Goal: Task Accomplishment & Management: Manage account settings

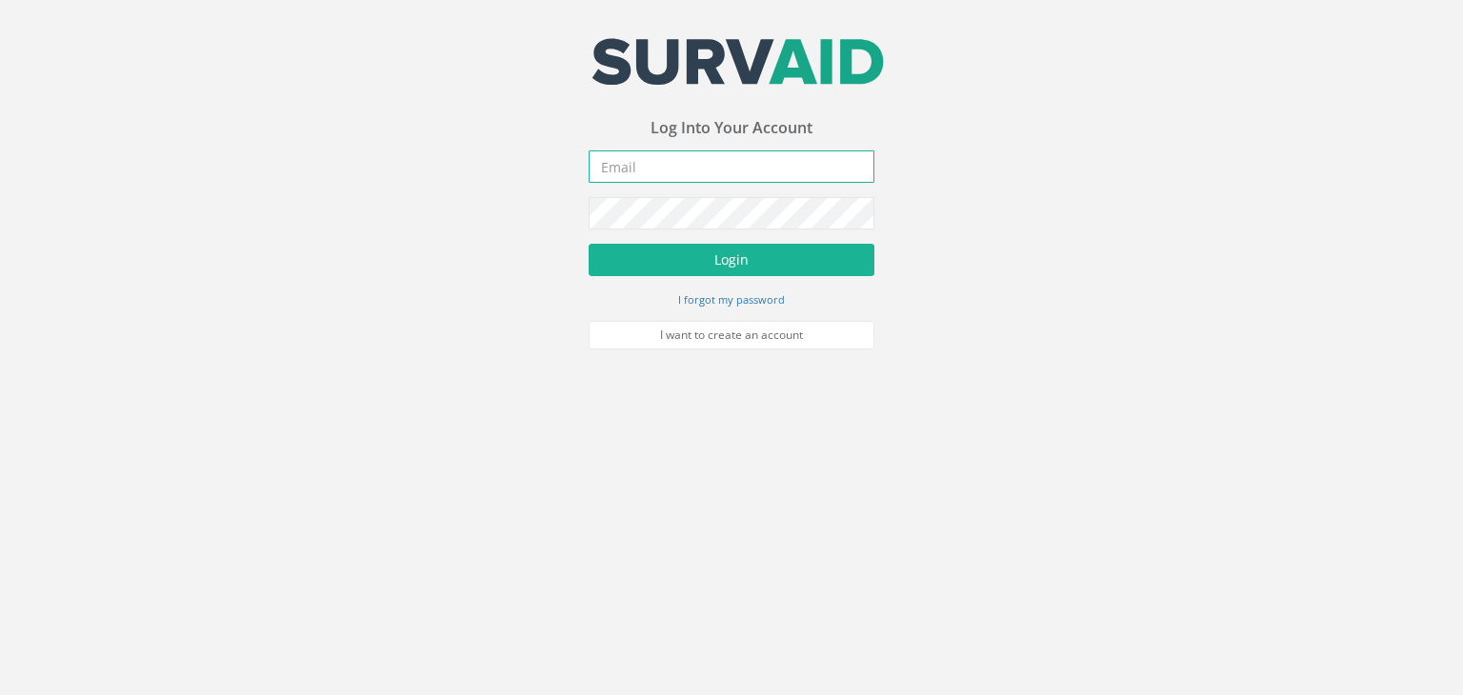
click at [735, 165] on input "email" at bounding box center [732, 167] width 286 height 32
type input "[DOMAIN_NAME][EMAIL_ADDRESS][DOMAIN_NAME]"
click at [589, 244] on button "Login" at bounding box center [732, 260] width 286 height 32
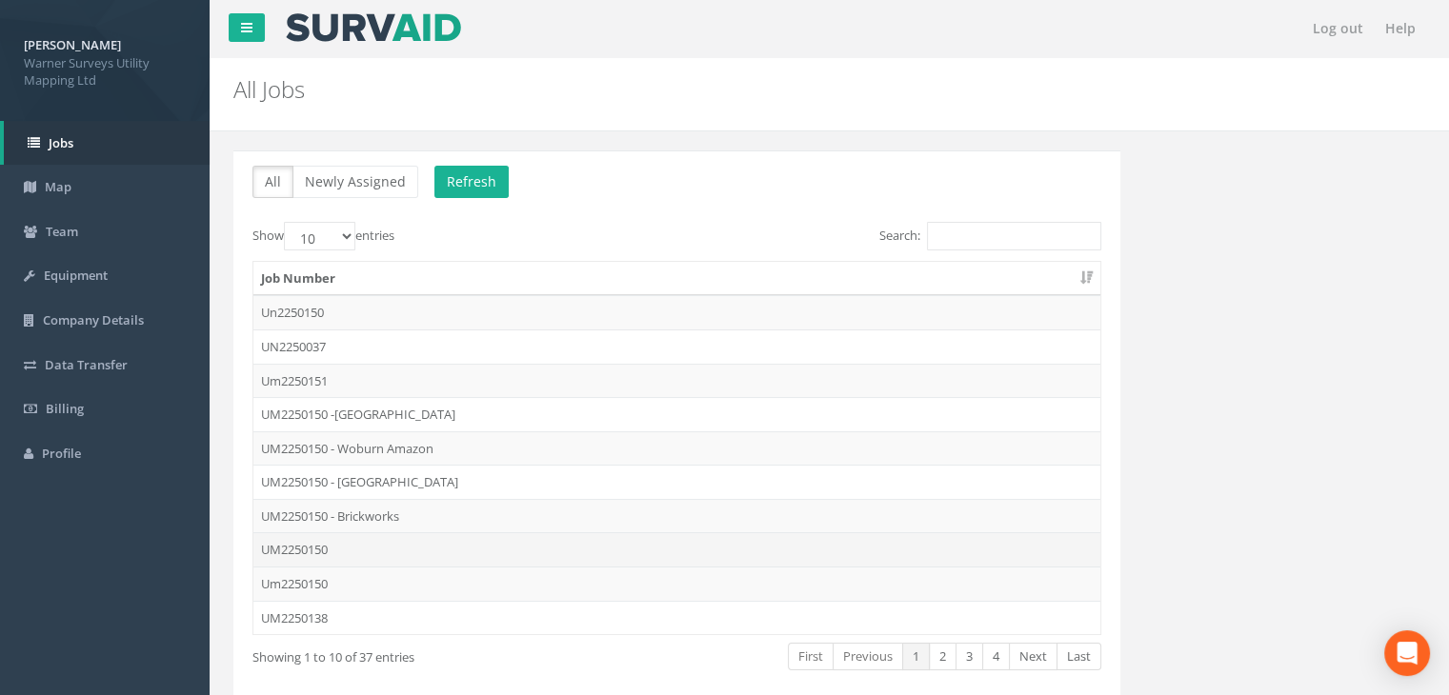
click at [332, 549] on td "UM2250150" at bounding box center [676, 550] width 847 height 34
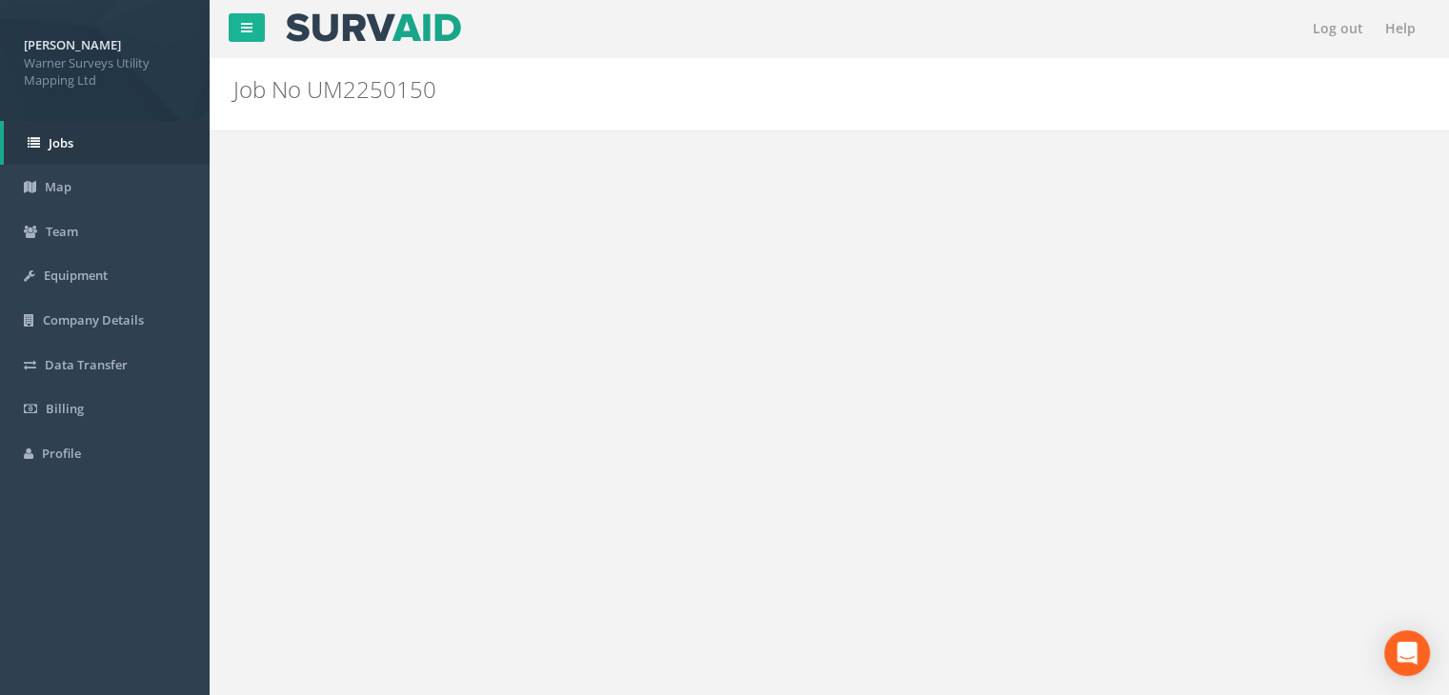
click at [398, 321] on img at bounding box center [386, 320] width 48 height 48
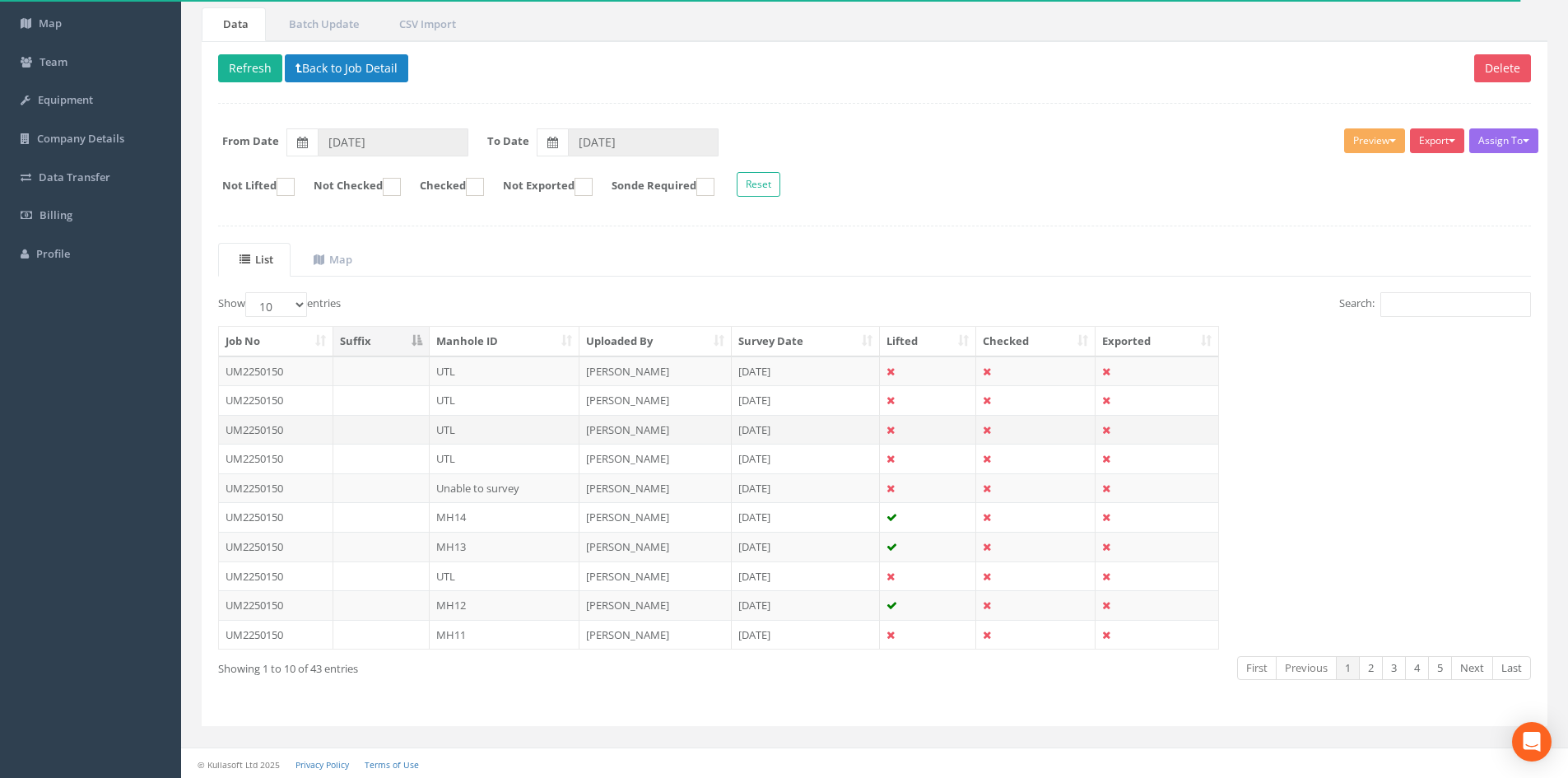
scroll to position [140, 0]
click at [513, 331] on th "Manhole ID" at bounding box center [505, 340] width 150 height 29
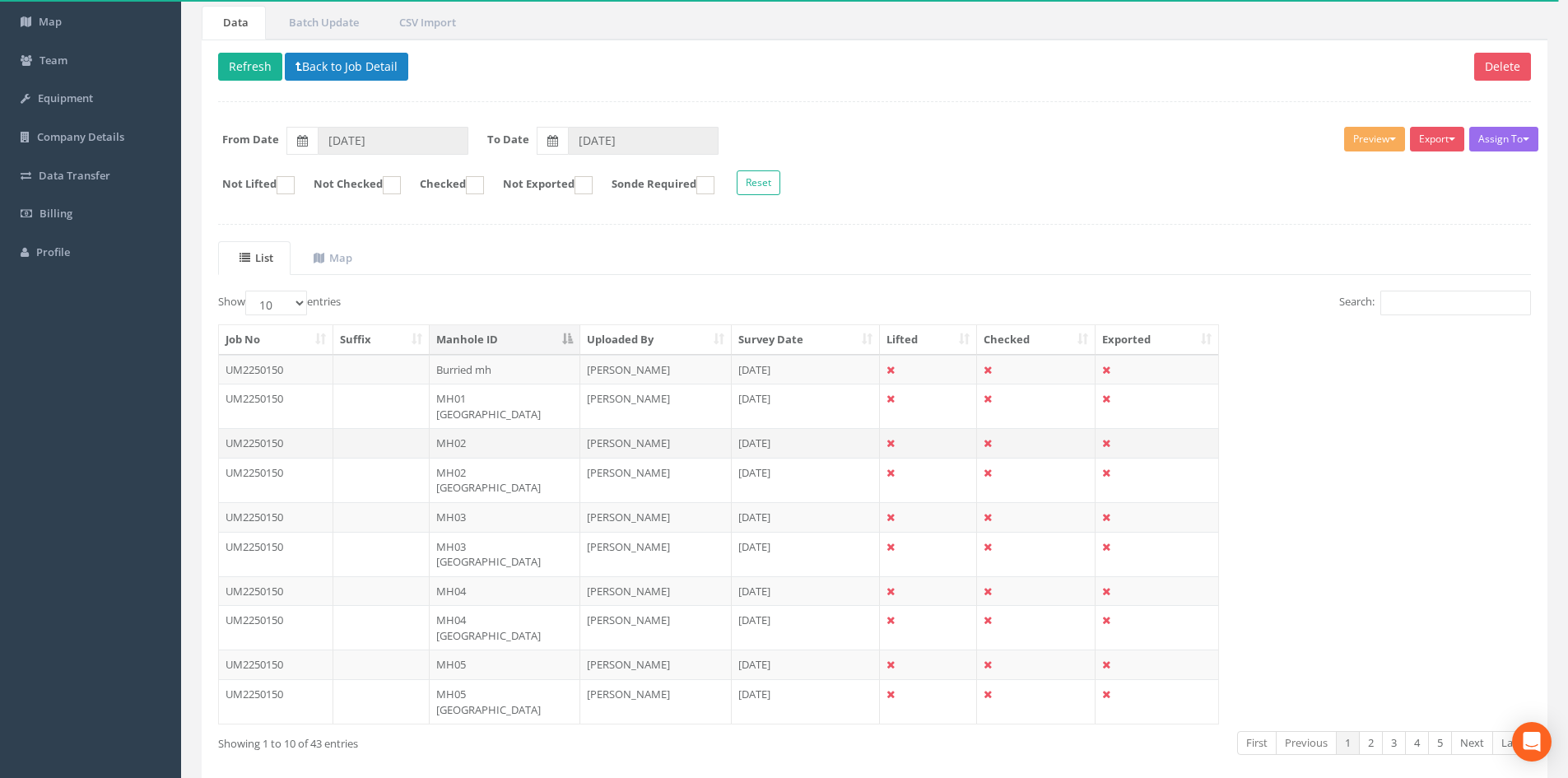
click at [492, 428] on td "MH02" at bounding box center [505, 443] width 150 height 29
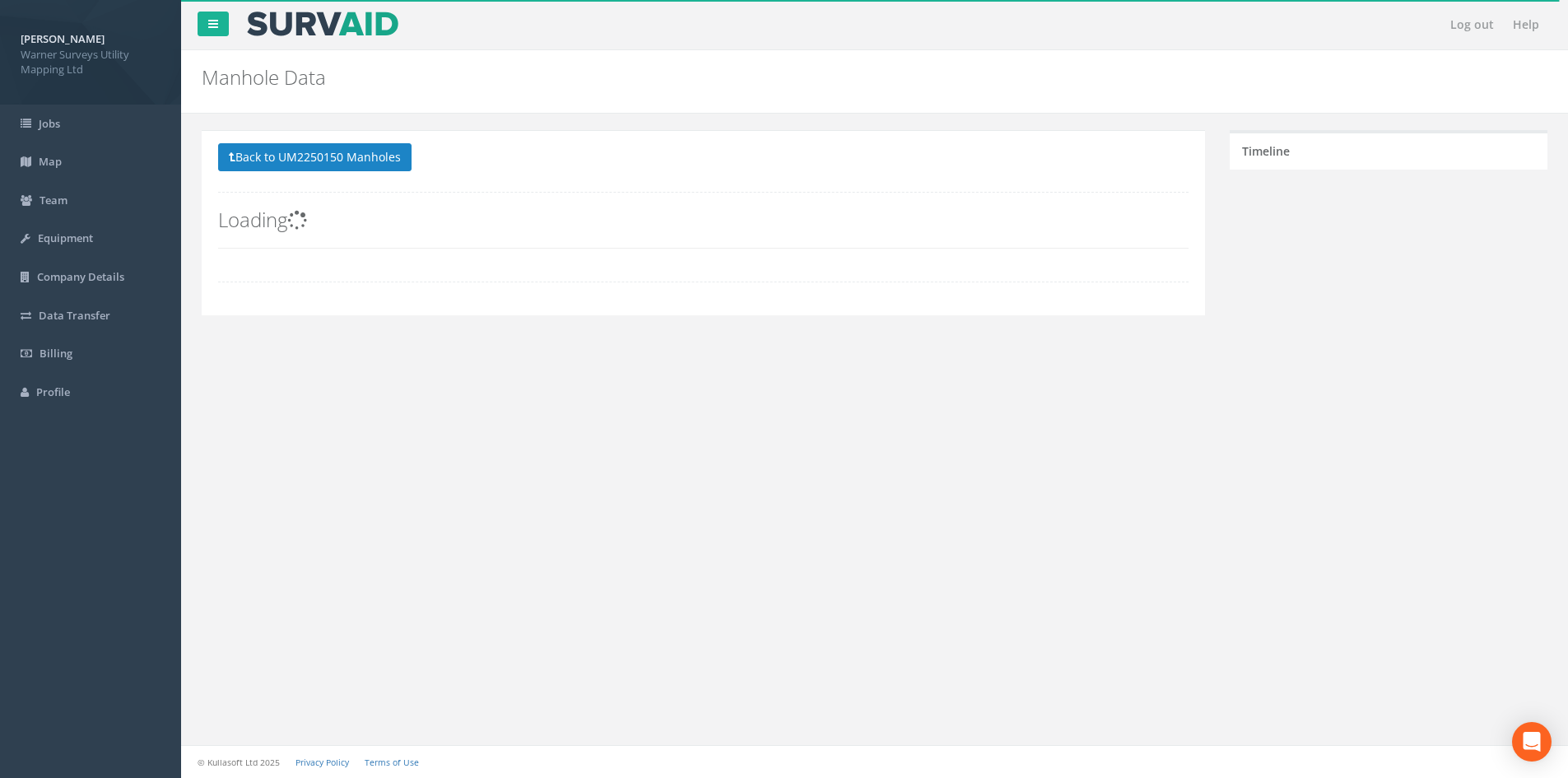
scroll to position [0, 0]
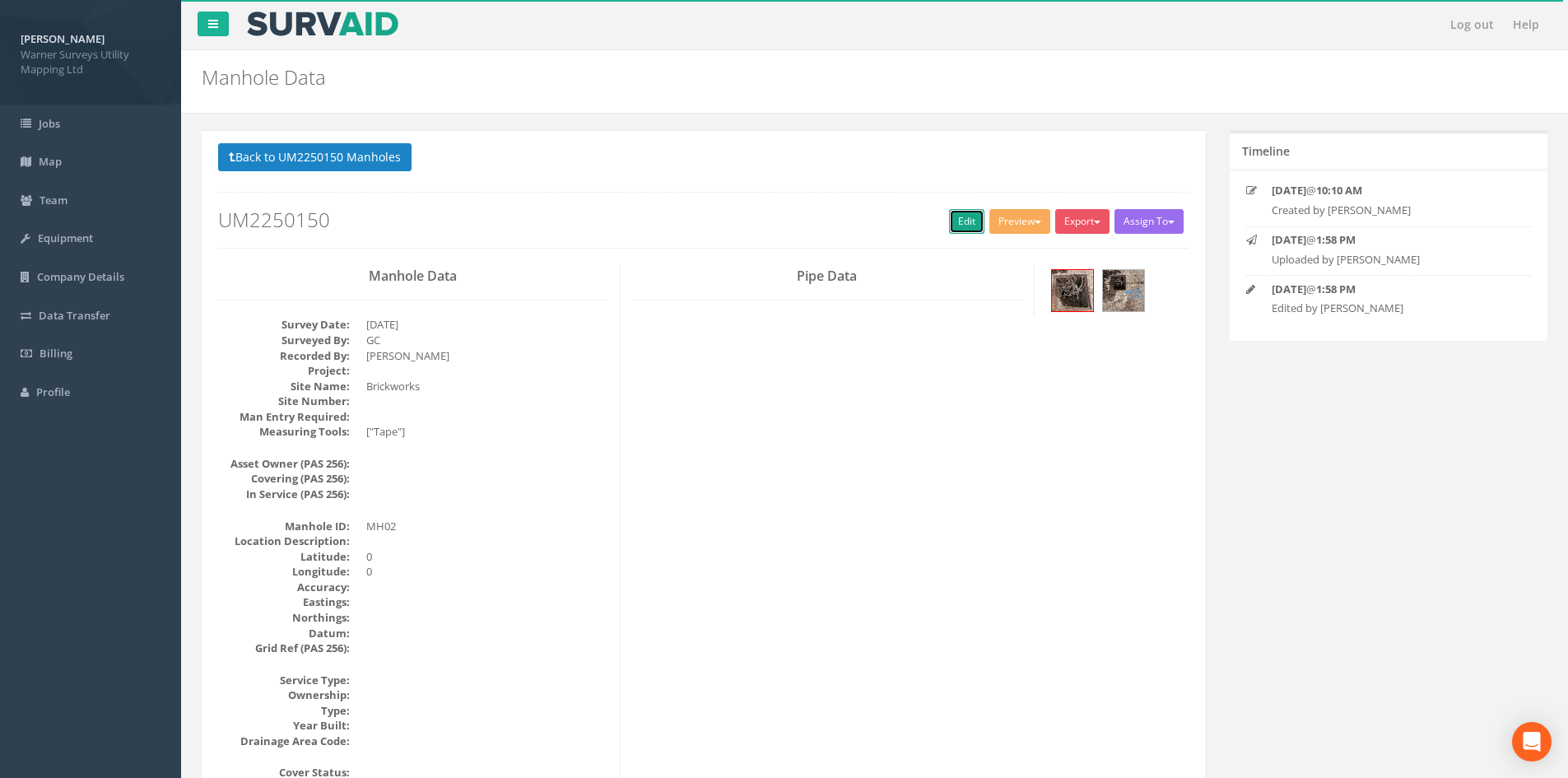
click at [965, 218] on link "Edit" at bounding box center [966, 221] width 35 height 25
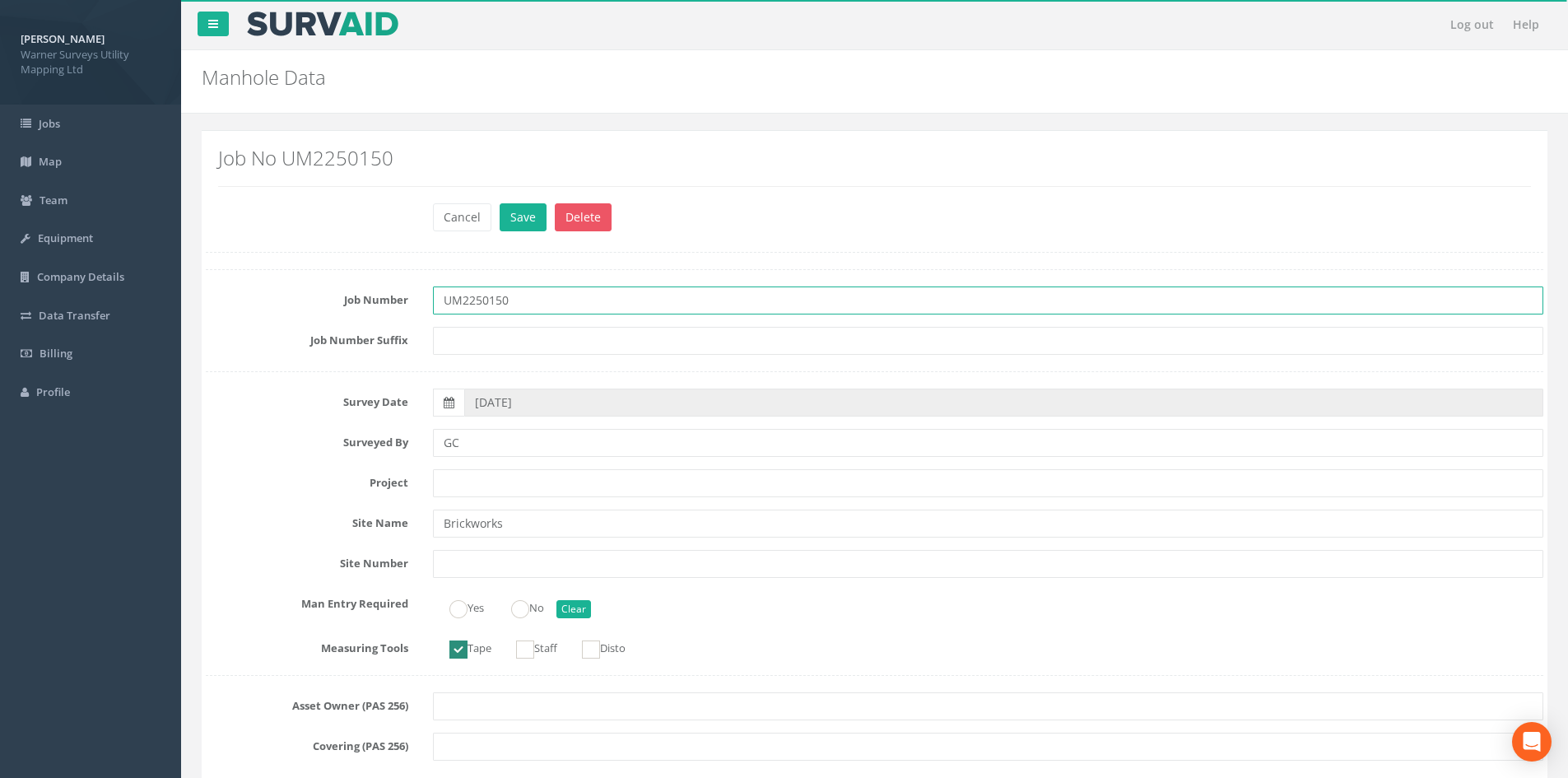
click at [548, 301] on input "UM2250150" at bounding box center [987, 301] width 1110 height 28
type input "UM2250150 - Brickworks"
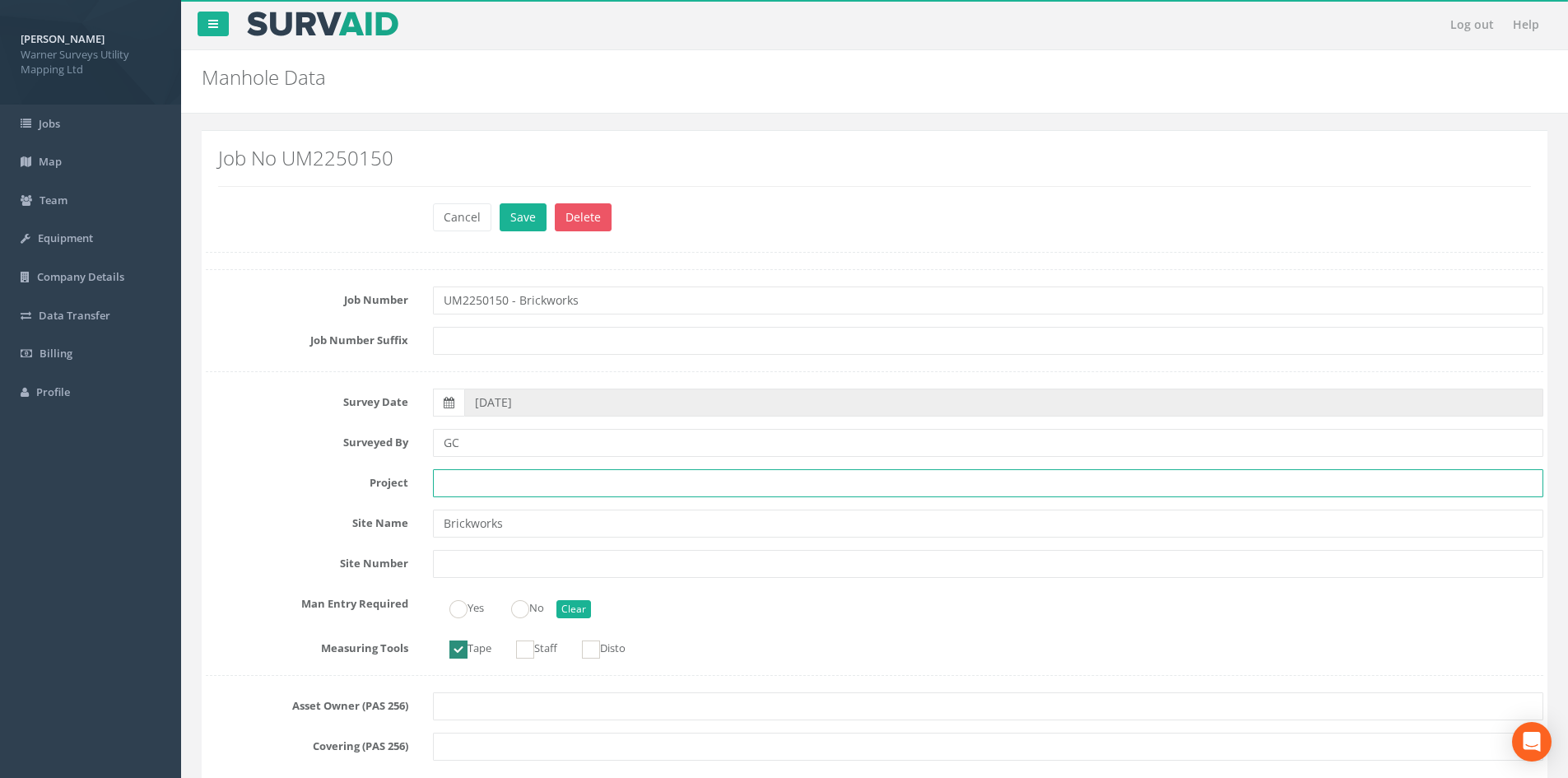
click at [502, 475] on input "text" at bounding box center [987, 483] width 1110 height 28
type input "[PERSON_NAME]"
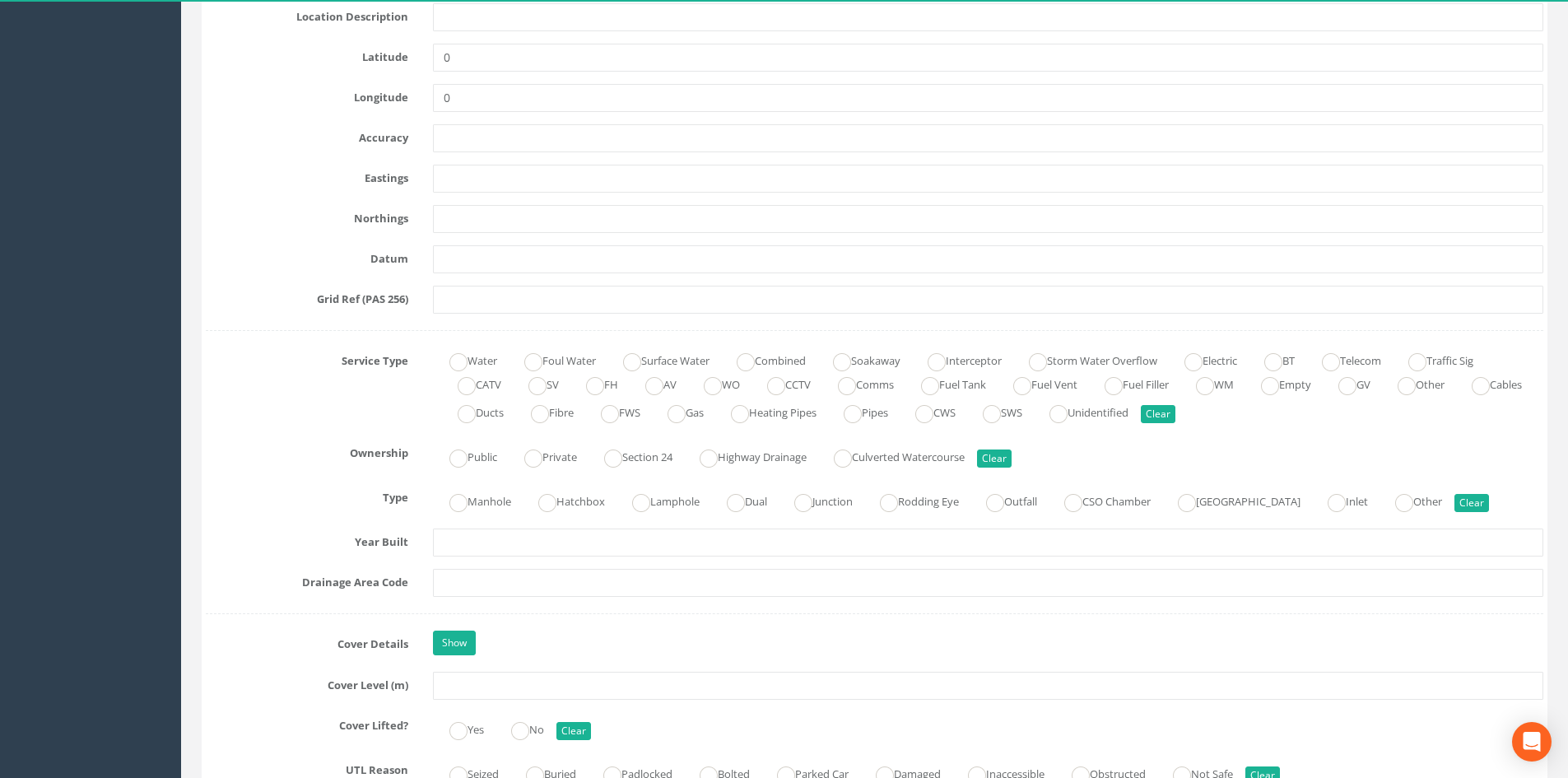
scroll to position [906, 0]
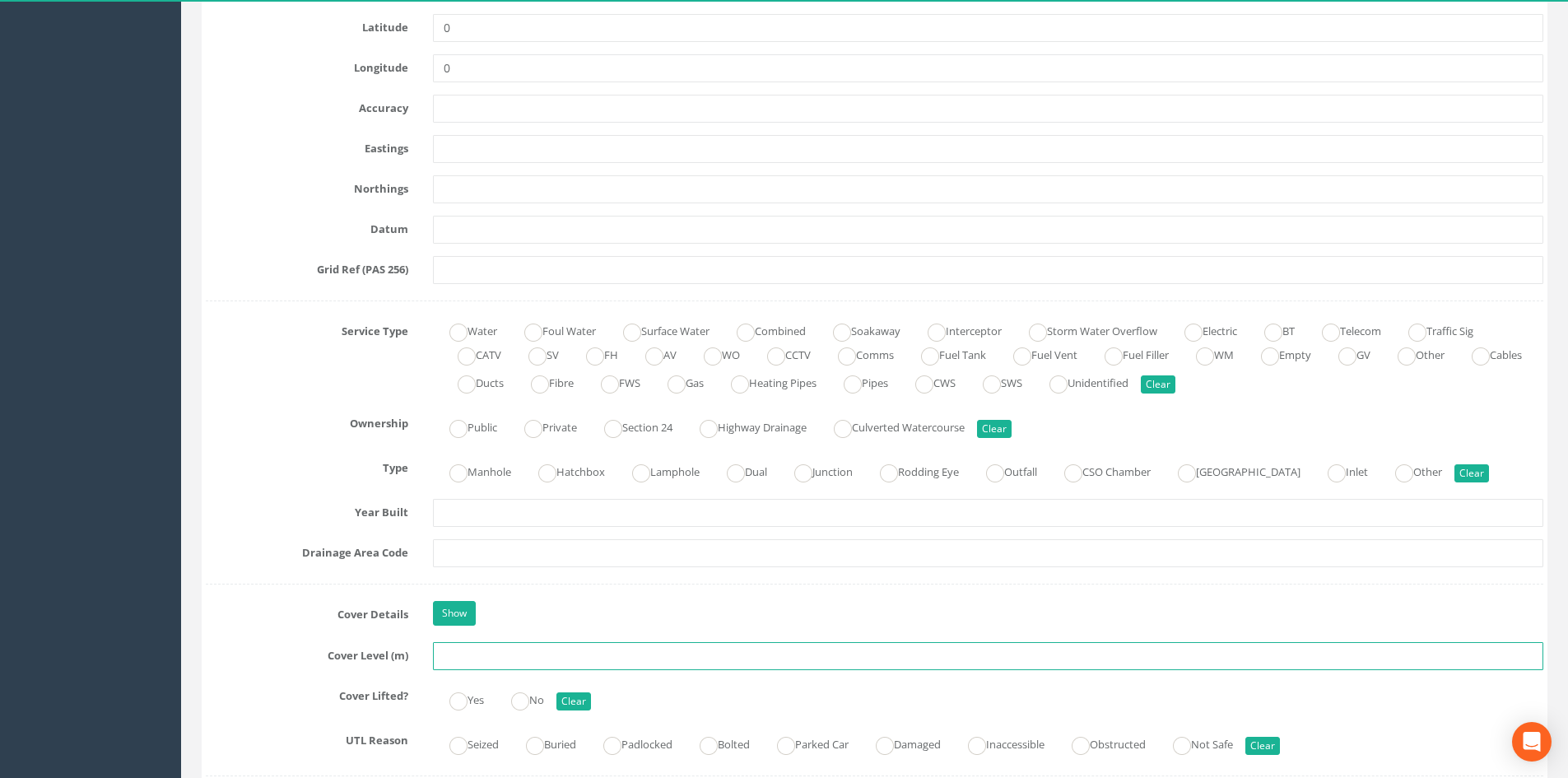
click at [494, 600] on input "text" at bounding box center [987, 656] width 1110 height 28
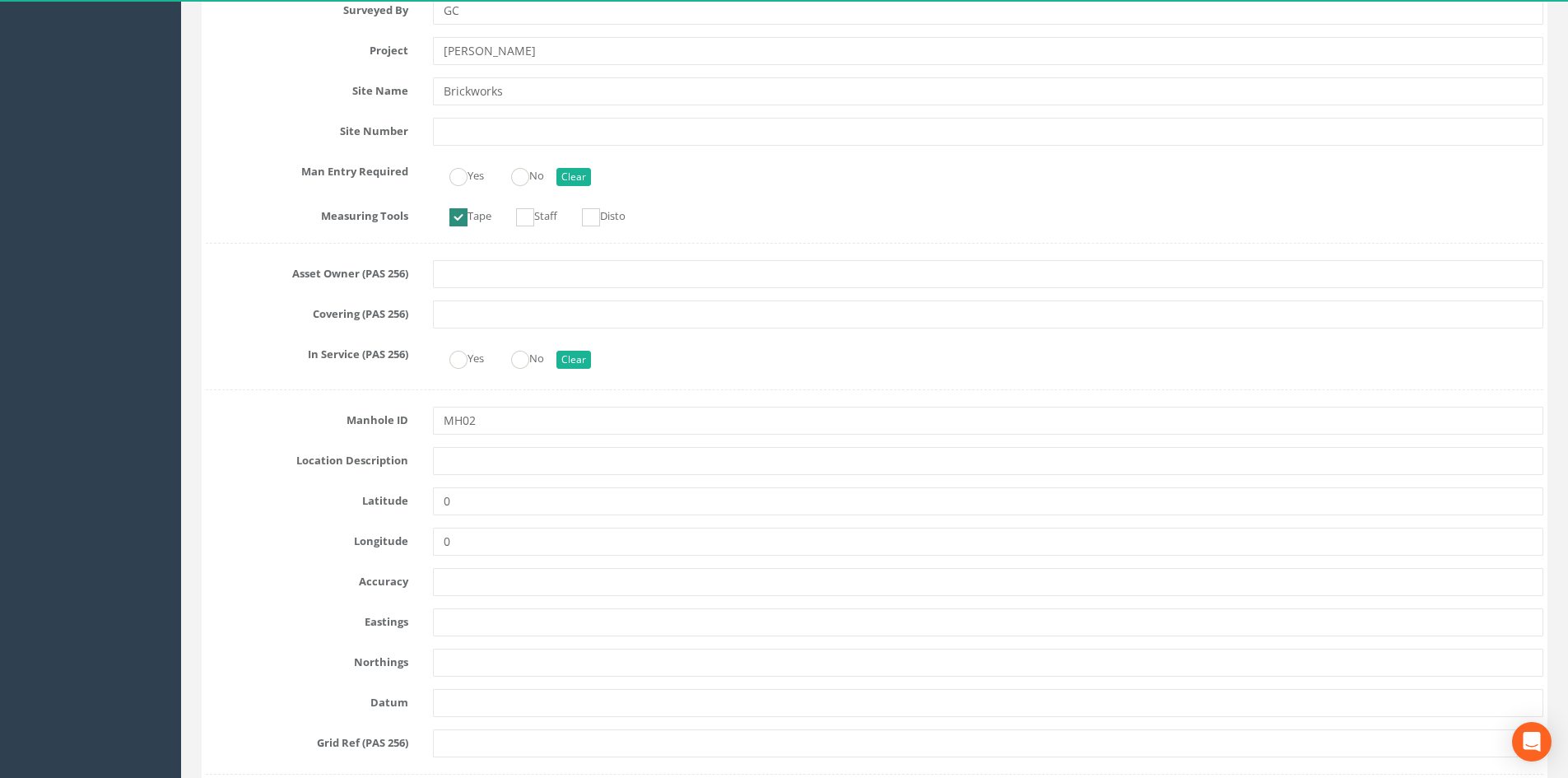
scroll to position [0, 0]
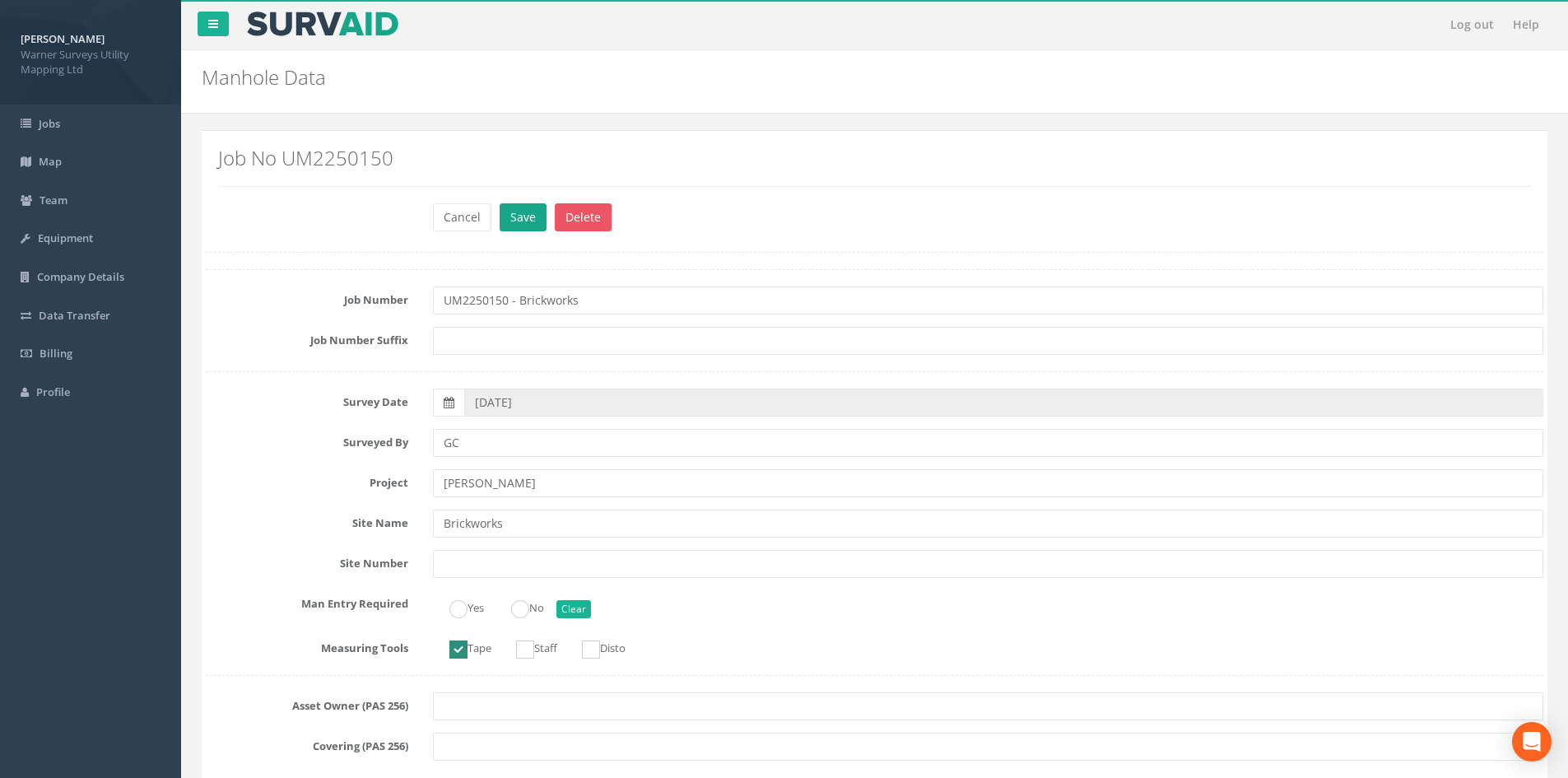
type input "33.30"
click at [524, 221] on button "Save" at bounding box center [523, 217] width 47 height 28
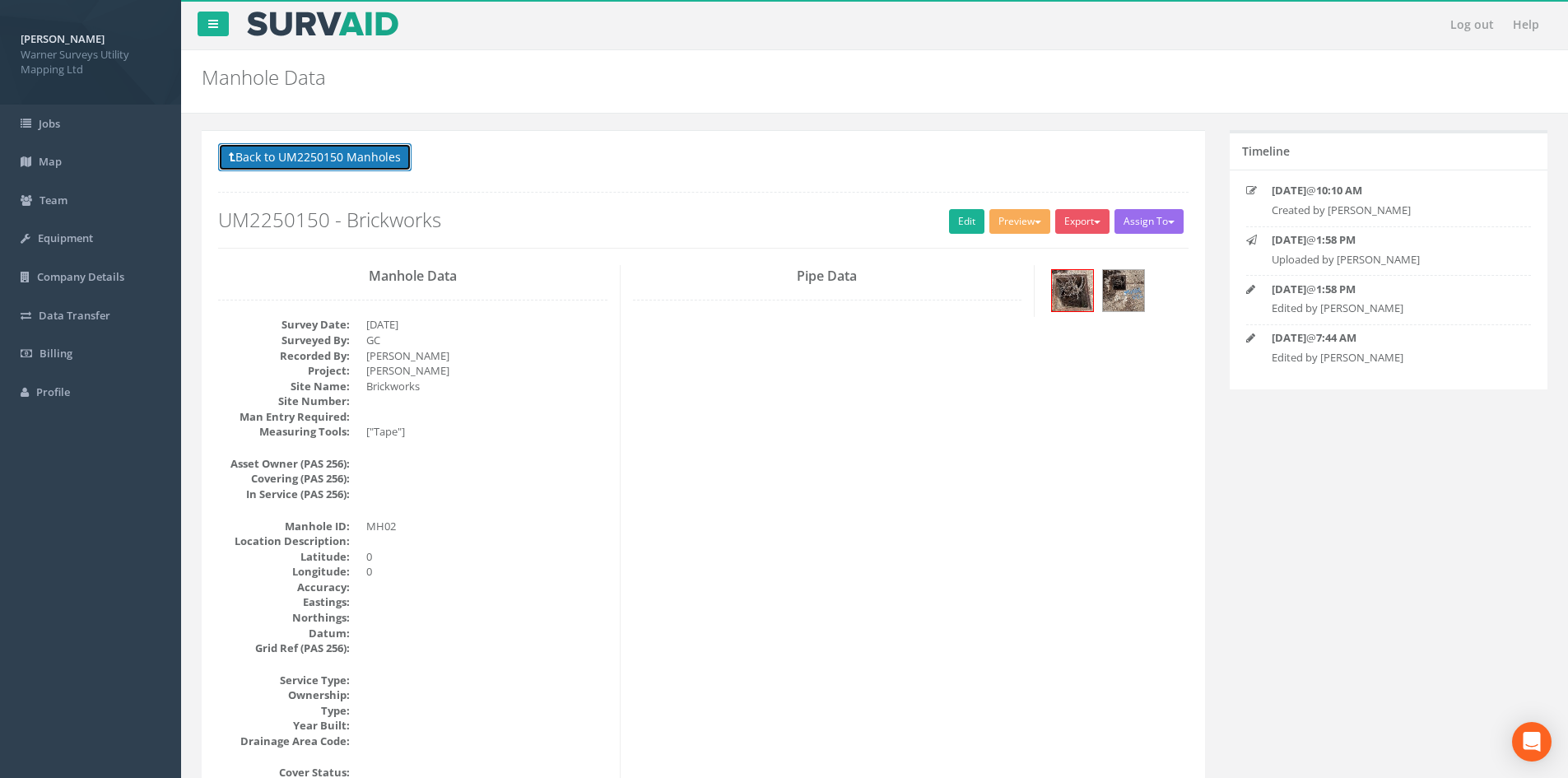
click at [333, 160] on button "Back to UM2250150 Manholes" at bounding box center [314, 157] width 194 height 28
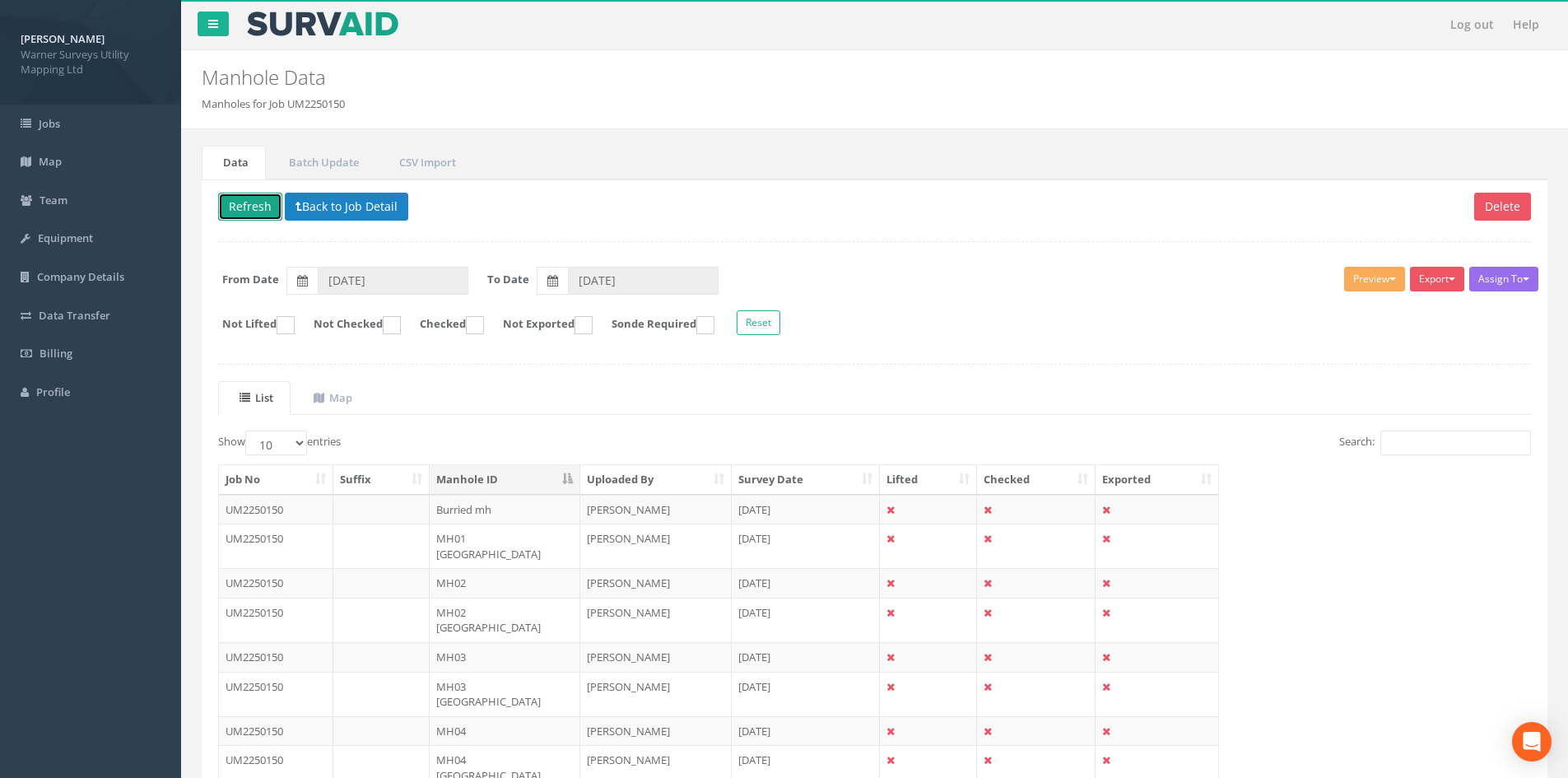
click at [257, 202] on button "Refresh" at bounding box center [250, 207] width 64 height 28
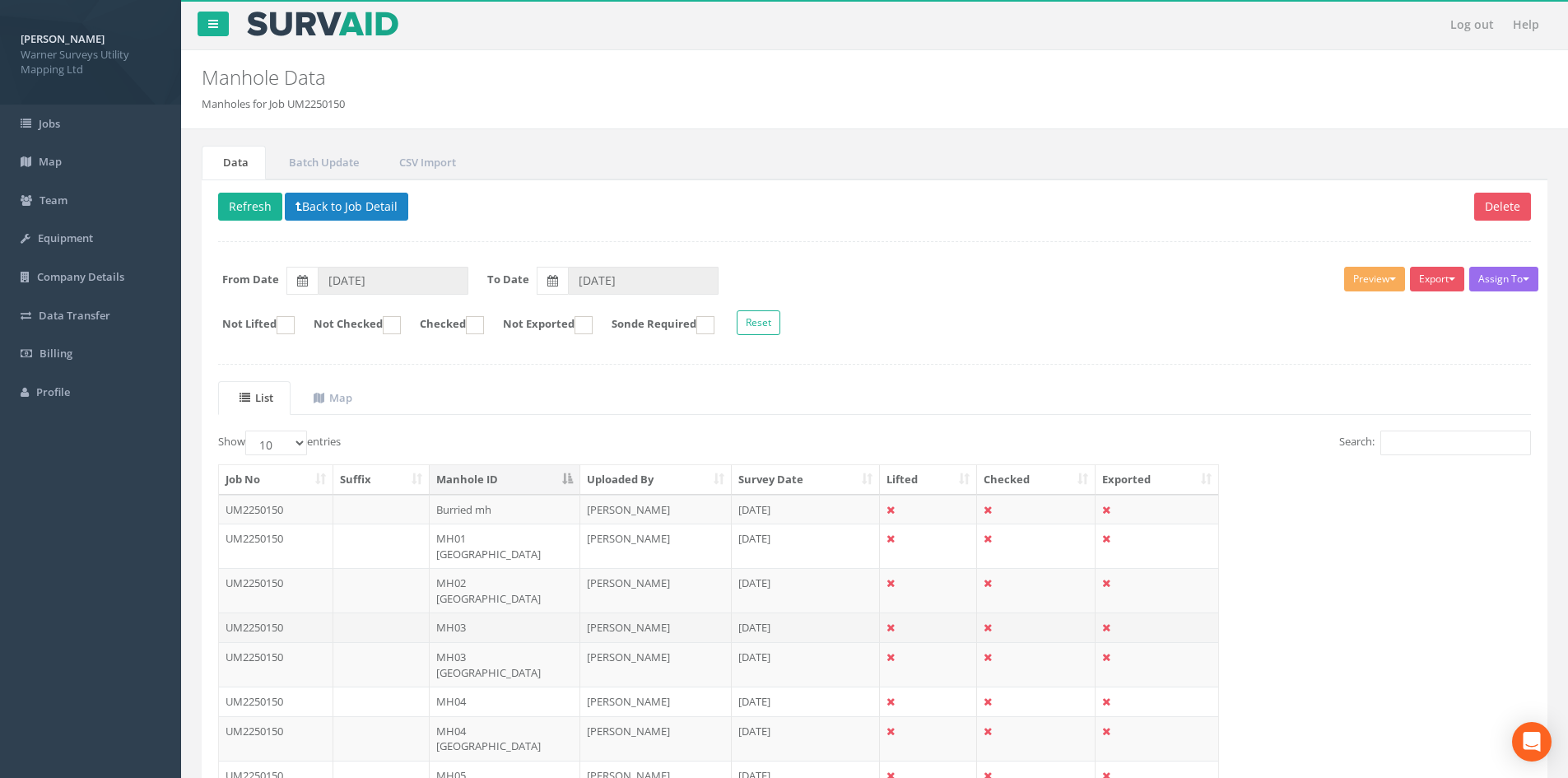
click at [473, 600] on td "MH03" at bounding box center [505, 628] width 150 height 29
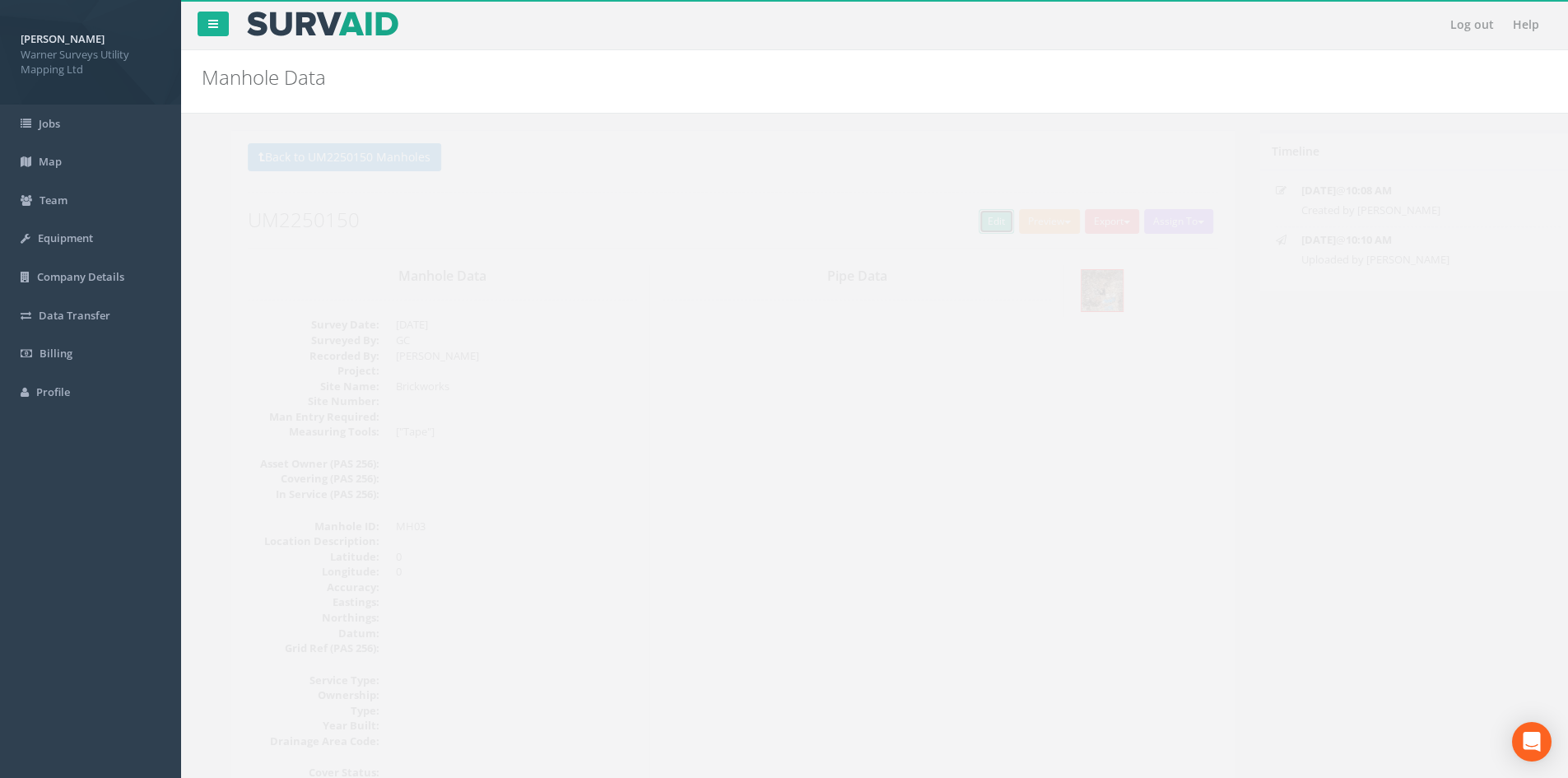
click at [965, 228] on link "Edit" at bounding box center [966, 221] width 35 height 25
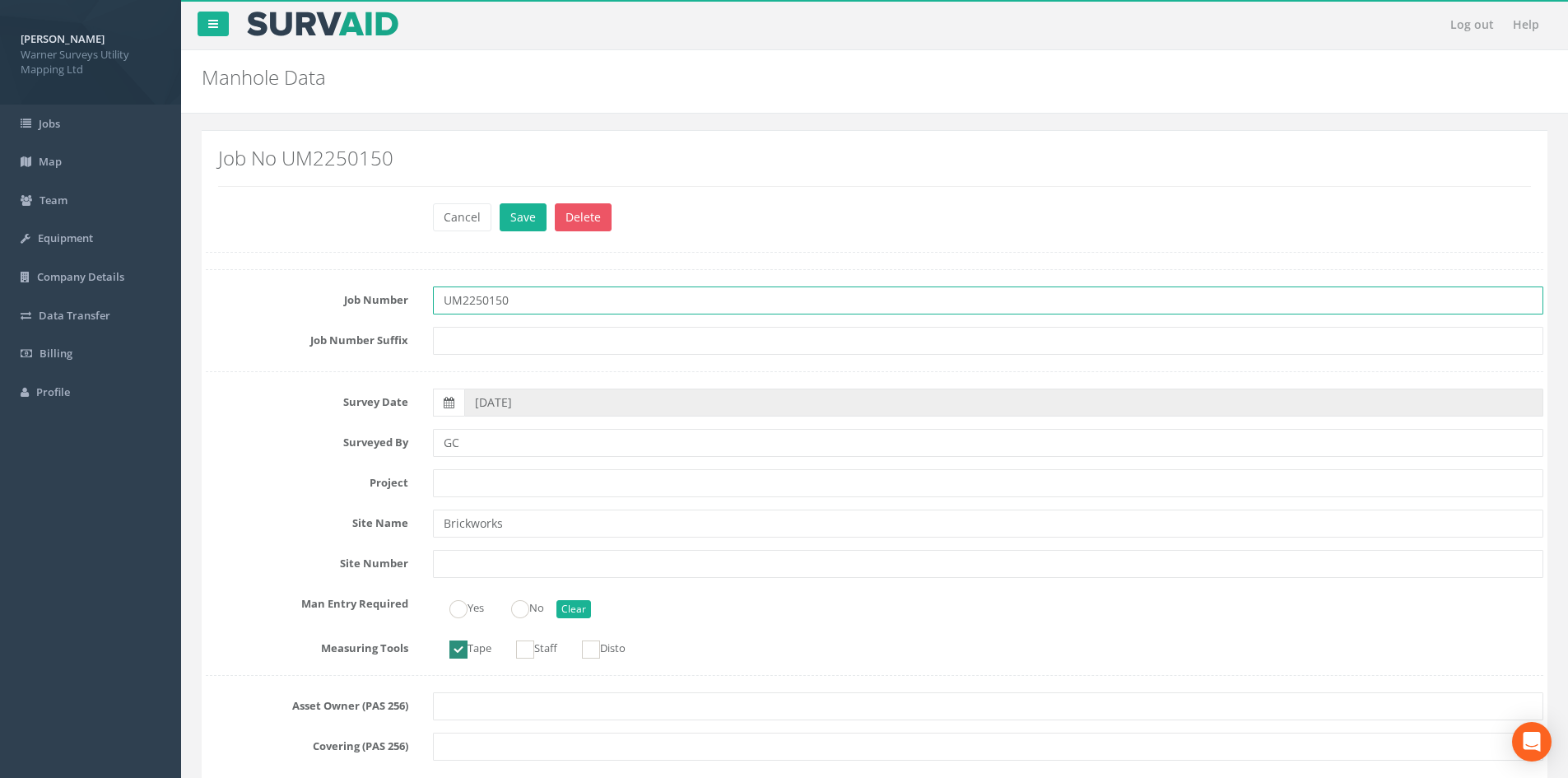
click at [531, 302] on input "UM2250150" at bounding box center [987, 301] width 1110 height 28
type input "UM2250150 - Brickworks"
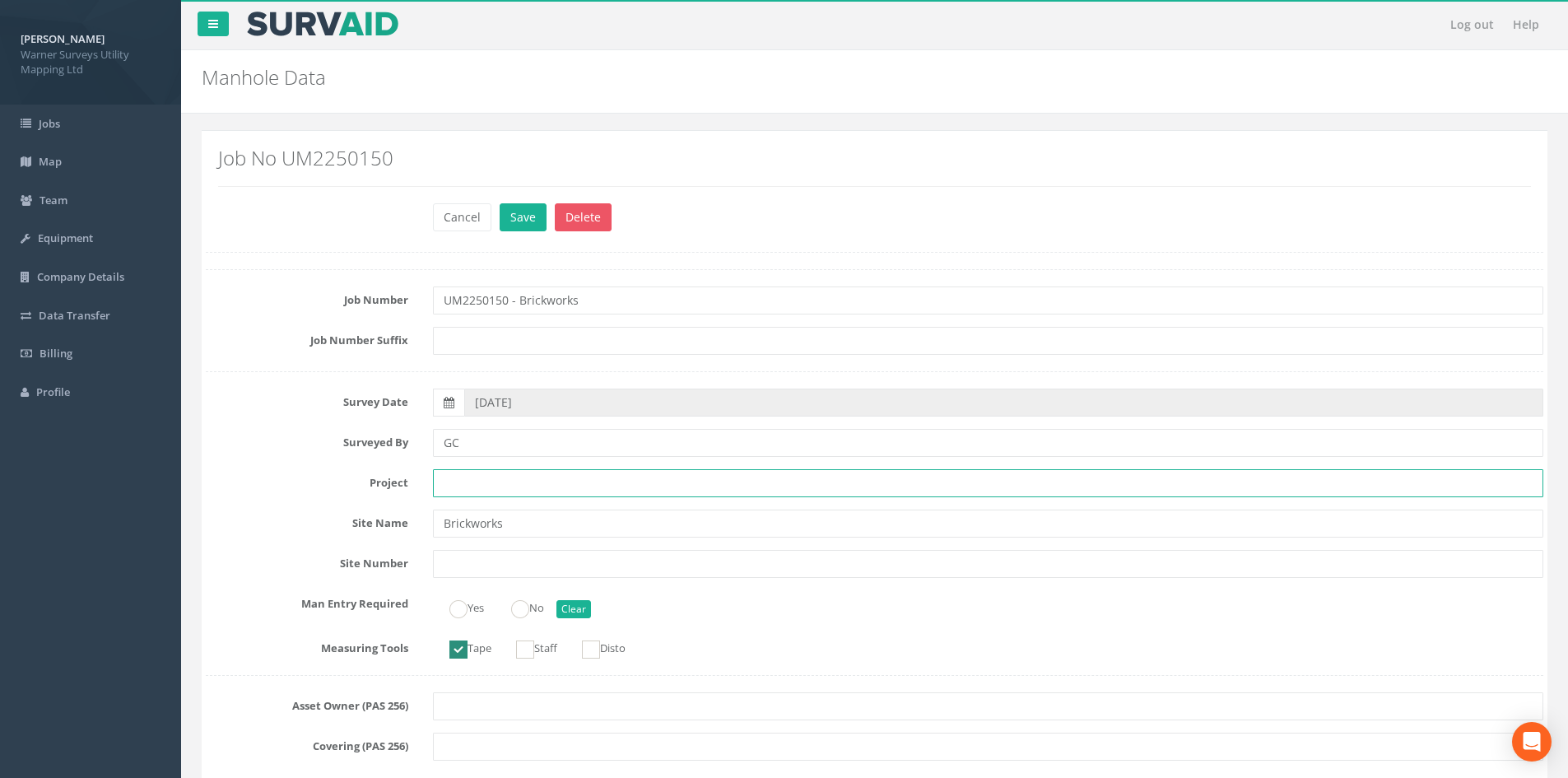
click at [484, 476] on input "text" at bounding box center [987, 483] width 1110 height 28
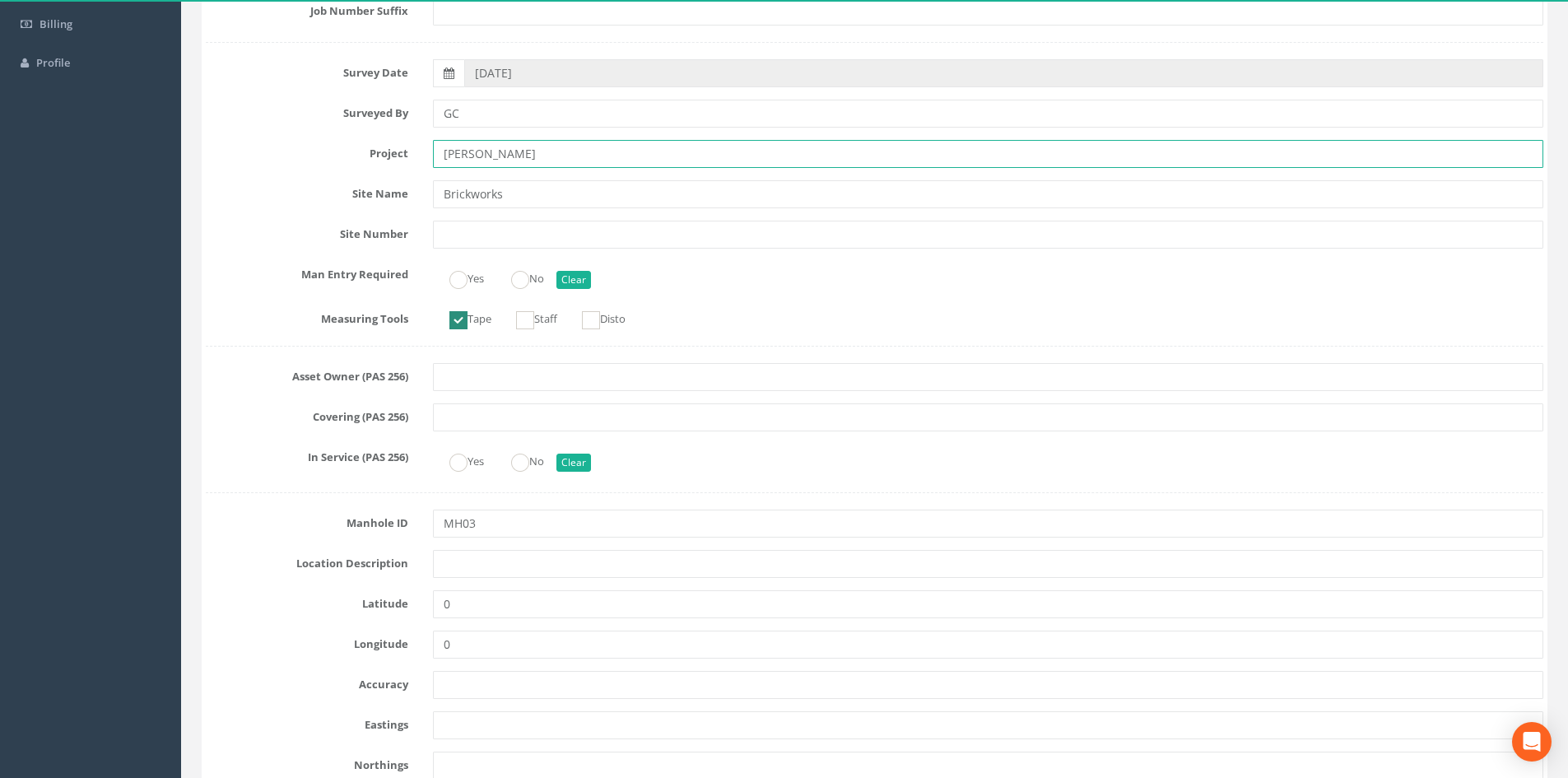
type input "[PERSON_NAME]"
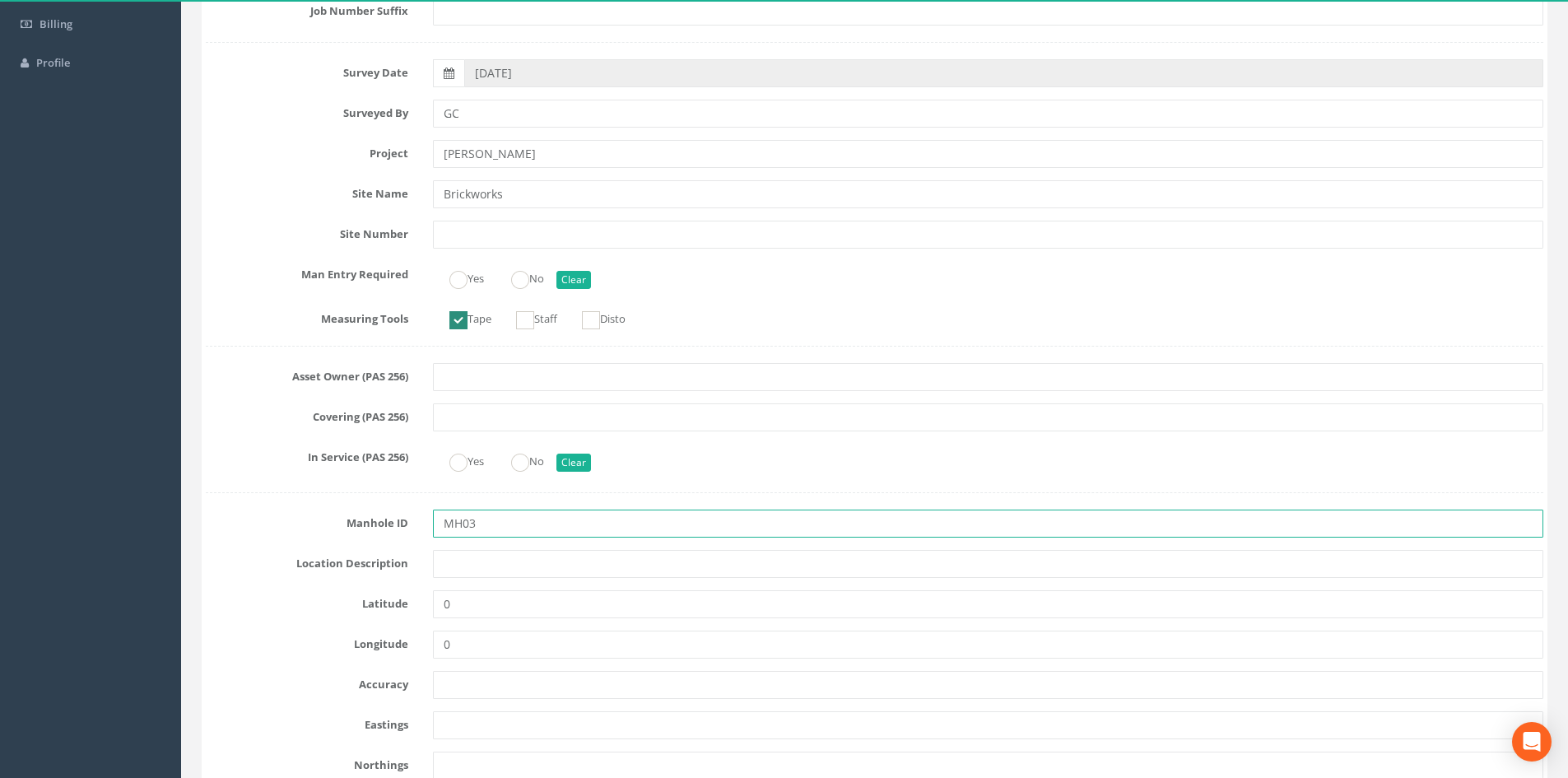
click at [506, 525] on input "MH03" at bounding box center [987, 524] width 1110 height 28
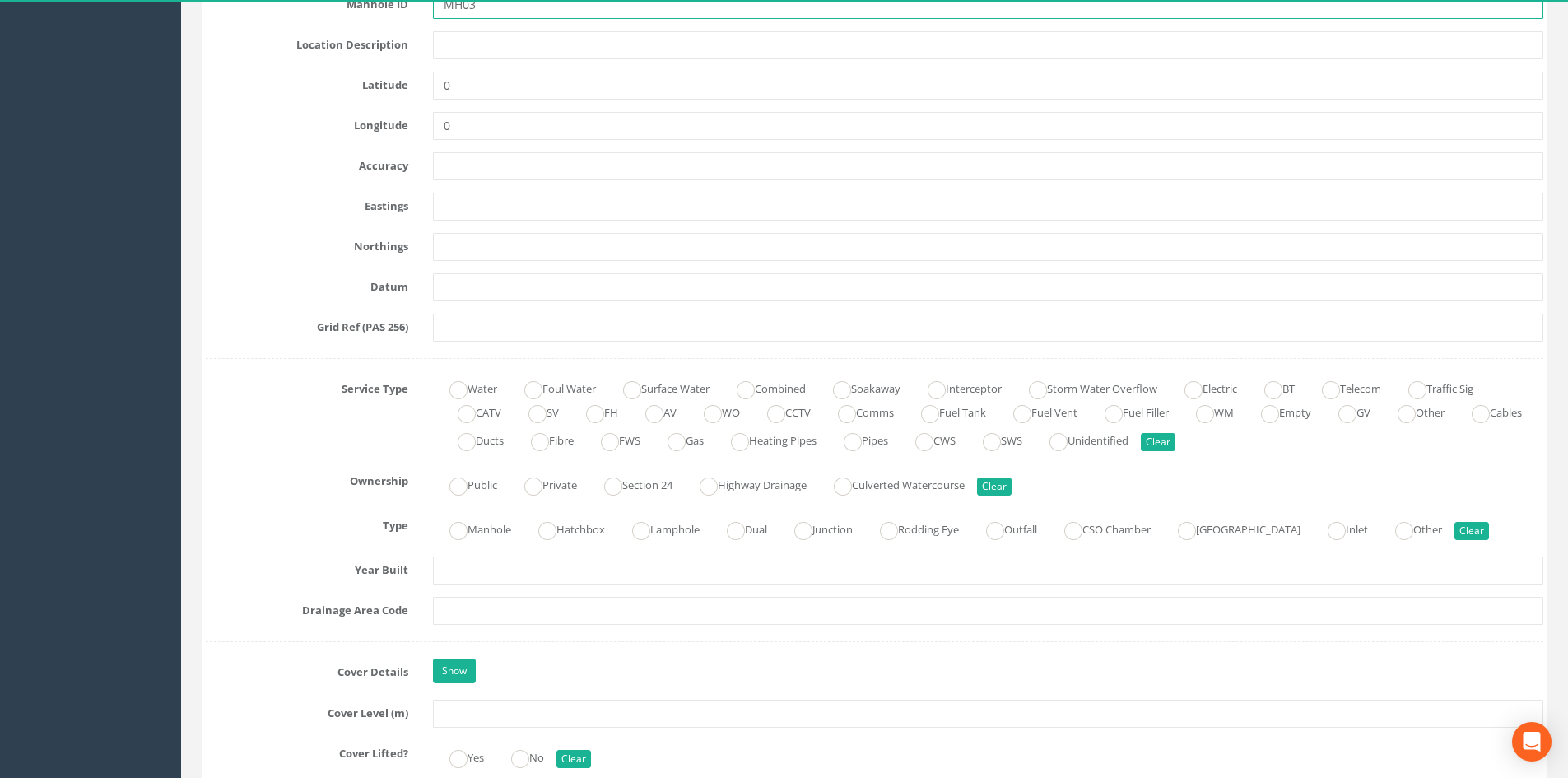
scroll to position [906, 0]
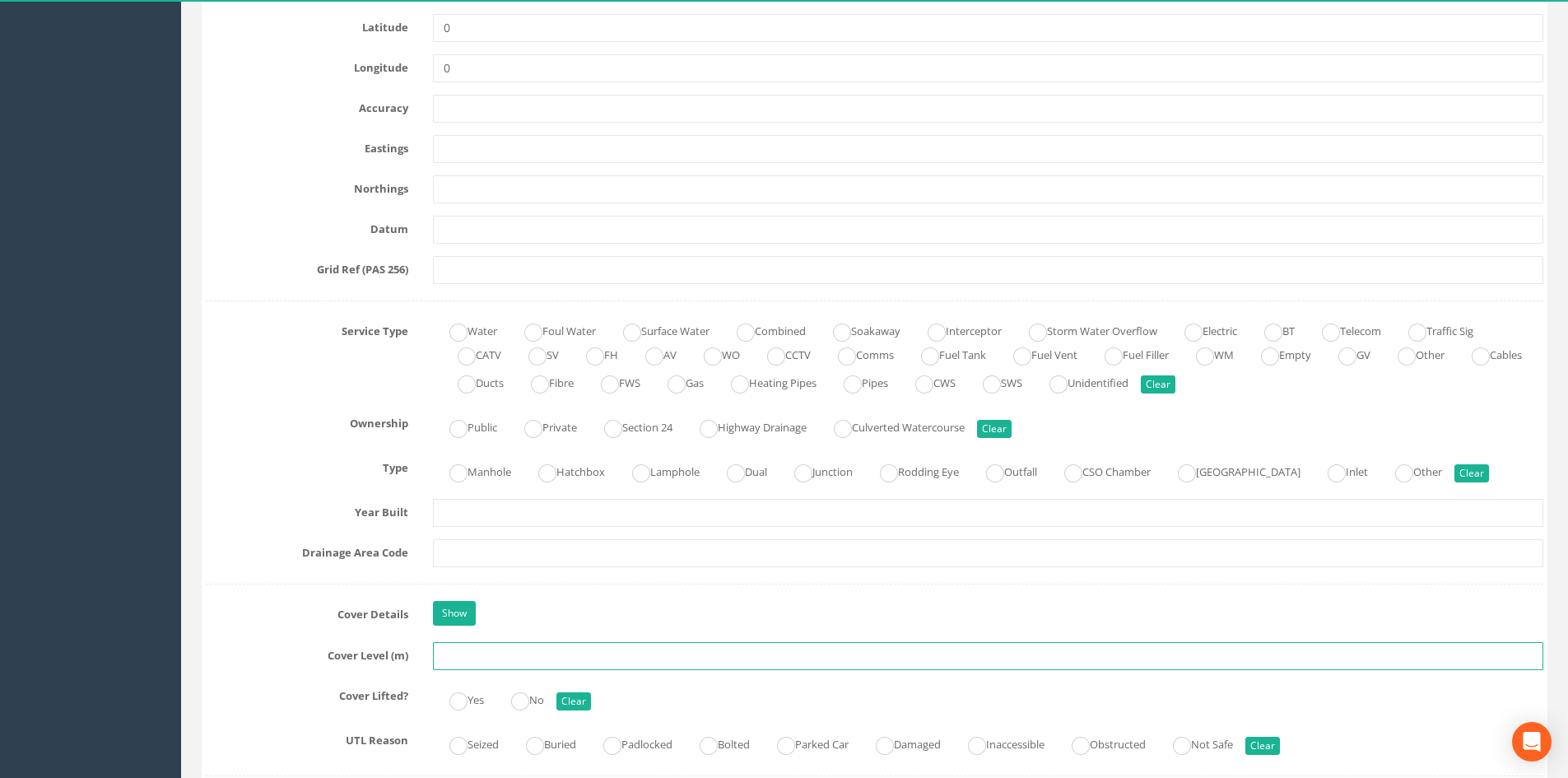
click at [471, 600] on input "text" at bounding box center [987, 656] width 1110 height 28
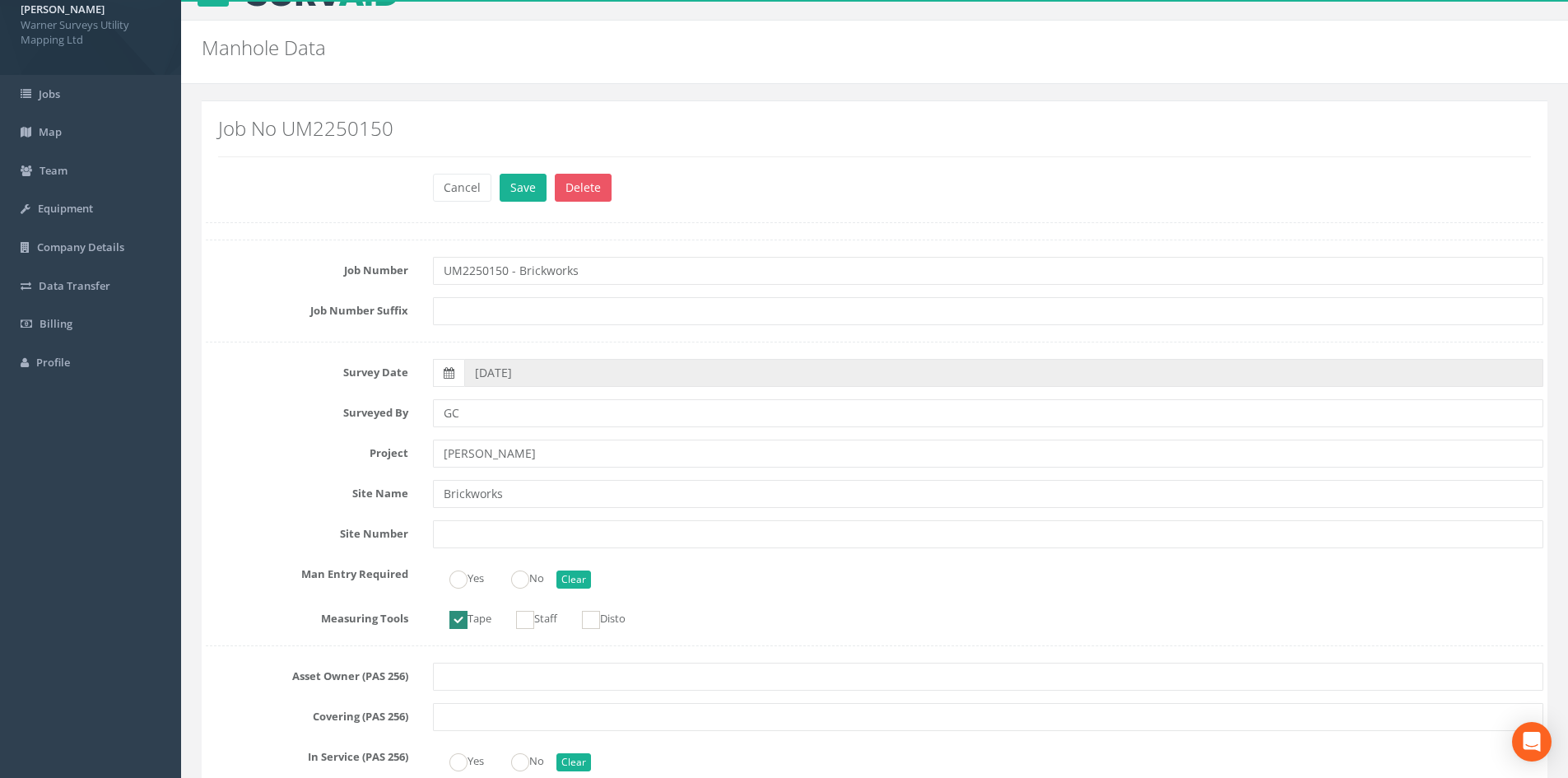
scroll to position [82, 0]
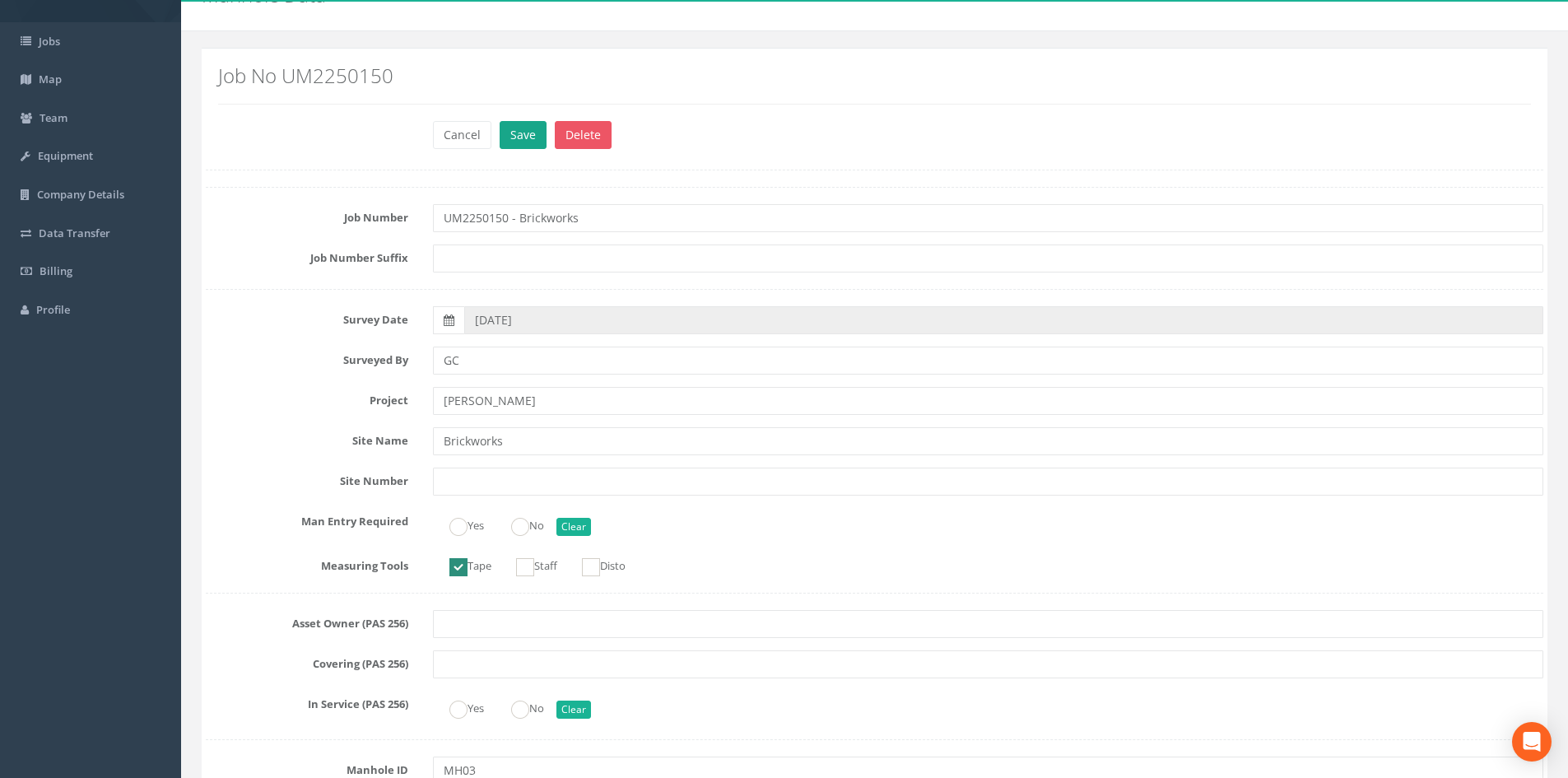
type input "33.31"
click at [525, 131] on button "Save" at bounding box center [523, 135] width 47 height 28
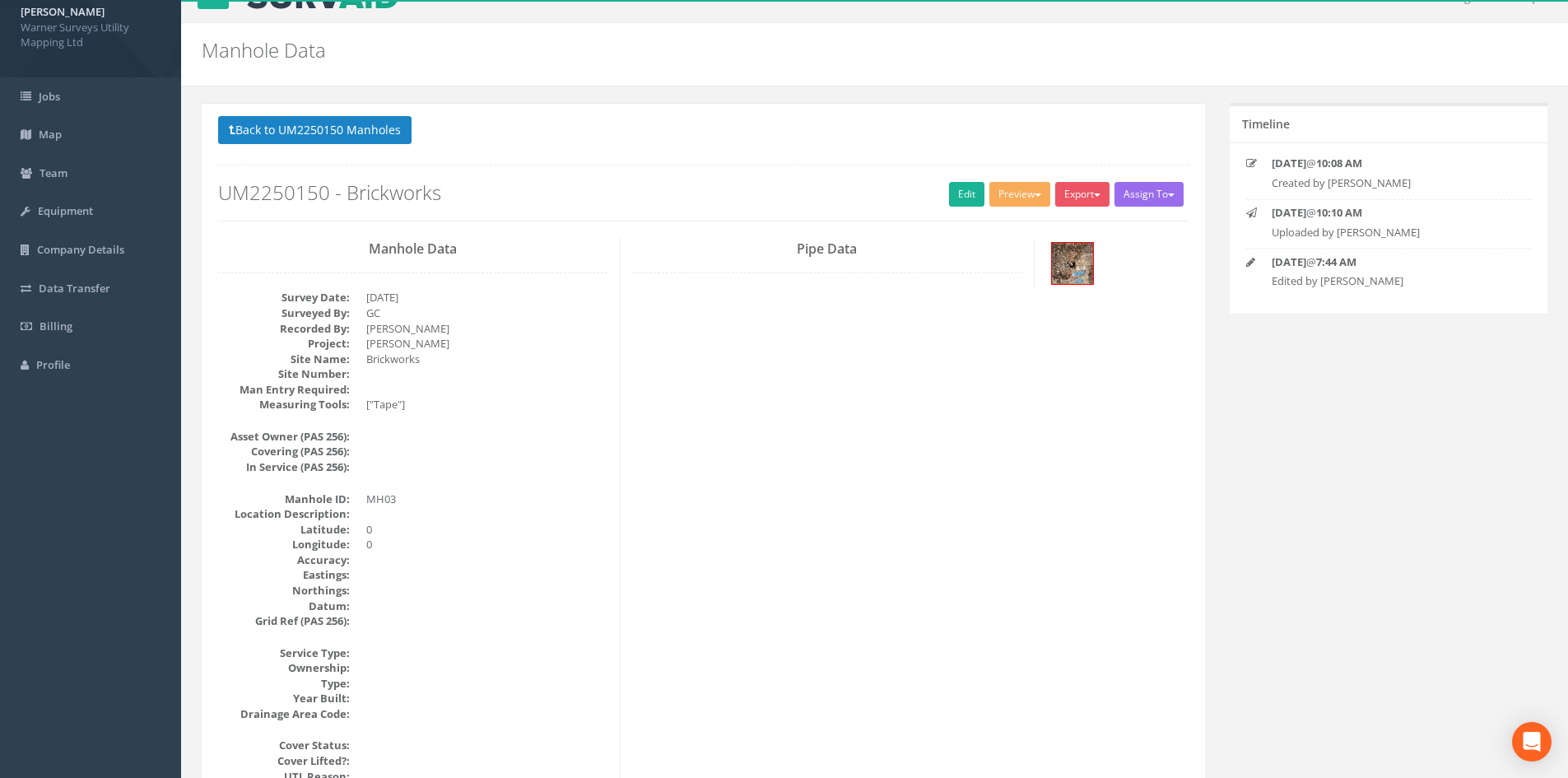
scroll to position [0, 0]
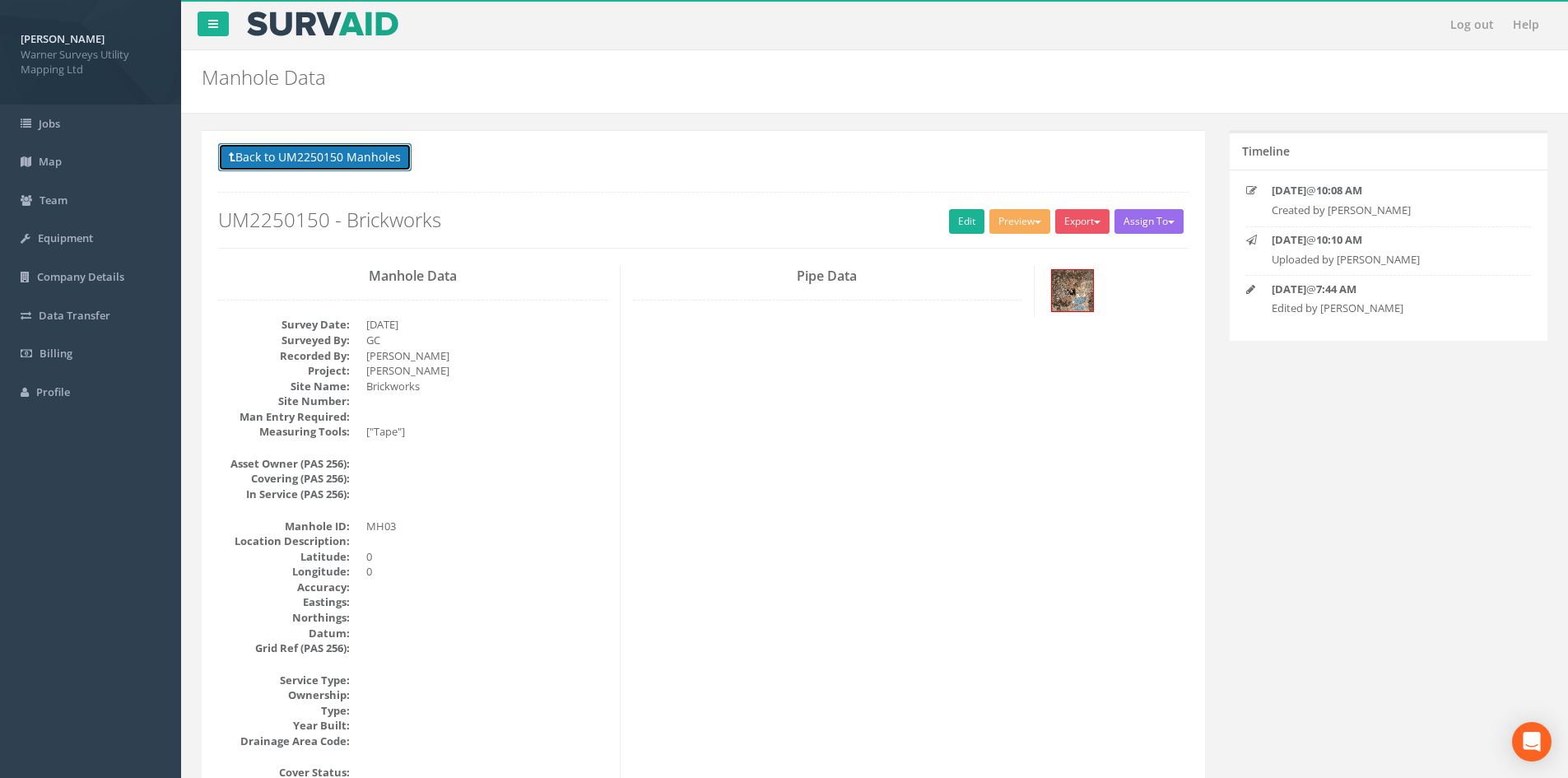
click at [382, 156] on button "Back to UM2250150 Manholes" at bounding box center [314, 157] width 194 height 28
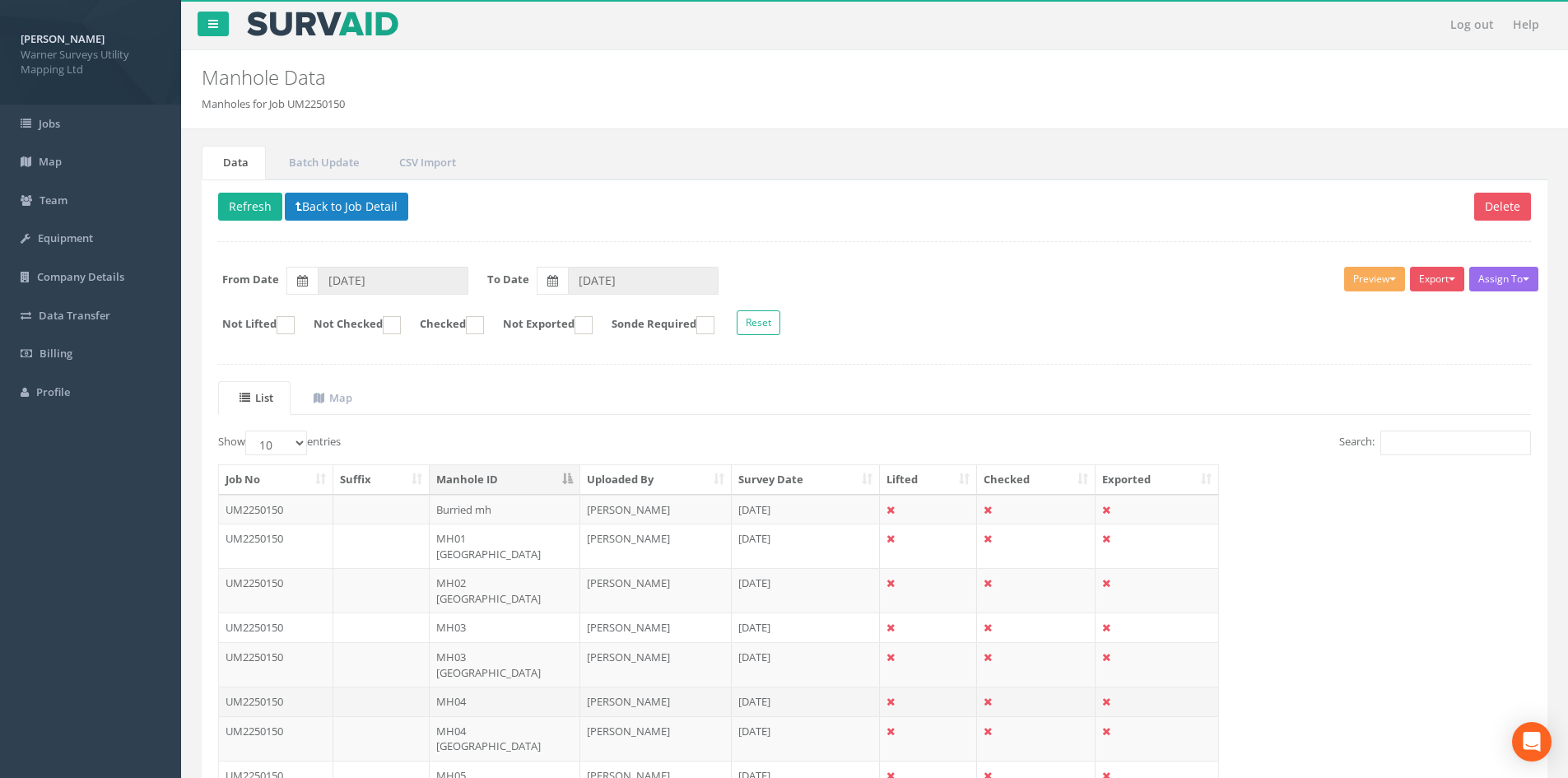
click at [460, 600] on td "MH04" at bounding box center [505, 702] width 150 height 29
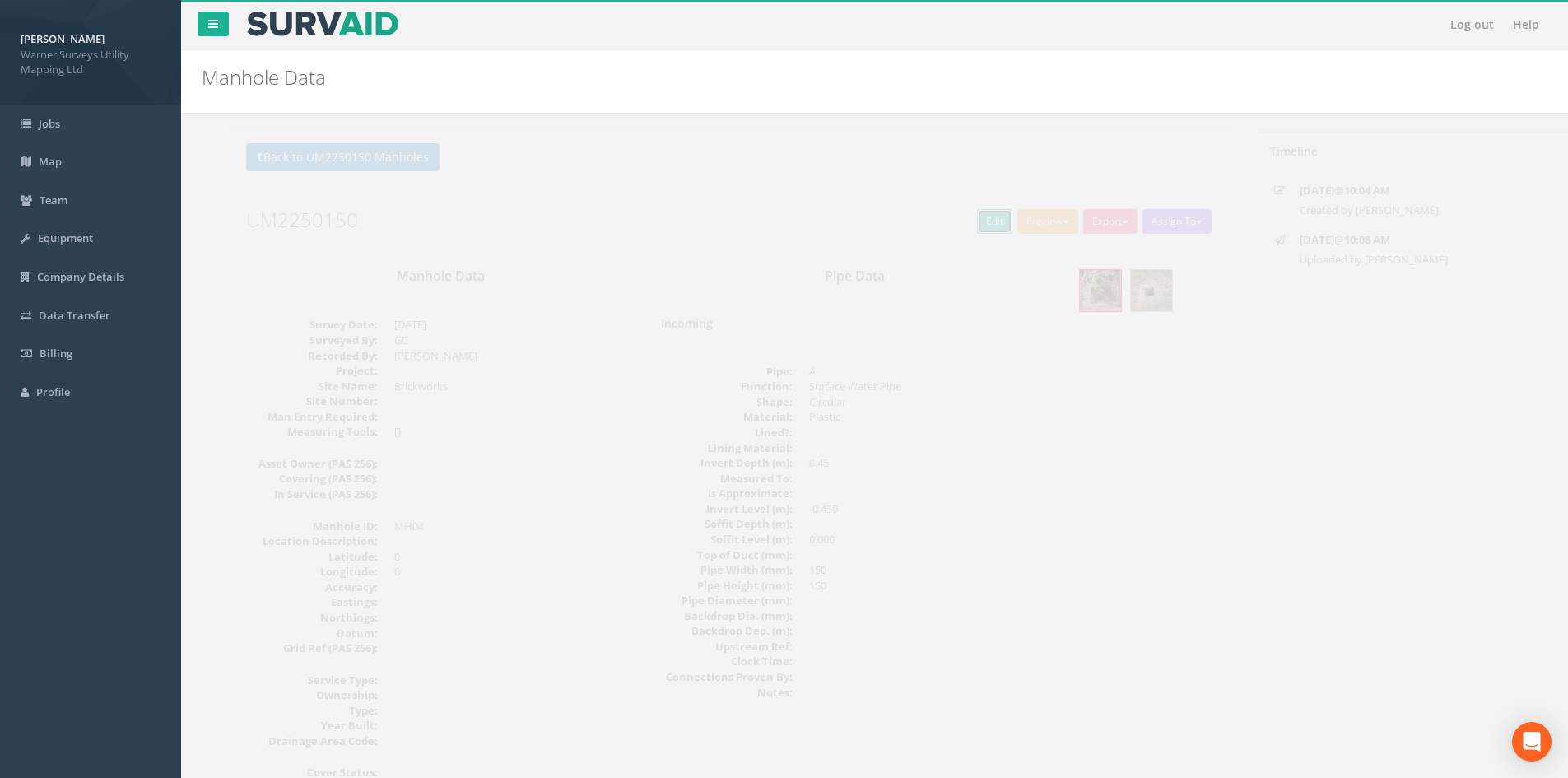
click at [965, 226] on link "Edit" at bounding box center [966, 221] width 35 height 25
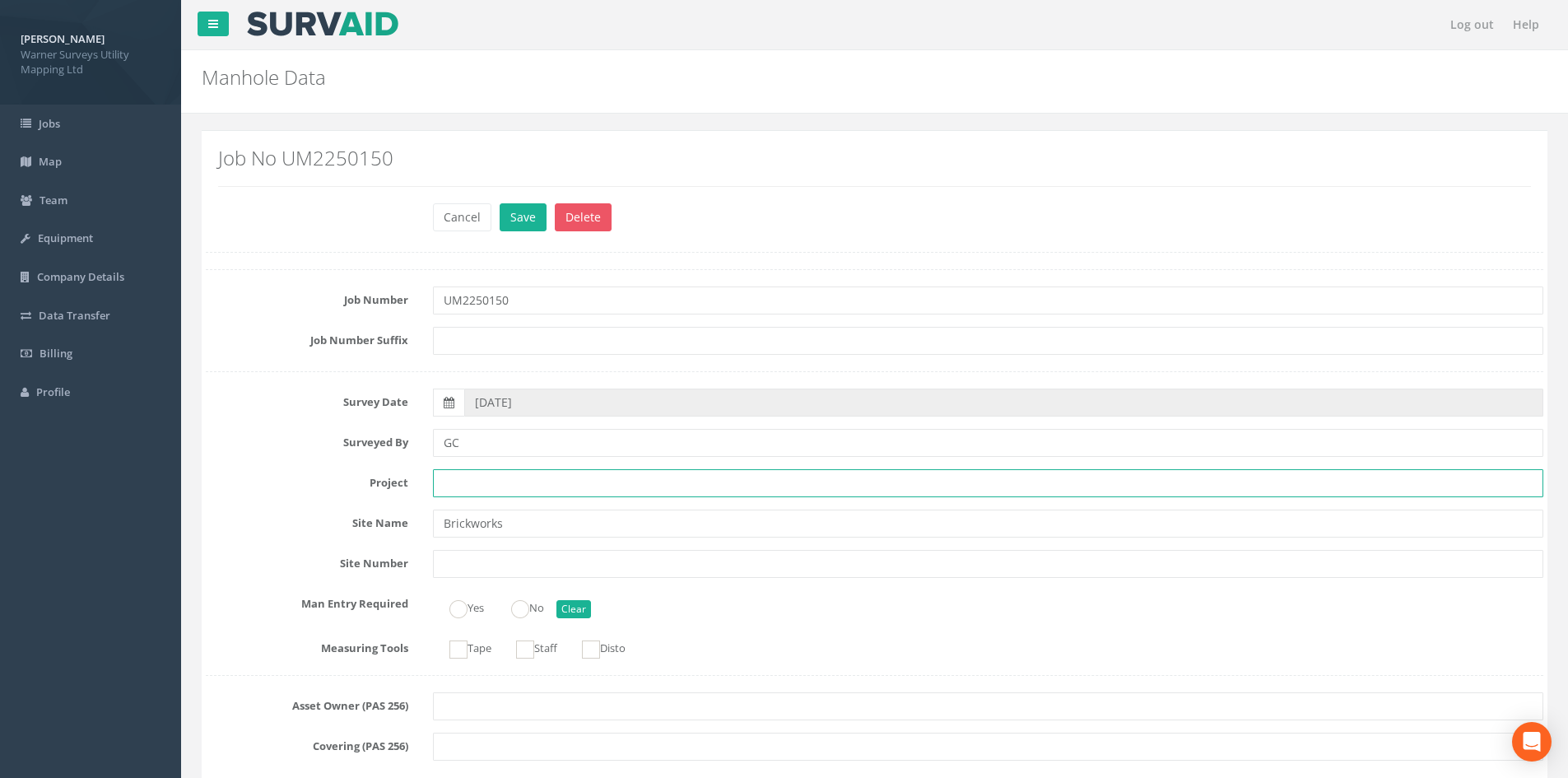
click at [496, 469] on input "text" at bounding box center [987, 483] width 1110 height 28
click at [541, 485] on input "[PERSON_NAME]" at bounding box center [987, 483] width 1110 height 28
type input "[PERSON_NAME]"
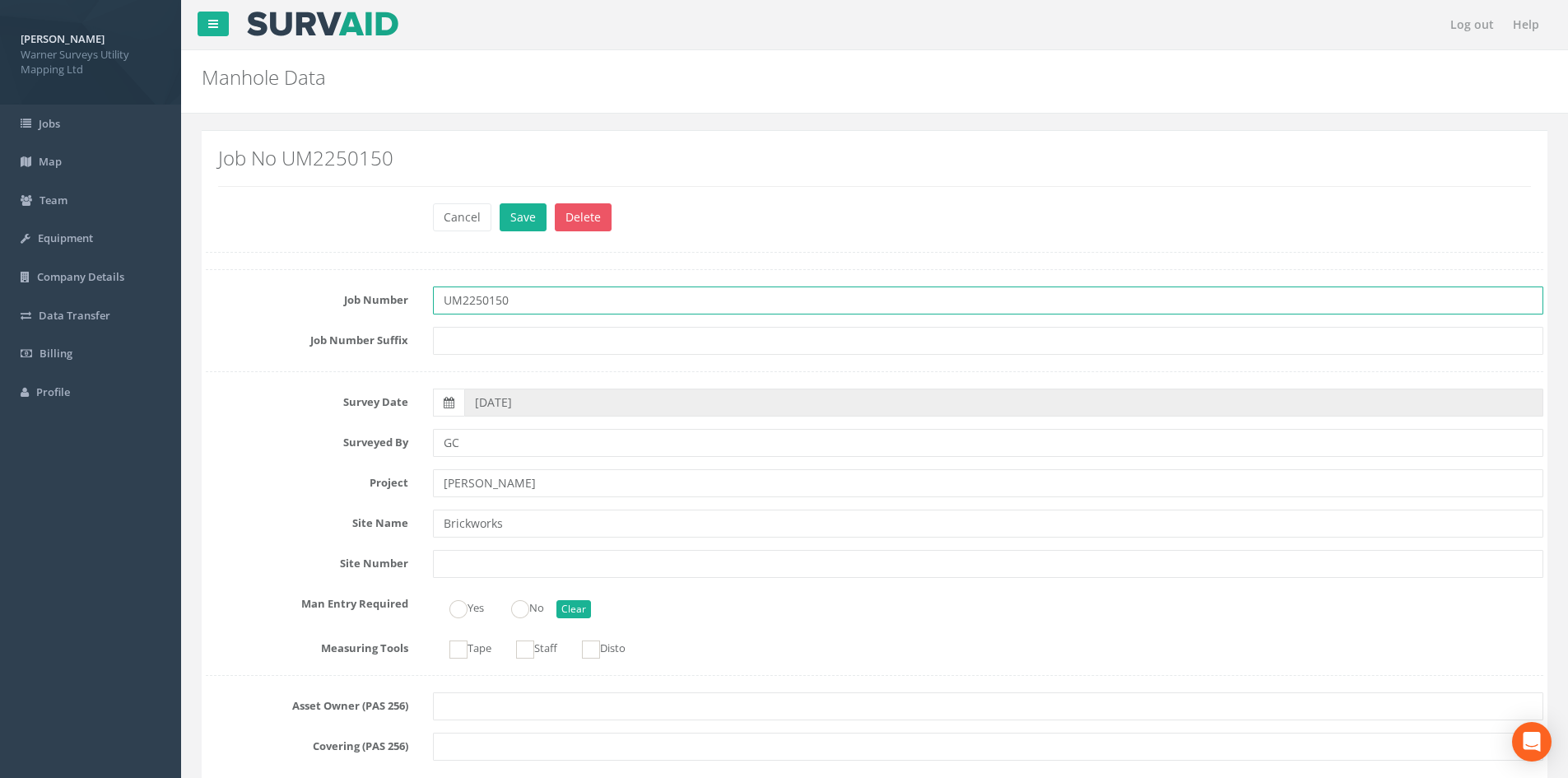
click at [547, 293] on input "UM2250150" at bounding box center [987, 301] width 1110 height 28
type input "UM2250150 - Brickworks"
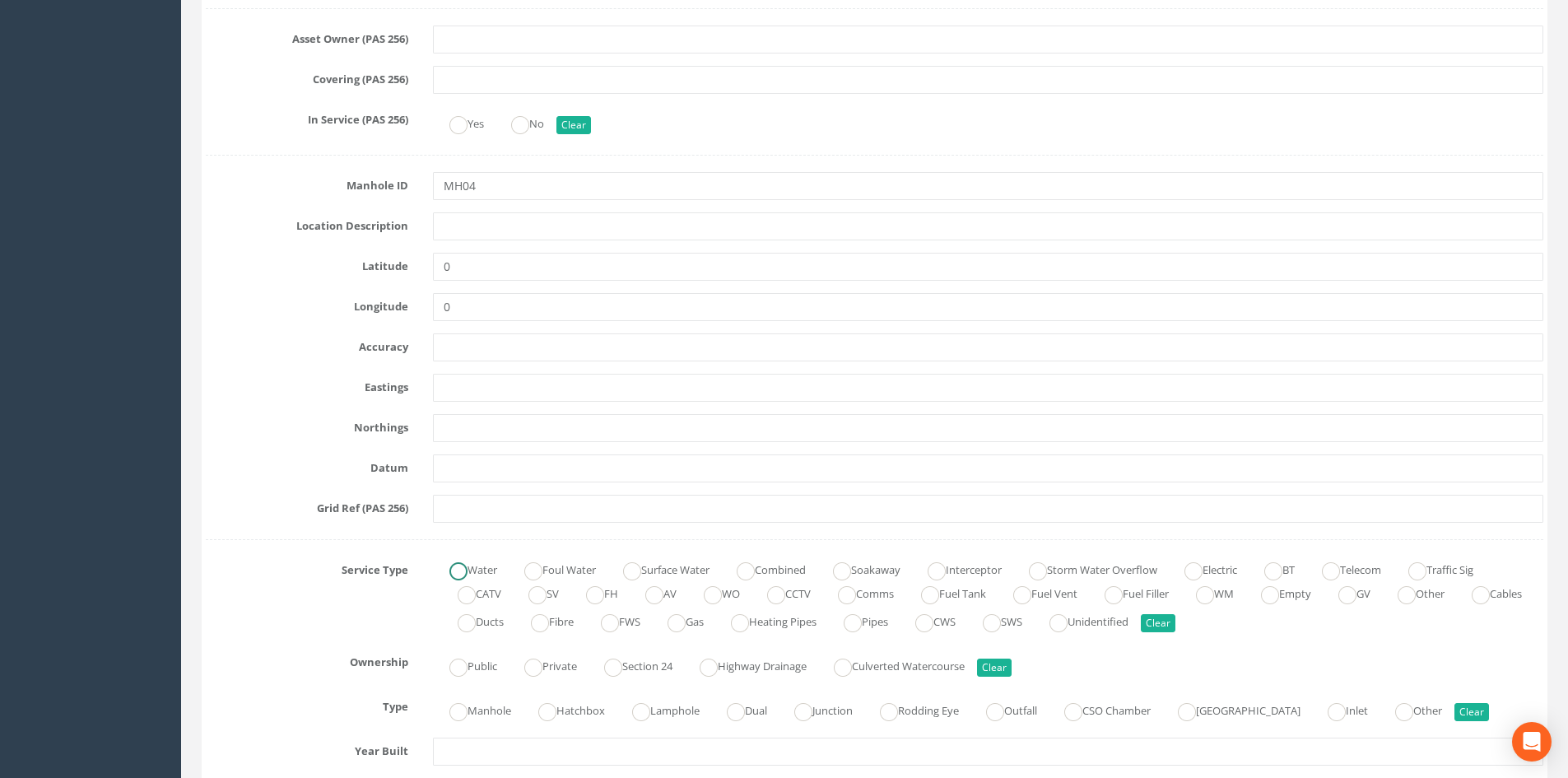
scroll to position [906, 0]
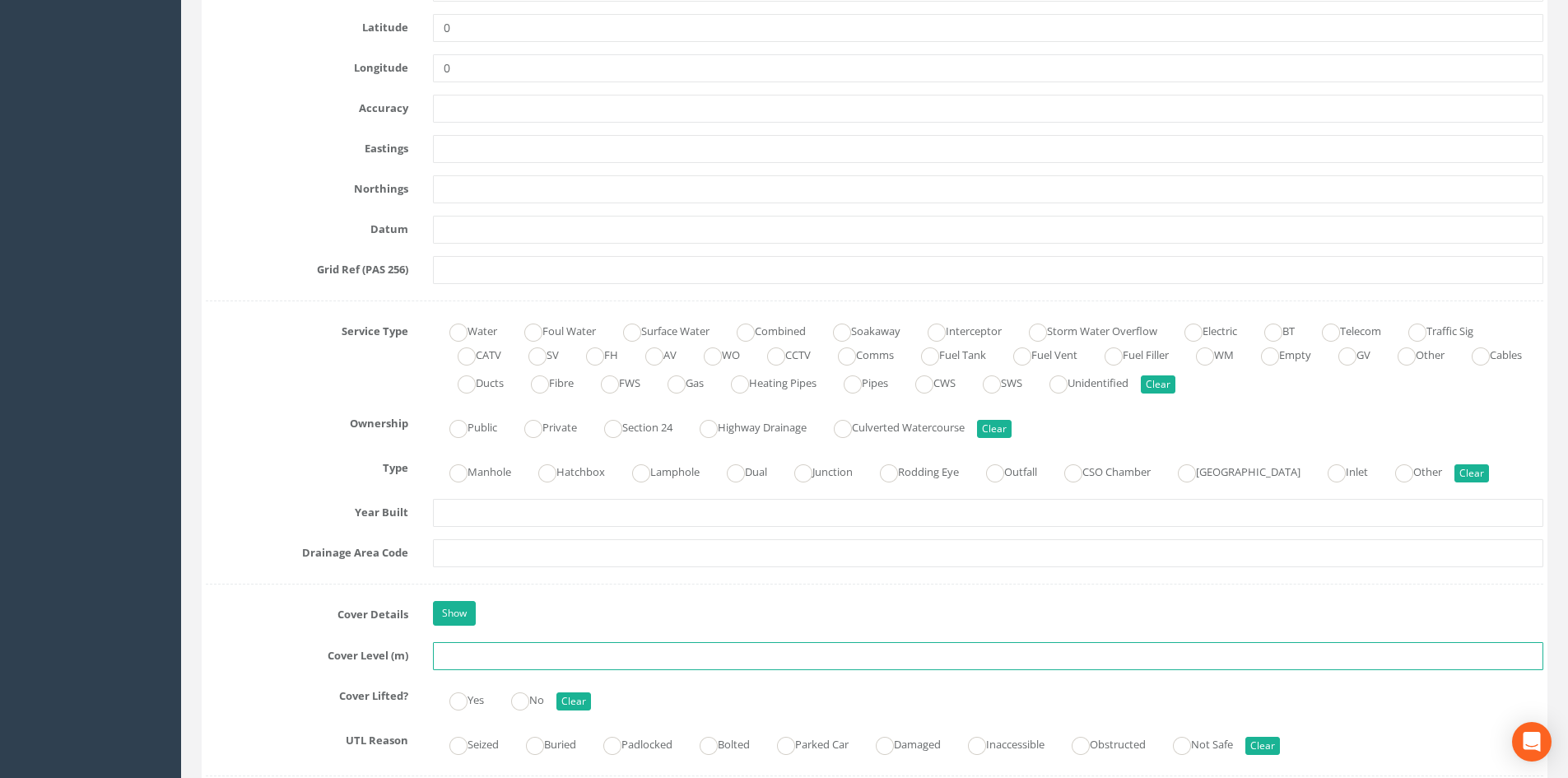
click at [478, 600] on input "text" at bounding box center [987, 656] width 1110 height 28
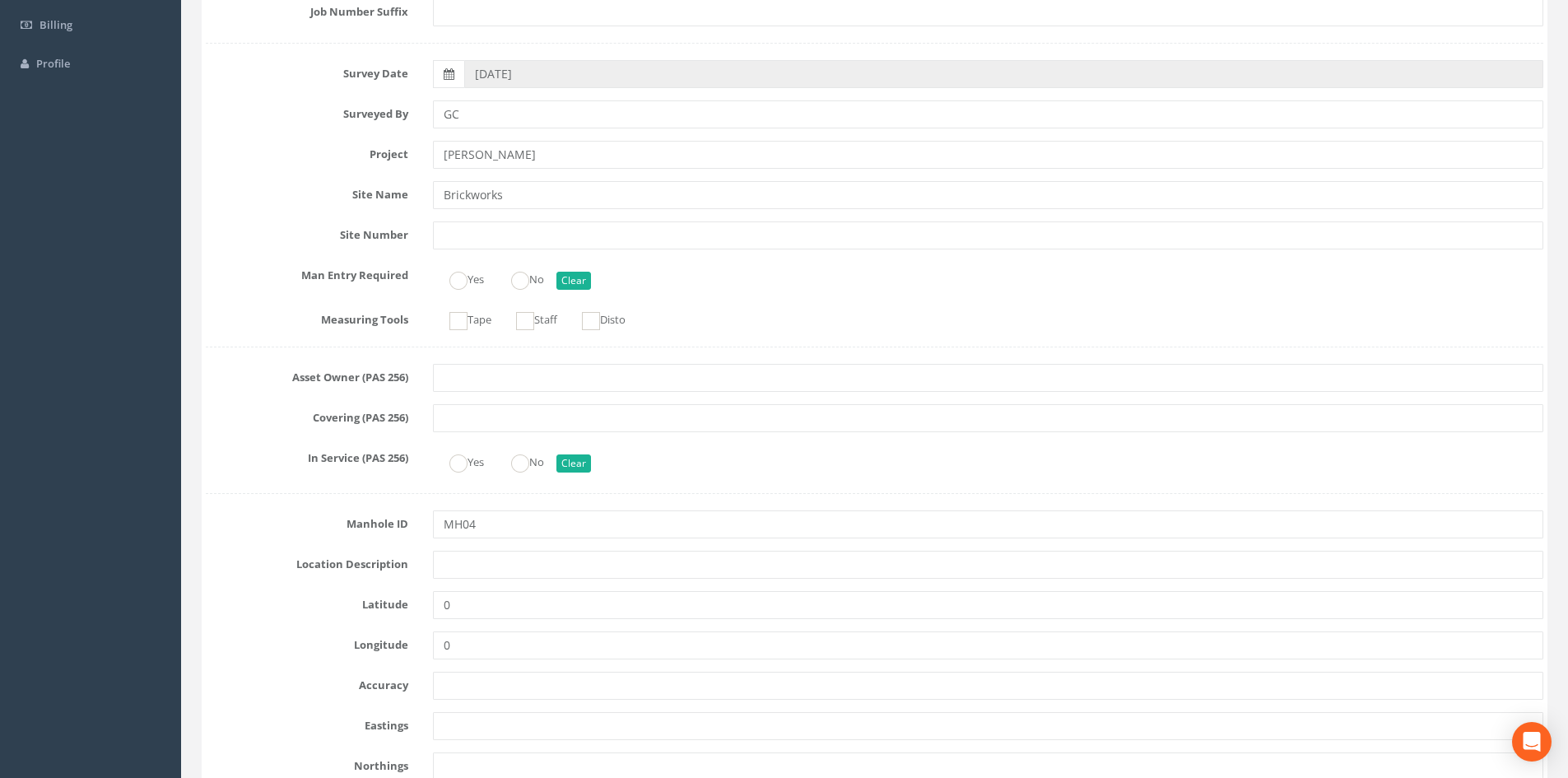
scroll to position [0, 0]
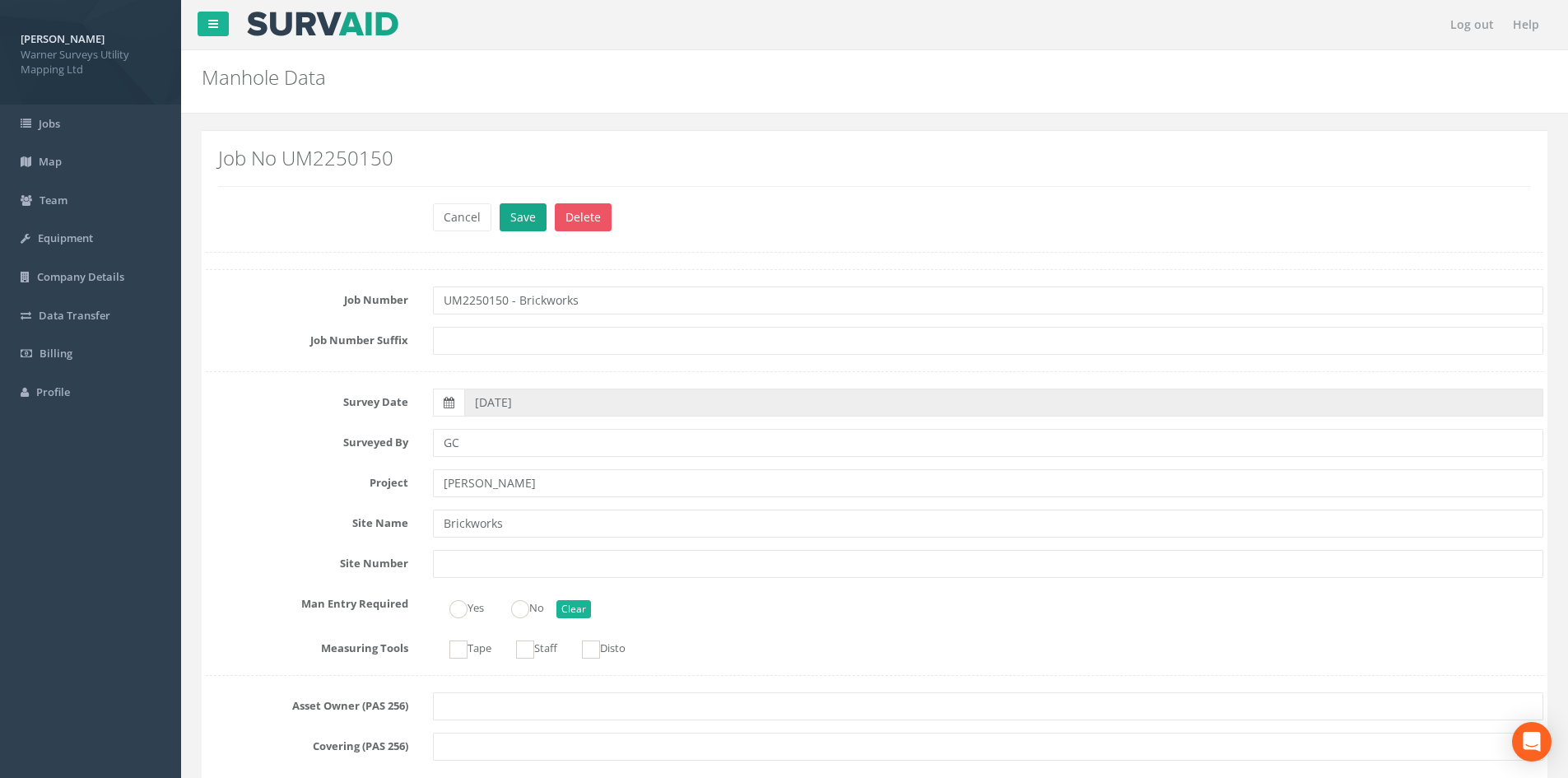
type input "33.33"
click at [517, 207] on button "Save" at bounding box center [523, 217] width 47 height 28
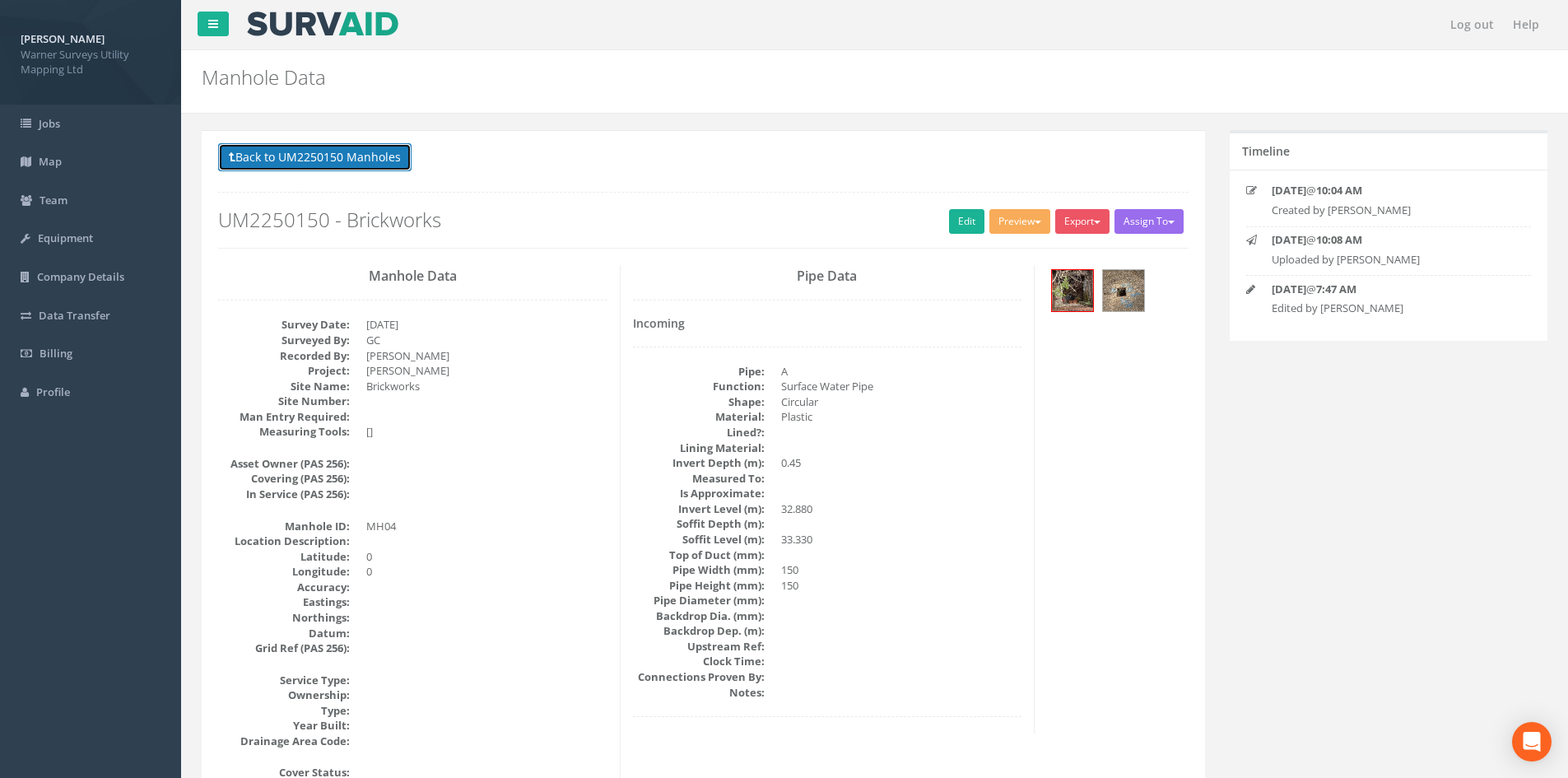
drag, startPoint x: 397, startPoint y: 165, endPoint x: 388, endPoint y: 165, distance: 9.0
click at [397, 165] on button "Back to UM2250150 Manholes" at bounding box center [314, 157] width 194 height 28
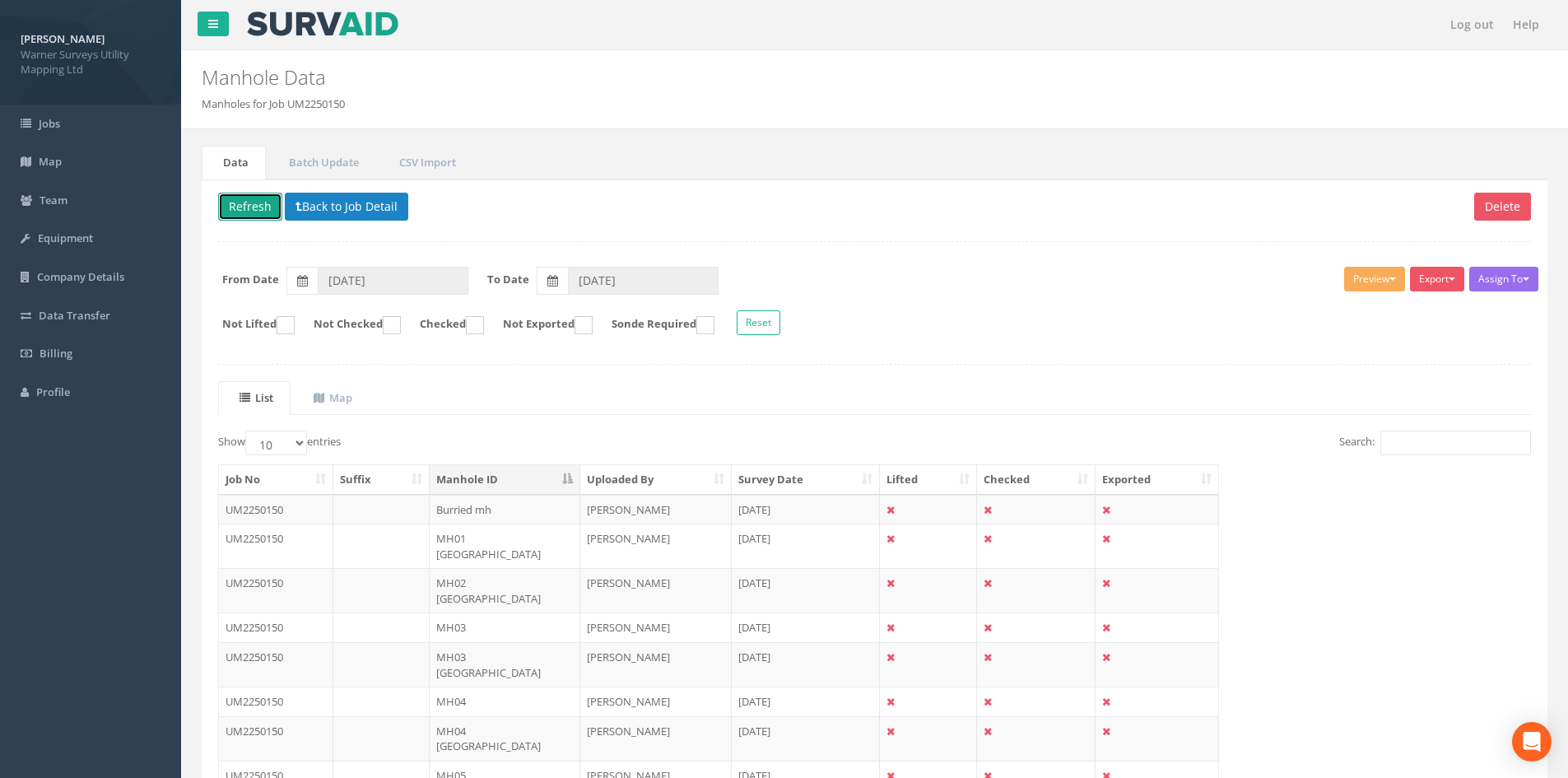
click at [255, 207] on button "Refresh" at bounding box center [250, 207] width 64 height 28
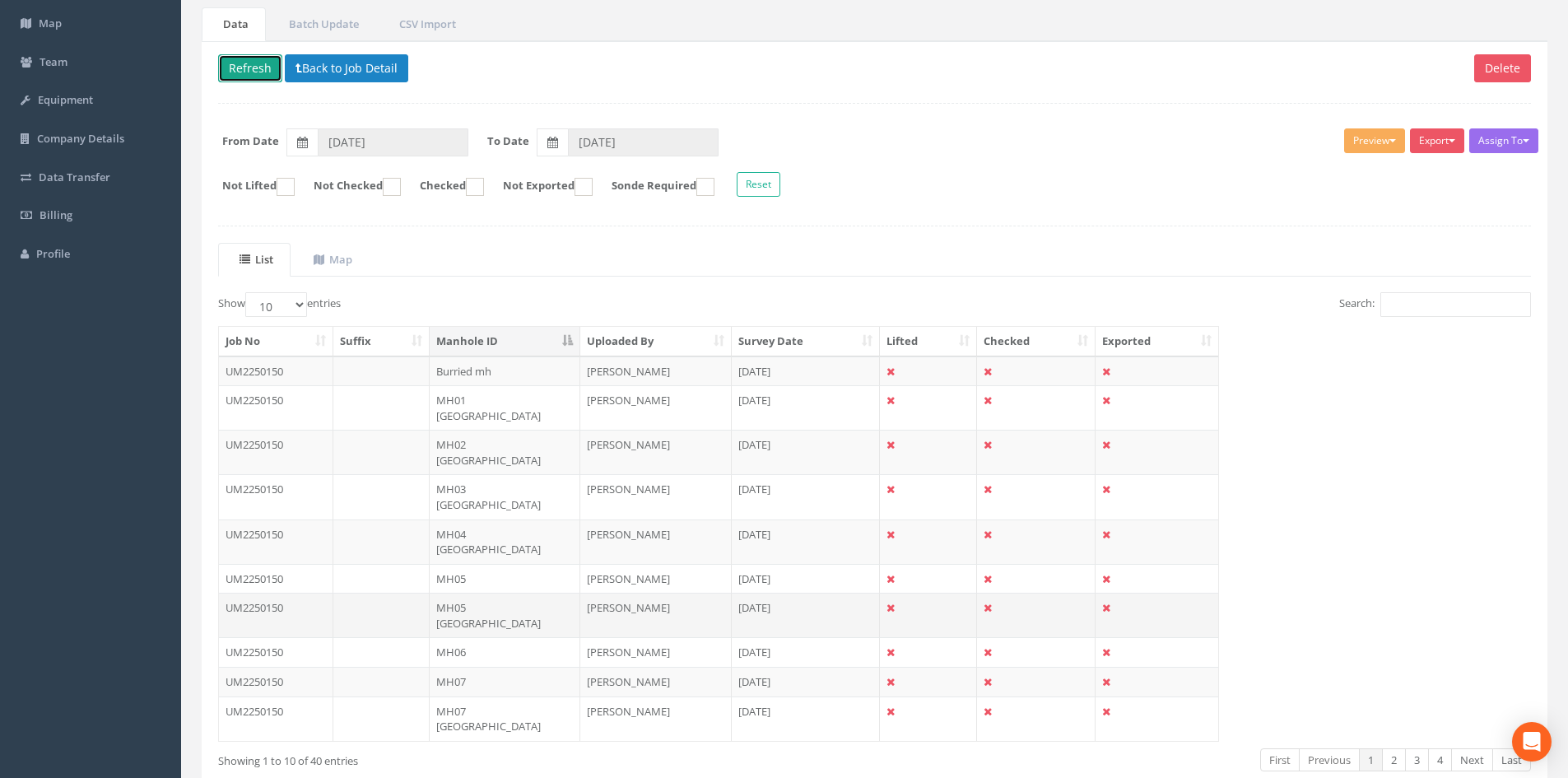
scroll to position [140, 0]
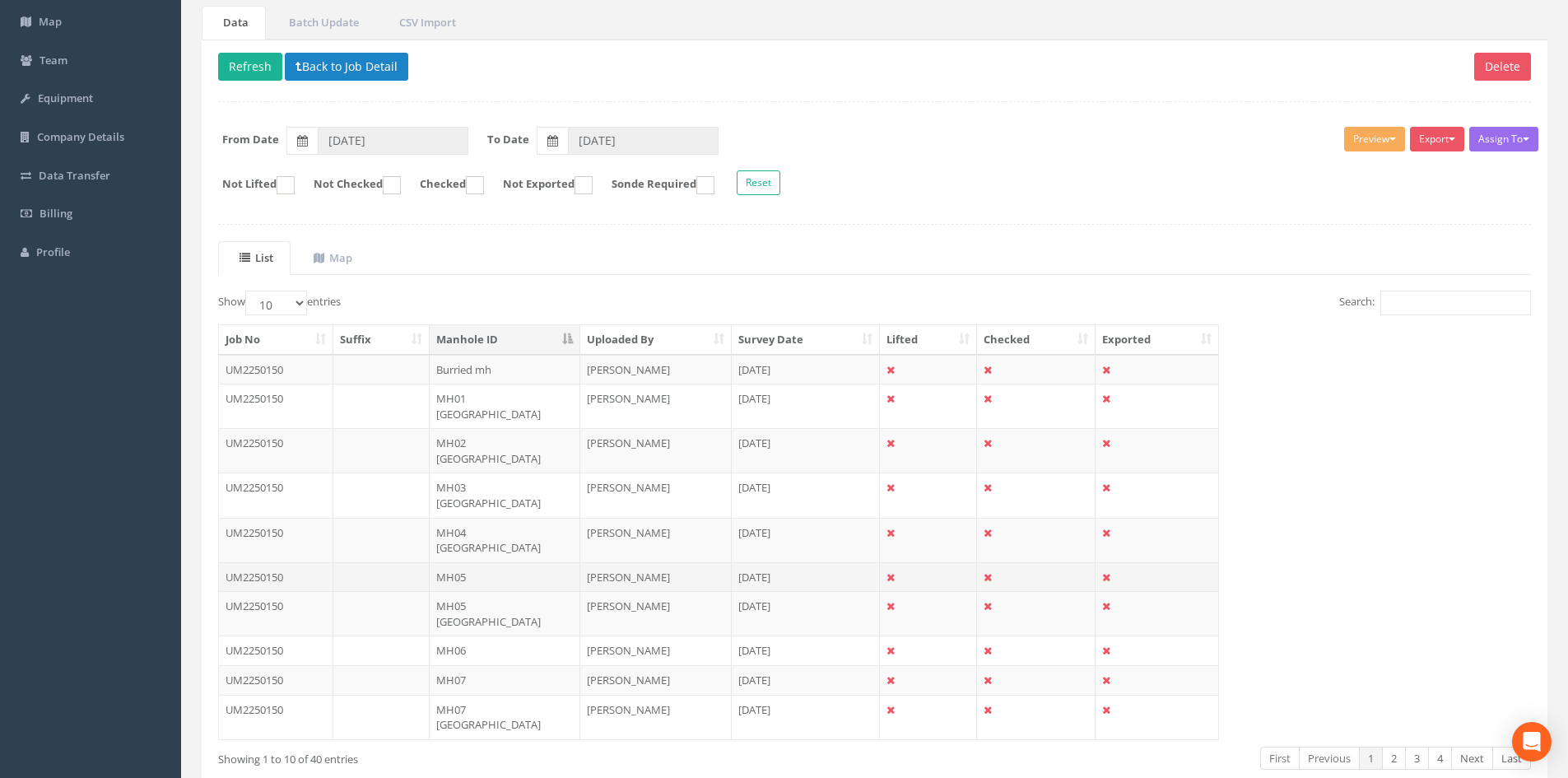
click at [460, 563] on td "MH05" at bounding box center [505, 577] width 150 height 29
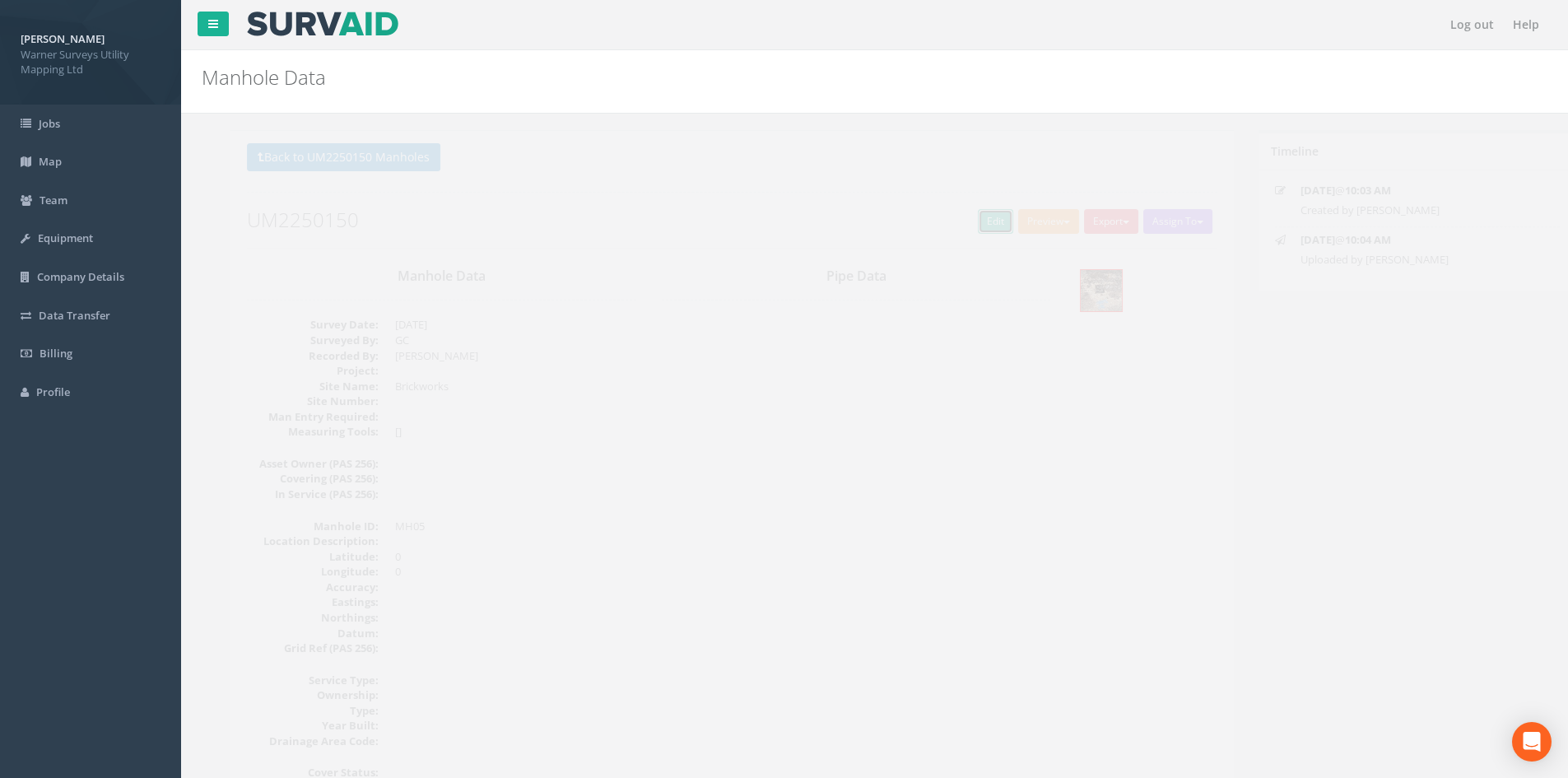
click at [968, 216] on link "Edit" at bounding box center [966, 221] width 35 height 25
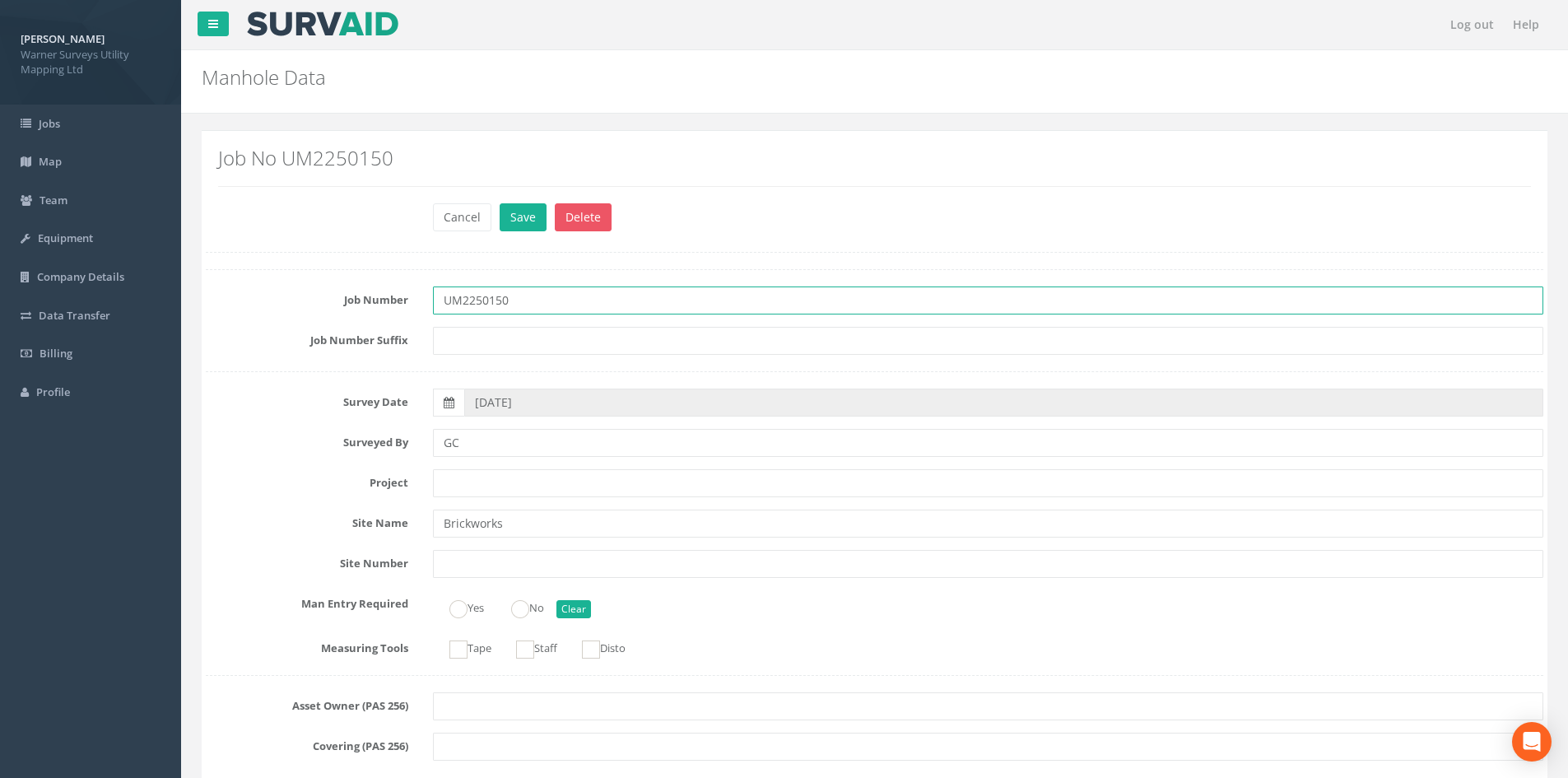
click at [530, 287] on input "UM2250150" at bounding box center [987, 301] width 1110 height 28
type input "UM2250150 - Brickworks"
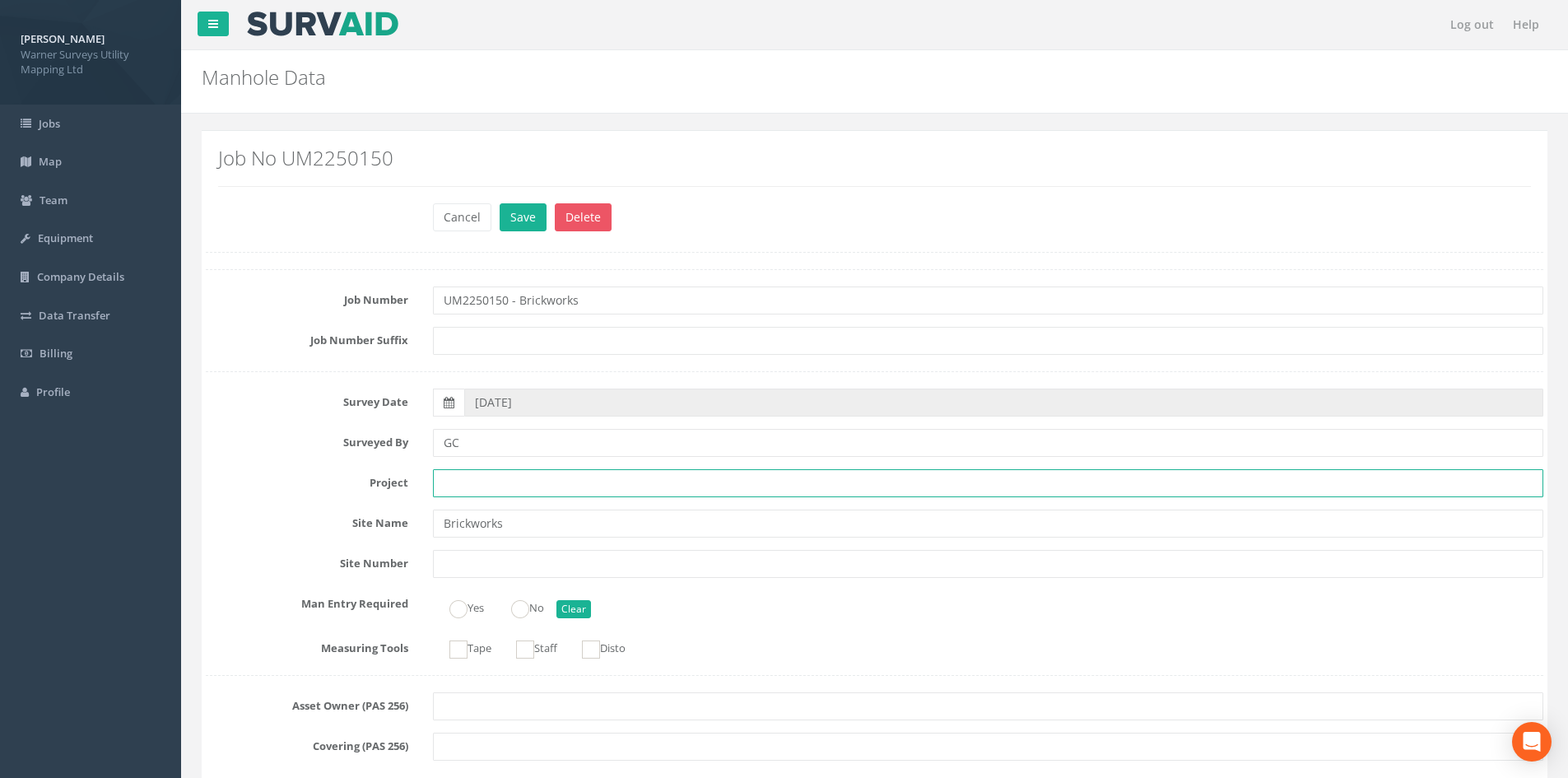
click at [496, 486] on input "text" at bounding box center [987, 483] width 1110 height 28
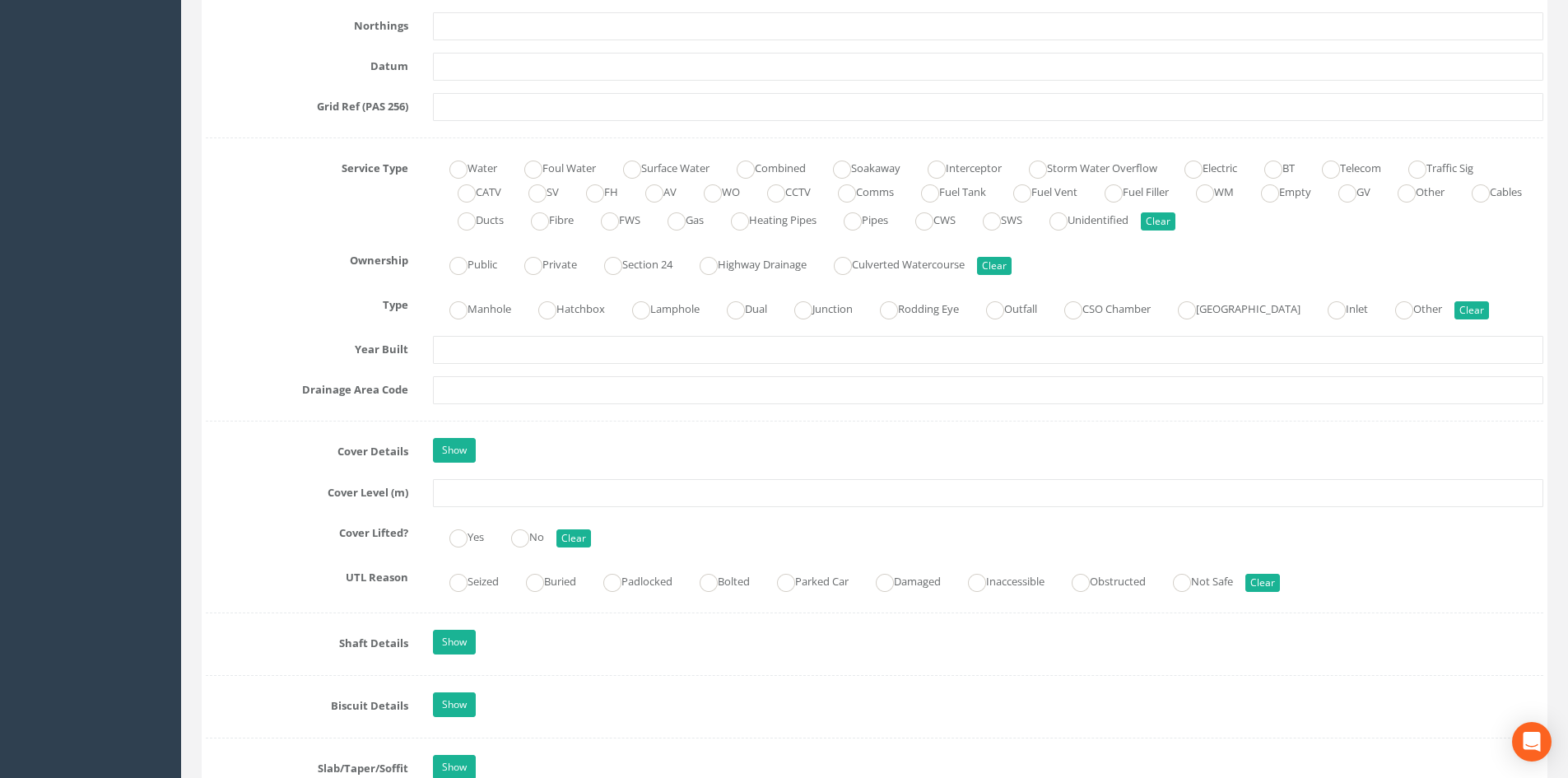
scroll to position [1070, 0]
type input "[PERSON_NAME]"
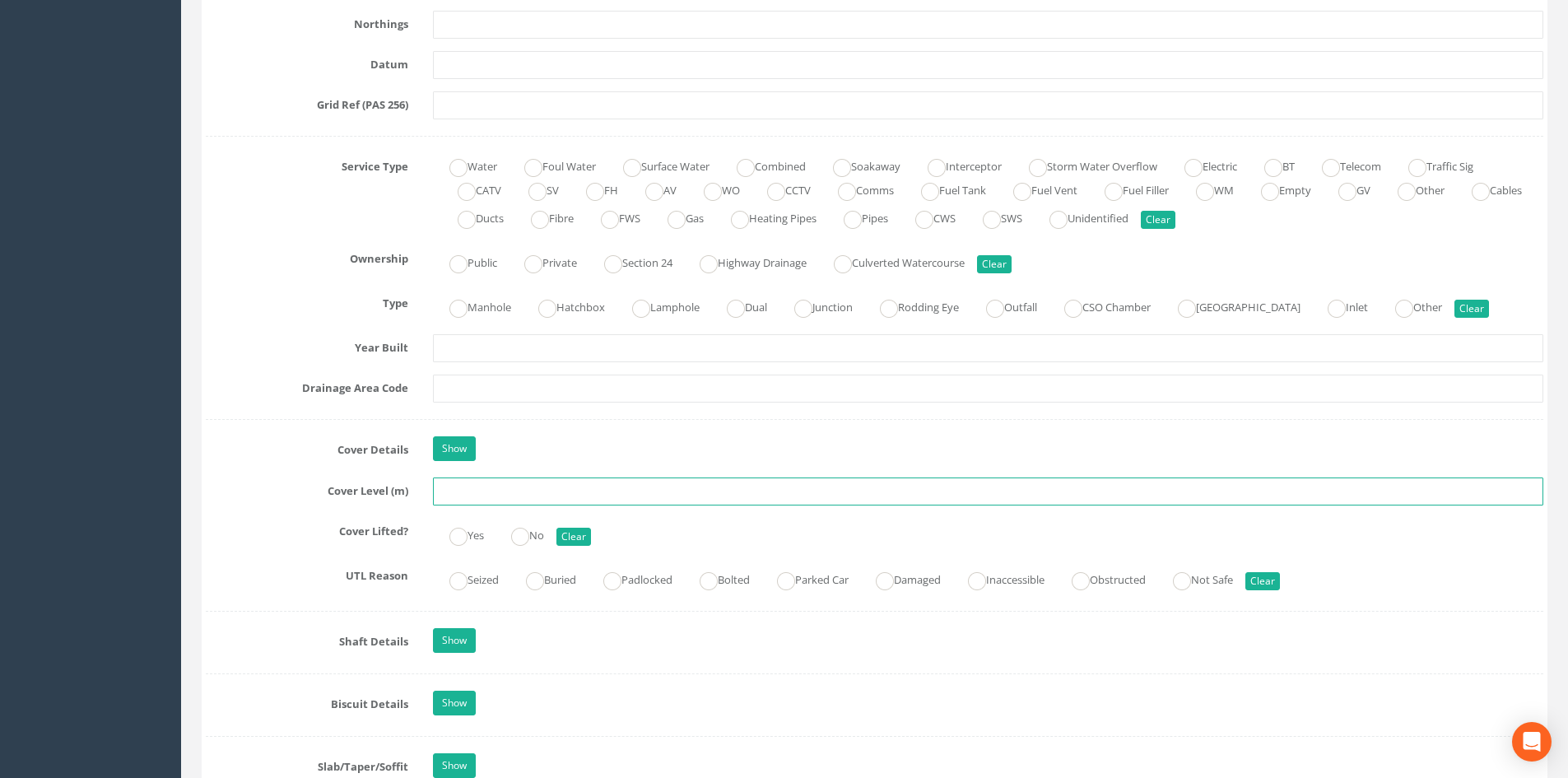
click at [479, 494] on input "text" at bounding box center [987, 492] width 1110 height 28
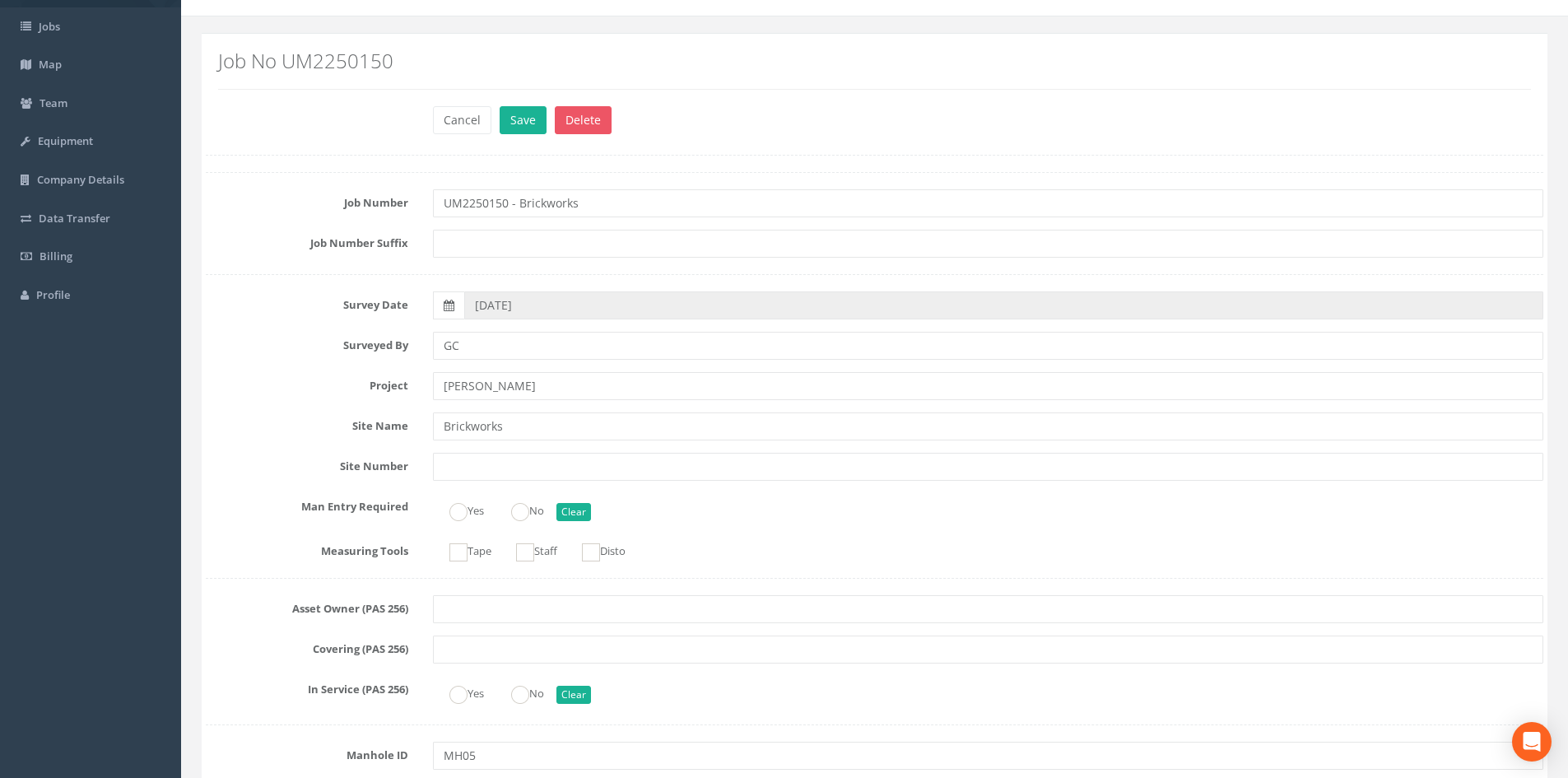
scroll to position [0, 0]
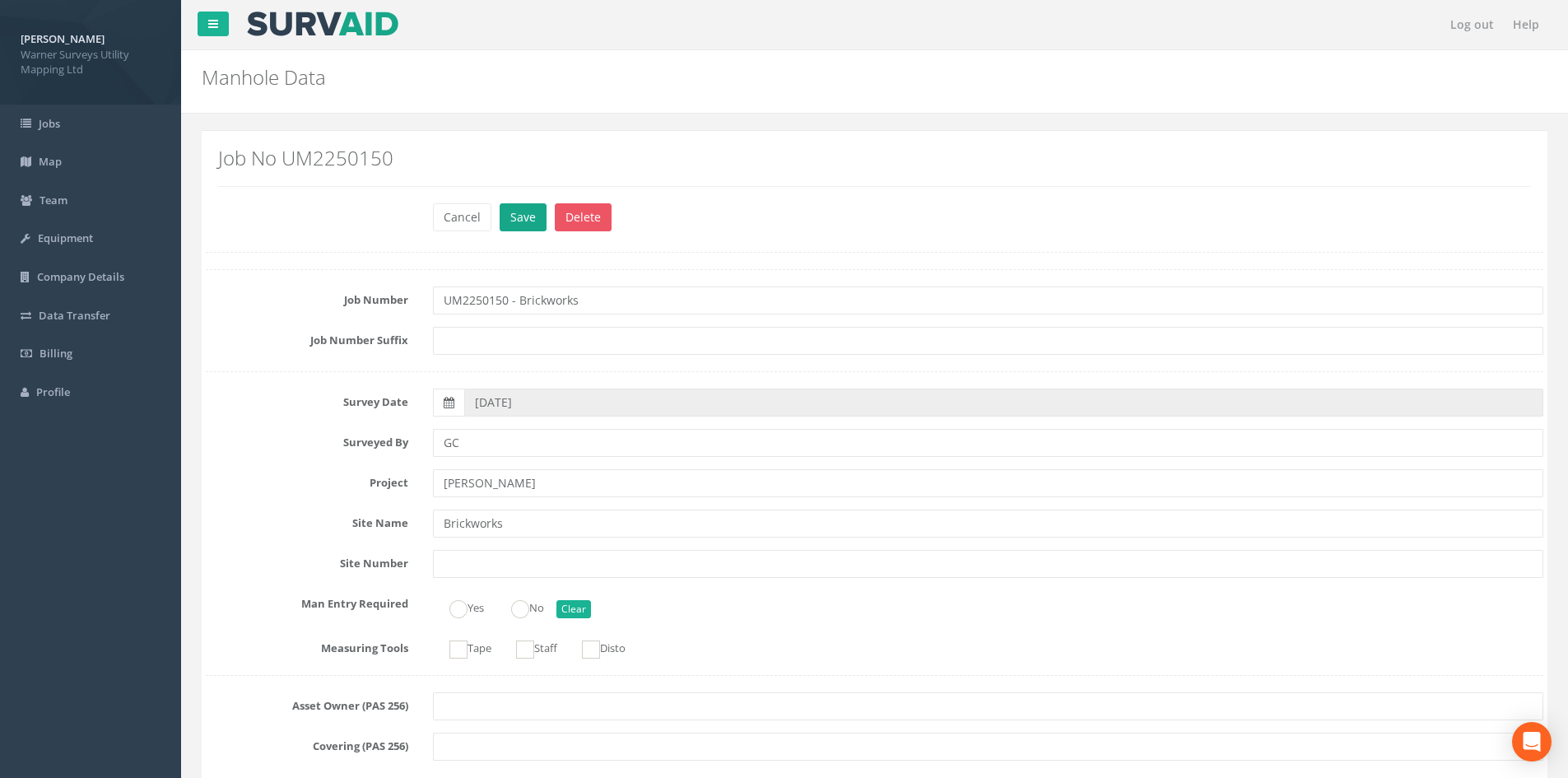
type input "33.29"
click at [519, 217] on button "Save" at bounding box center [523, 217] width 47 height 28
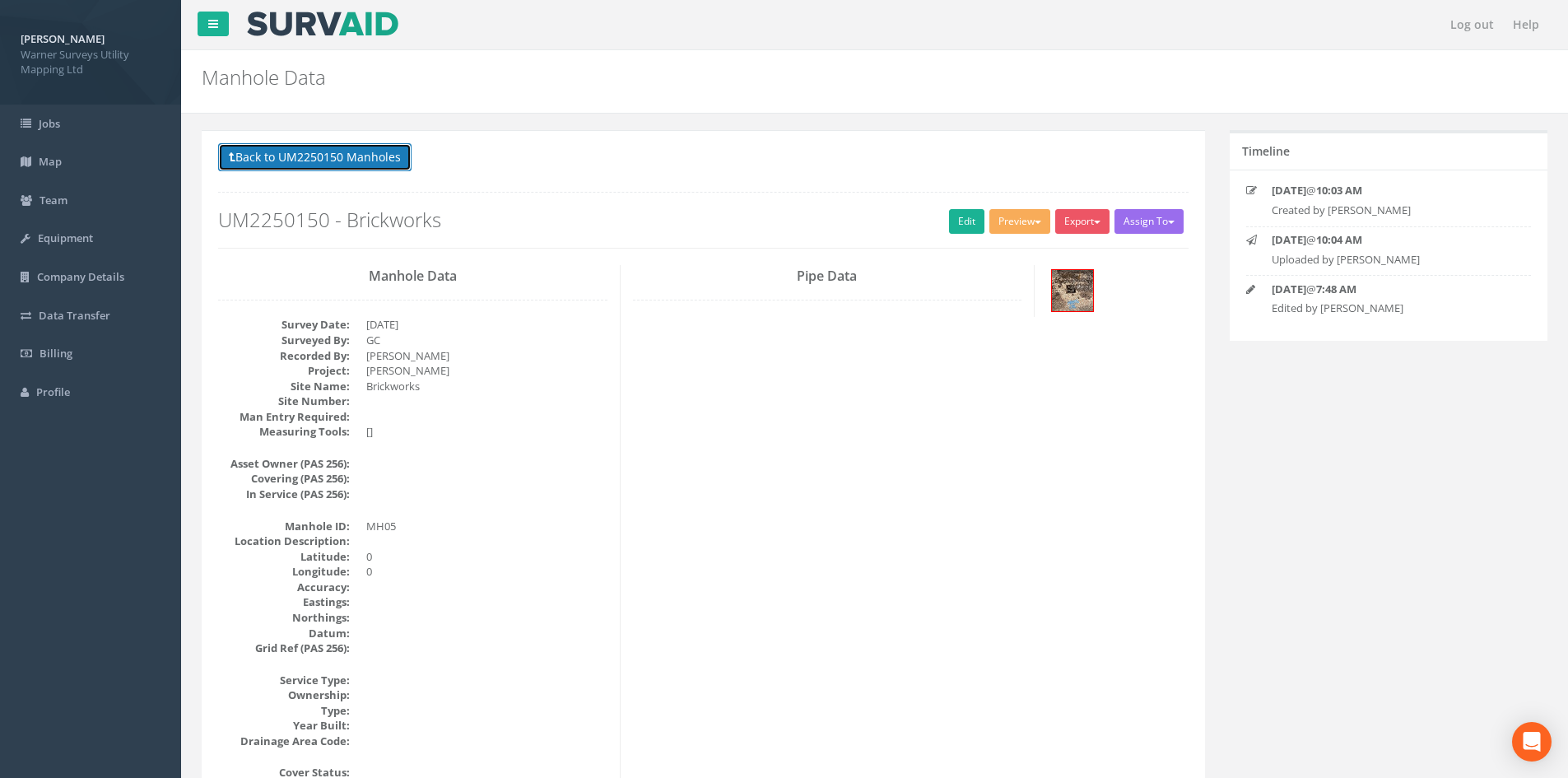
click at [314, 154] on button "Back to UM2250150 Manholes" at bounding box center [314, 157] width 194 height 28
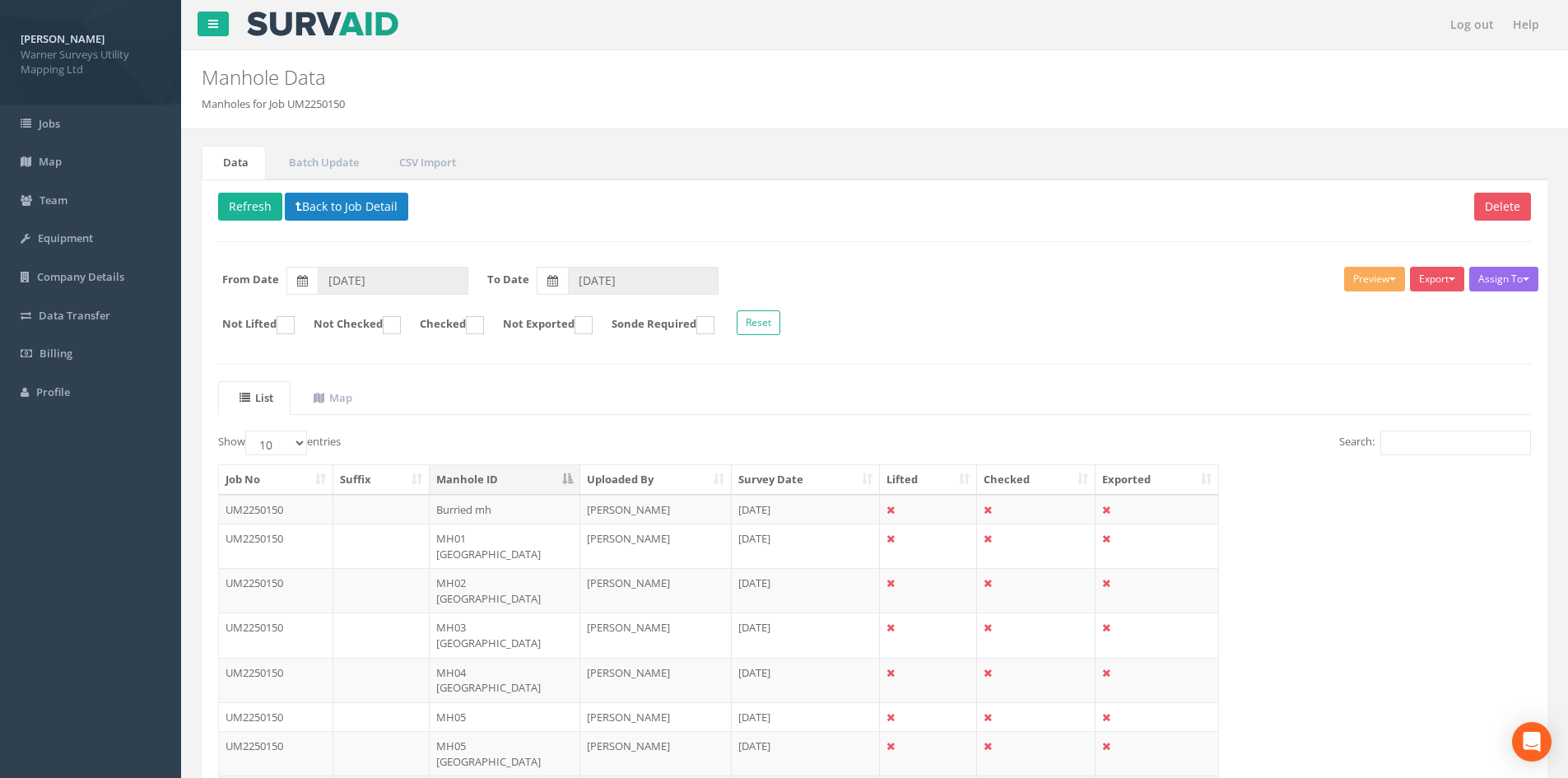
click at [470, 600] on td "MH06" at bounding box center [505, 790] width 150 height 29
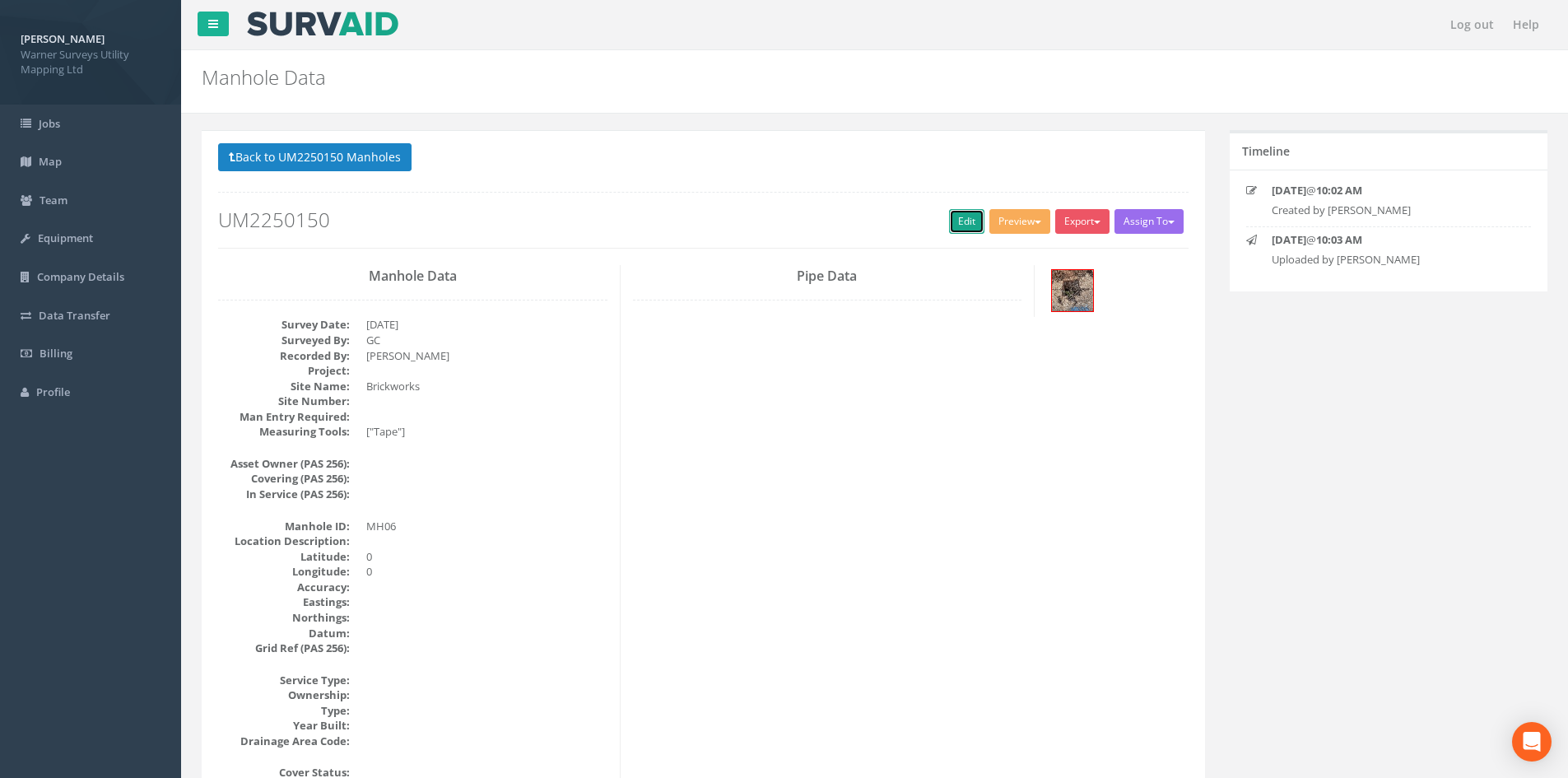
click at [955, 217] on link "Edit" at bounding box center [966, 221] width 35 height 25
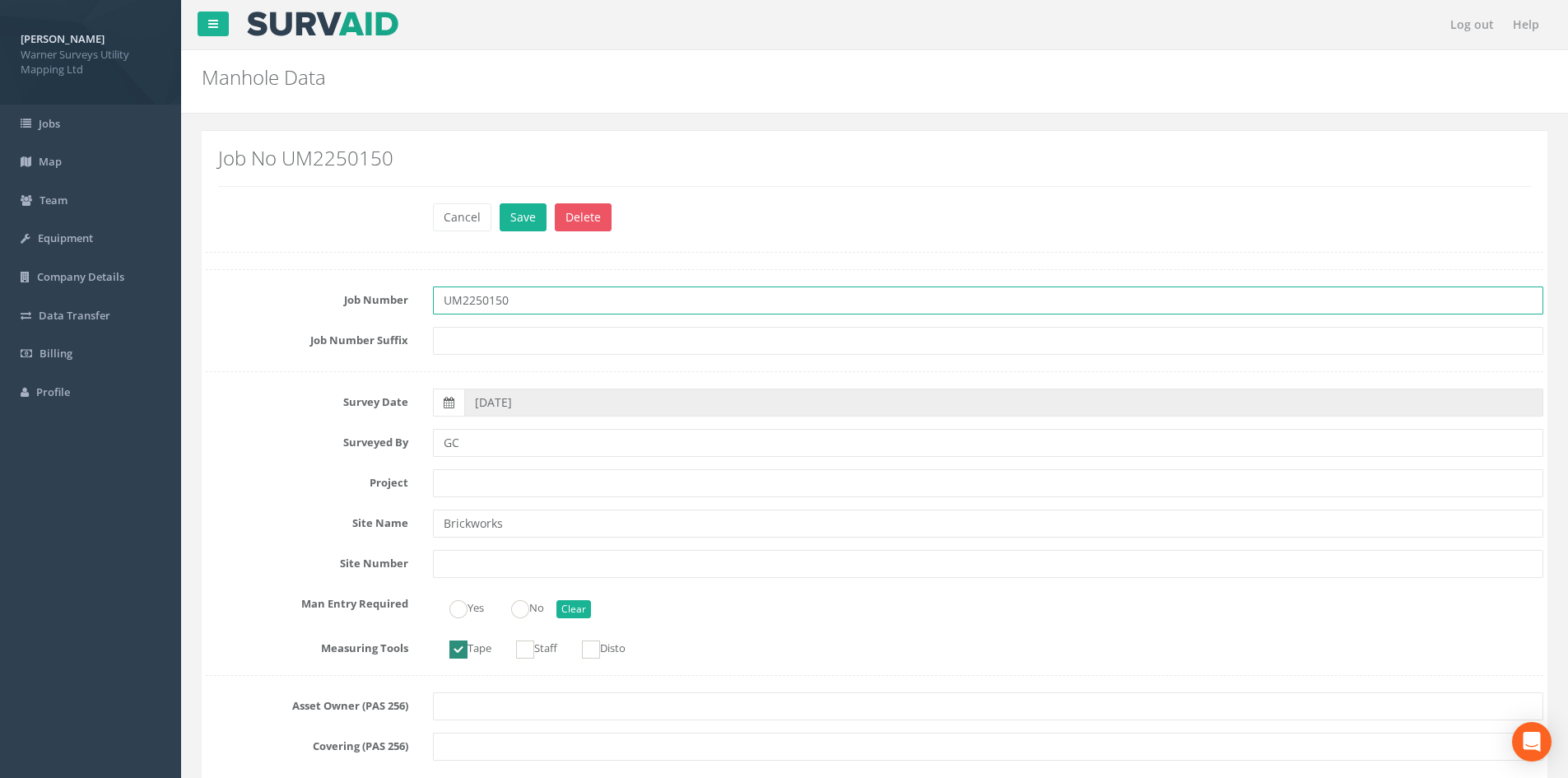
click at [521, 298] on input "UM2250150" at bounding box center [987, 301] width 1110 height 28
type input "UM2250150 - Brickworks"
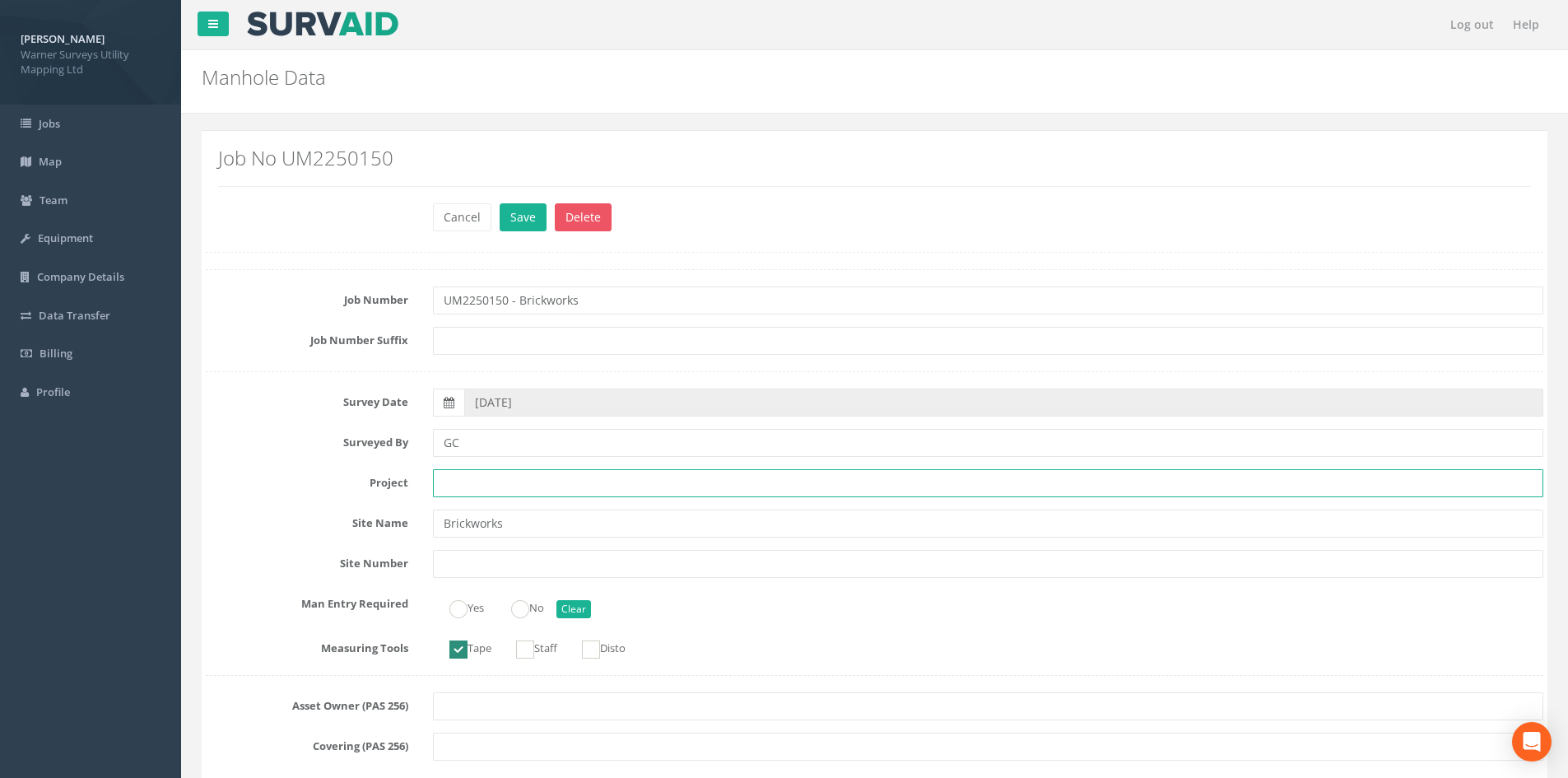
click at [505, 485] on input "text" at bounding box center [987, 483] width 1110 height 28
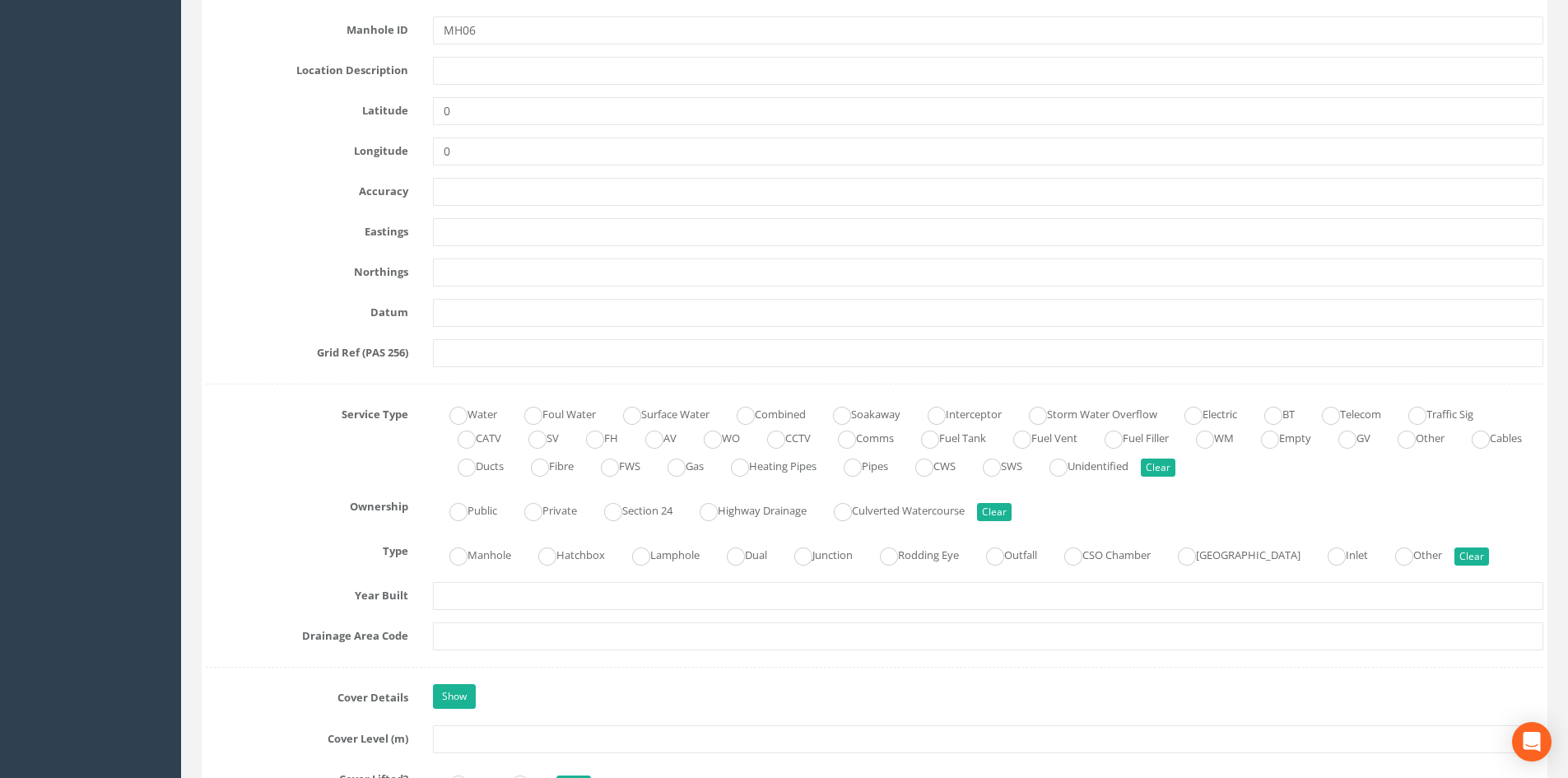
scroll to position [824, 0]
type input "[PERSON_NAME]"
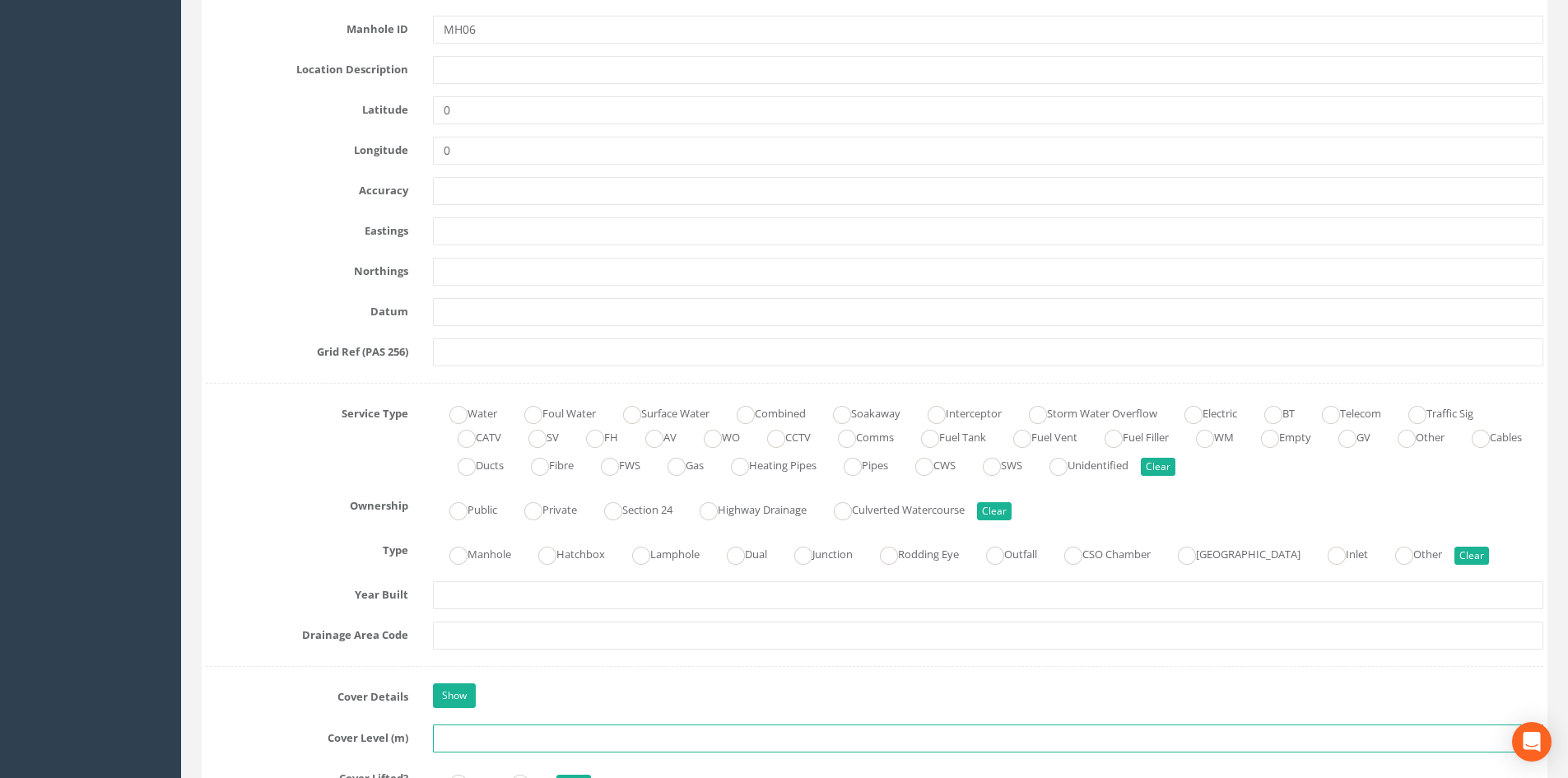
click at [488, 600] on input "text" at bounding box center [987, 738] width 1110 height 28
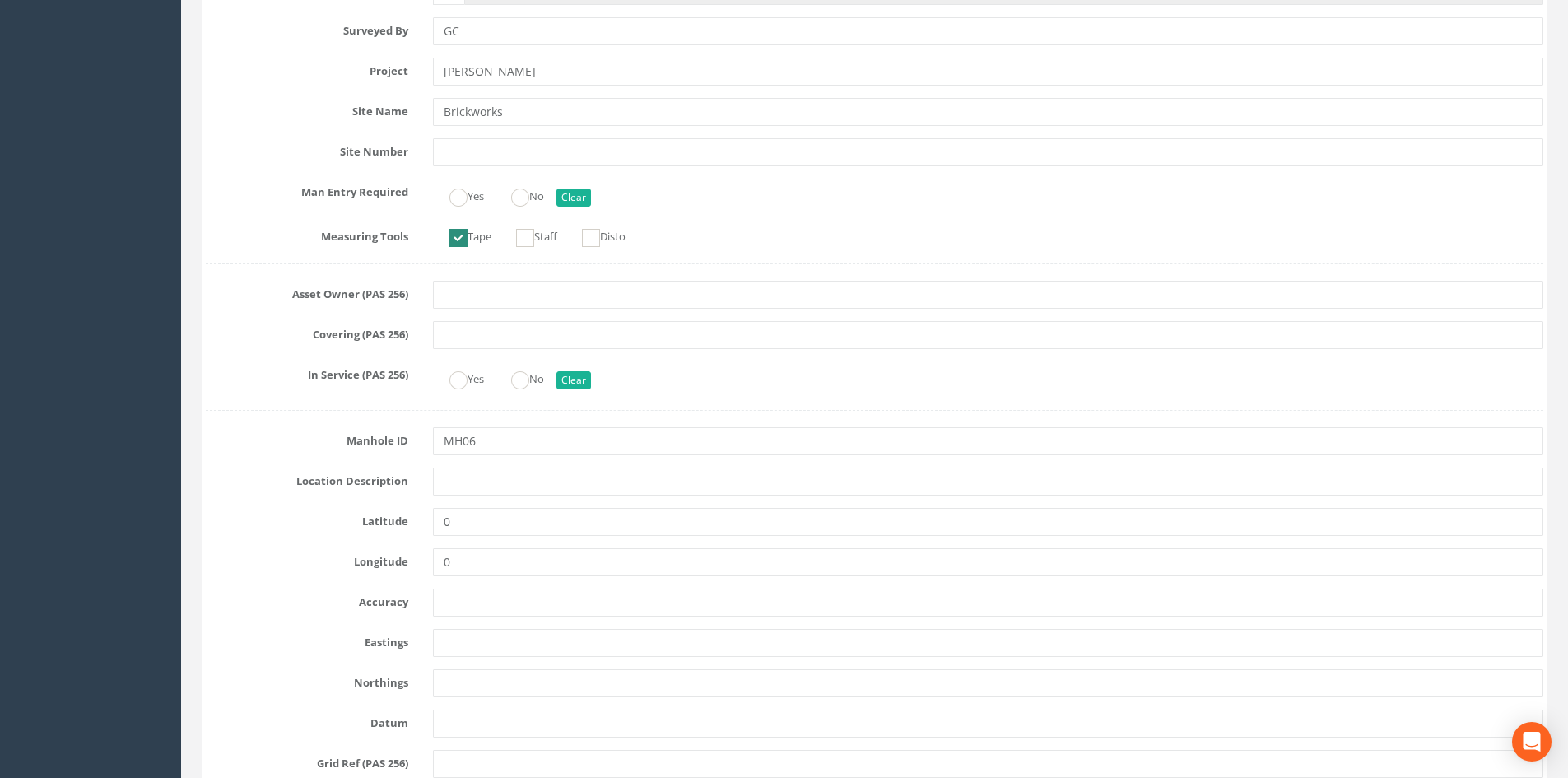
scroll to position [0, 0]
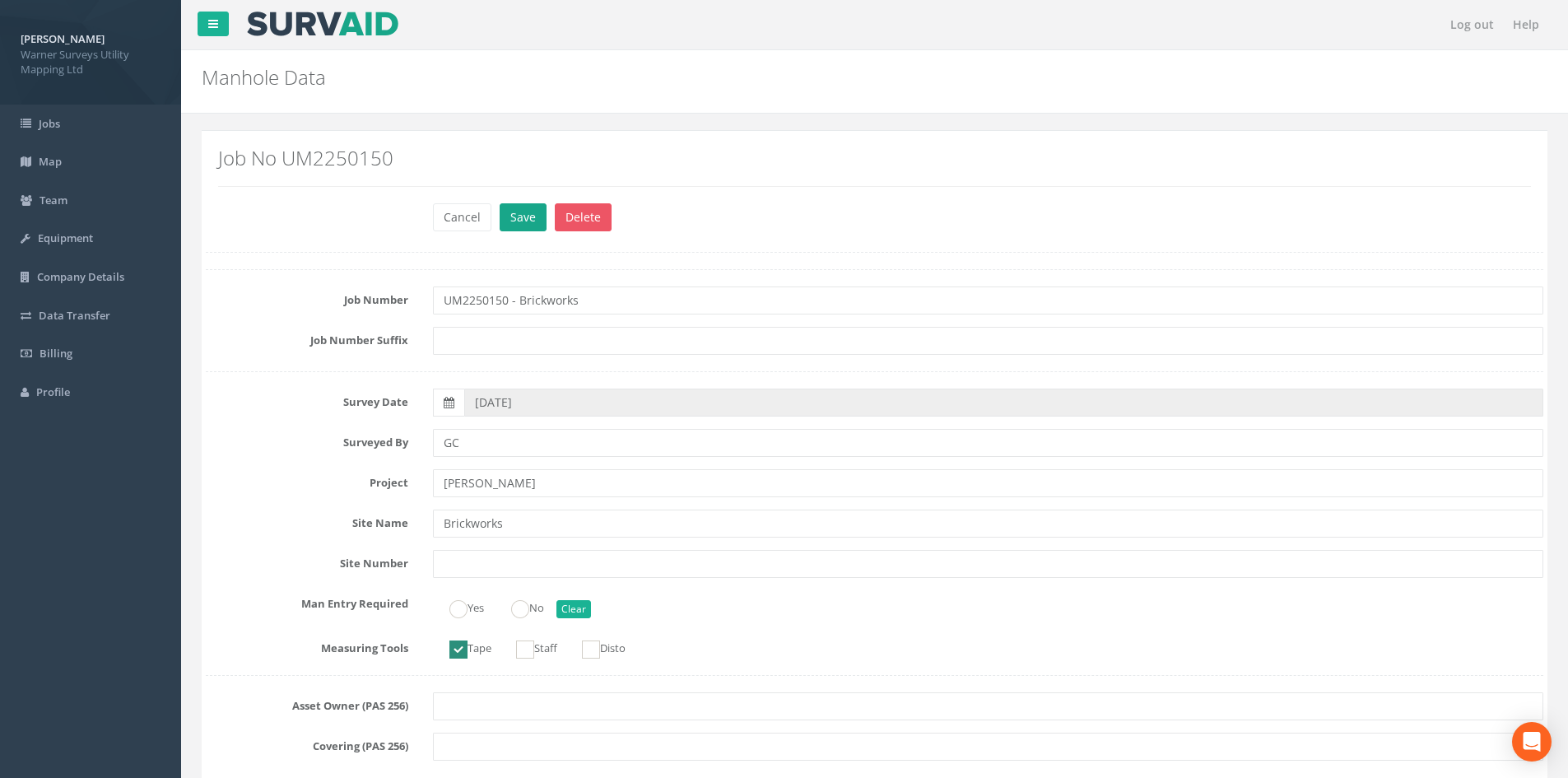
type input "33.31"
click at [537, 214] on button "Save" at bounding box center [523, 217] width 47 height 28
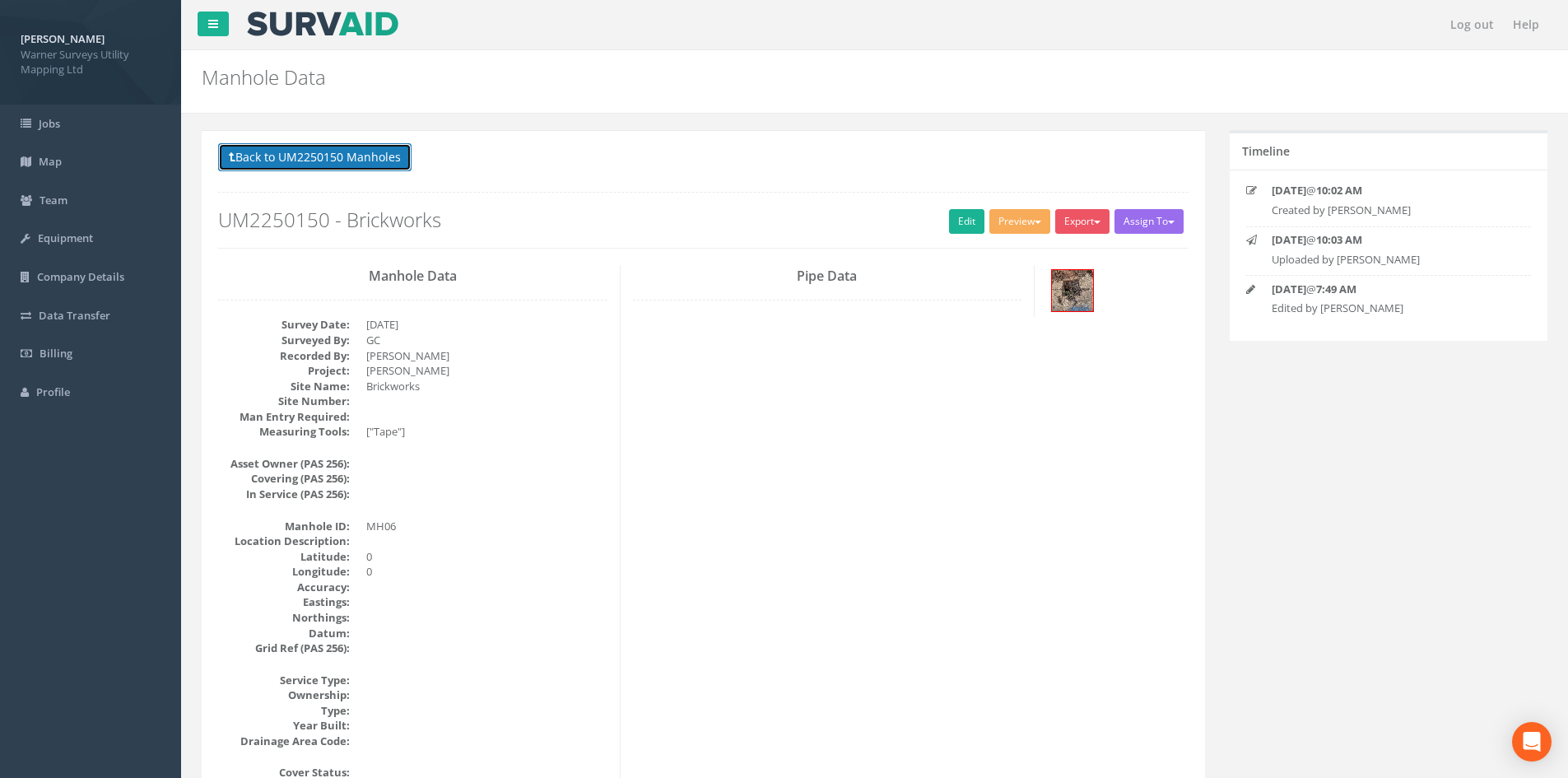
click at [350, 159] on button "Back to UM2250150 Manholes" at bounding box center [314, 157] width 194 height 28
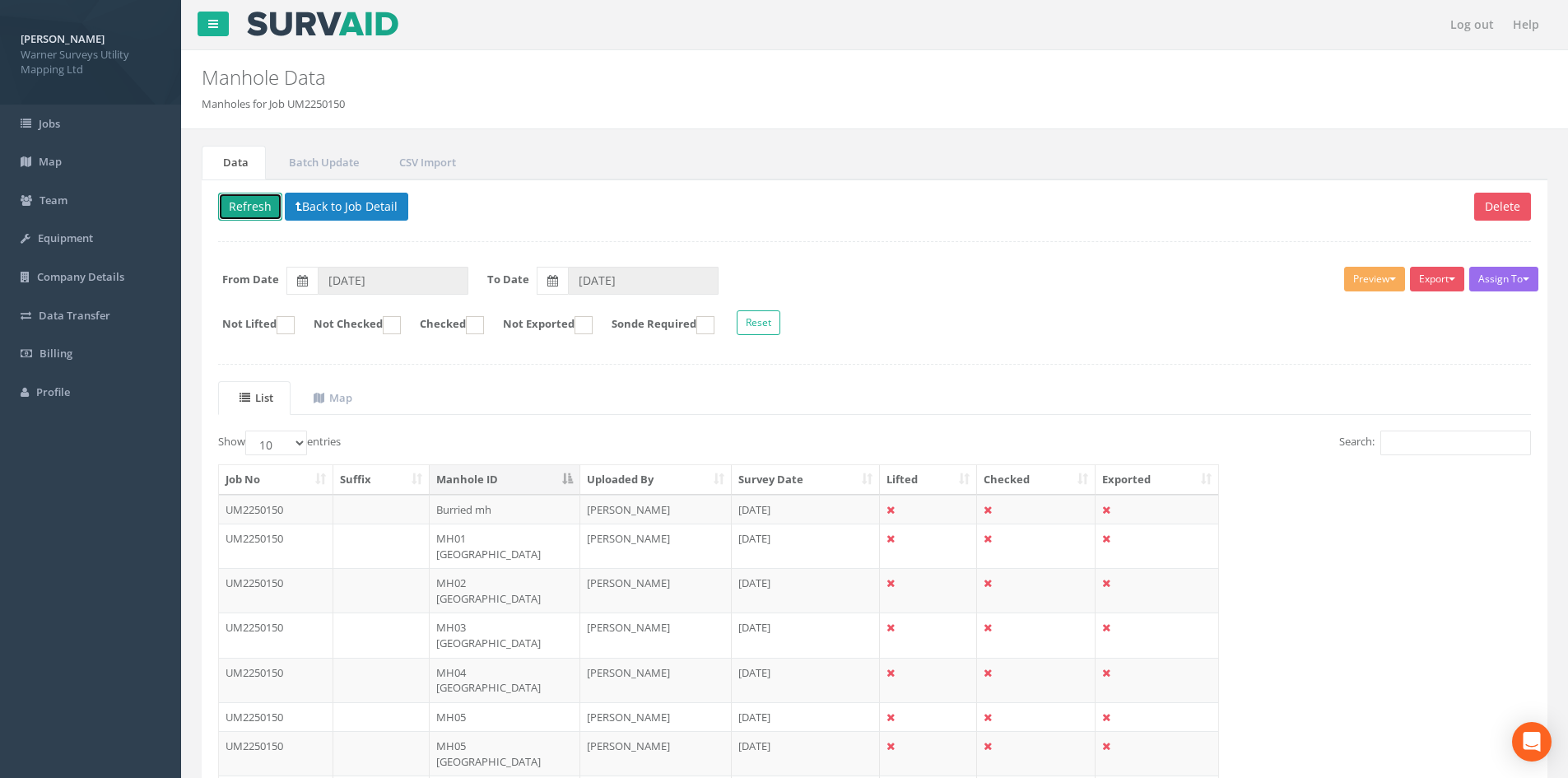
click at [251, 219] on button "Refresh" at bounding box center [250, 207] width 64 height 28
click at [444, 600] on td "MH07" at bounding box center [505, 762] width 150 height 29
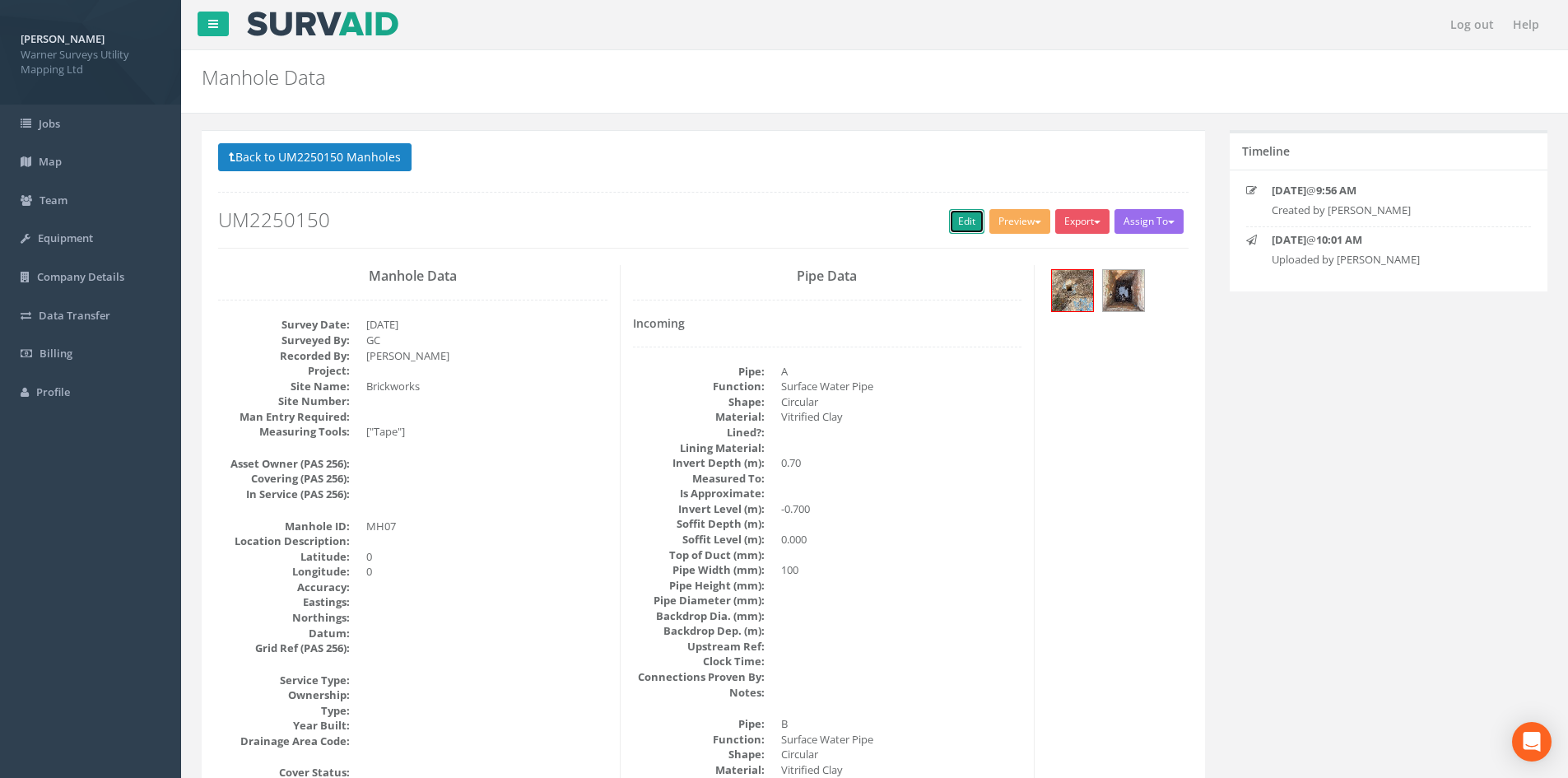
click at [962, 218] on link "Edit" at bounding box center [966, 221] width 35 height 25
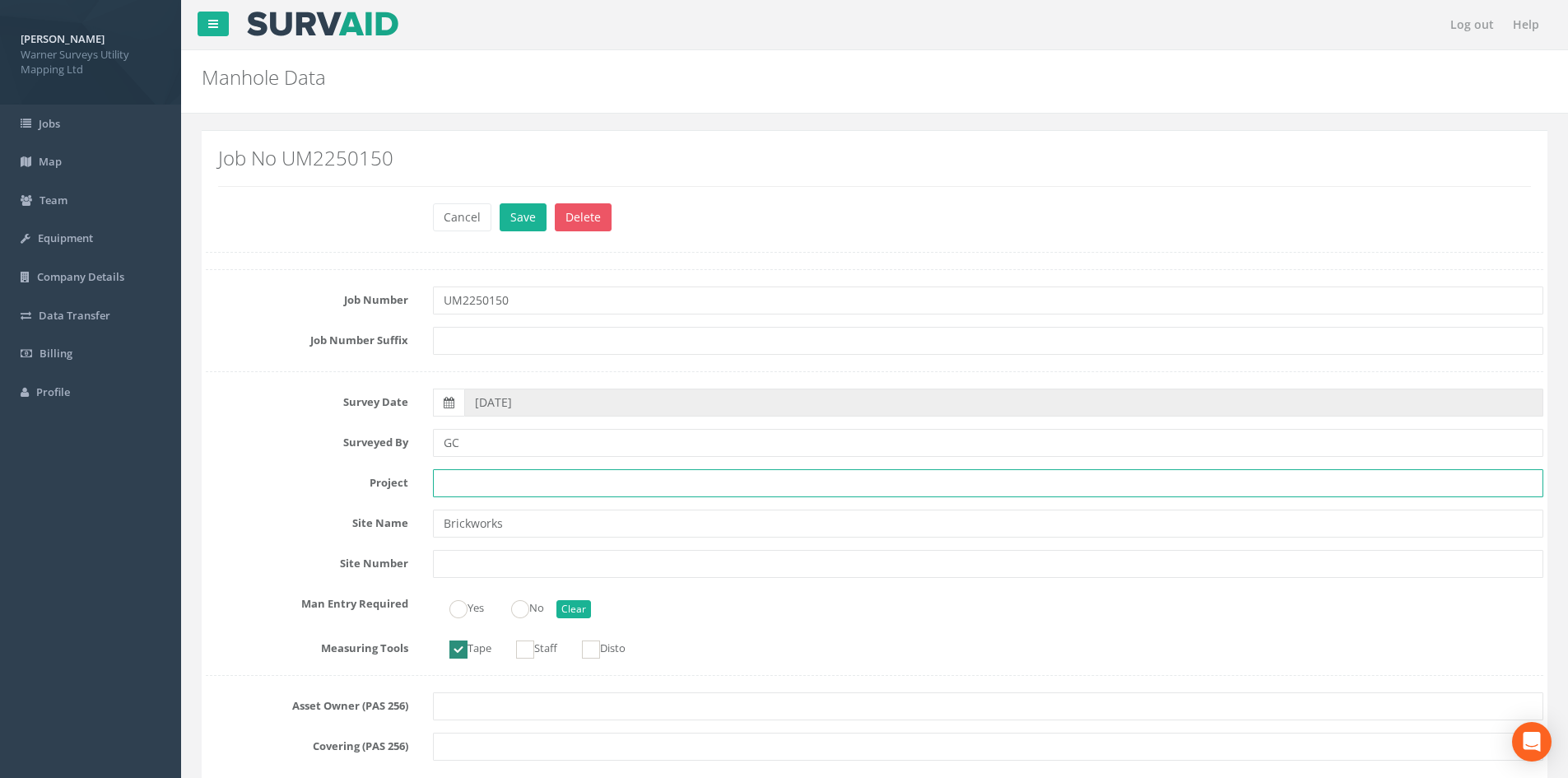
click at [486, 480] on input "text" at bounding box center [987, 483] width 1110 height 28
type input "[PERSON_NAME]"
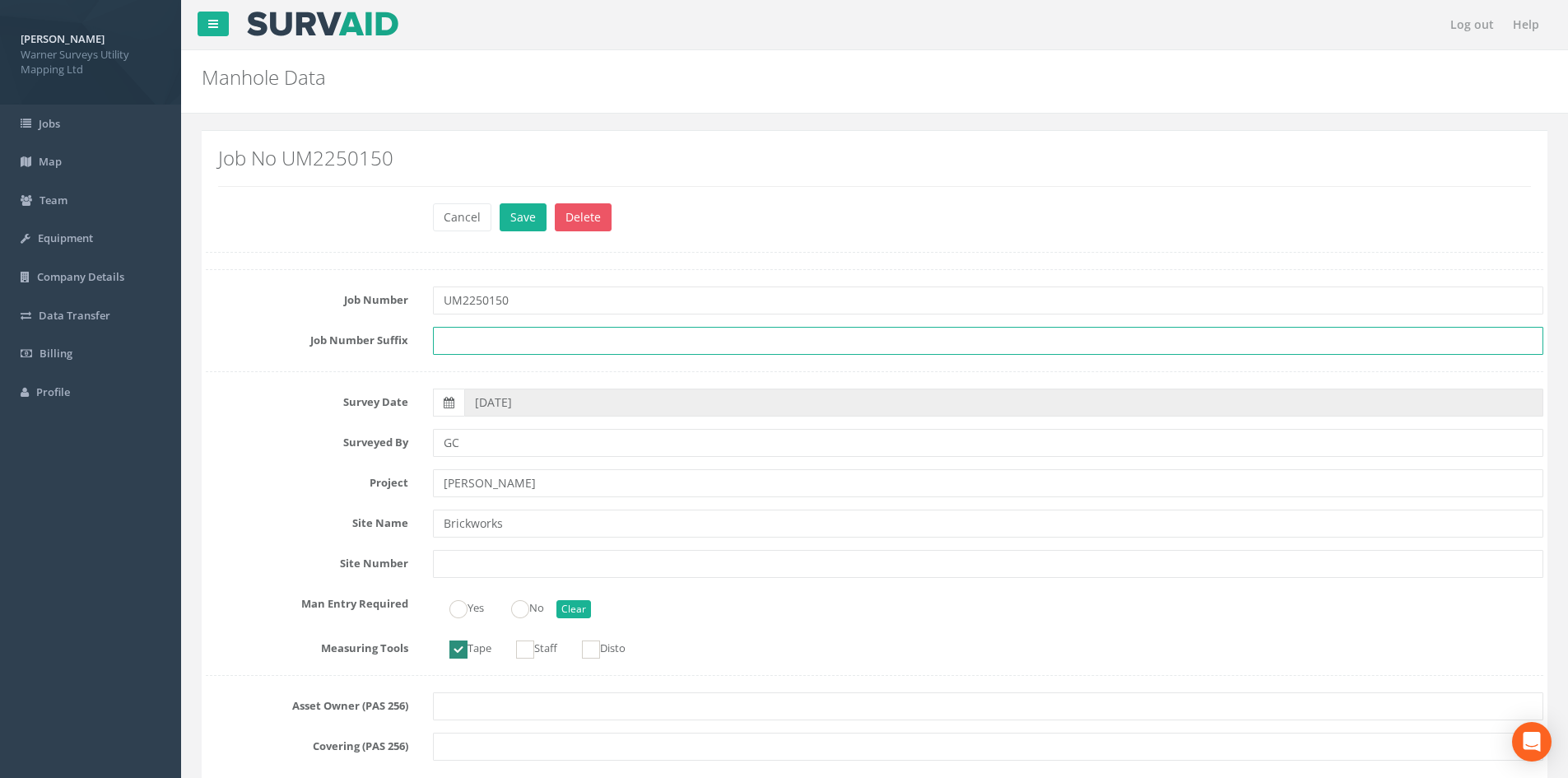
click at [554, 338] on input "text" at bounding box center [987, 341] width 1110 height 28
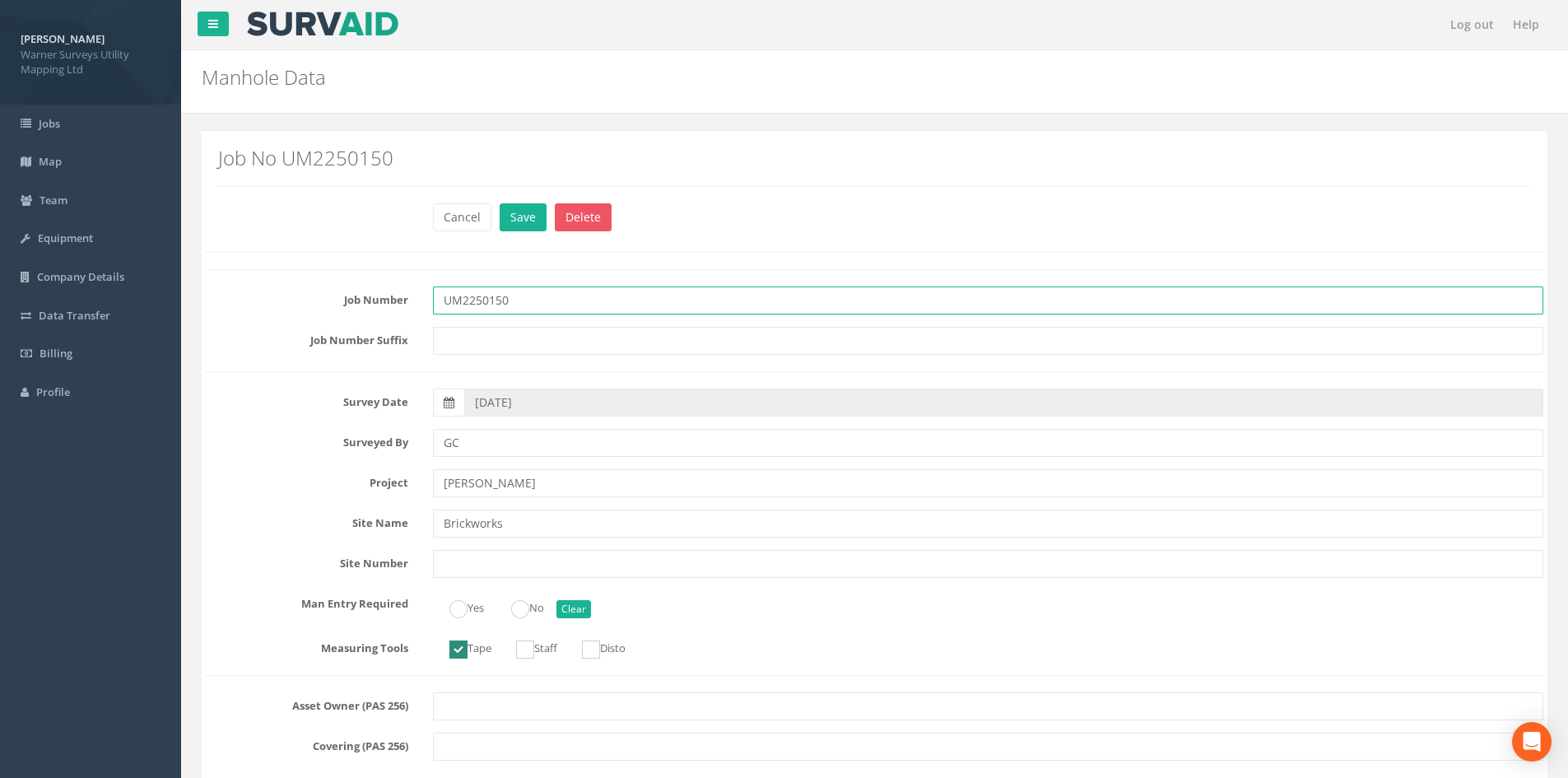
click at [545, 305] on input "UM2250150" at bounding box center [987, 301] width 1110 height 28
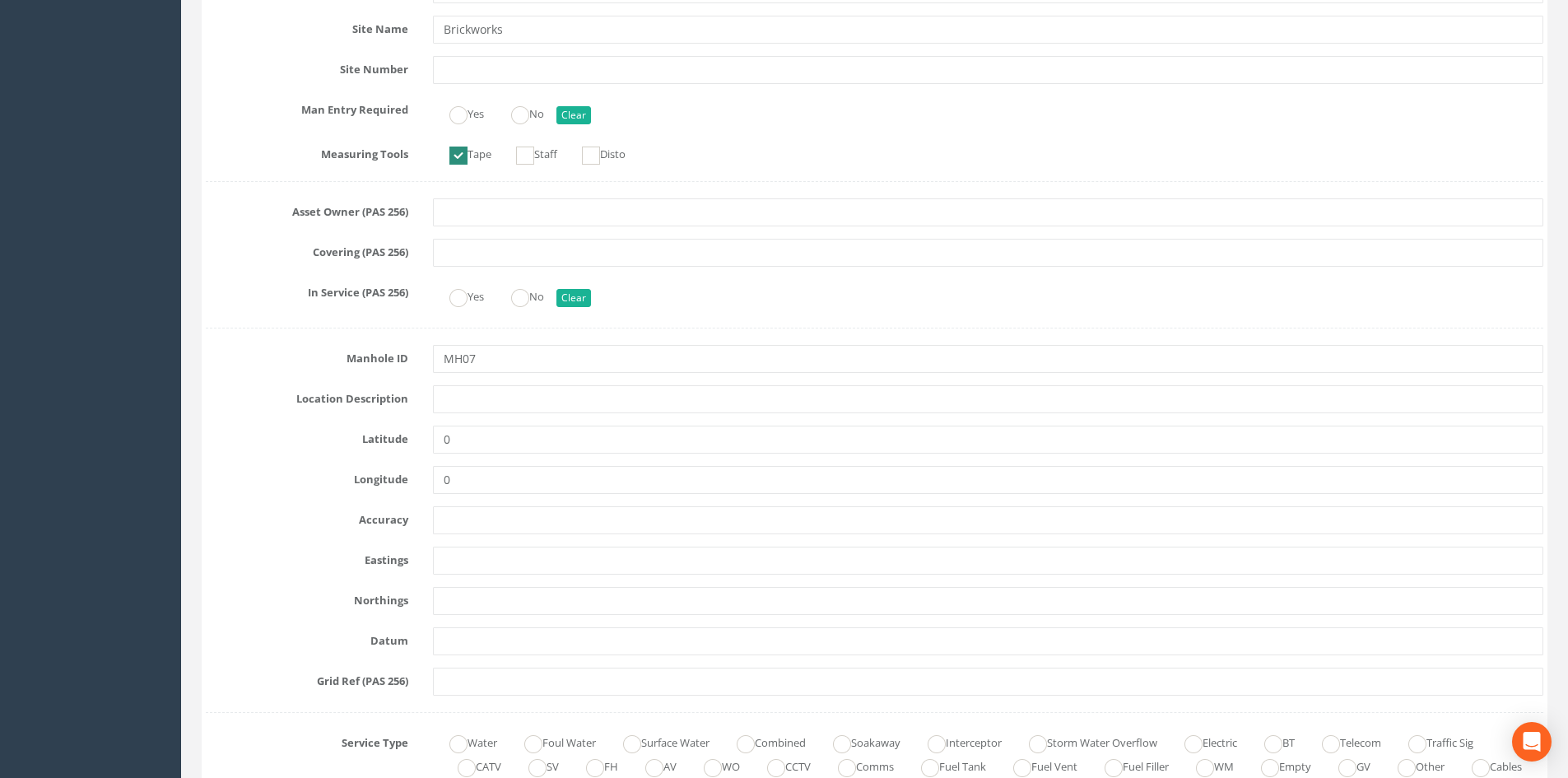
scroll to position [988, 0]
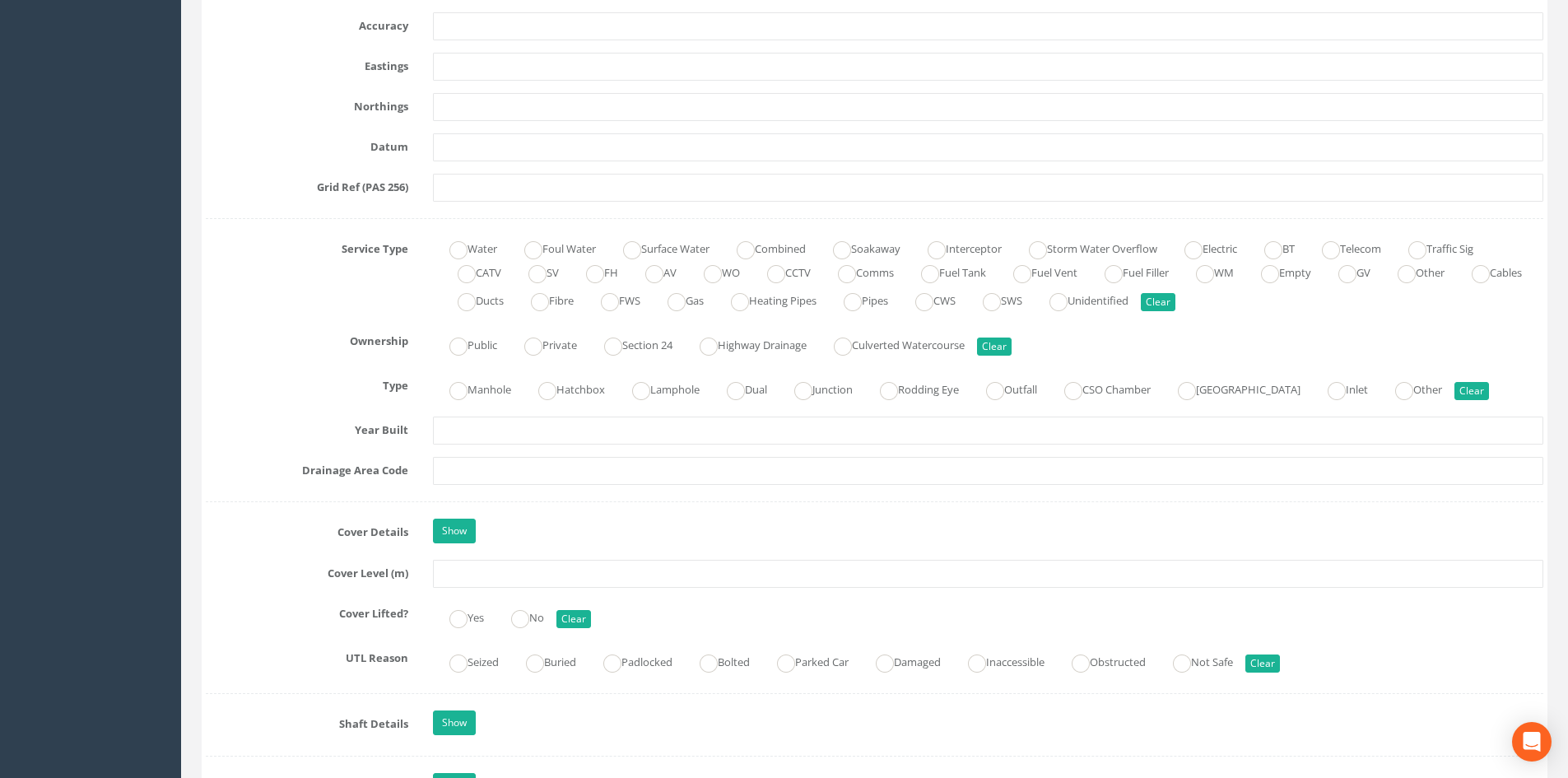
type input "UM2250150 - Brickworks"
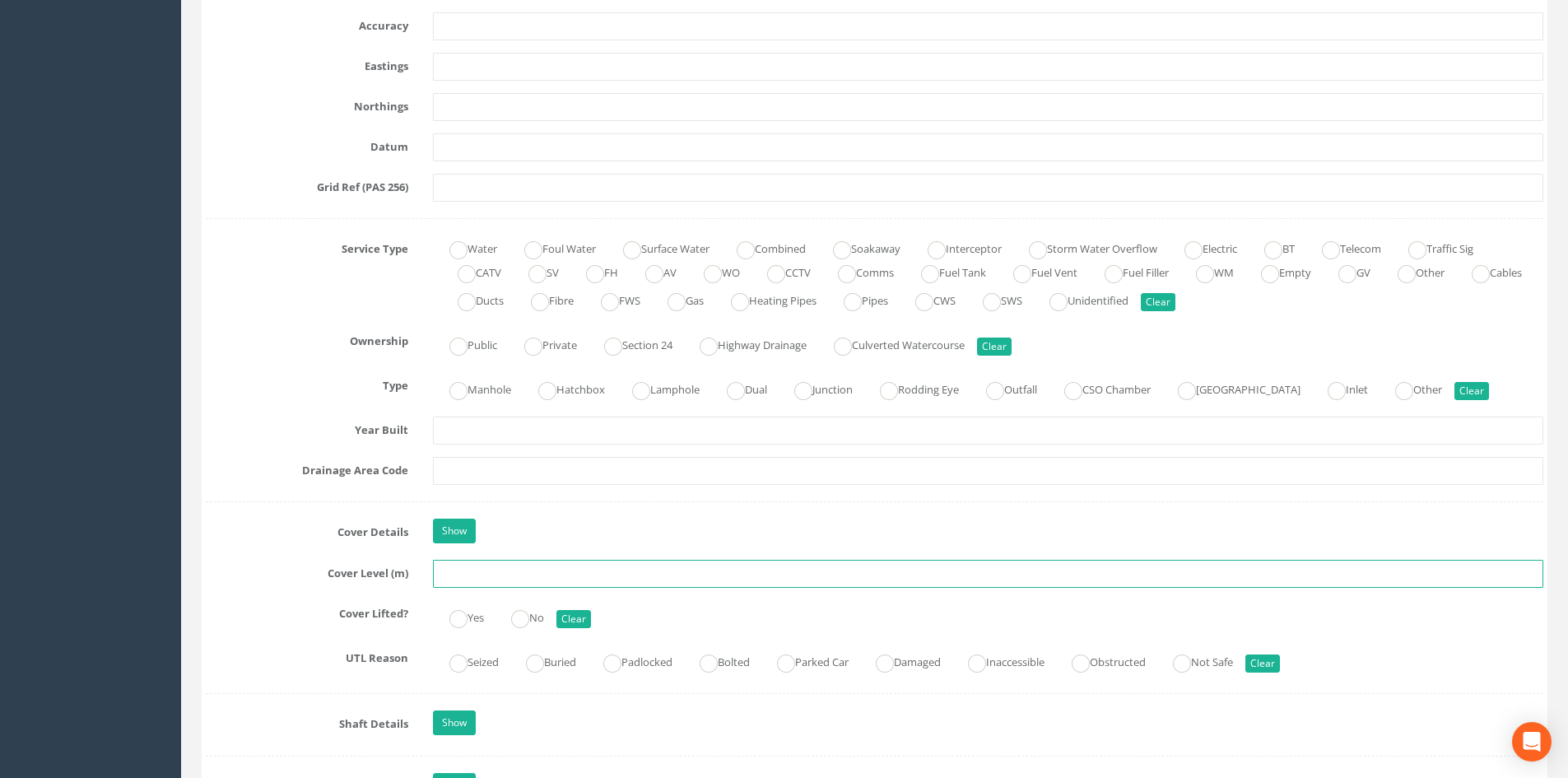
click at [482, 577] on input "text" at bounding box center [987, 574] width 1110 height 28
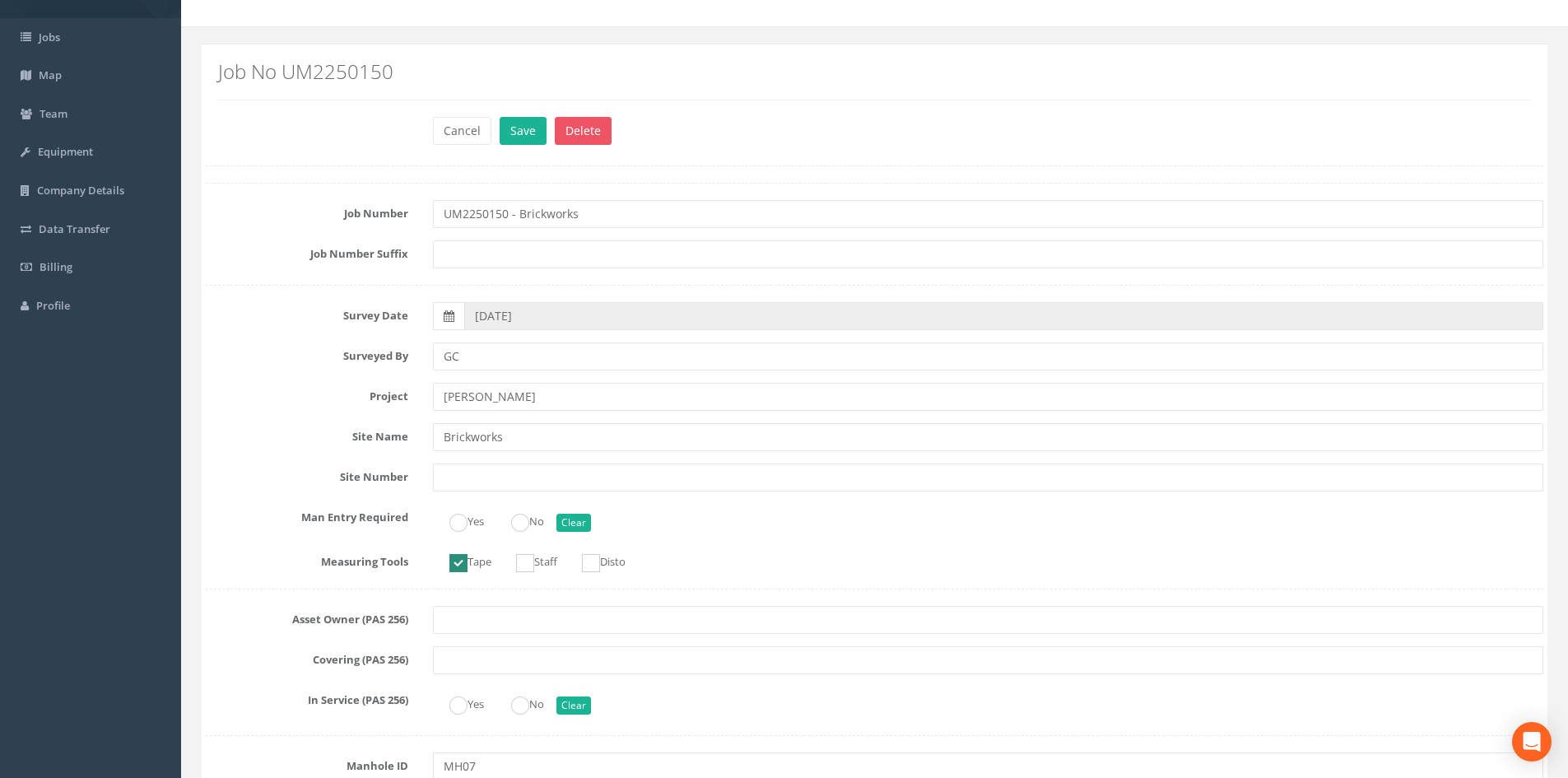
scroll to position [0, 0]
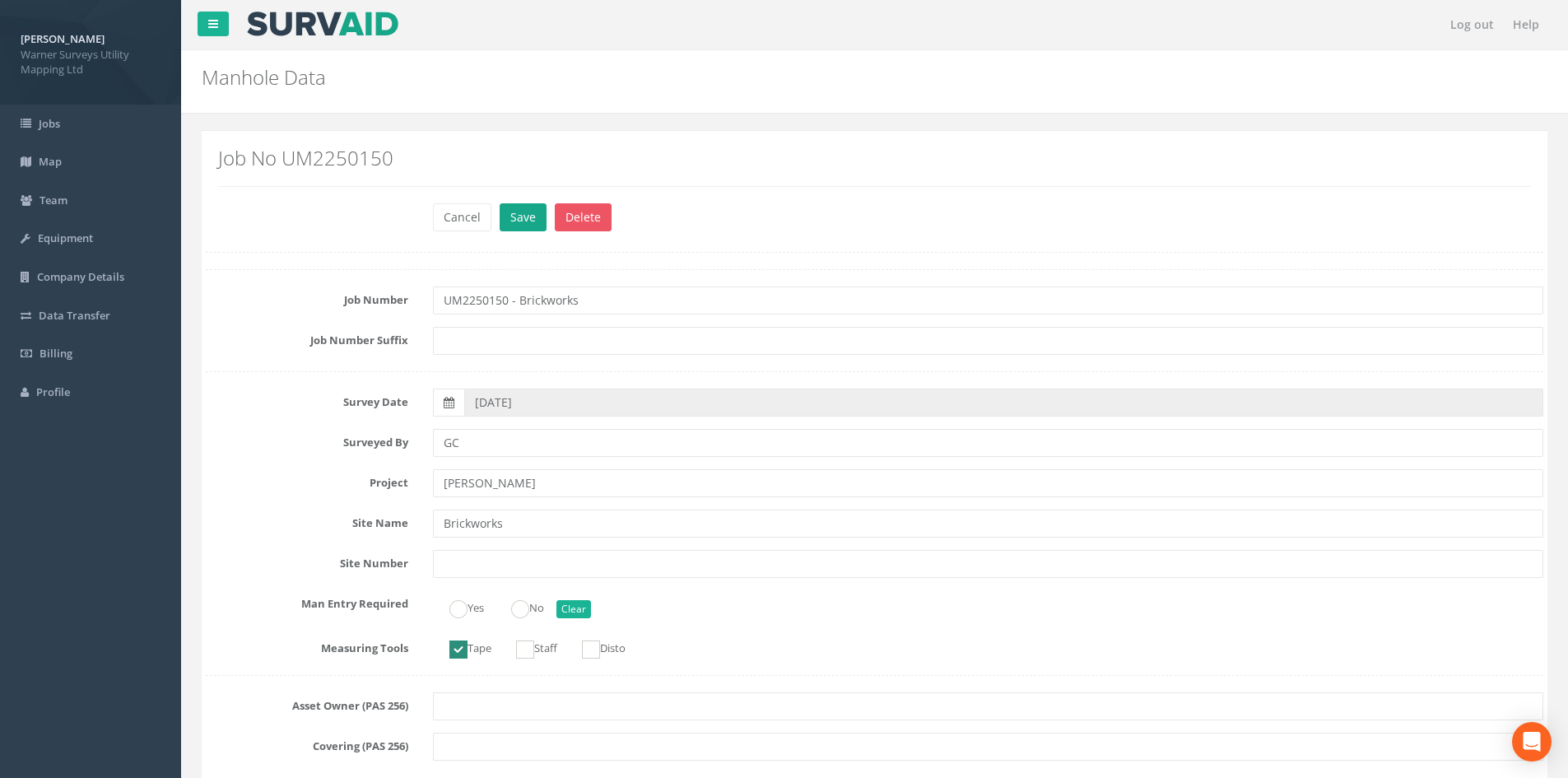
type input "33.62"
click at [523, 216] on button "Save" at bounding box center [523, 217] width 47 height 28
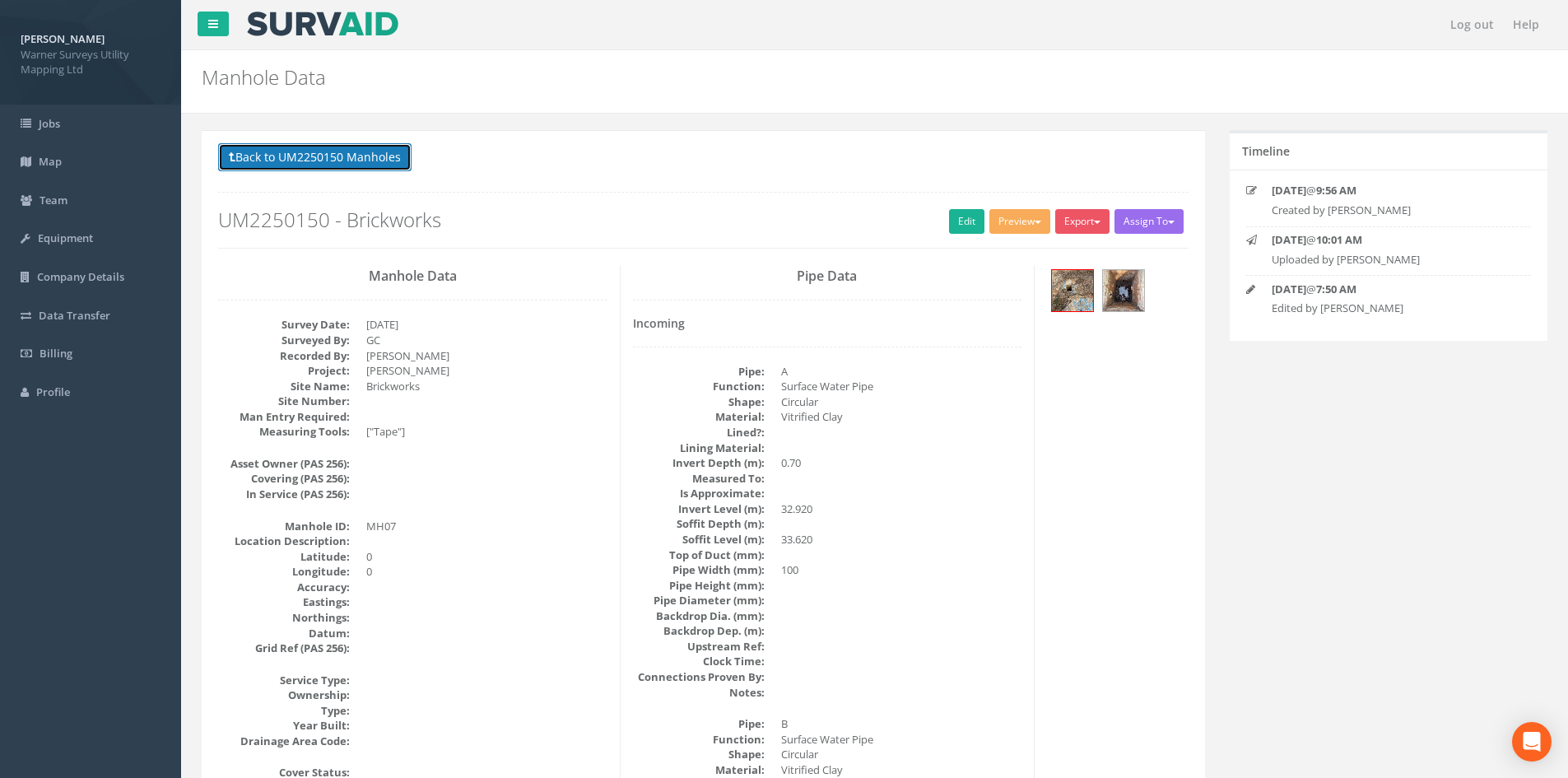
click at [307, 148] on button "Back to UM2250150 Manholes" at bounding box center [314, 157] width 194 height 28
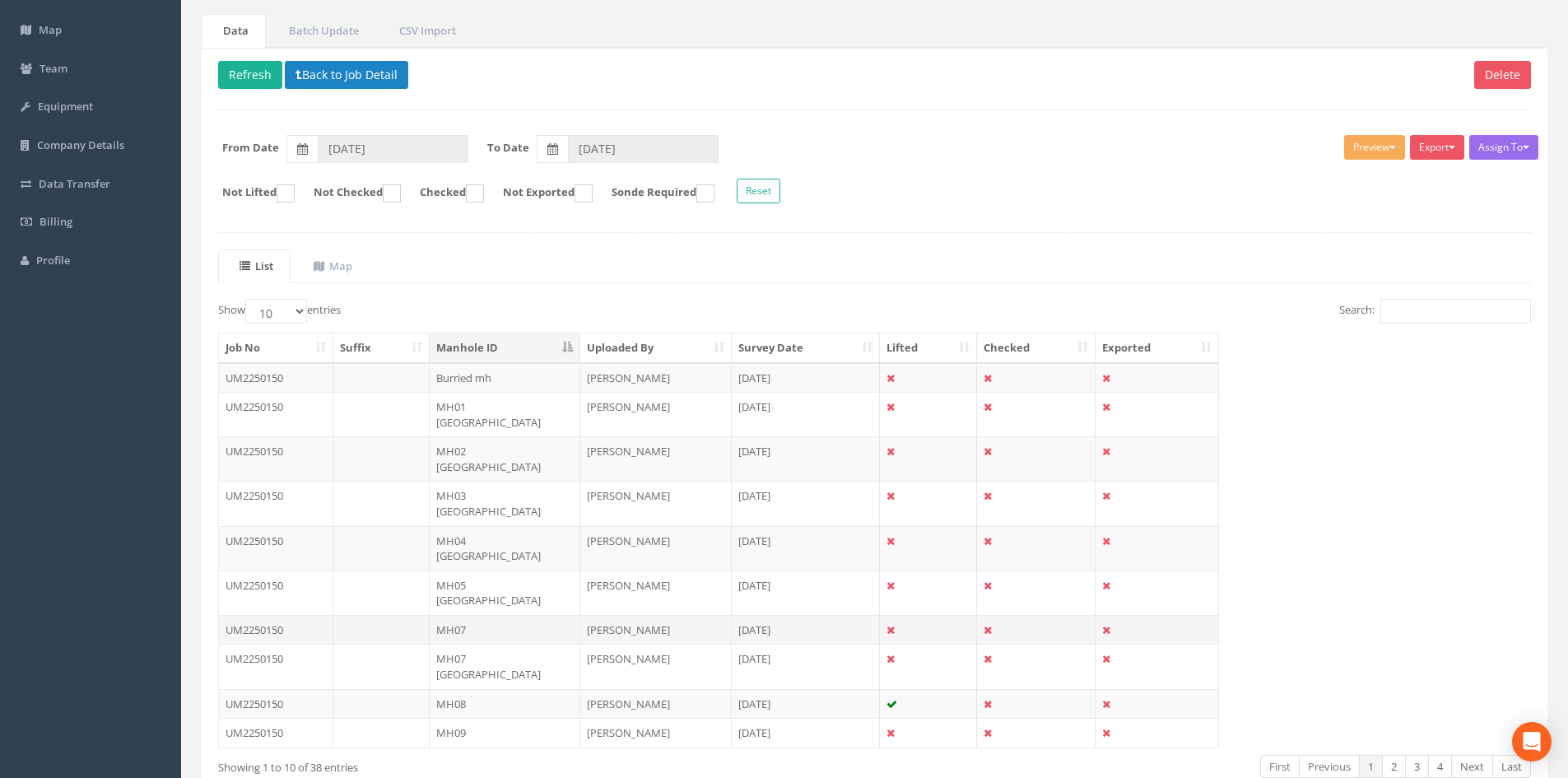
scroll to position [140, 0]
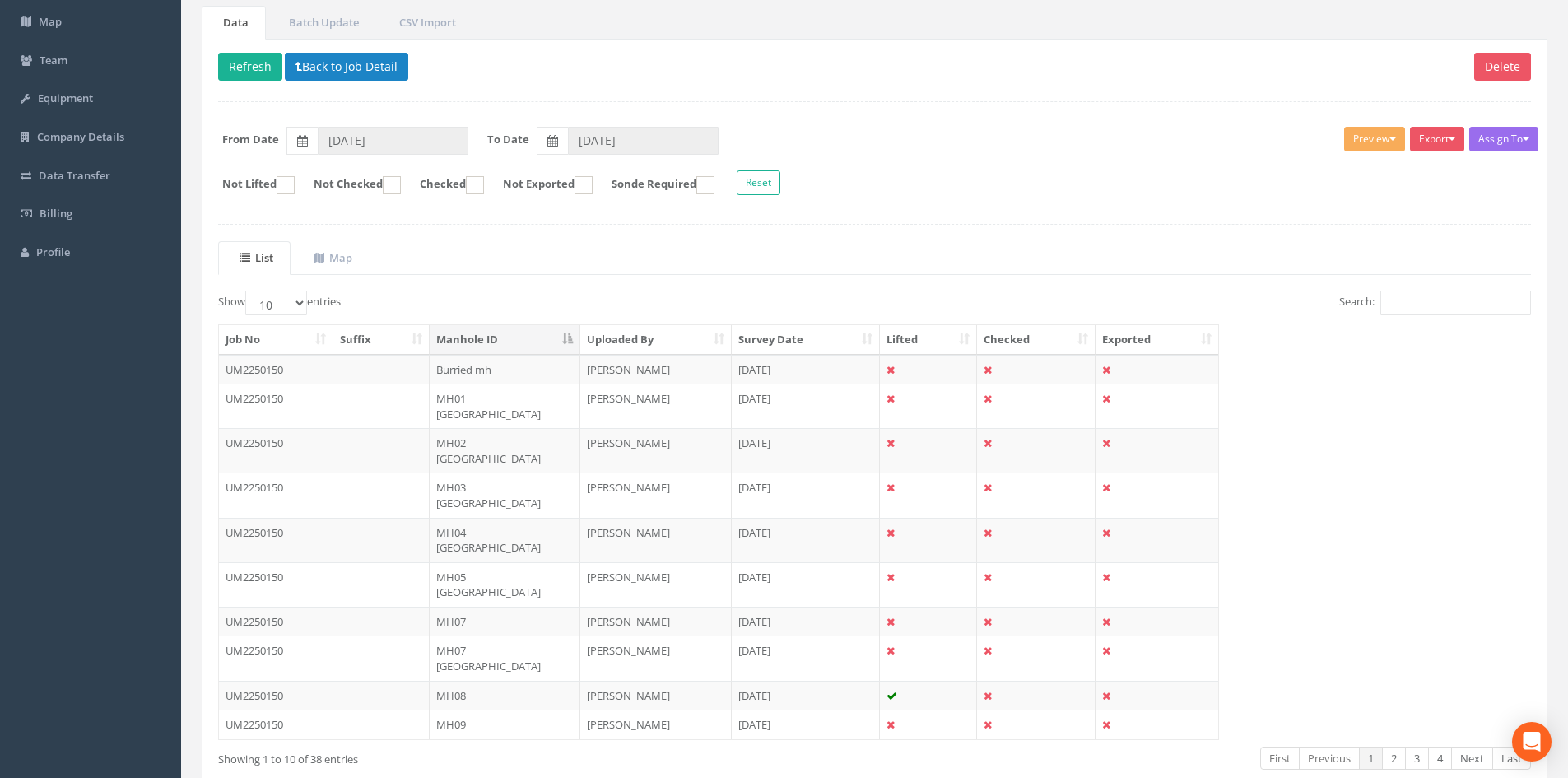
drag, startPoint x: 464, startPoint y: 597, endPoint x: 892, endPoint y: 558, distance: 429.8
click at [464, 600] on td "MH08" at bounding box center [505, 696] width 150 height 29
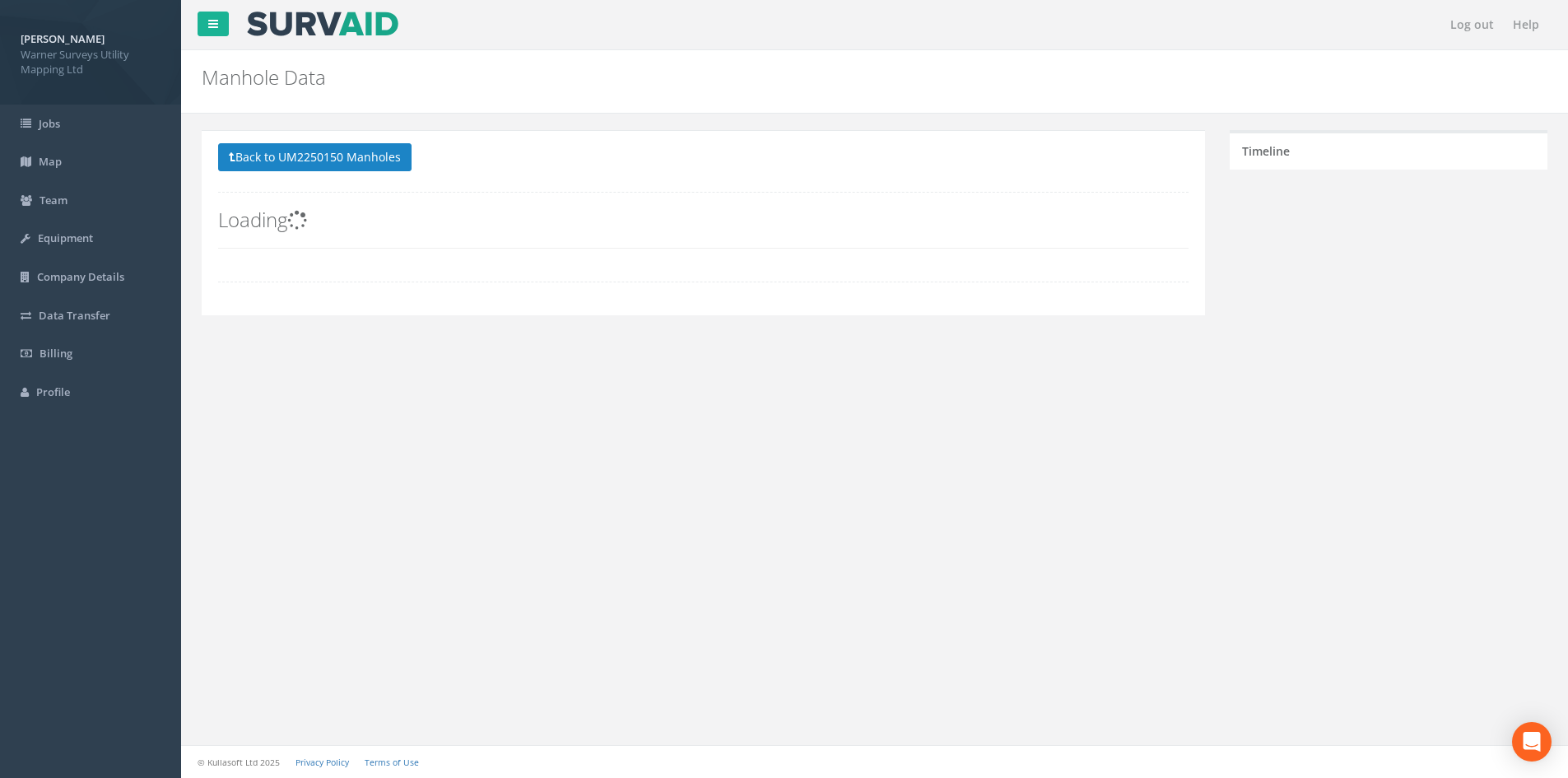
scroll to position [0, 0]
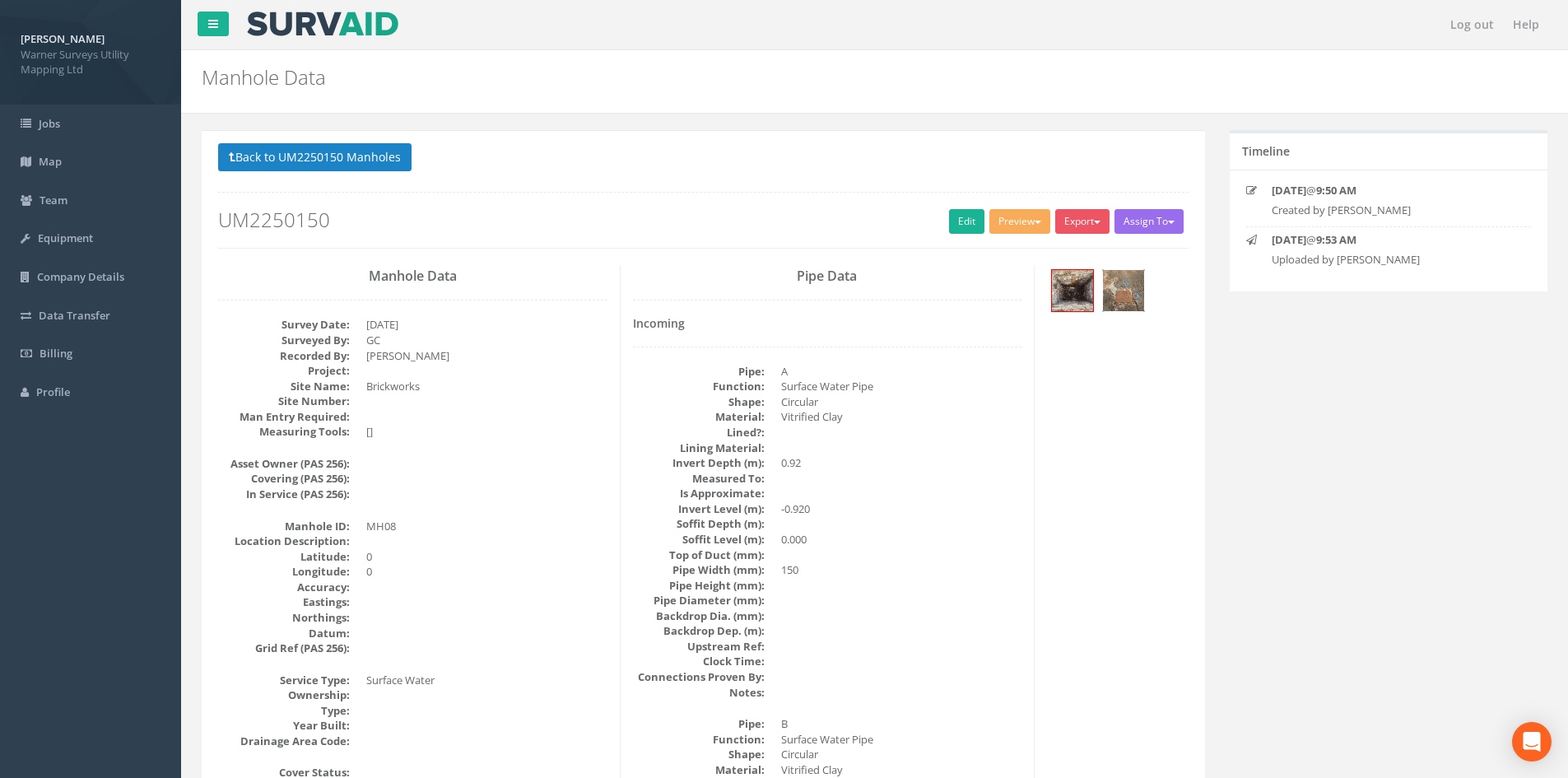
click at [1129, 298] on img at bounding box center [1124, 290] width 41 height 41
drag, startPoint x: 915, startPoint y: 385, endPoint x: 962, endPoint y: 303, distance: 94.5
click at [959, 222] on link "Edit" at bounding box center [966, 221] width 35 height 25
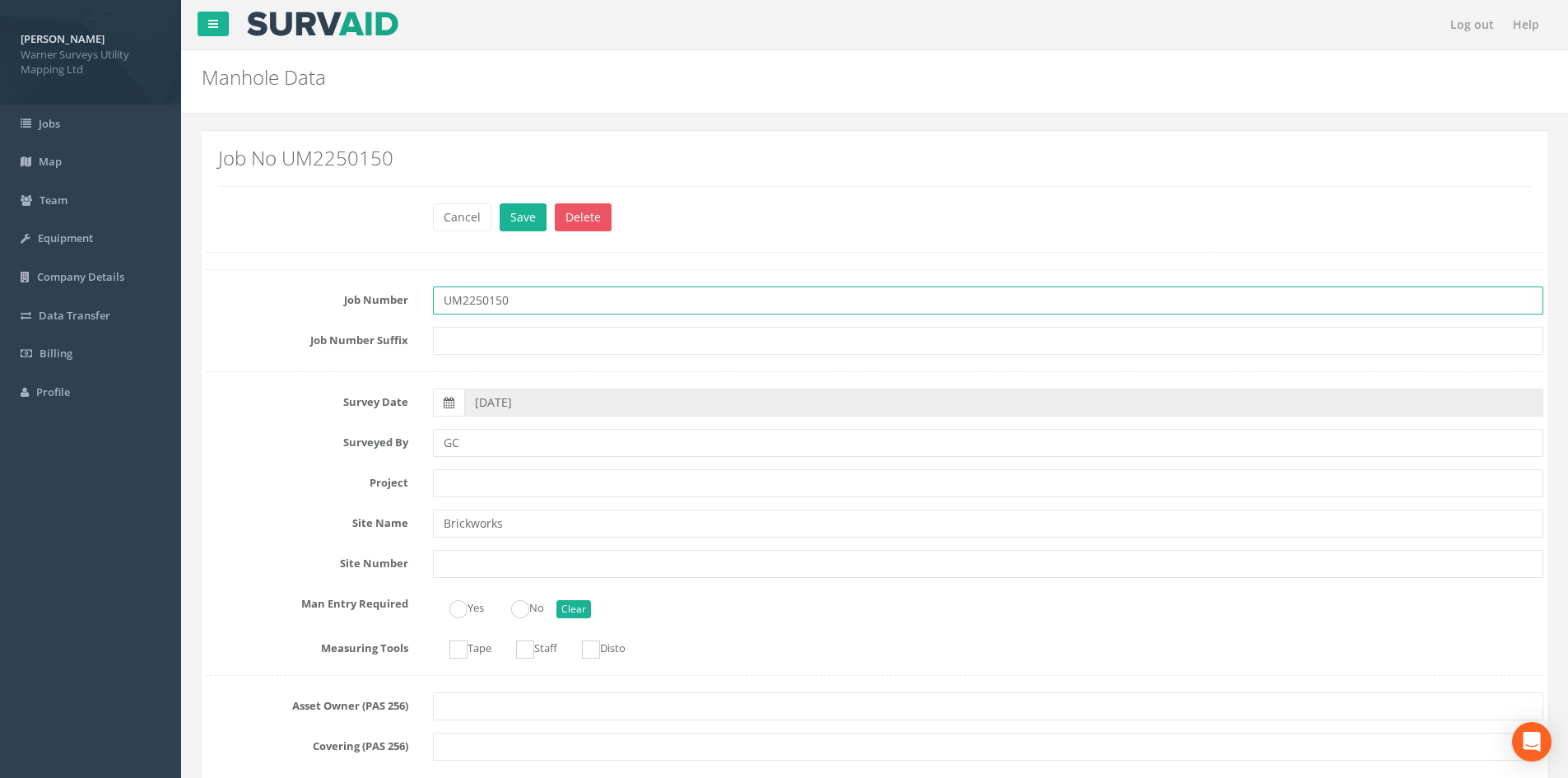
click at [549, 302] on input "UM2250150" at bounding box center [987, 301] width 1110 height 28
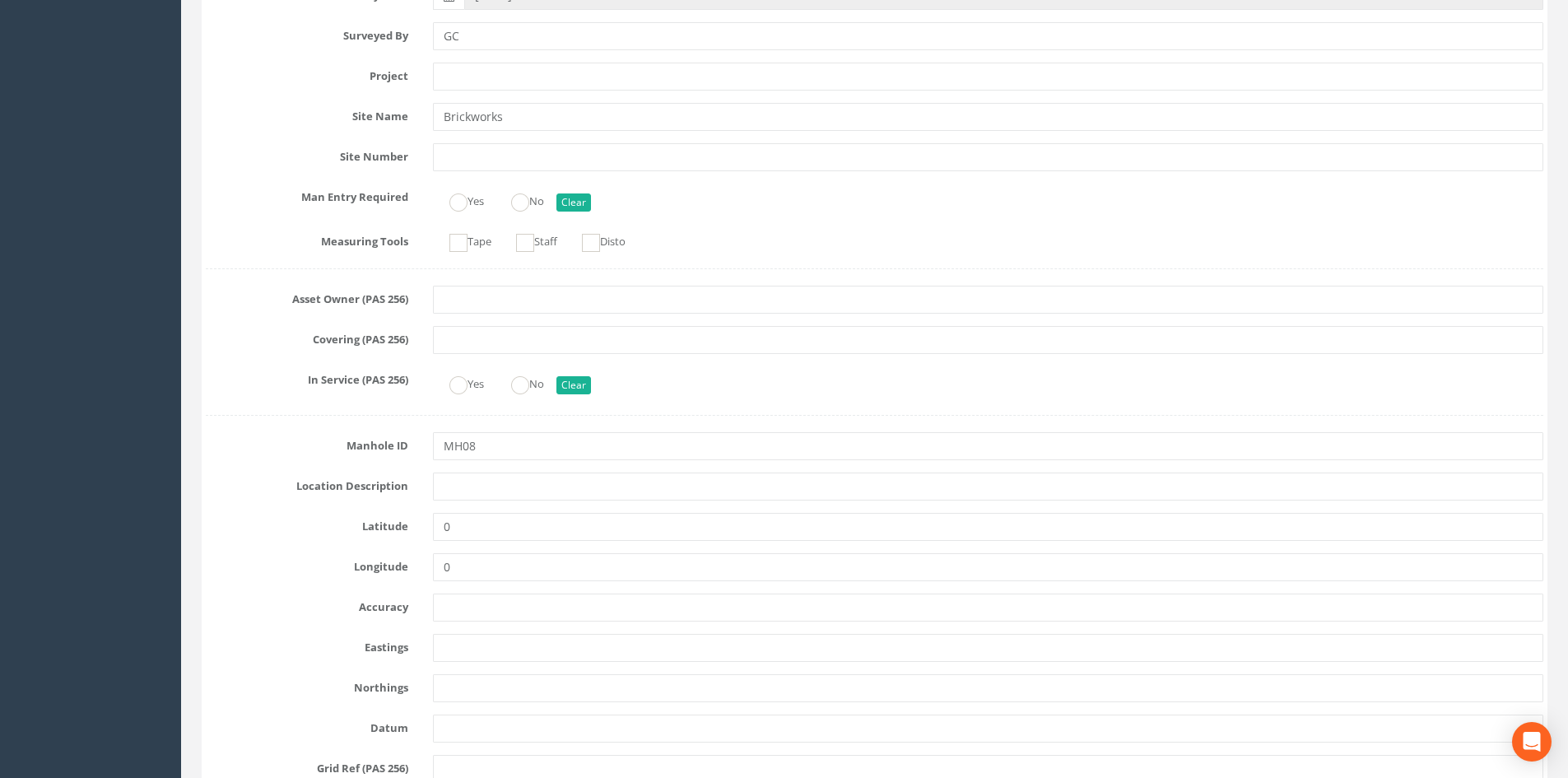
scroll to position [247, 0]
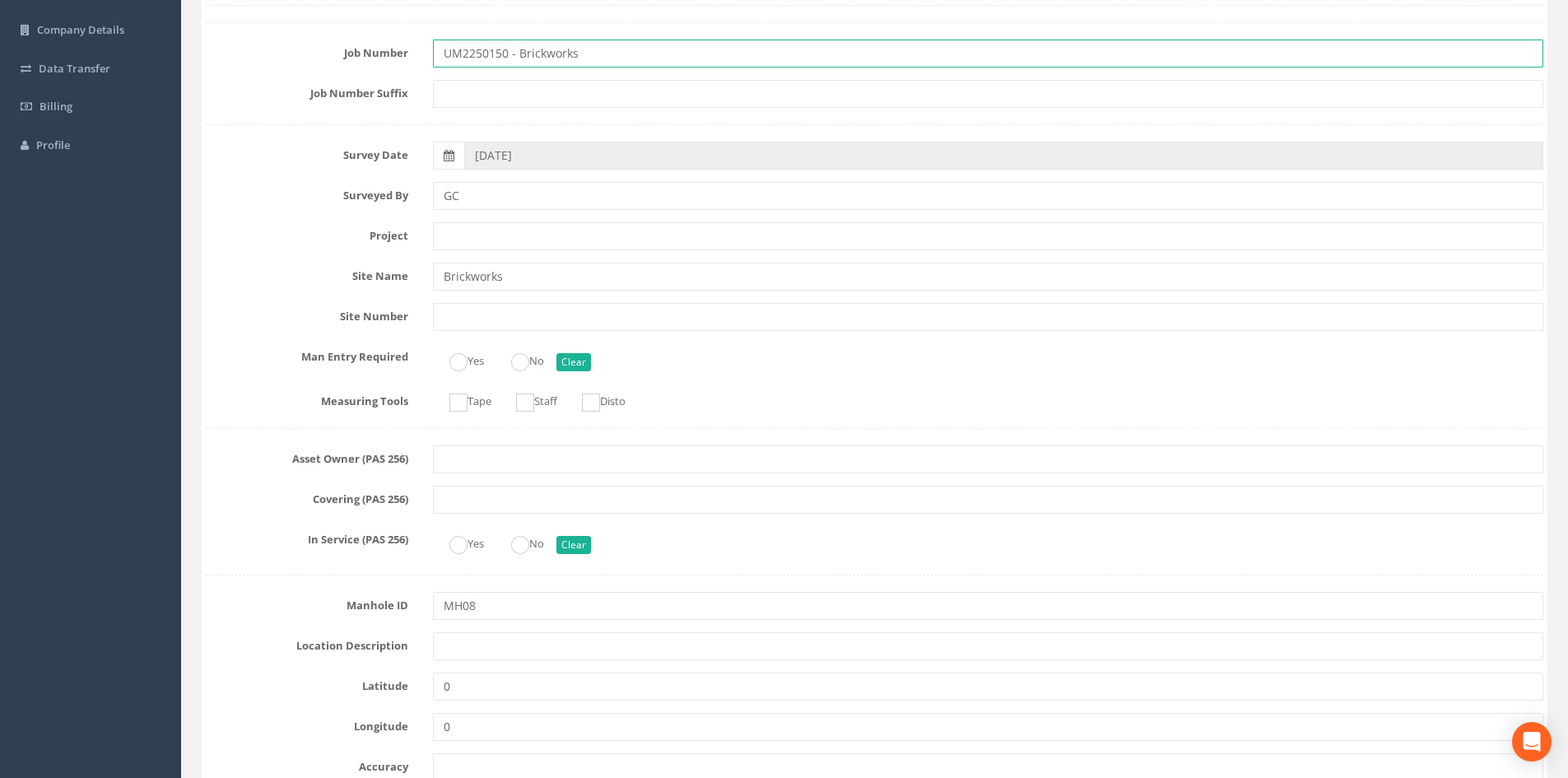
type input "UM2250150 - Brickworks"
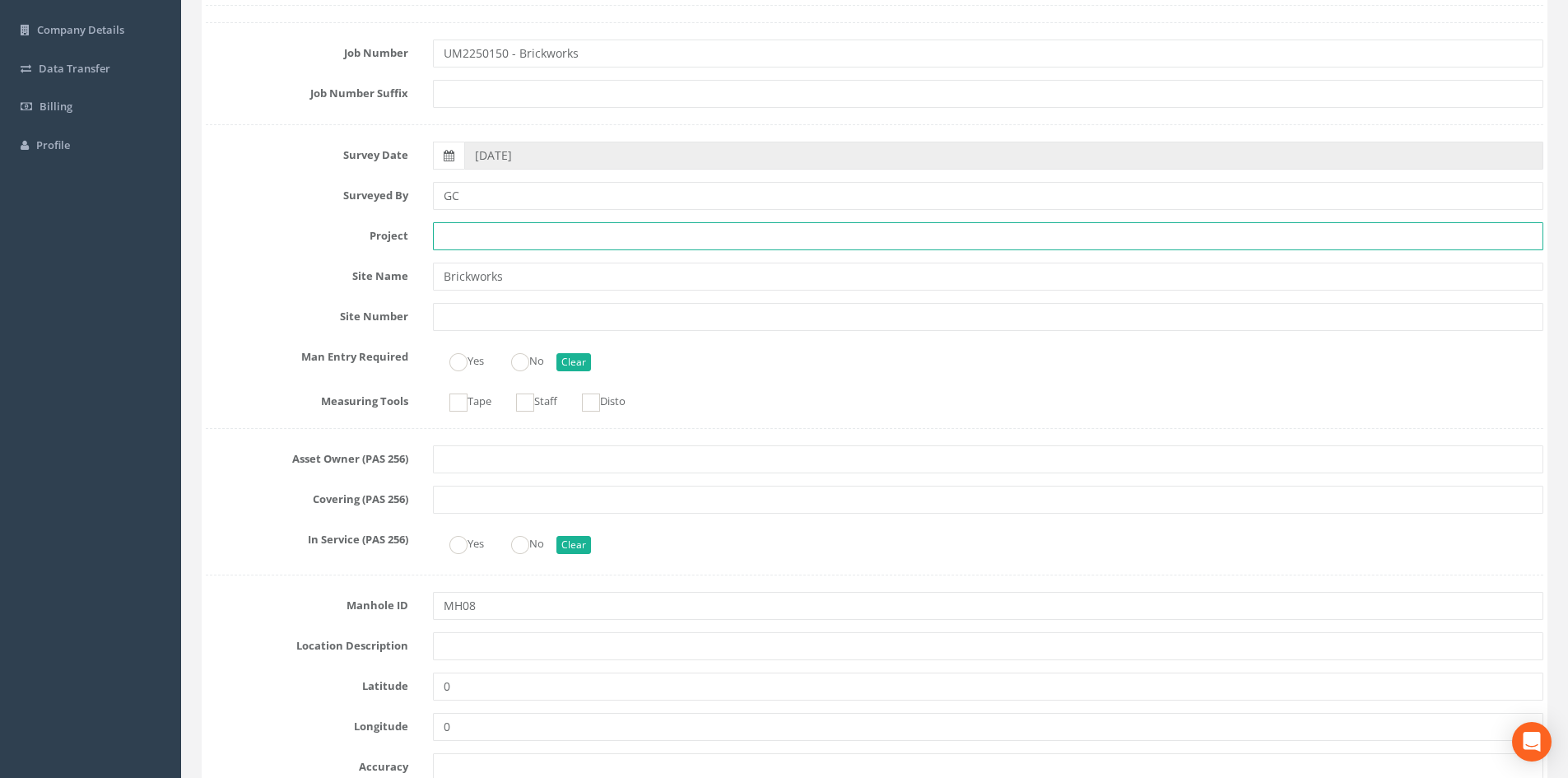
click at [481, 226] on input "text" at bounding box center [987, 236] width 1110 height 28
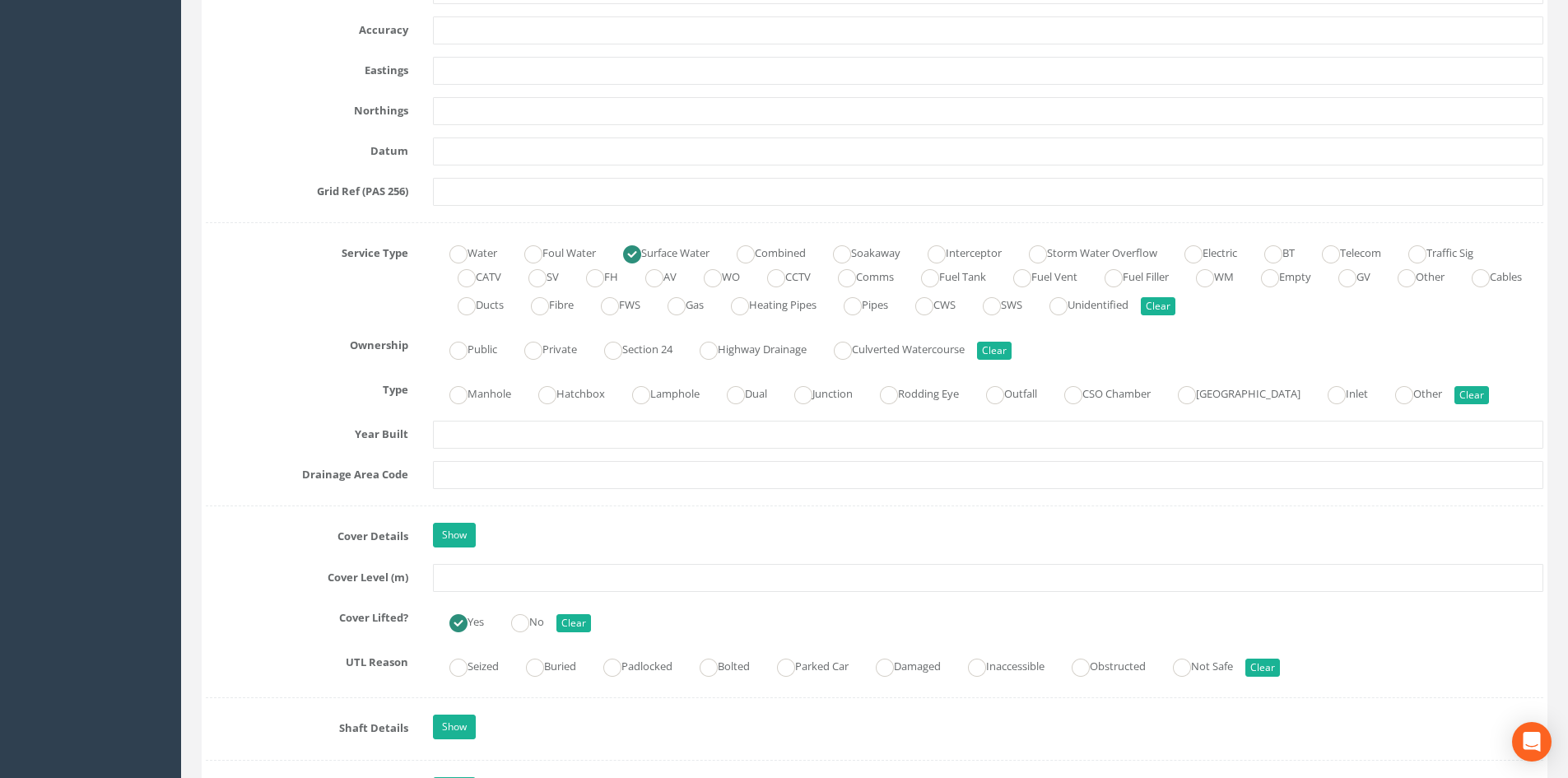
scroll to position [988, 0]
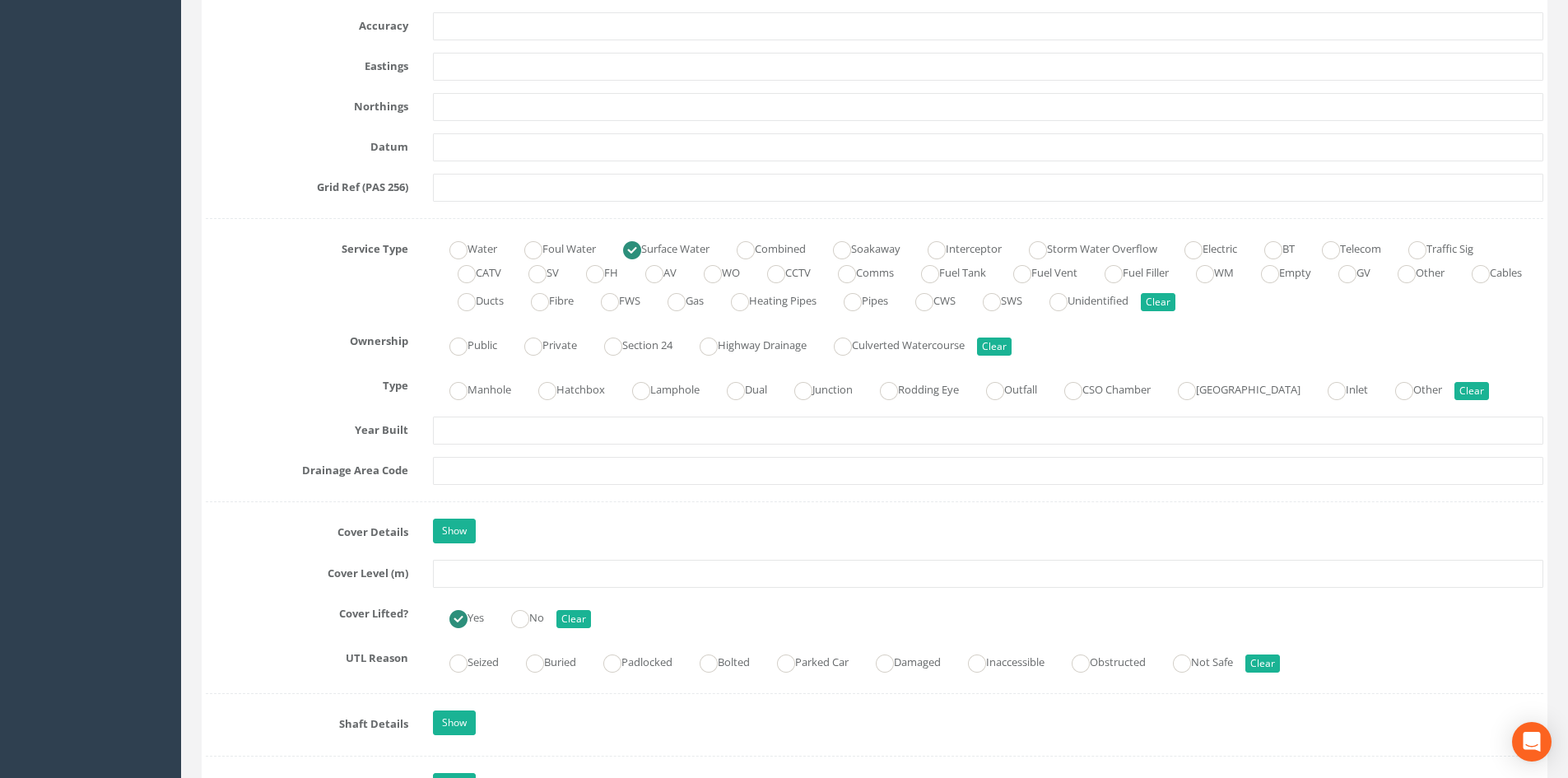
type input "[PERSON_NAME]"
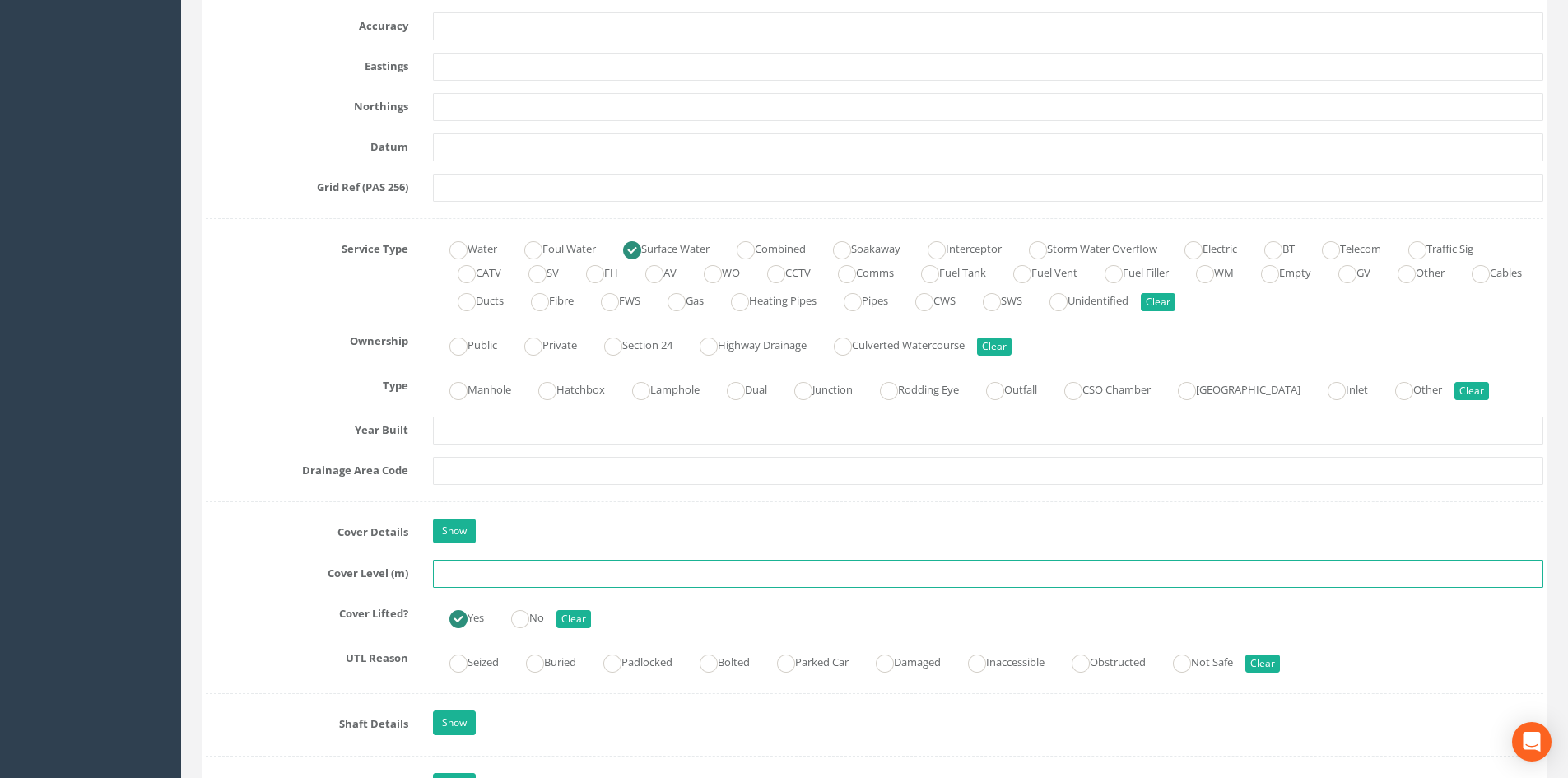
click at [498, 571] on input "text" at bounding box center [987, 574] width 1110 height 28
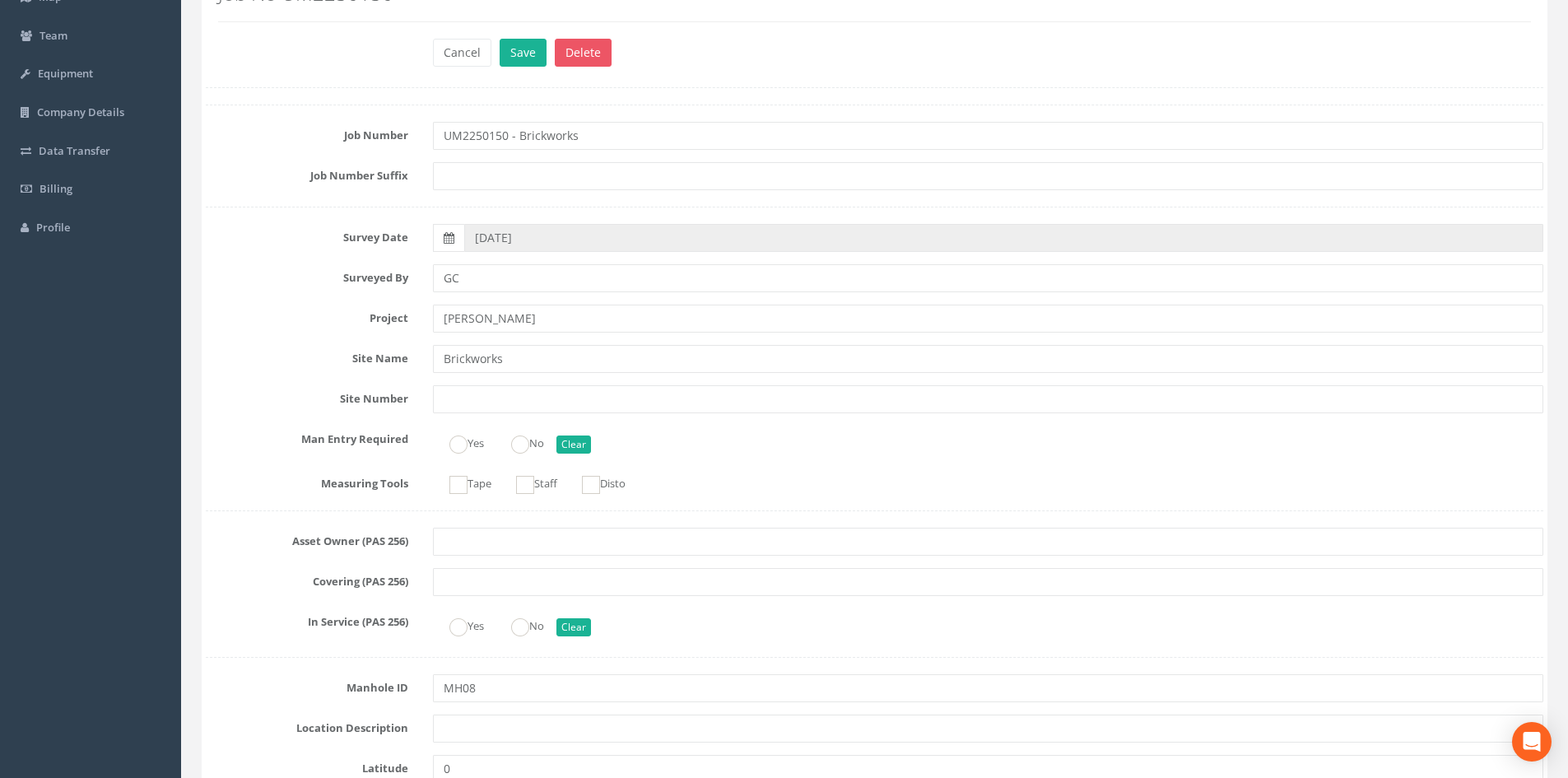
scroll to position [0, 0]
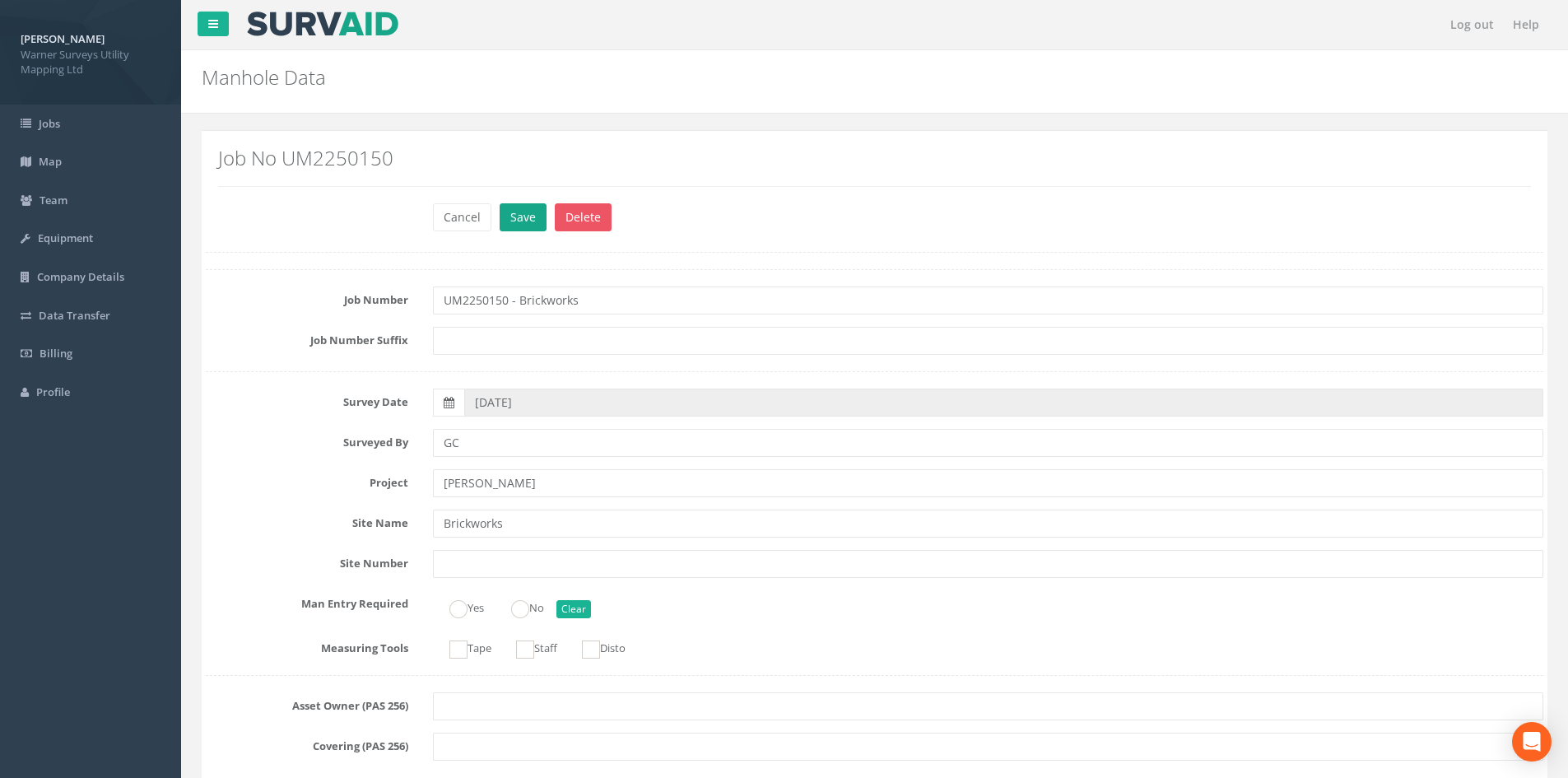
type input "33.40"
click at [507, 219] on button "Save" at bounding box center [523, 217] width 47 height 28
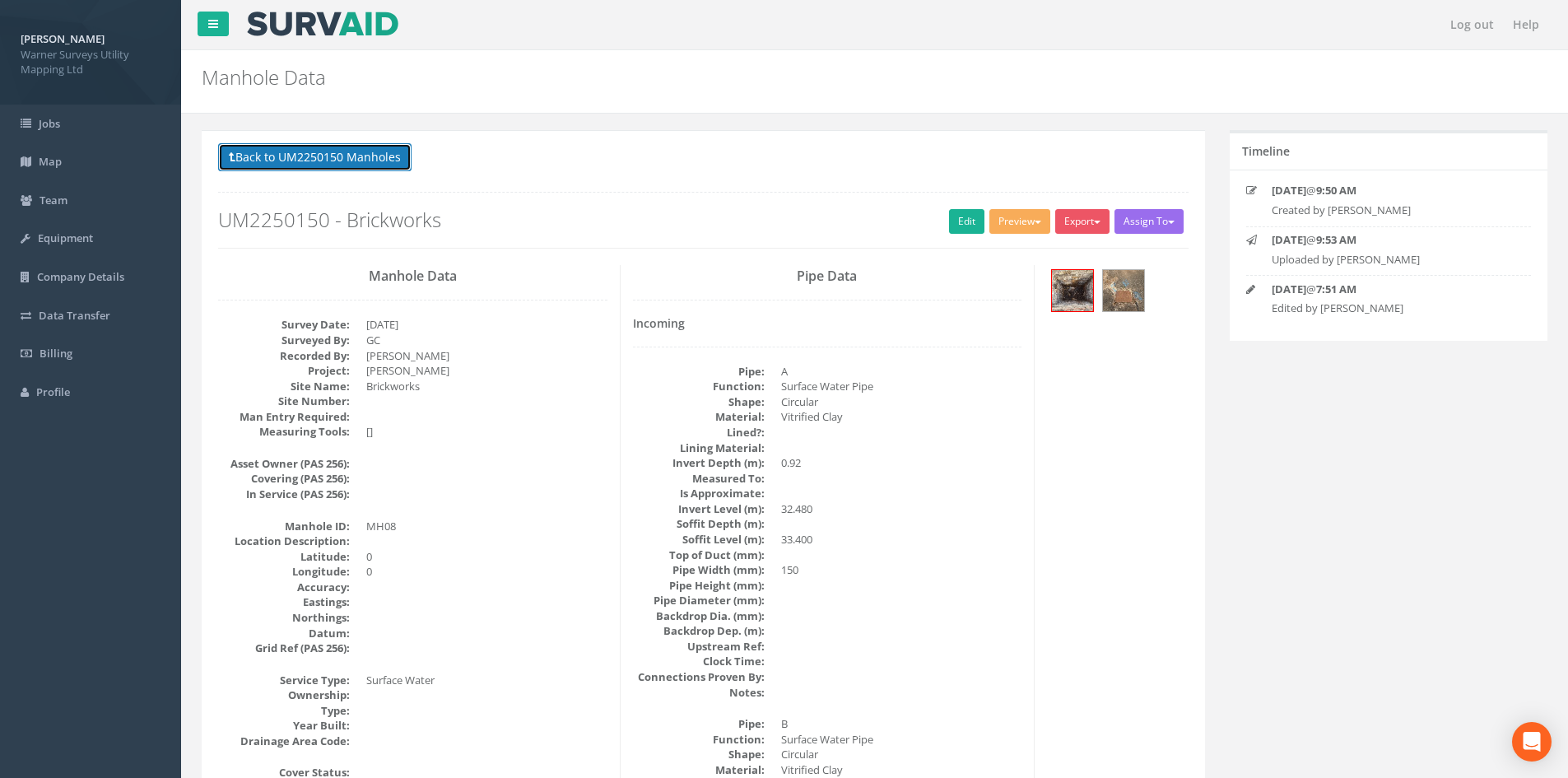
click at [370, 144] on button "Back to UM2250150 Manholes" at bounding box center [314, 157] width 194 height 28
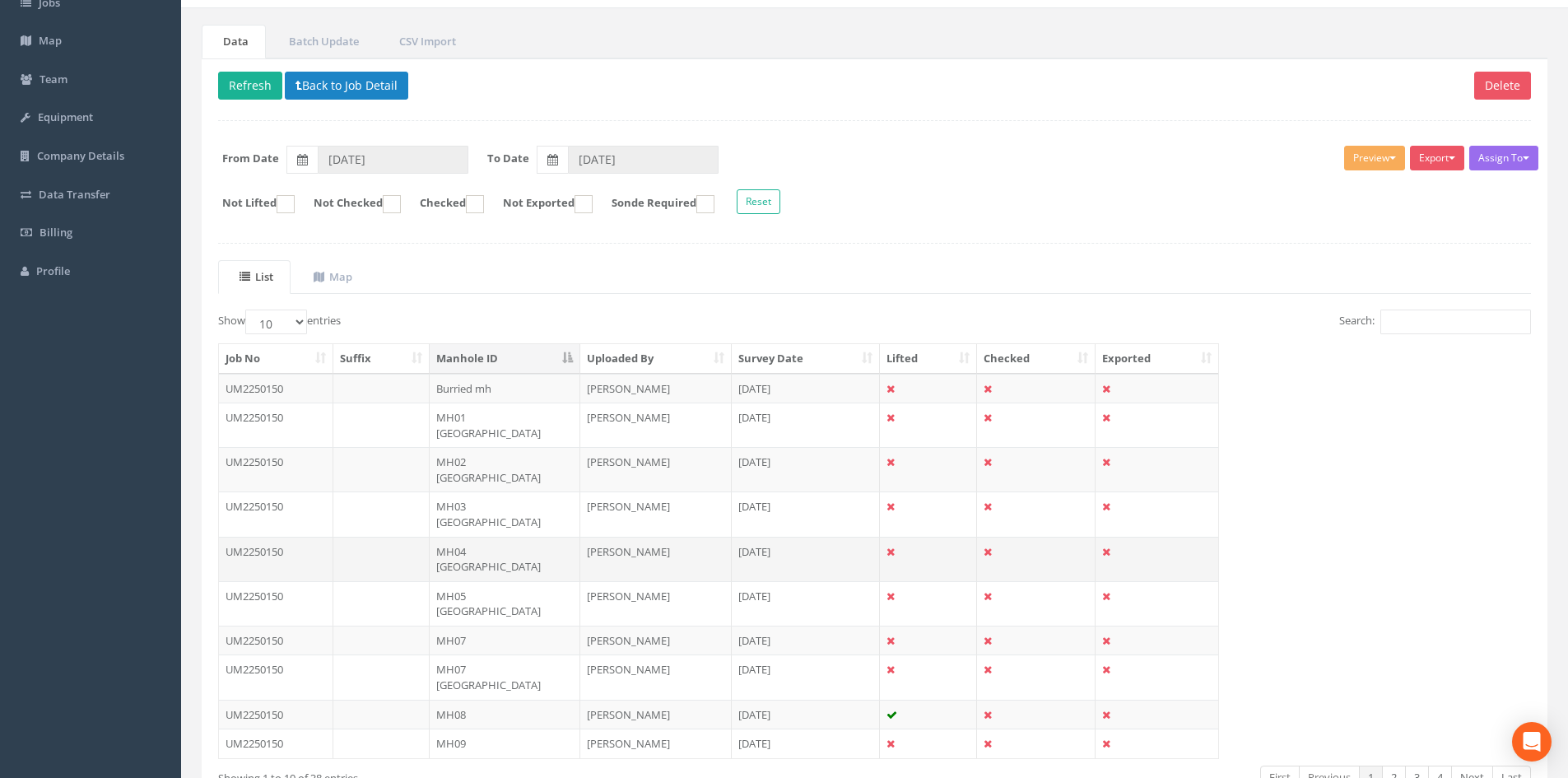
scroll to position [140, 0]
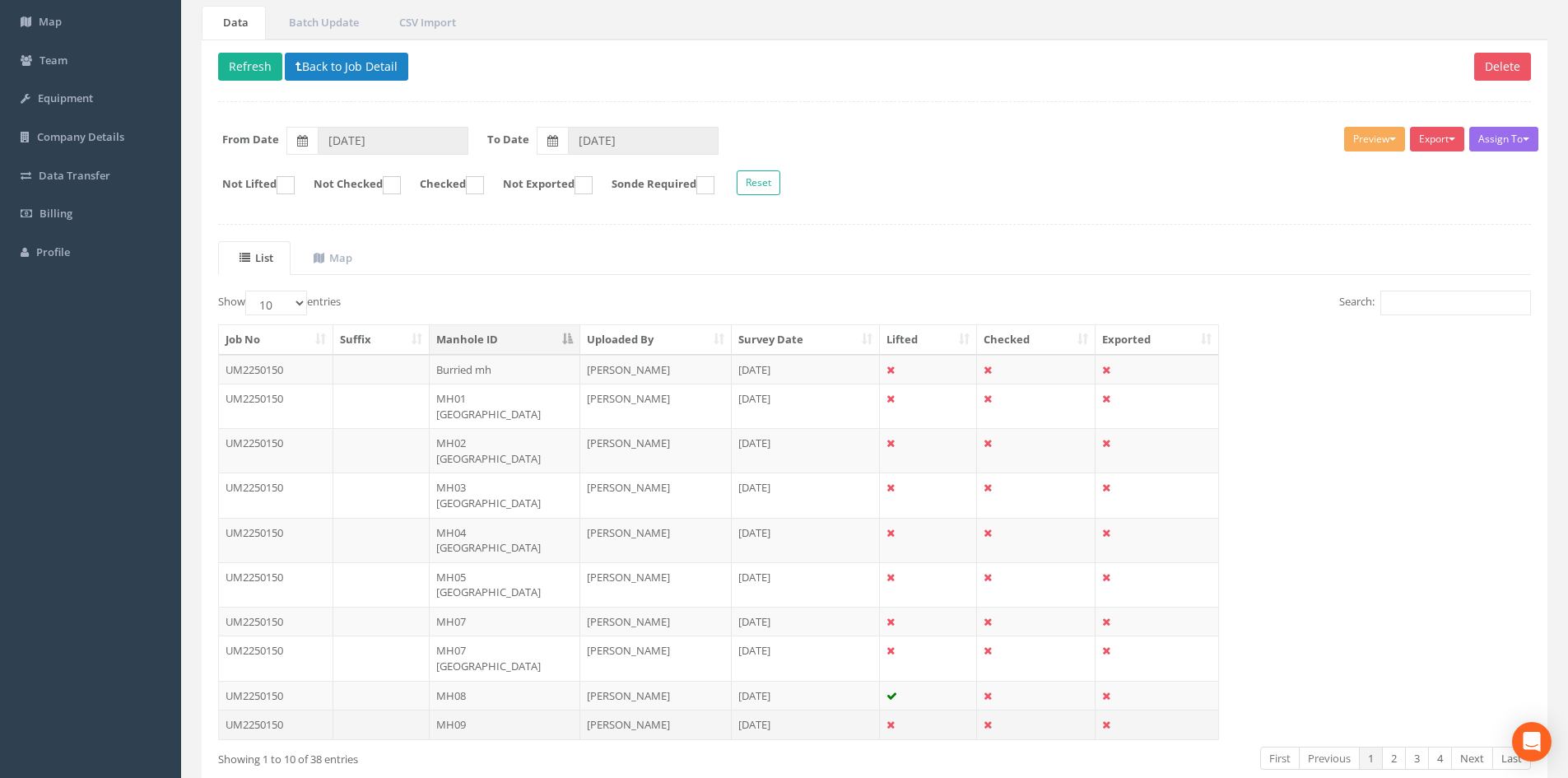
click at [465, 600] on td "MH09" at bounding box center [505, 724] width 150 height 29
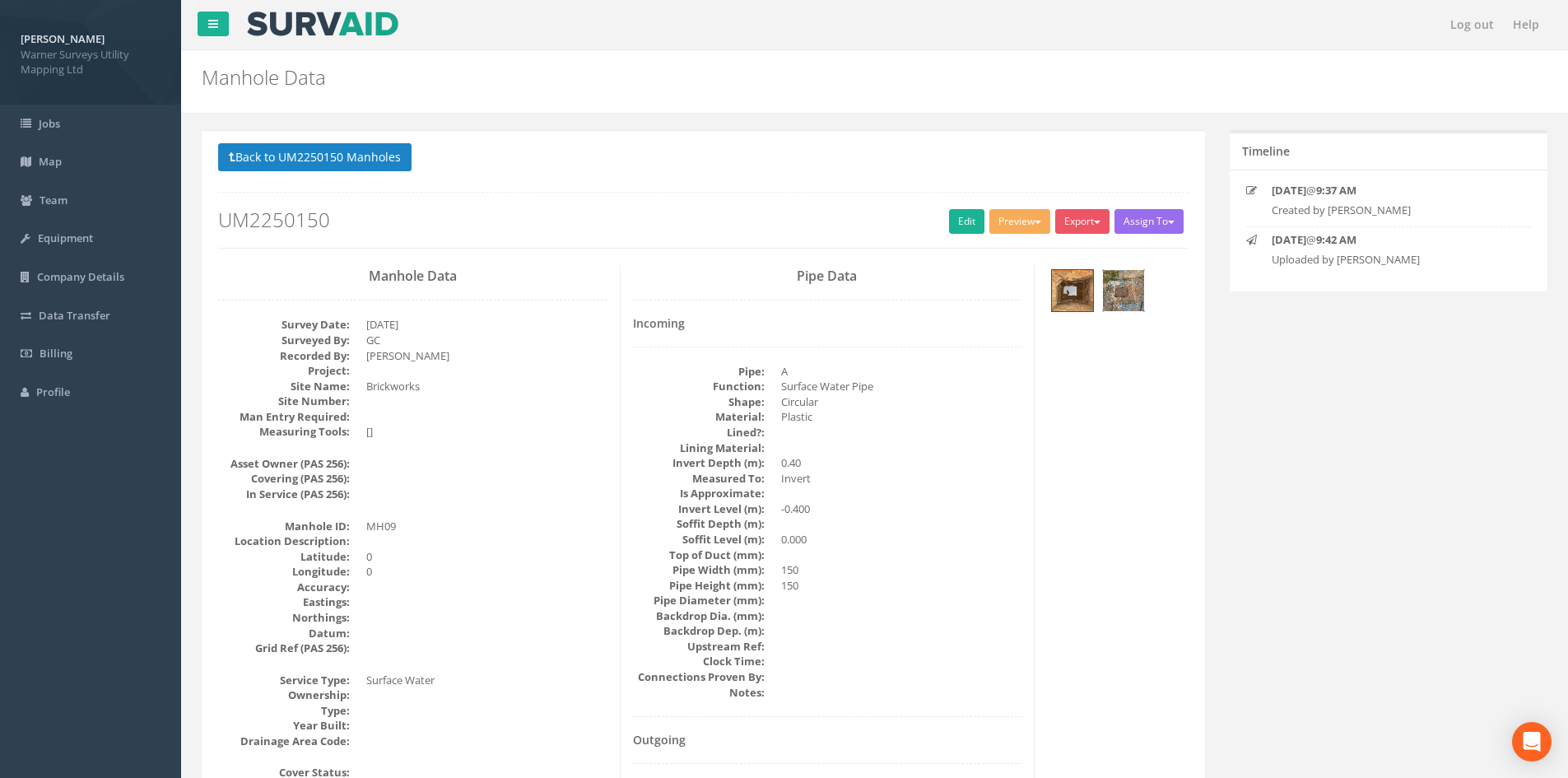
click at [1123, 296] on img at bounding box center [1124, 290] width 41 height 41
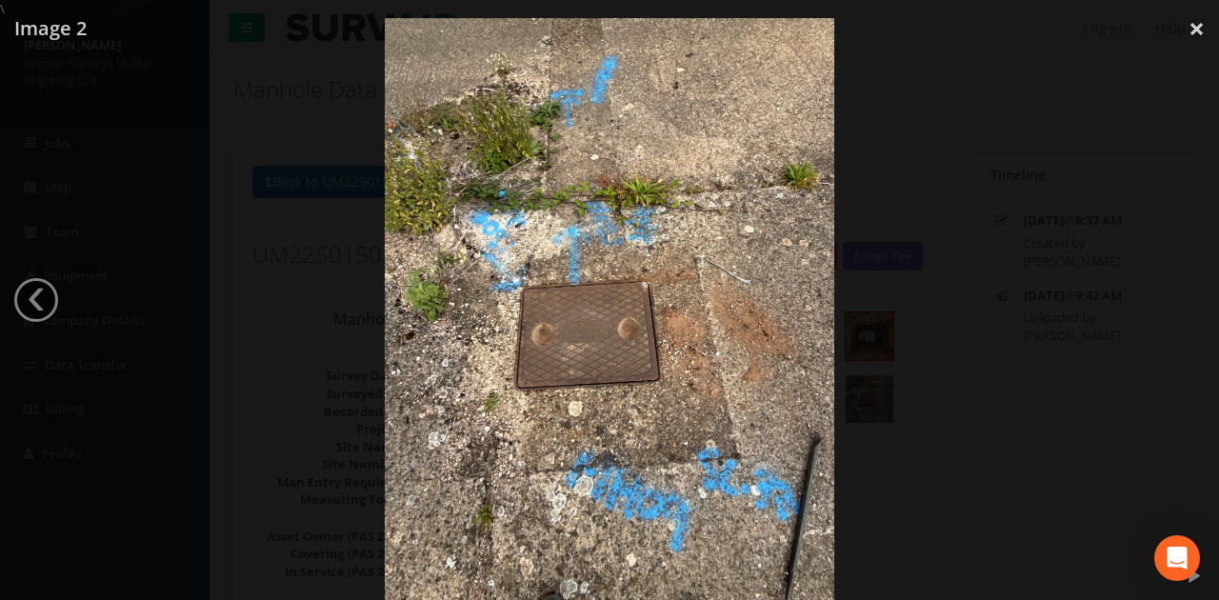
click at [524, 264] on img at bounding box center [610, 318] width 451 height 600
click at [976, 111] on div at bounding box center [609, 318] width 1219 height 600
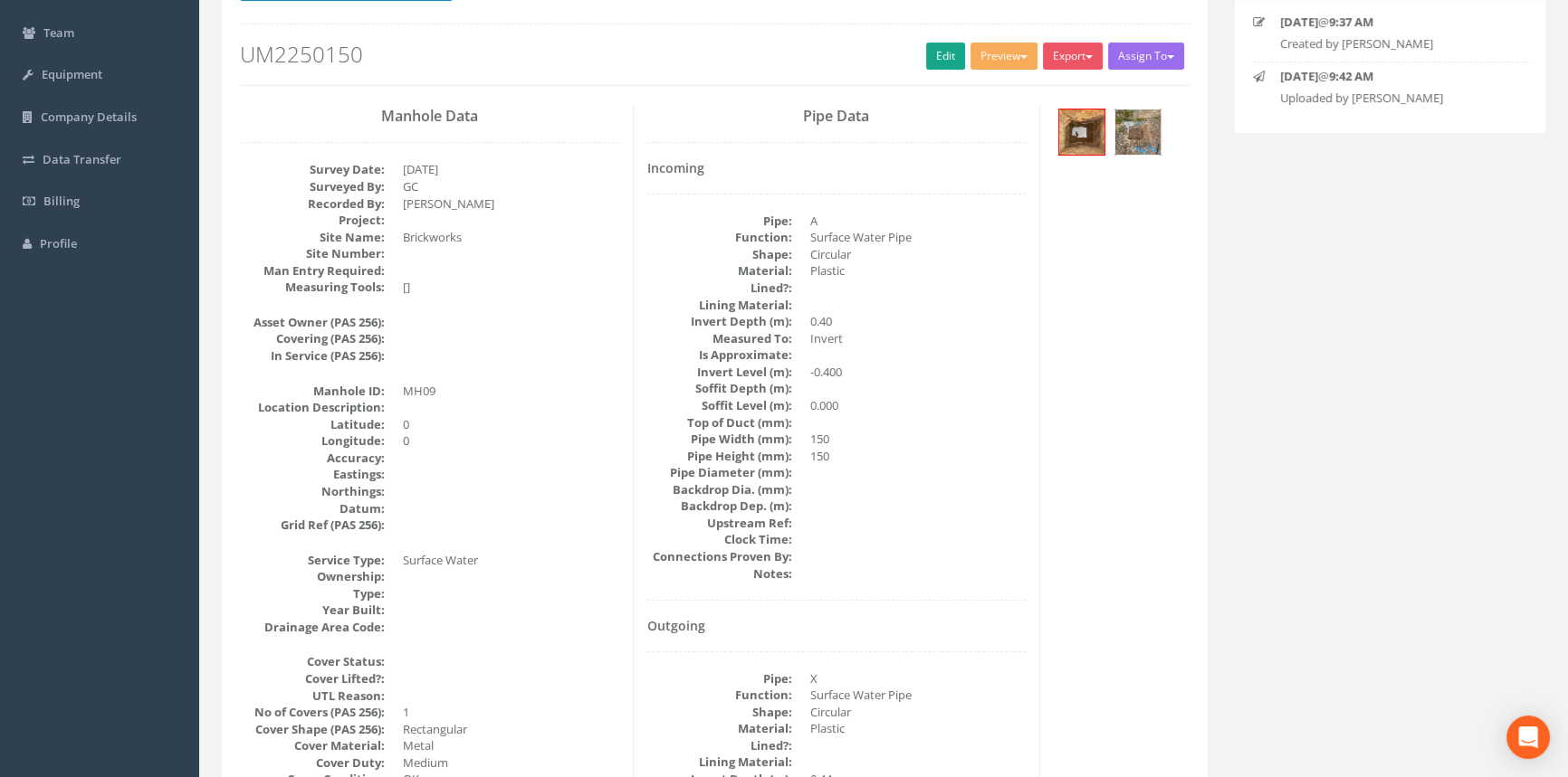
scroll to position [76, 0]
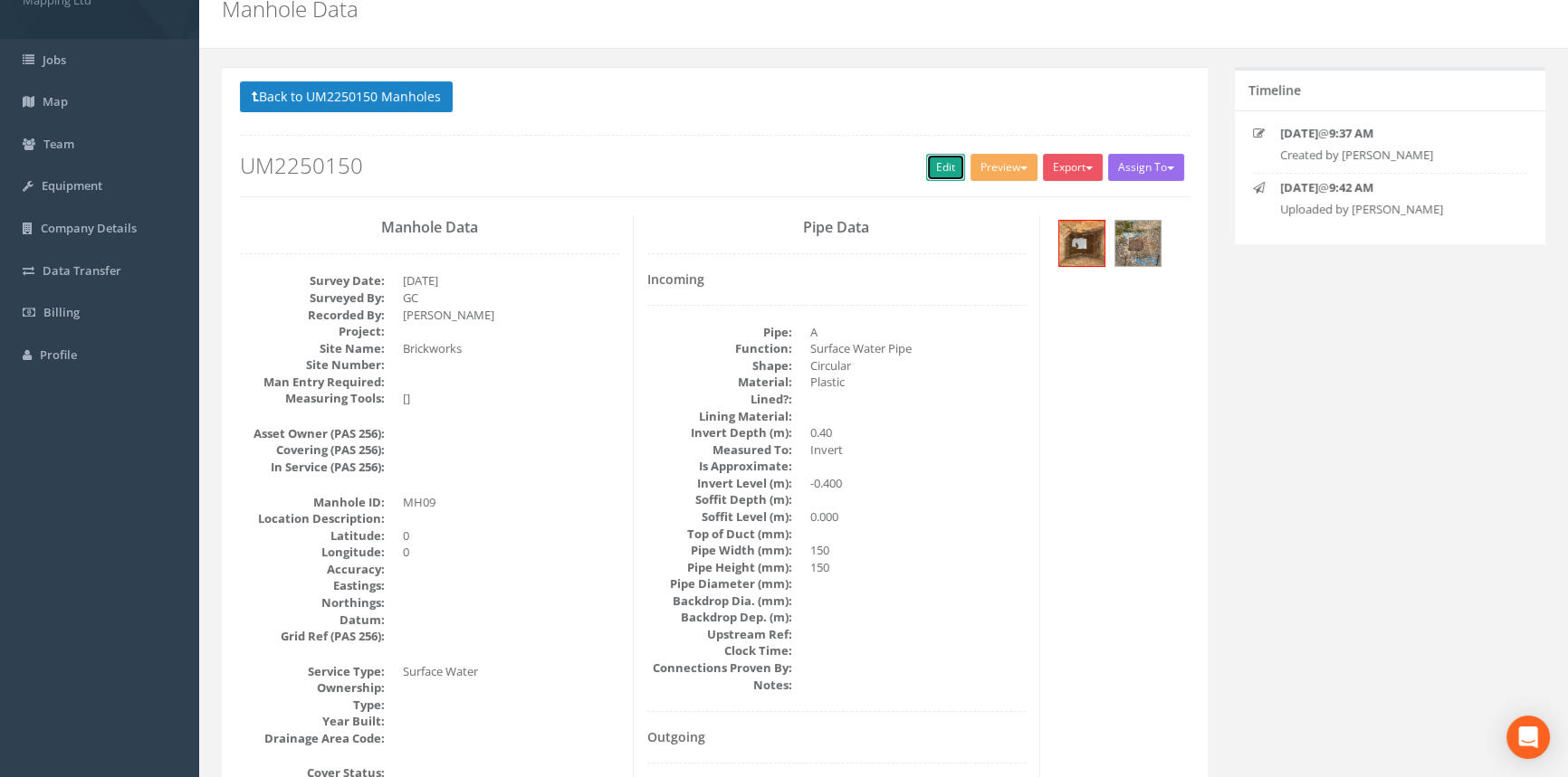
click at [939, 162] on link "Edit" at bounding box center [946, 167] width 39 height 28
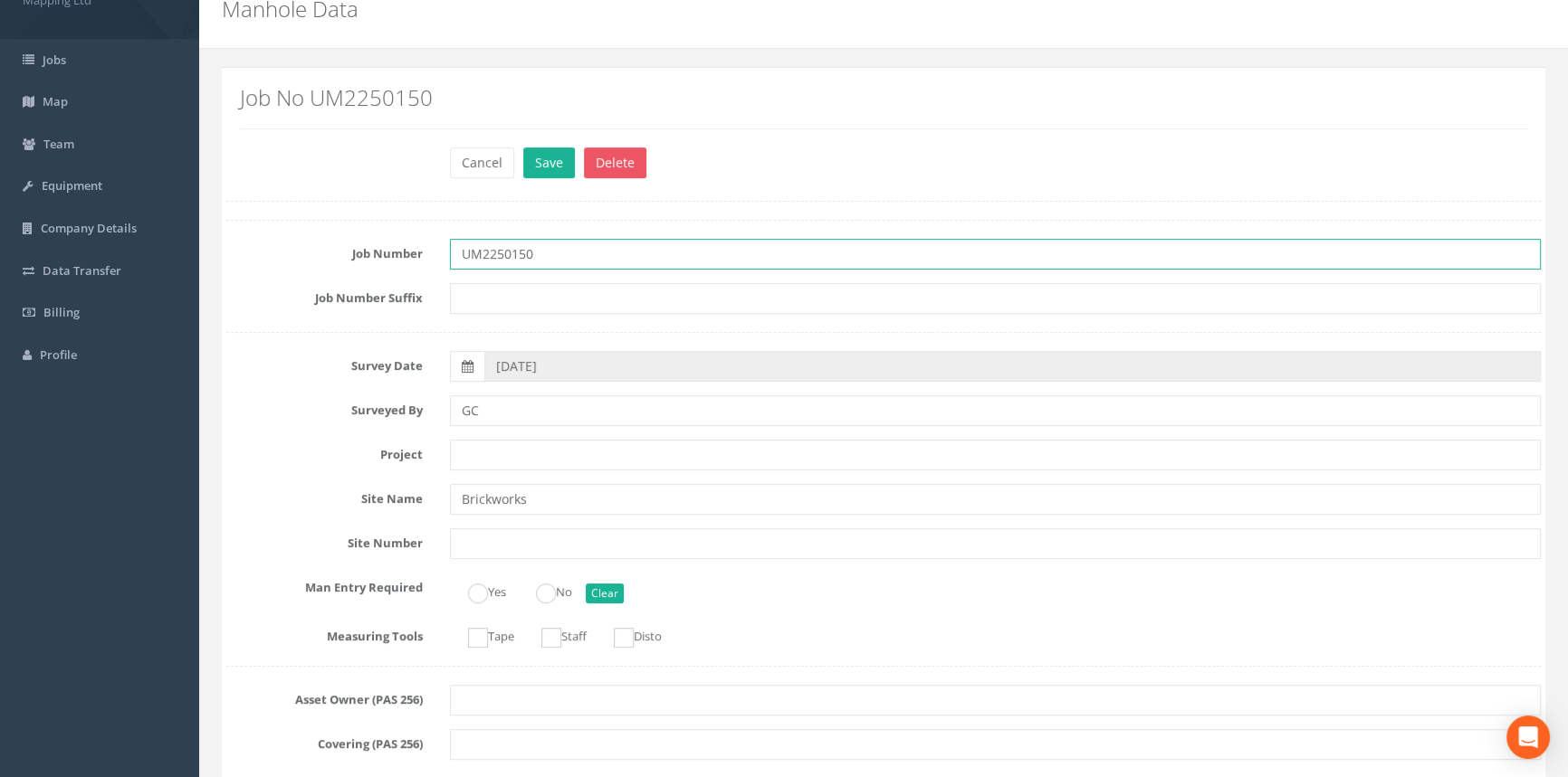
click at [571, 245] on input "UM2250150" at bounding box center [995, 255] width 1091 height 30
type input "UM2250150 - brickworks"
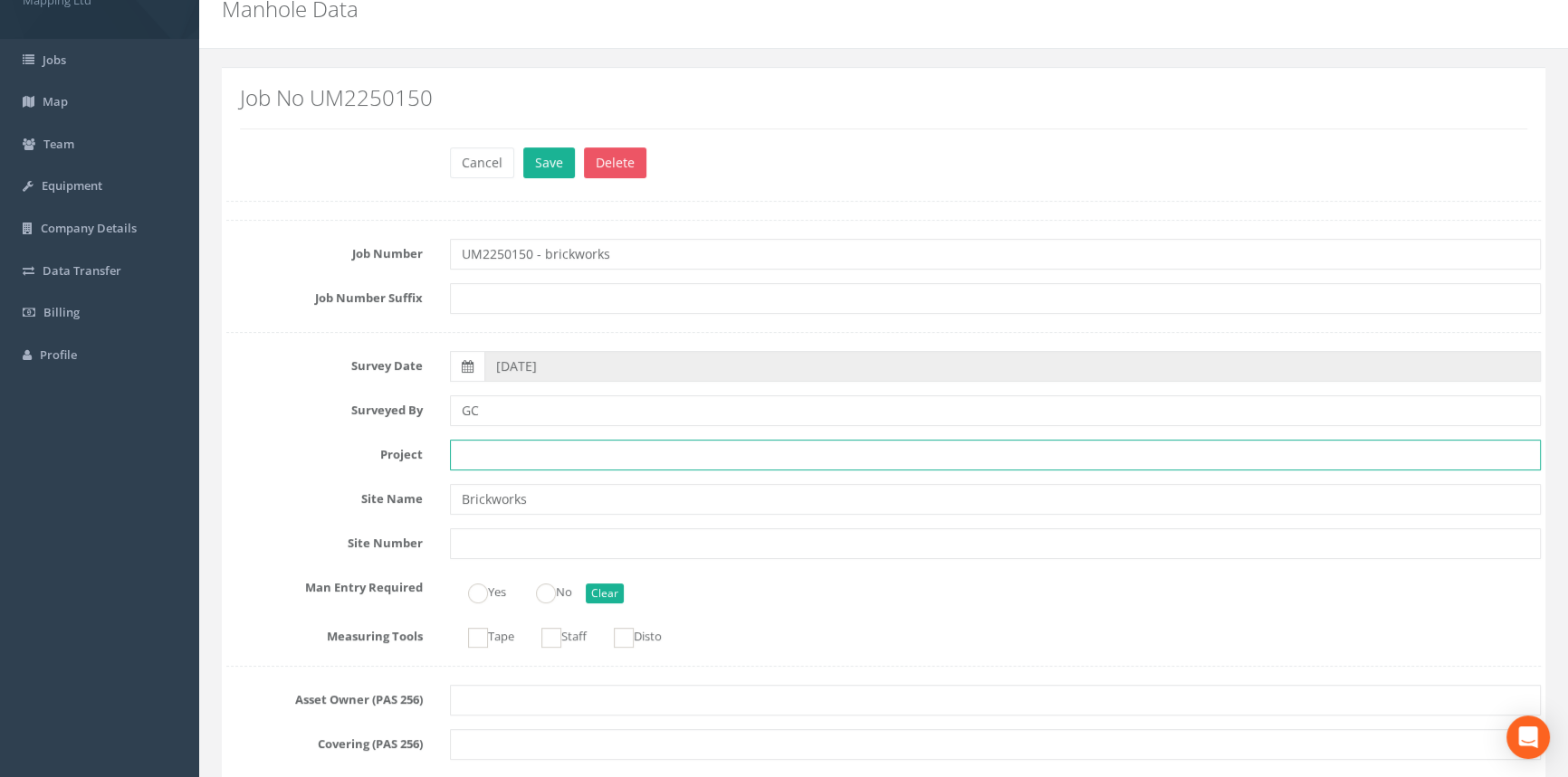
click at [531, 449] on input "text" at bounding box center [995, 455] width 1091 height 30
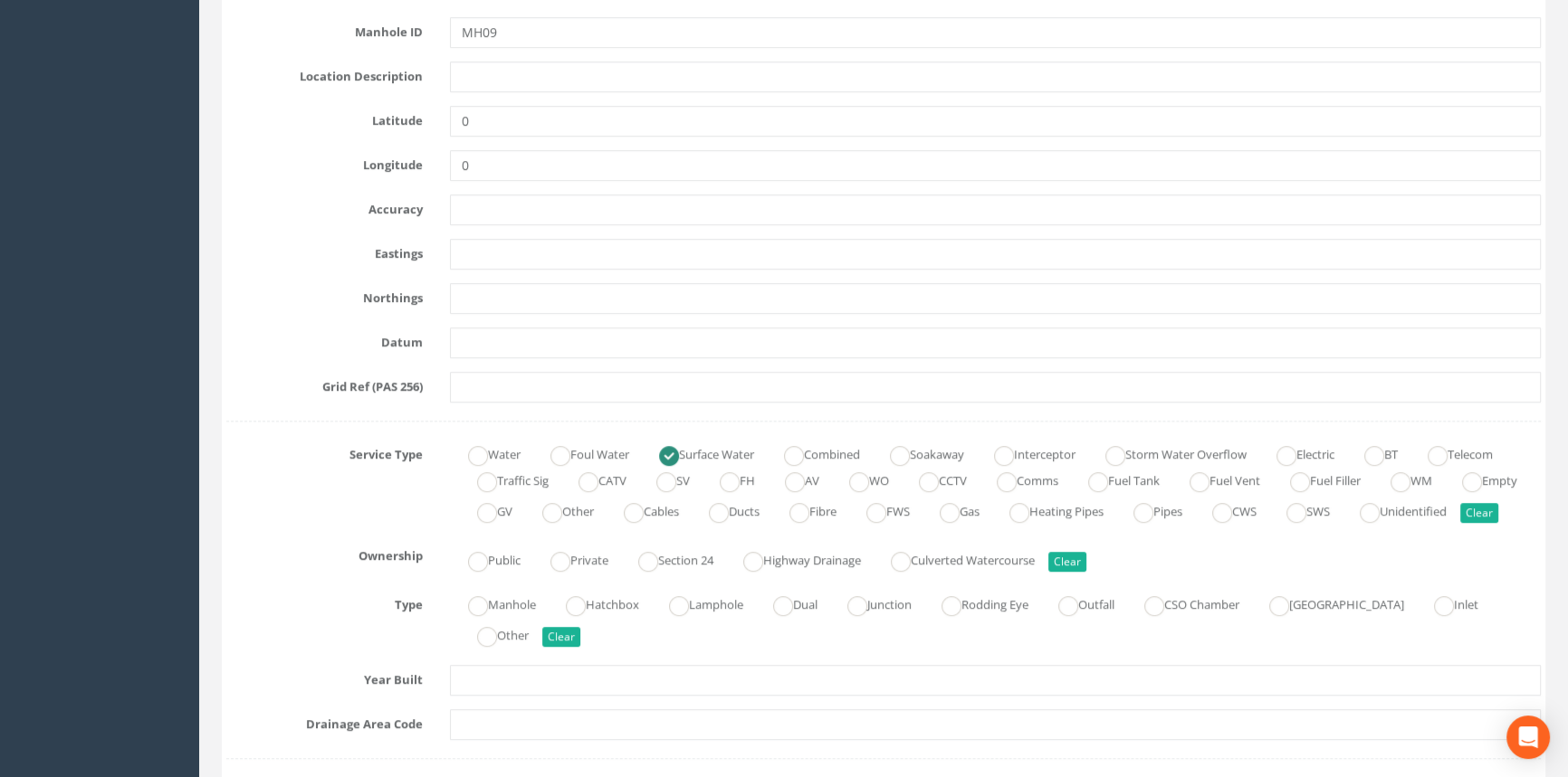
scroll to position [1146, 0]
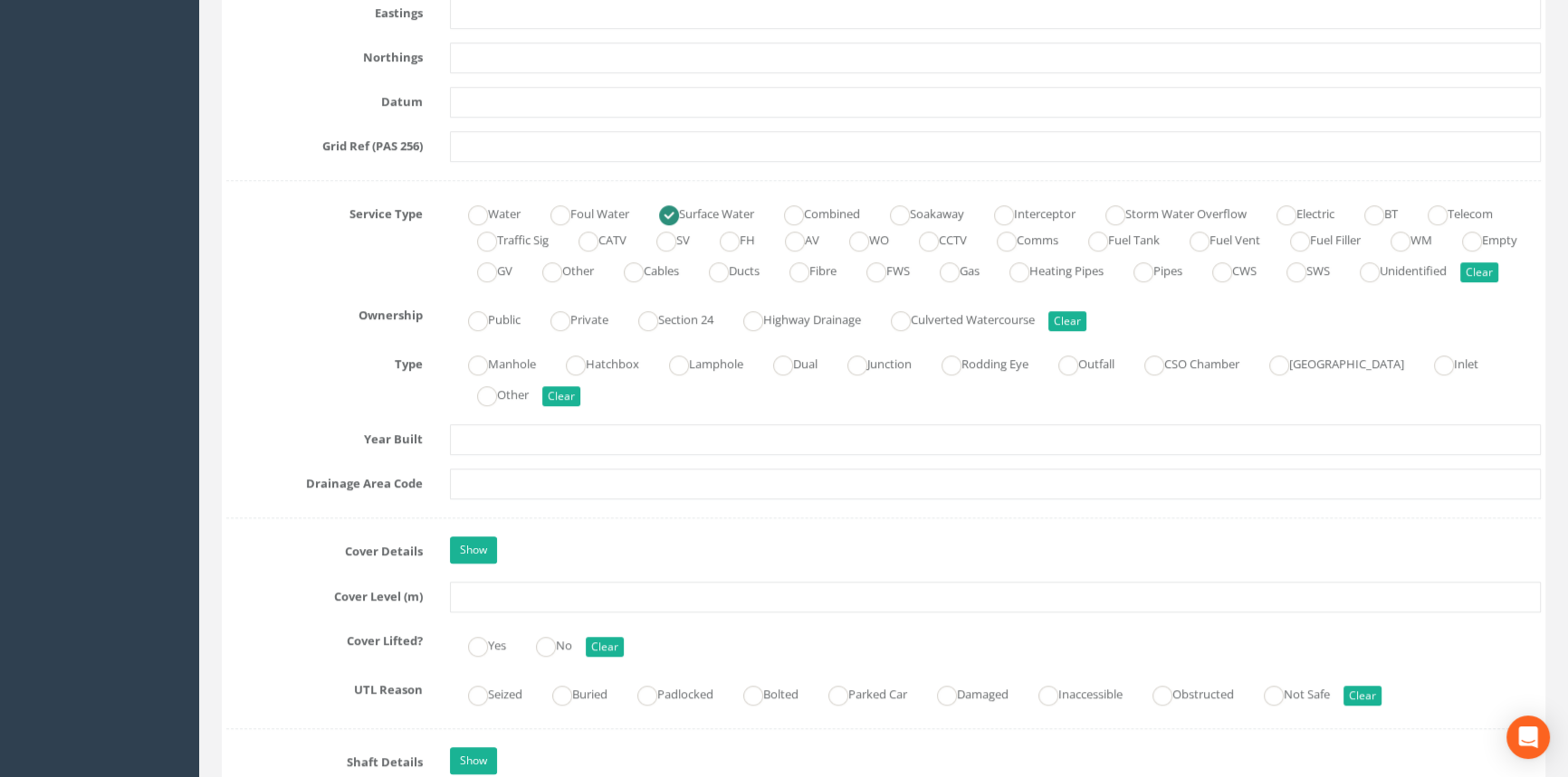
type input "[PERSON_NAME]"
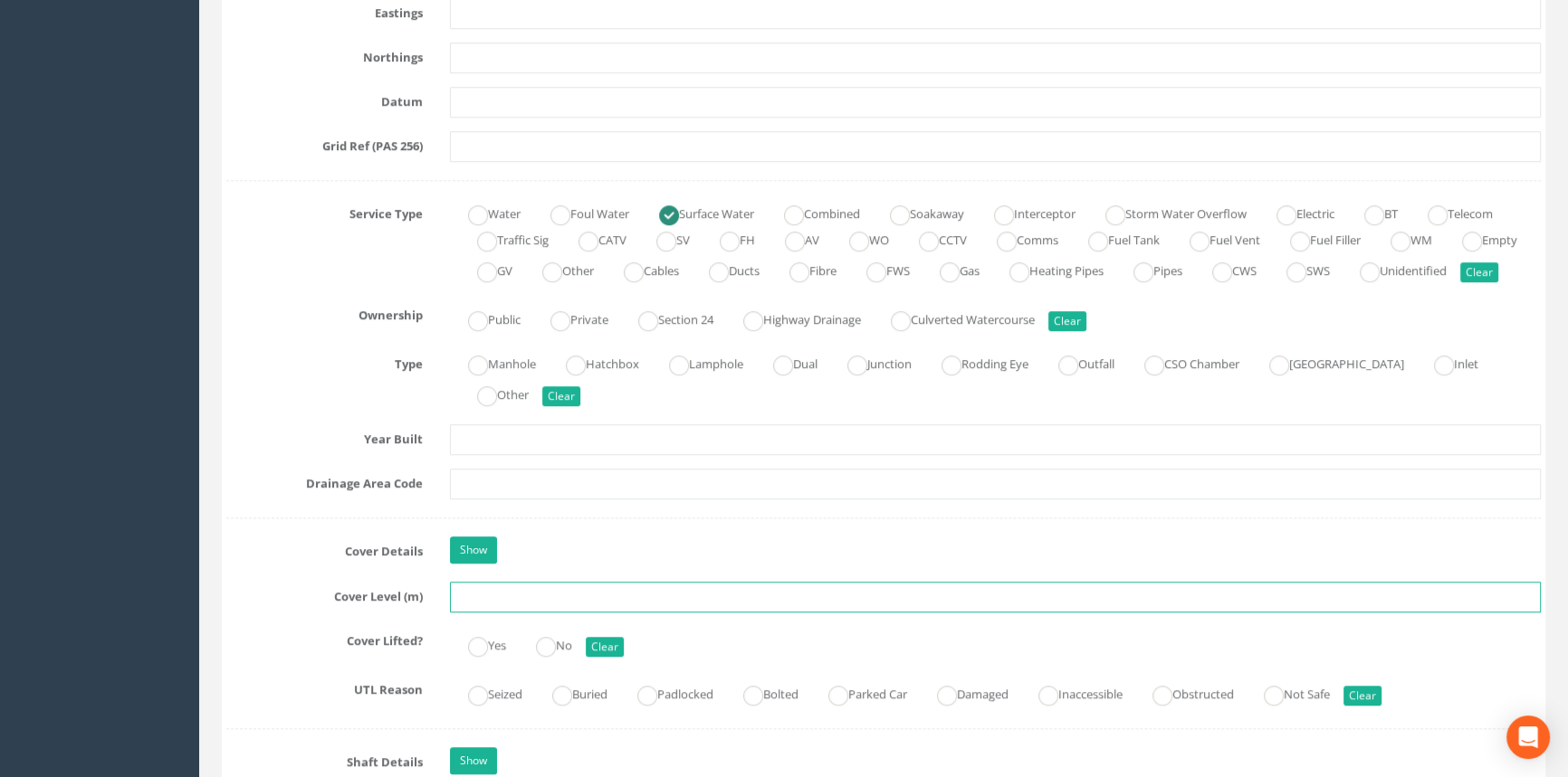
click at [498, 610] on input "text" at bounding box center [995, 597] width 1091 height 30
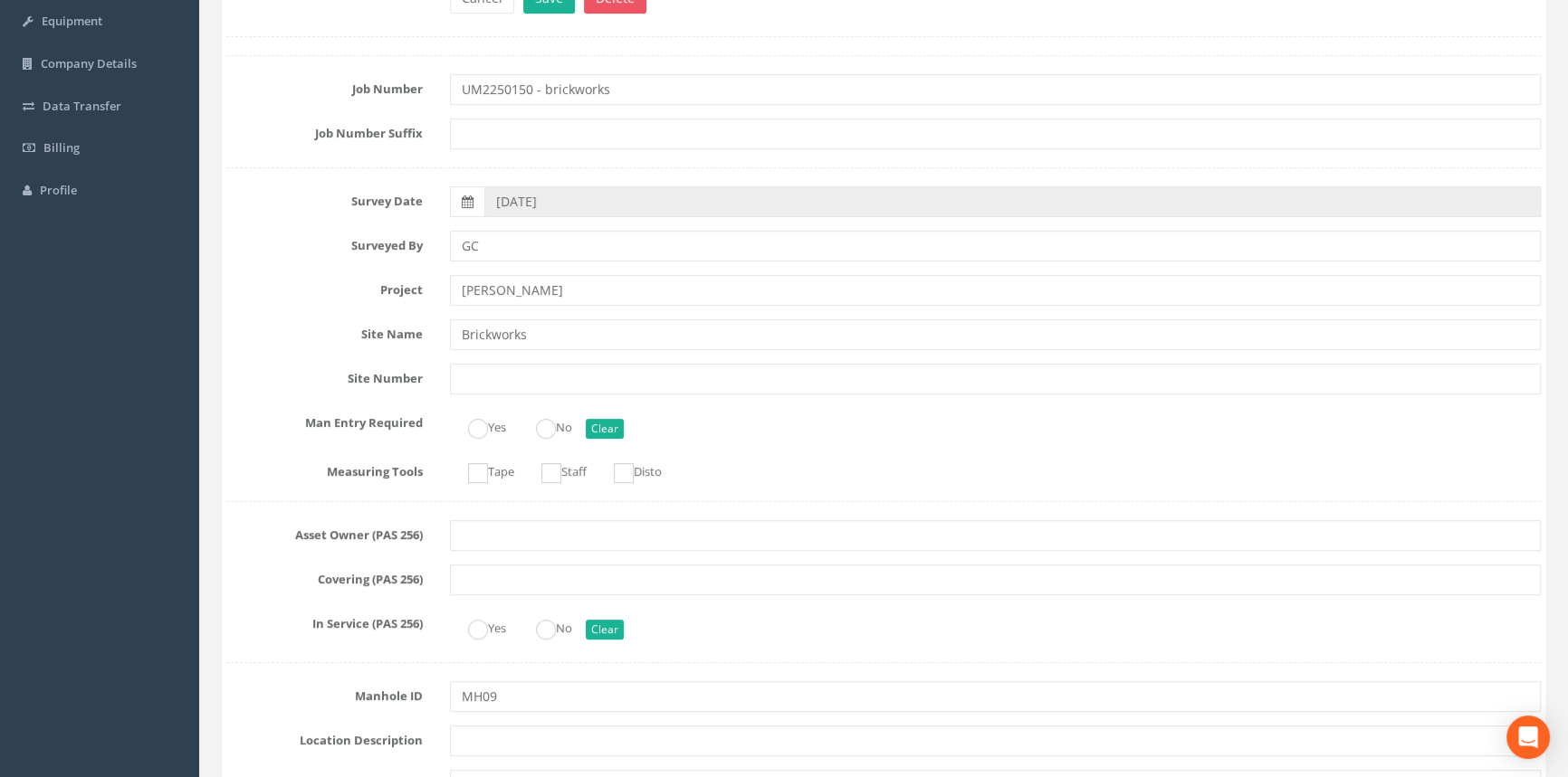
scroll to position [0, 0]
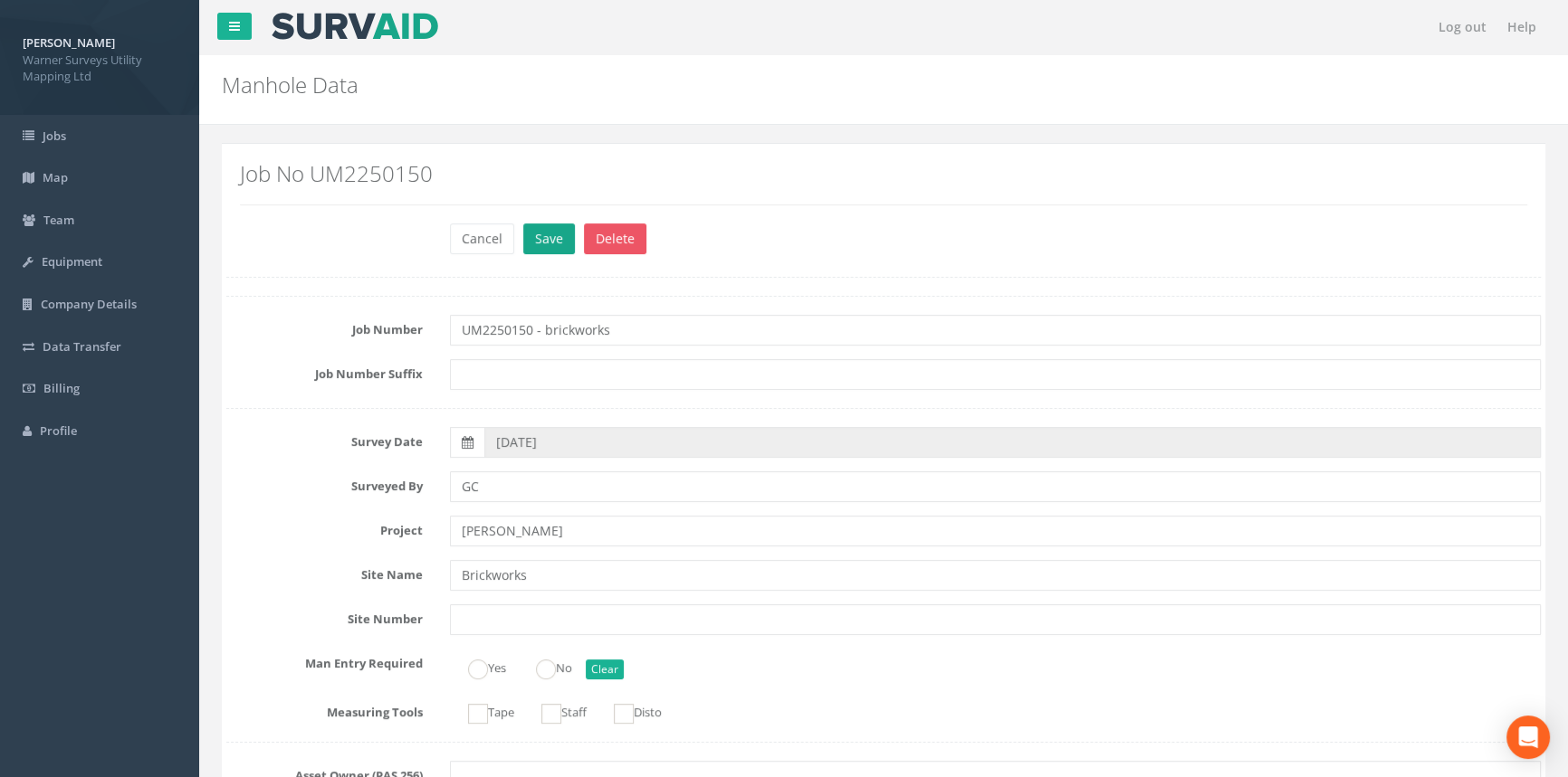
type input "33.38"
click at [544, 247] on button "Save" at bounding box center [549, 238] width 51 height 30
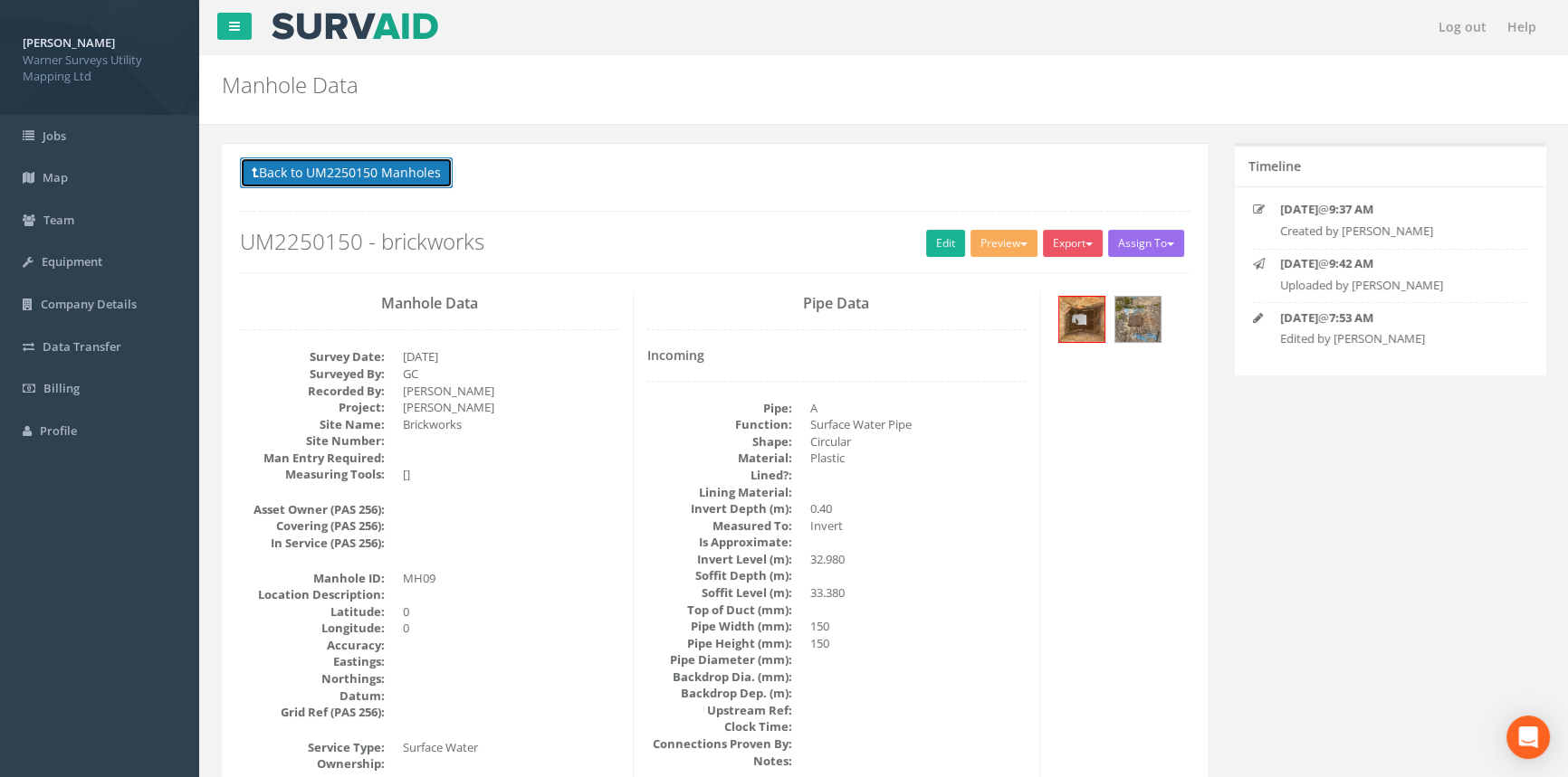
click at [326, 167] on button "Back to UM2250150 Manholes" at bounding box center [346, 173] width 213 height 30
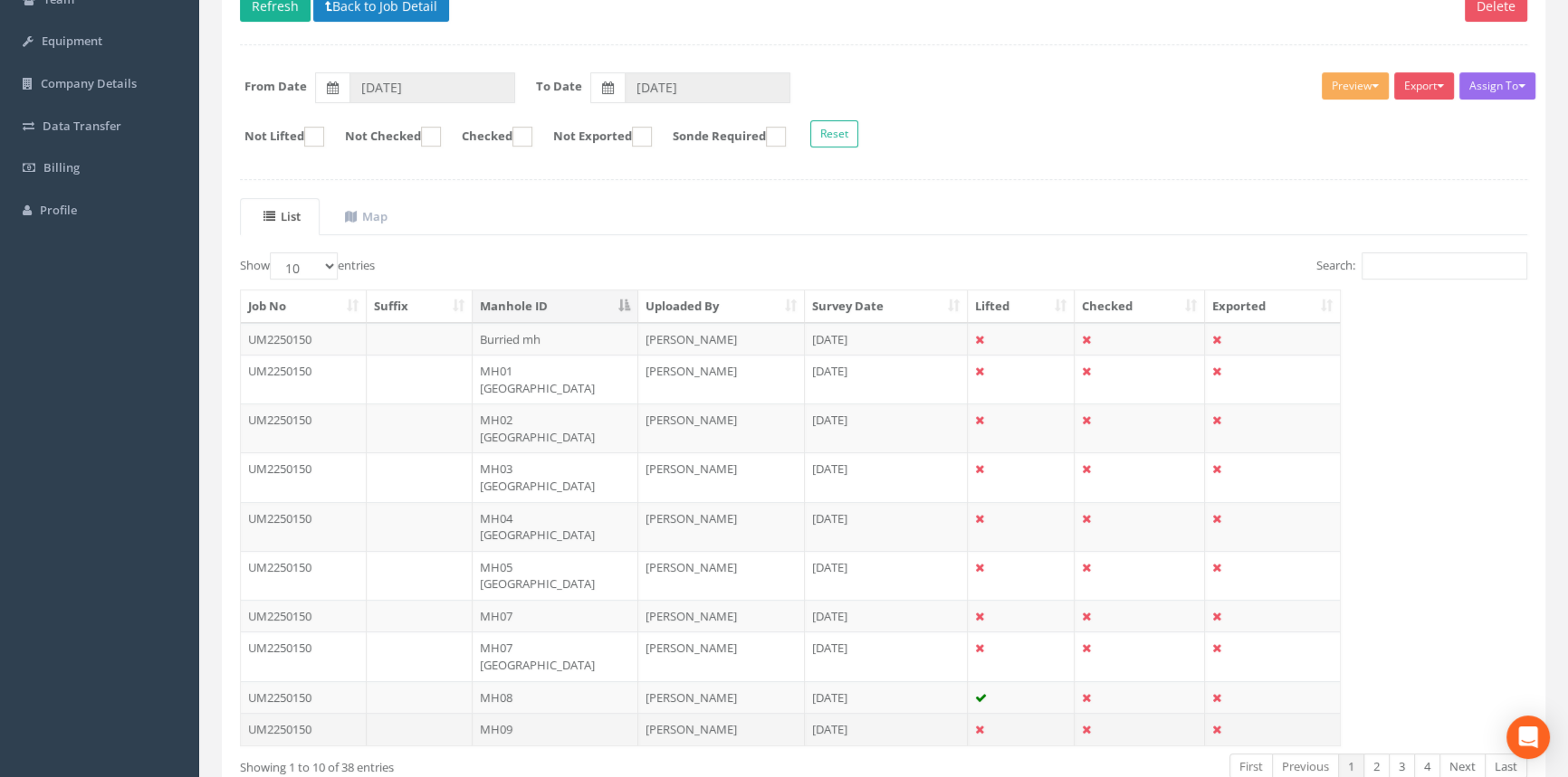
scroll to position [229, 0]
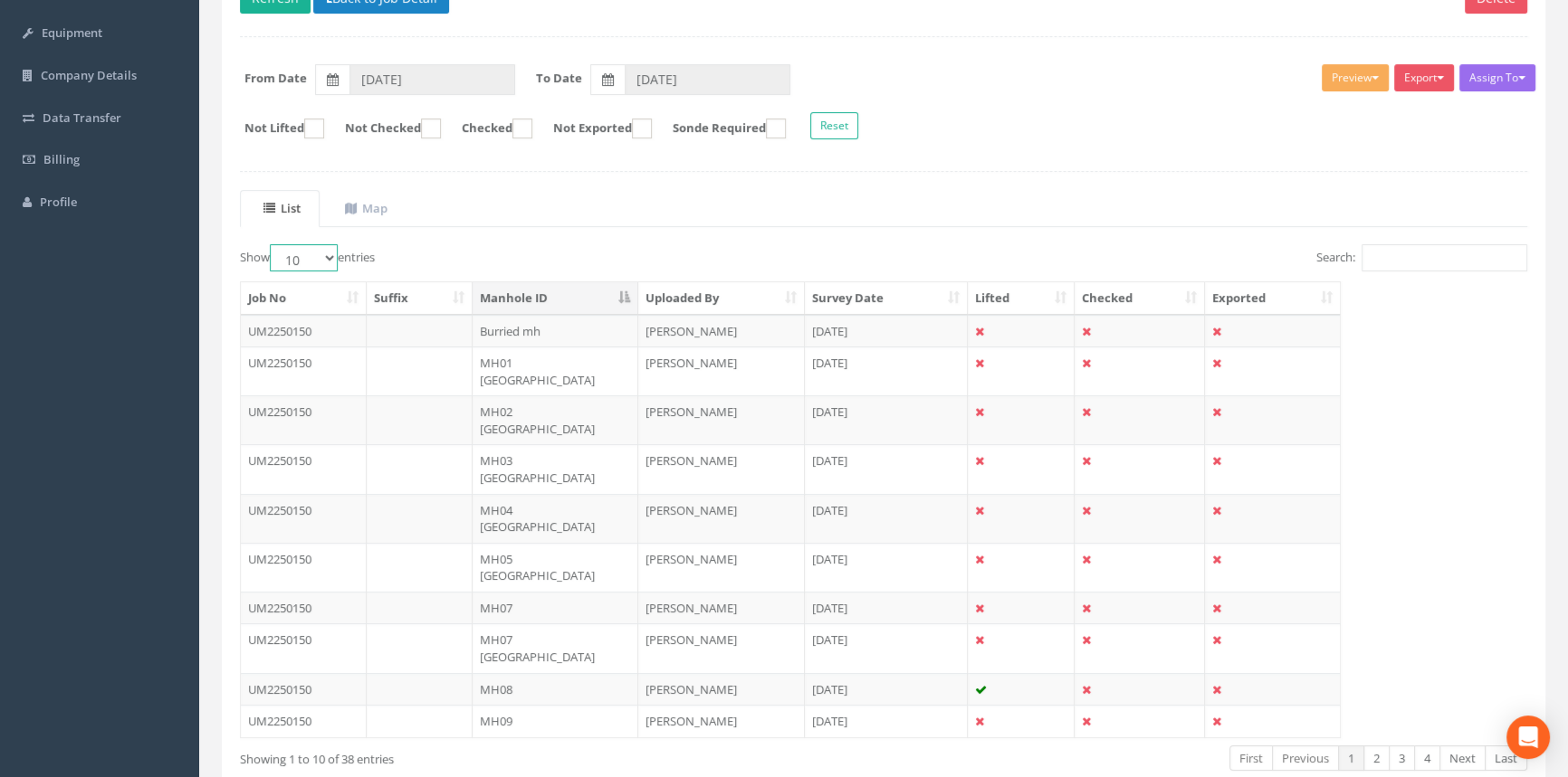
drag, startPoint x: 313, startPoint y: 250, endPoint x: 324, endPoint y: 267, distance: 20.2
click at [314, 250] on select "10 25 50 100" at bounding box center [303, 257] width 67 height 28
select select "100"
click at [273, 244] on select "10 25 50 100" at bounding box center [303, 257] width 67 height 28
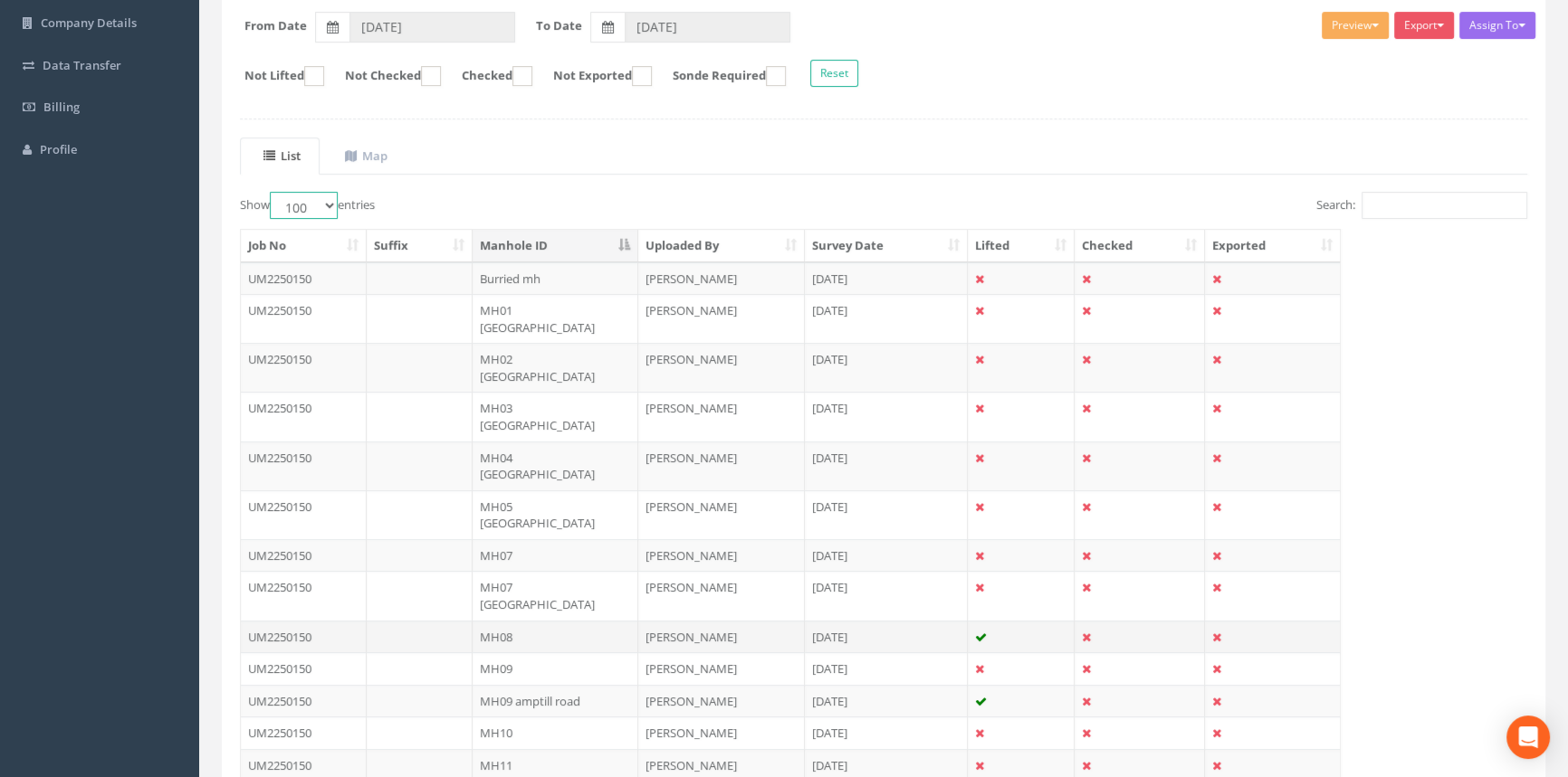
scroll to position [312, 0]
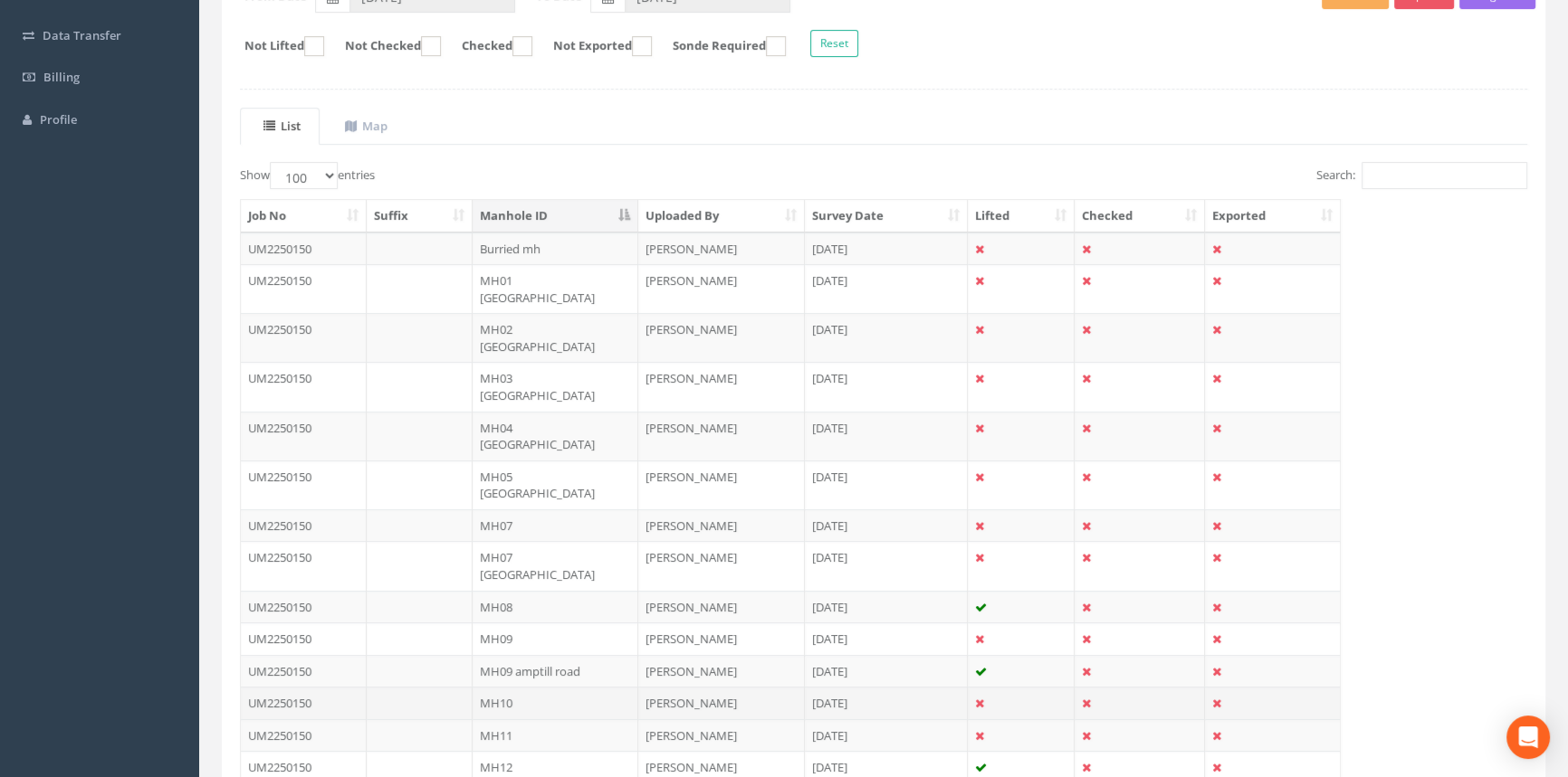
click at [545, 659] on td "MH10" at bounding box center [555, 703] width 165 height 32
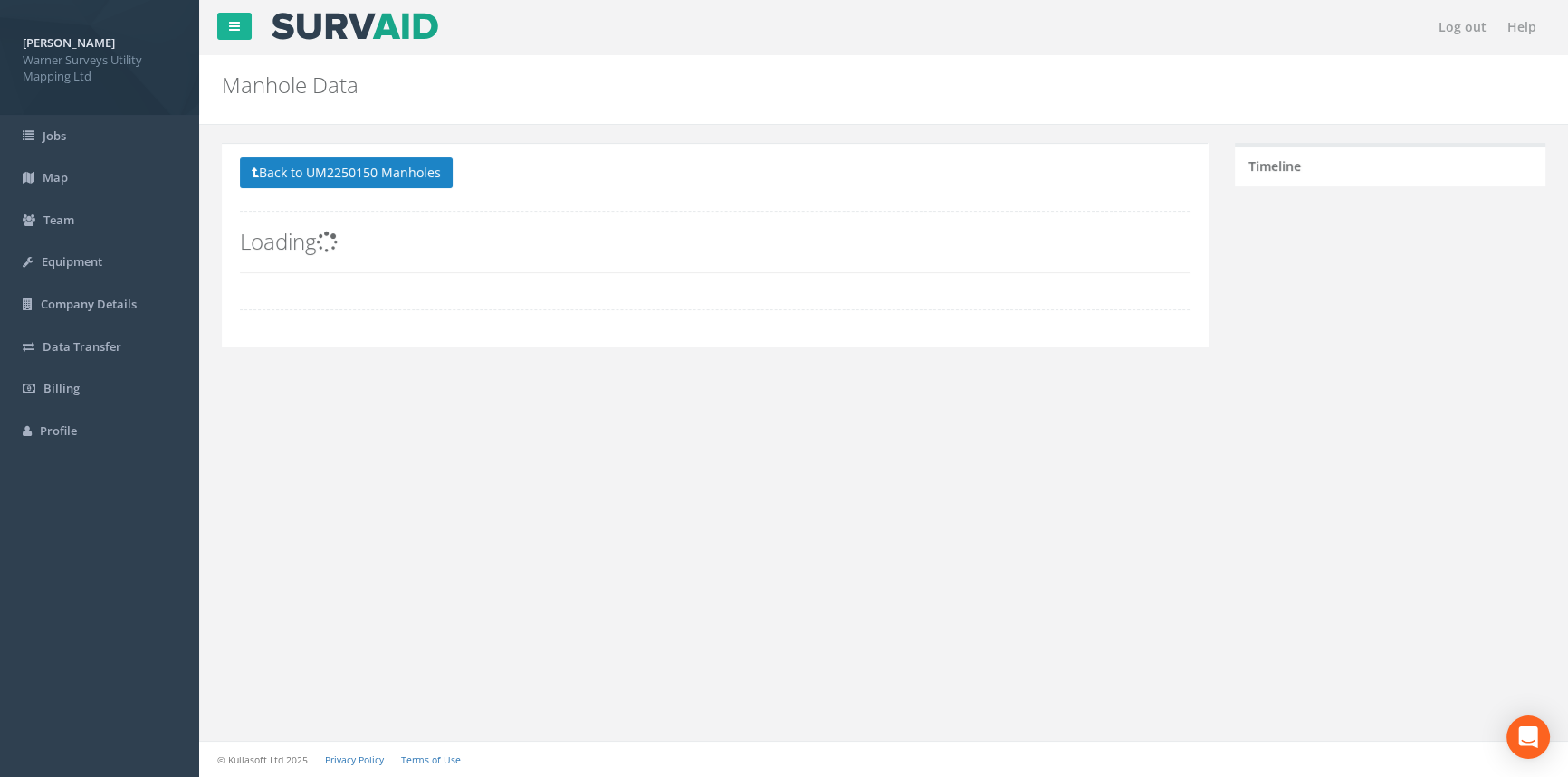
scroll to position [0, 0]
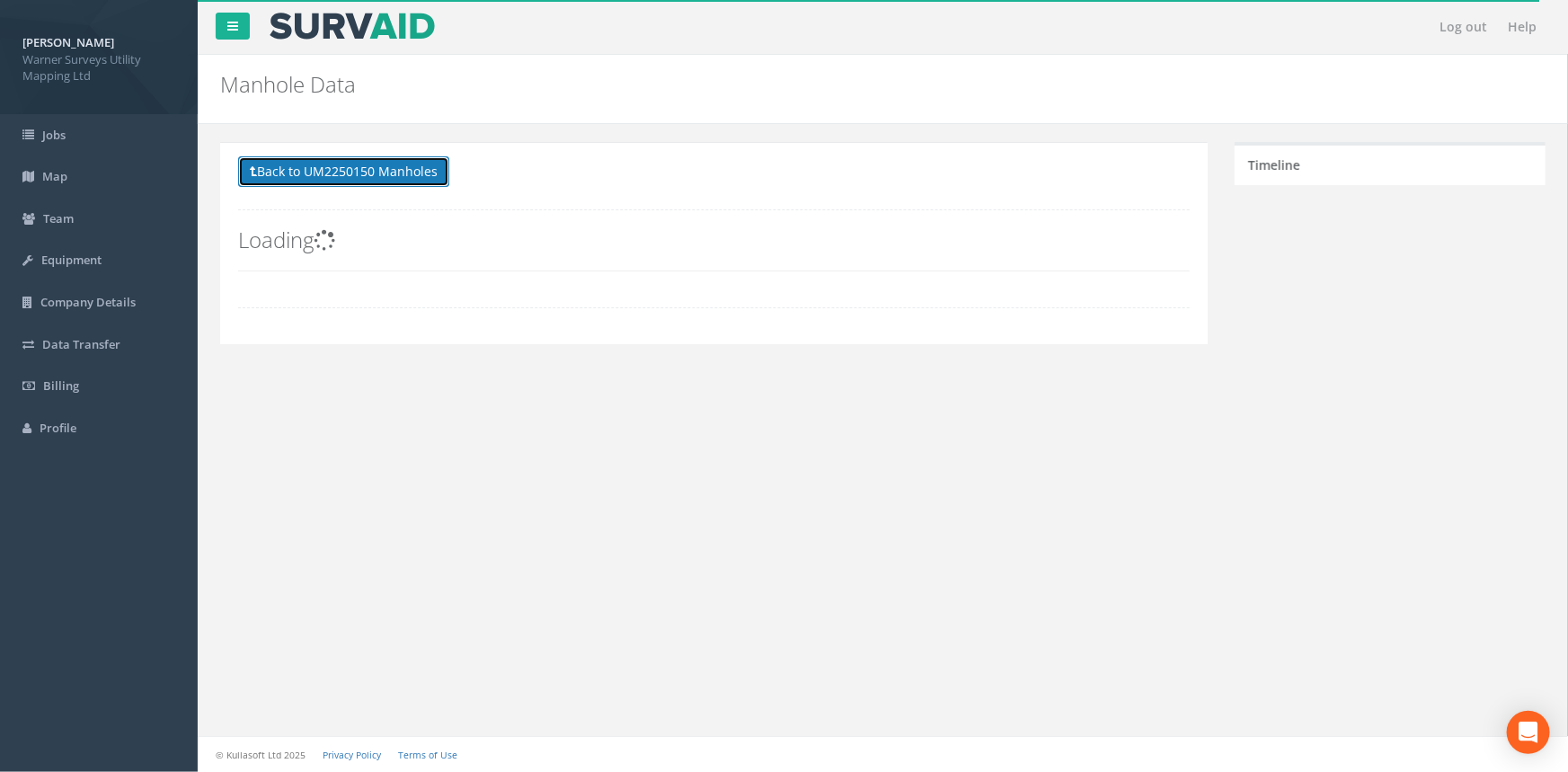
click at [362, 181] on button "Back to UM2250150 Manholes" at bounding box center [343, 172] width 211 height 30
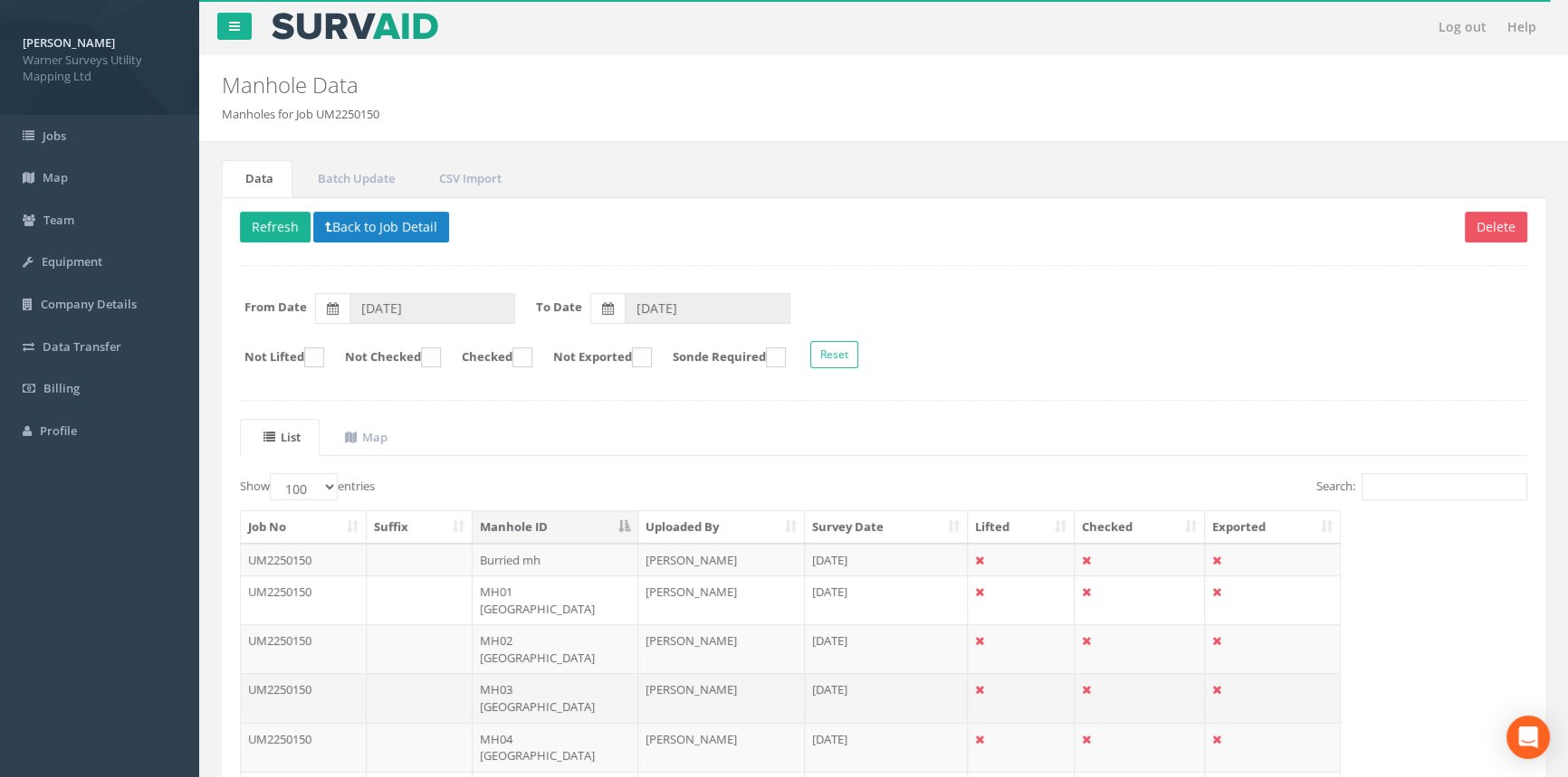
scroll to position [411, 0]
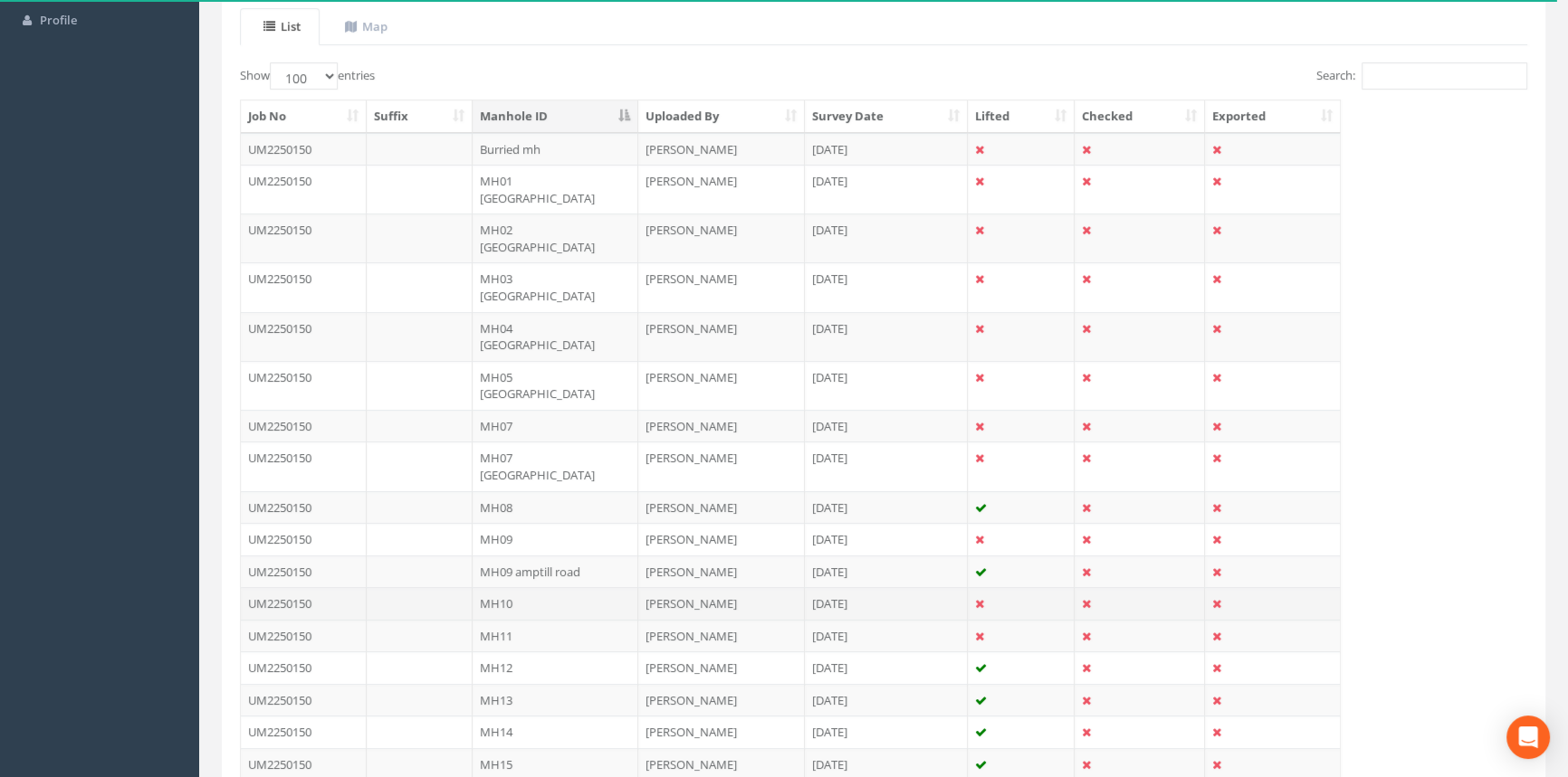
click at [545, 587] on td "MH10" at bounding box center [555, 603] width 165 height 32
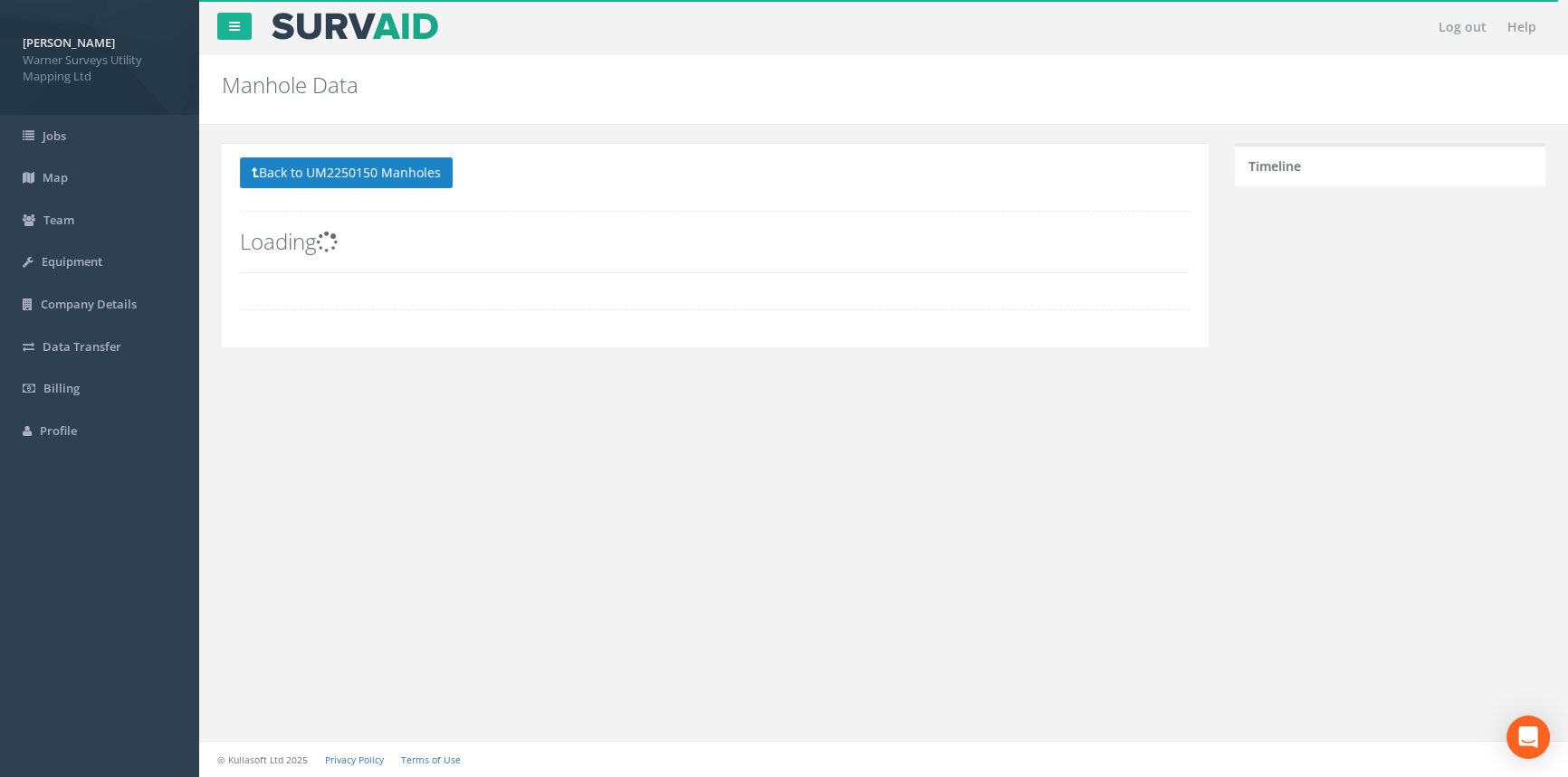
scroll to position [0, 0]
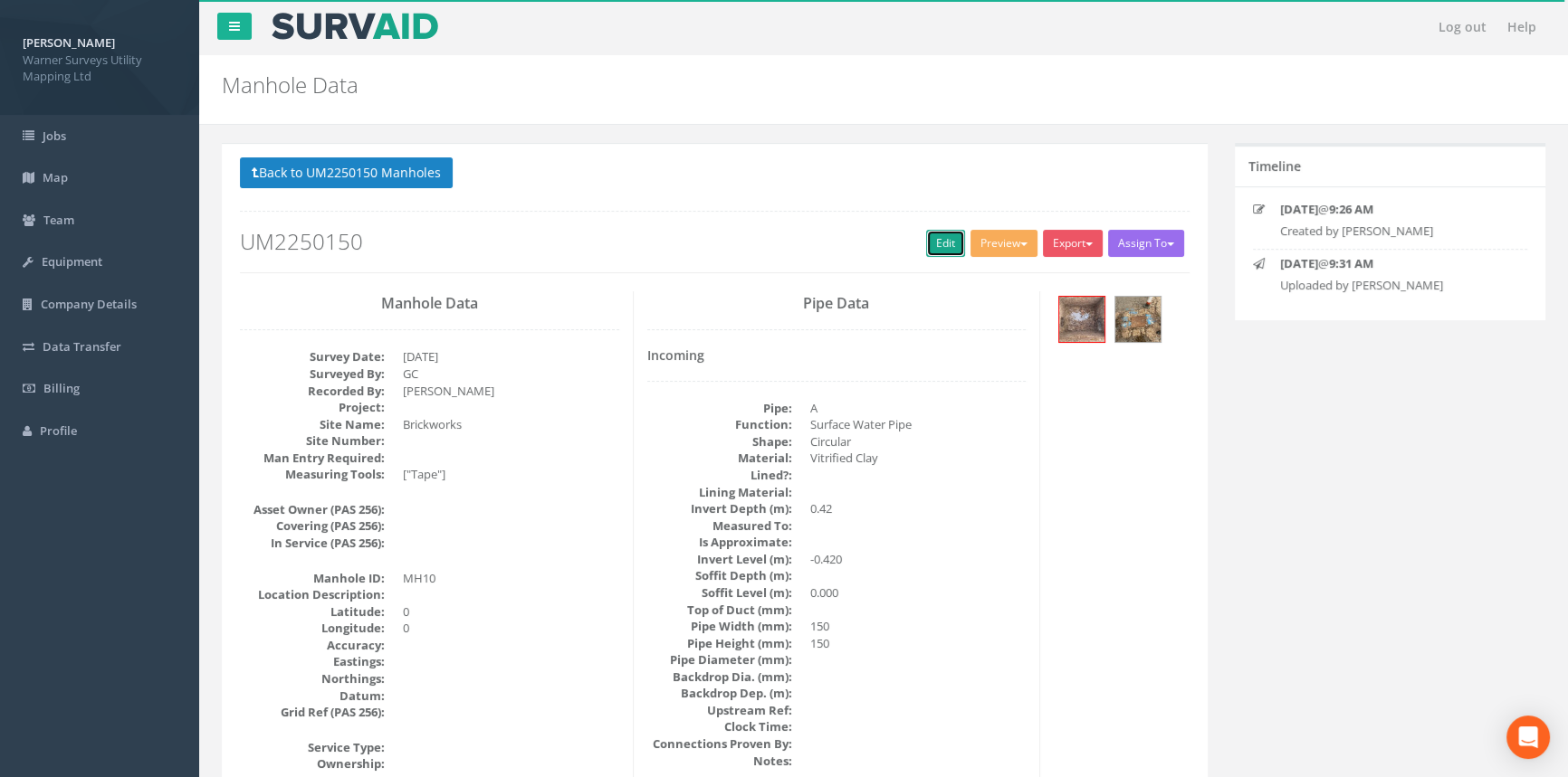
click at [944, 238] on link "Edit" at bounding box center [946, 243] width 39 height 28
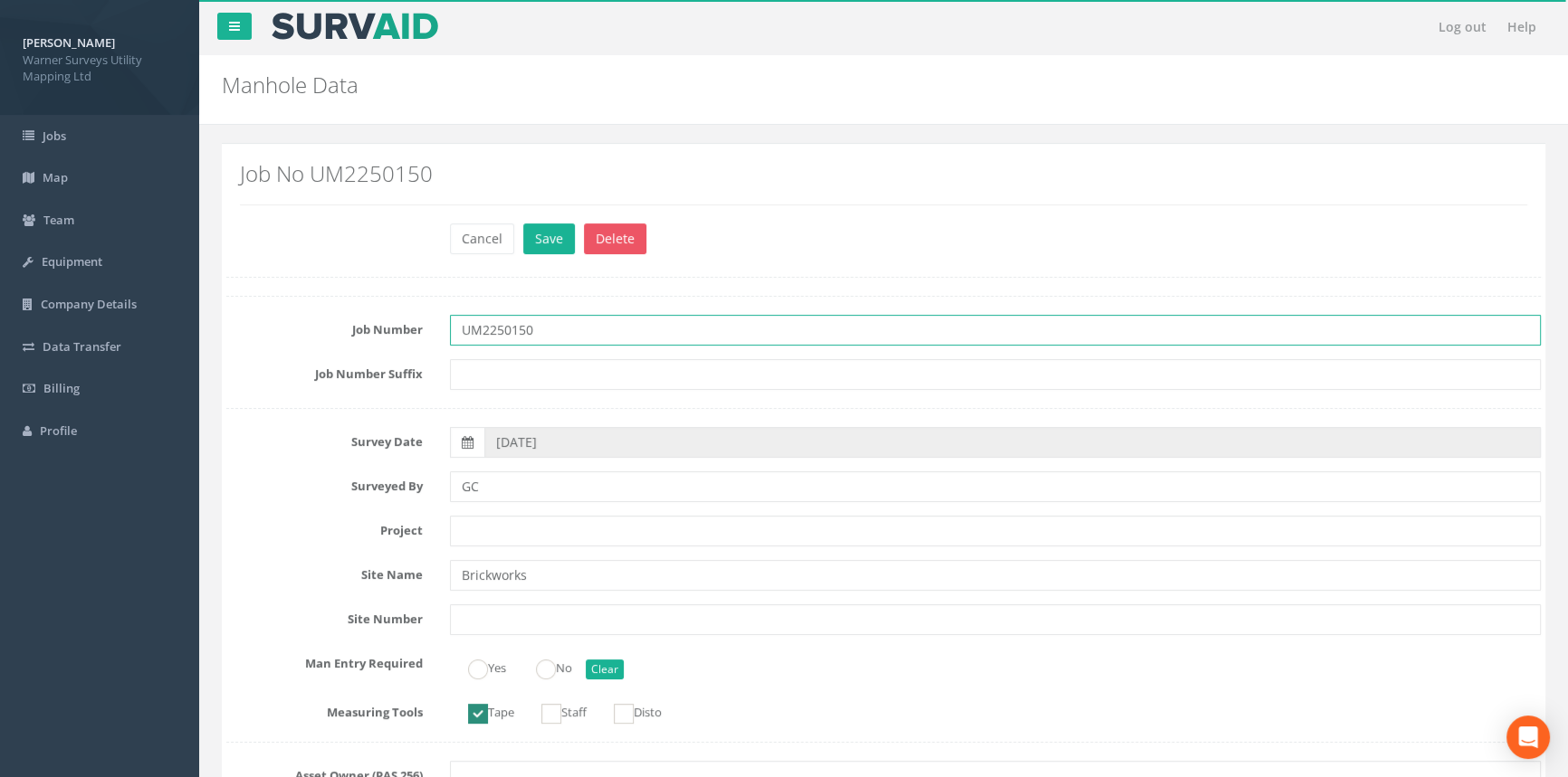
click at [566, 335] on input "UM2250150" at bounding box center [995, 331] width 1091 height 30
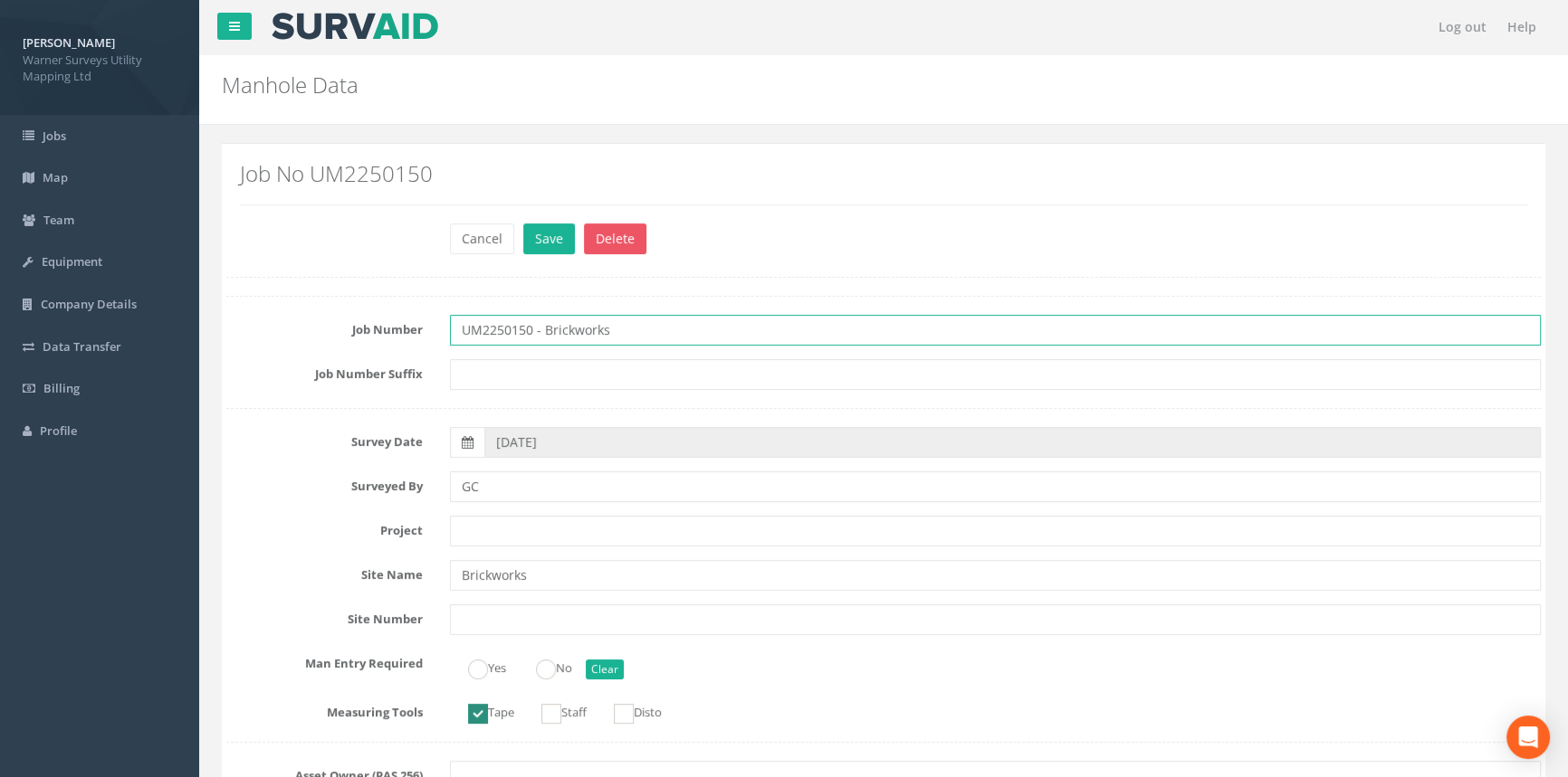
type input "UM2250150 - Brickworks"
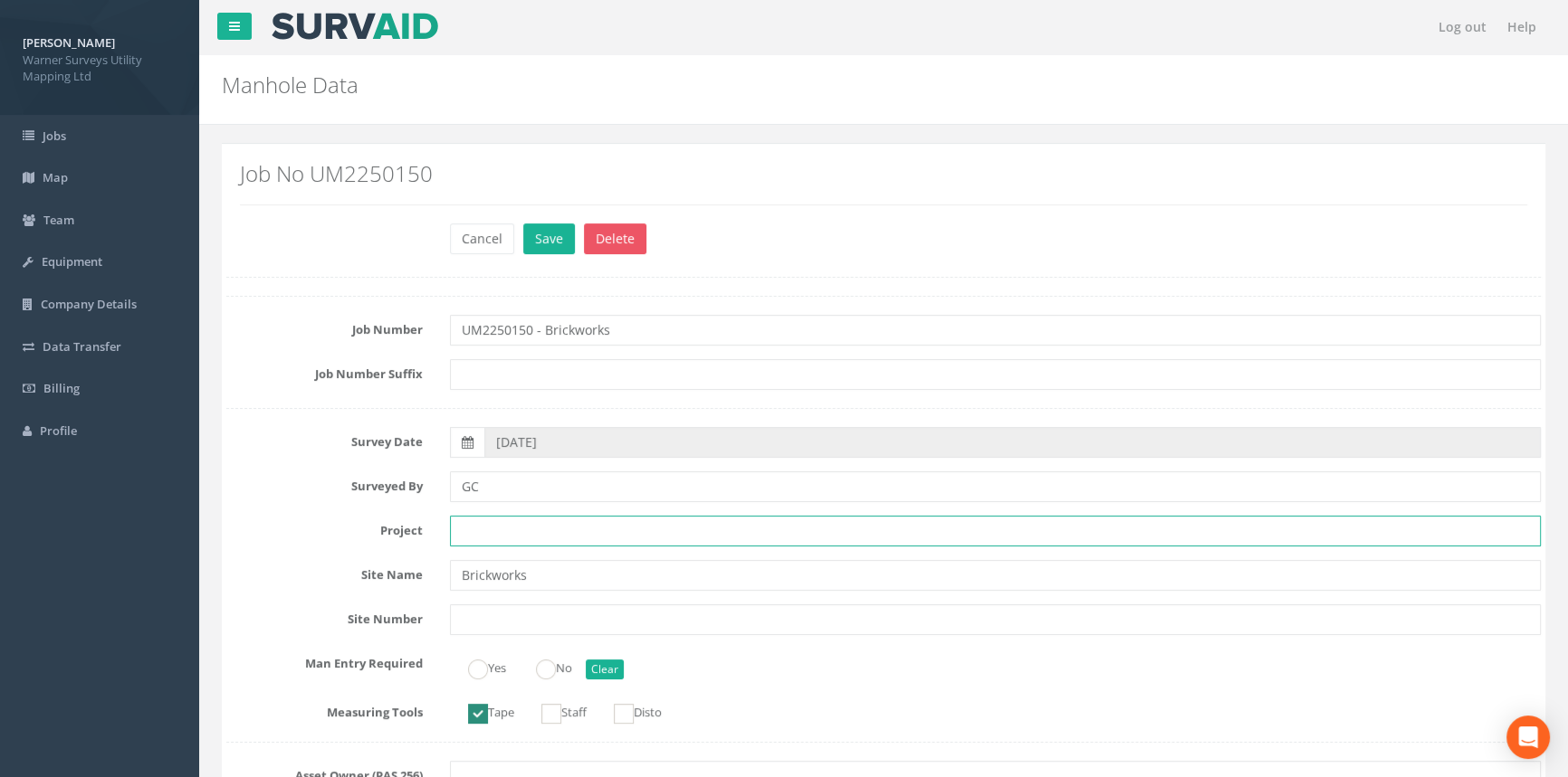
click at [511, 527] on input "text" at bounding box center [995, 531] width 1091 height 30
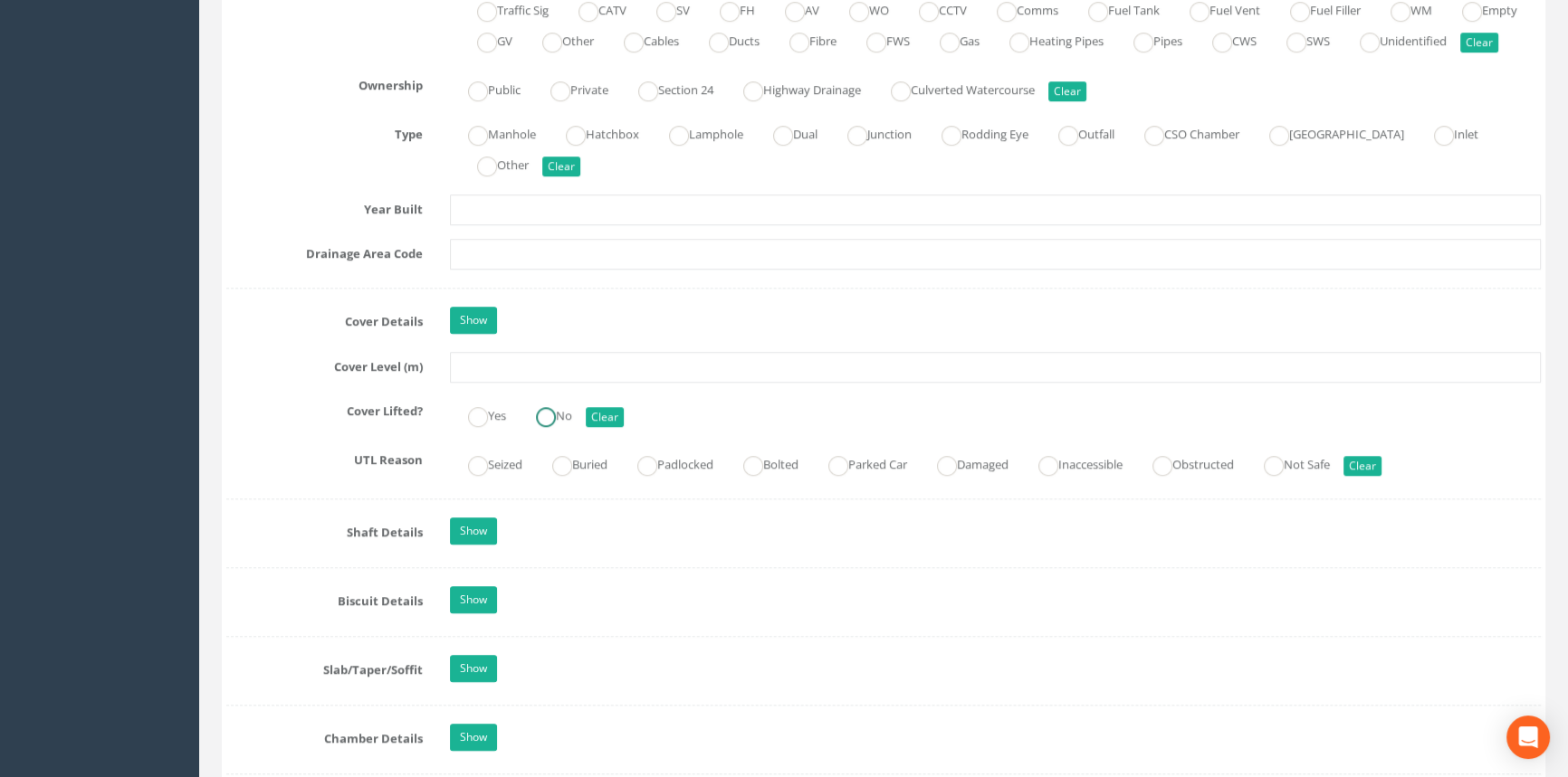
scroll to position [1563, 0]
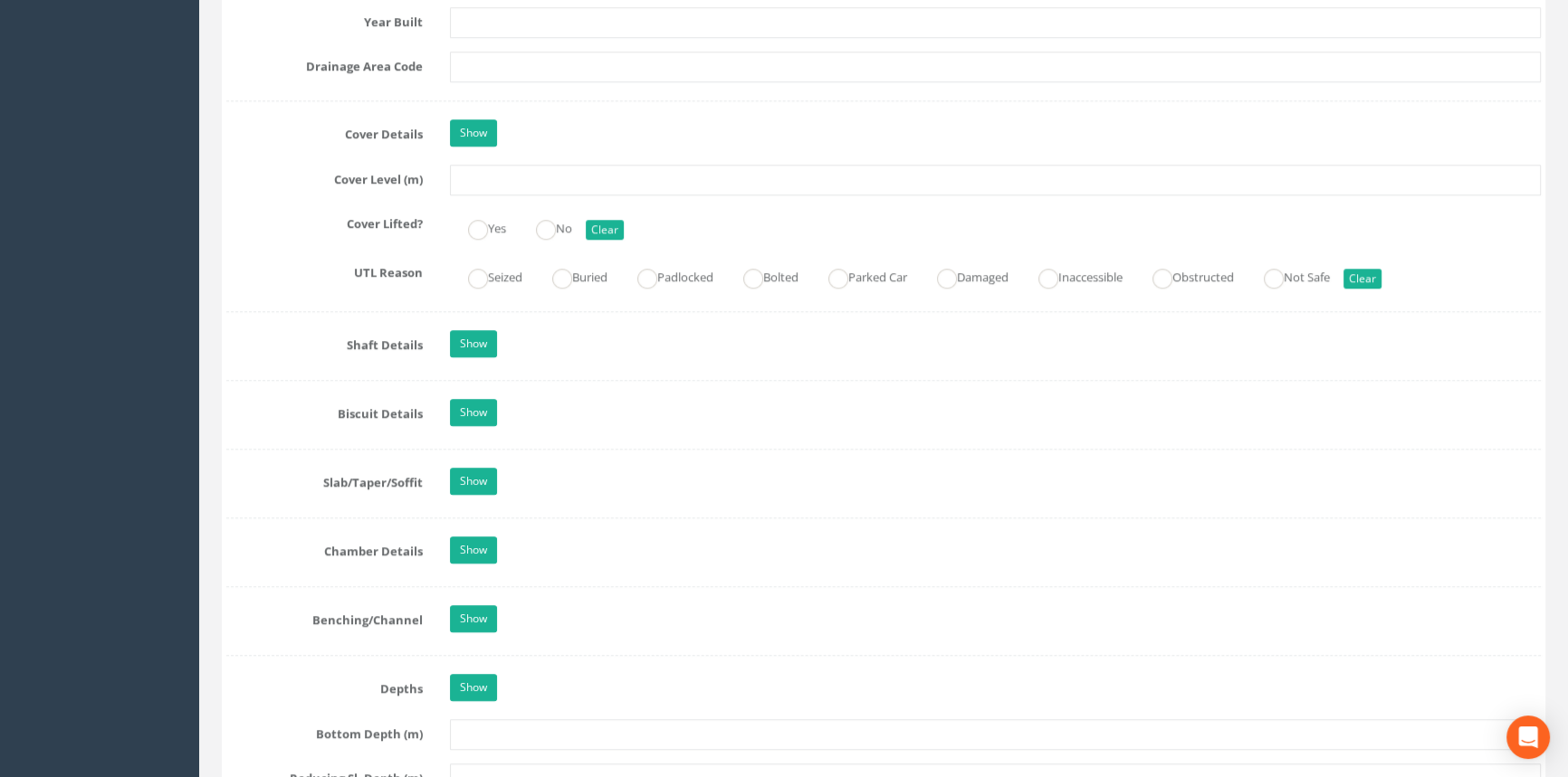
type input "[PERSON_NAME]"
click at [481, 196] on input "text" at bounding box center [995, 180] width 1091 height 30
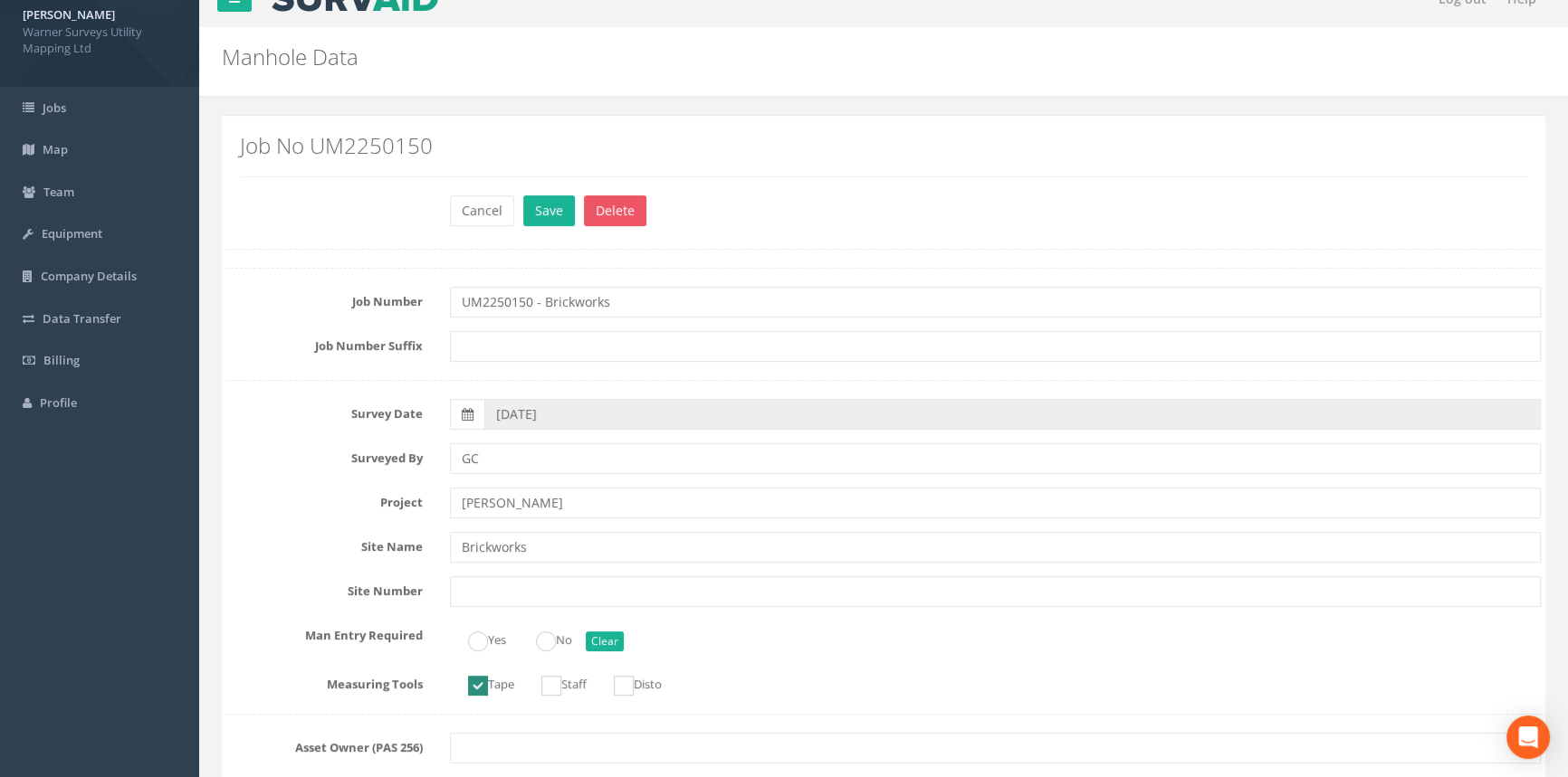
scroll to position [0, 0]
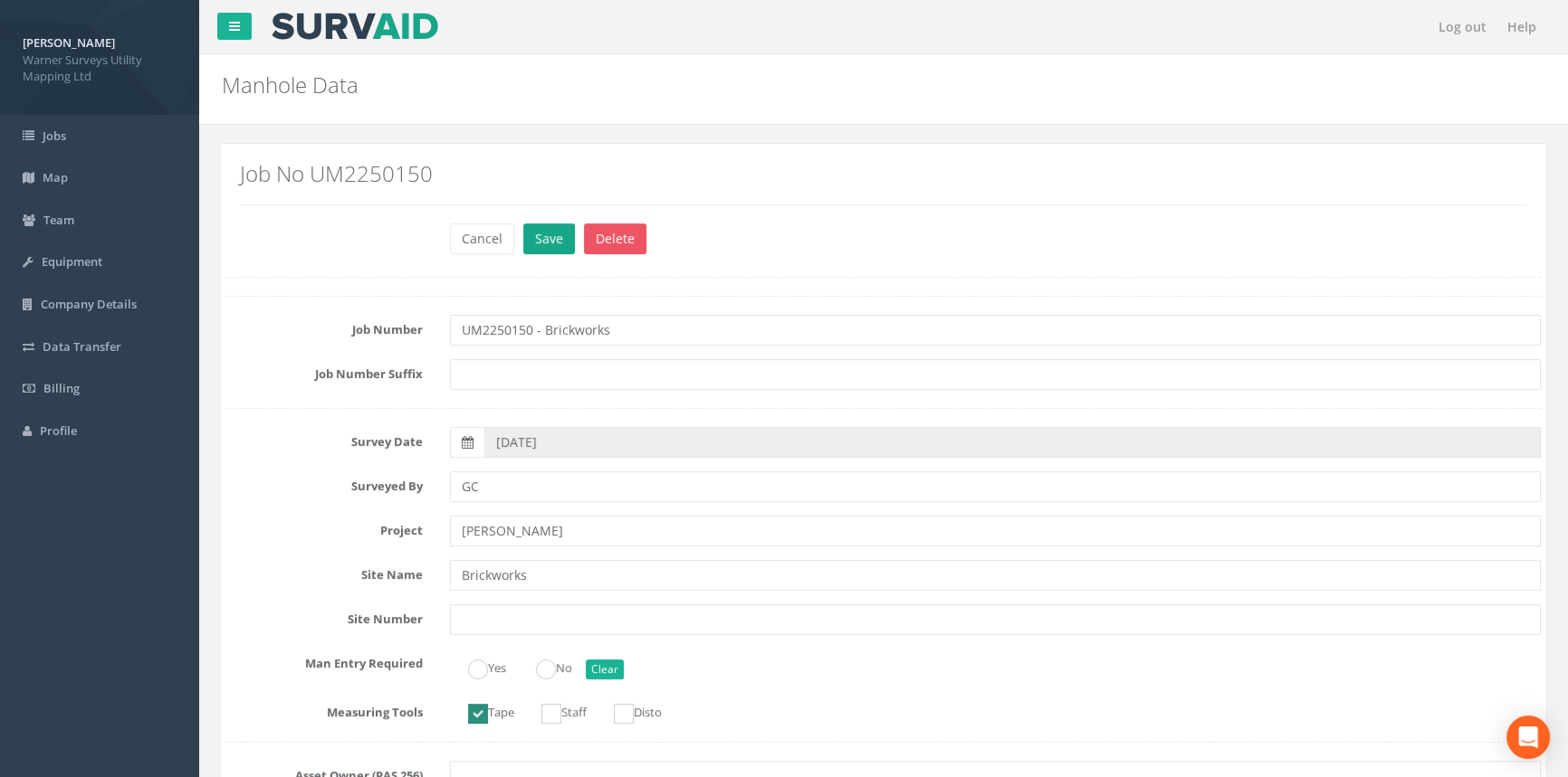
type input "32.95"
click at [564, 245] on button "Save" at bounding box center [549, 238] width 51 height 30
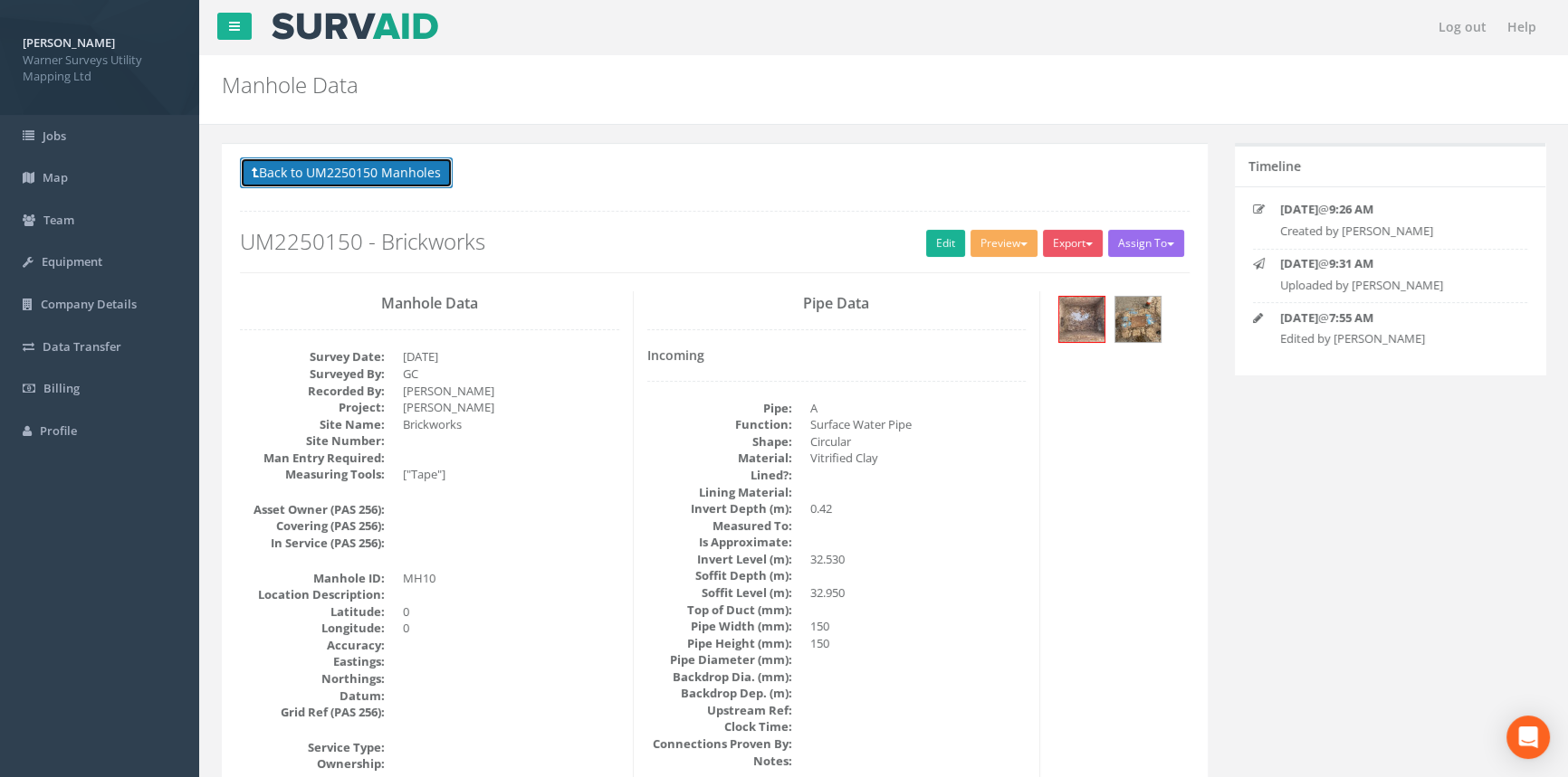
click at [372, 176] on button "Back to UM2250150 Manholes" at bounding box center [346, 173] width 213 height 30
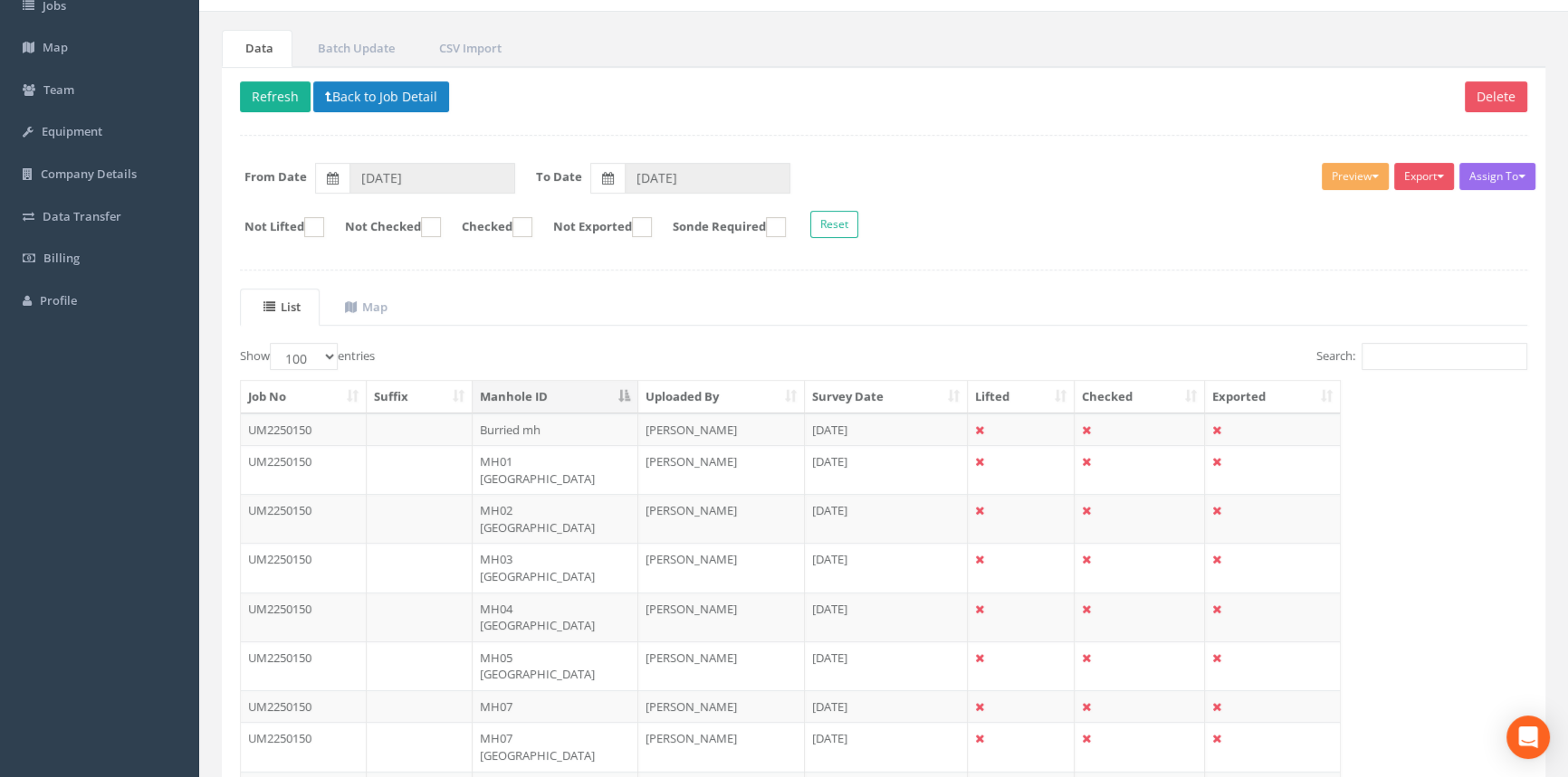
scroll to position [329, 0]
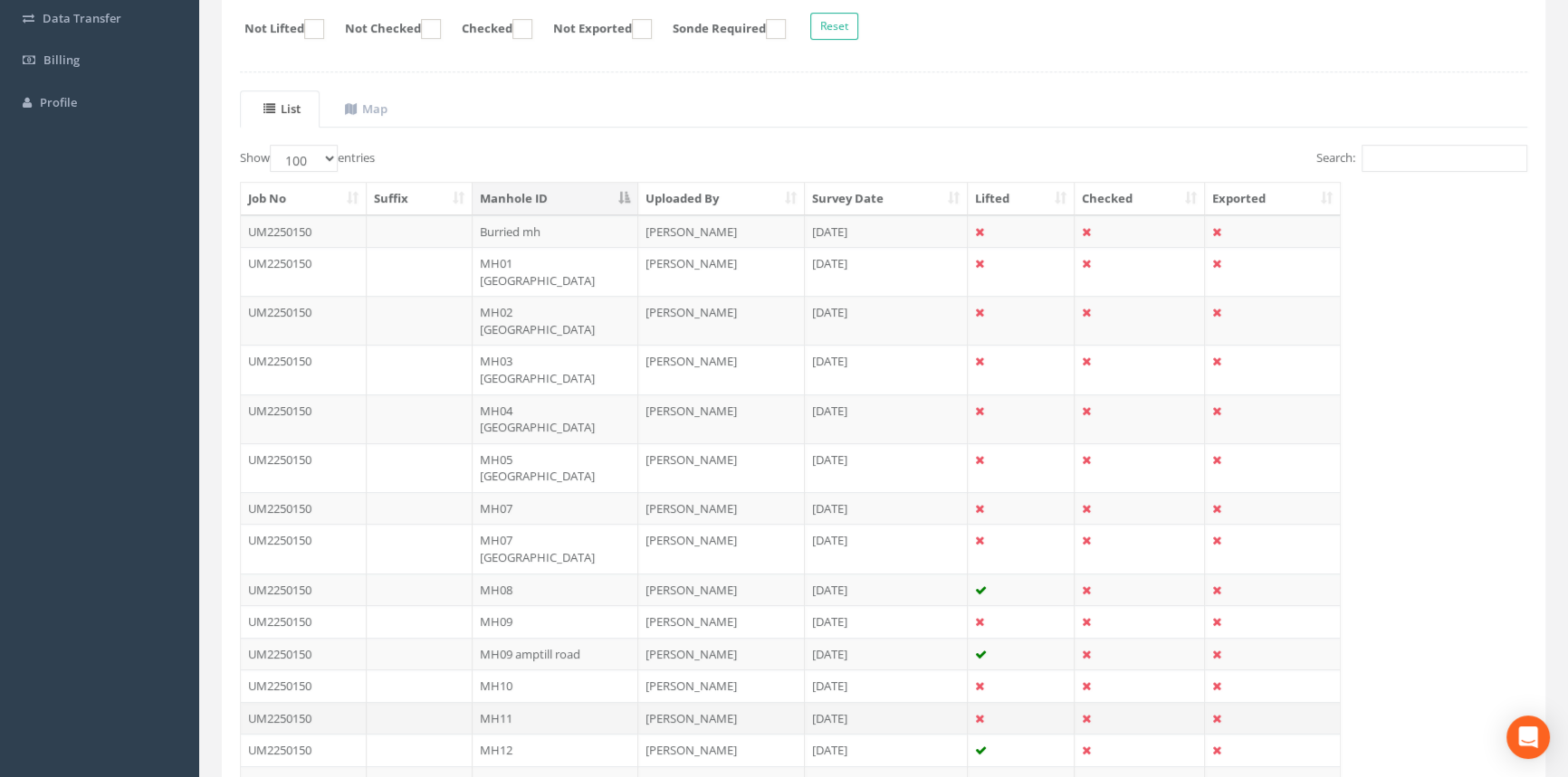
click at [529, 659] on td "MH11" at bounding box center [555, 718] width 165 height 32
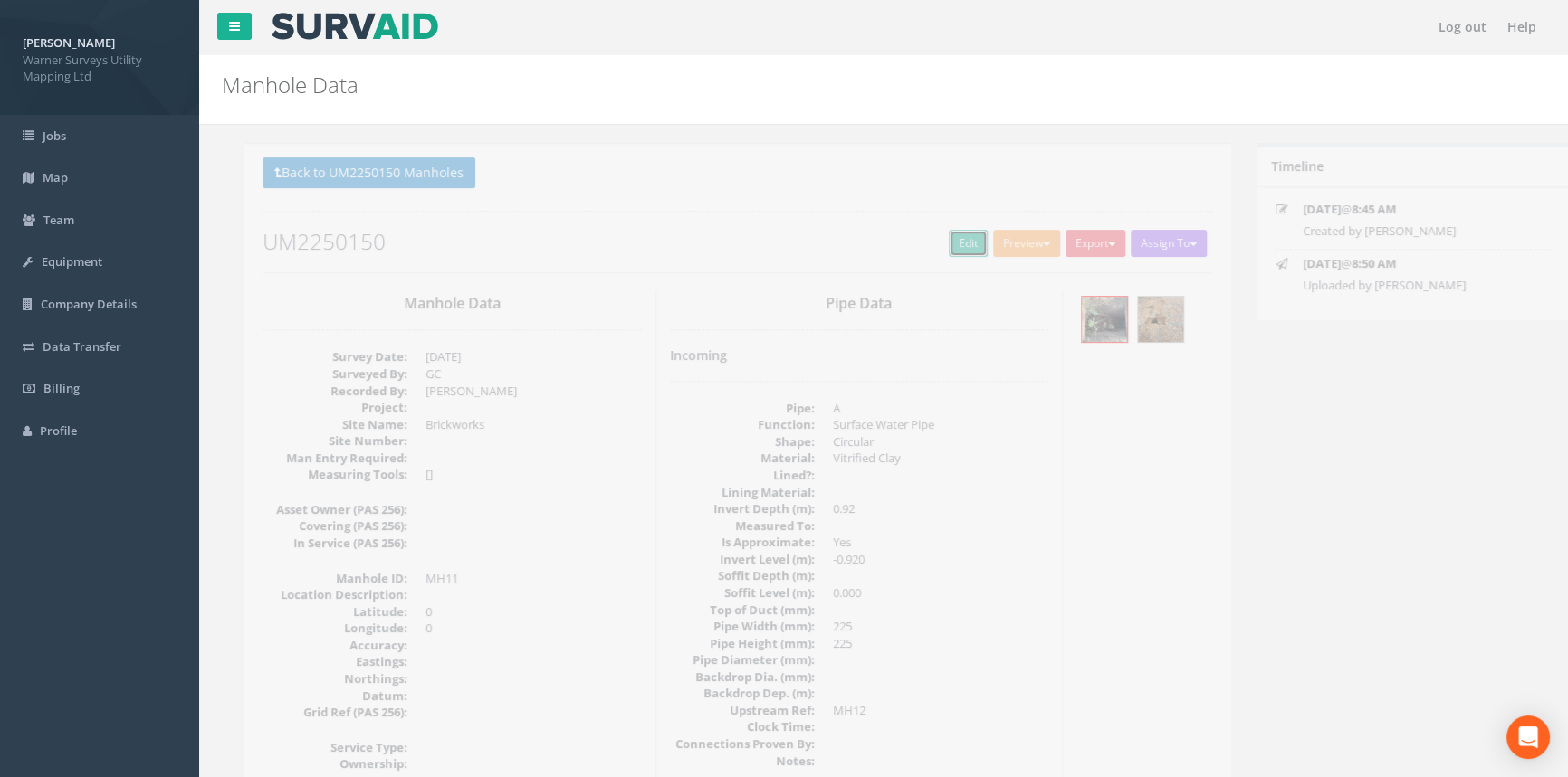
click at [939, 233] on link "Edit" at bounding box center [946, 243] width 39 height 28
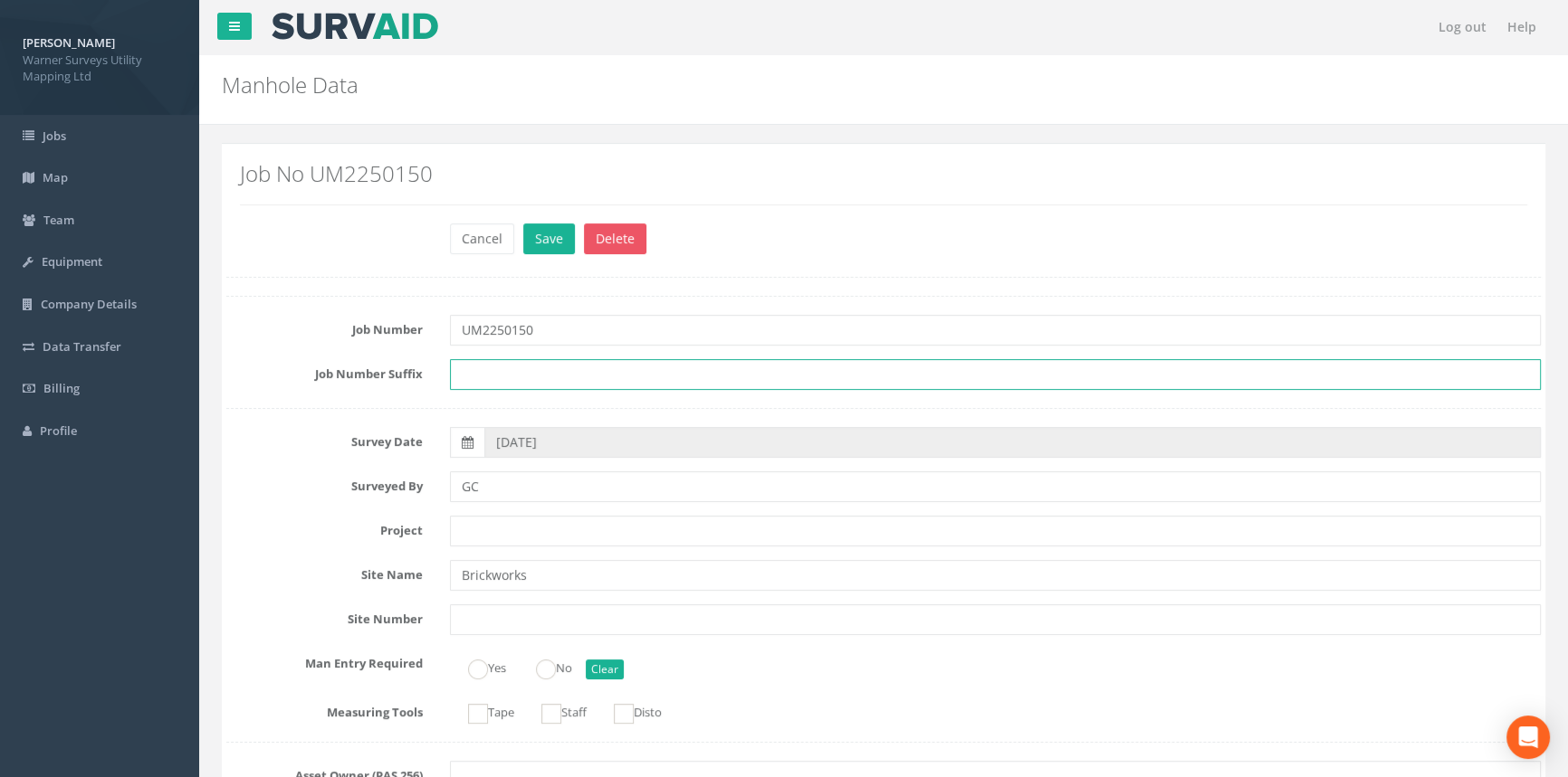
click at [511, 366] on input "text" at bounding box center [995, 374] width 1091 height 30
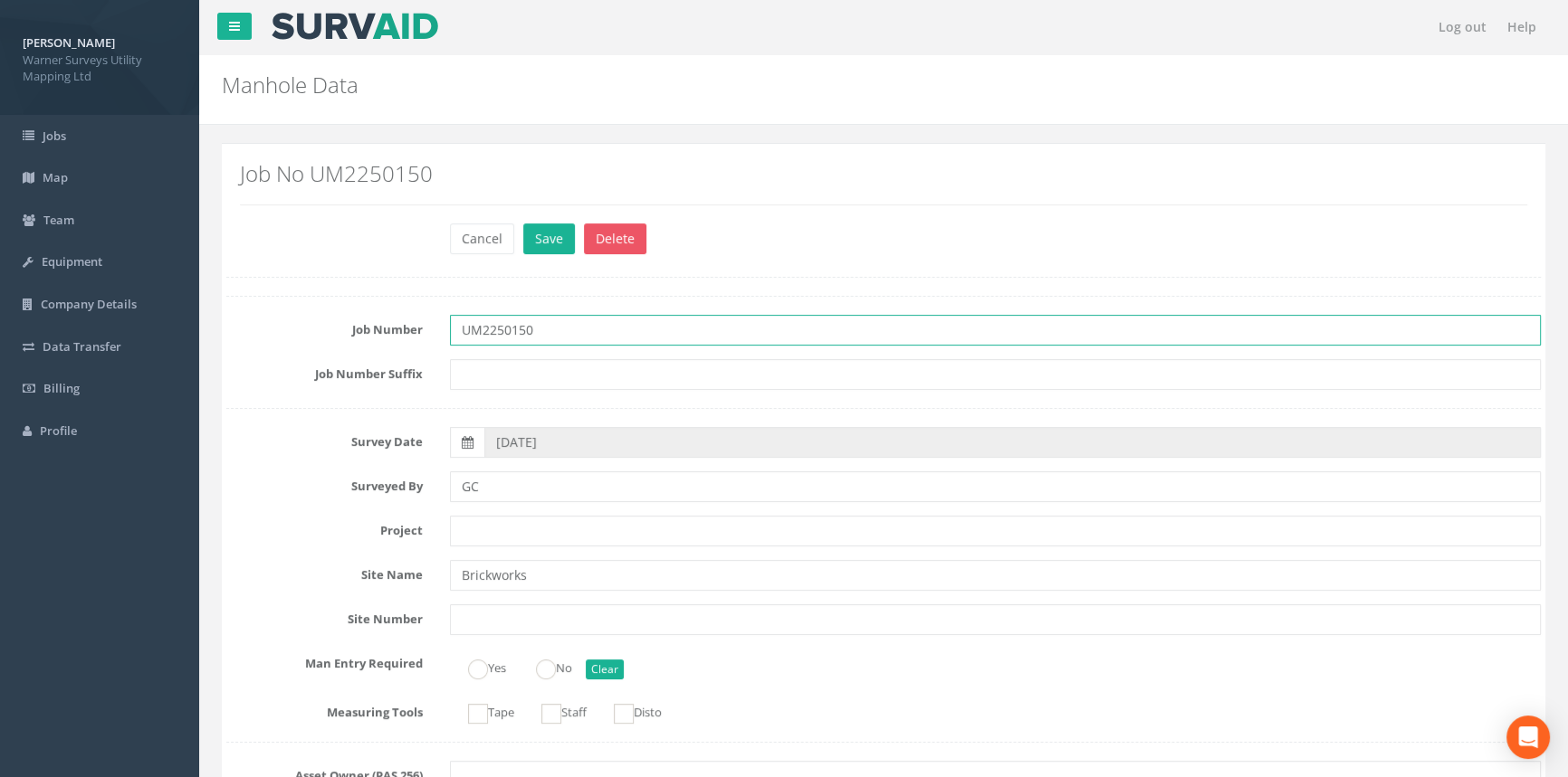
click at [543, 332] on input "UM2250150" at bounding box center [995, 331] width 1091 height 30
type input "UM2250150 - Brickworks"
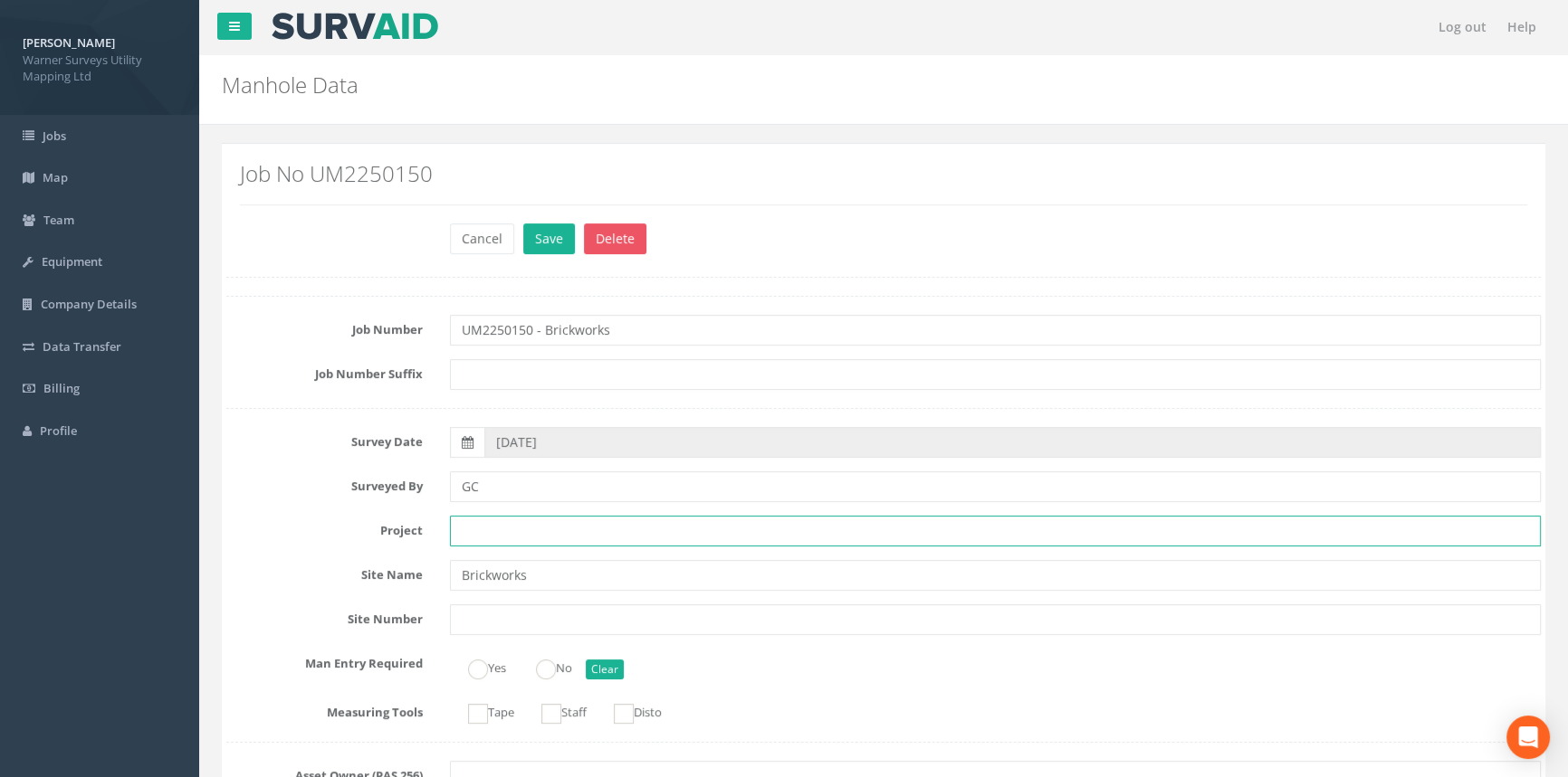
click at [507, 540] on input "text" at bounding box center [995, 531] width 1091 height 30
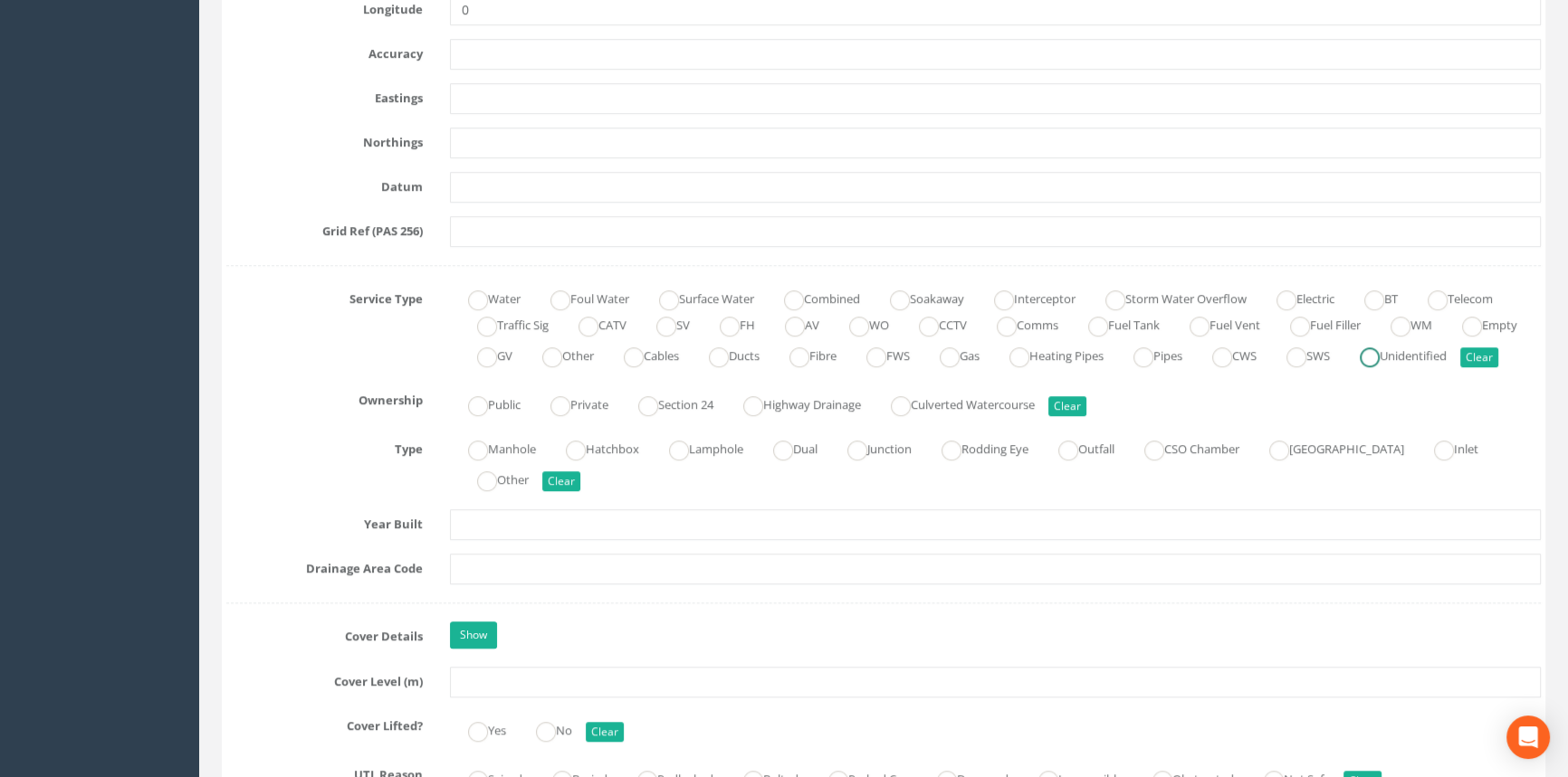
scroll to position [1233, 0]
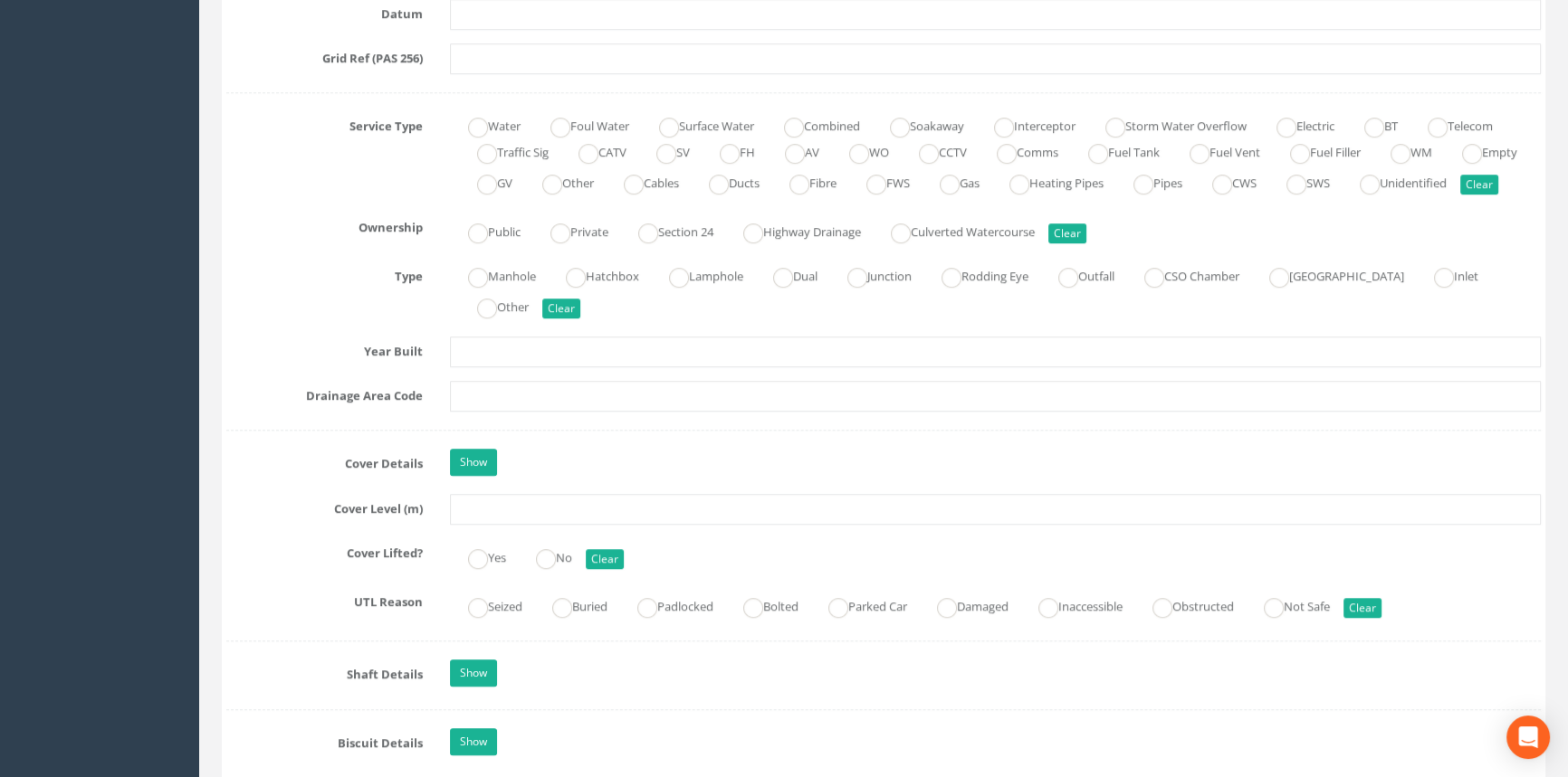
type input "[PERSON_NAME]"
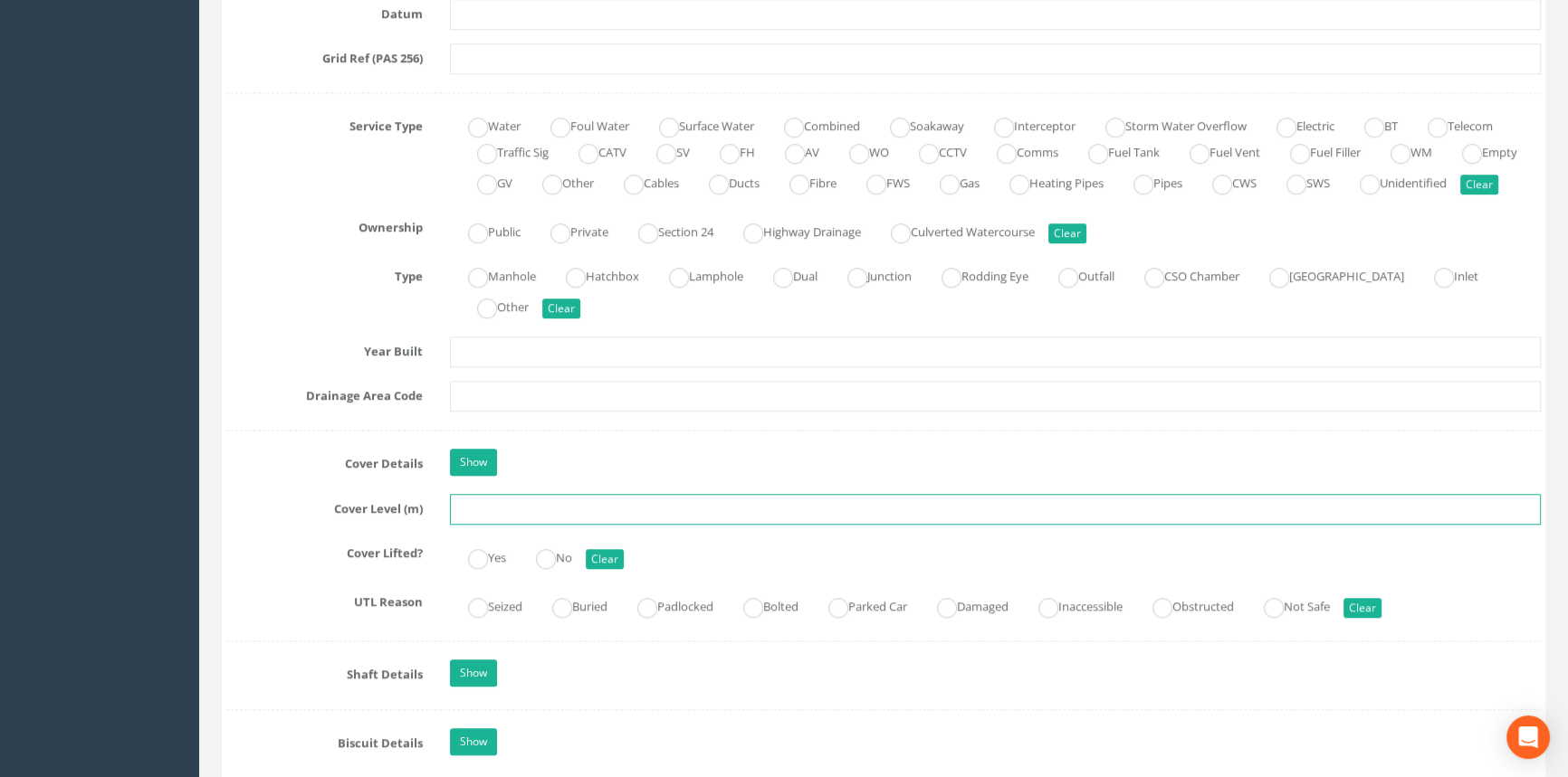
click at [521, 525] on input "text" at bounding box center [995, 509] width 1091 height 30
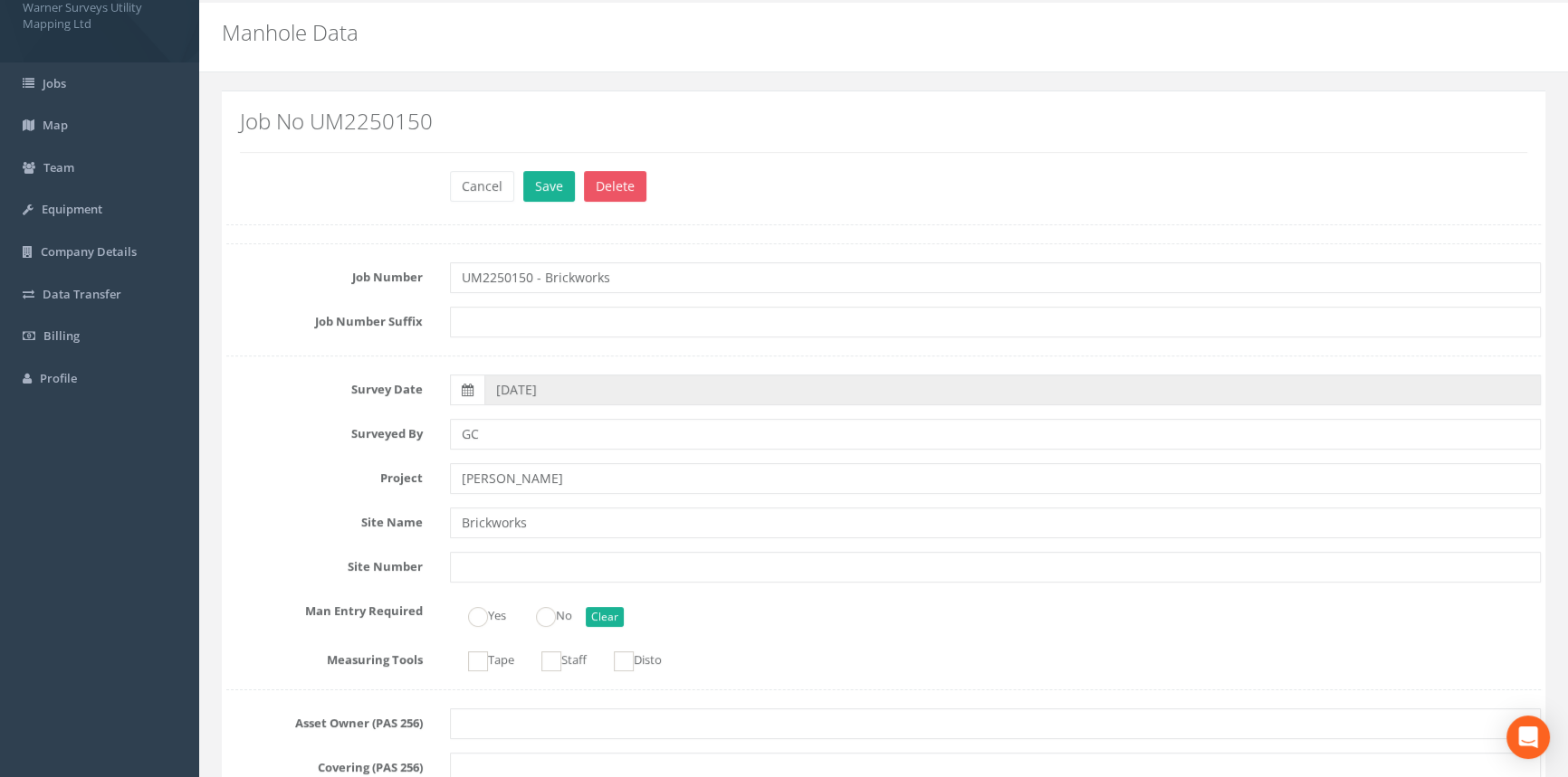
scroll to position [0, 0]
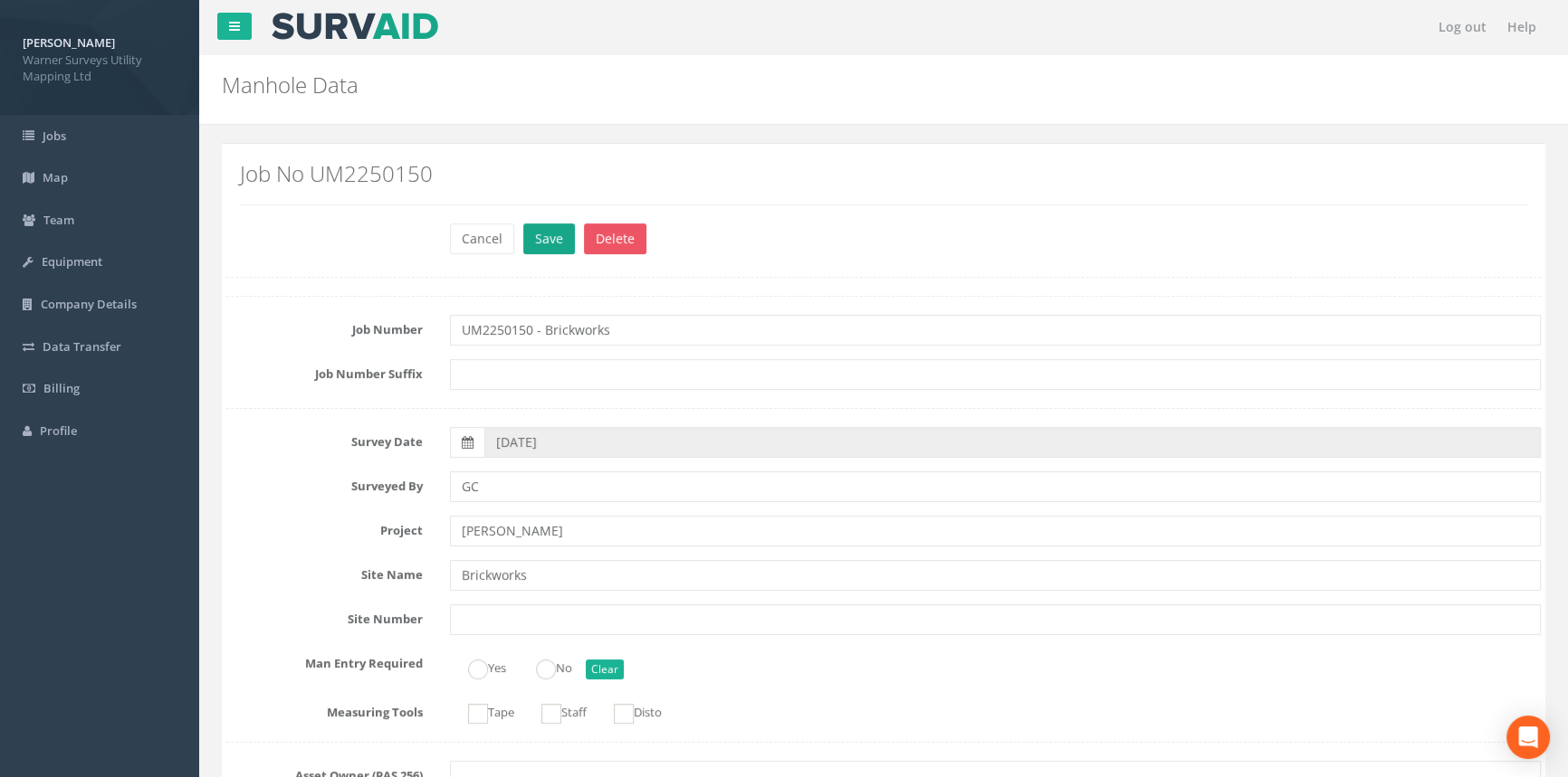
type input "33.51"
click at [545, 237] on button "Save" at bounding box center [549, 238] width 51 height 30
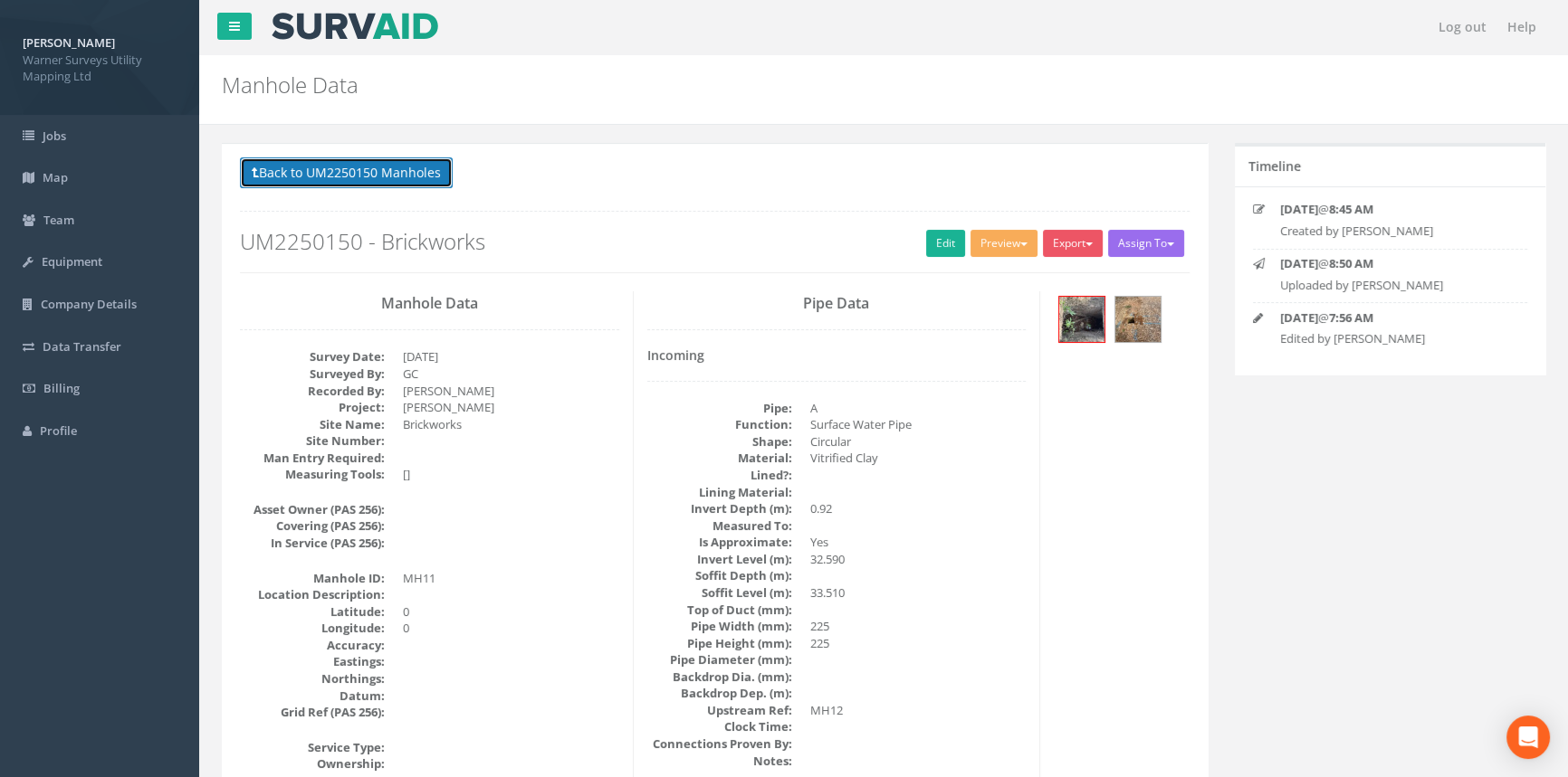
click at [367, 173] on button "Back to UM2250150 Manholes" at bounding box center [346, 173] width 213 height 30
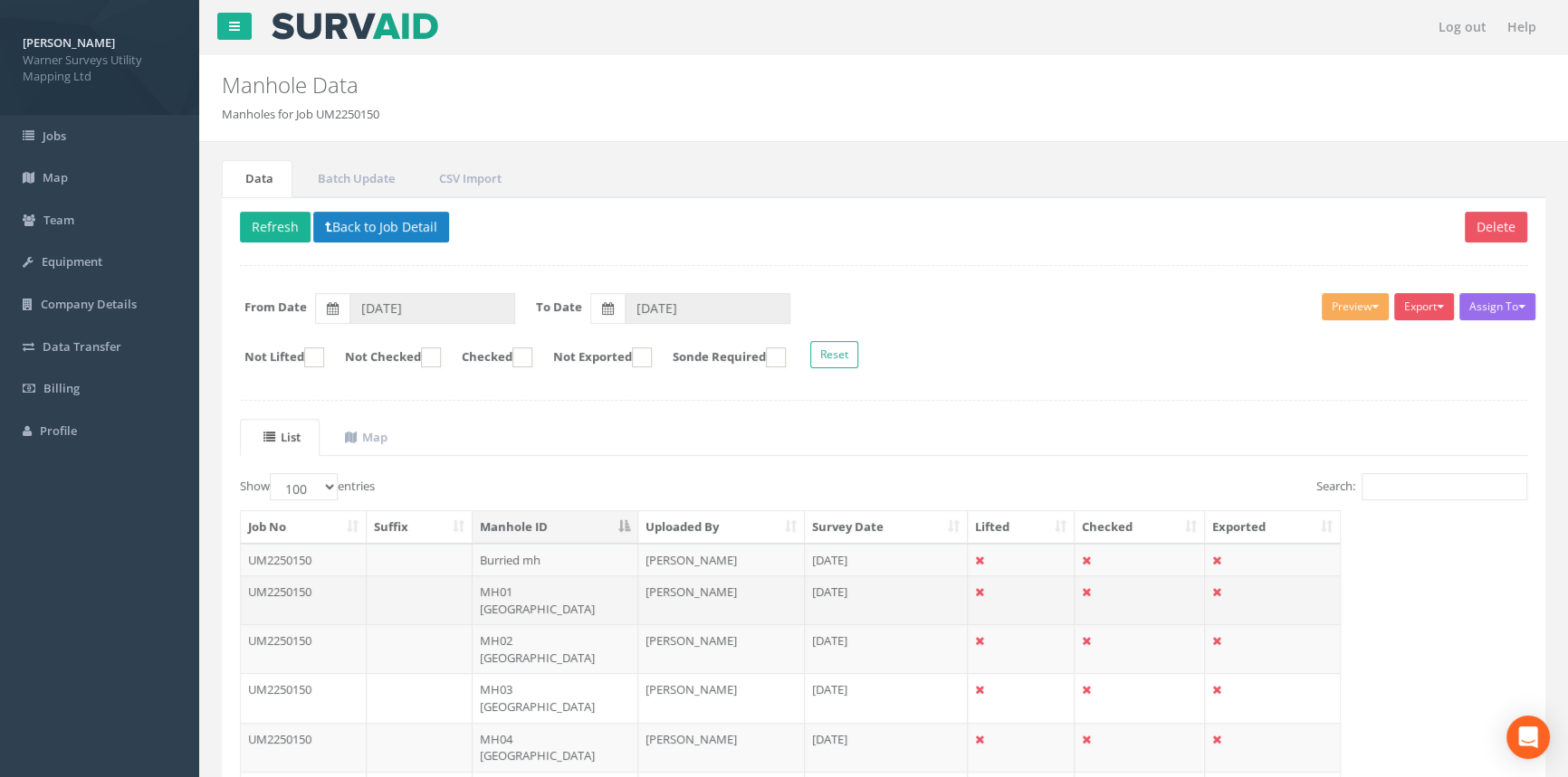
scroll to position [493, 0]
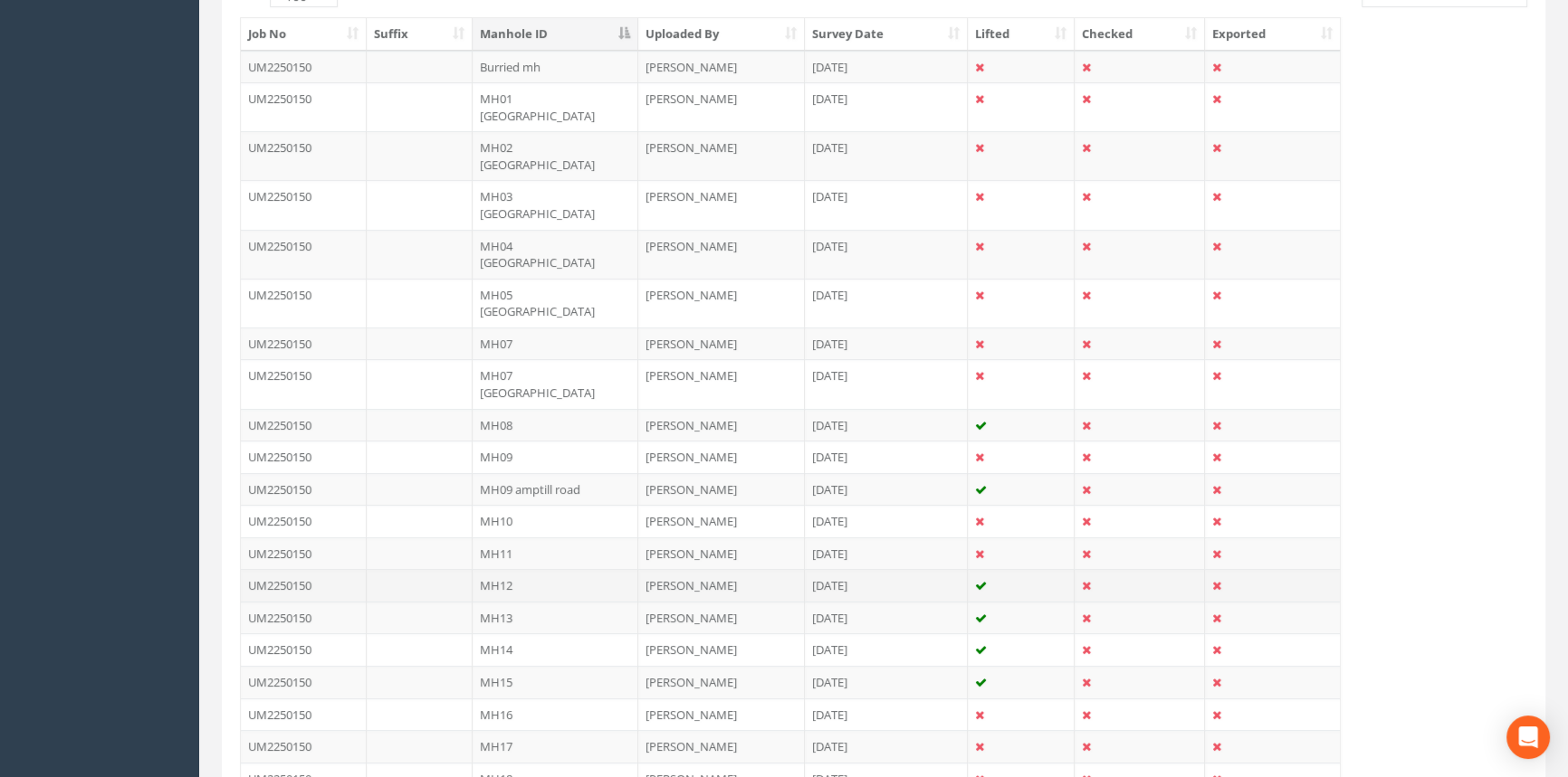
click at [526, 569] on td "MH12" at bounding box center [555, 585] width 165 height 32
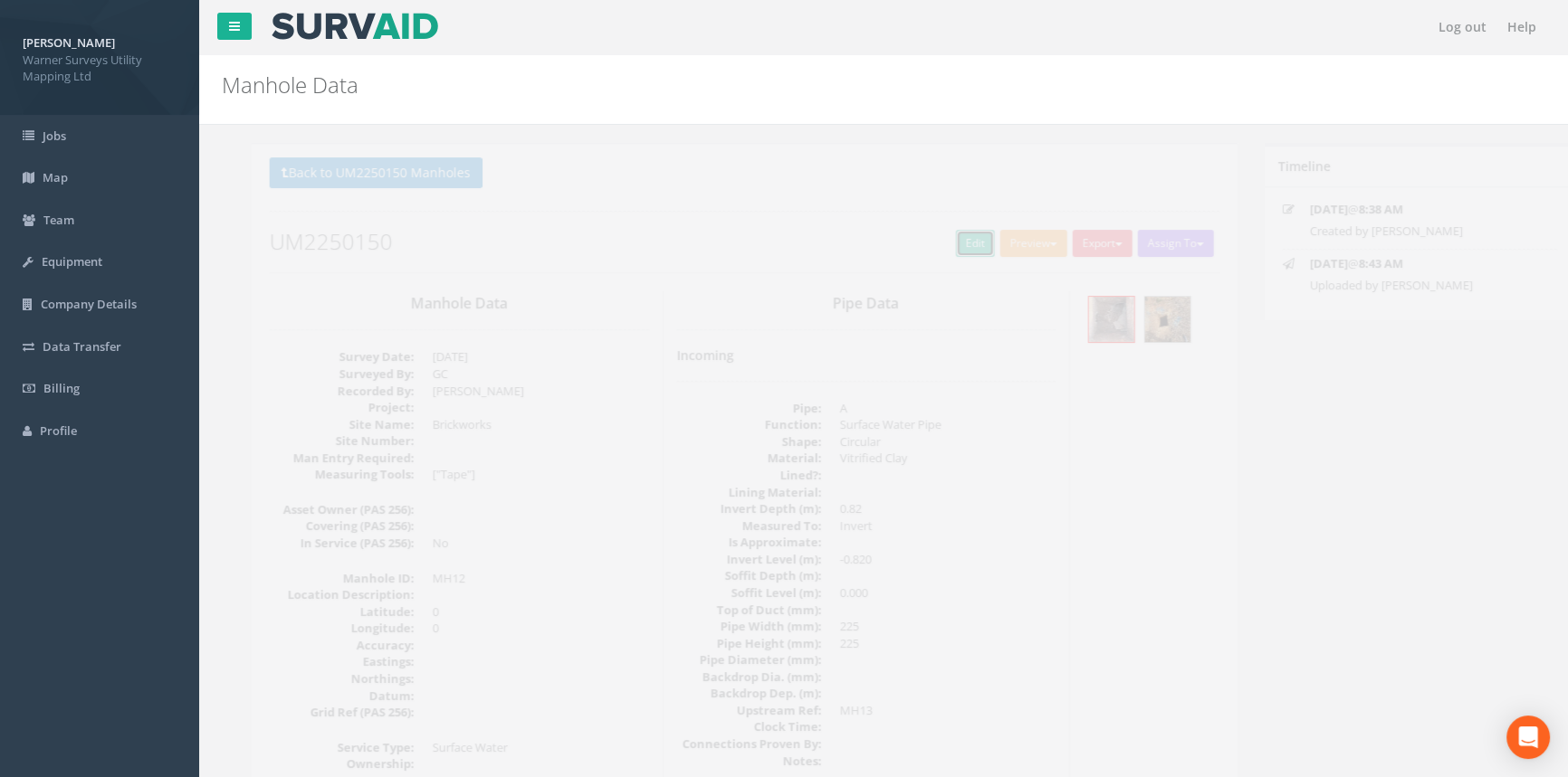
click at [936, 241] on link "Edit" at bounding box center [946, 243] width 39 height 28
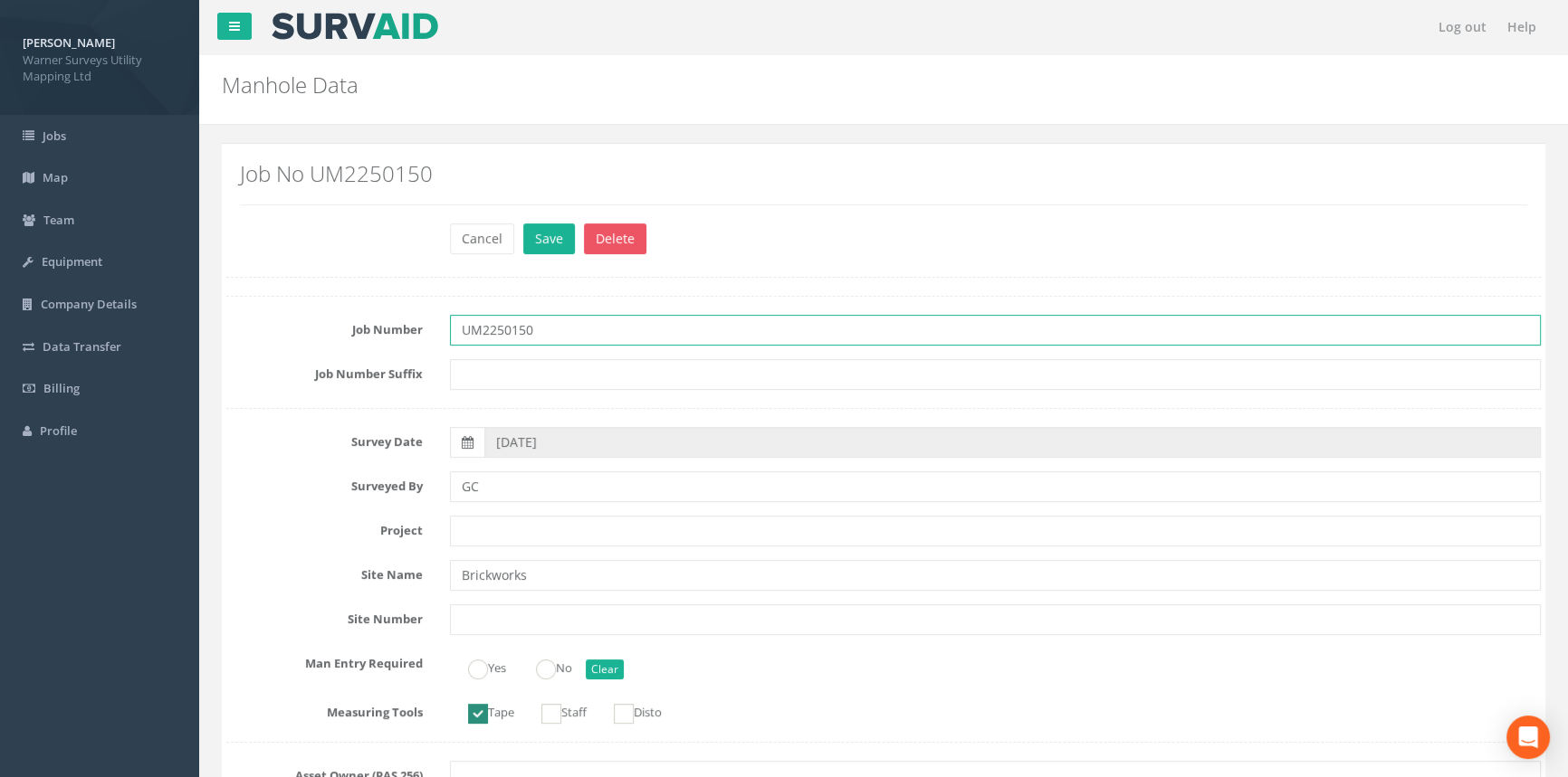
click at [577, 344] on input "UM2250150" at bounding box center [995, 331] width 1091 height 30
type input "UM2250150 - Brickworks"
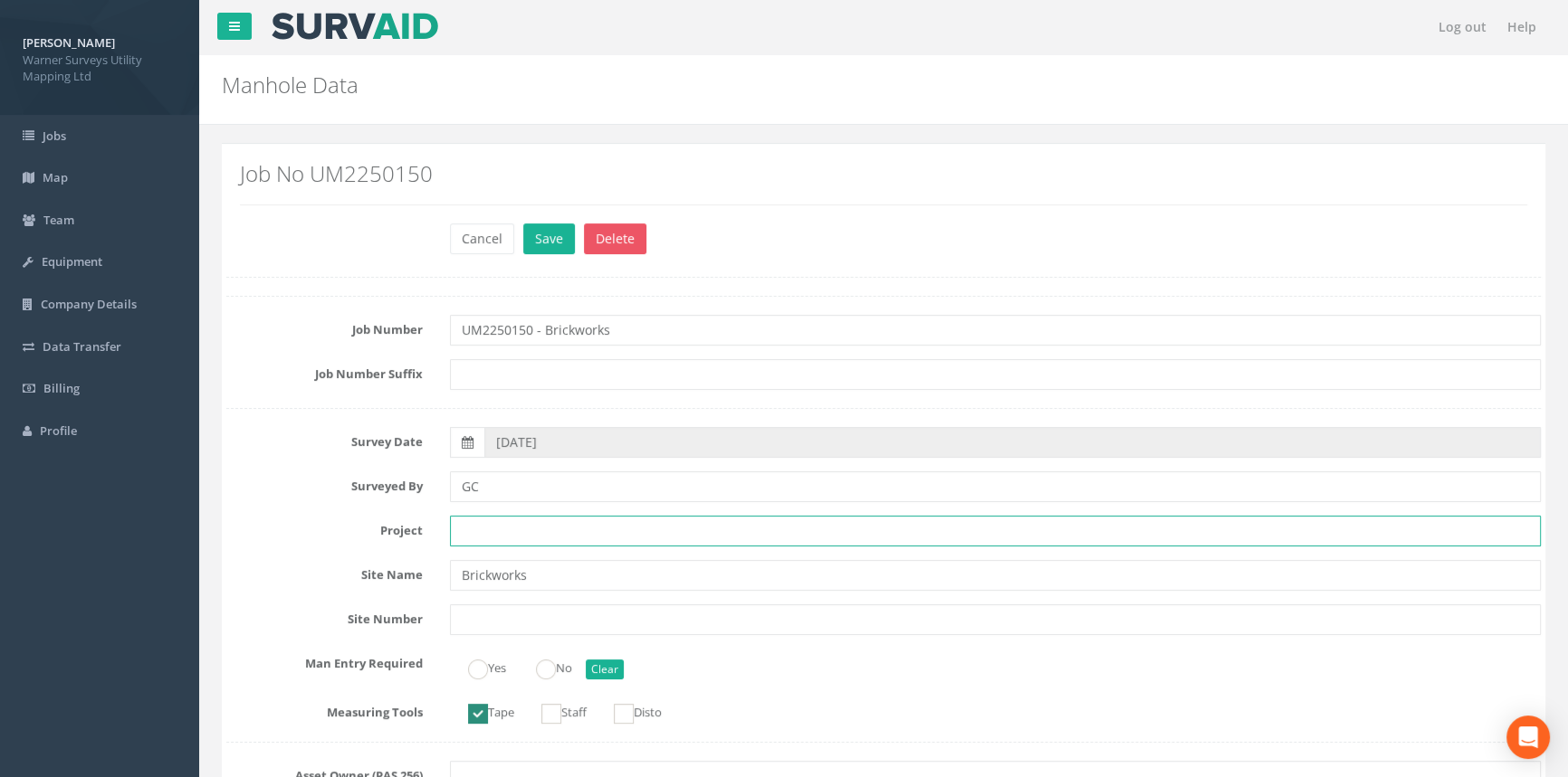
click at [518, 525] on input "text" at bounding box center [995, 531] width 1091 height 30
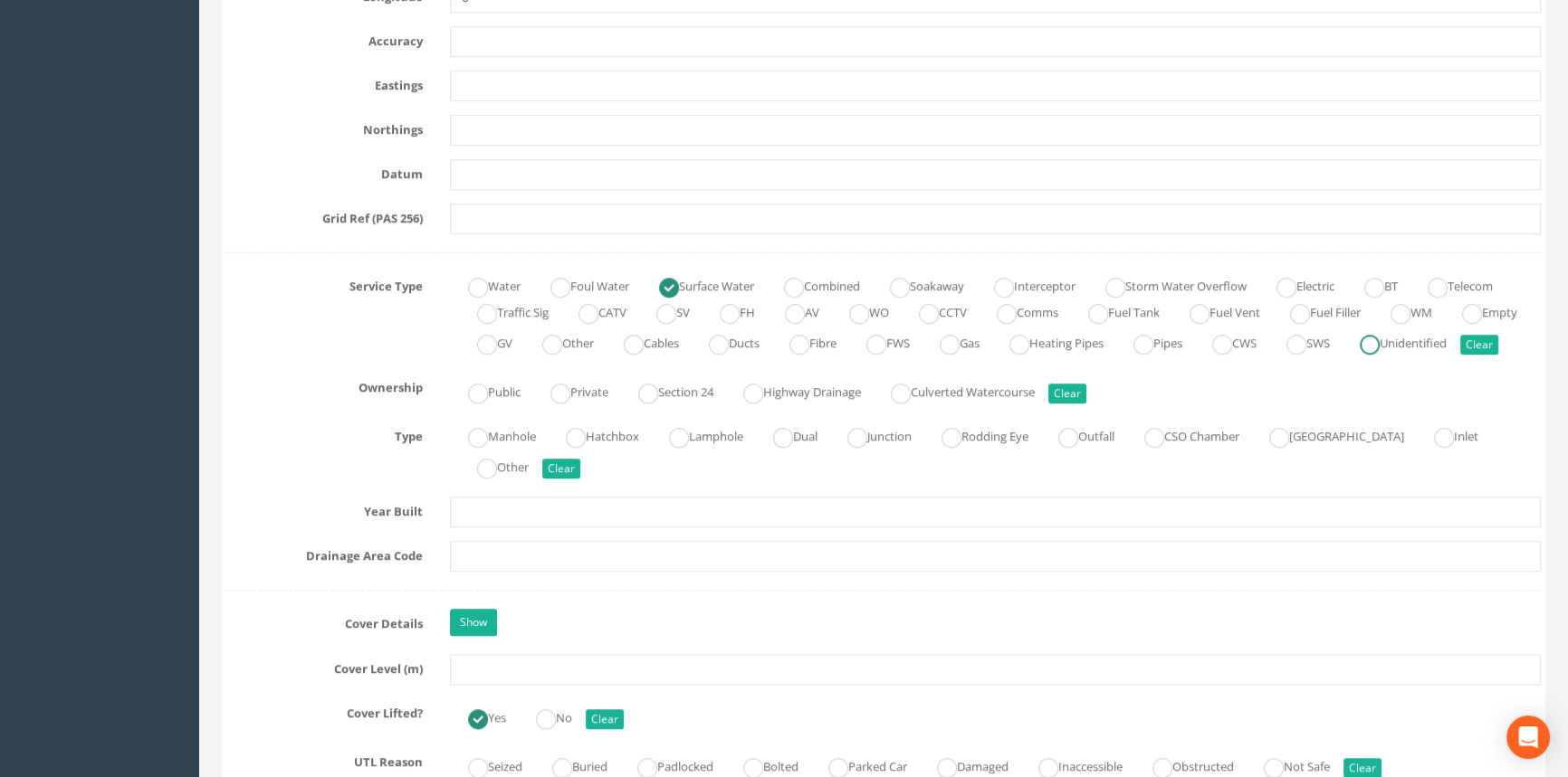
scroll to position [1316, 0]
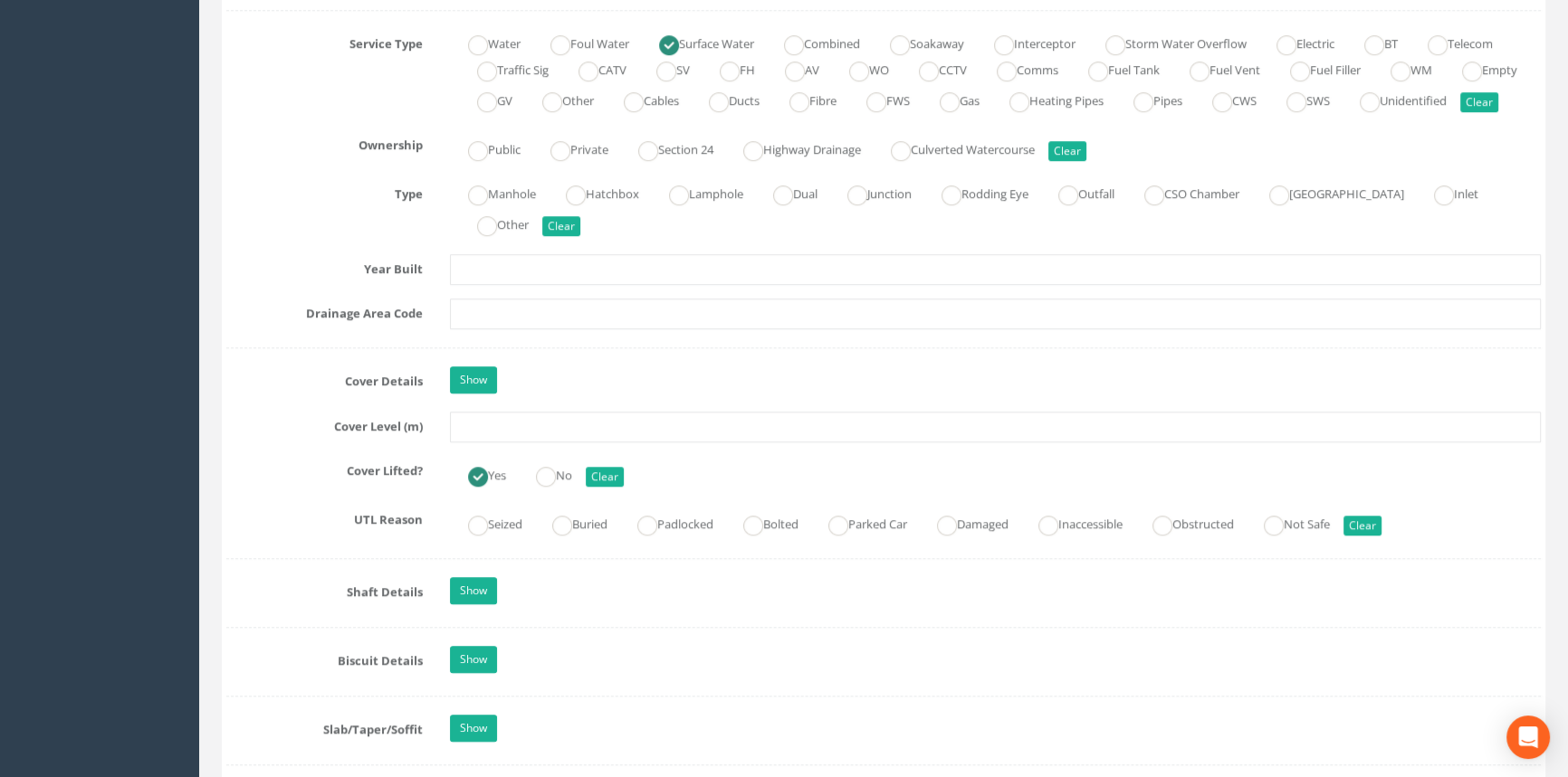
type input "[PERSON_NAME]"
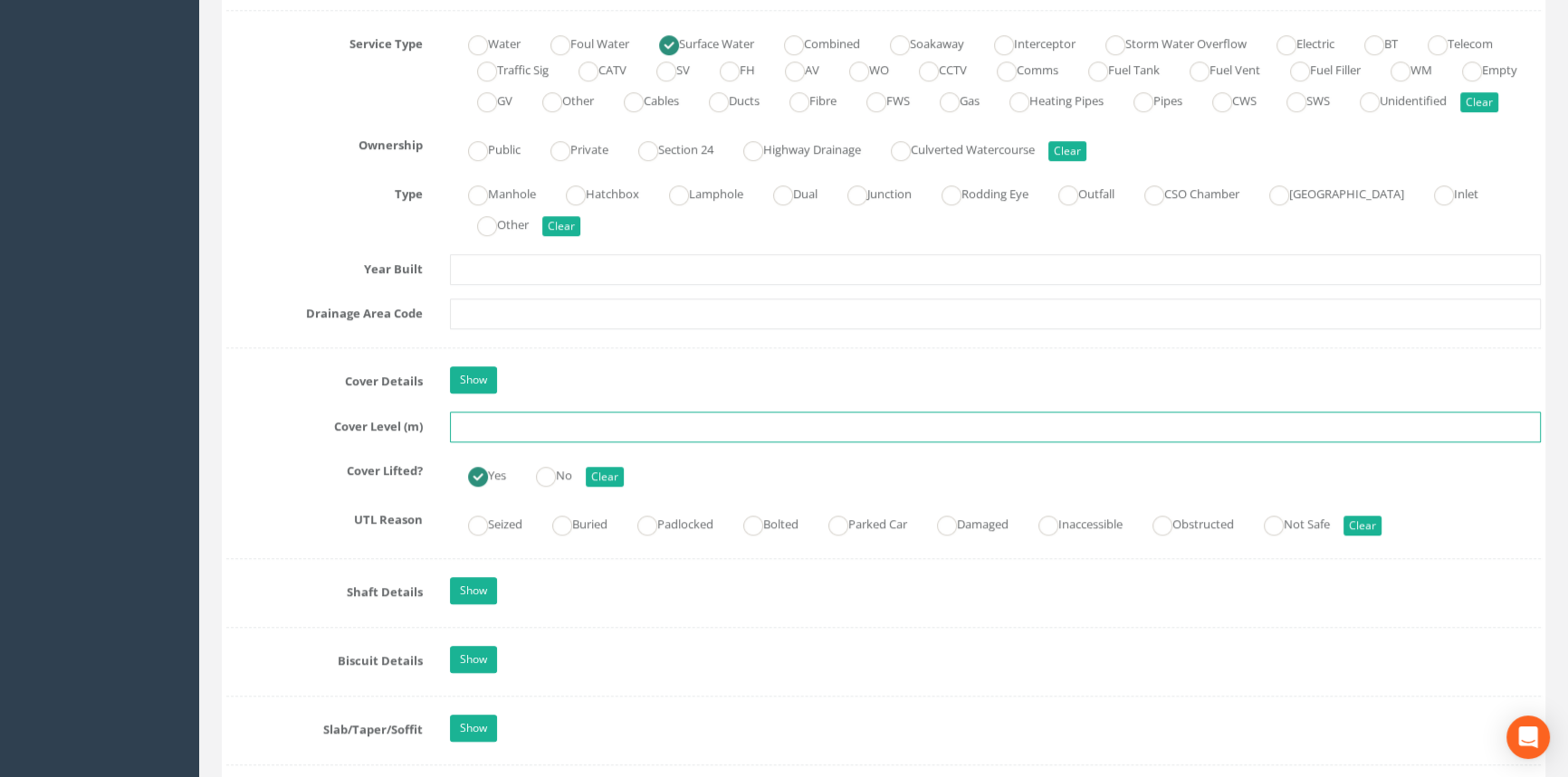
click at [491, 443] on input "text" at bounding box center [995, 426] width 1091 height 30
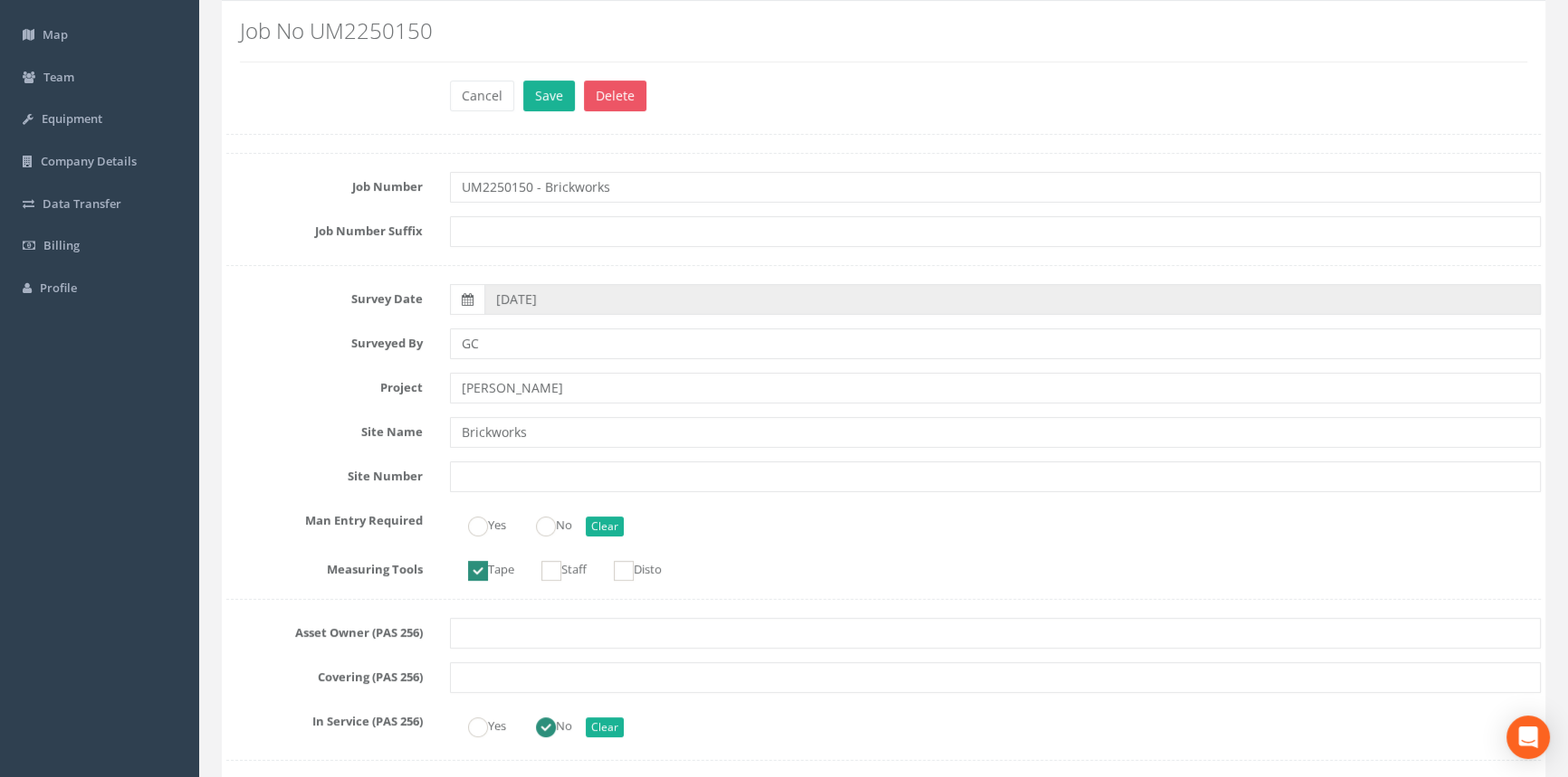
scroll to position [0, 0]
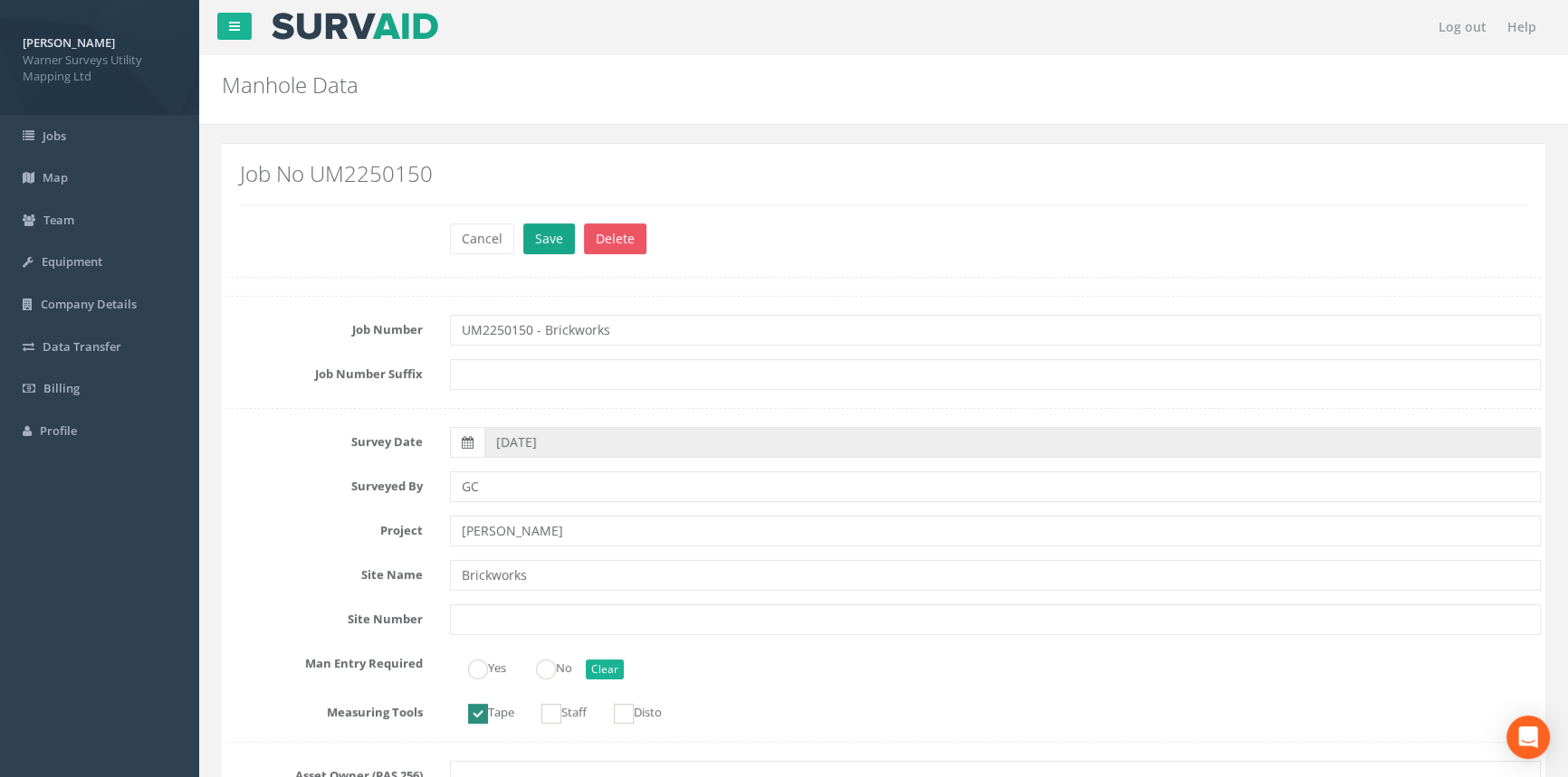
type input "33.55"
drag, startPoint x: 558, startPoint y: 245, endPoint x: 723, endPoint y: 254, distance: 165.2
click at [557, 244] on button "Save" at bounding box center [549, 238] width 51 height 30
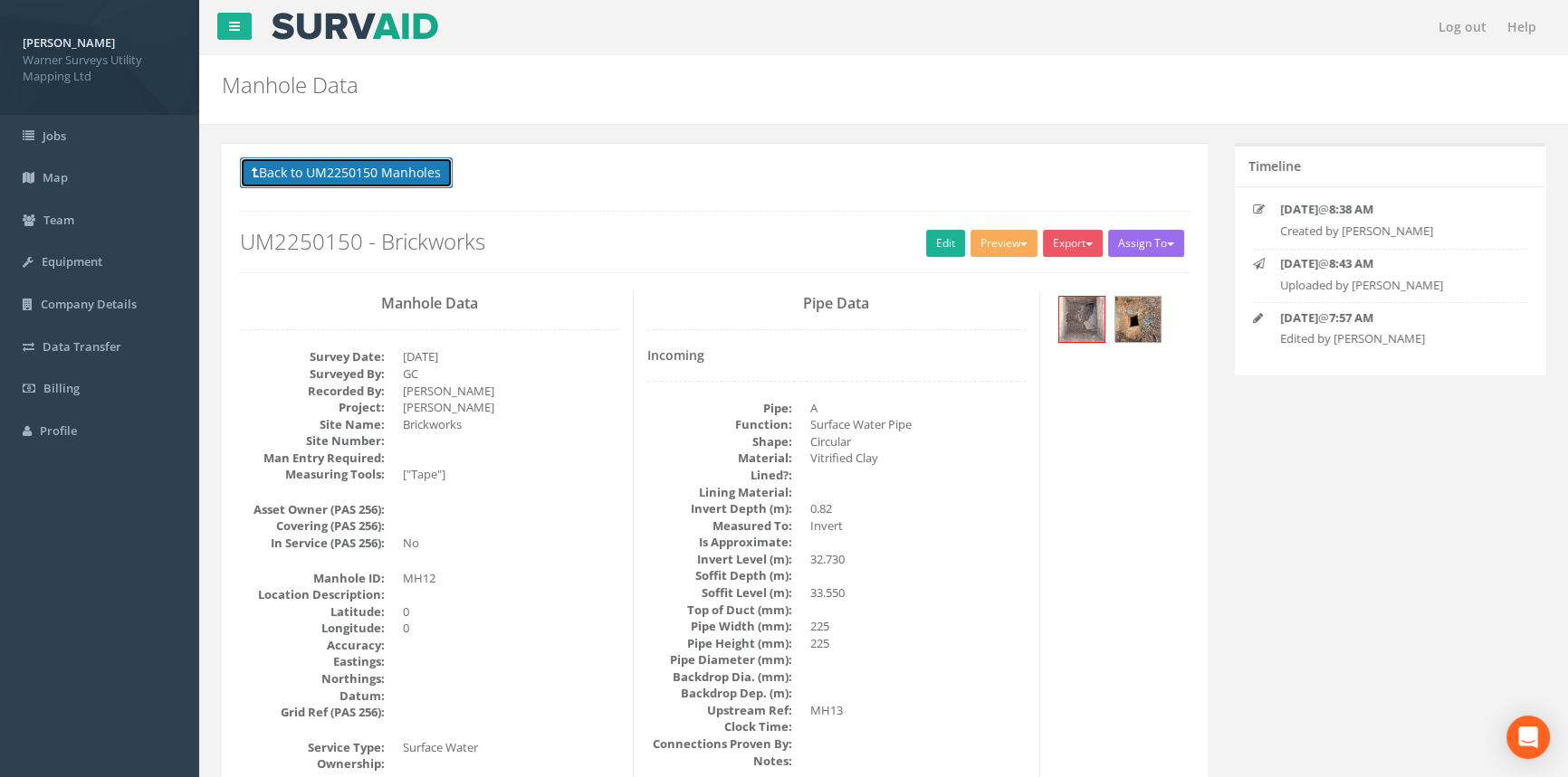
click at [373, 180] on button "Back to UM2250150 Manholes" at bounding box center [346, 173] width 213 height 30
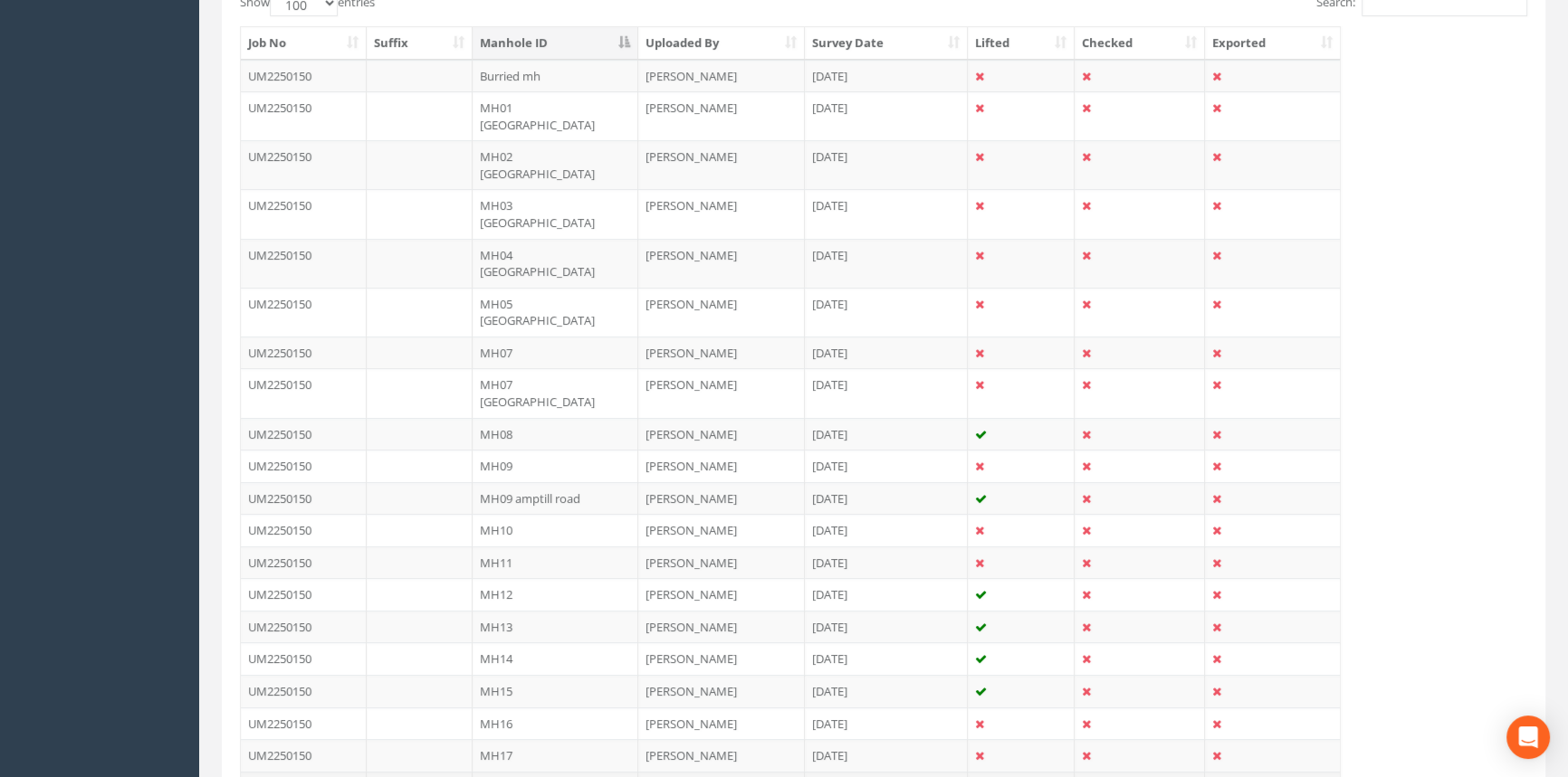
scroll to position [493, 0]
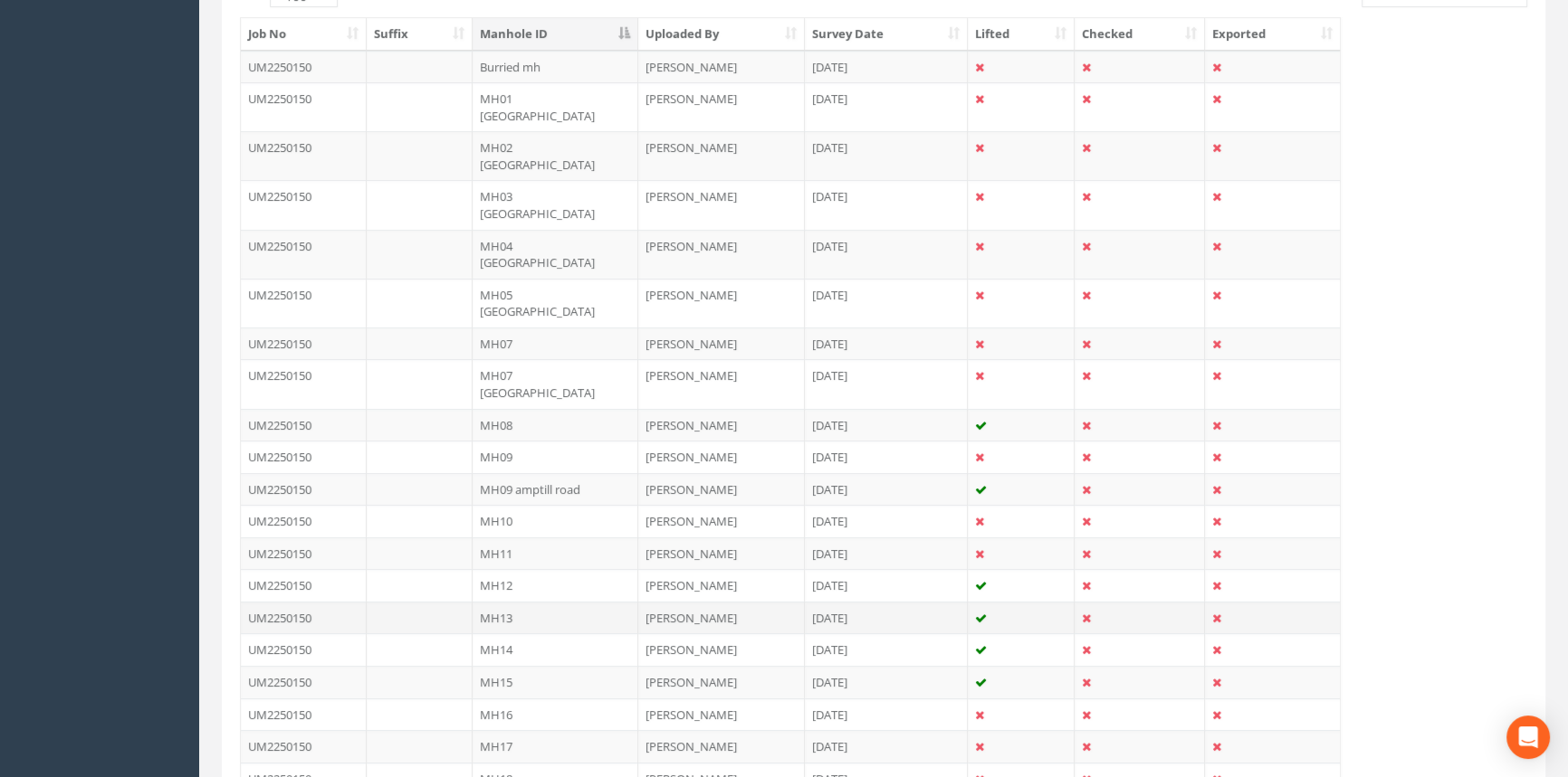
click at [533, 602] on td "MH13" at bounding box center [555, 618] width 165 height 32
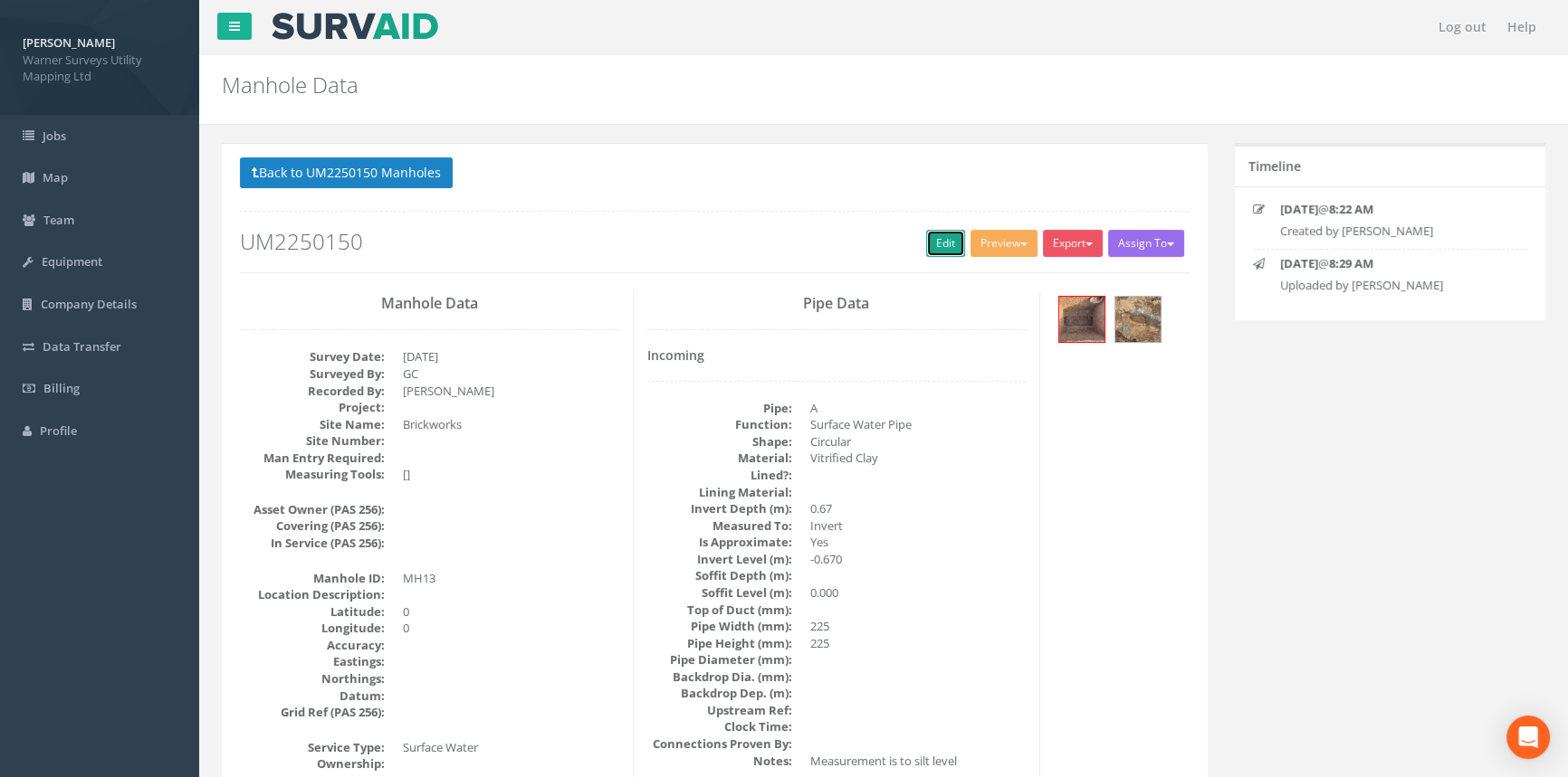
click at [953, 243] on link "Edit" at bounding box center [946, 243] width 39 height 28
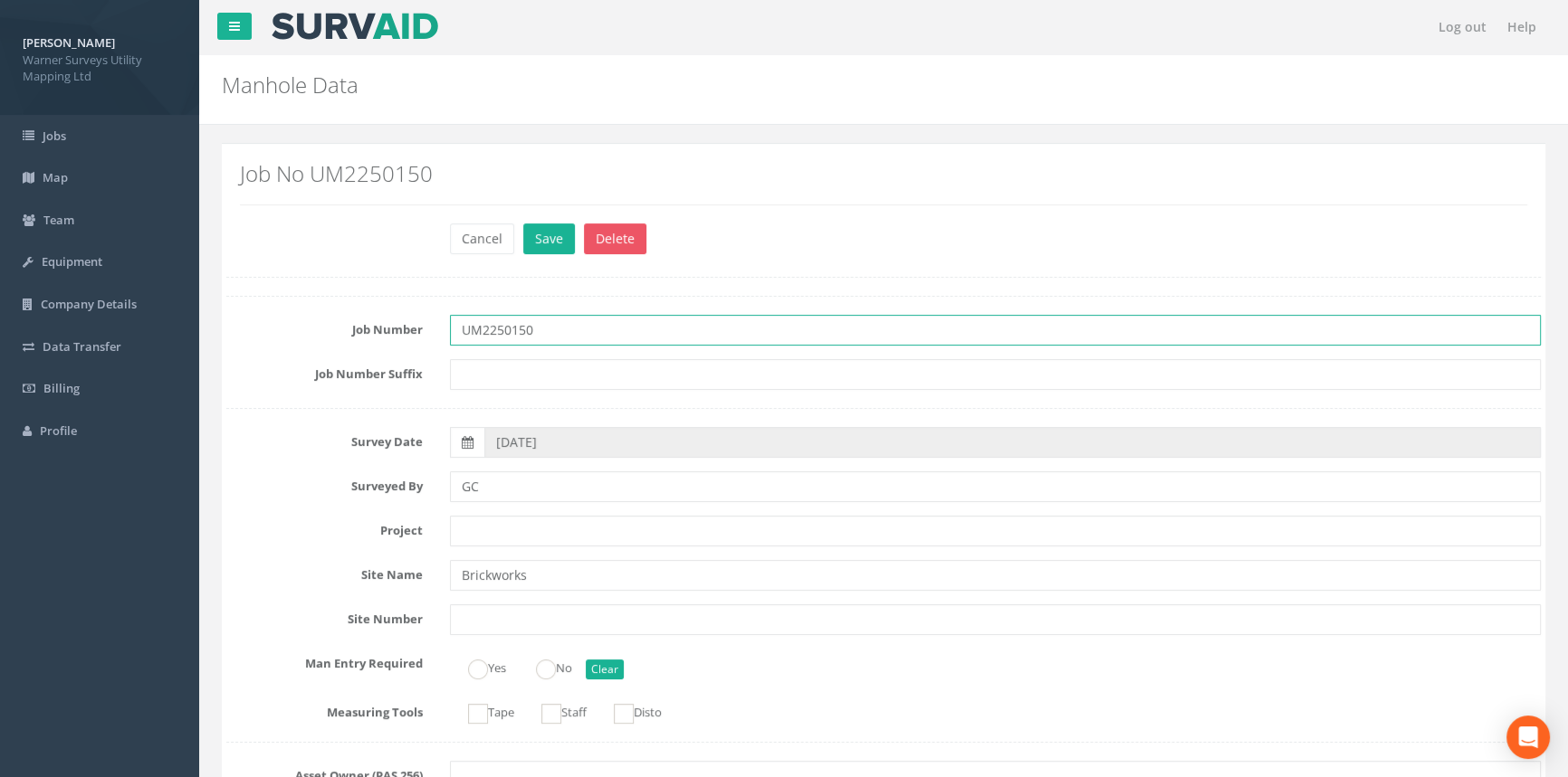
click at [559, 334] on input "UM2250150" at bounding box center [995, 331] width 1091 height 30
type input "UM2250150 - Brickworks"
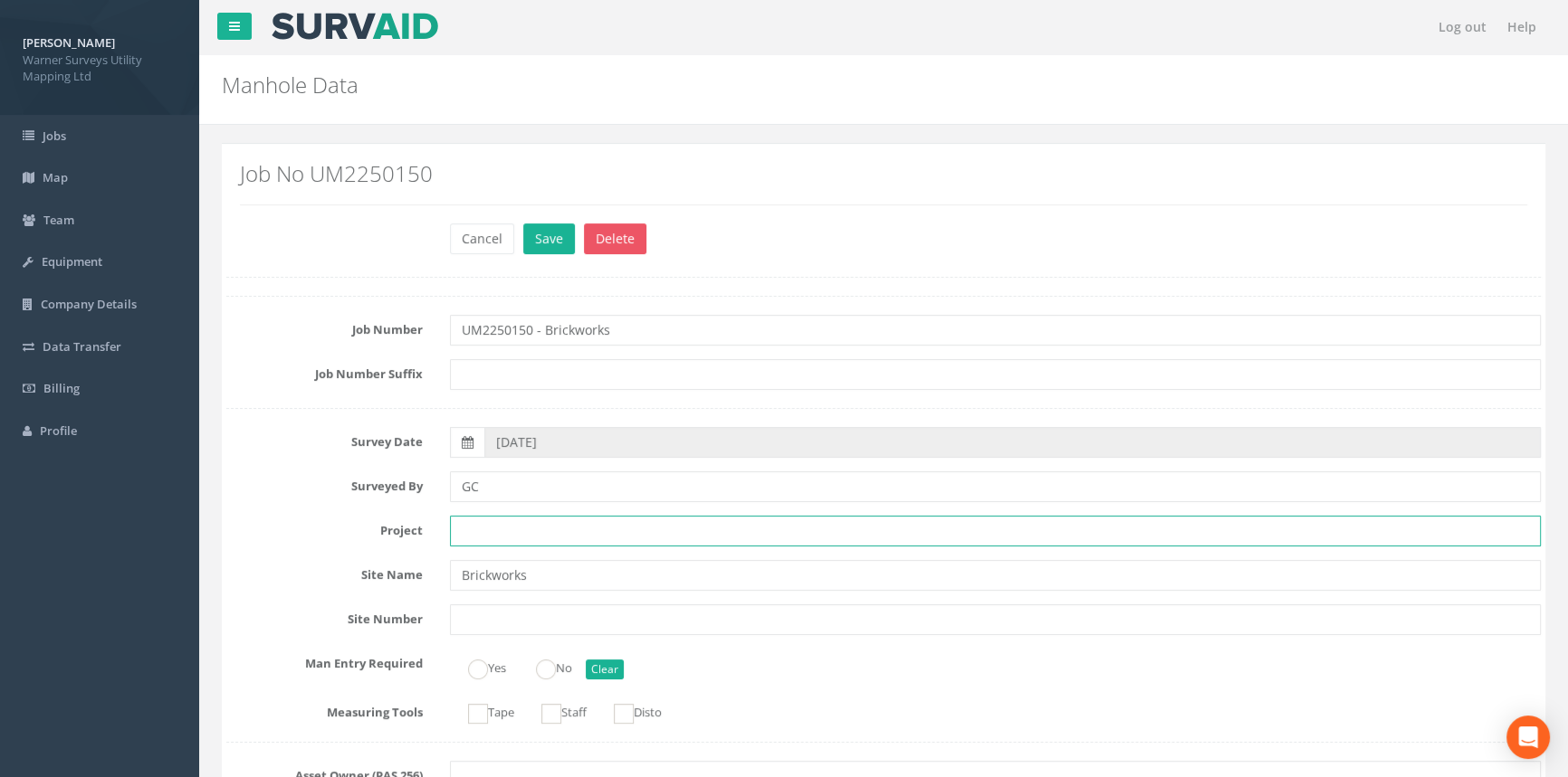
click at [536, 527] on input "text" at bounding box center [995, 531] width 1091 height 30
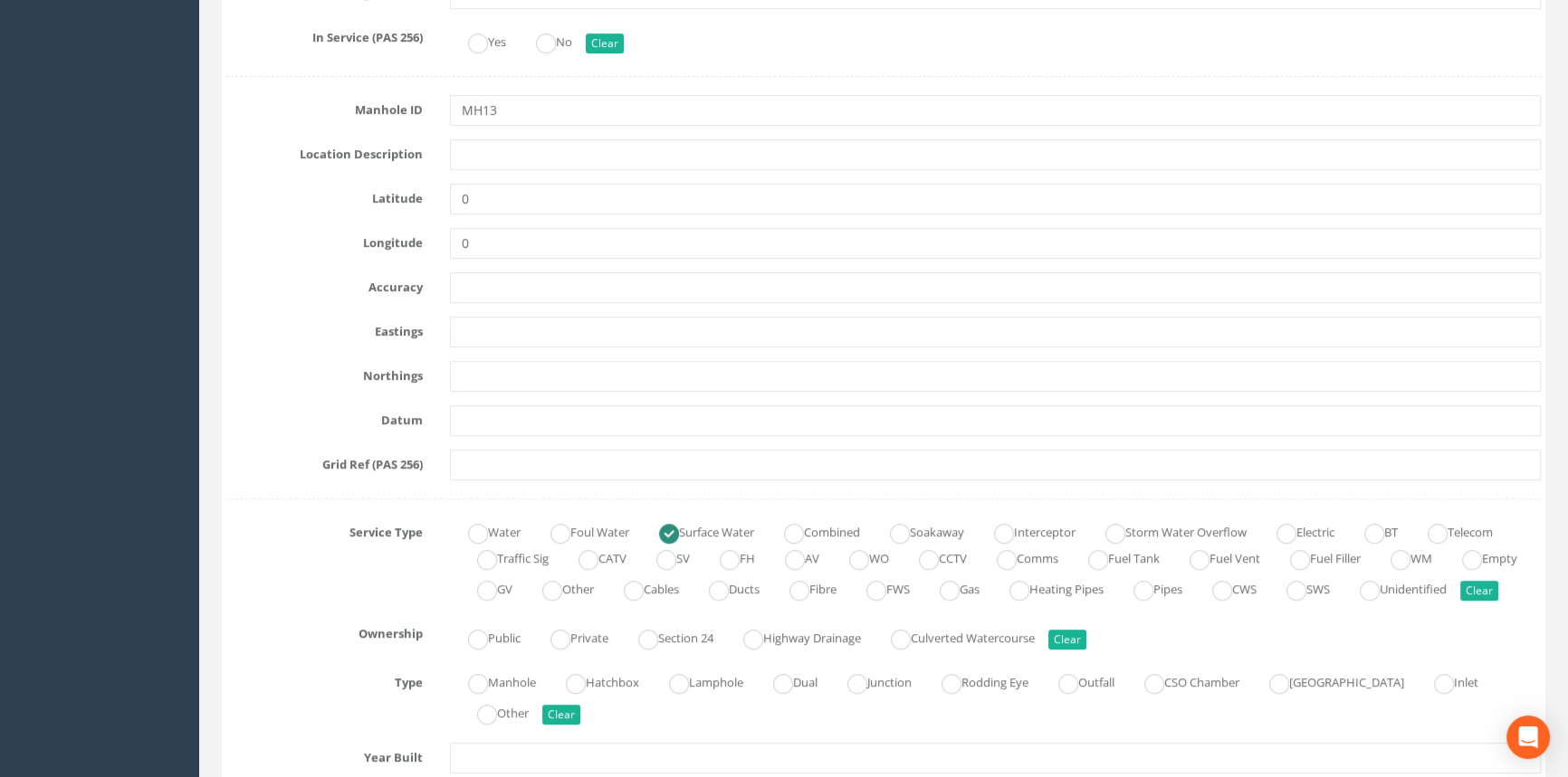
scroll to position [1233, 0]
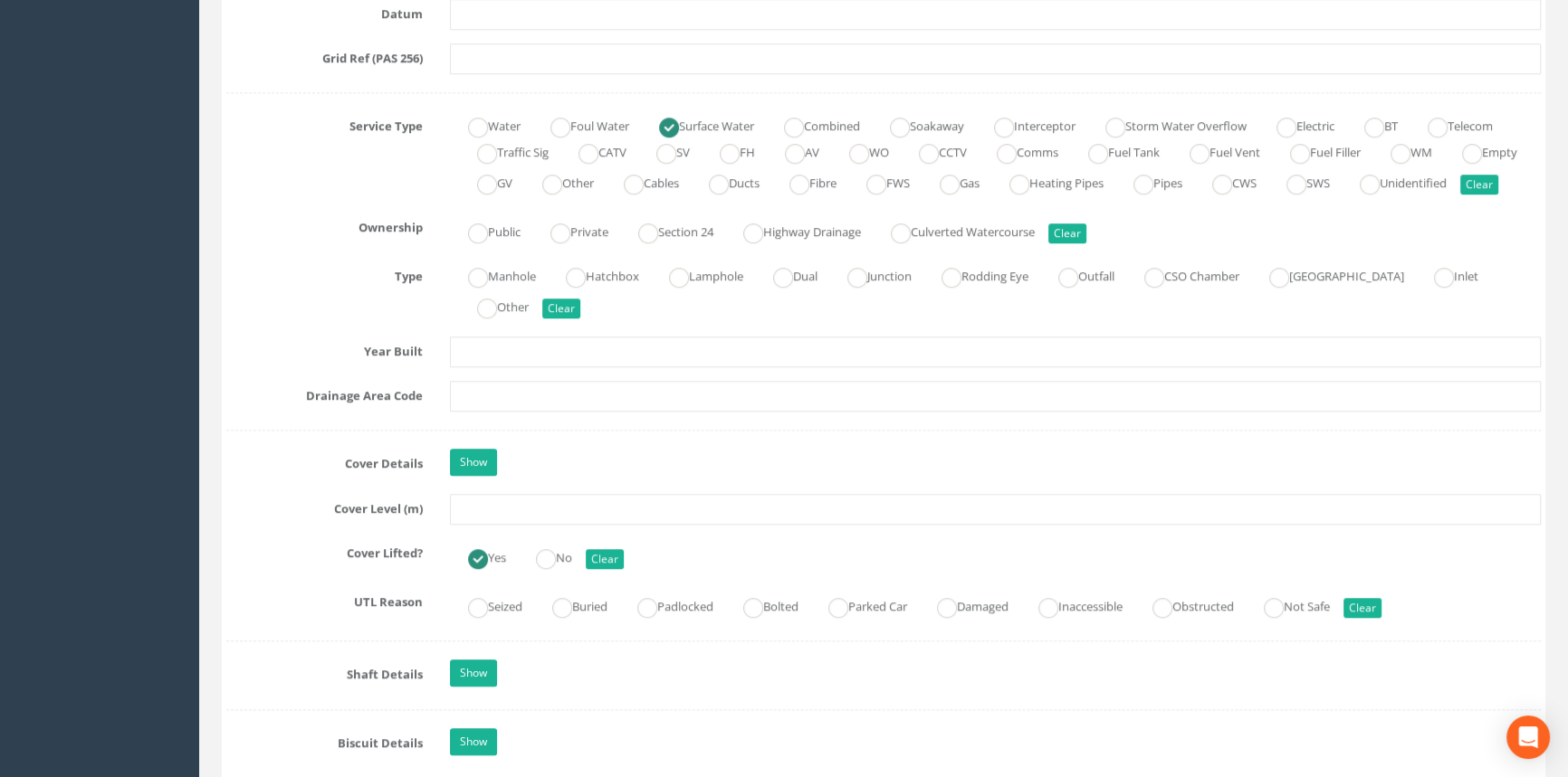
type input "[PERSON_NAME]"
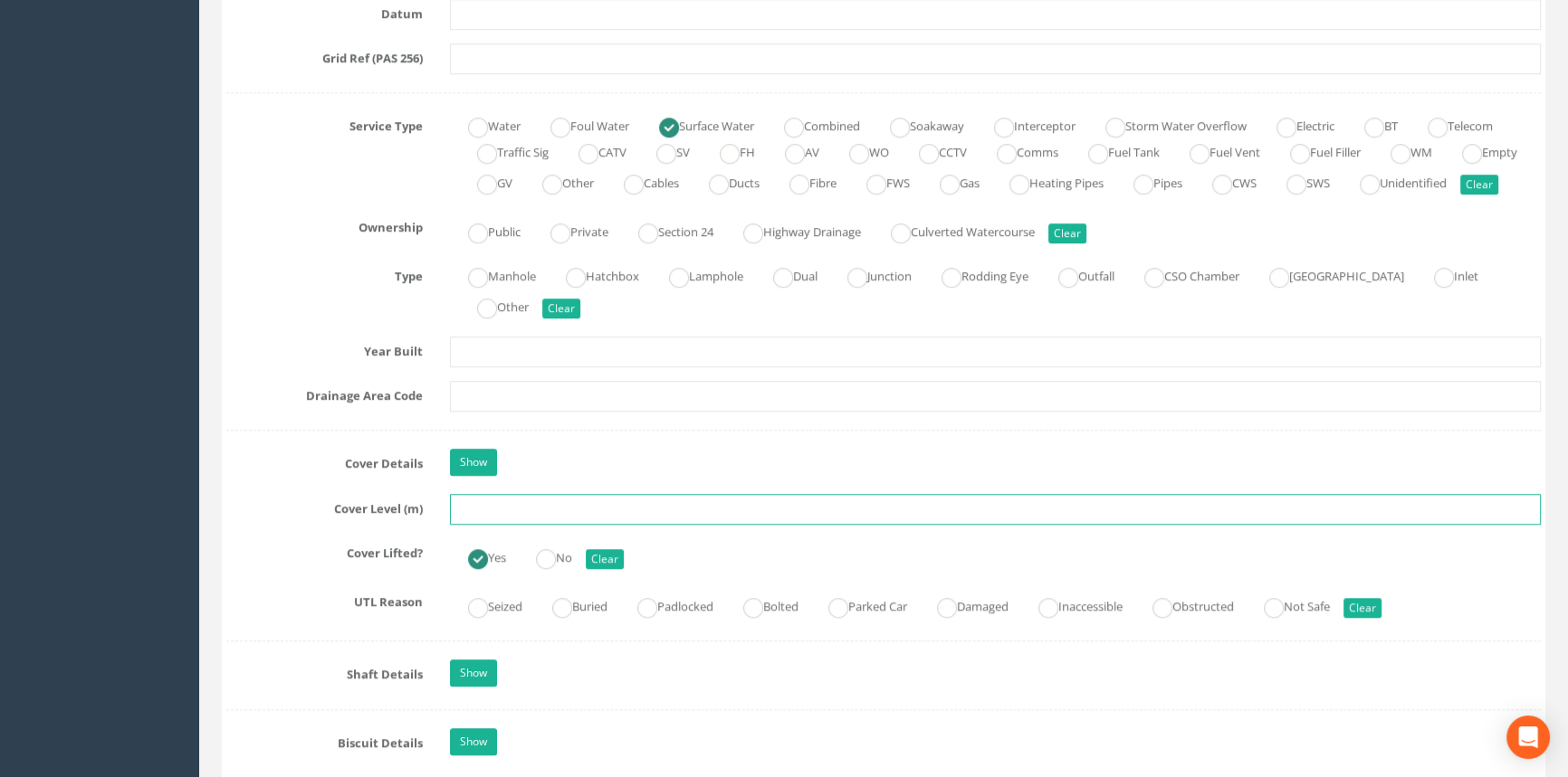
click at [501, 525] on input "text" at bounding box center [995, 509] width 1091 height 30
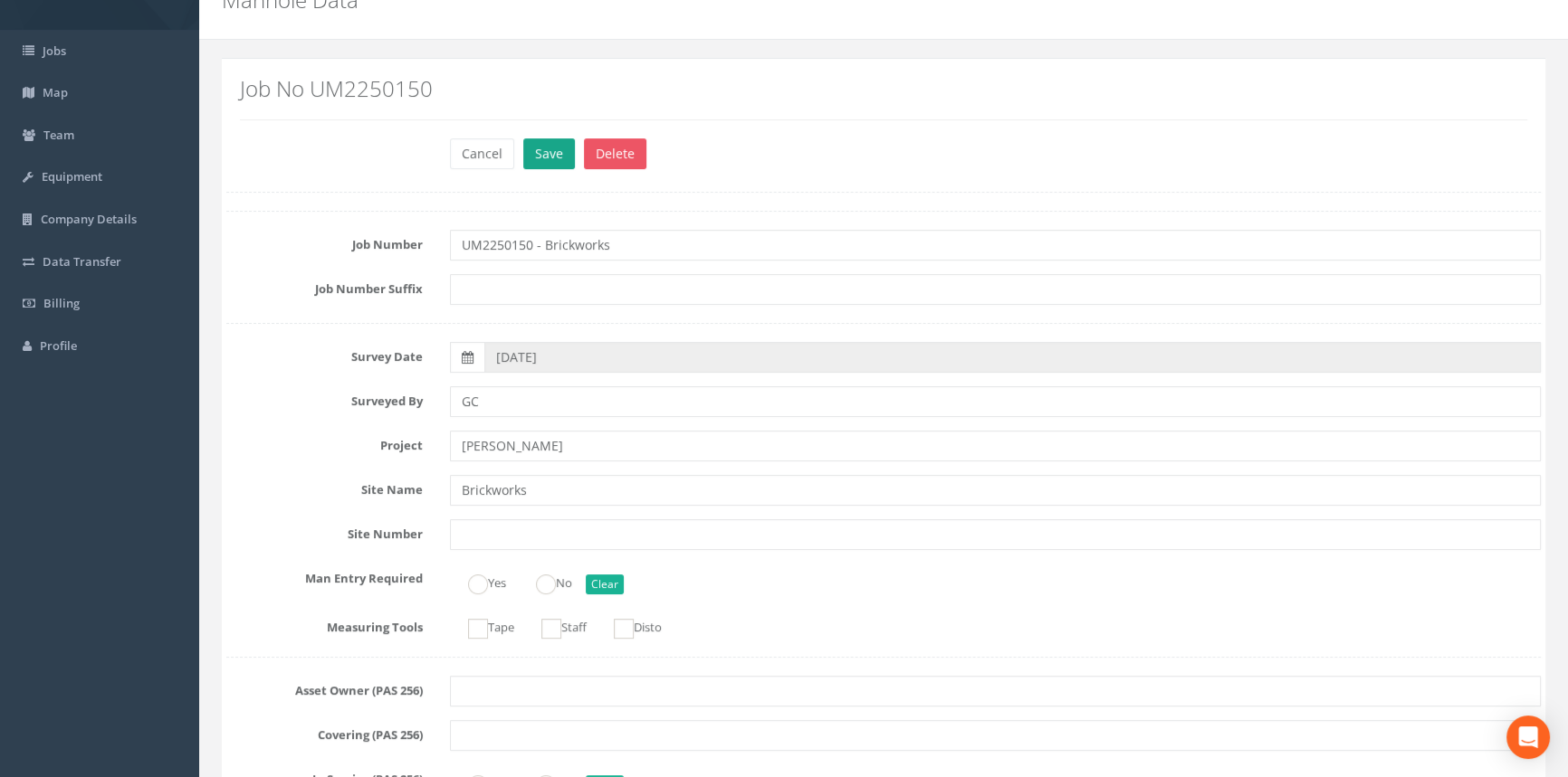
scroll to position [0, 0]
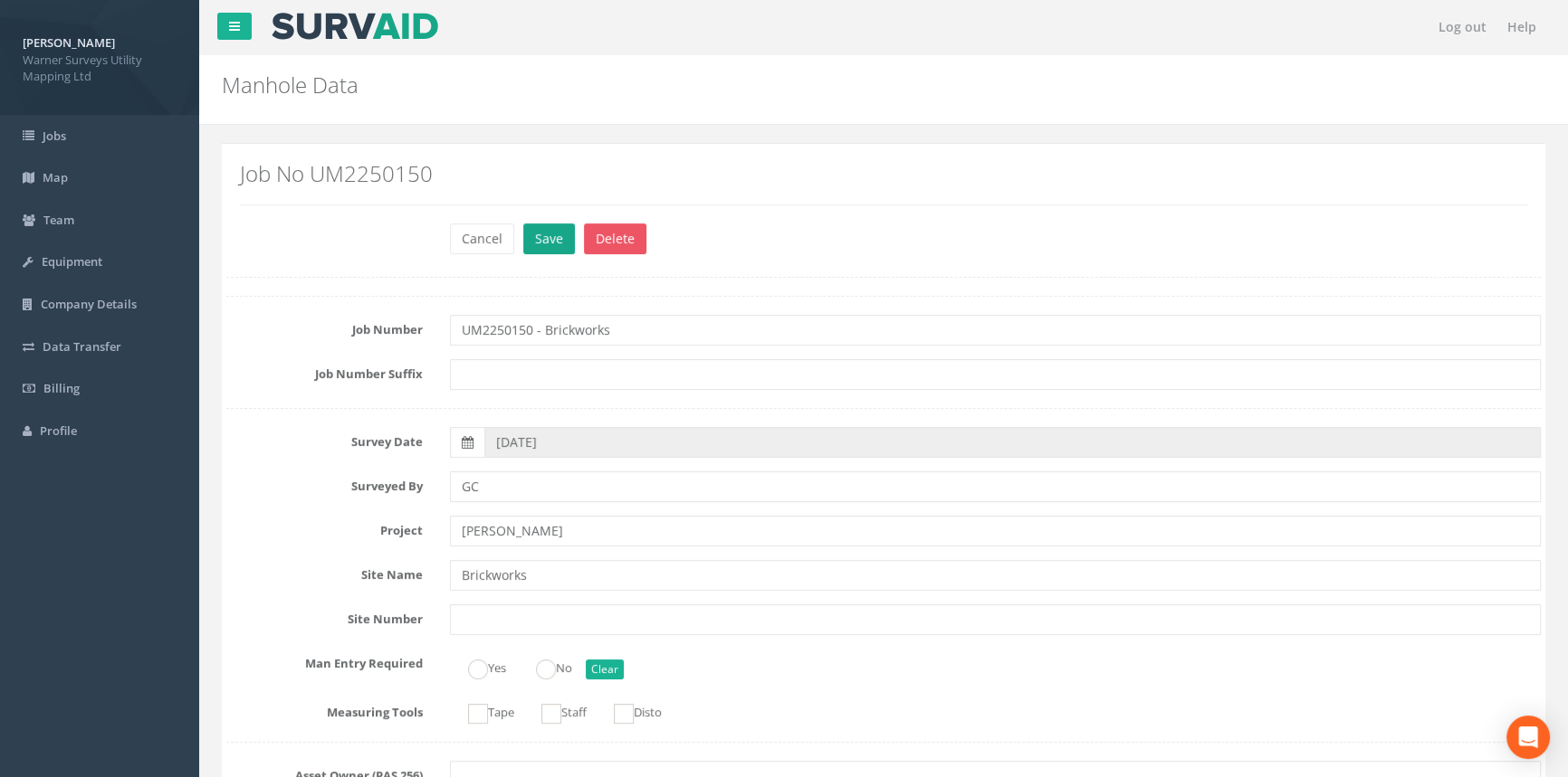
type input "33.59"
click at [545, 235] on button "Save" at bounding box center [549, 238] width 51 height 30
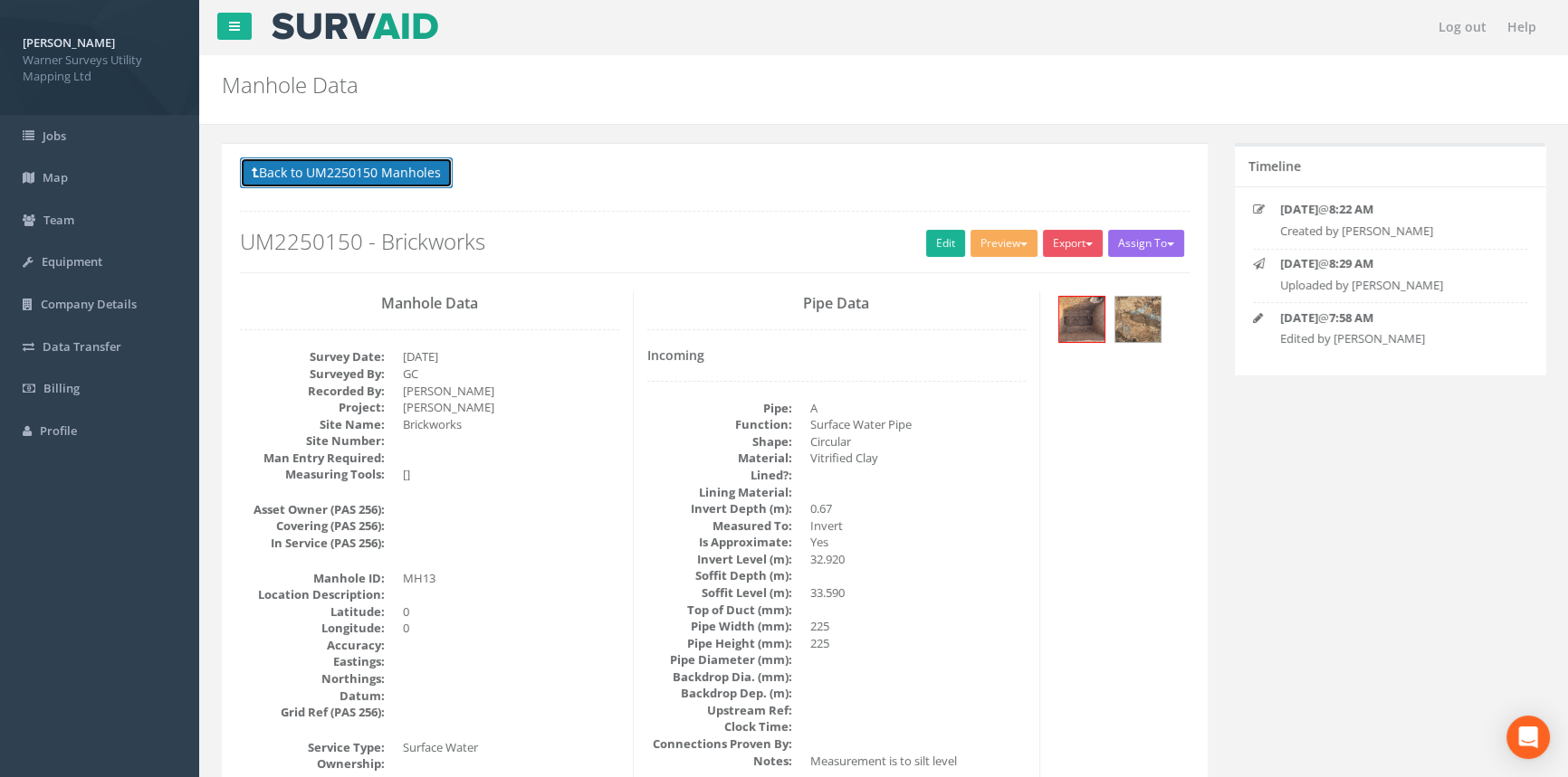
click at [422, 162] on button "Back to UM2250150 Manholes" at bounding box center [346, 173] width 213 height 30
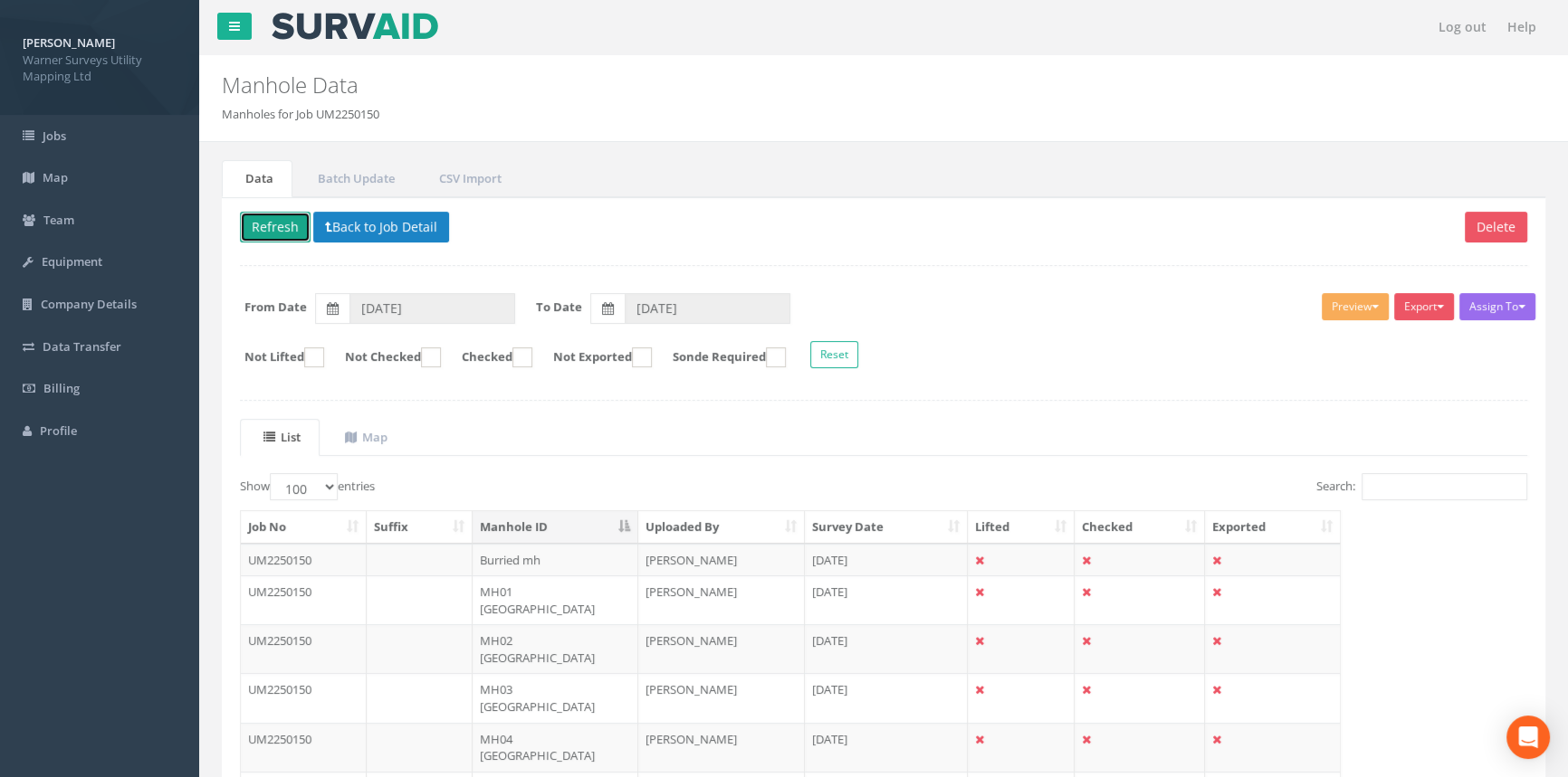
click at [296, 225] on button "Refresh" at bounding box center [275, 227] width 70 height 30
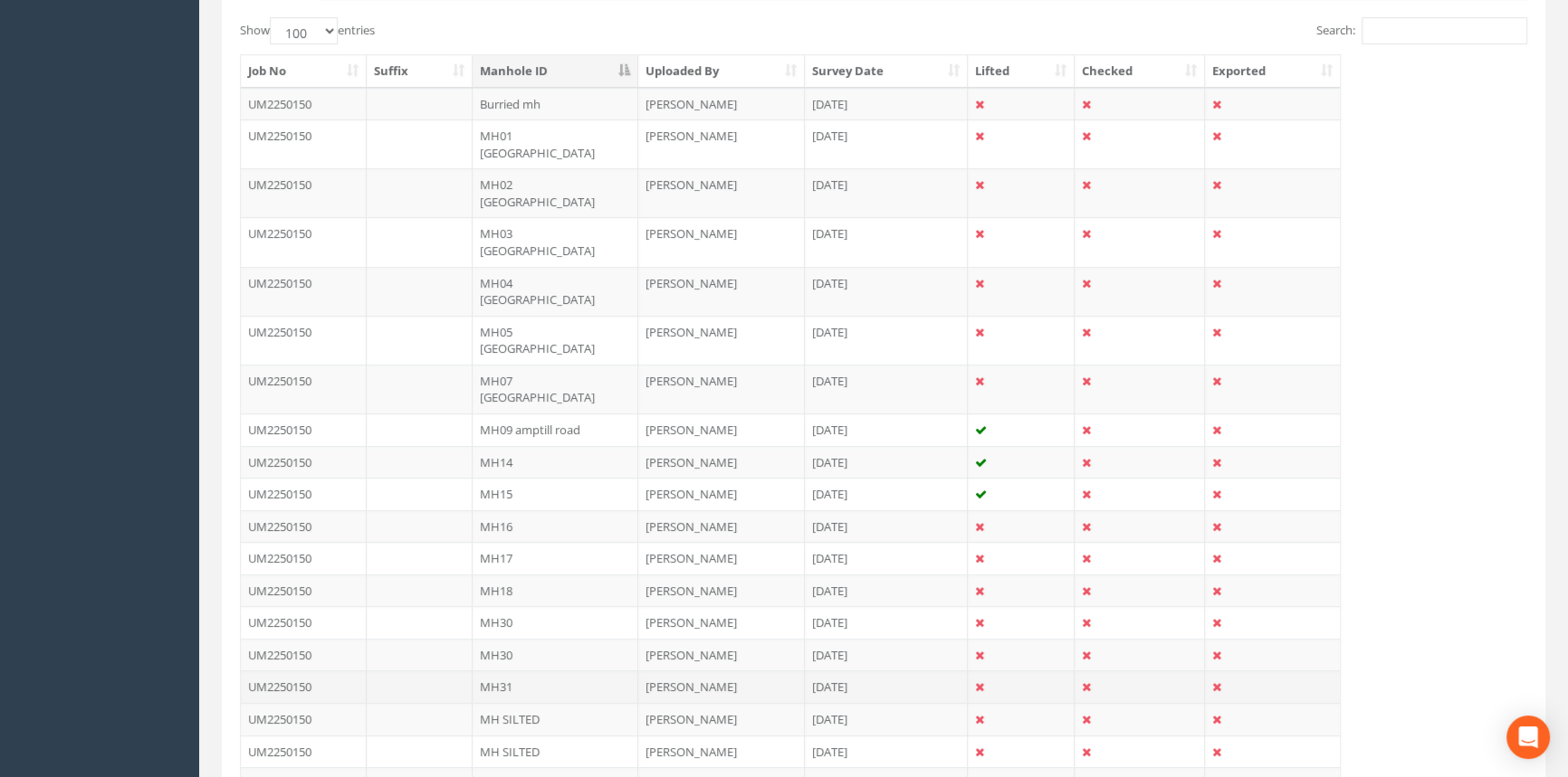
scroll to position [493, 0]
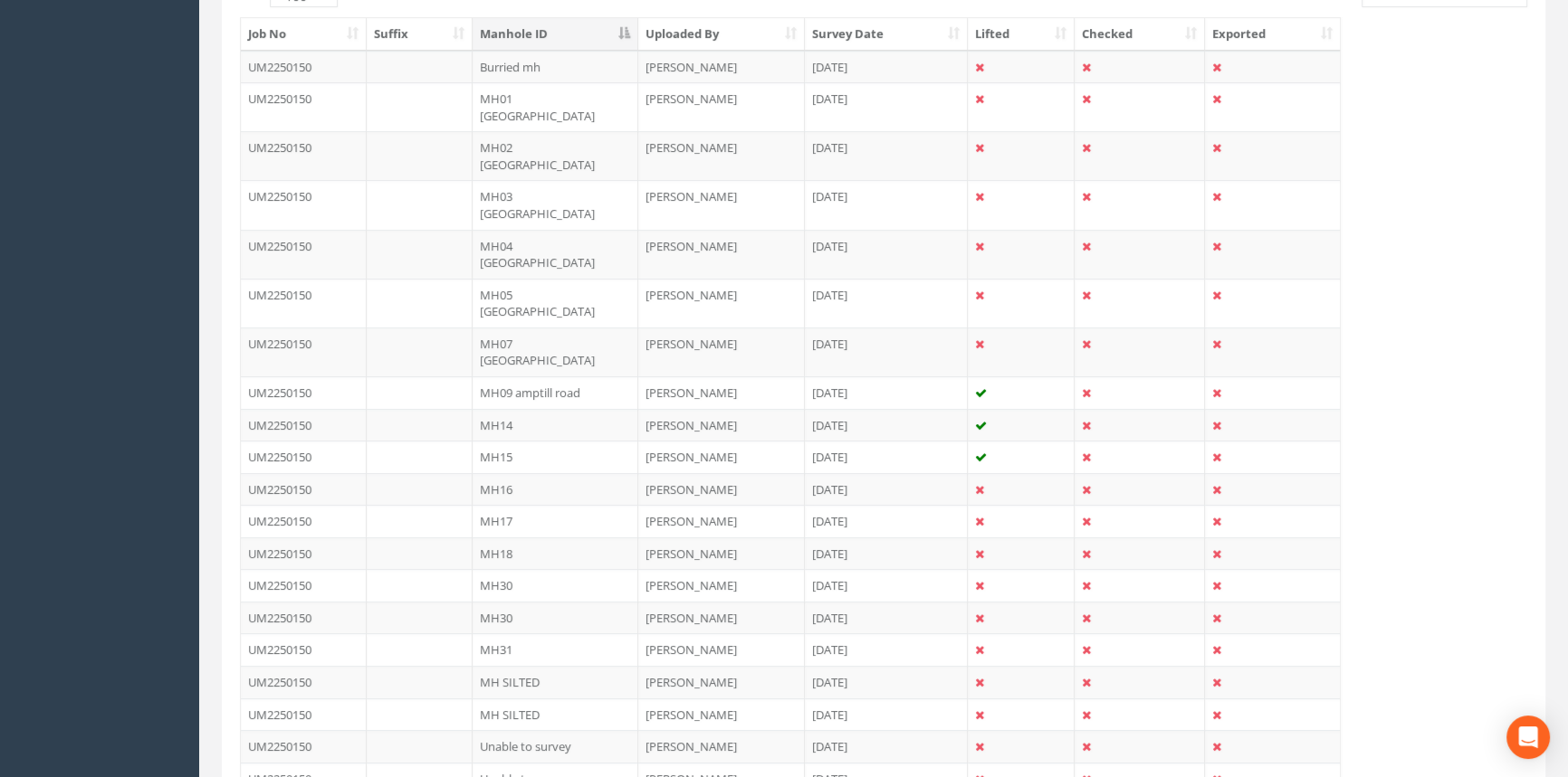
click at [478, 409] on td "MH14" at bounding box center [555, 426] width 165 height 32
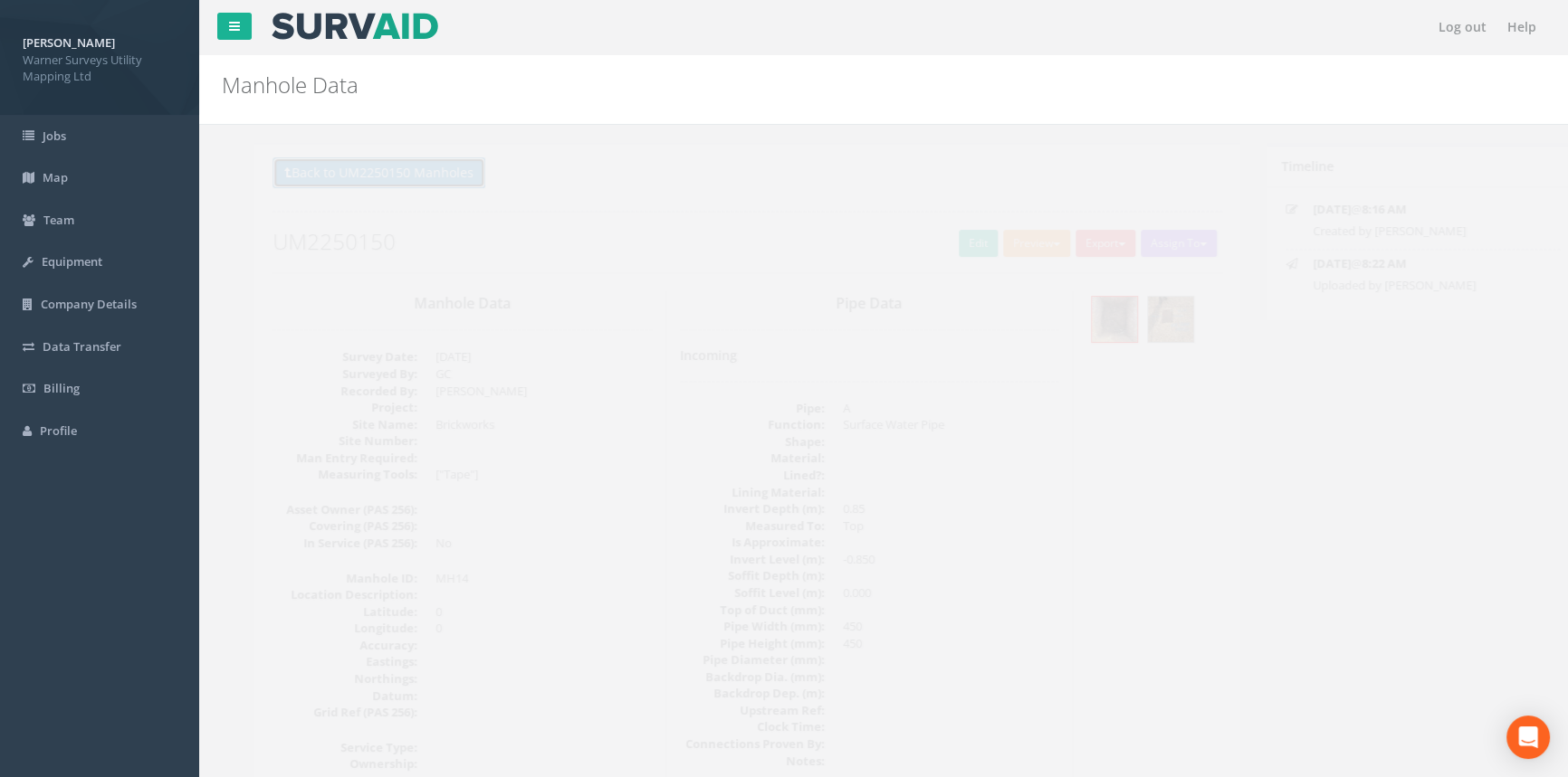
click at [377, 167] on button "Back to UM2250150 Manholes" at bounding box center [346, 173] width 213 height 30
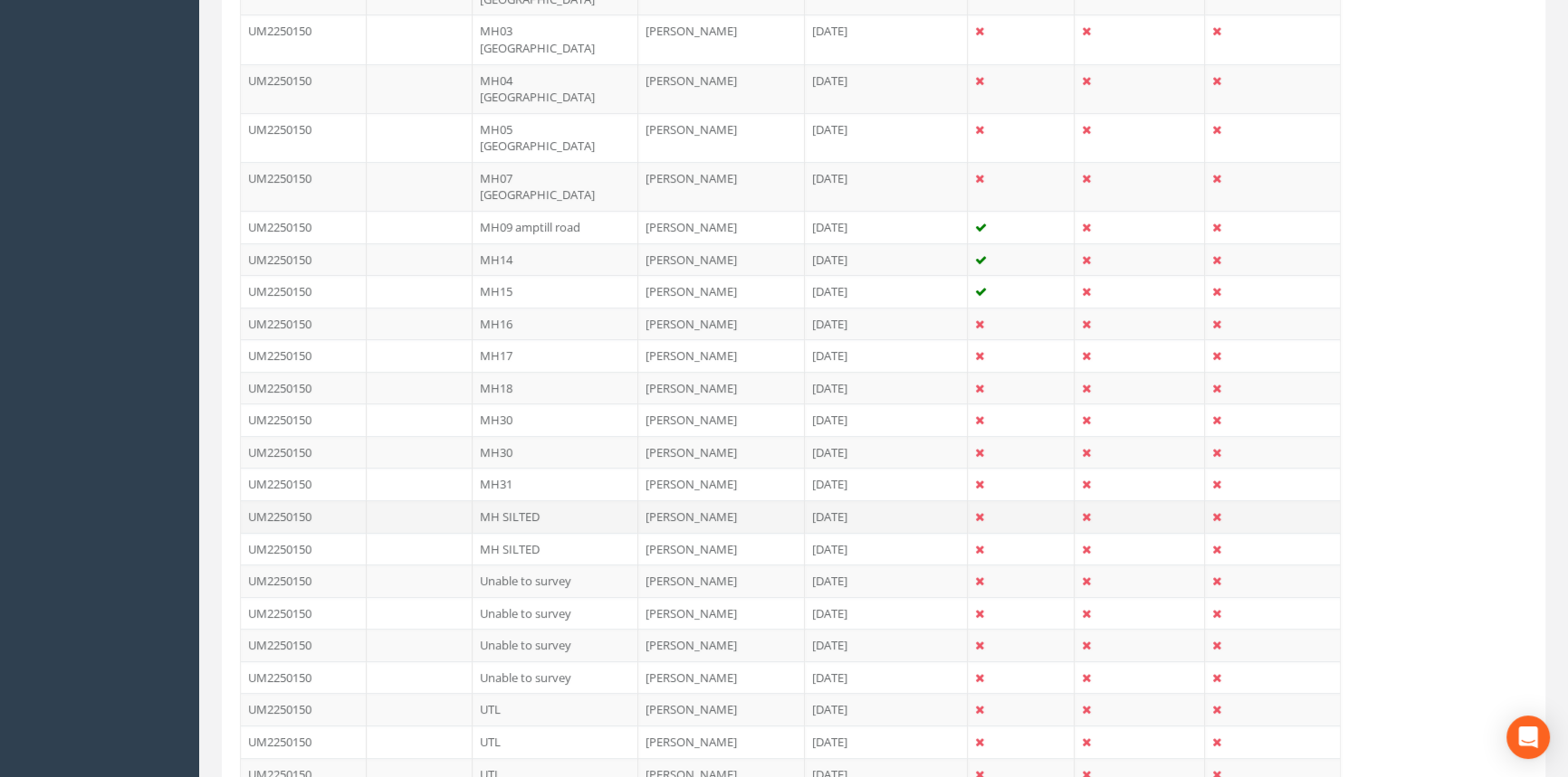
scroll to position [658, 0]
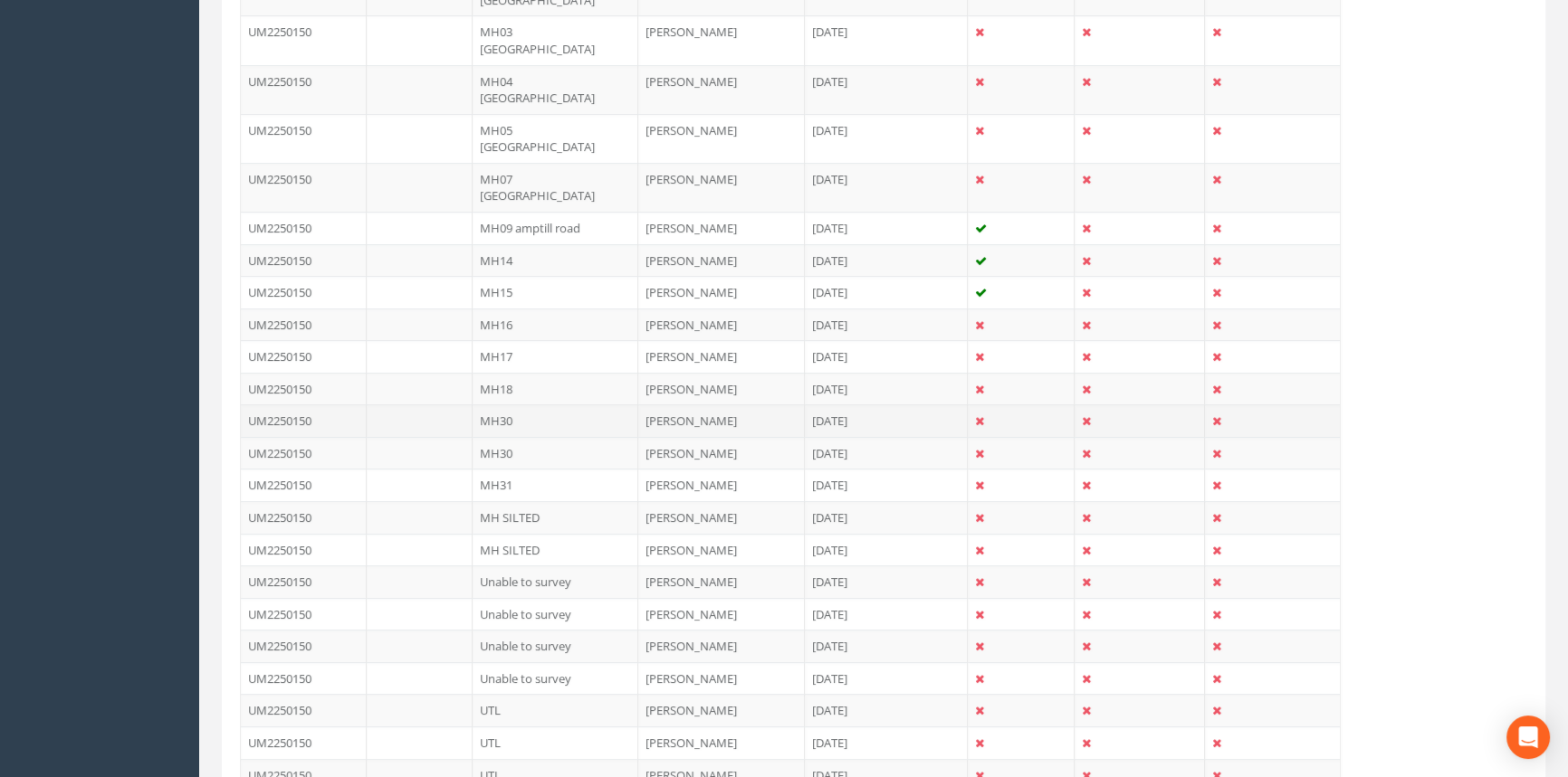
click at [551, 405] on td "MH30" at bounding box center [555, 421] width 165 height 32
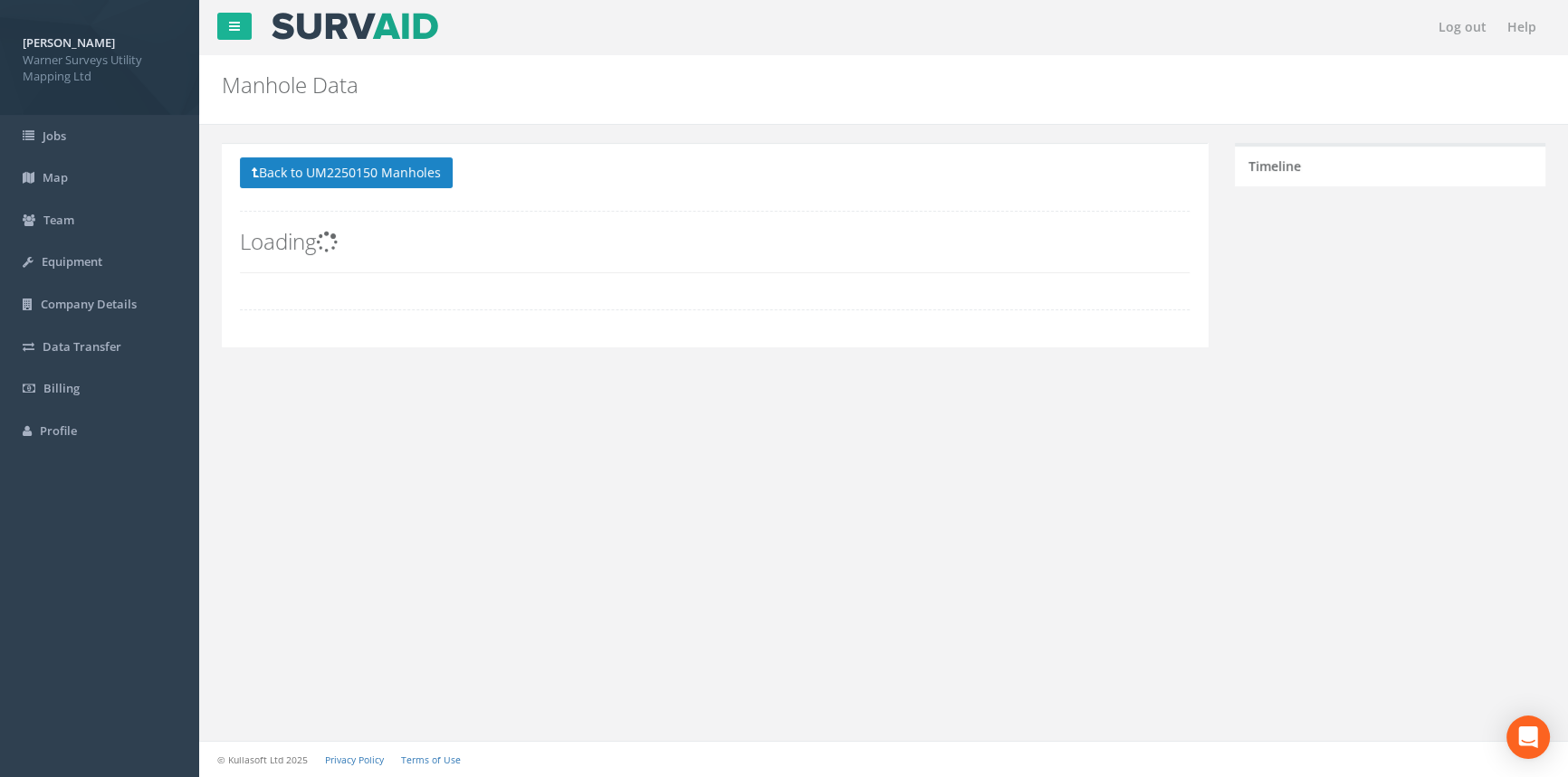
scroll to position [0, 0]
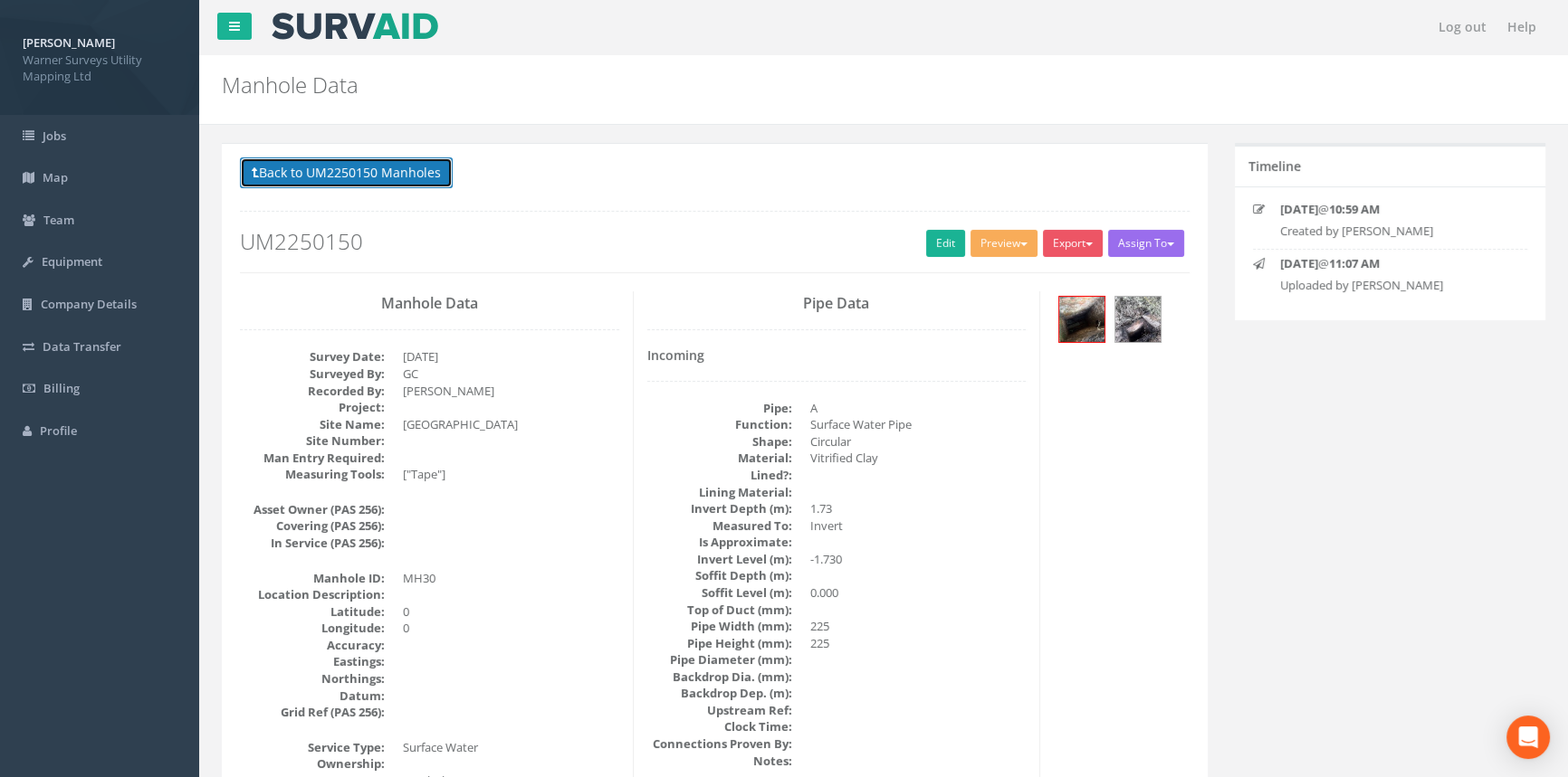
click at [410, 169] on button "Back to UM2250150 Manholes" at bounding box center [346, 173] width 213 height 30
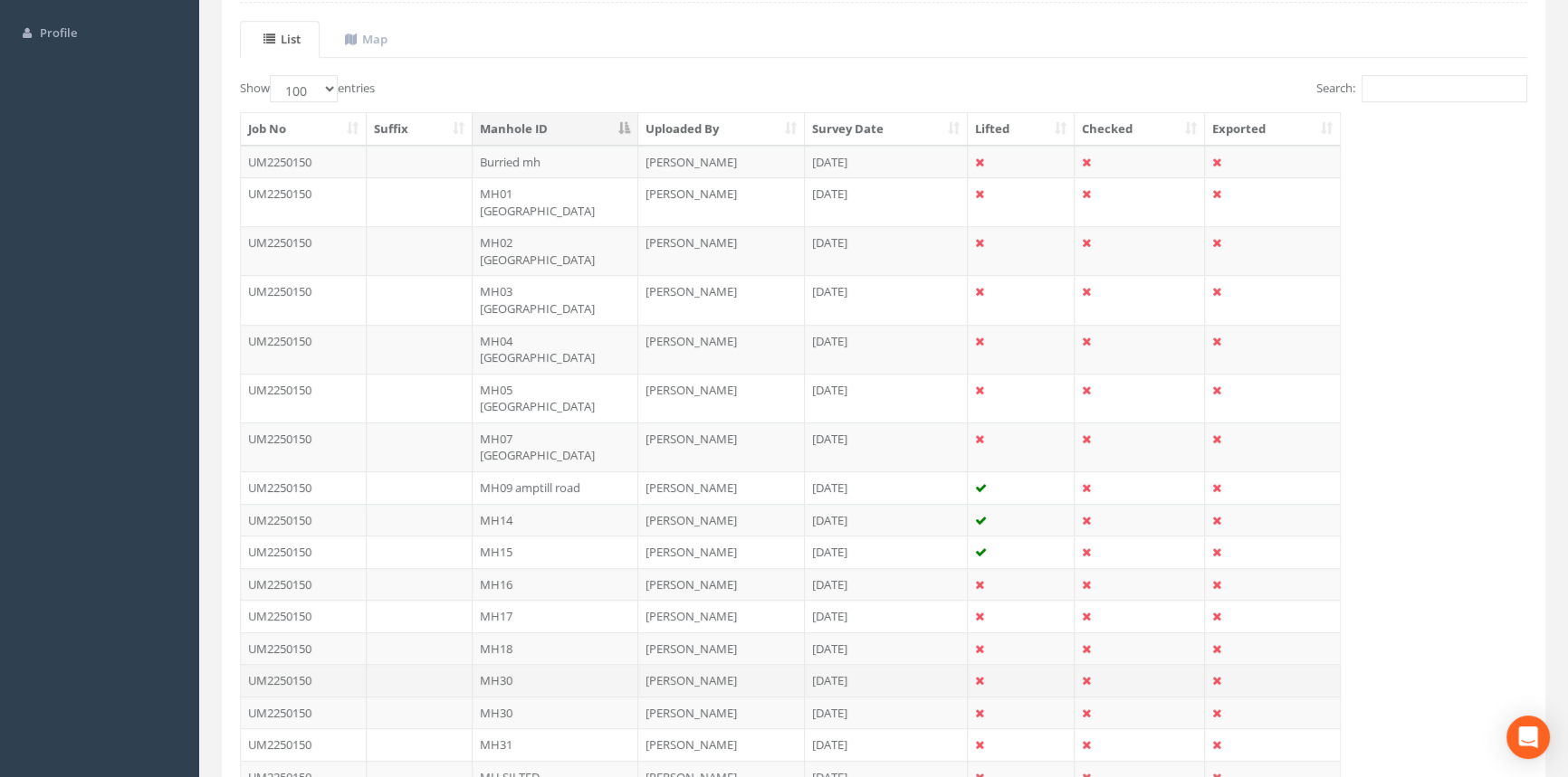
scroll to position [411, 0]
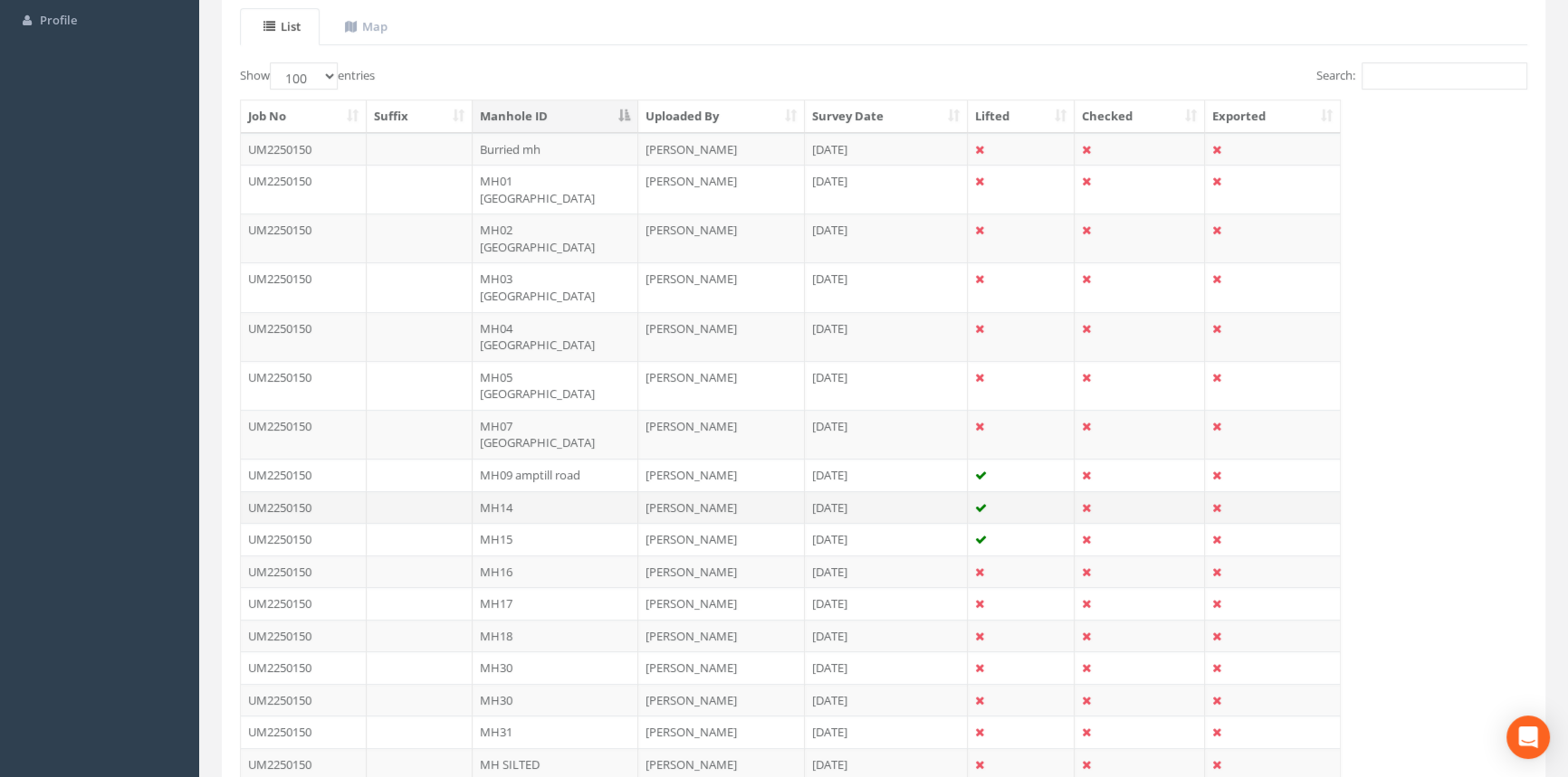
click at [568, 491] on td "MH14" at bounding box center [555, 507] width 165 height 32
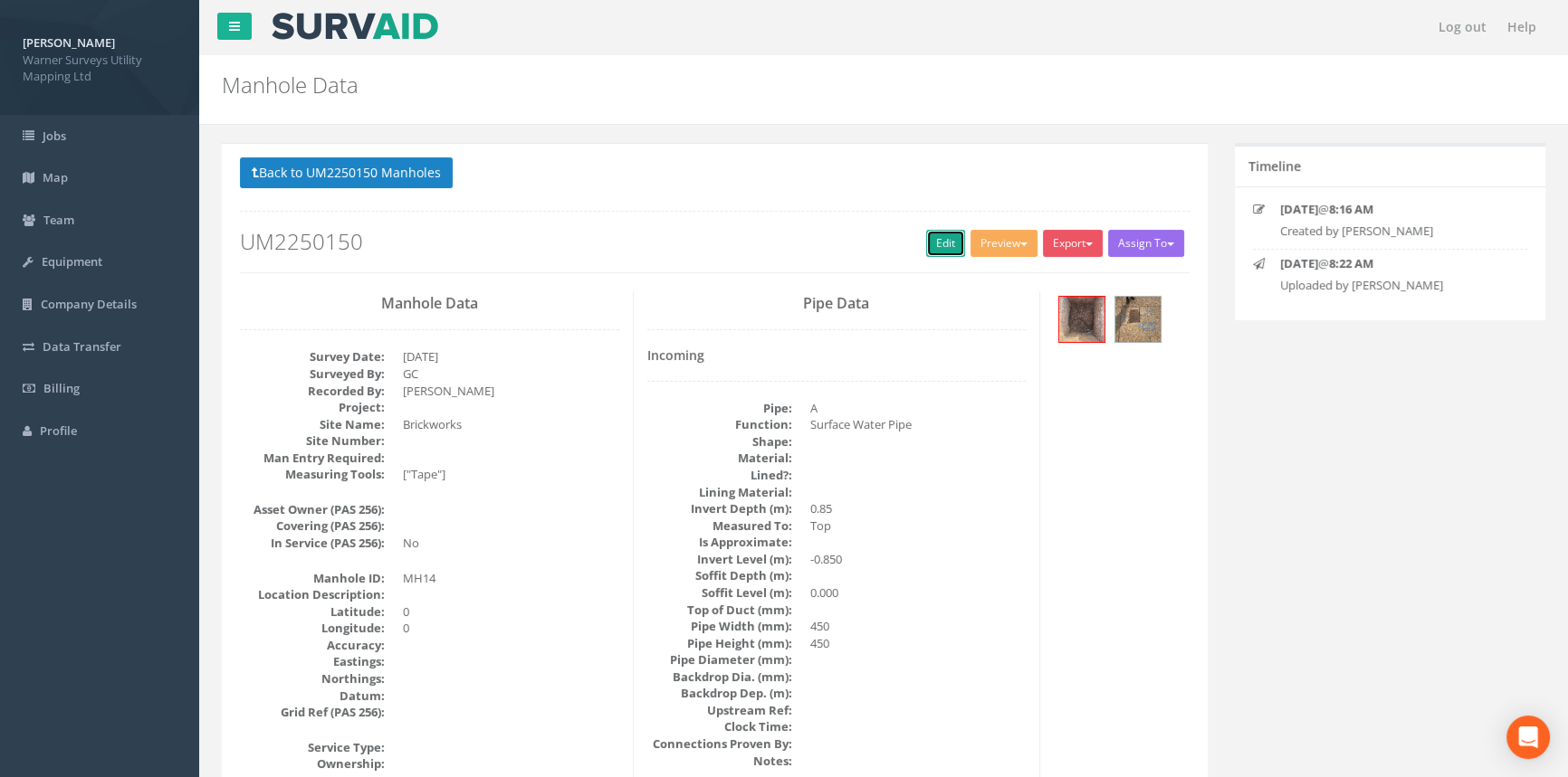
click at [930, 252] on link "Edit" at bounding box center [946, 243] width 39 height 28
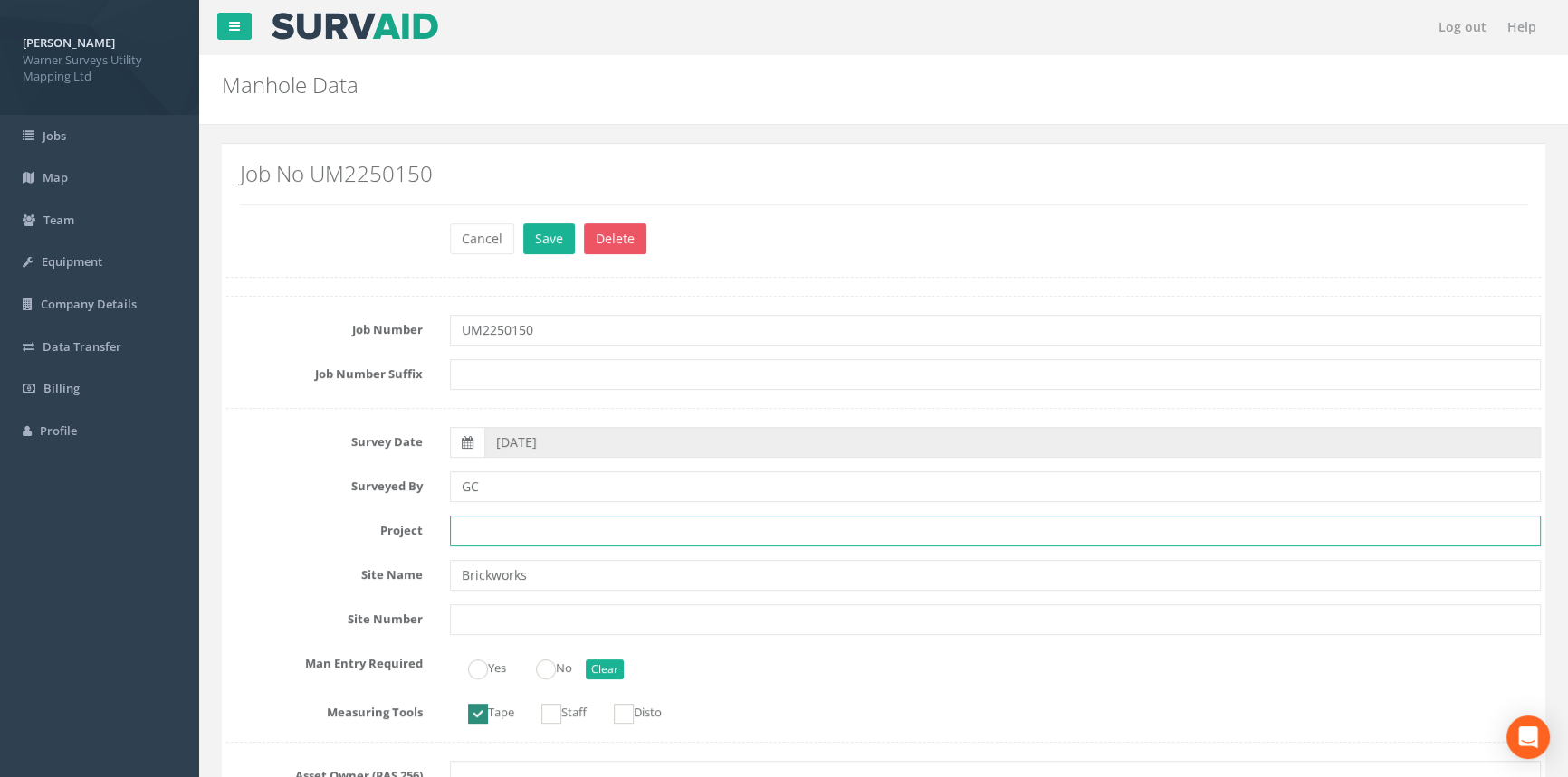
click at [506, 529] on input "text" at bounding box center [995, 531] width 1091 height 30
type input "[PERSON_NAME]"
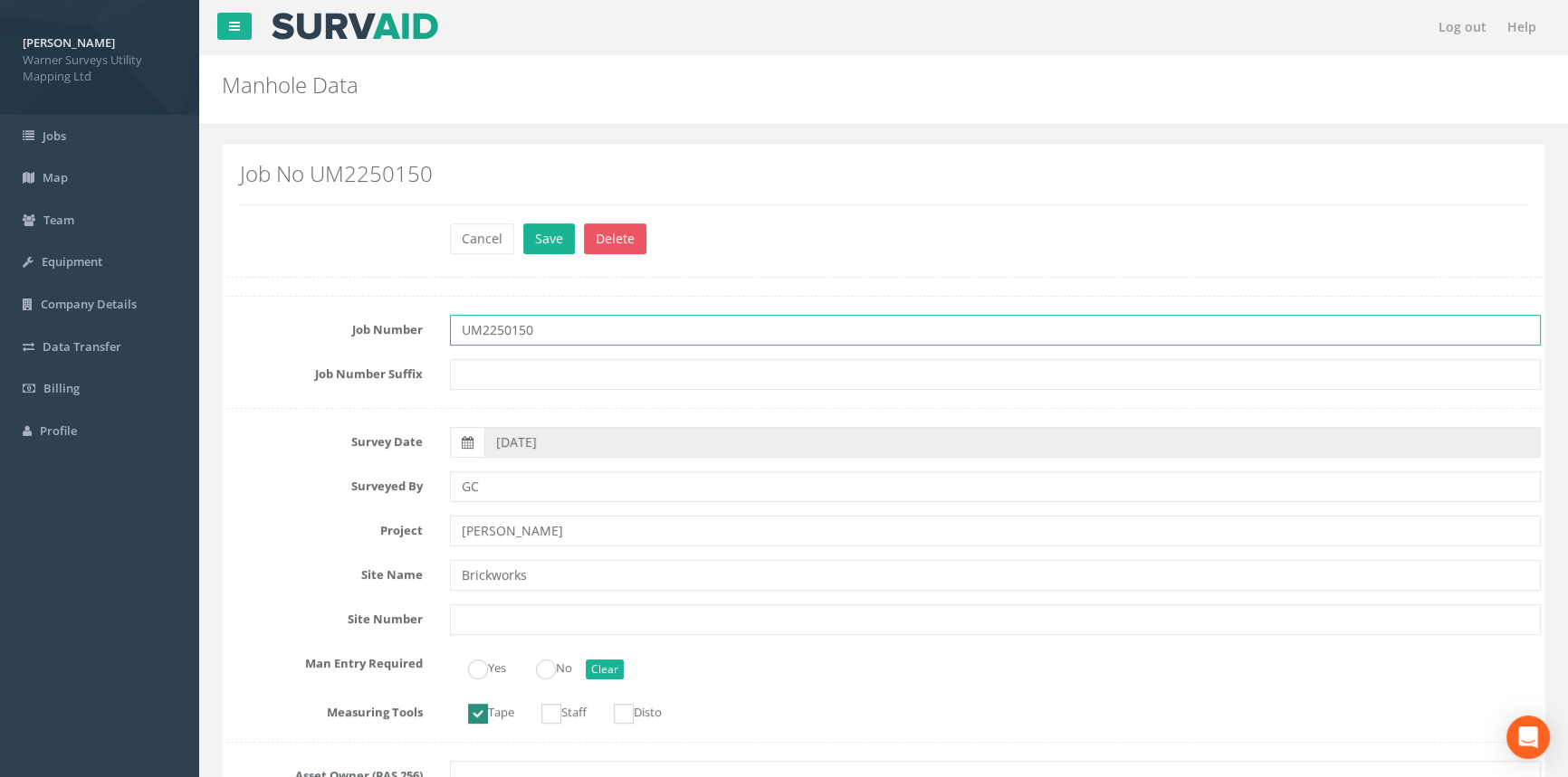
click at [617, 336] on input "UM2250150" at bounding box center [995, 331] width 1091 height 30
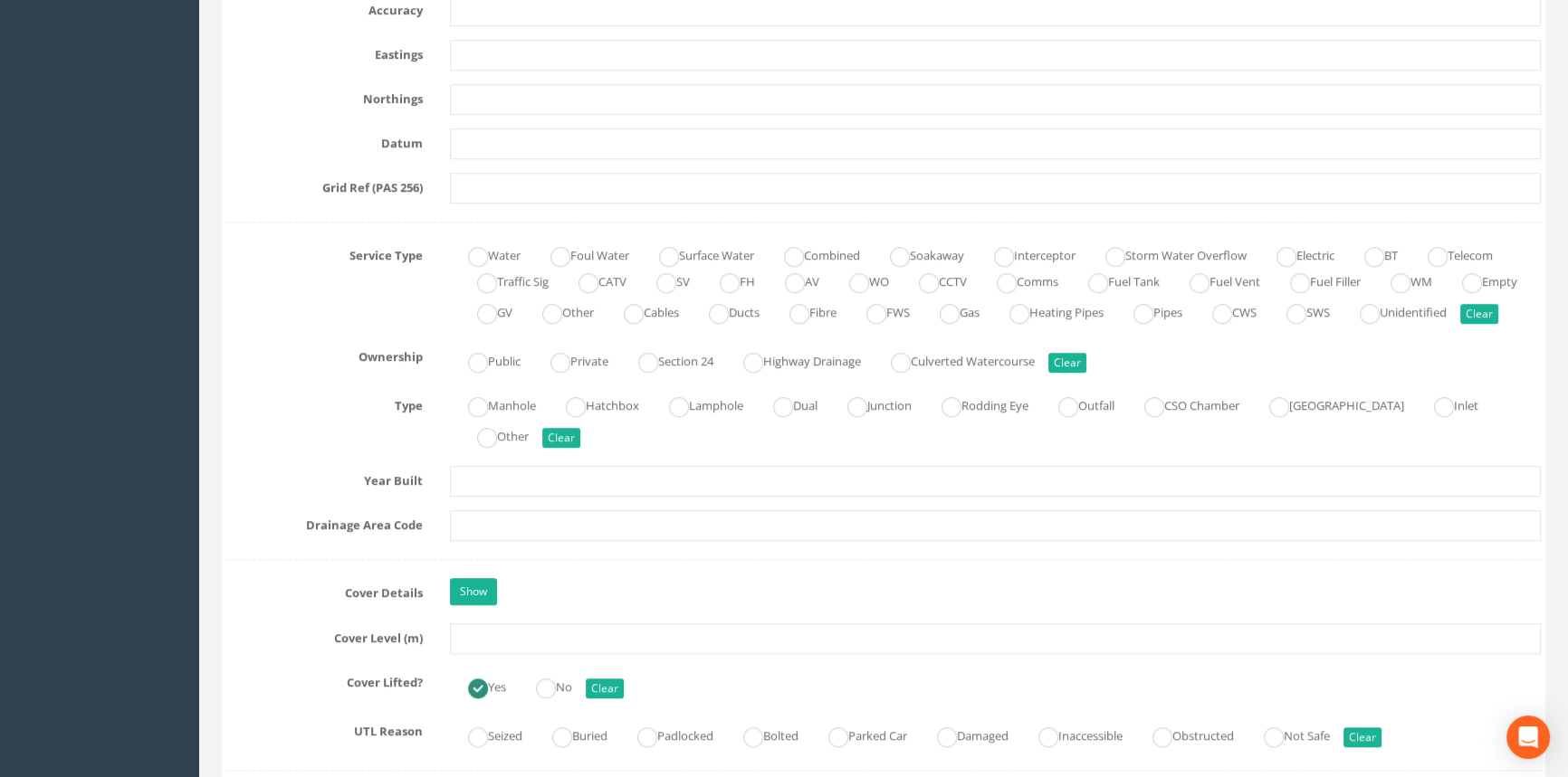
scroll to position [1316, 0]
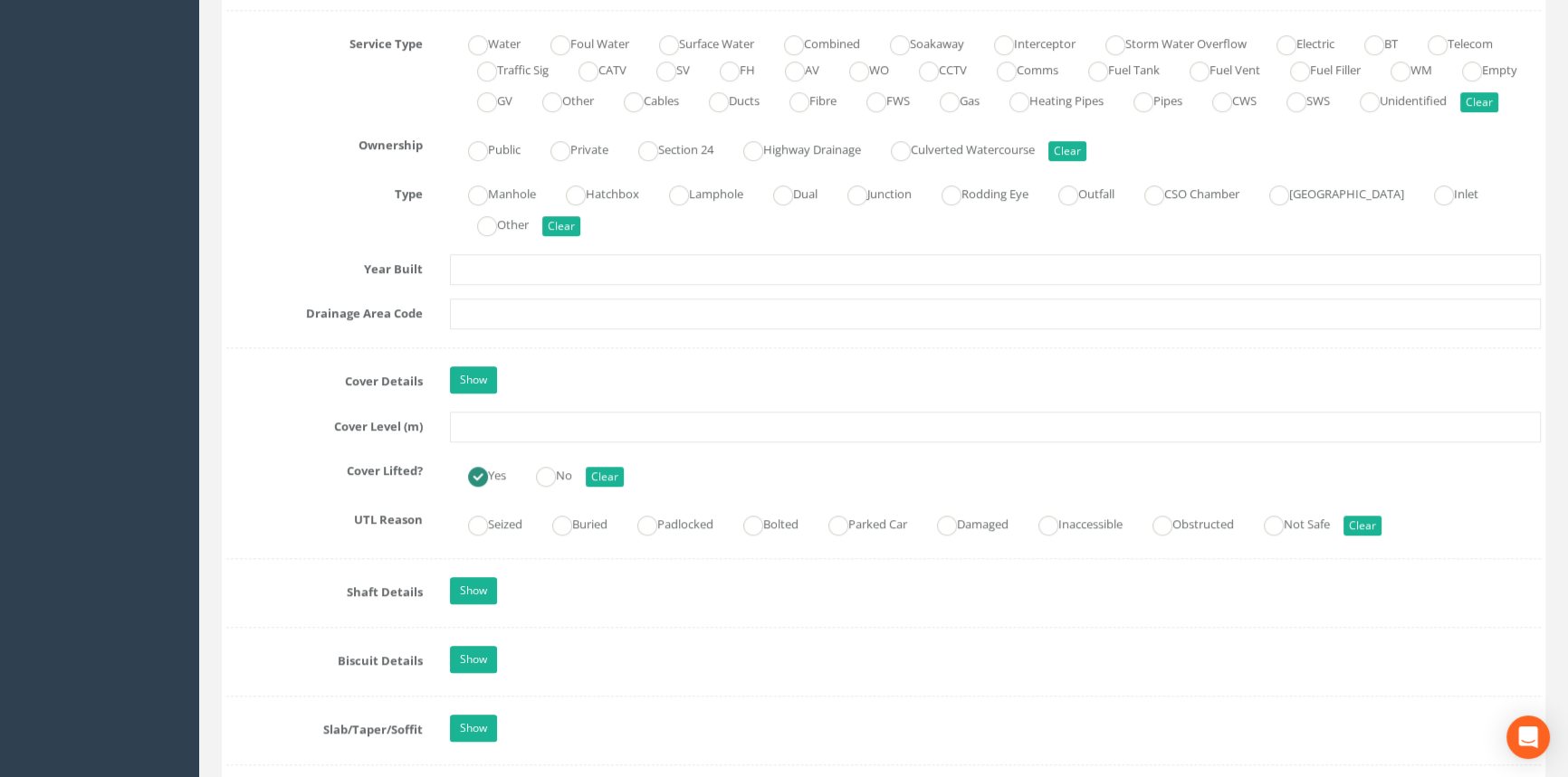
type input "UM2250150 - Brickworks"
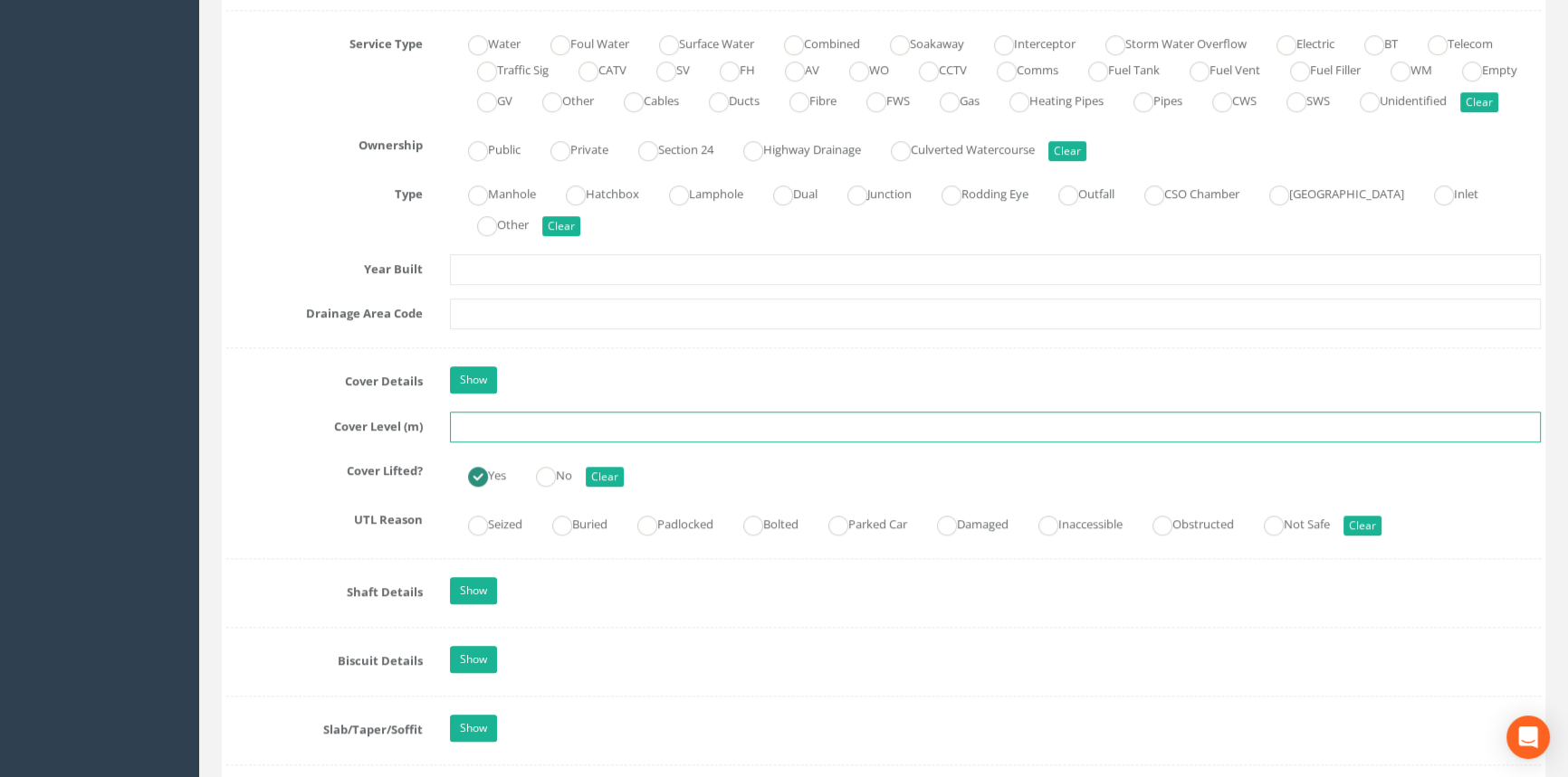
click at [508, 443] on input "text" at bounding box center [995, 426] width 1091 height 30
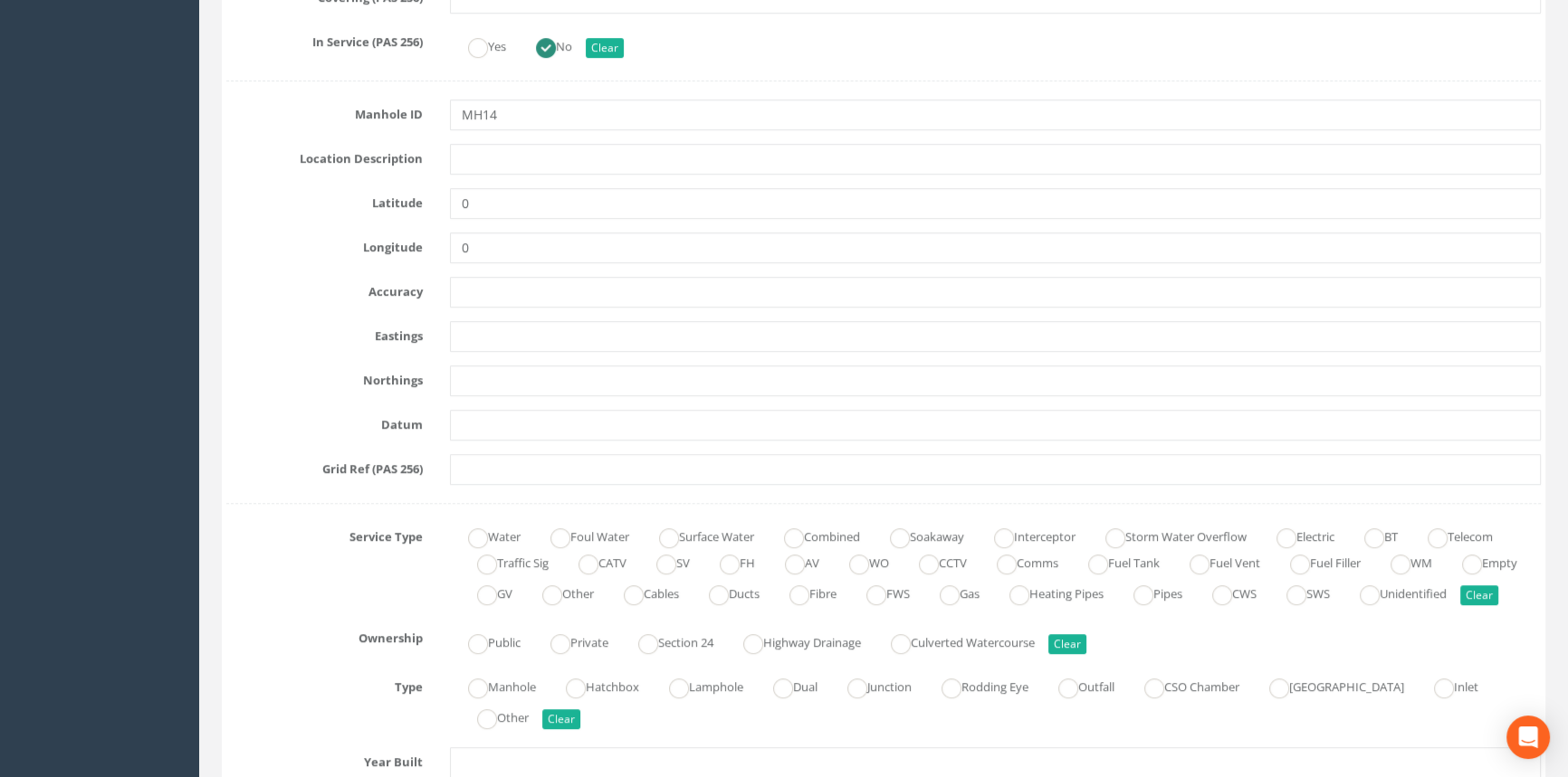
type input "33.36"
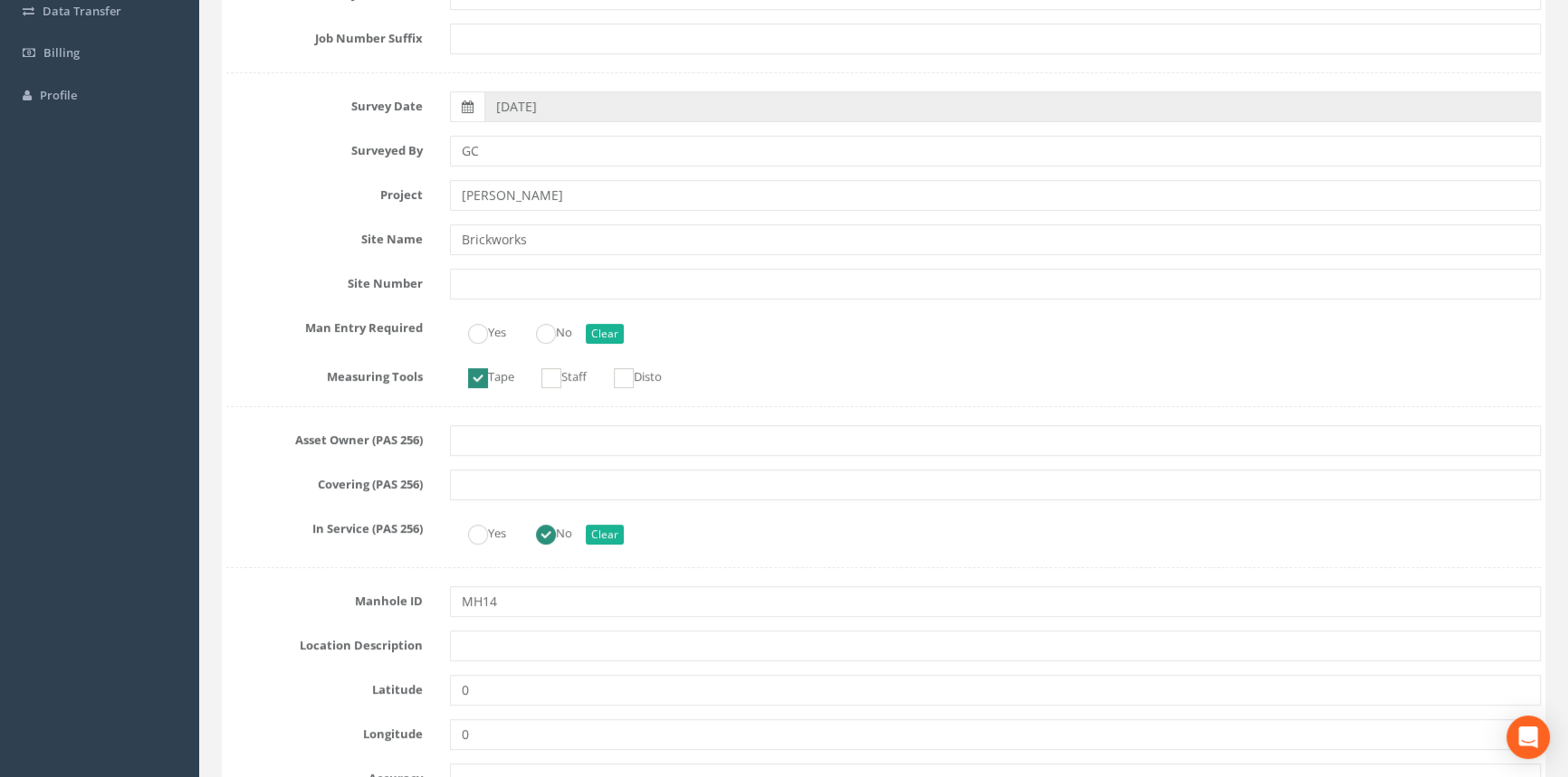
scroll to position [0, 0]
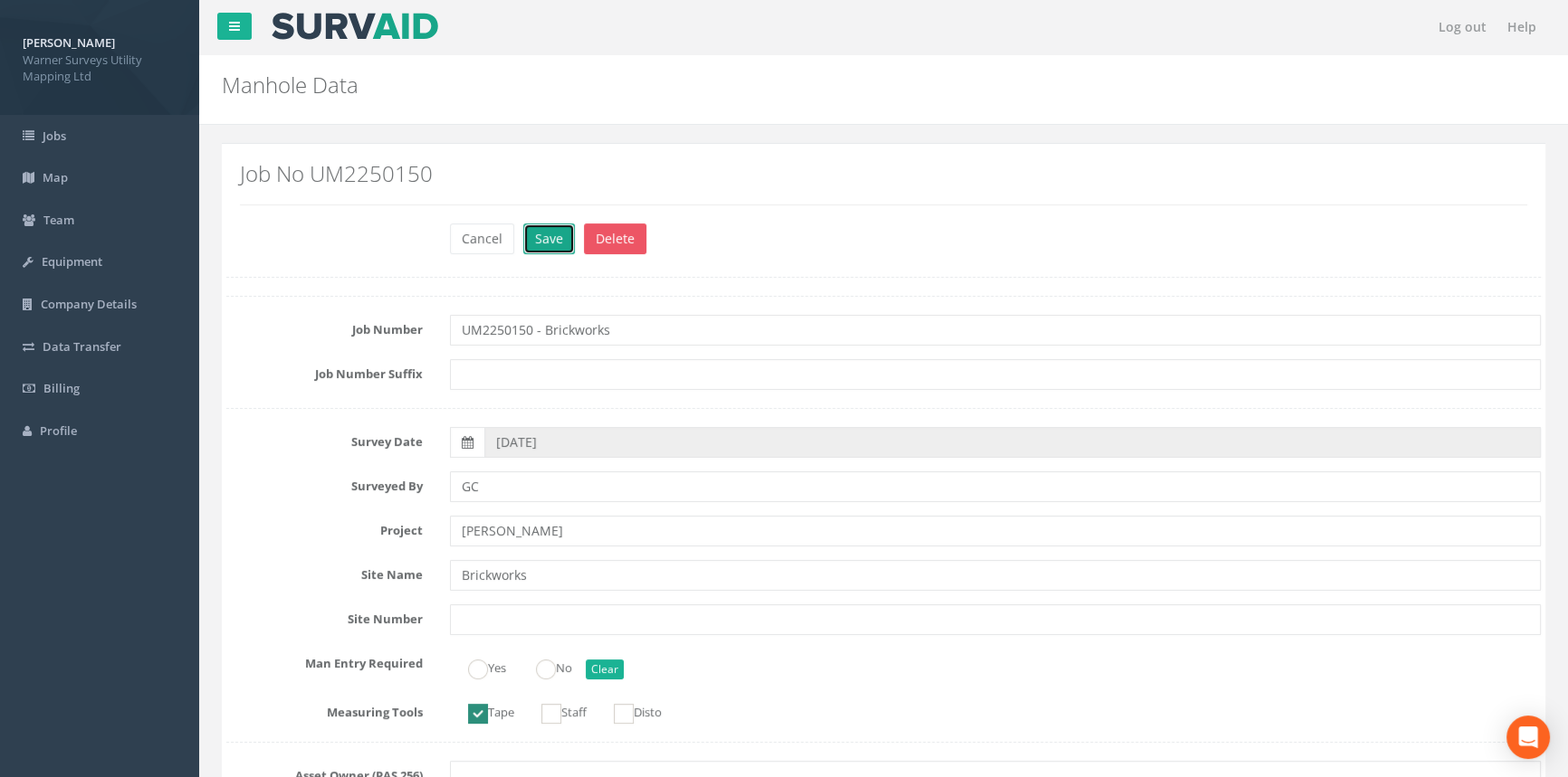
click at [541, 234] on button "Save" at bounding box center [549, 238] width 51 height 30
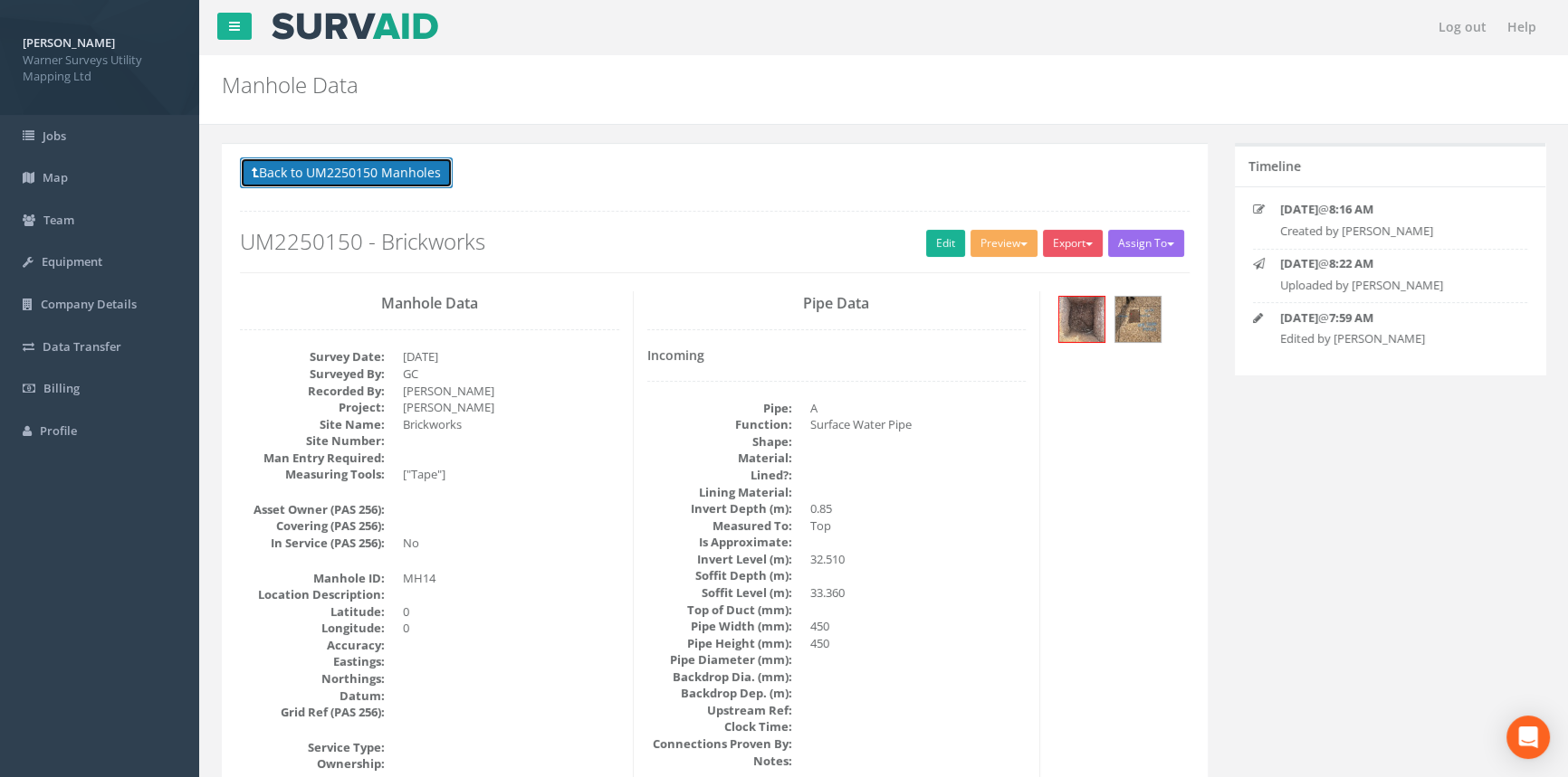
click at [415, 179] on button "Back to UM2250150 Manholes" at bounding box center [346, 173] width 213 height 30
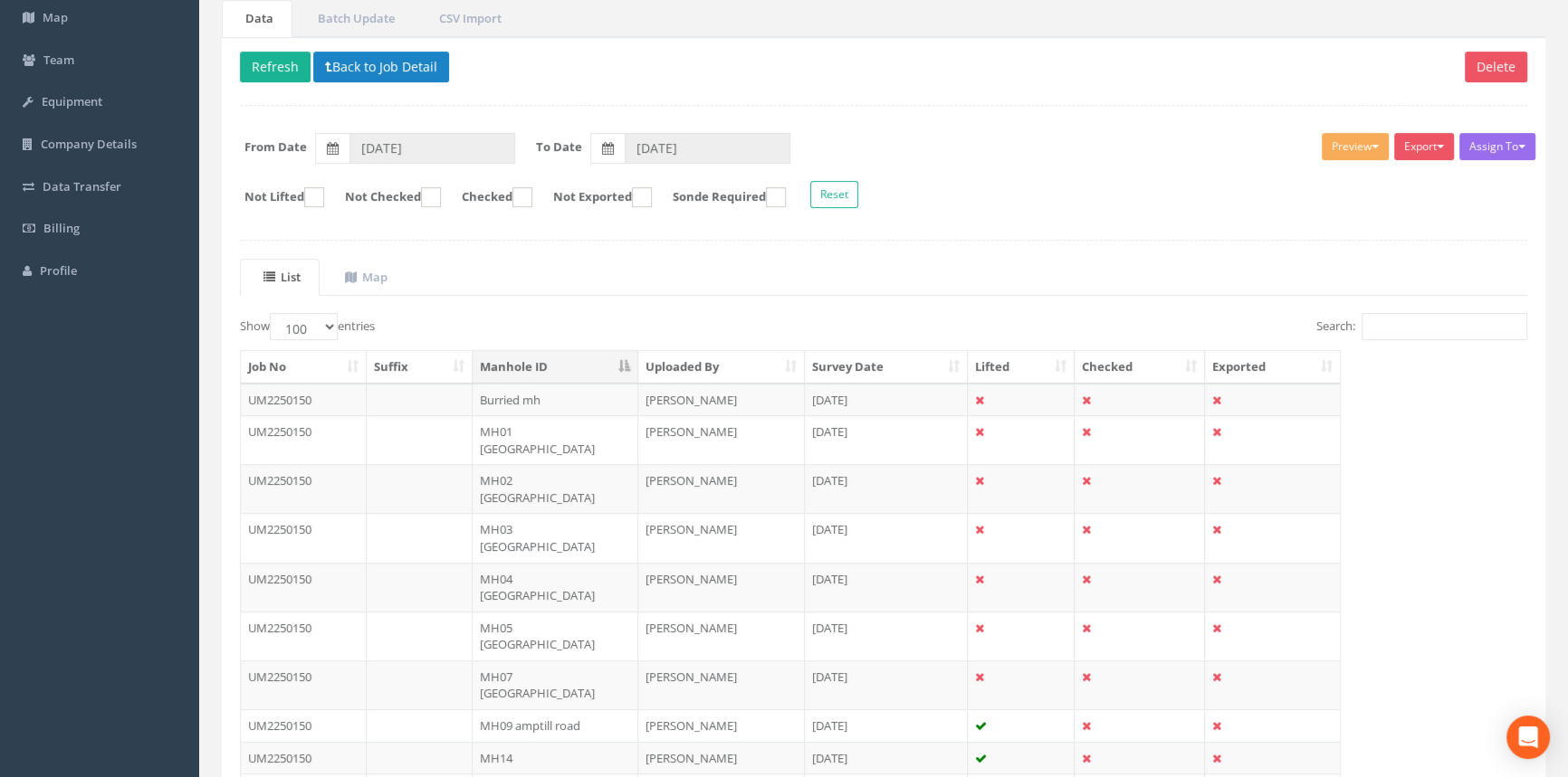
scroll to position [493, 0]
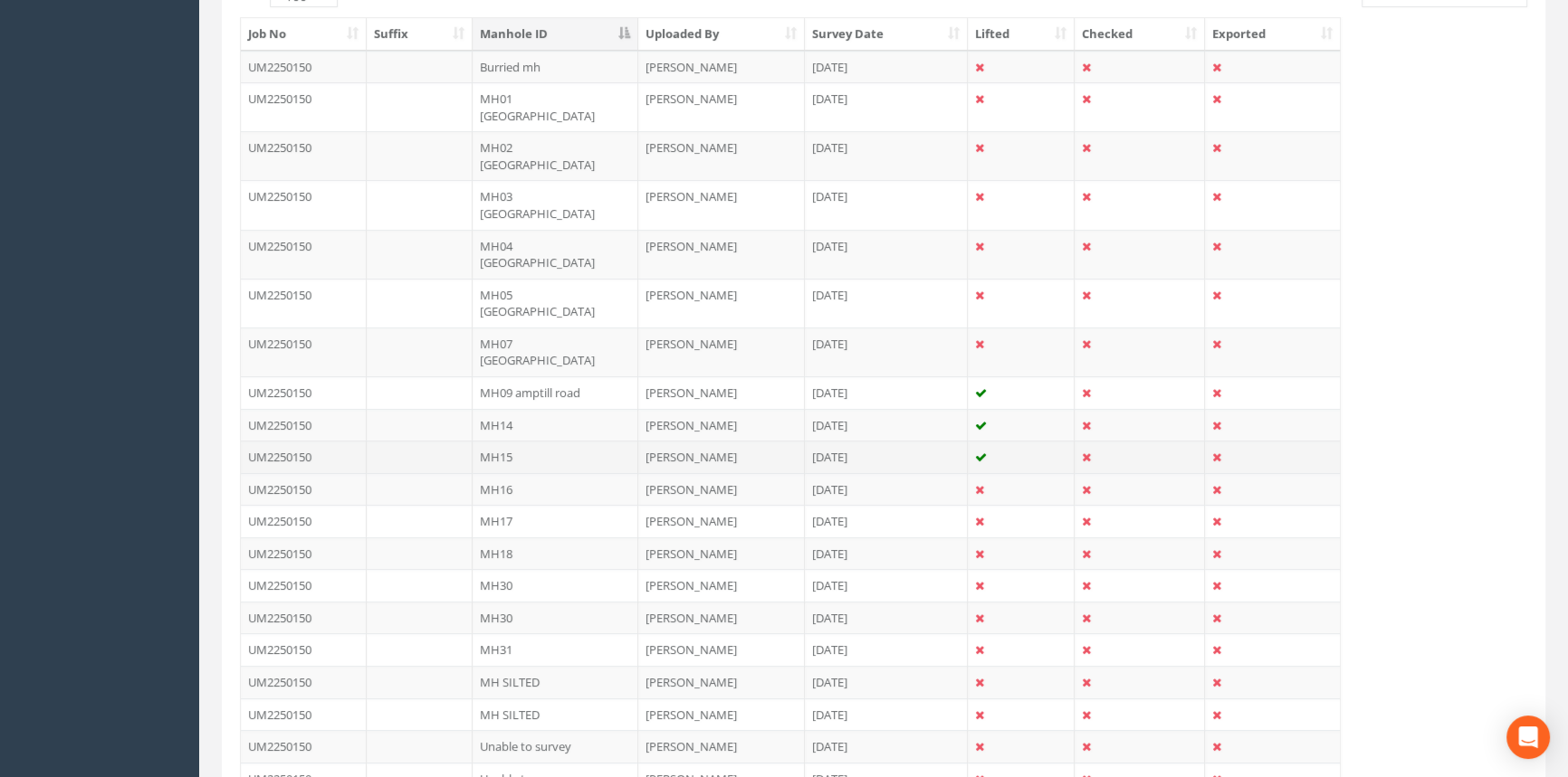
click at [536, 441] on td "MH15" at bounding box center [555, 457] width 165 height 32
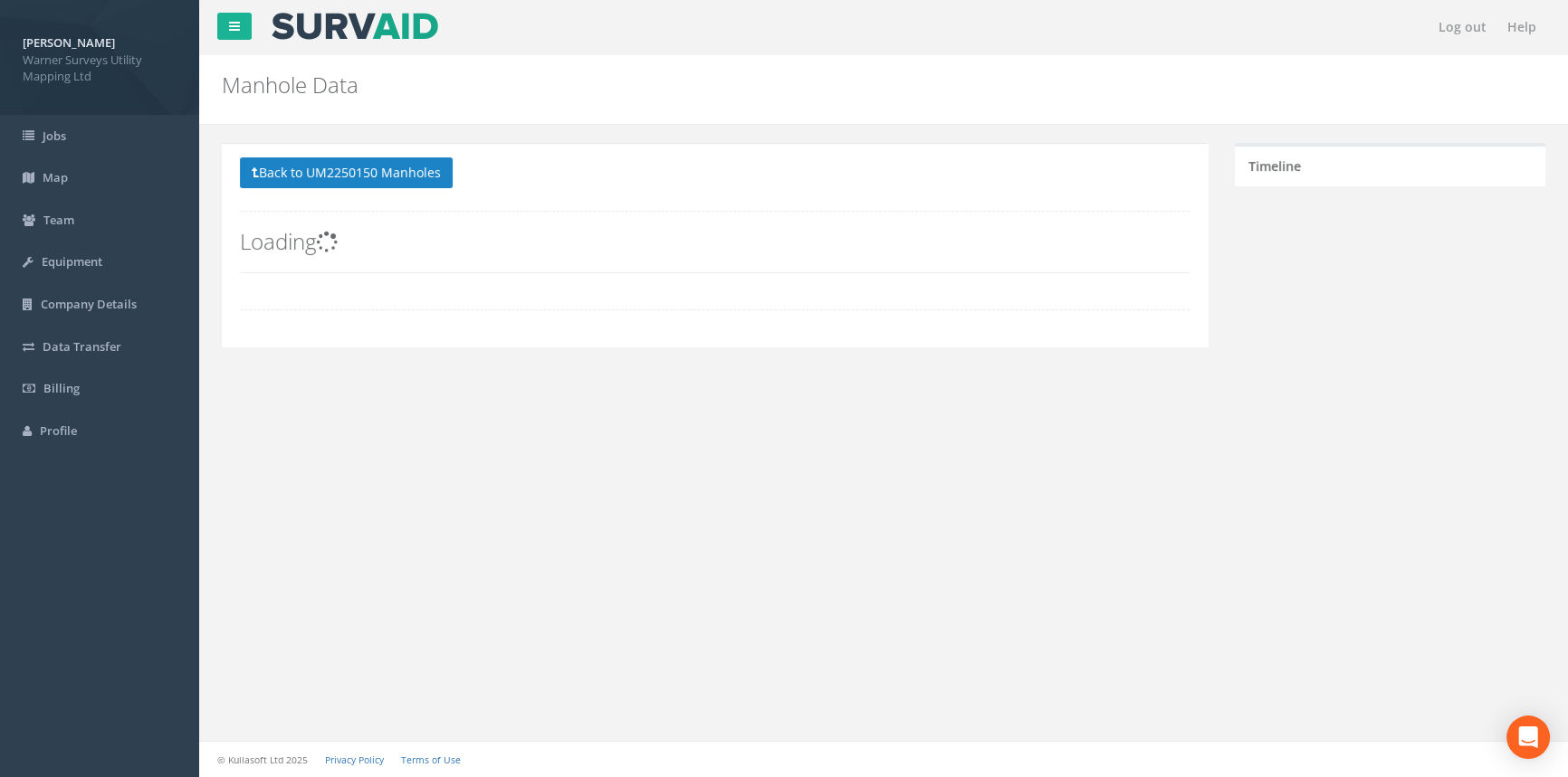
scroll to position [0, 0]
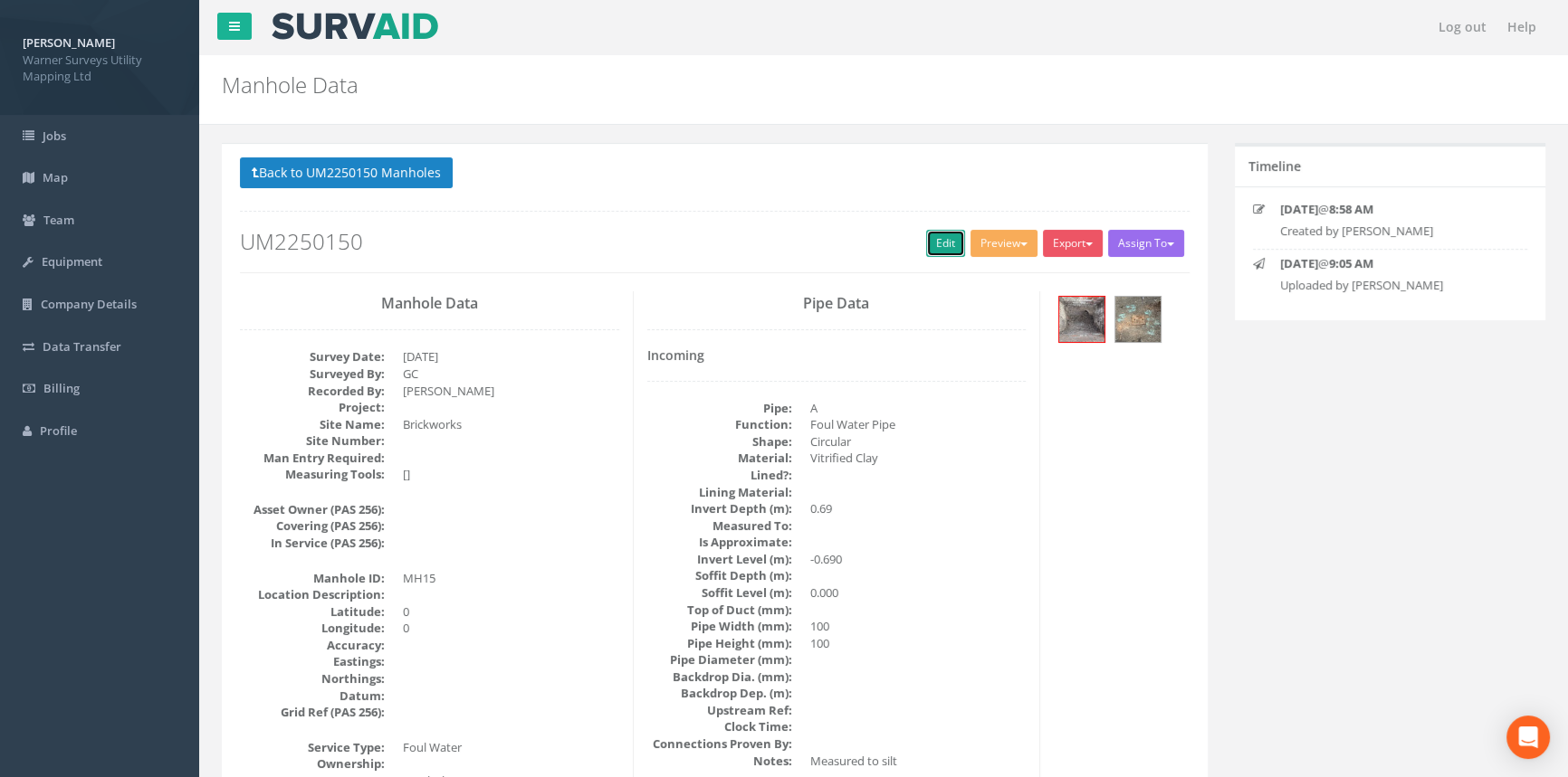
click at [945, 237] on link "Edit" at bounding box center [946, 243] width 39 height 28
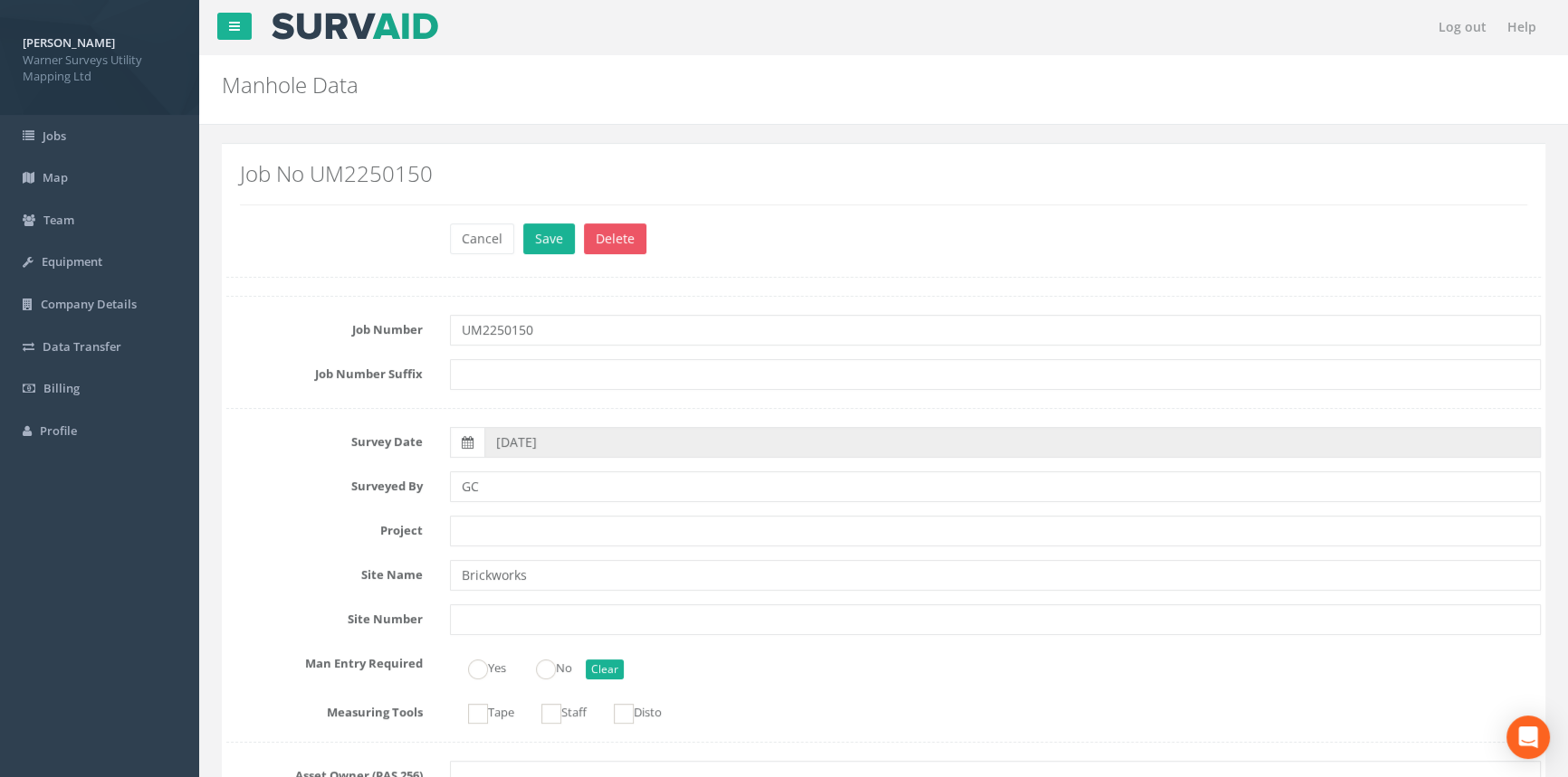
click at [561, 380] on input "text" at bounding box center [995, 374] width 1091 height 30
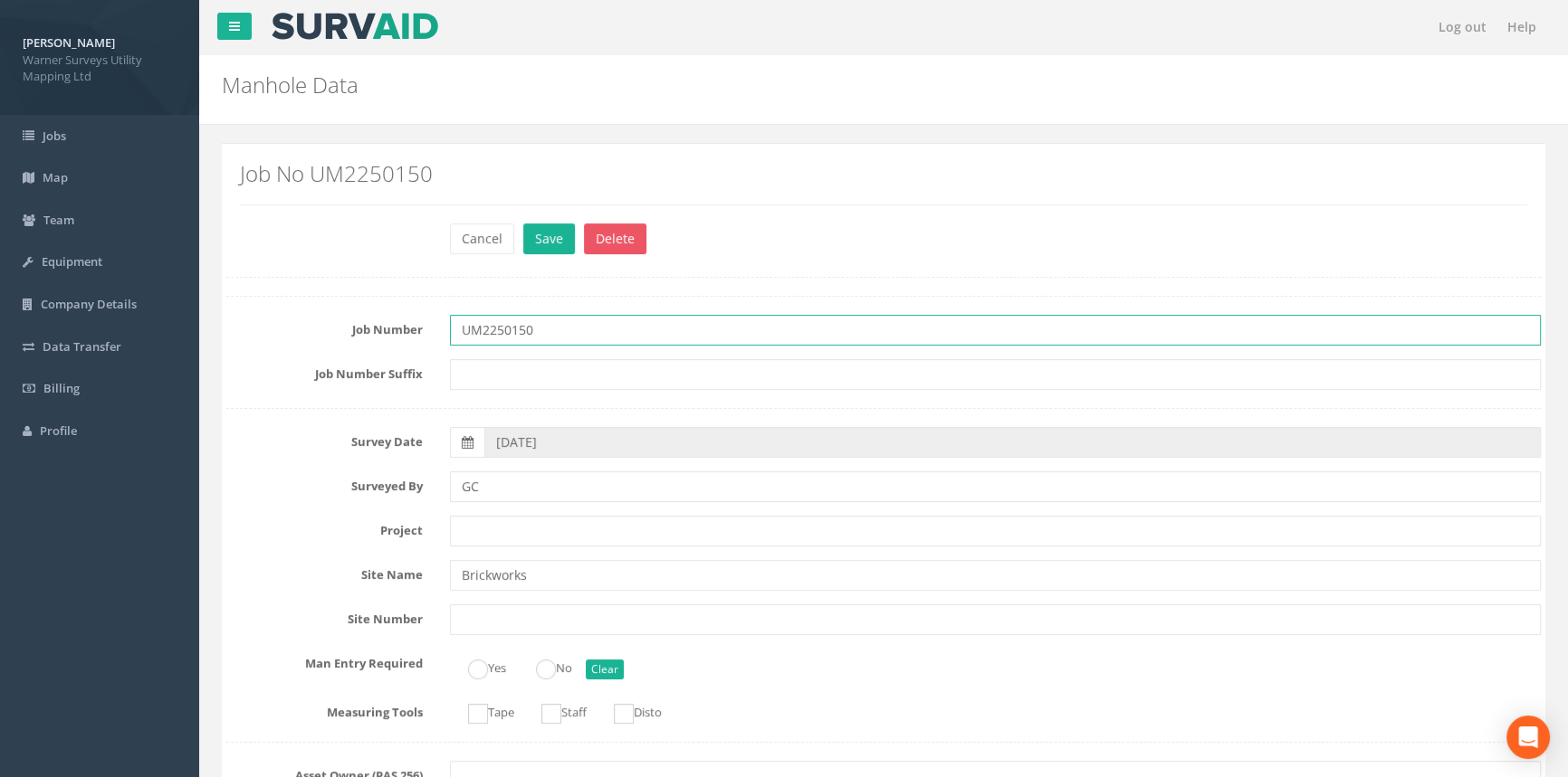
click at [575, 332] on input "UM2250150" at bounding box center [995, 331] width 1091 height 30
type input "UM2250150 - Brickworks"
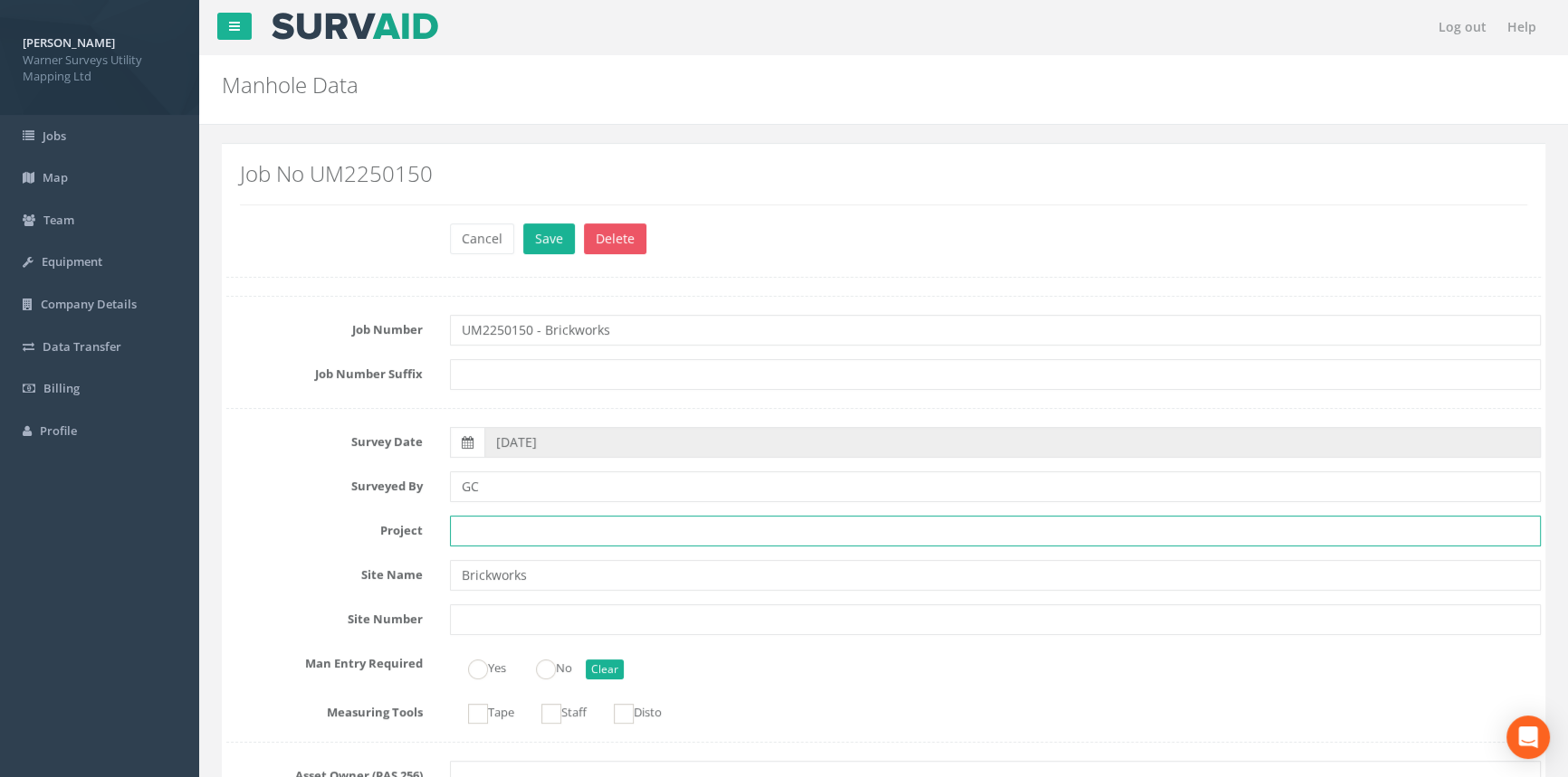
click at [493, 525] on input "text" at bounding box center [995, 531] width 1091 height 30
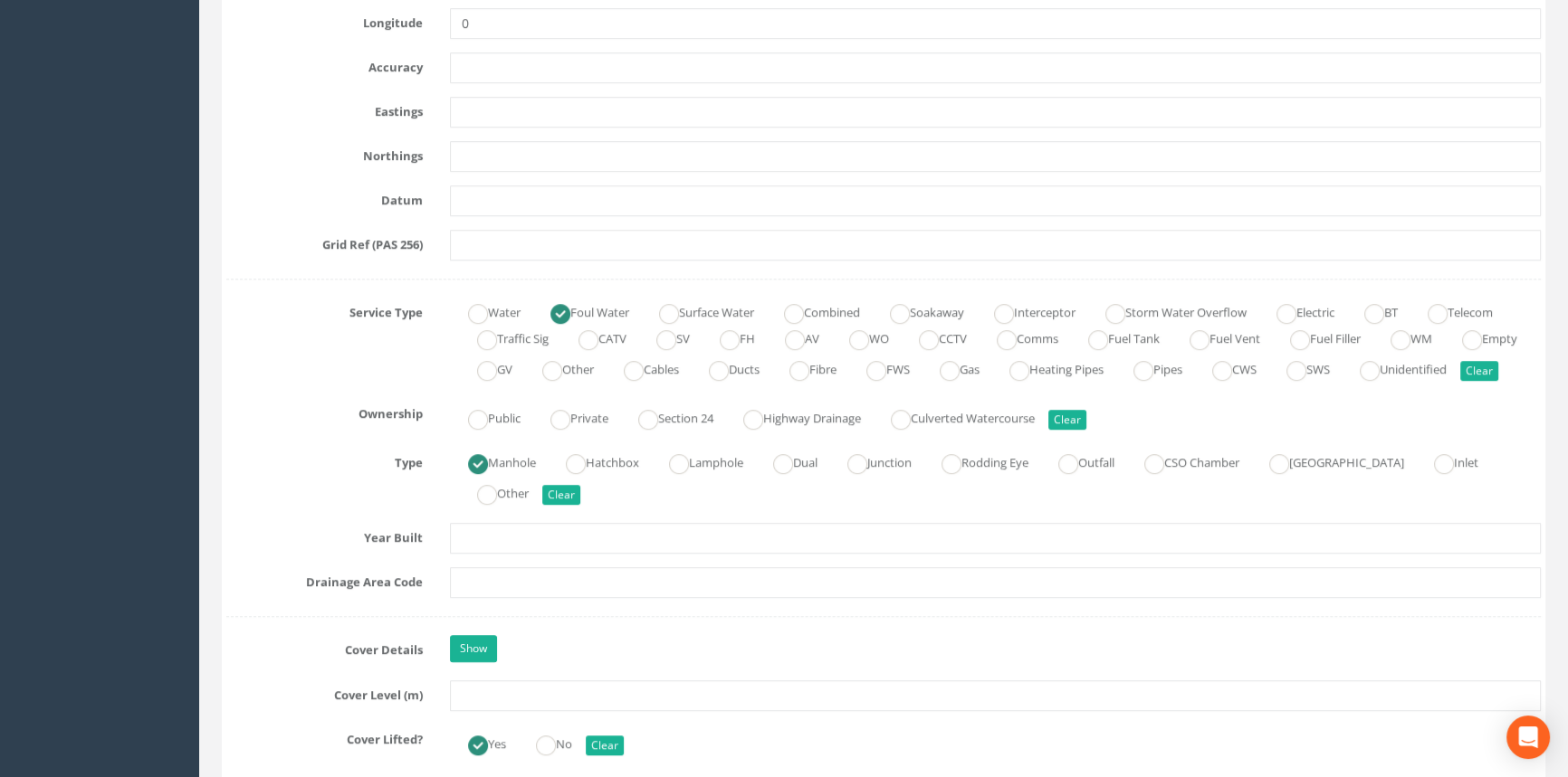
scroll to position [1069, 0]
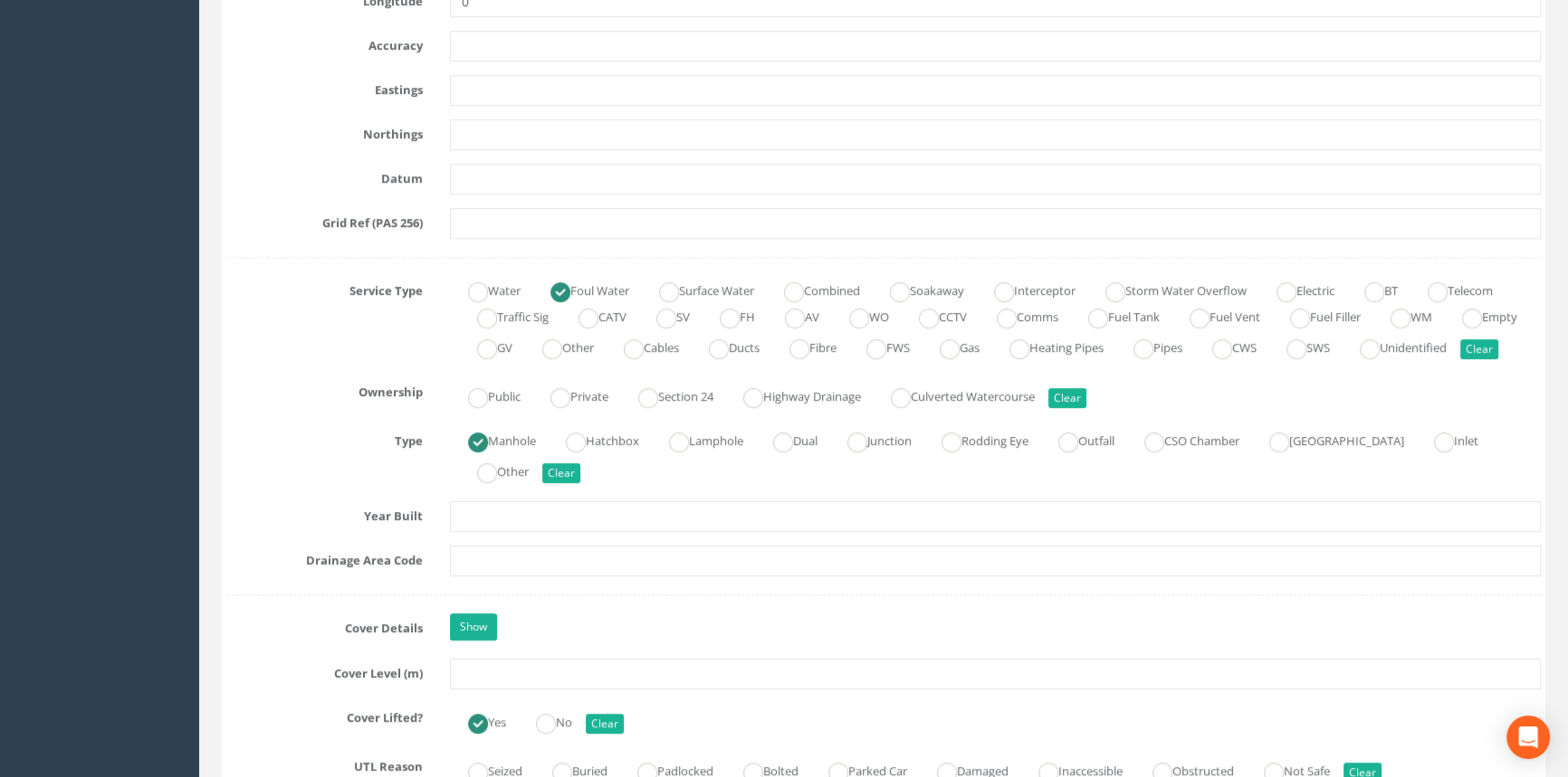
type input "[PERSON_NAME]"
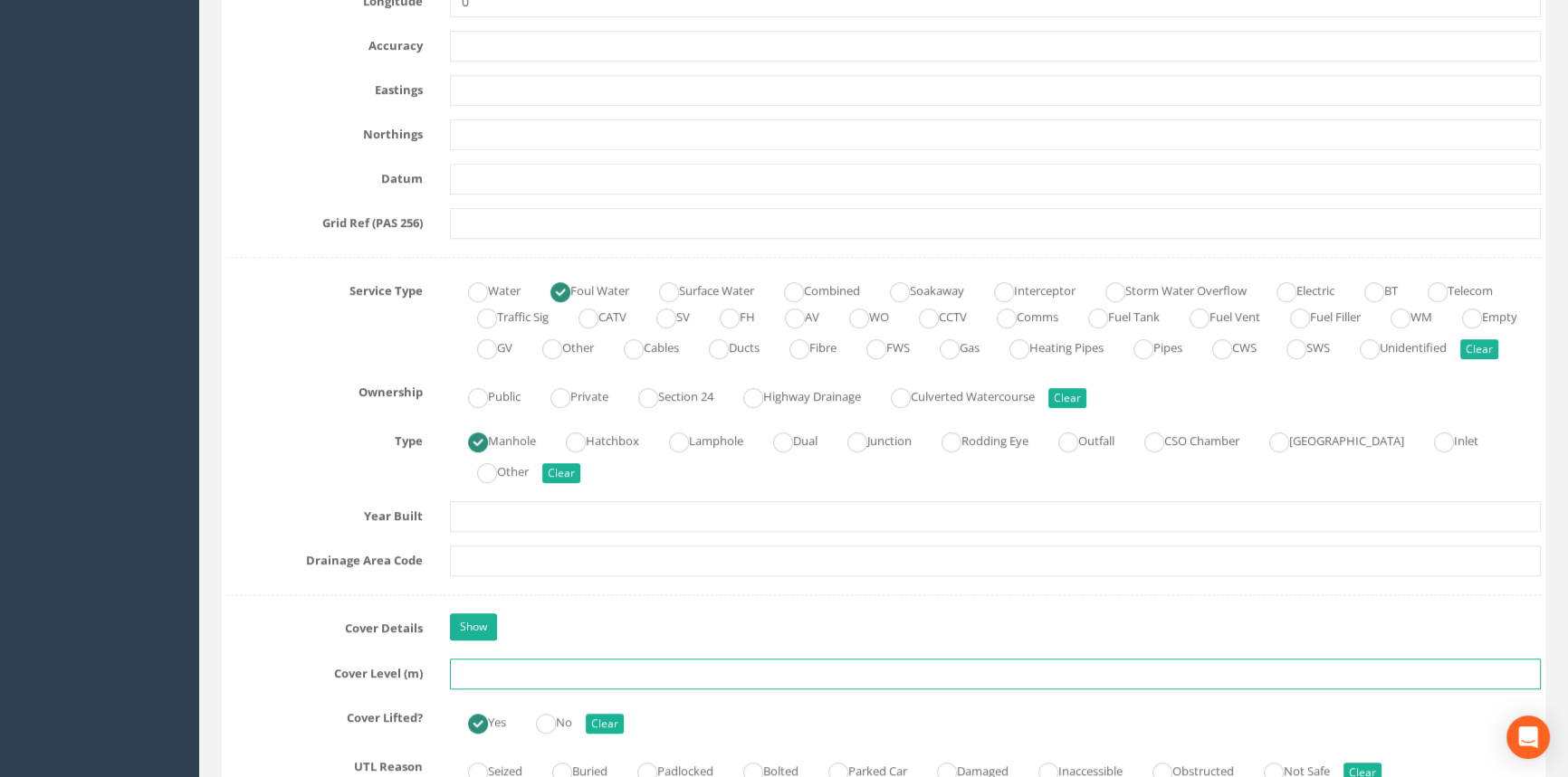
click at [505, 659] on input "text" at bounding box center [995, 674] width 1091 height 30
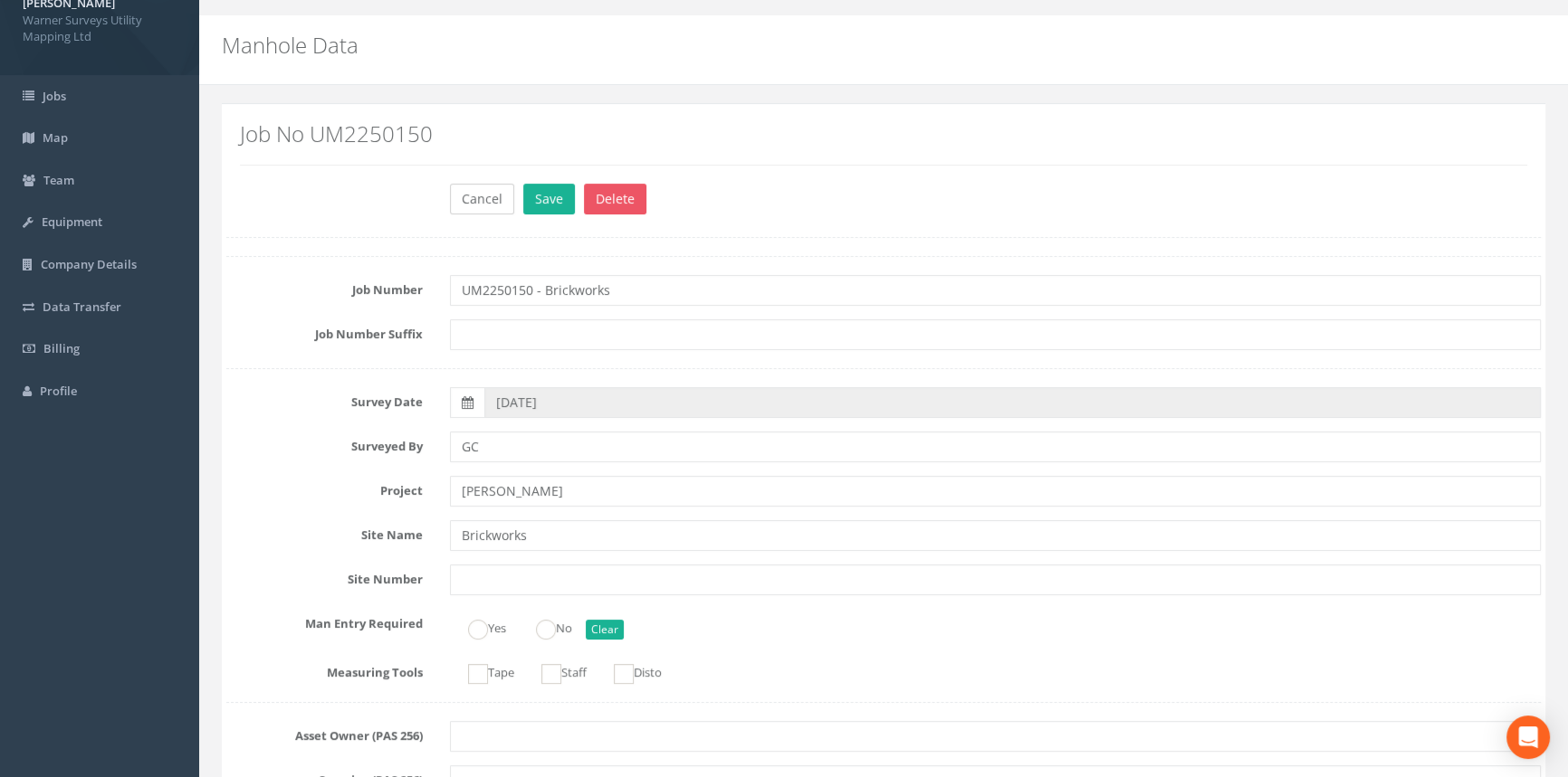
scroll to position [0, 0]
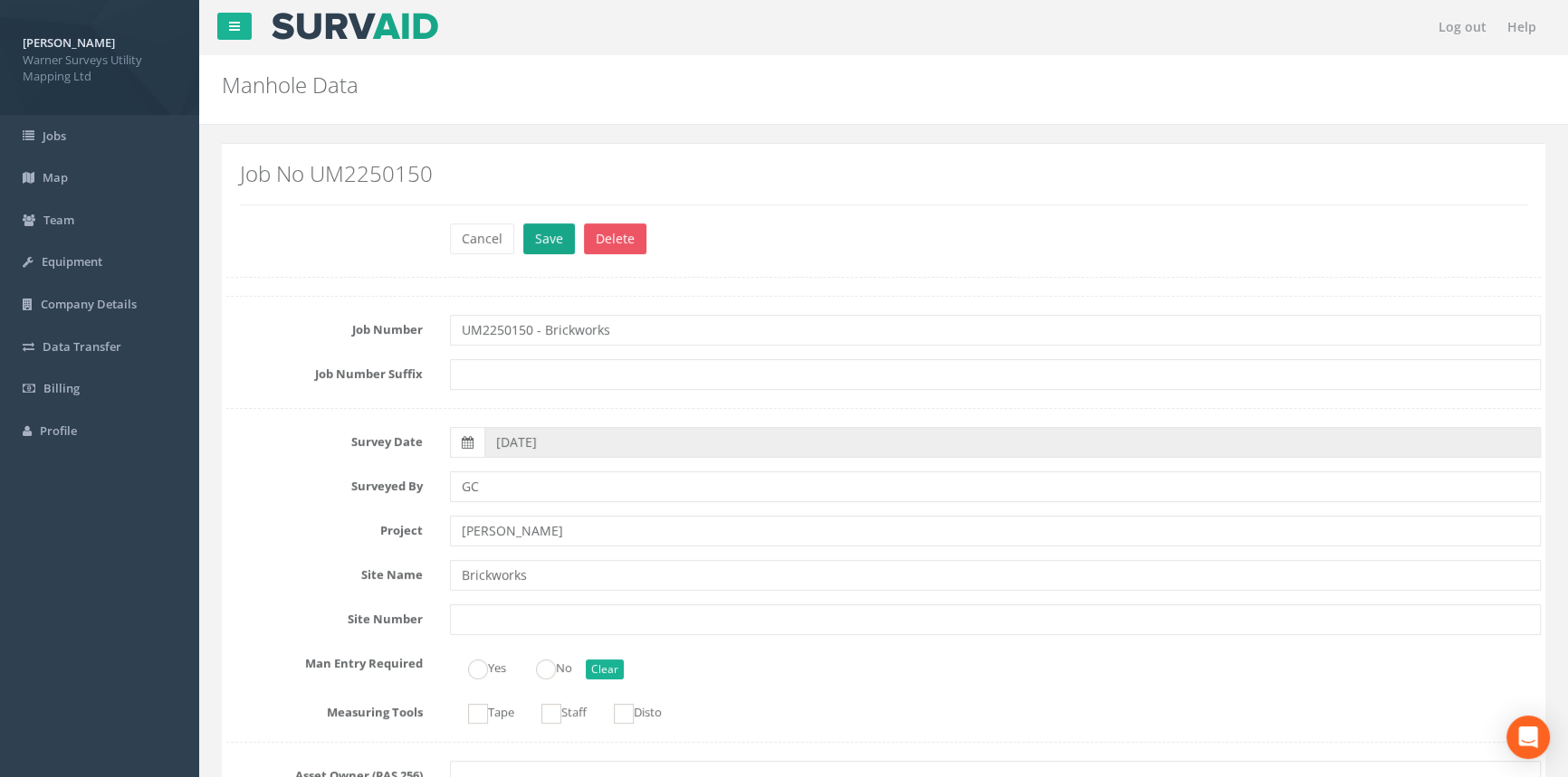
type input "33.55"
click at [538, 243] on button "Save" at bounding box center [549, 238] width 51 height 30
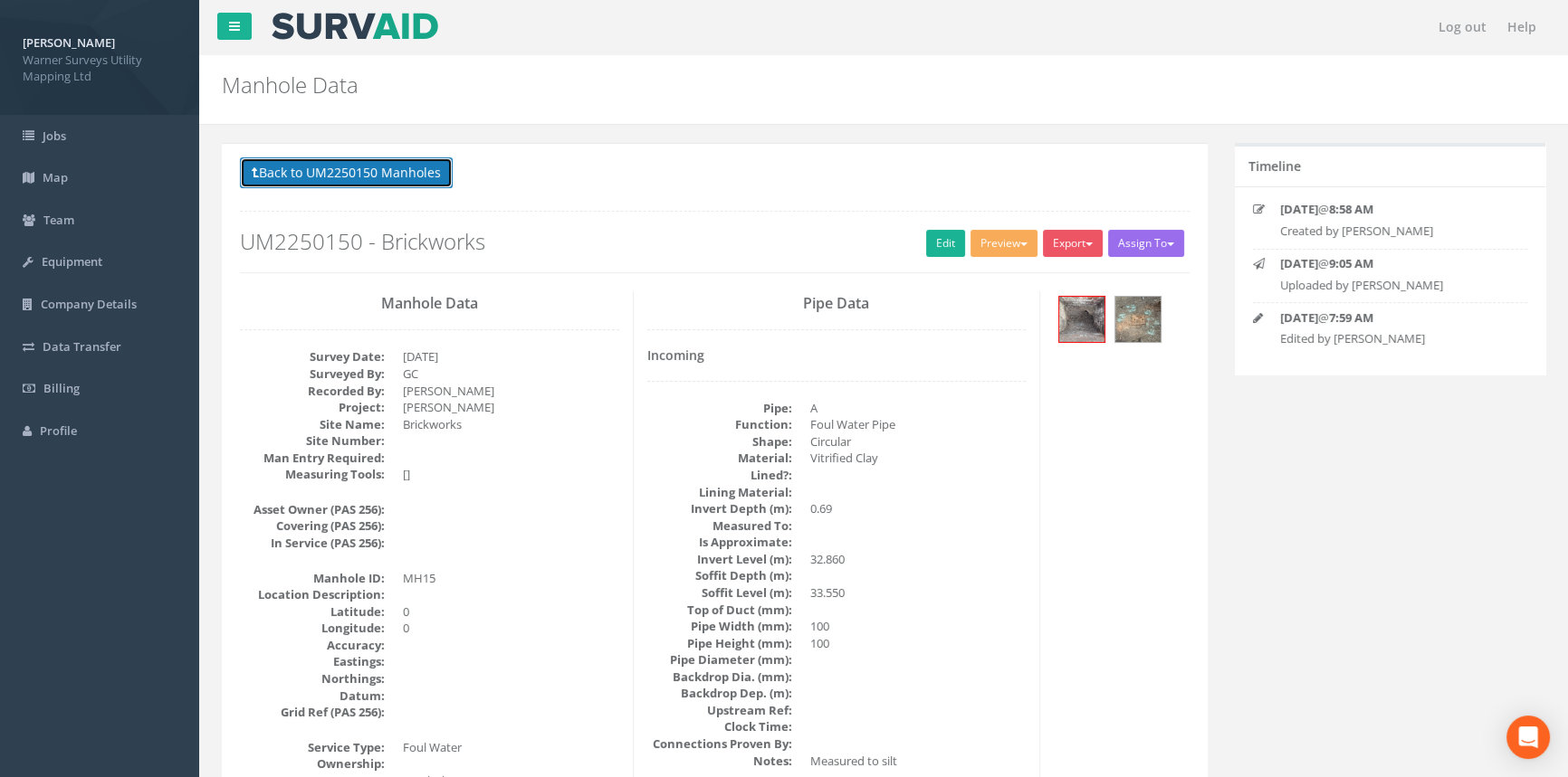
click at [381, 180] on button "Back to UM2250150 Manholes" at bounding box center [346, 173] width 213 height 30
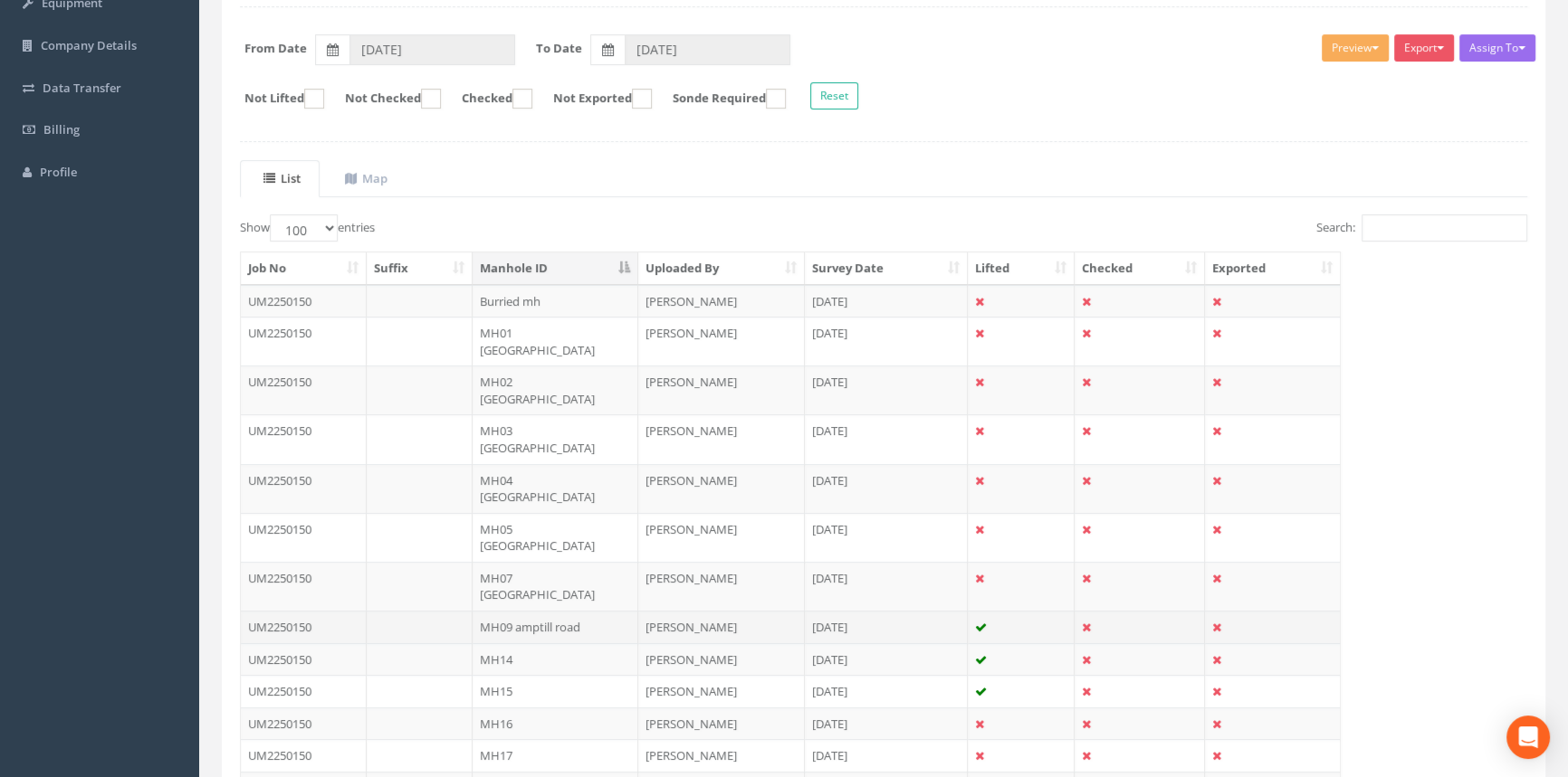
scroll to position [411, 0]
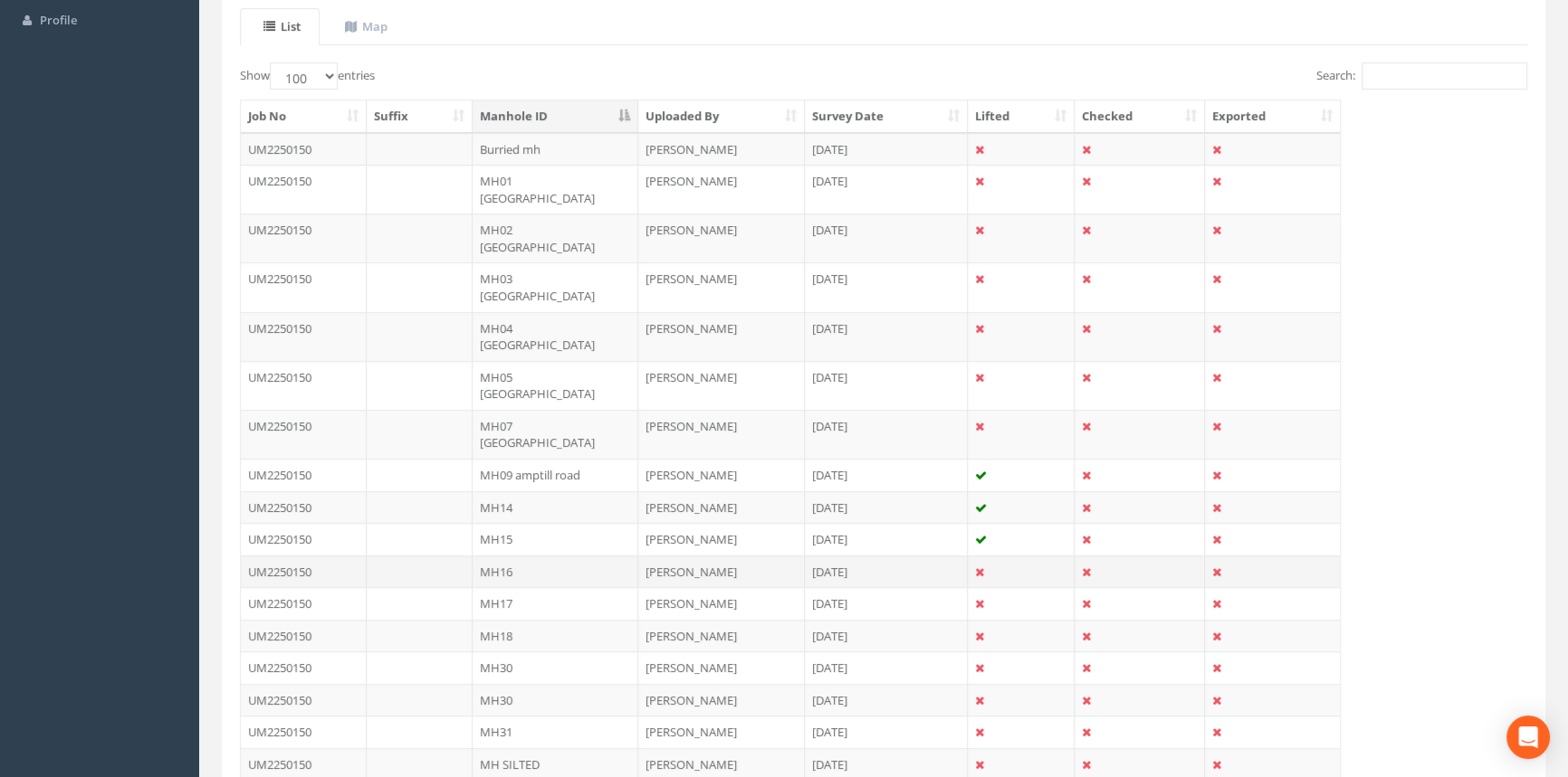
click at [527, 556] on td "MH16" at bounding box center [555, 572] width 165 height 32
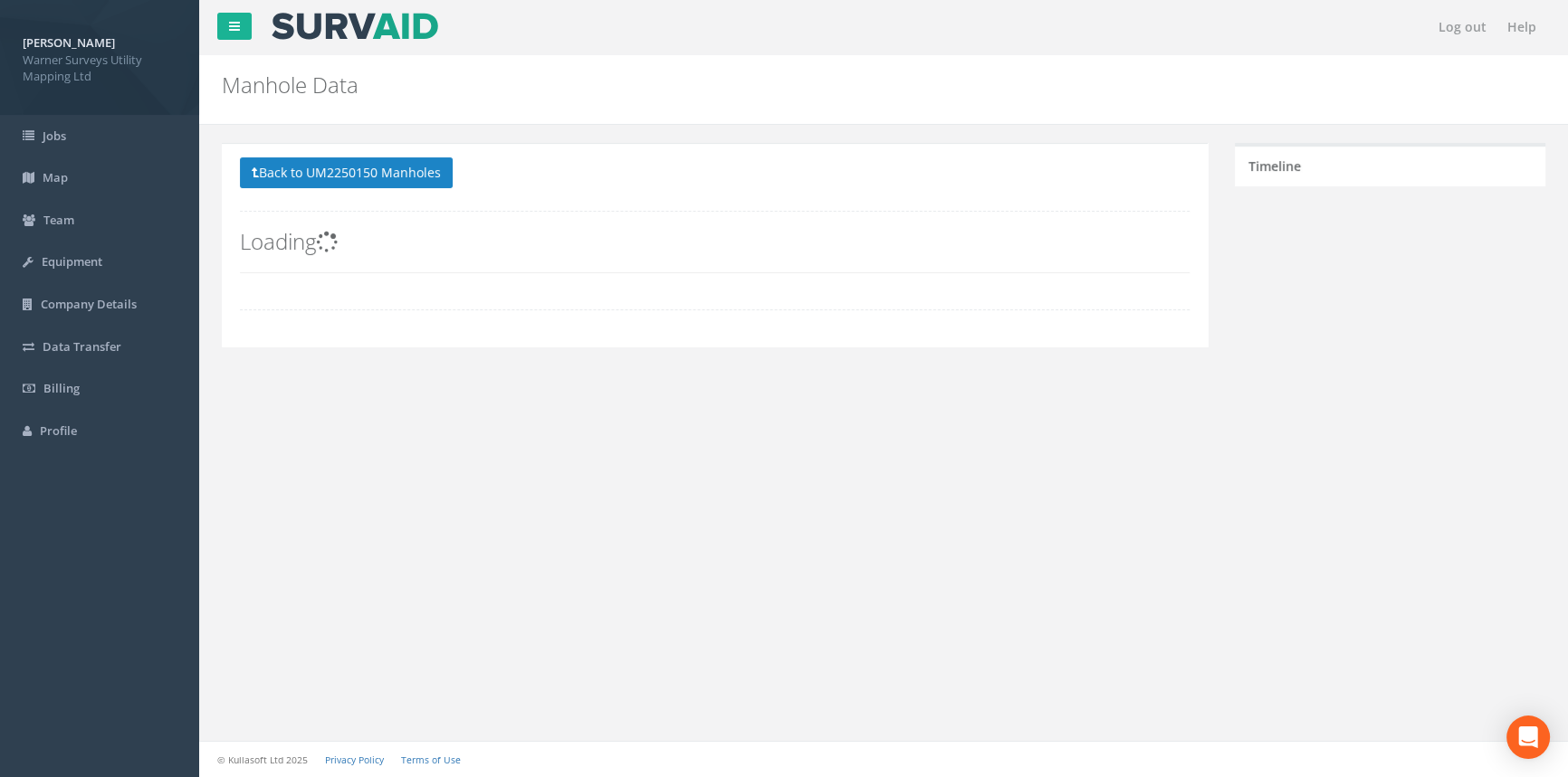
scroll to position [0, 0]
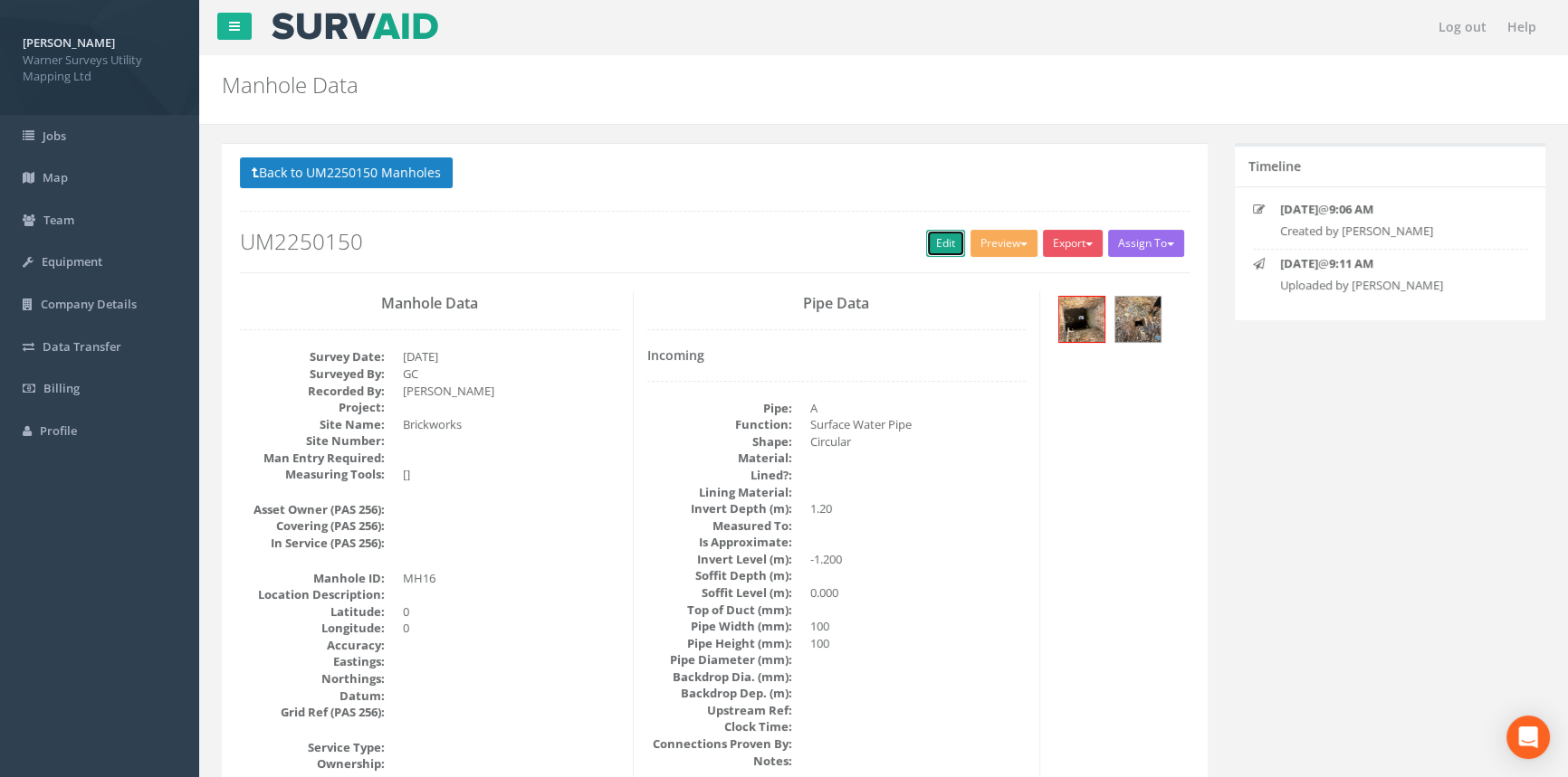
click at [927, 238] on link "Edit" at bounding box center [946, 243] width 39 height 28
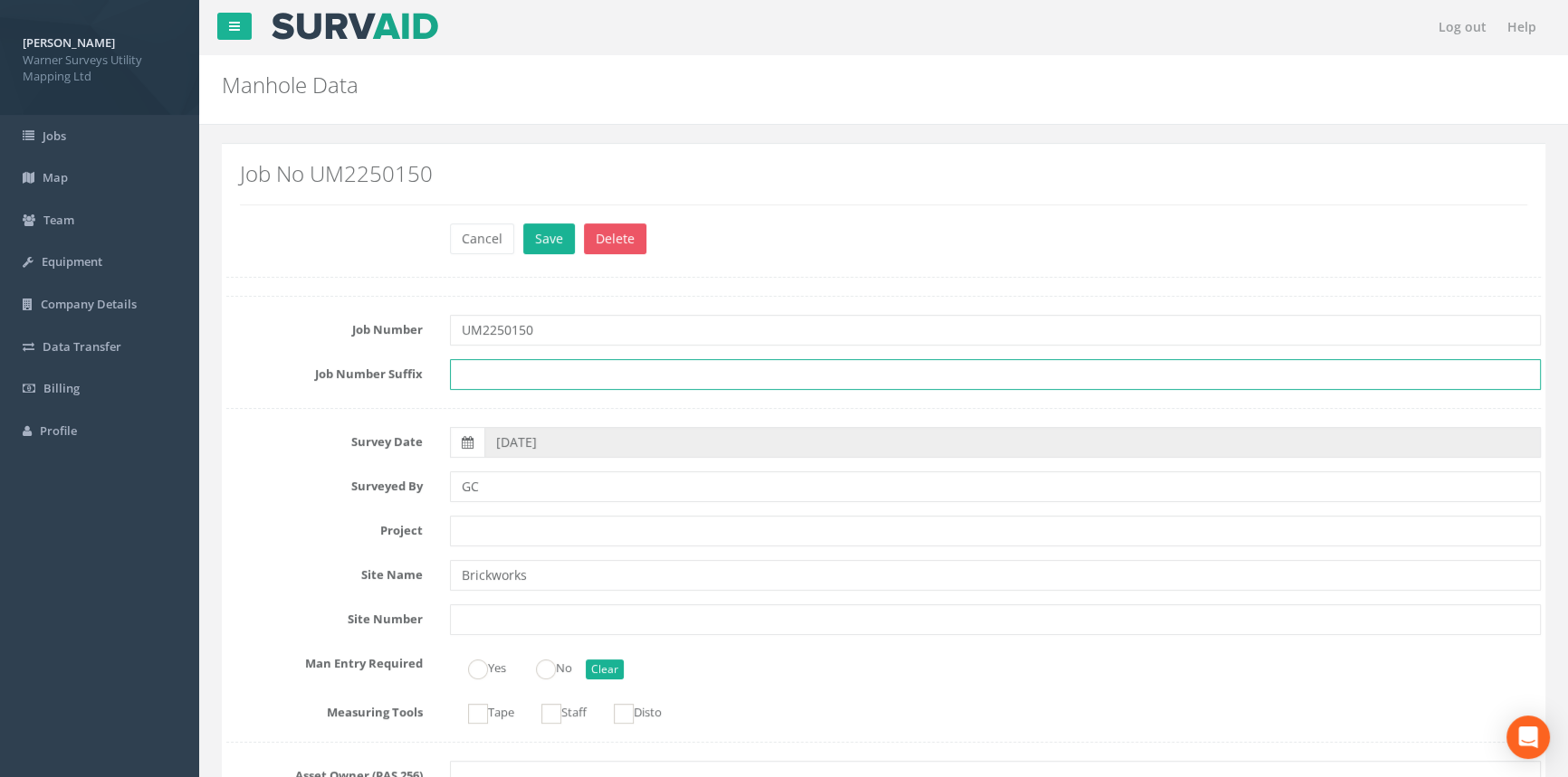
click at [503, 381] on input "text" at bounding box center [995, 374] width 1091 height 30
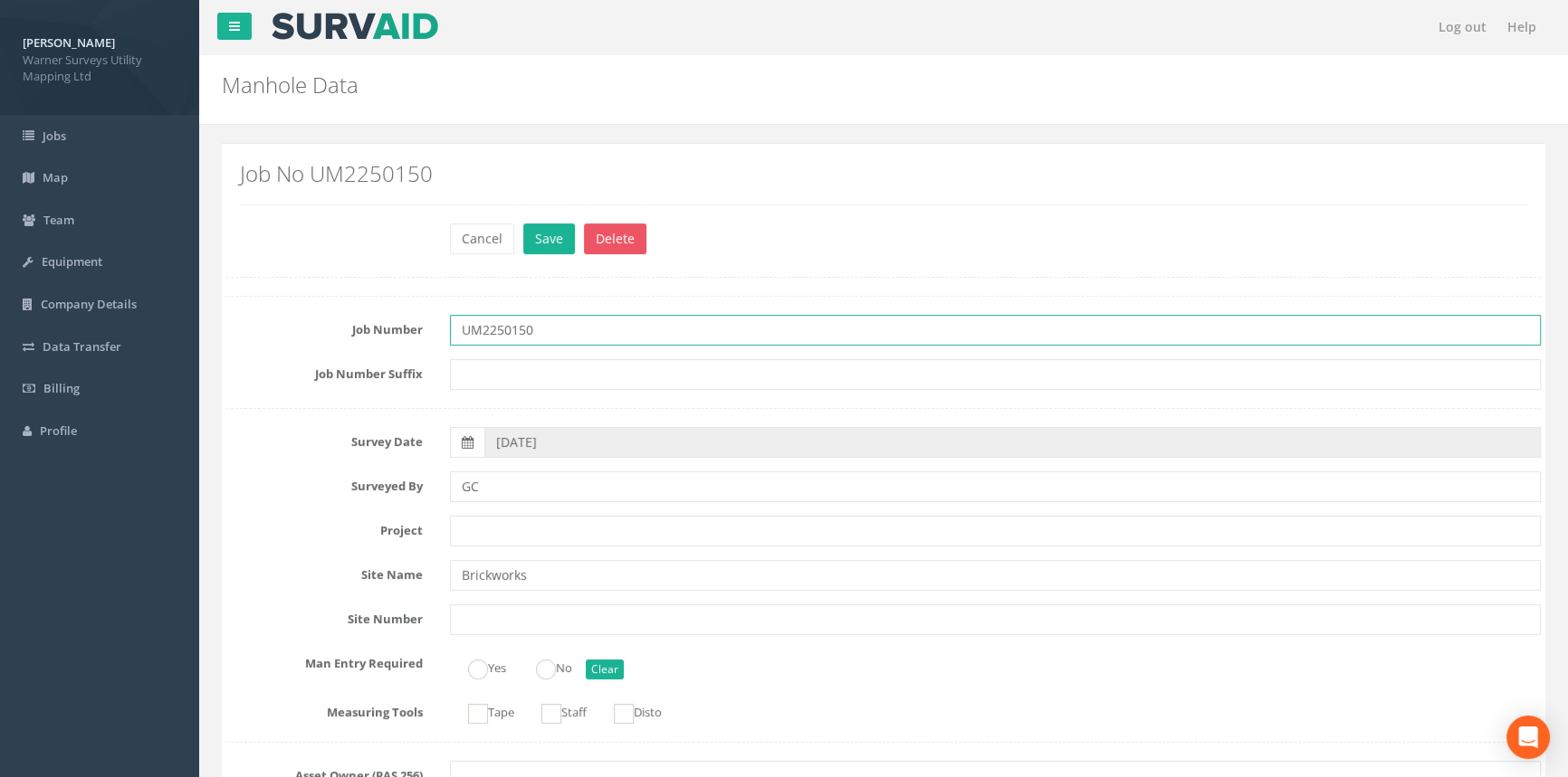
click at [564, 329] on input "UM2250150" at bounding box center [995, 331] width 1091 height 30
type input "UM2250150 - Brickworks"
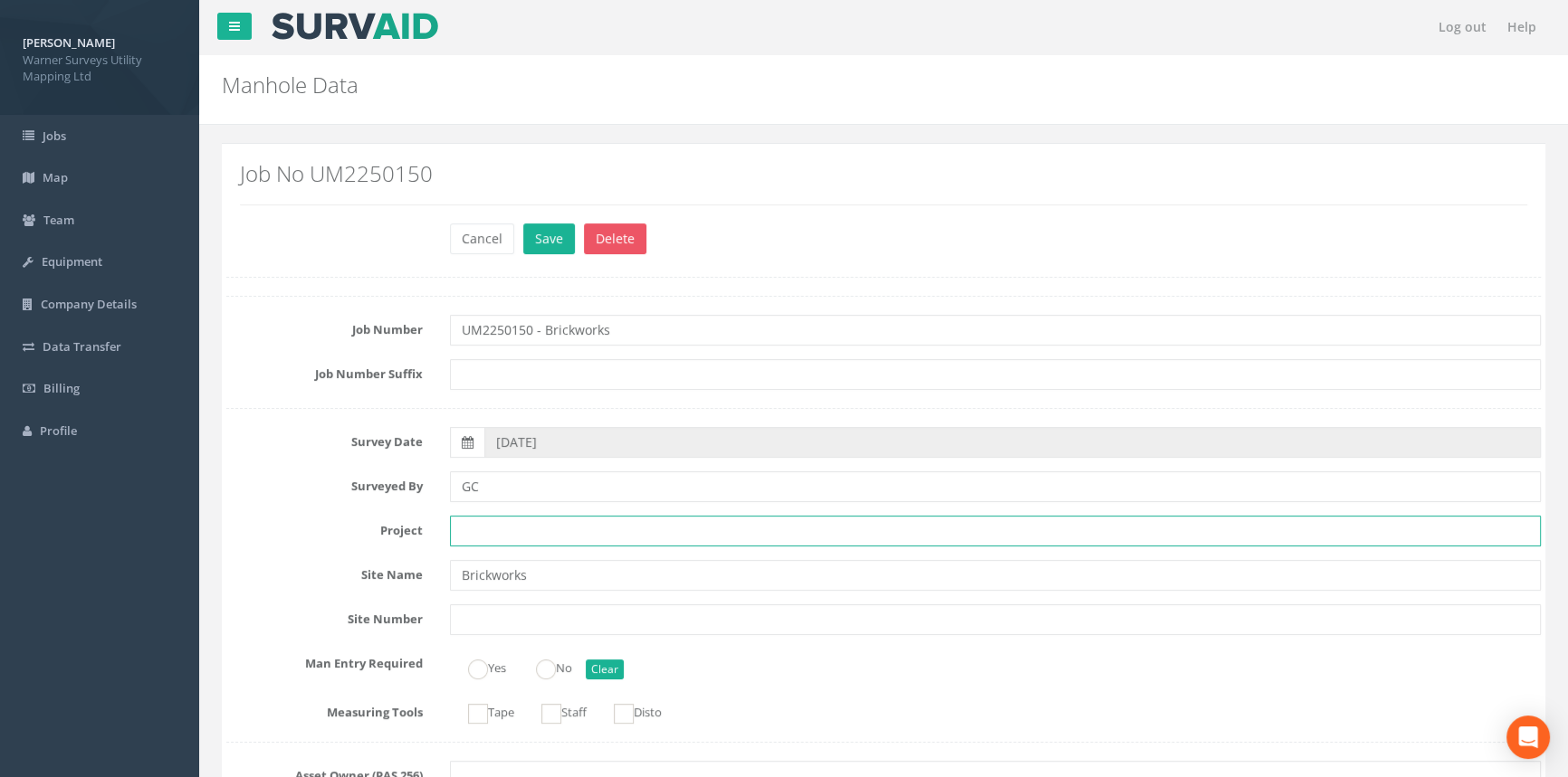
click at [487, 545] on input "text" at bounding box center [995, 531] width 1091 height 30
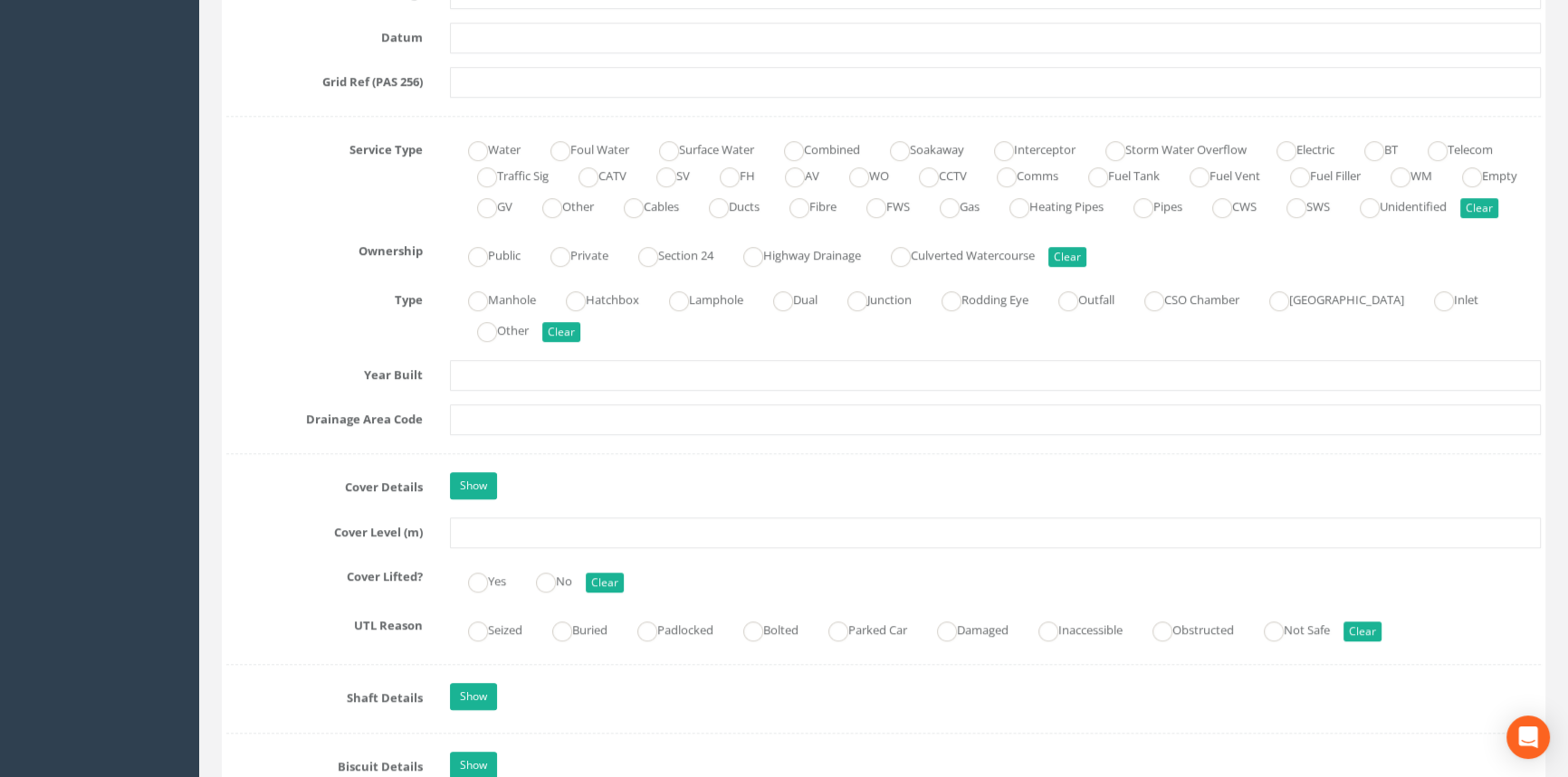
scroll to position [1233, 0]
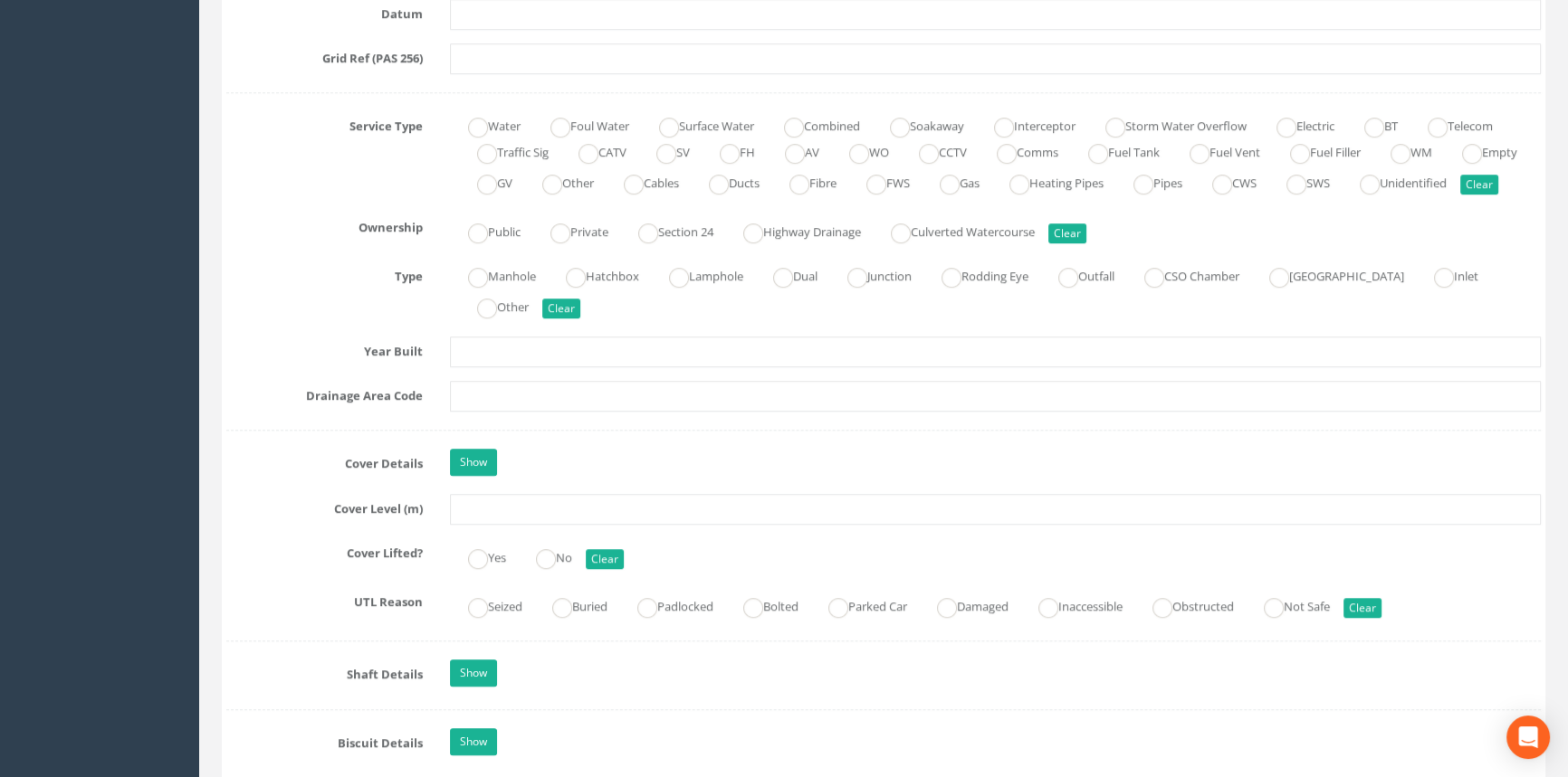
type input "[PERSON_NAME]"
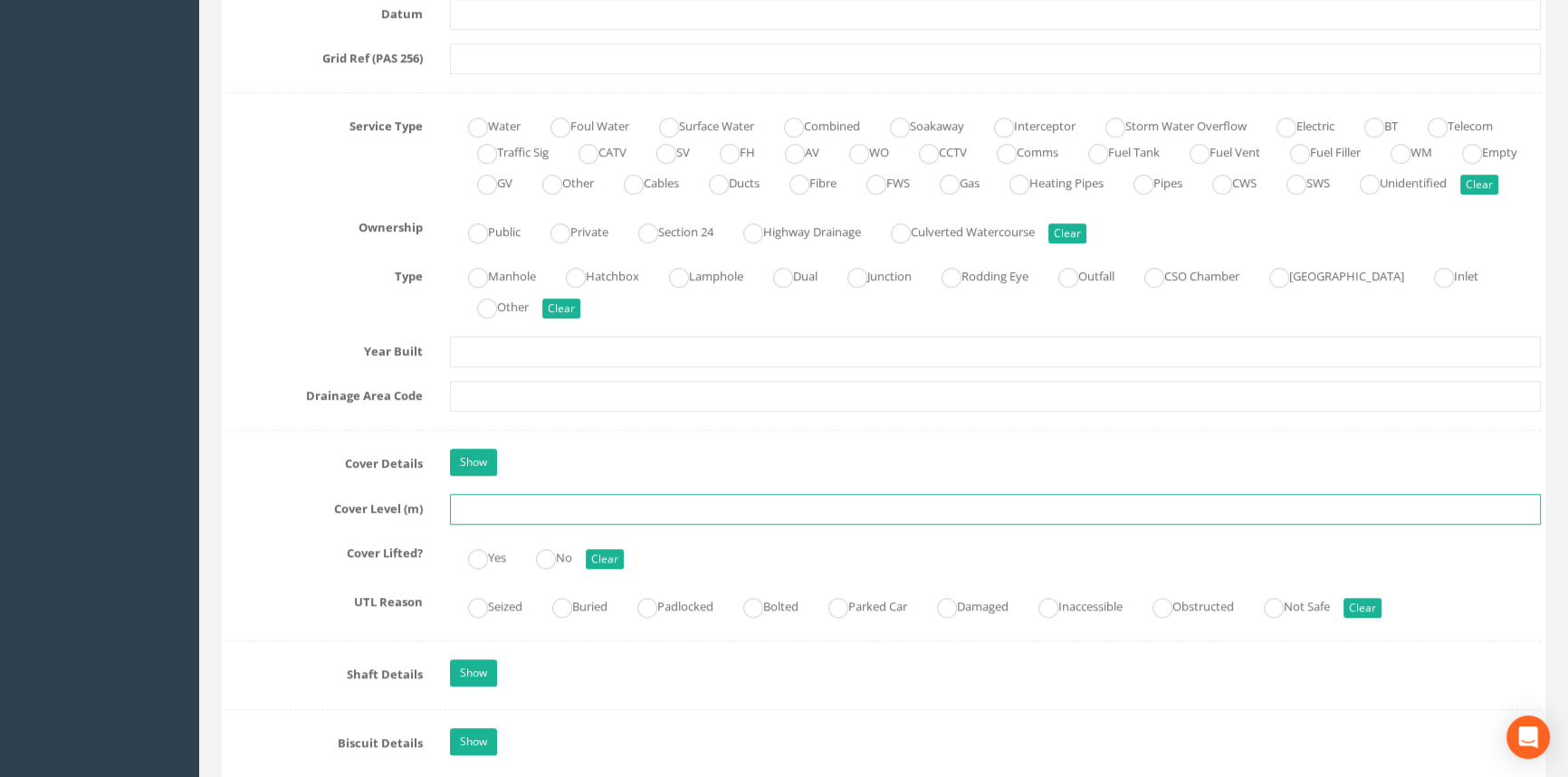
click at [531, 525] on input "text" at bounding box center [995, 509] width 1091 height 30
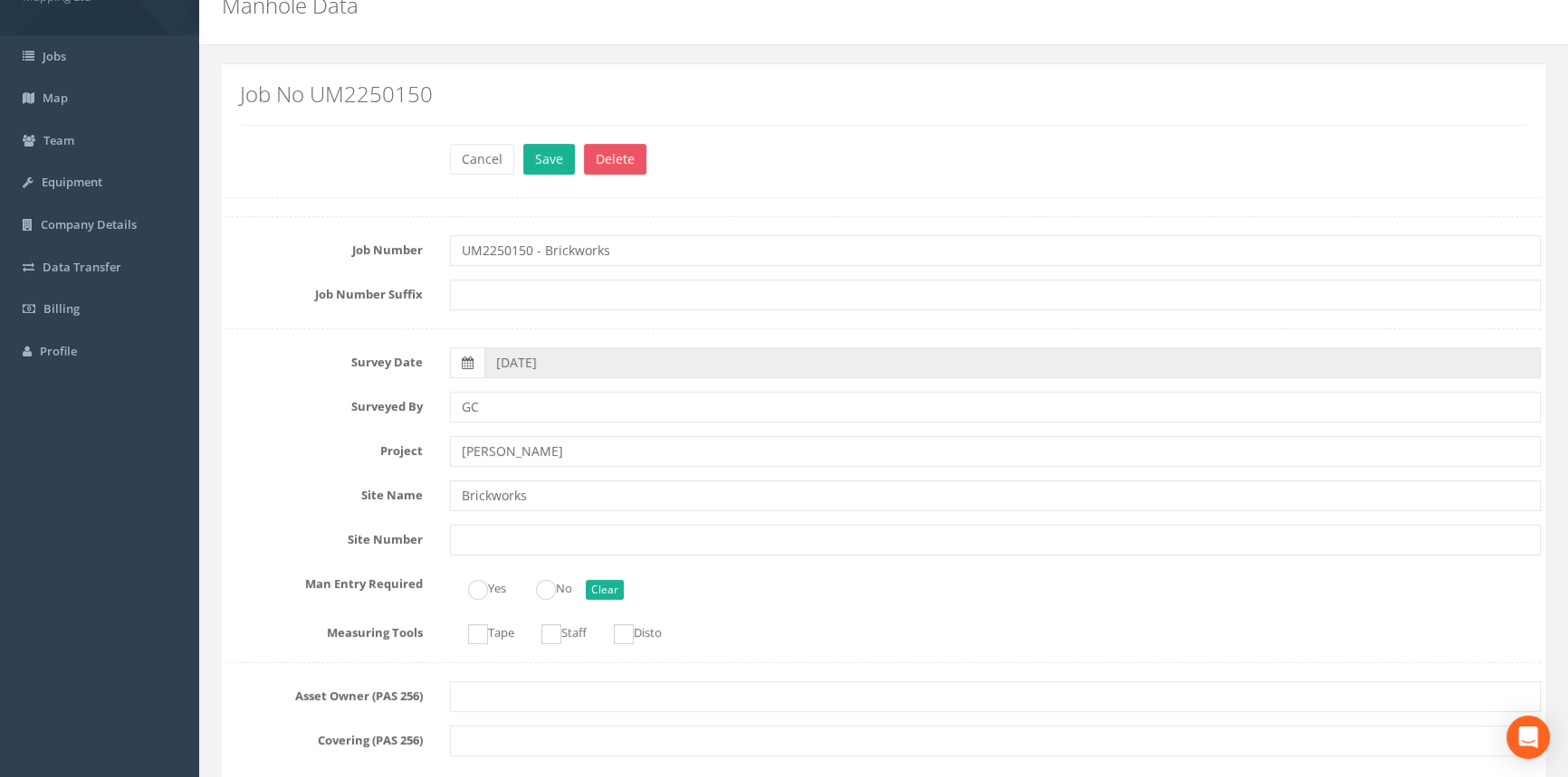
scroll to position [0, 0]
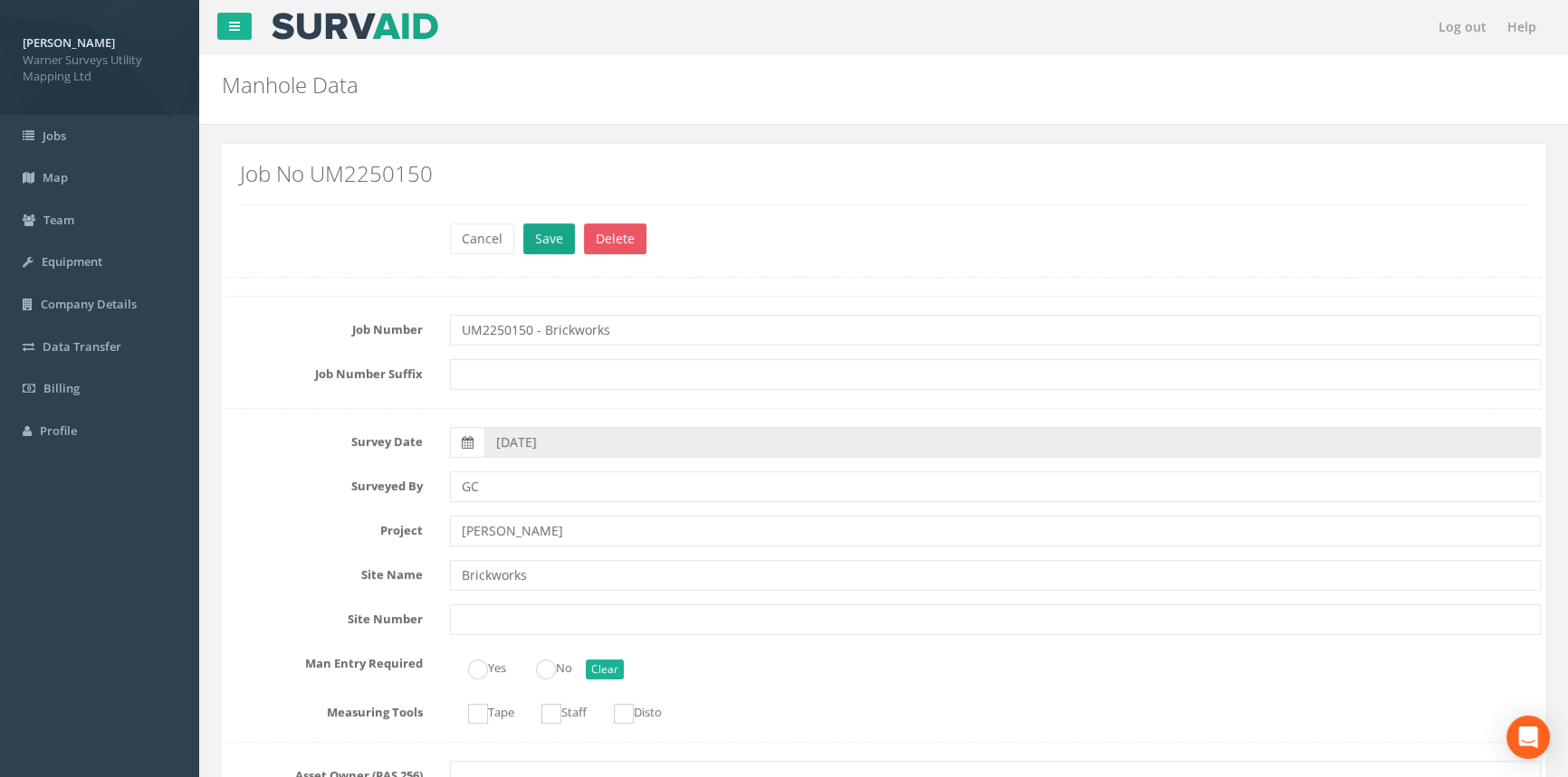
type input "32.84"
click at [553, 240] on button "Save" at bounding box center [549, 238] width 51 height 30
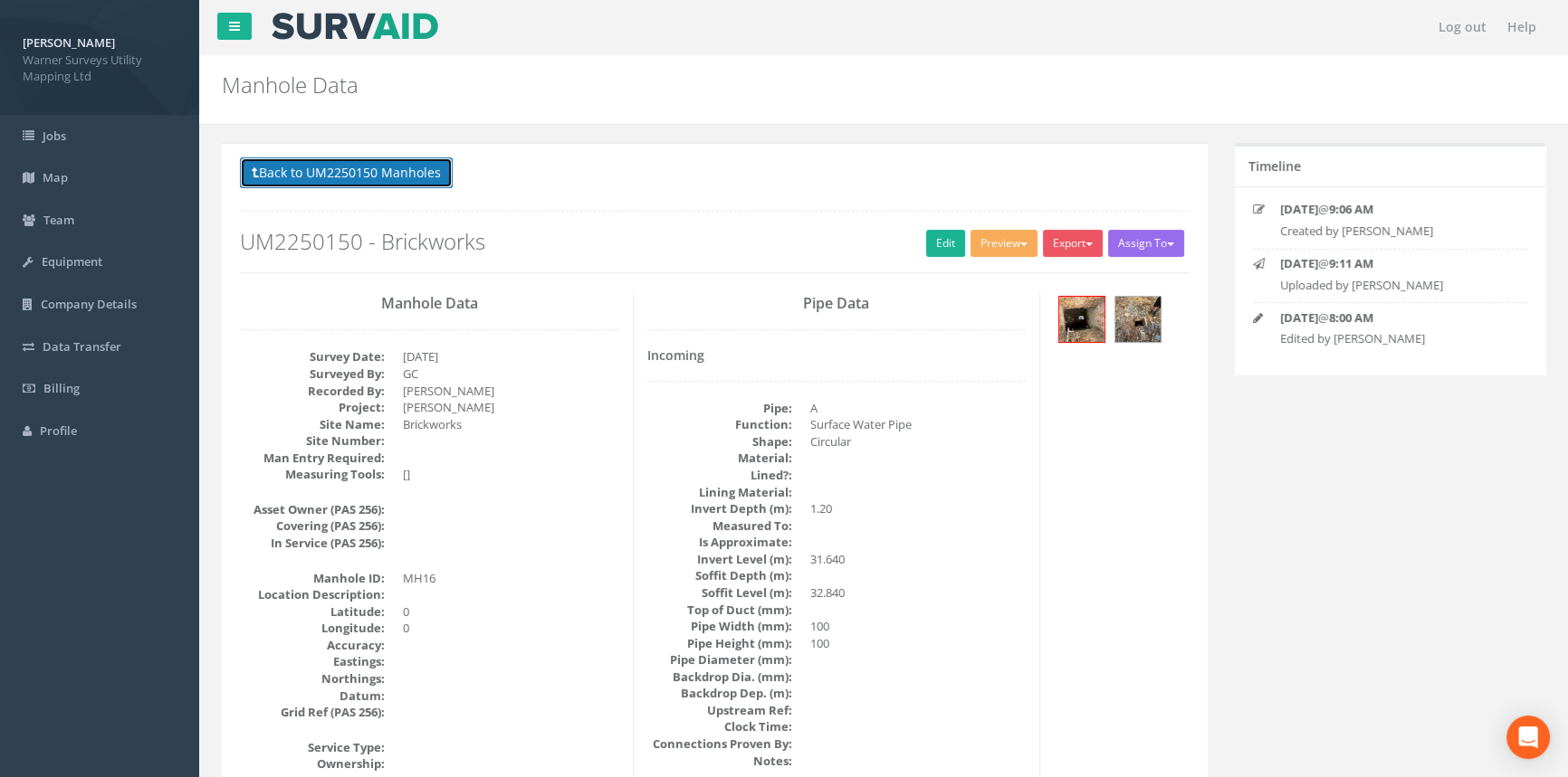
click at [360, 170] on button "Back to UM2250150 Manholes" at bounding box center [346, 173] width 213 height 30
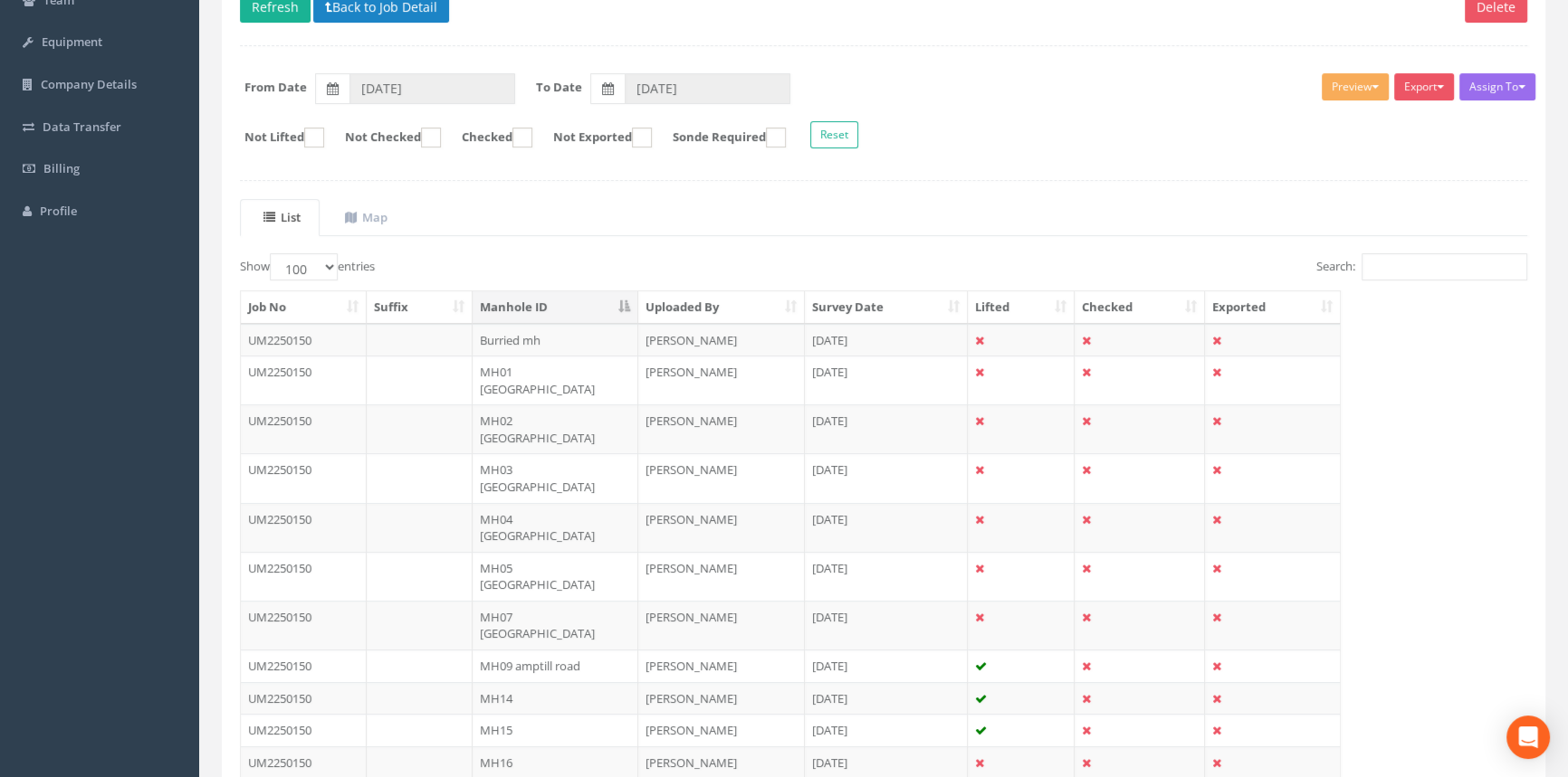
scroll to position [411, 0]
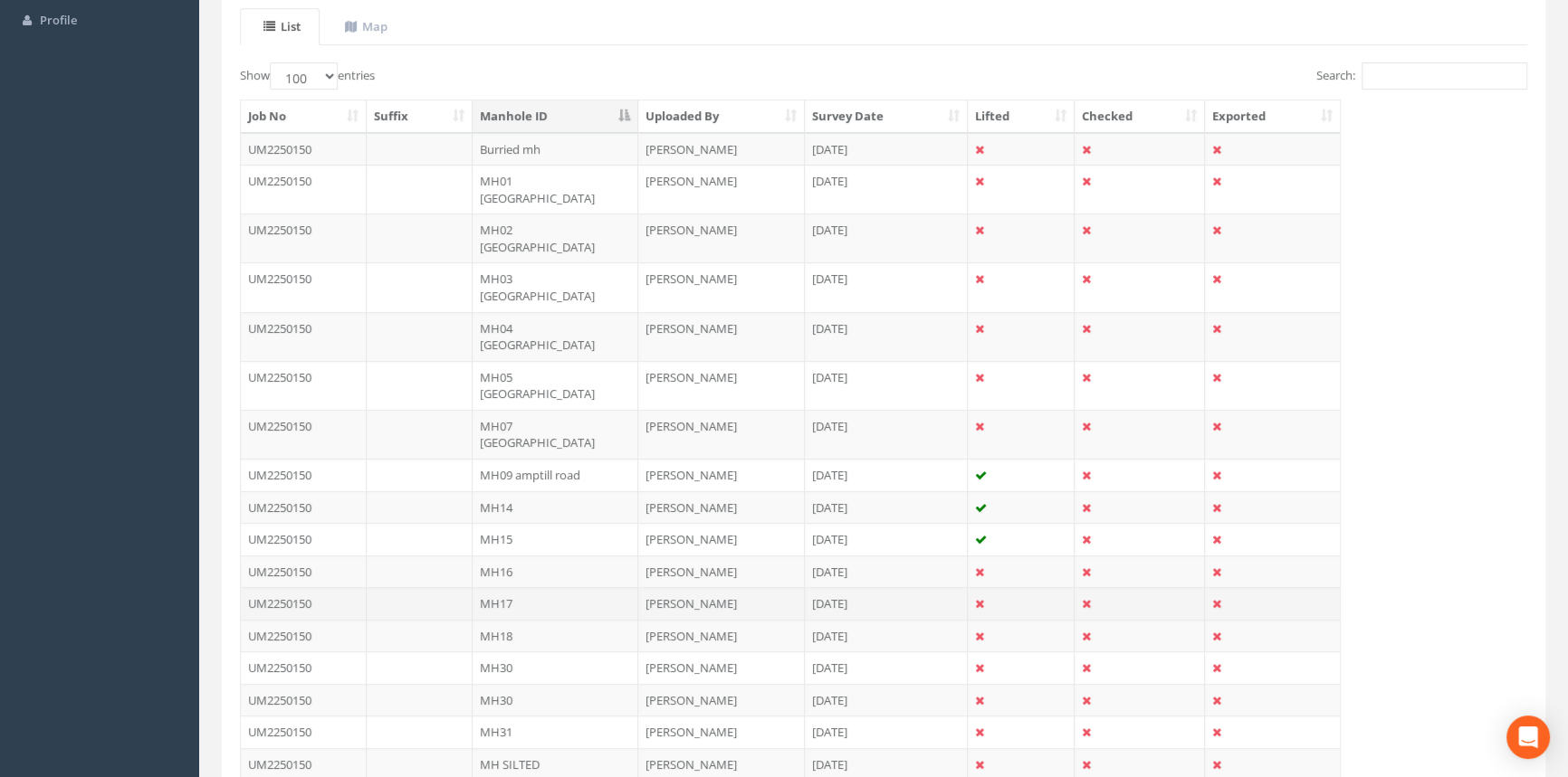
click at [529, 587] on td "MH17" at bounding box center [555, 603] width 165 height 32
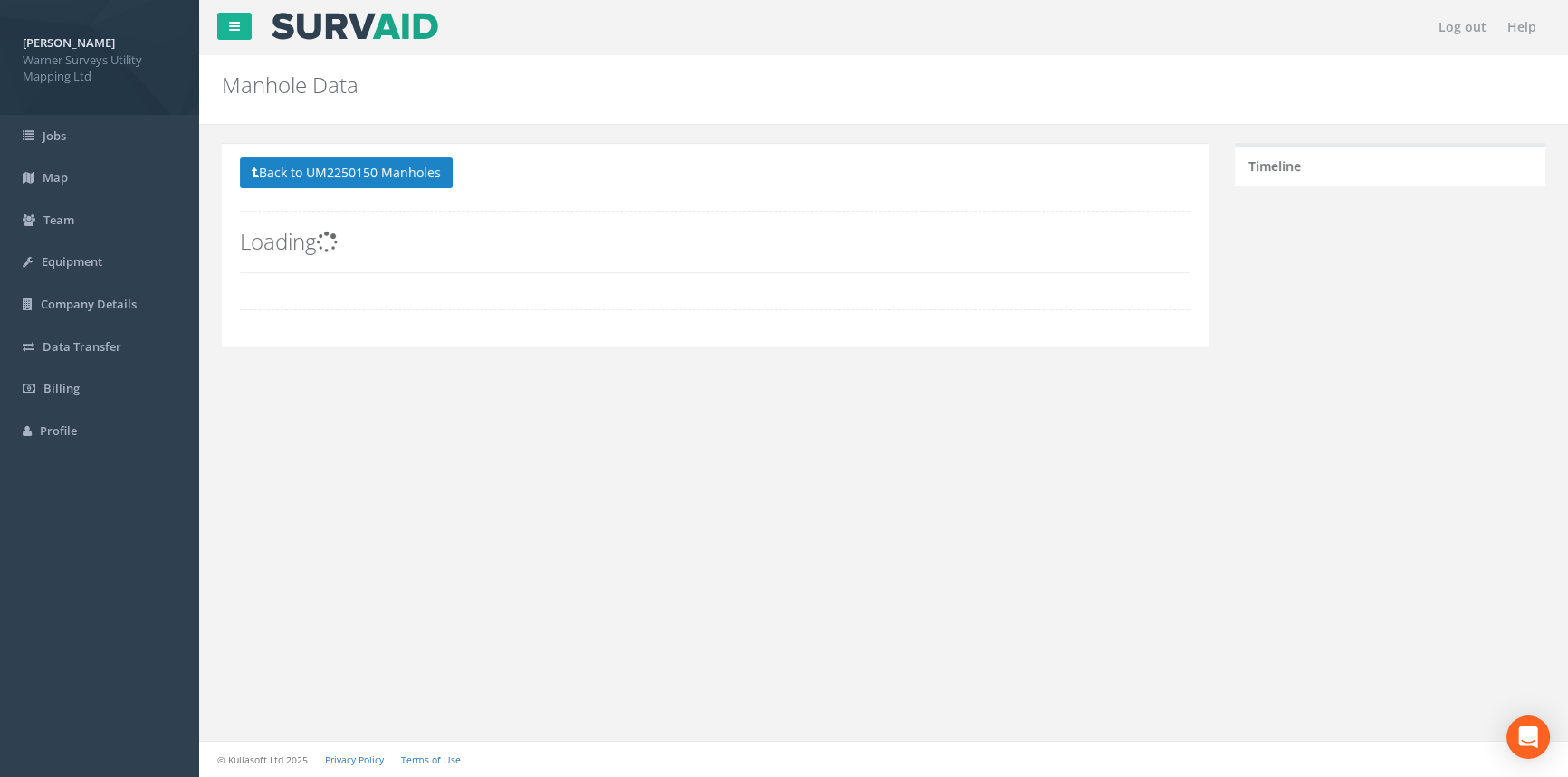
scroll to position [0, 0]
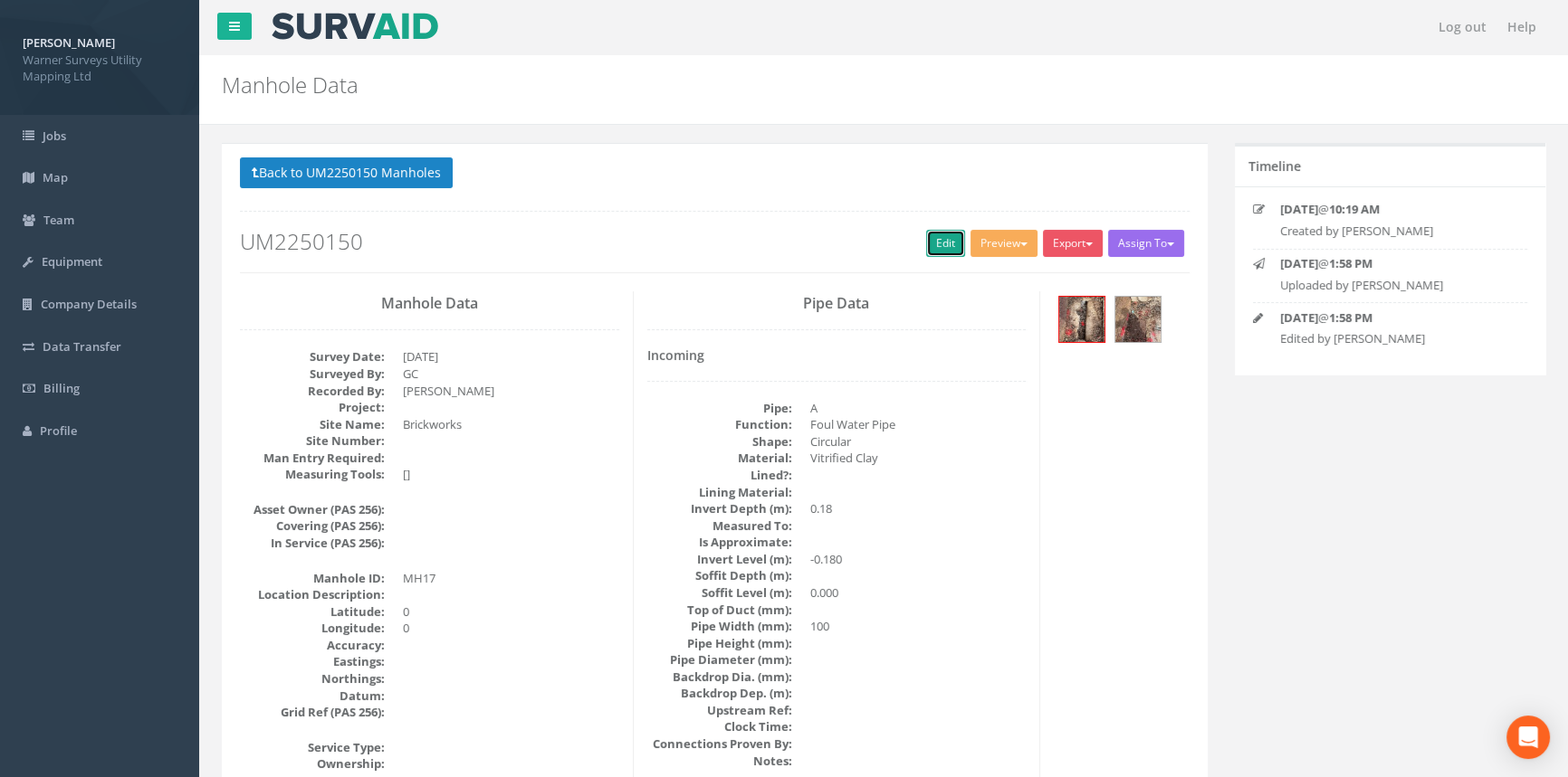
click at [948, 244] on link "Edit" at bounding box center [946, 243] width 39 height 28
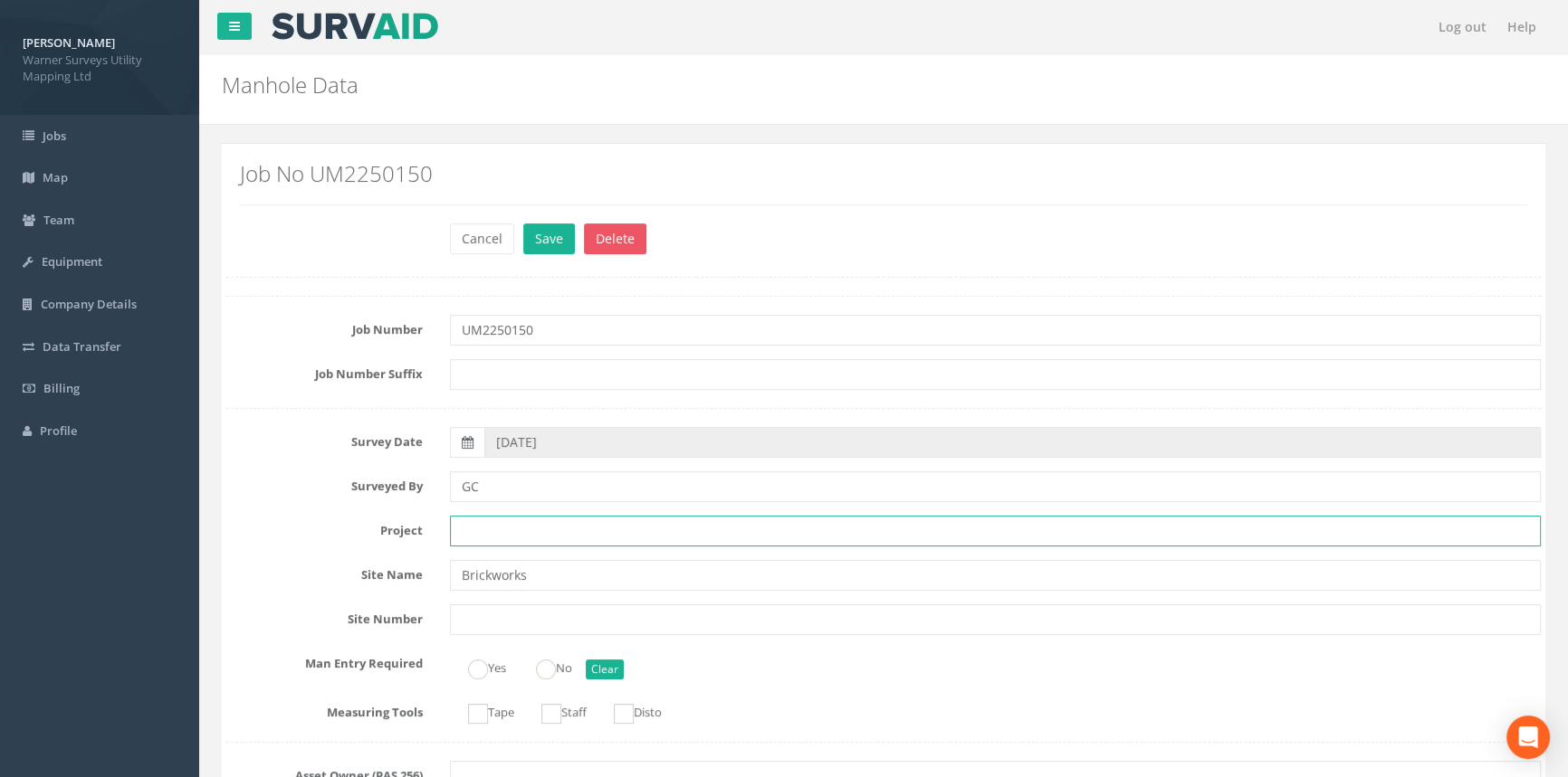
click at [500, 535] on input "text" at bounding box center [995, 531] width 1091 height 30
type input "[PERSON_NAME]"
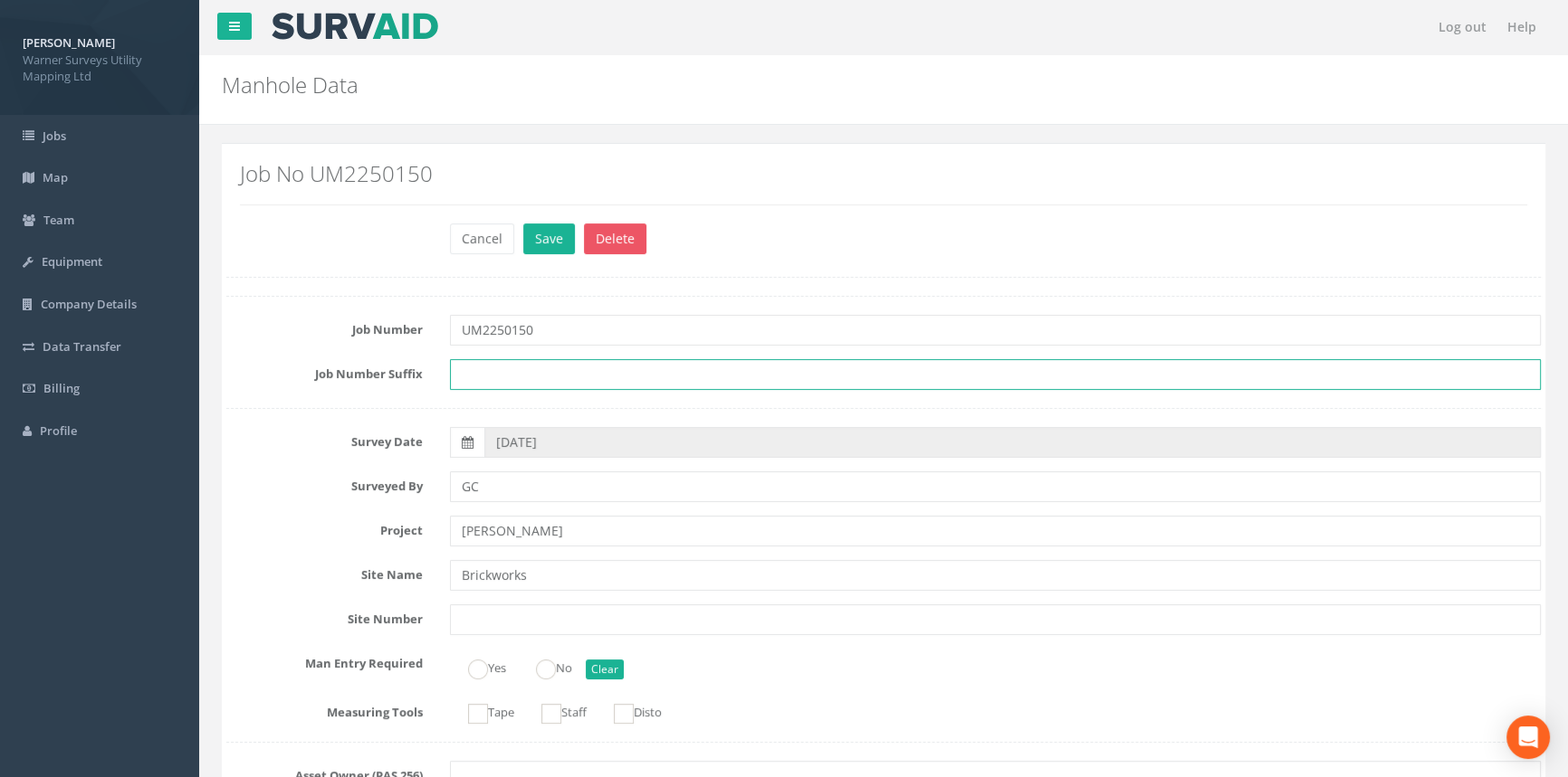
click at [570, 381] on input "text" at bounding box center [995, 374] width 1091 height 30
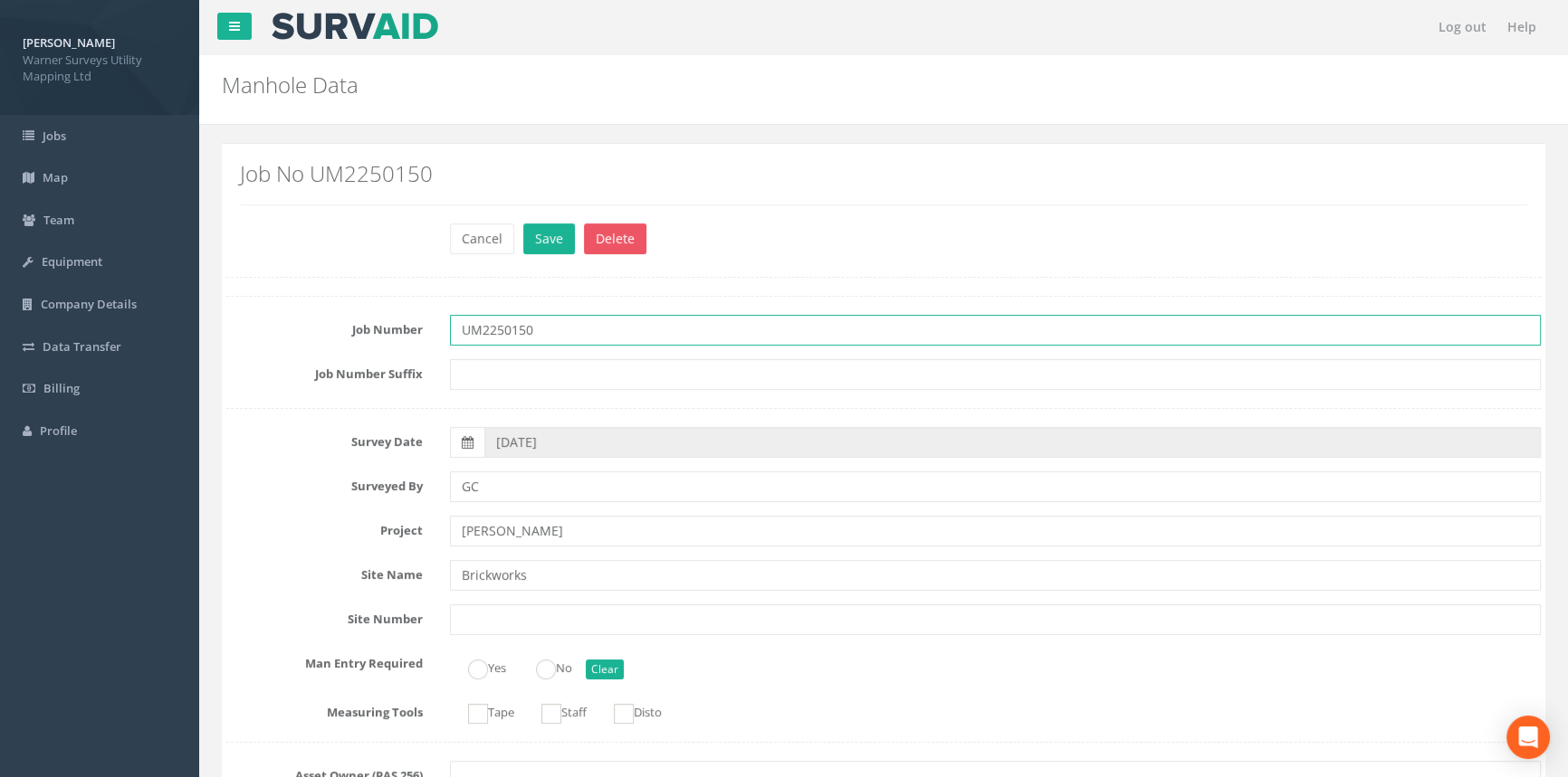
click at [593, 327] on input "UM2250150" at bounding box center [995, 331] width 1091 height 30
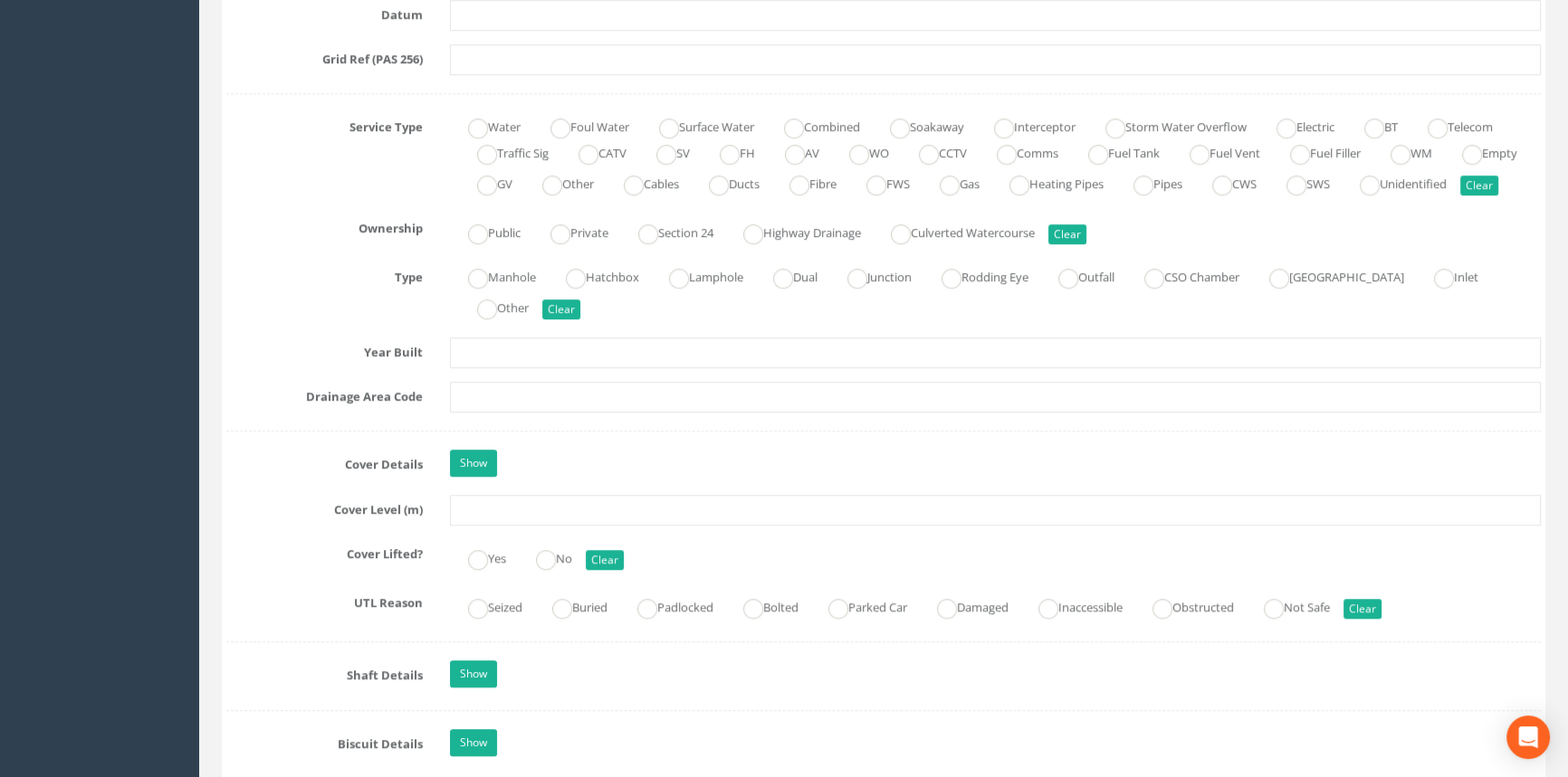
scroll to position [1233, 0]
type input "UM2250150 - Brickworks"
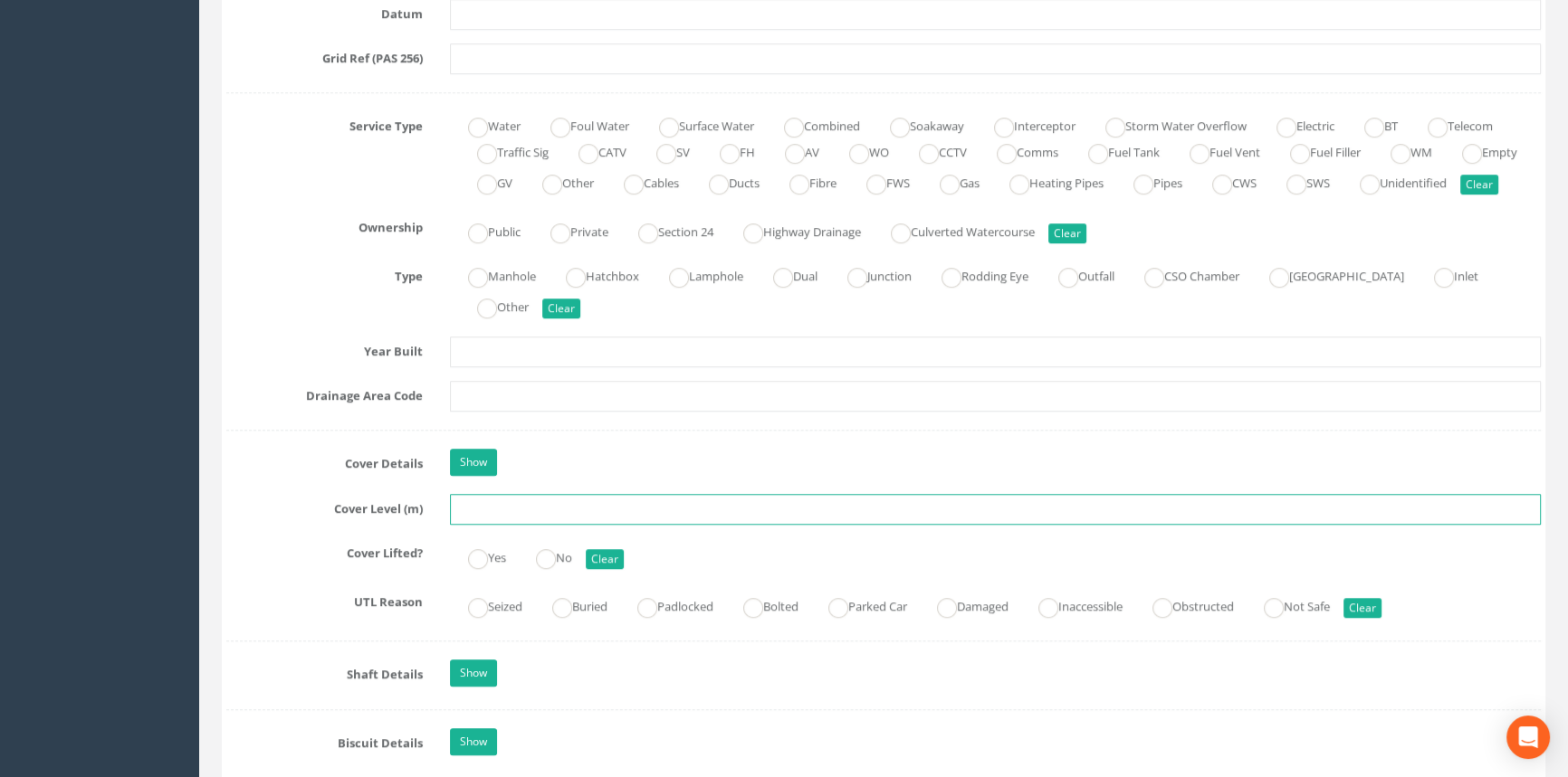
click at [509, 525] on input "text" at bounding box center [995, 509] width 1091 height 30
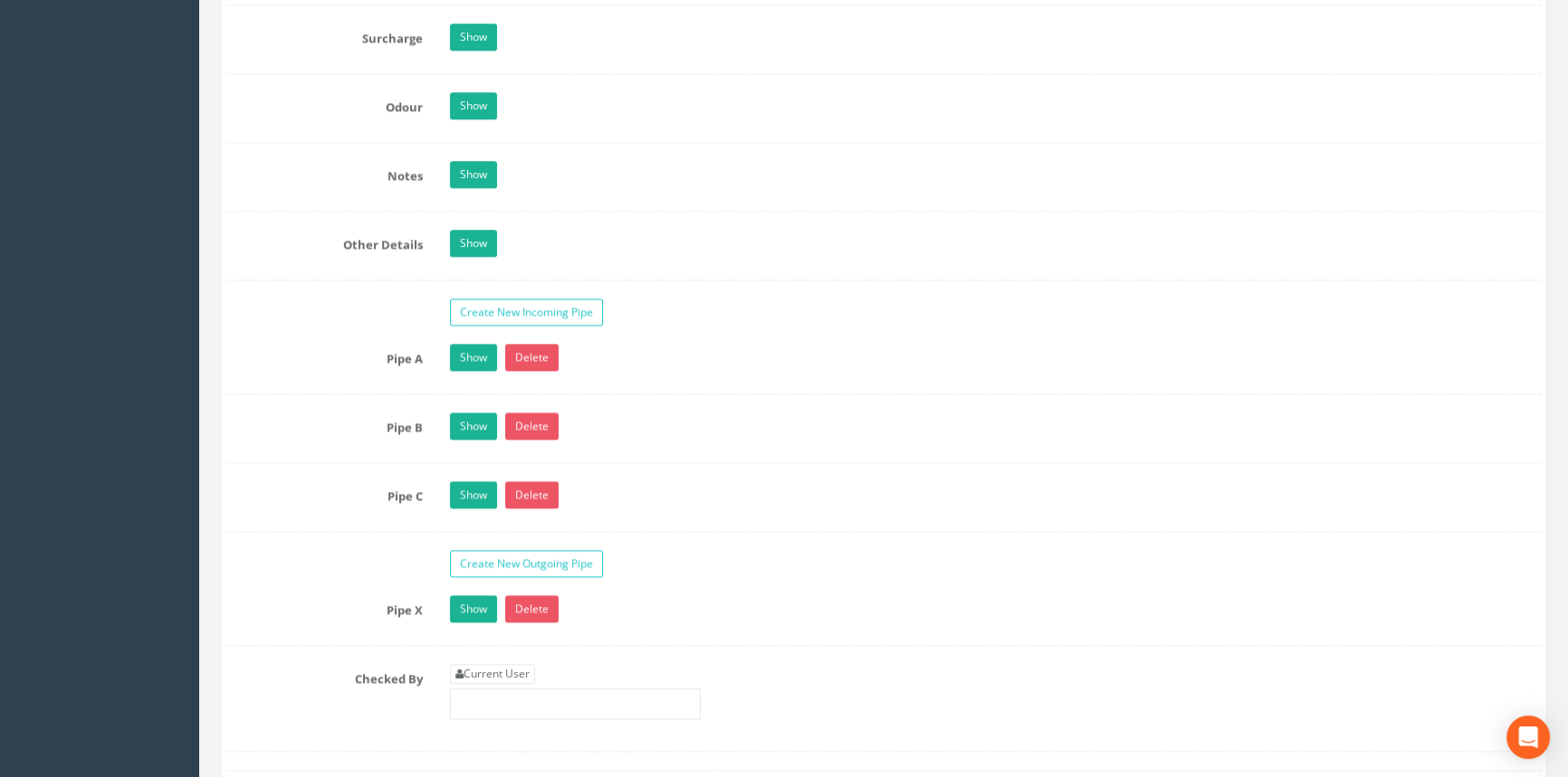
scroll to position [2715, 0]
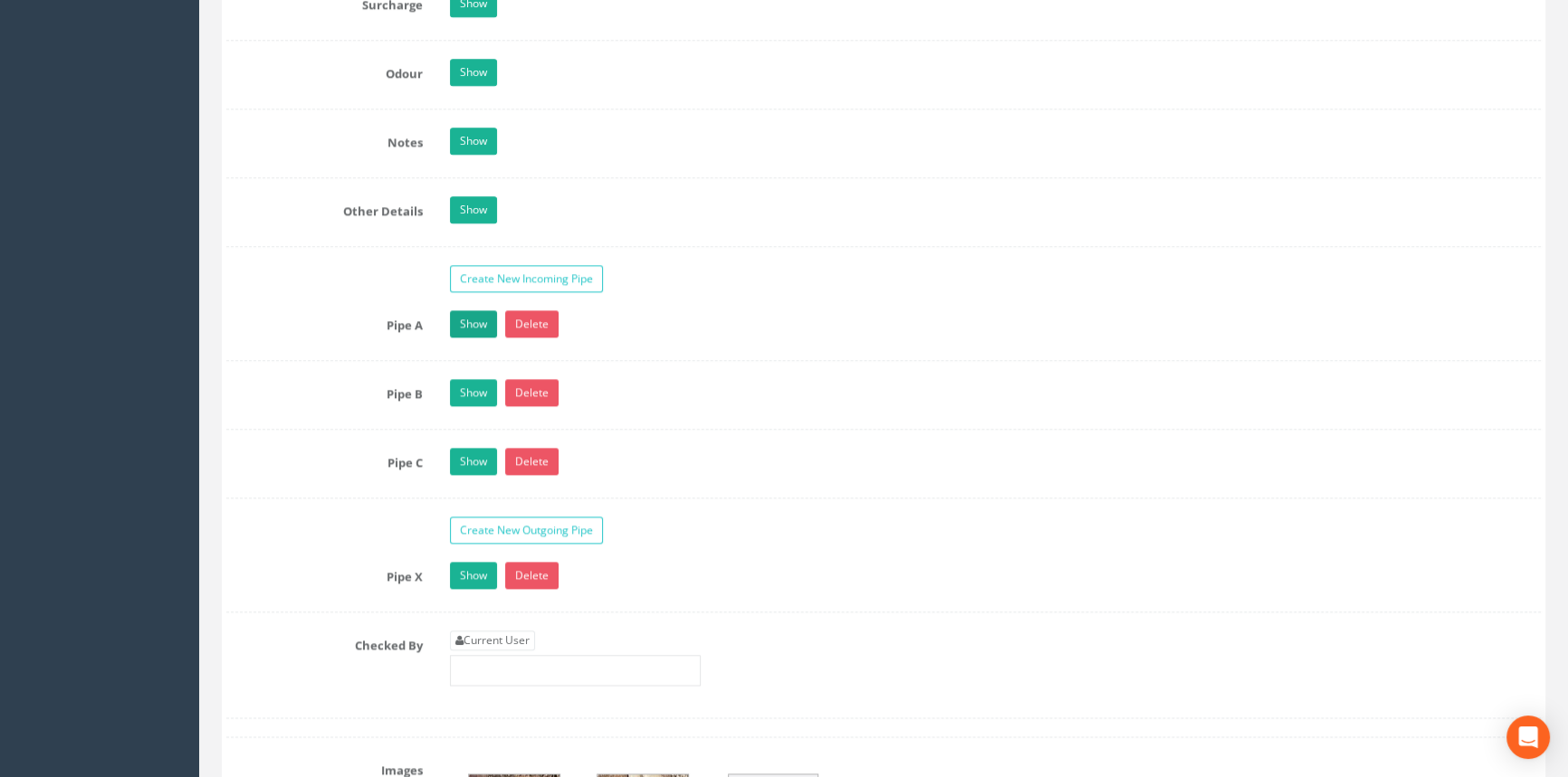
type input "33.56"
click at [475, 337] on link "Show" at bounding box center [473, 324] width 48 height 28
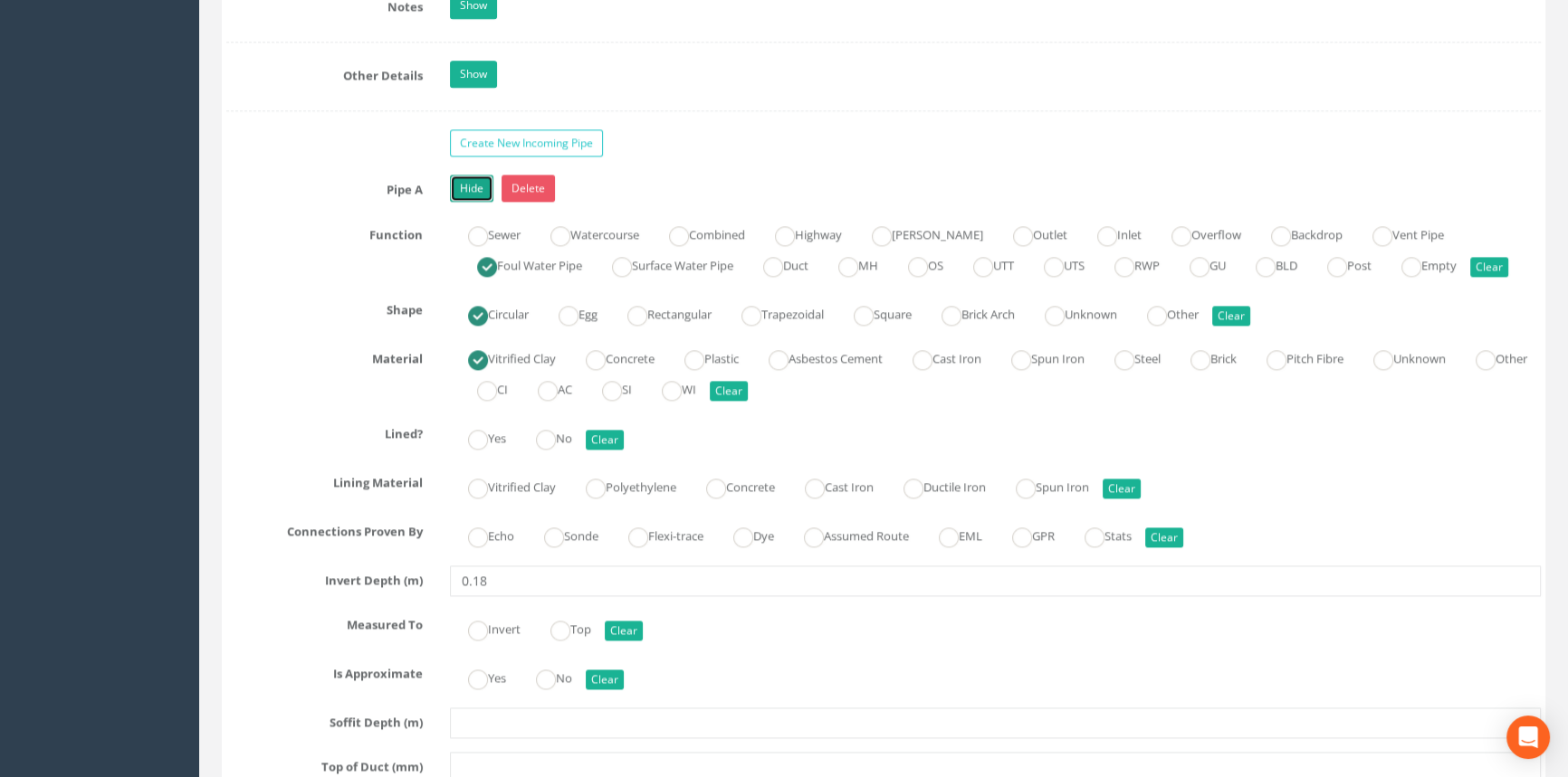
scroll to position [2796, 0]
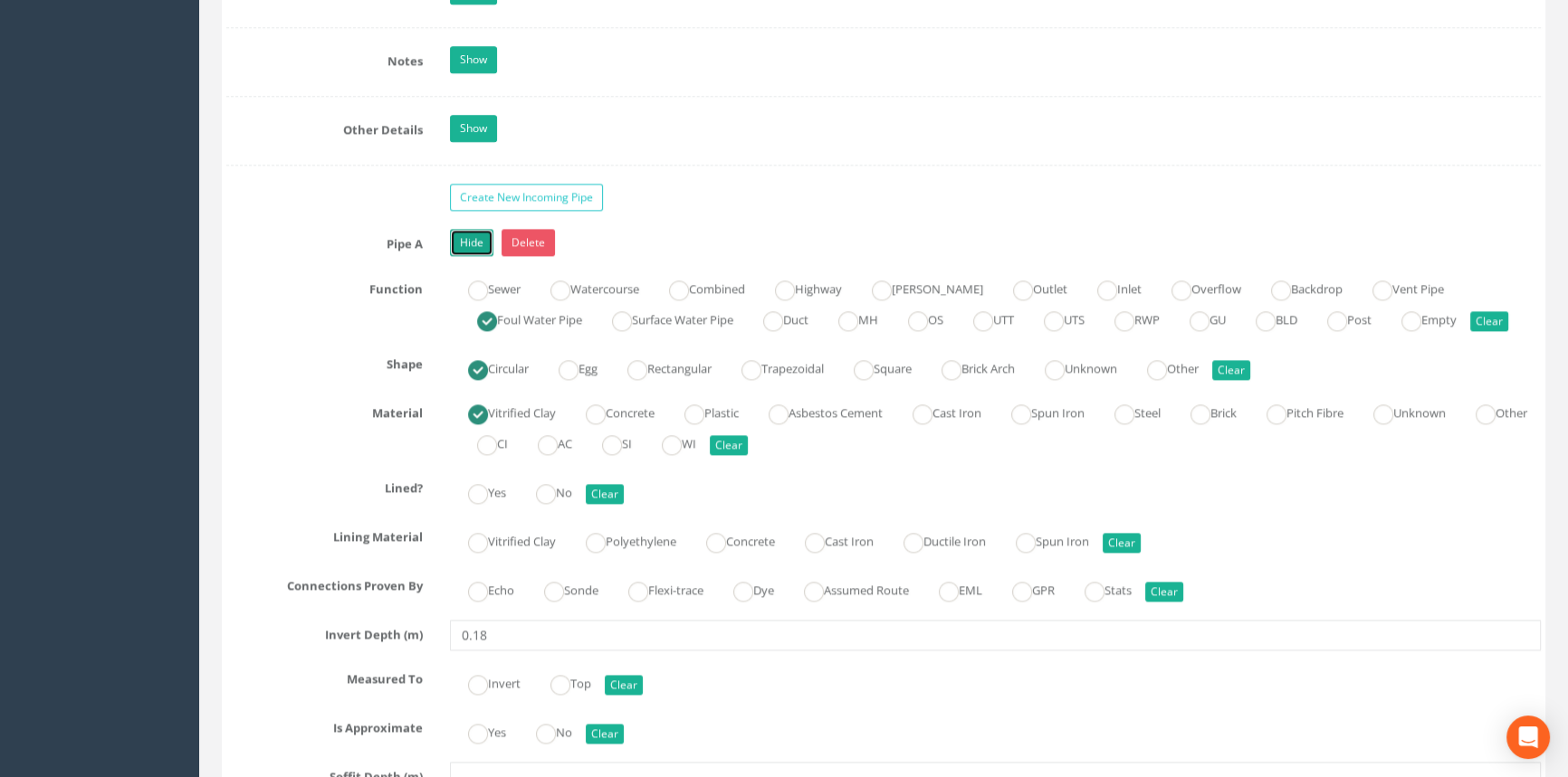
click at [465, 256] on link "Hide" at bounding box center [471, 242] width 44 height 28
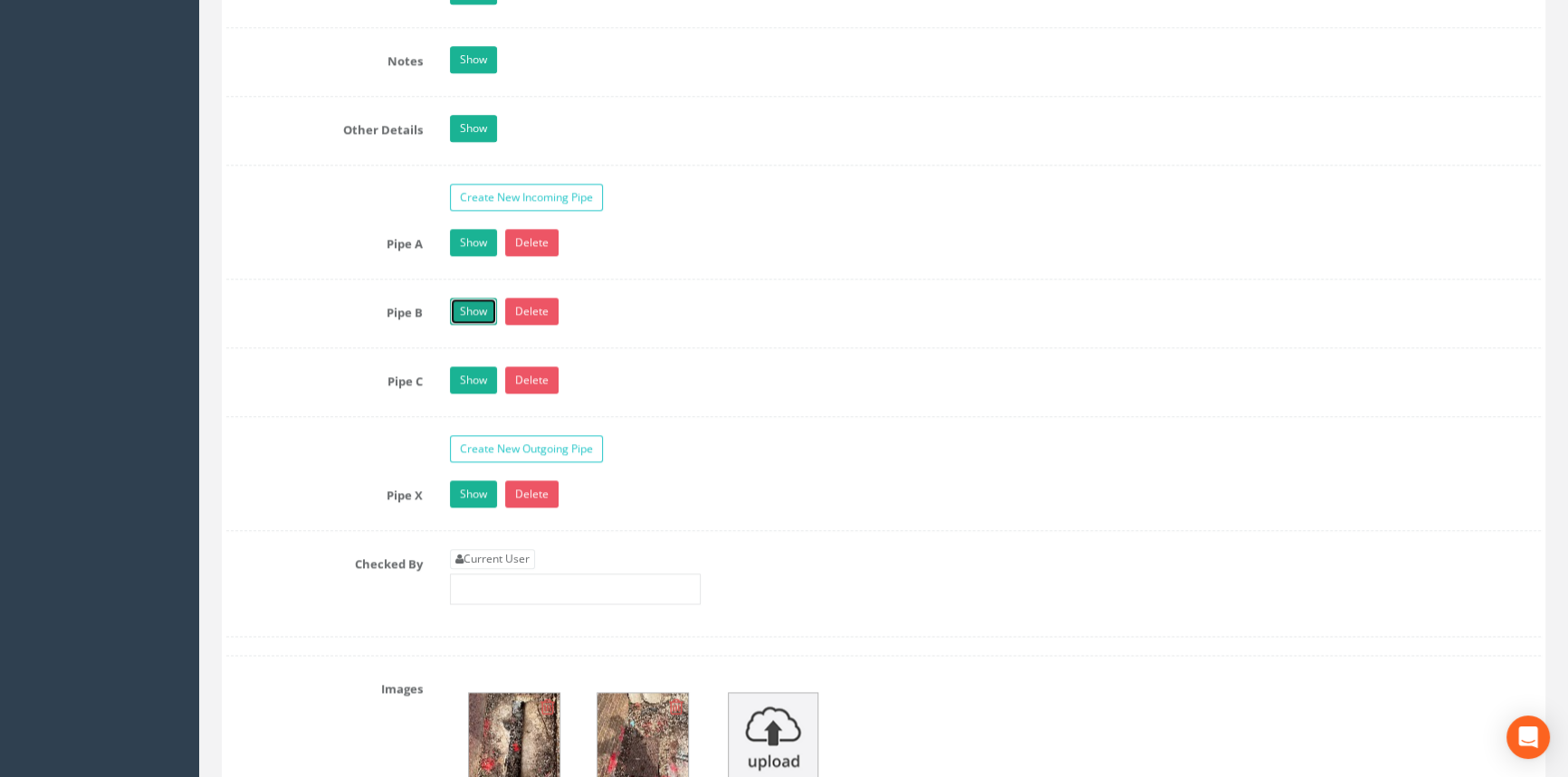
click at [487, 319] on link "Show" at bounding box center [473, 311] width 48 height 28
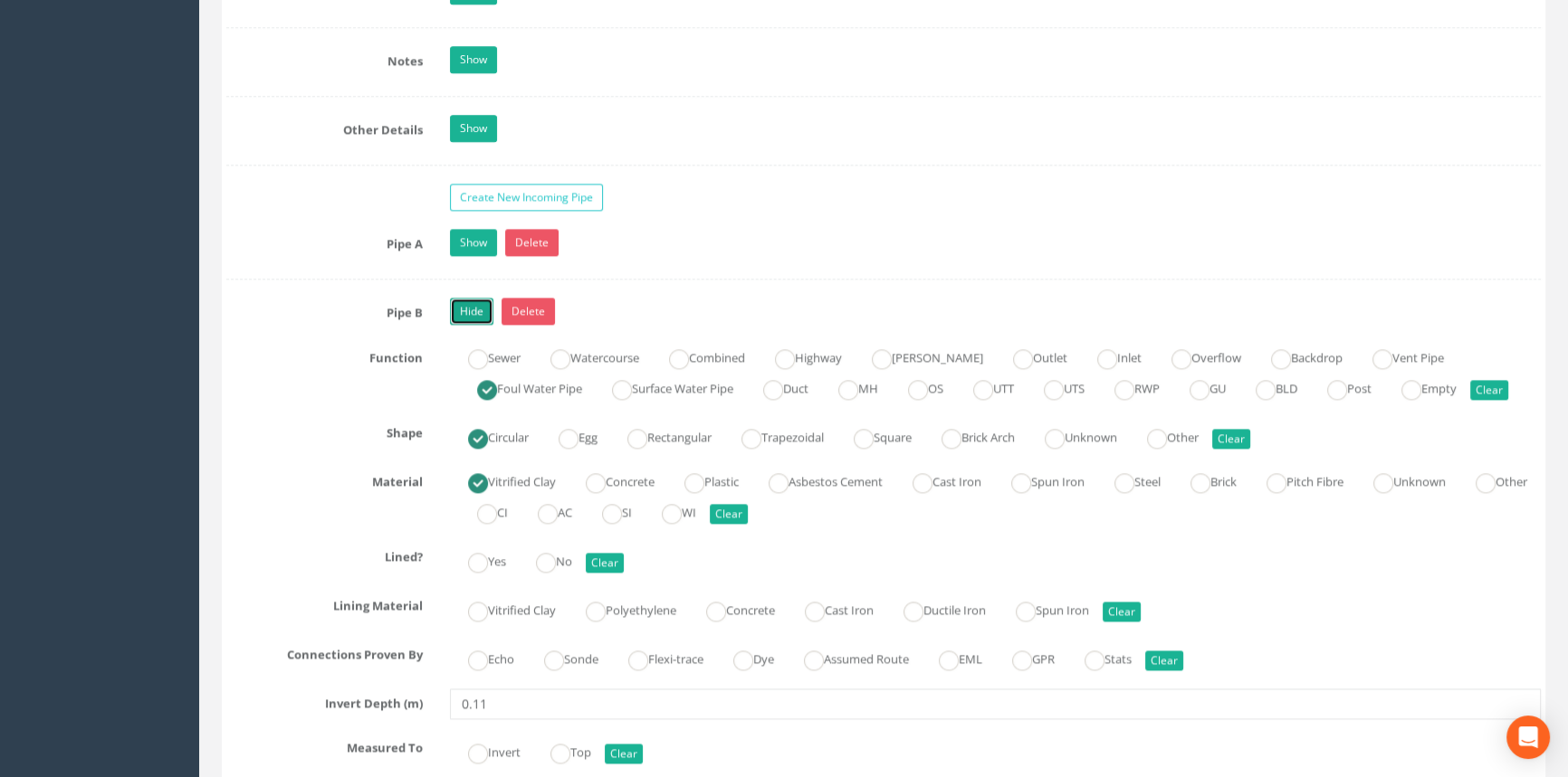
click at [467, 325] on link "Hide" at bounding box center [471, 311] width 44 height 28
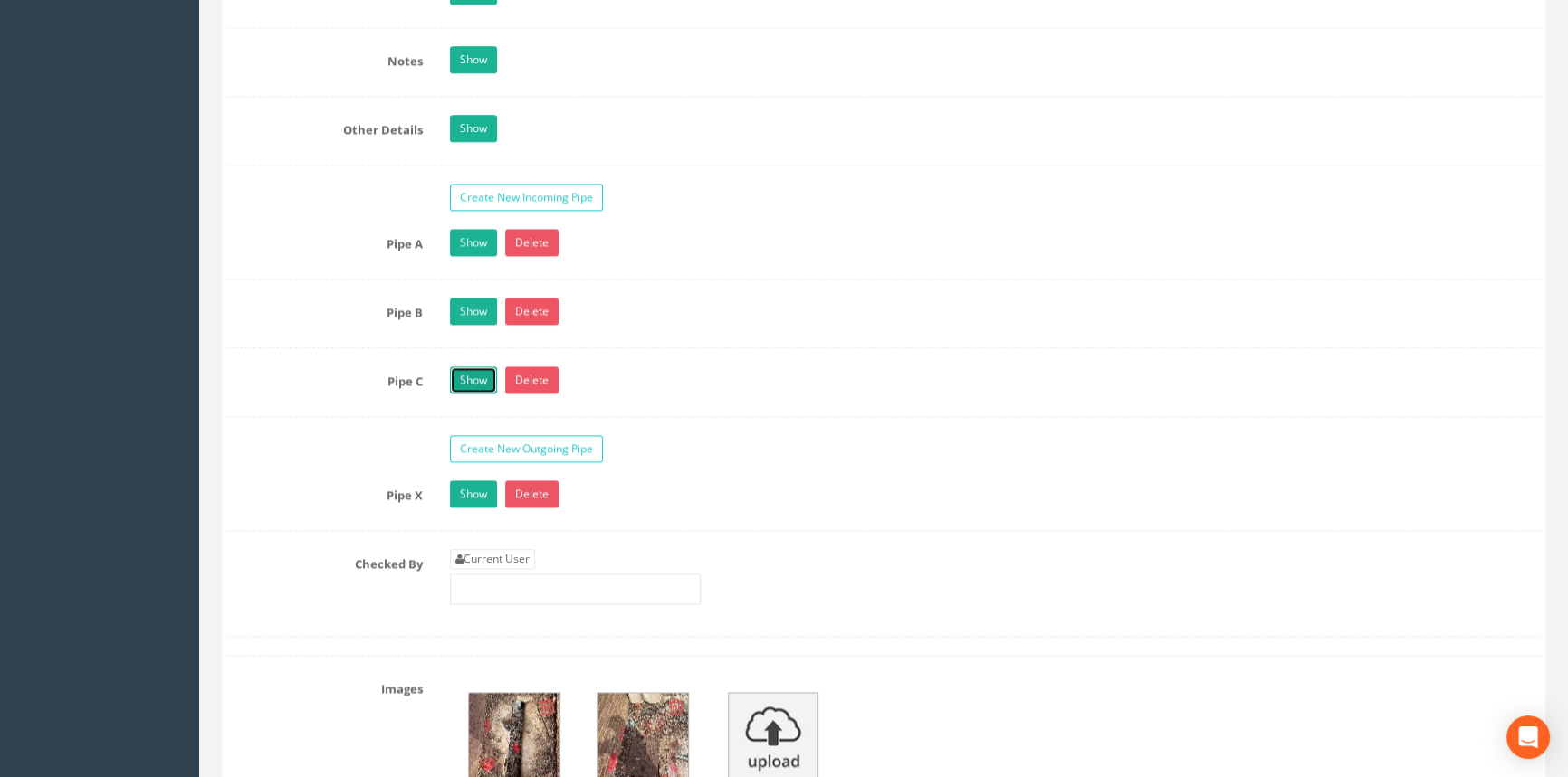
click at [480, 393] on link "Show" at bounding box center [473, 380] width 48 height 28
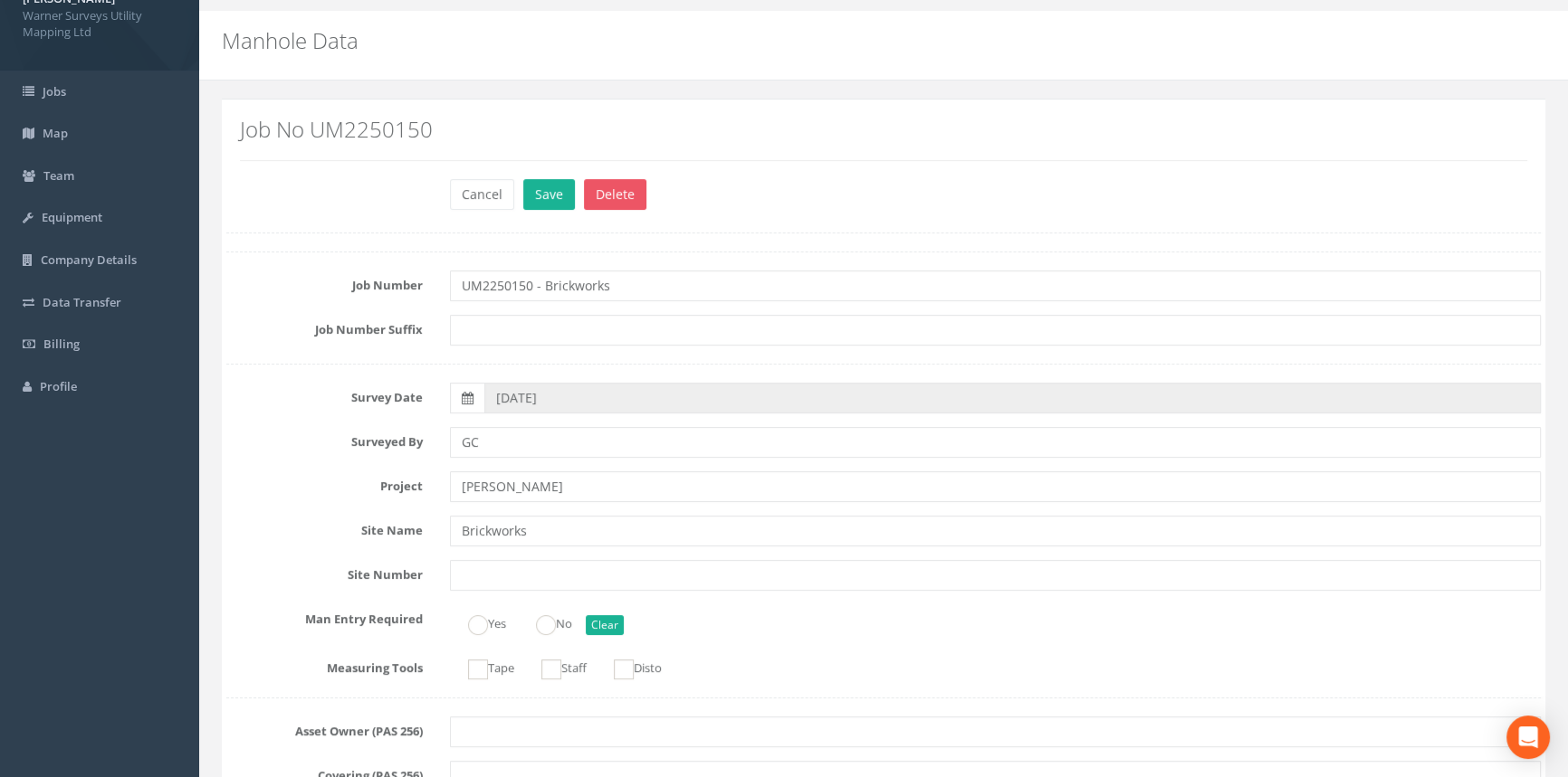
scroll to position [0, 0]
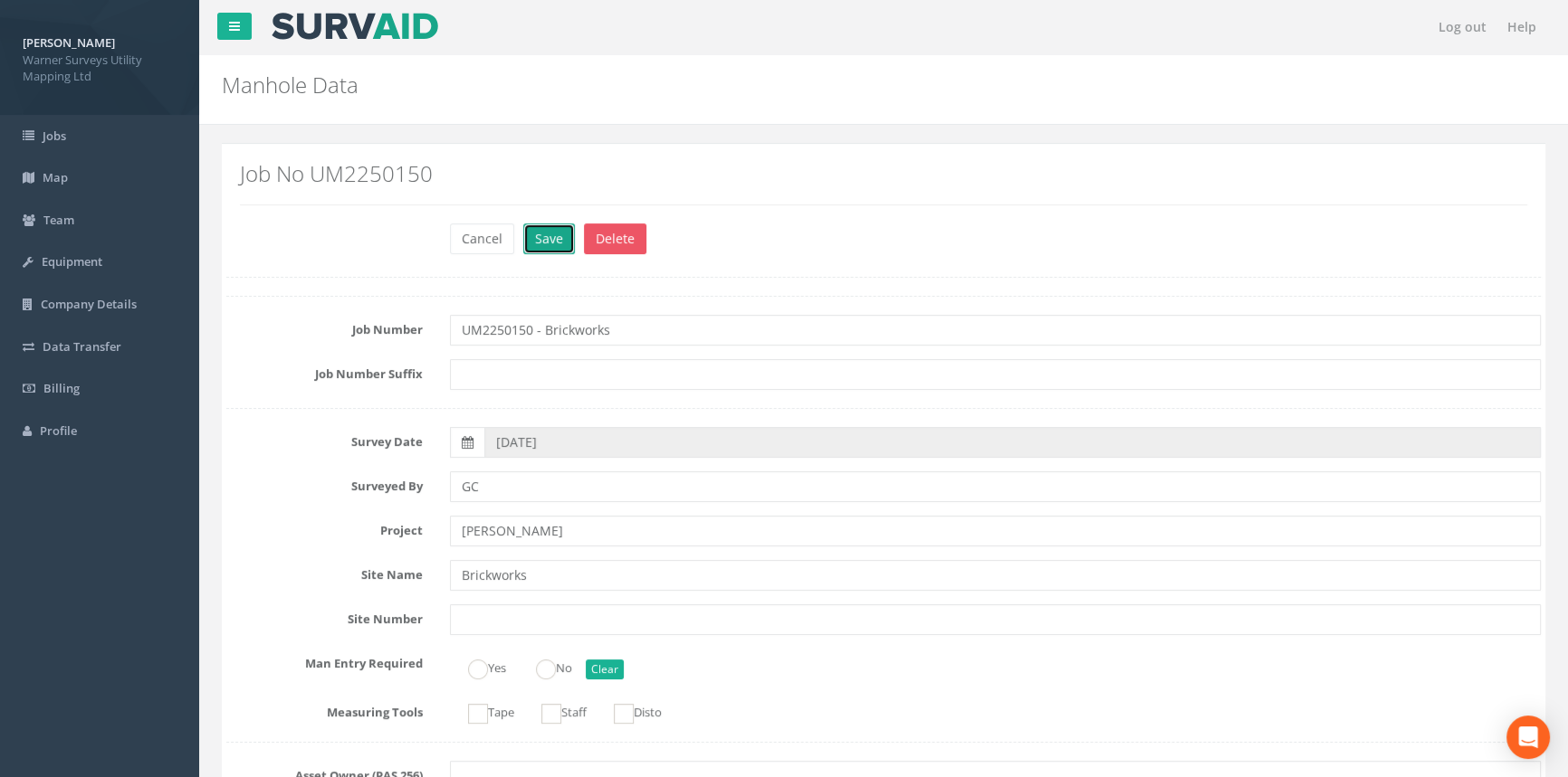
click at [553, 231] on button "Save" at bounding box center [549, 238] width 51 height 30
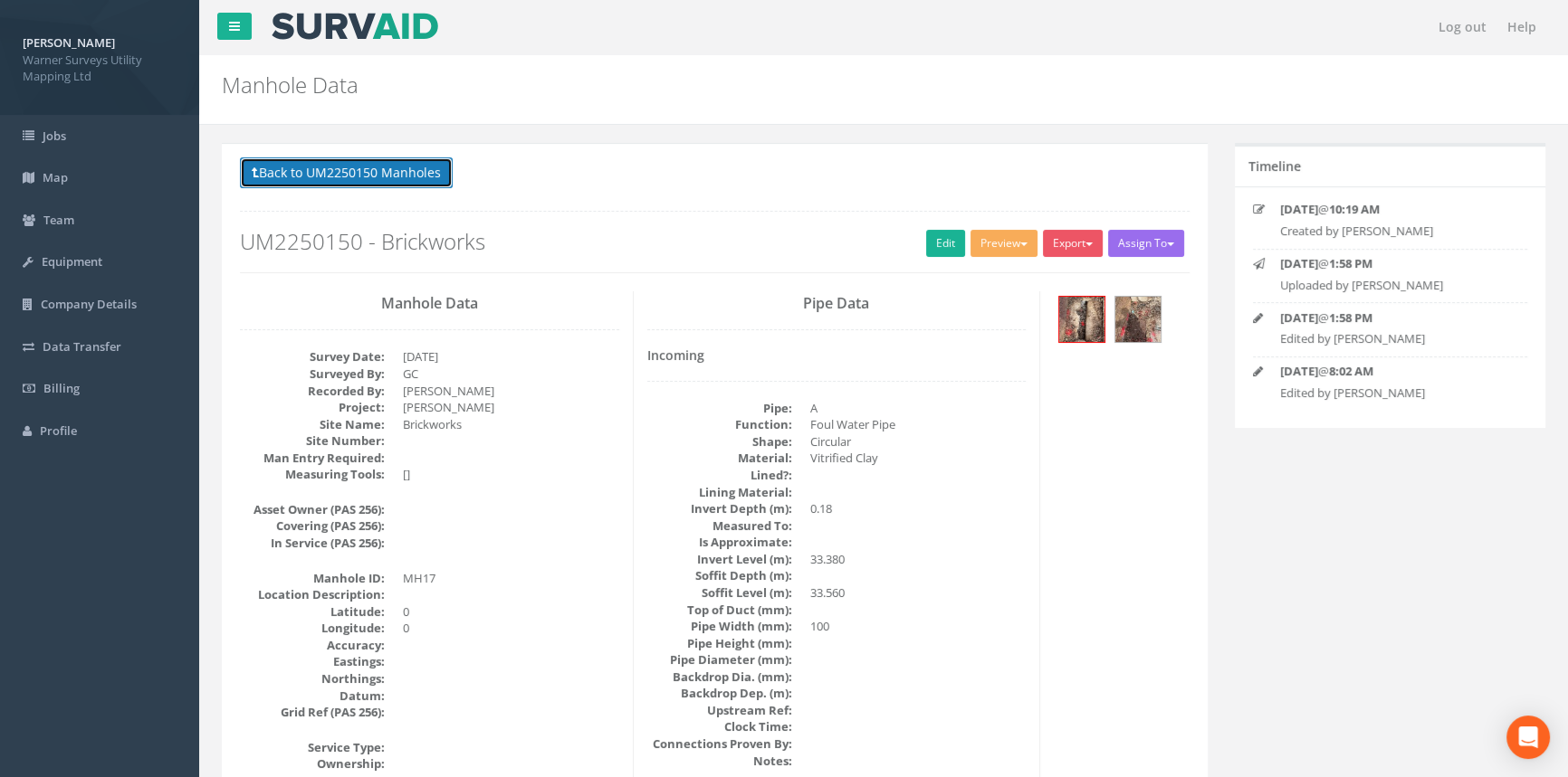
click at [410, 172] on button "Back to UM2250150 Manholes" at bounding box center [346, 173] width 213 height 30
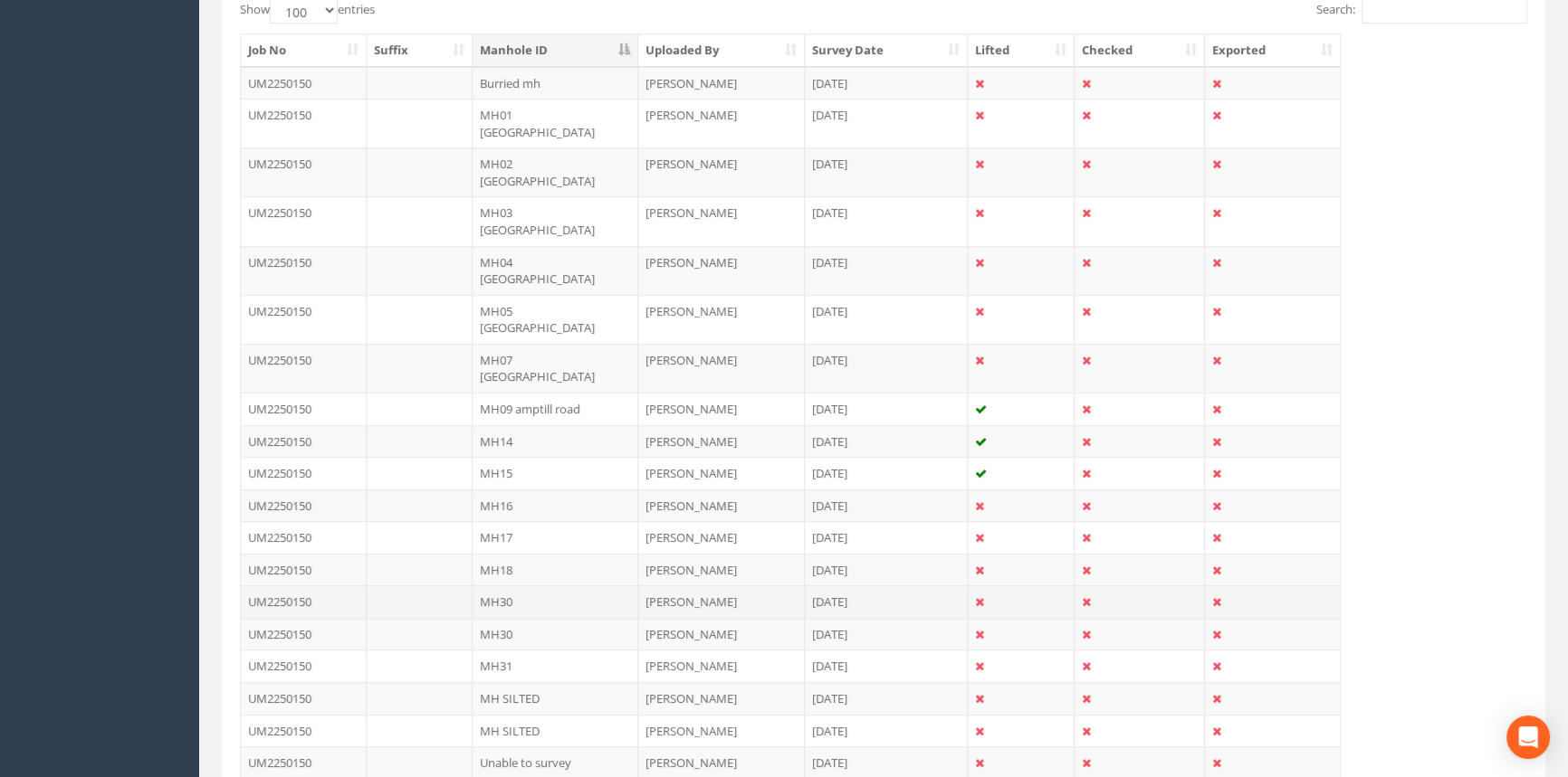
scroll to position [576, 0]
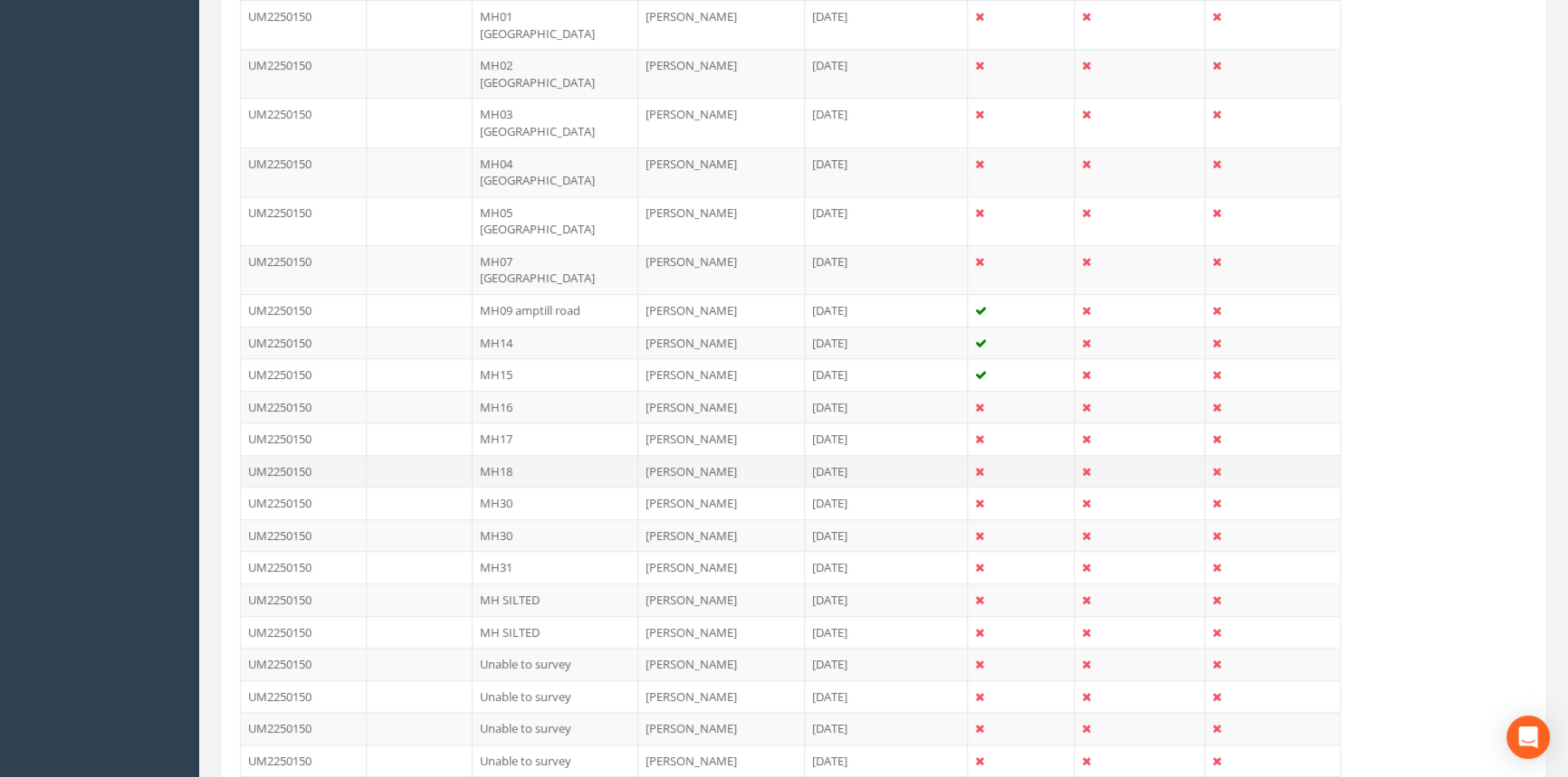
click at [516, 455] on td "MH18" at bounding box center [555, 471] width 165 height 32
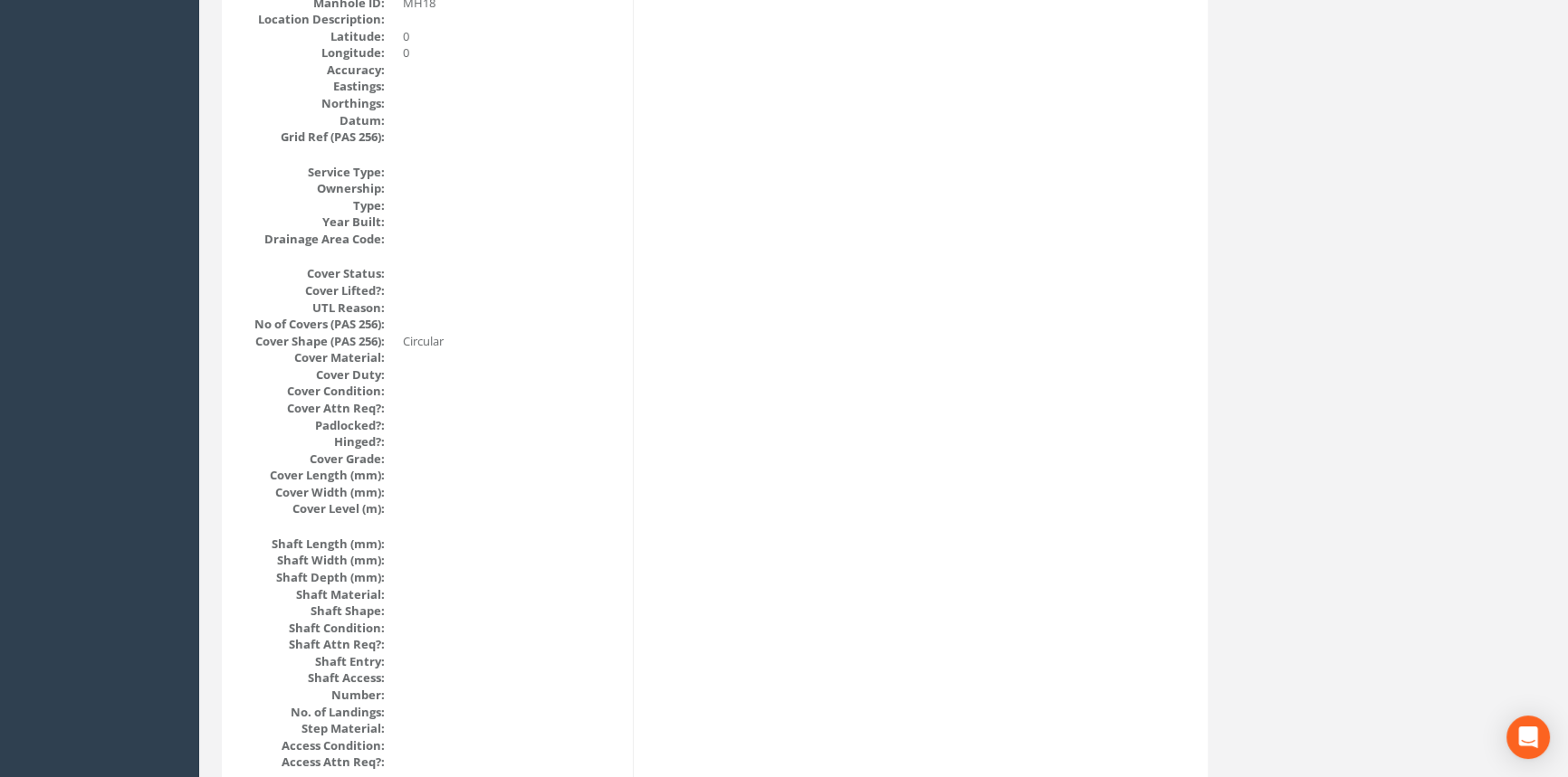
scroll to position [0, 0]
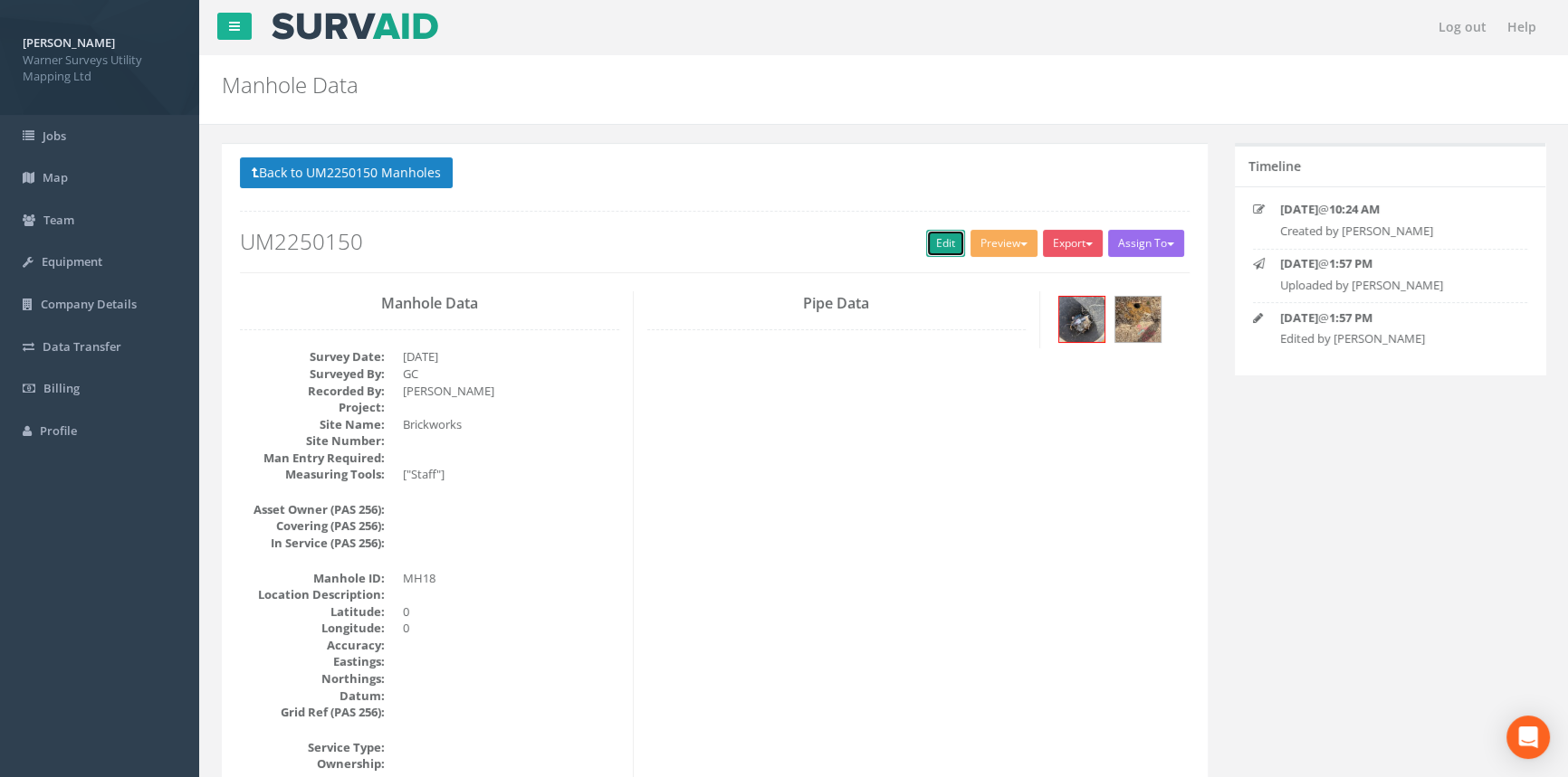
click at [947, 251] on link "Edit" at bounding box center [946, 243] width 39 height 28
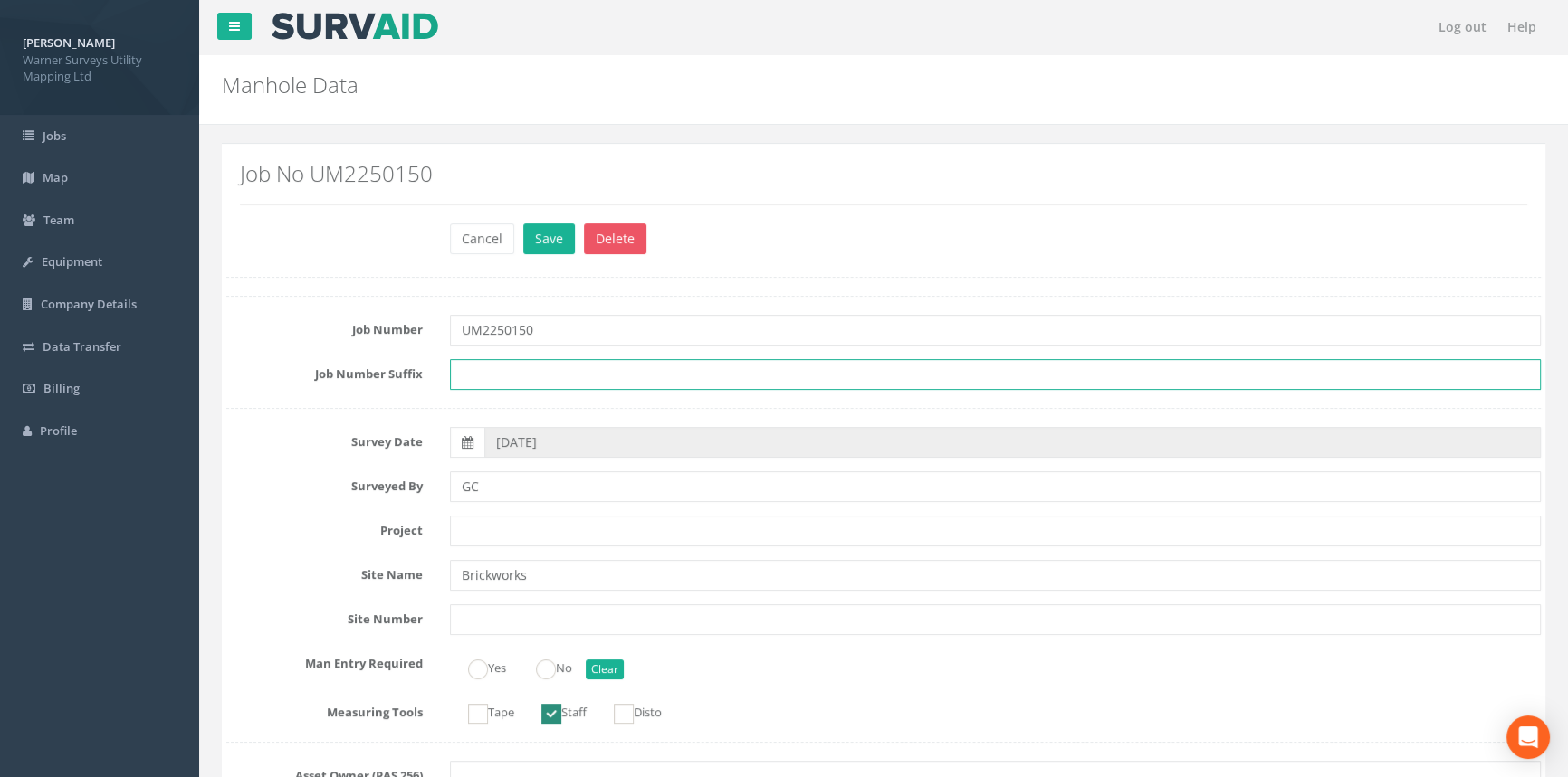
click at [526, 373] on input "text" at bounding box center [995, 374] width 1091 height 30
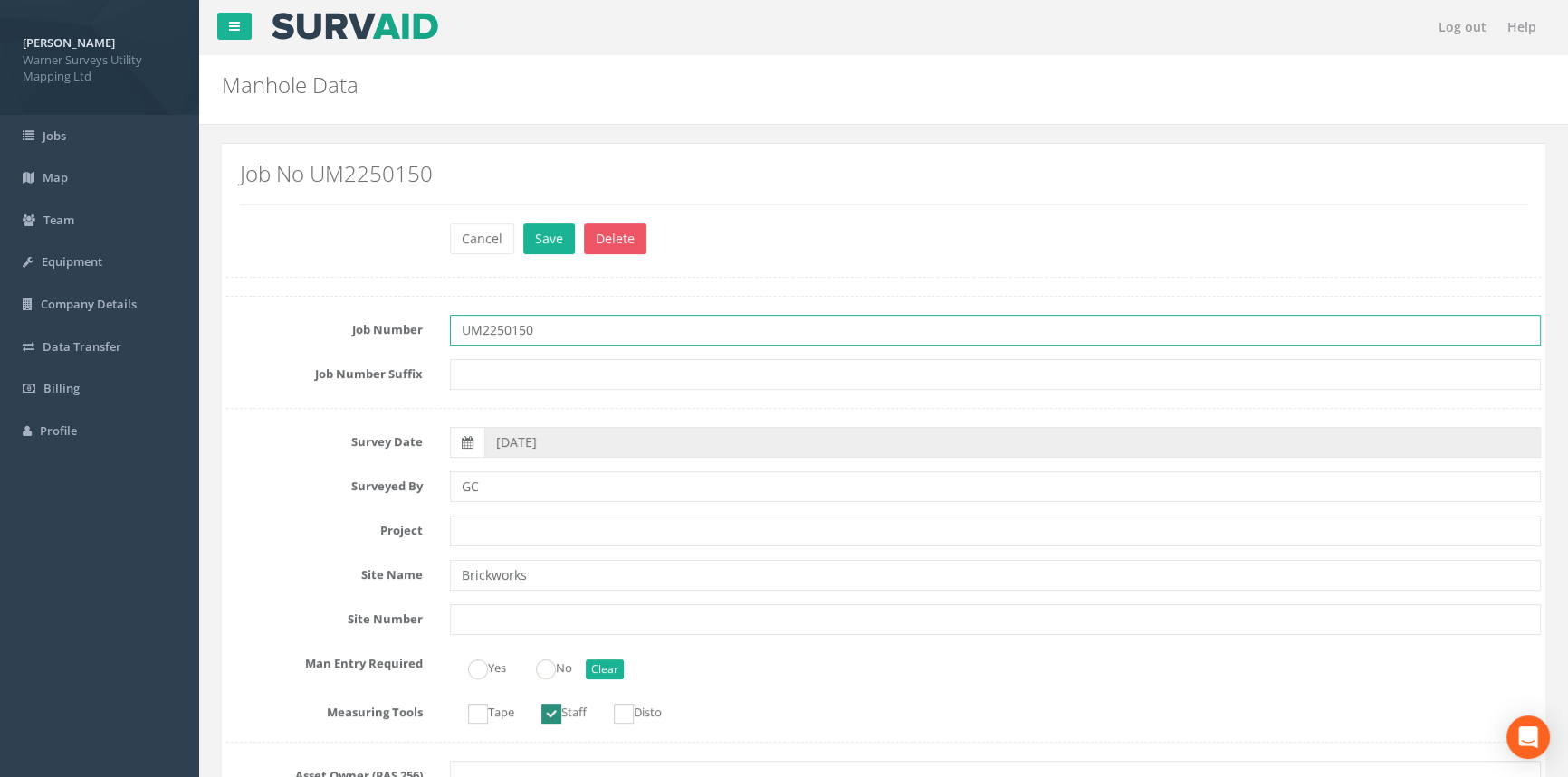
click at [593, 334] on input "UM2250150" at bounding box center [995, 331] width 1091 height 30
type input "UM2250150 - Brickworks"
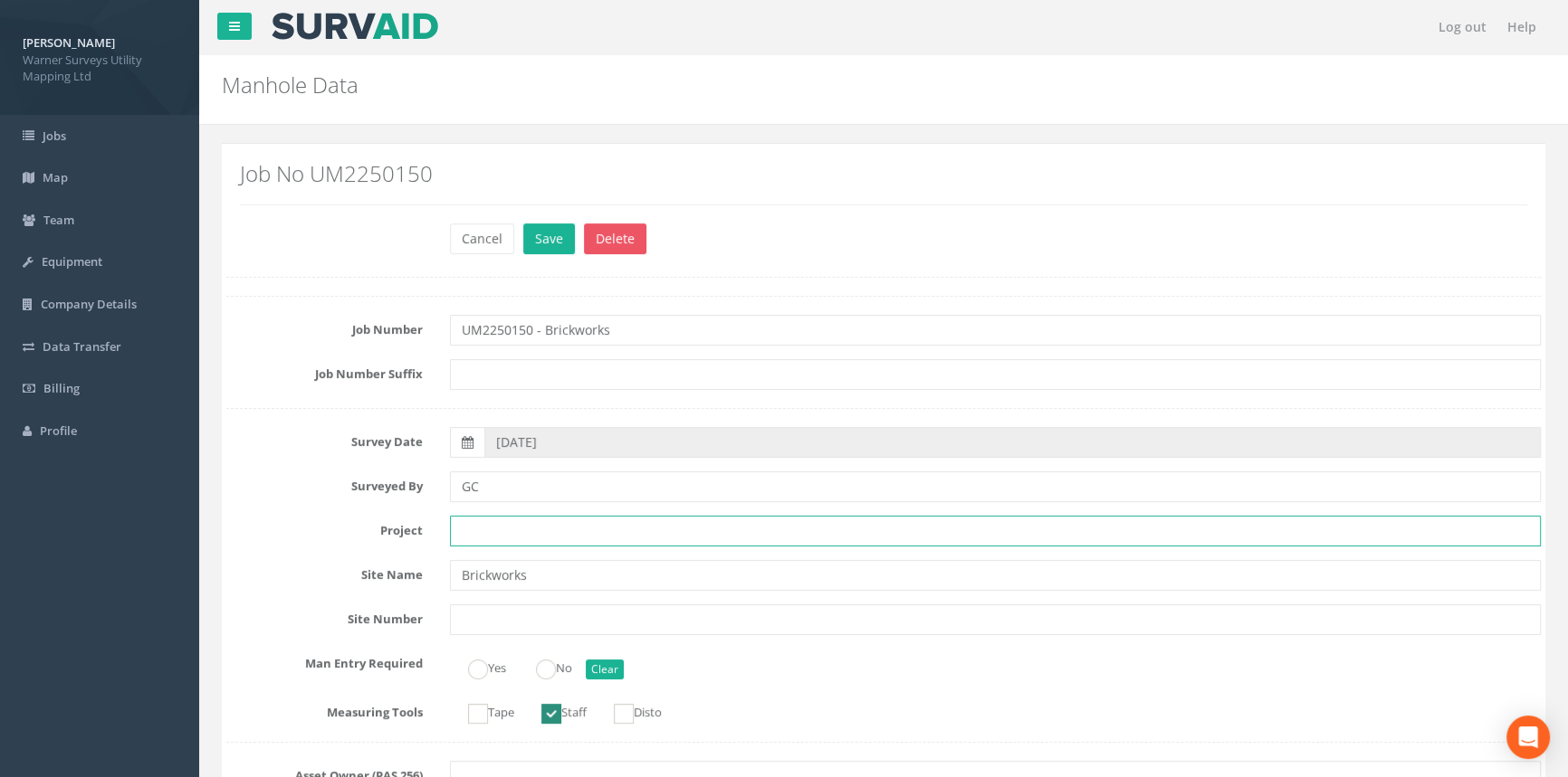
click at [498, 537] on input "text" at bounding box center [995, 531] width 1091 height 30
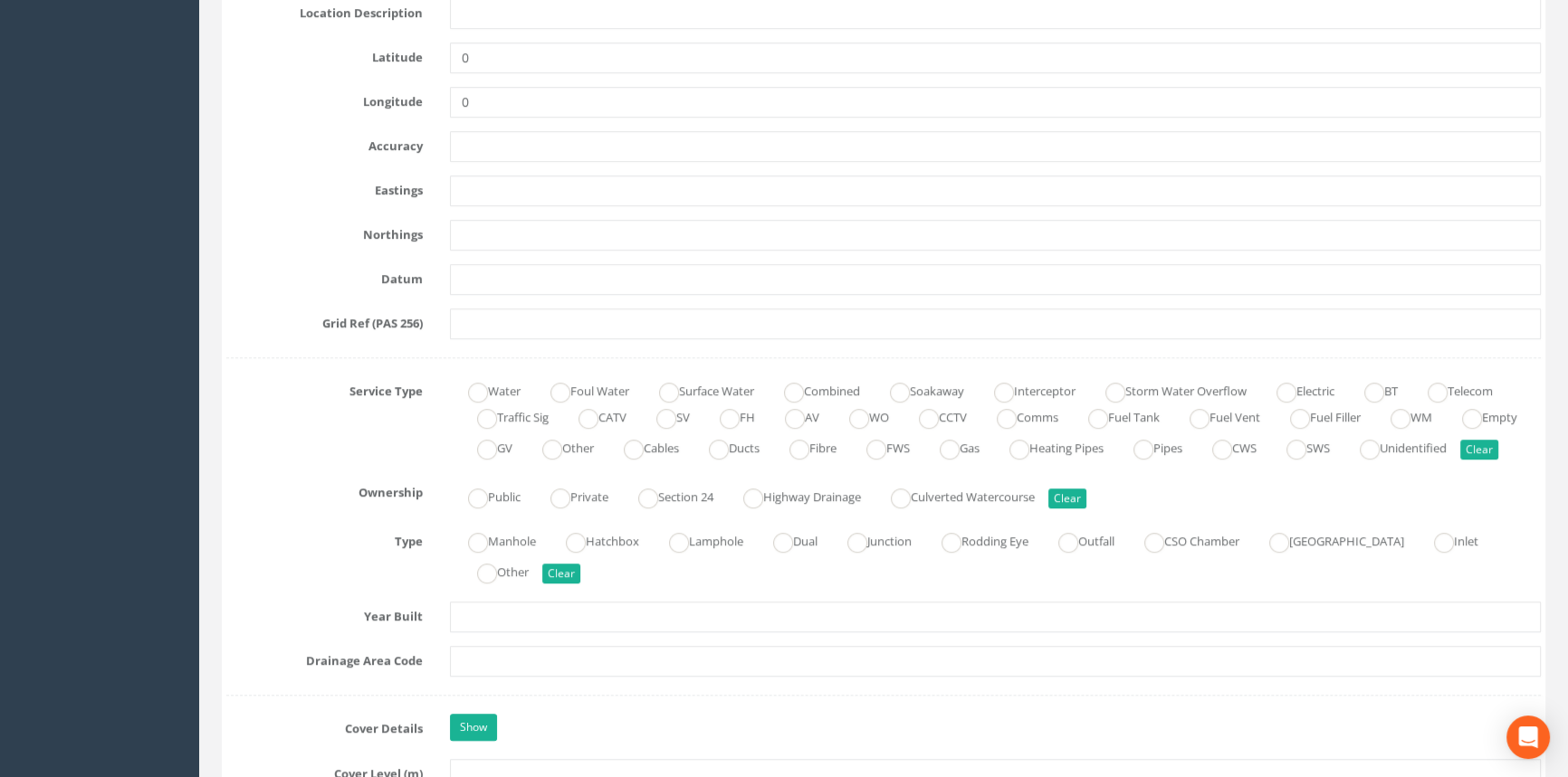
scroll to position [1151, 0]
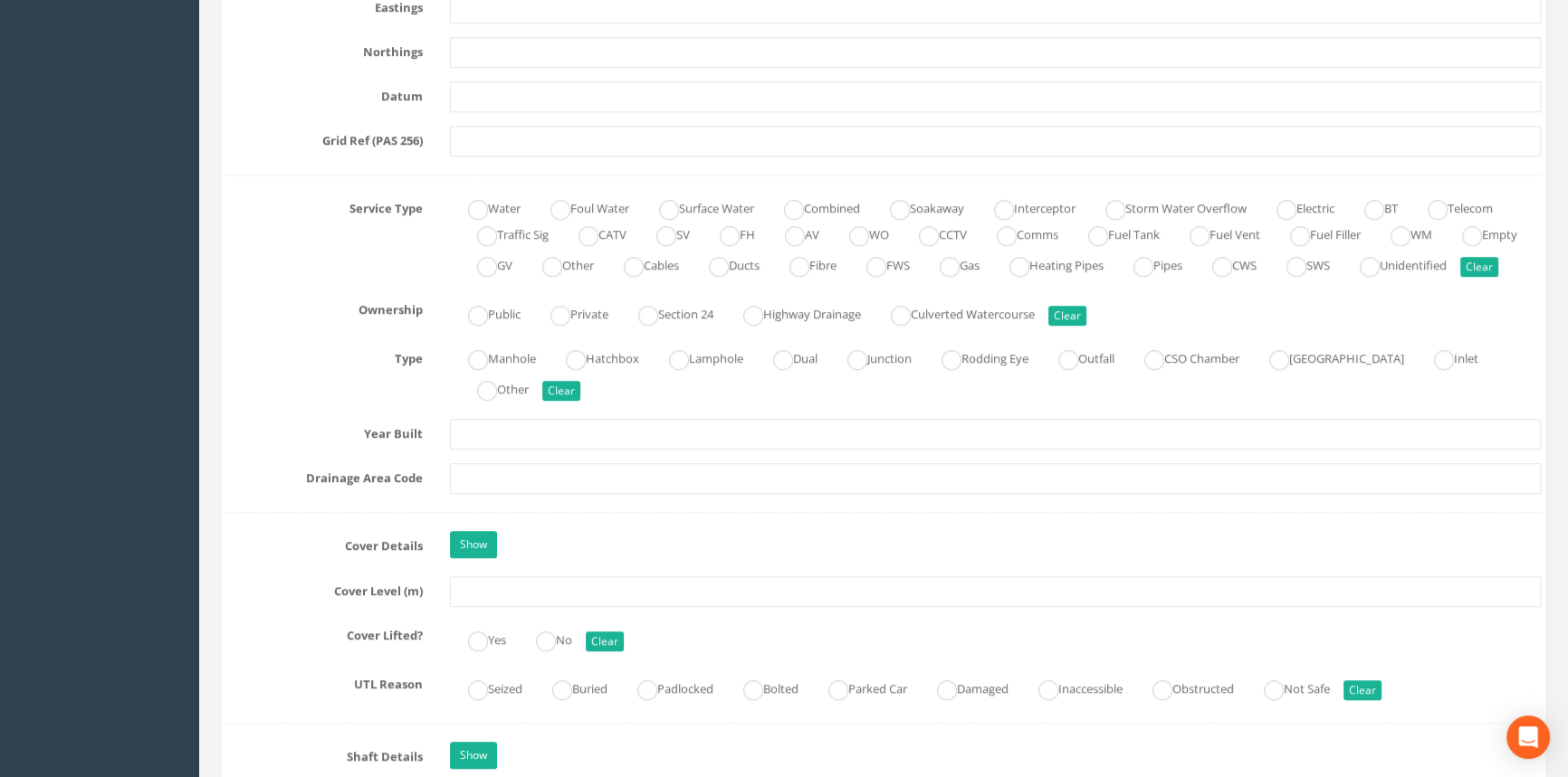
type input "[PERSON_NAME]"
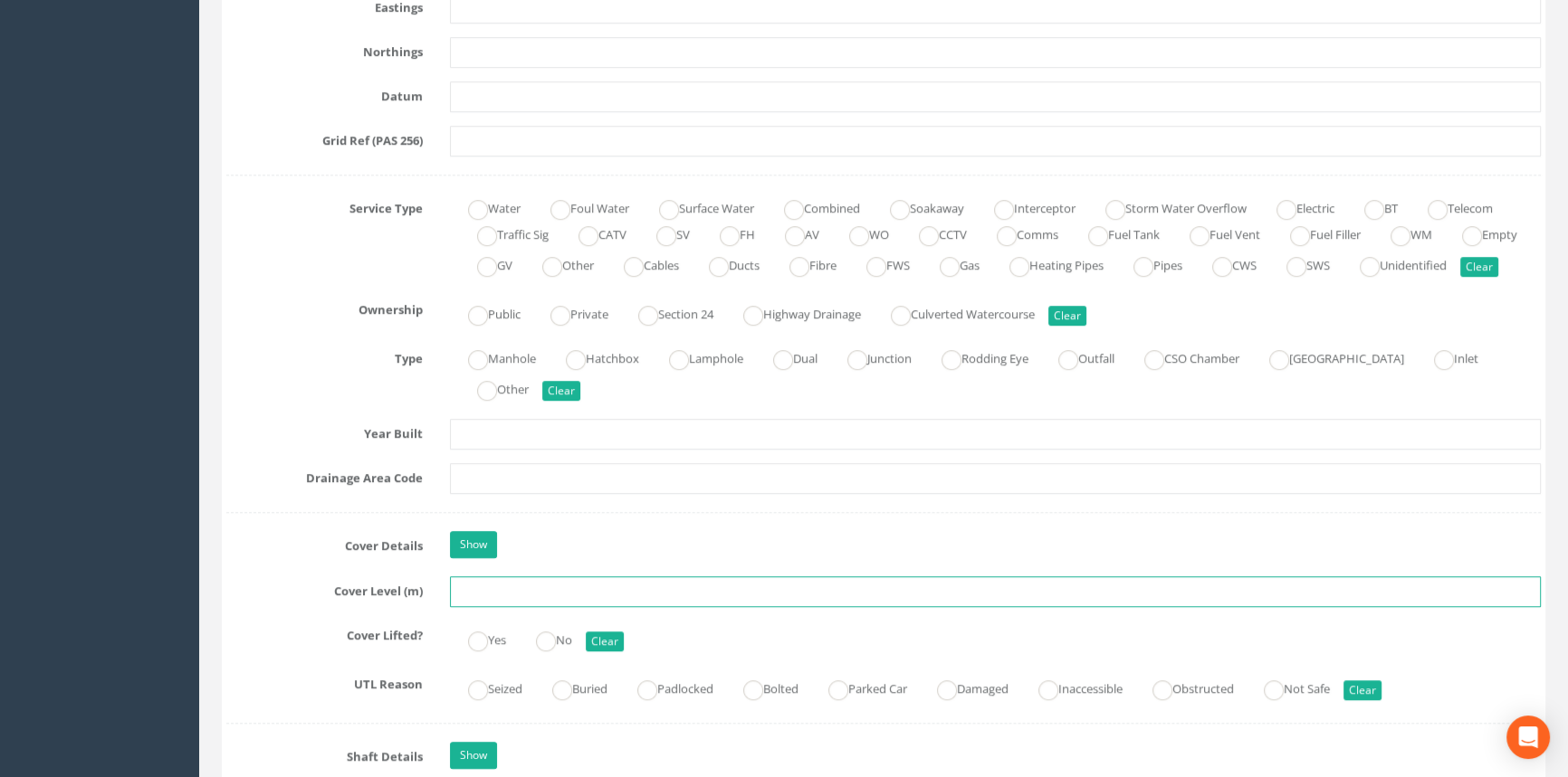
click at [507, 607] on input "text" at bounding box center [995, 592] width 1091 height 30
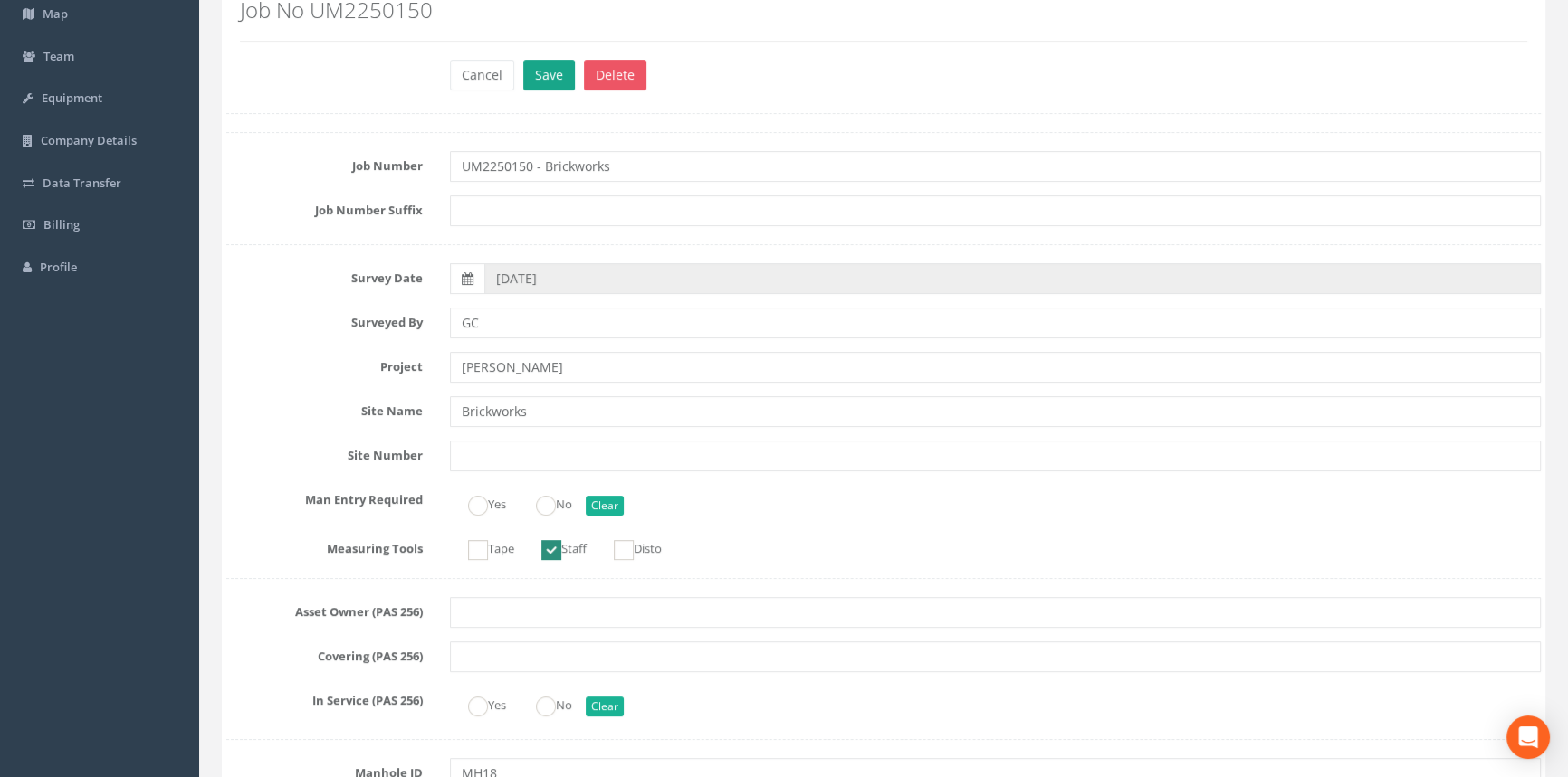
type input "33.29"
click at [555, 82] on button "Save" at bounding box center [549, 75] width 51 height 30
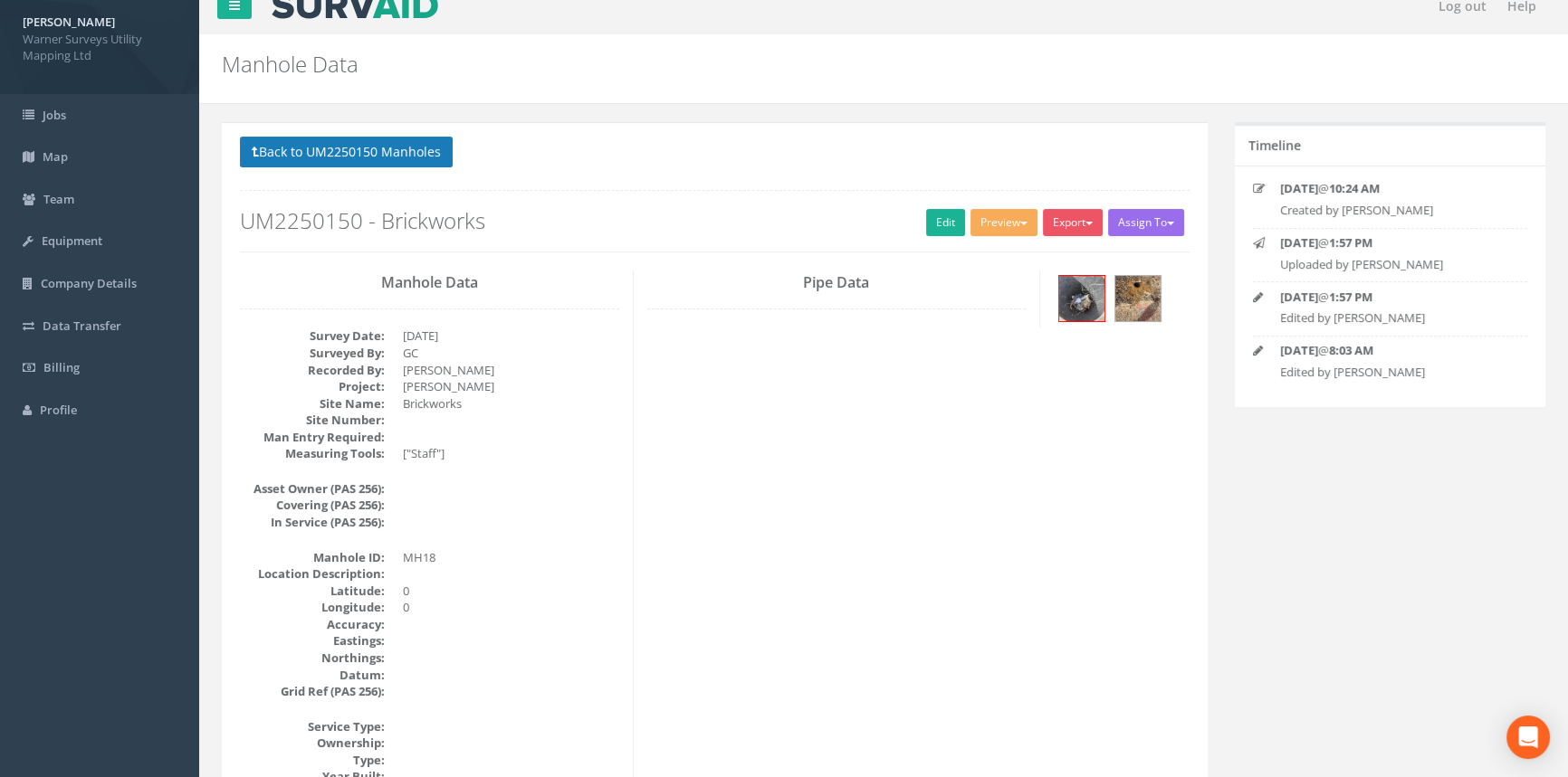
scroll to position [0, 0]
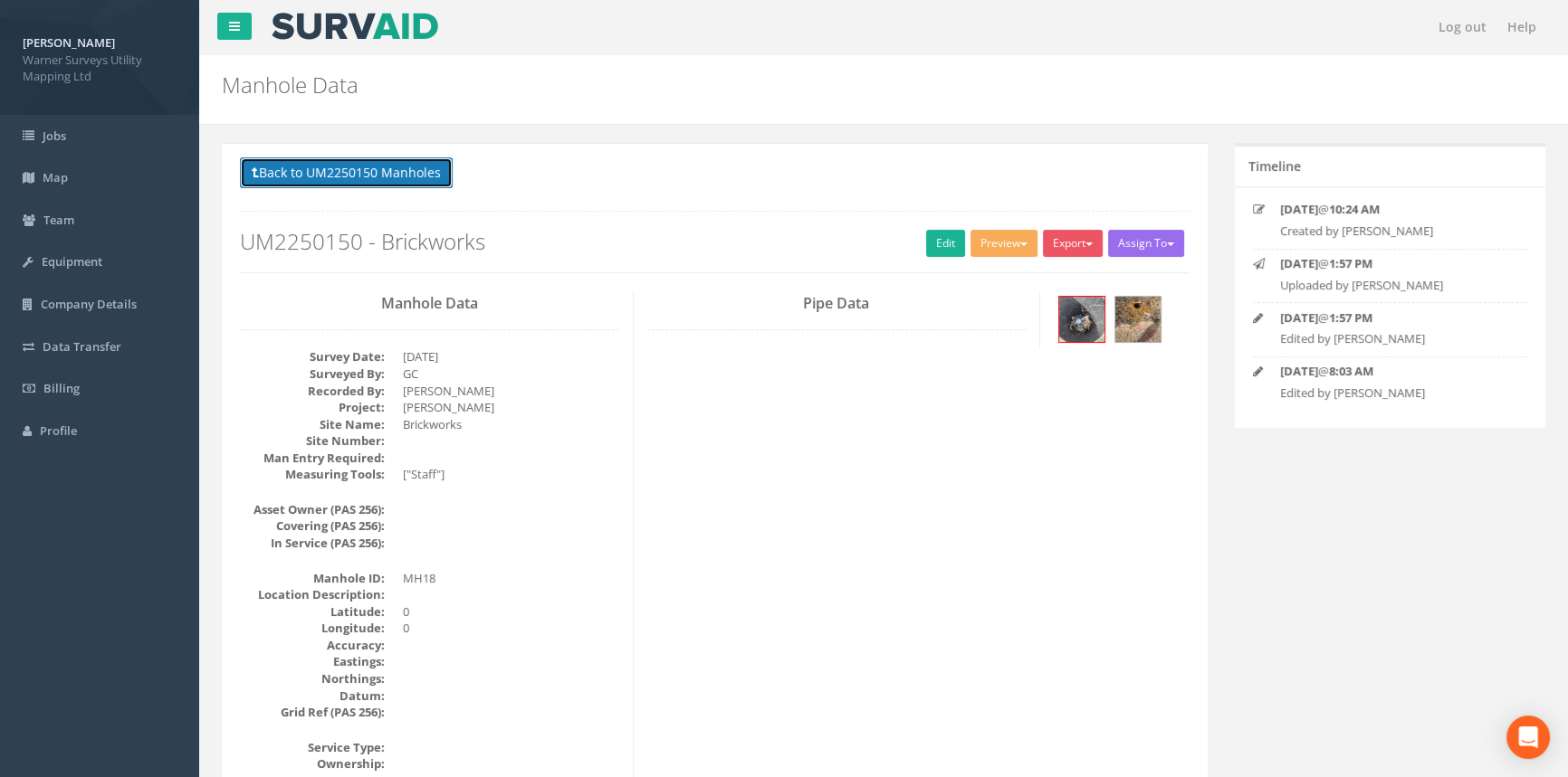
click at [353, 162] on button "Back to UM2250150 Manholes" at bounding box center [346, 173] width 213 height 30
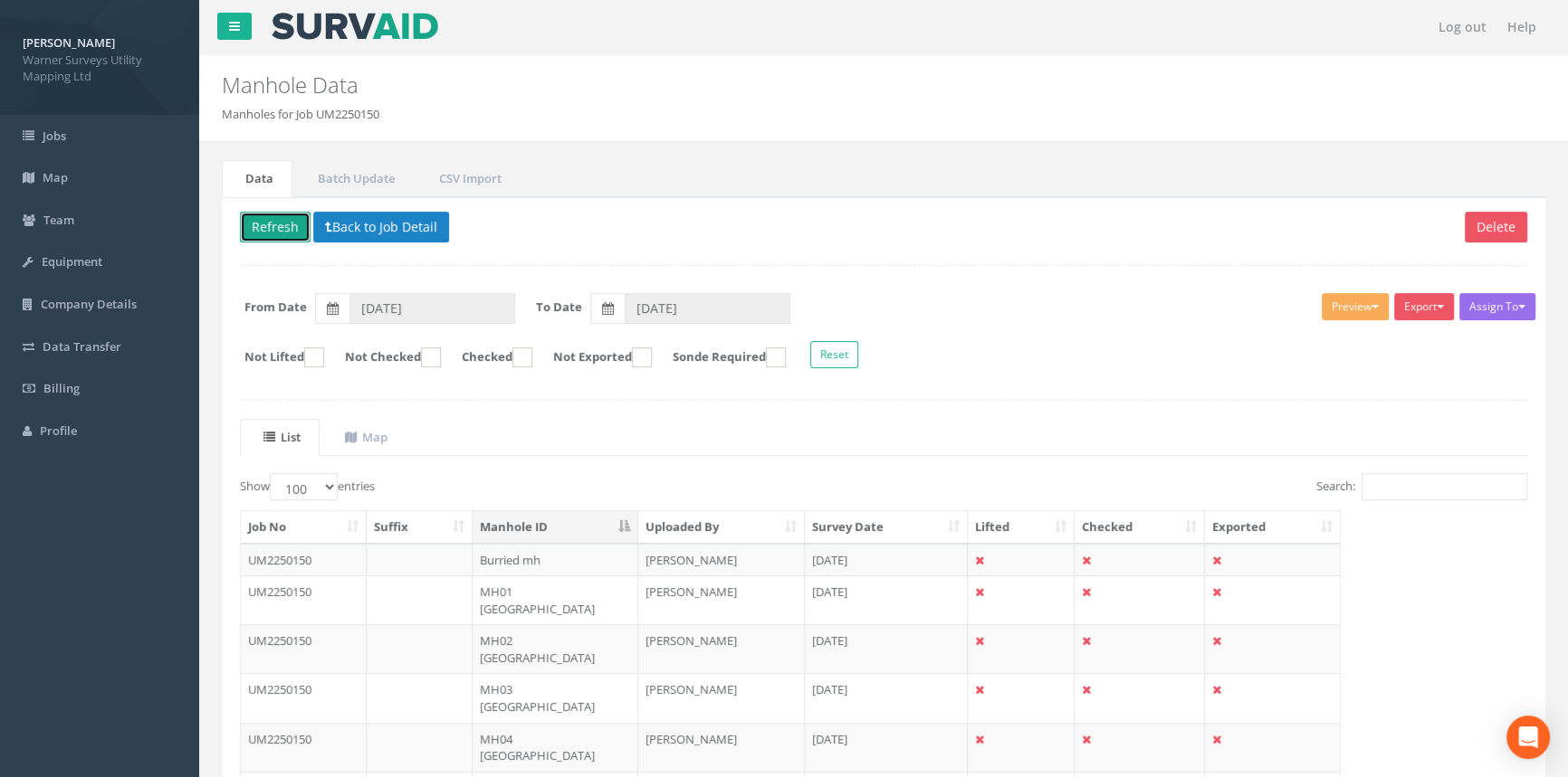
click at [277, 225] on button "Refresh" at bounding box center [275, 227] width 70 height 30
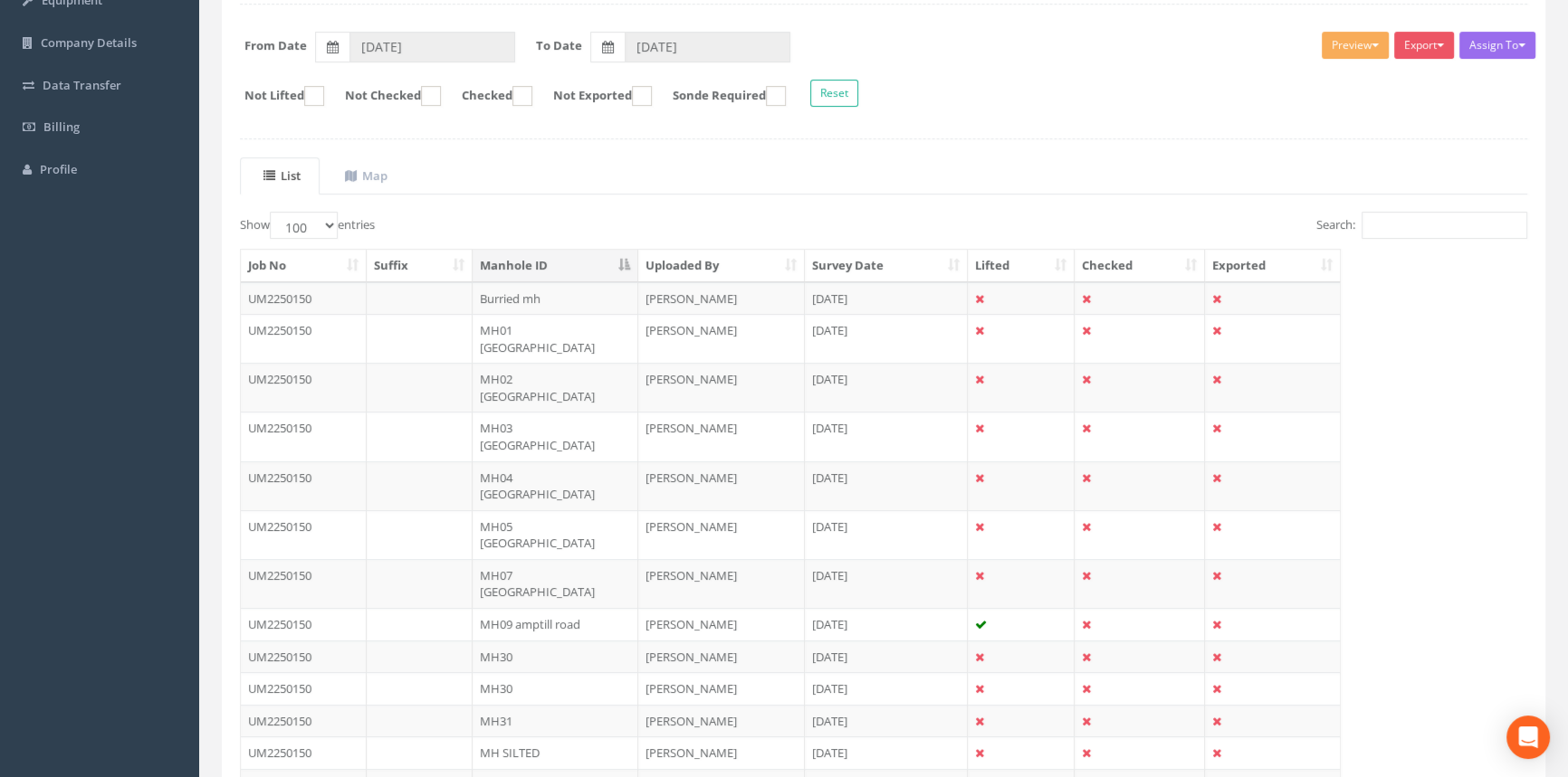
scroll to position [3, 0]
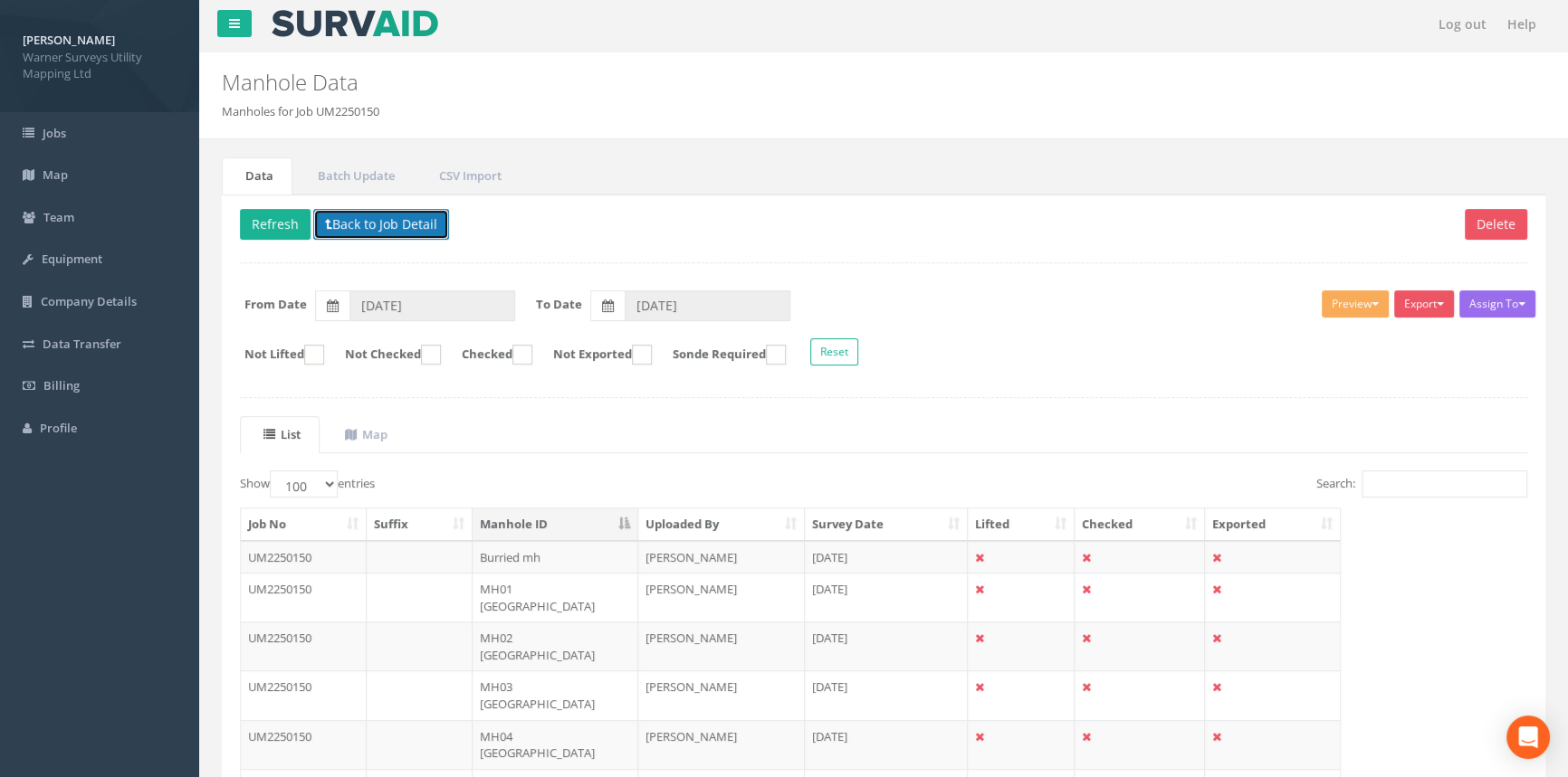
click at [370, 214] on button "Back to Job Detail" at bounding box center [381, 224] width 136 height 30
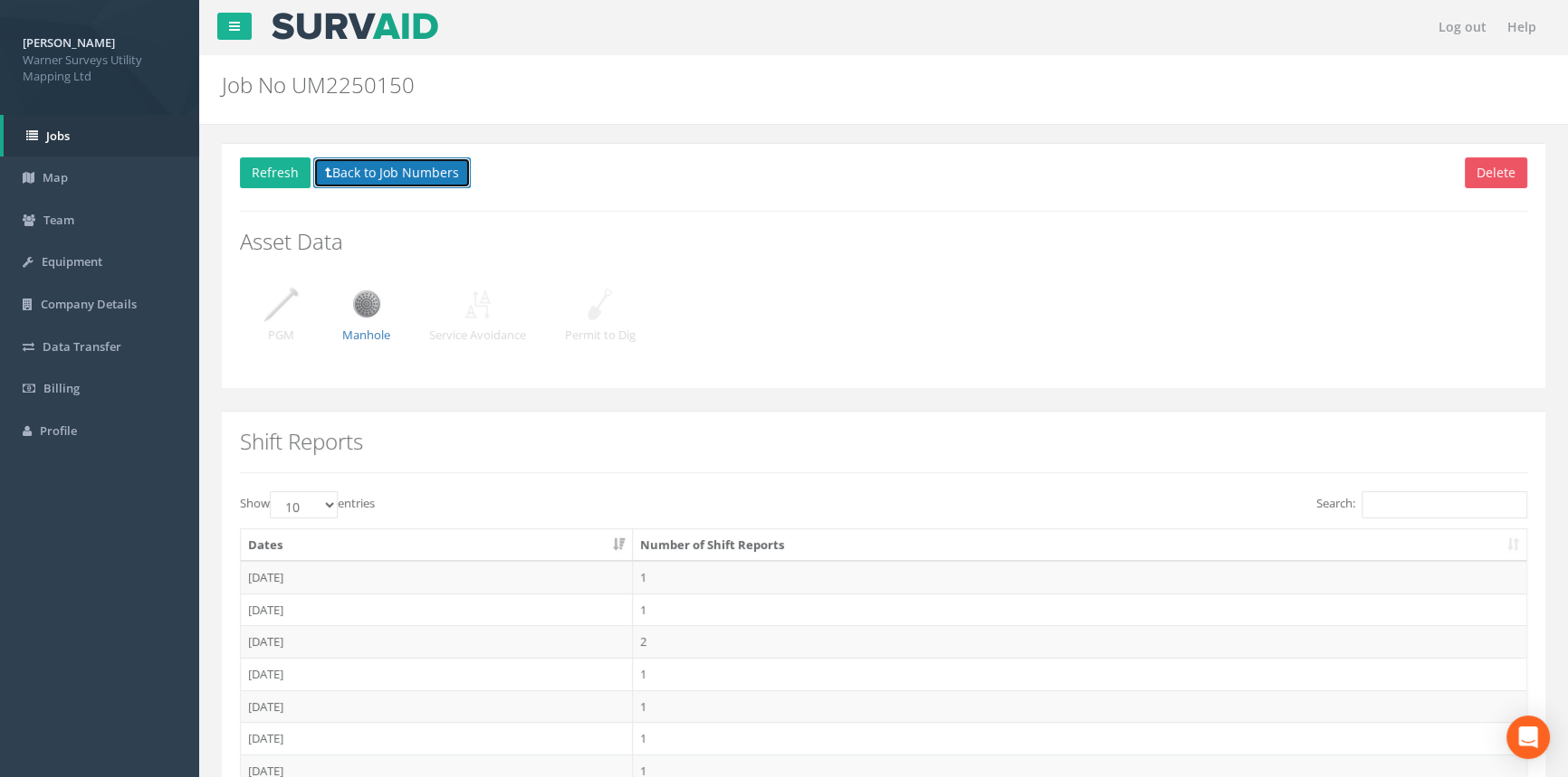
click at [344, 174] on button "Back to Job Numbers" at bounding box center [392, 173] width 158 height 30
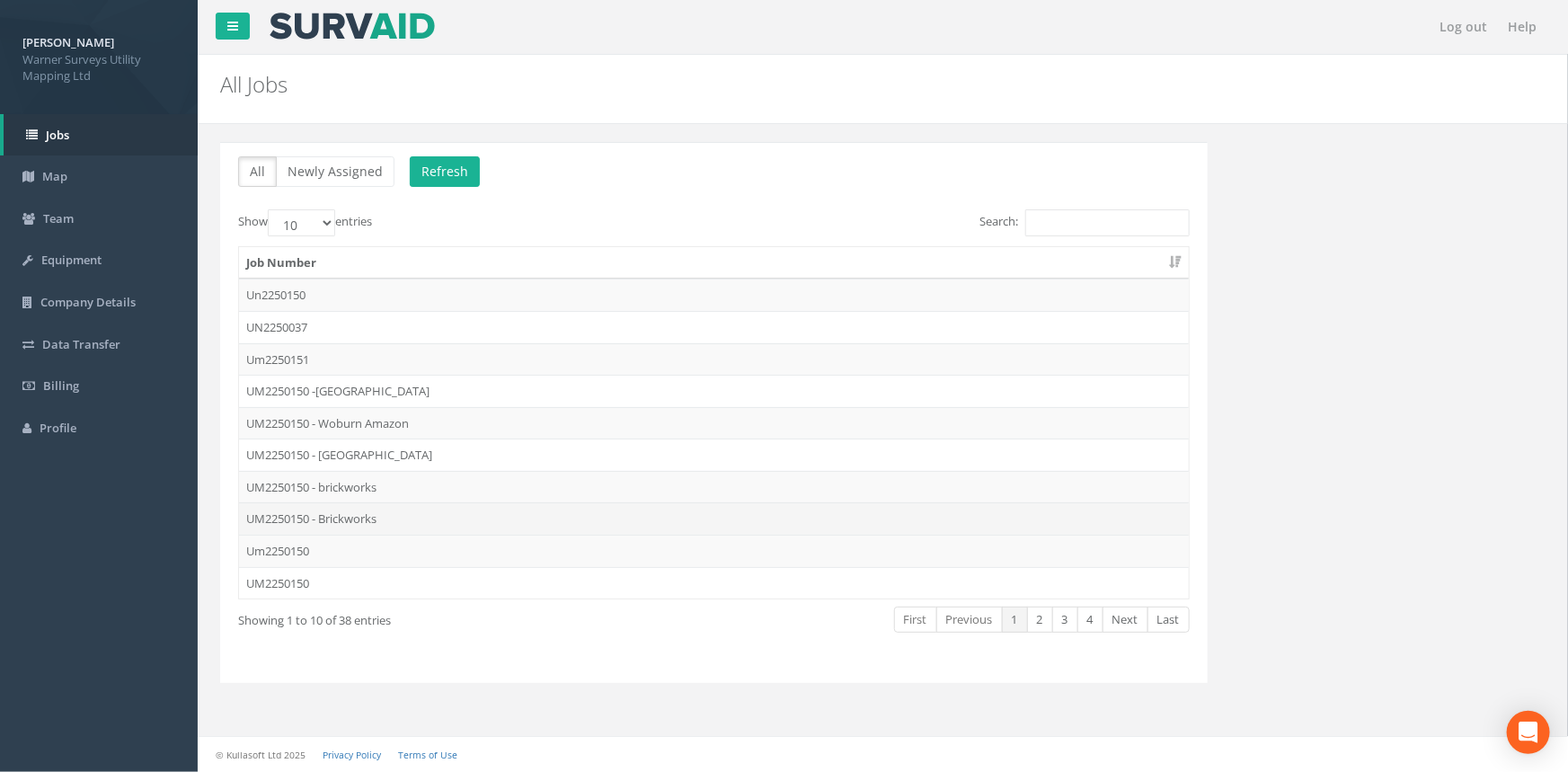
click at [388, 520] on td "UM2250150 - Brickworks" at bounding box center [713, 519] width 950 height 32
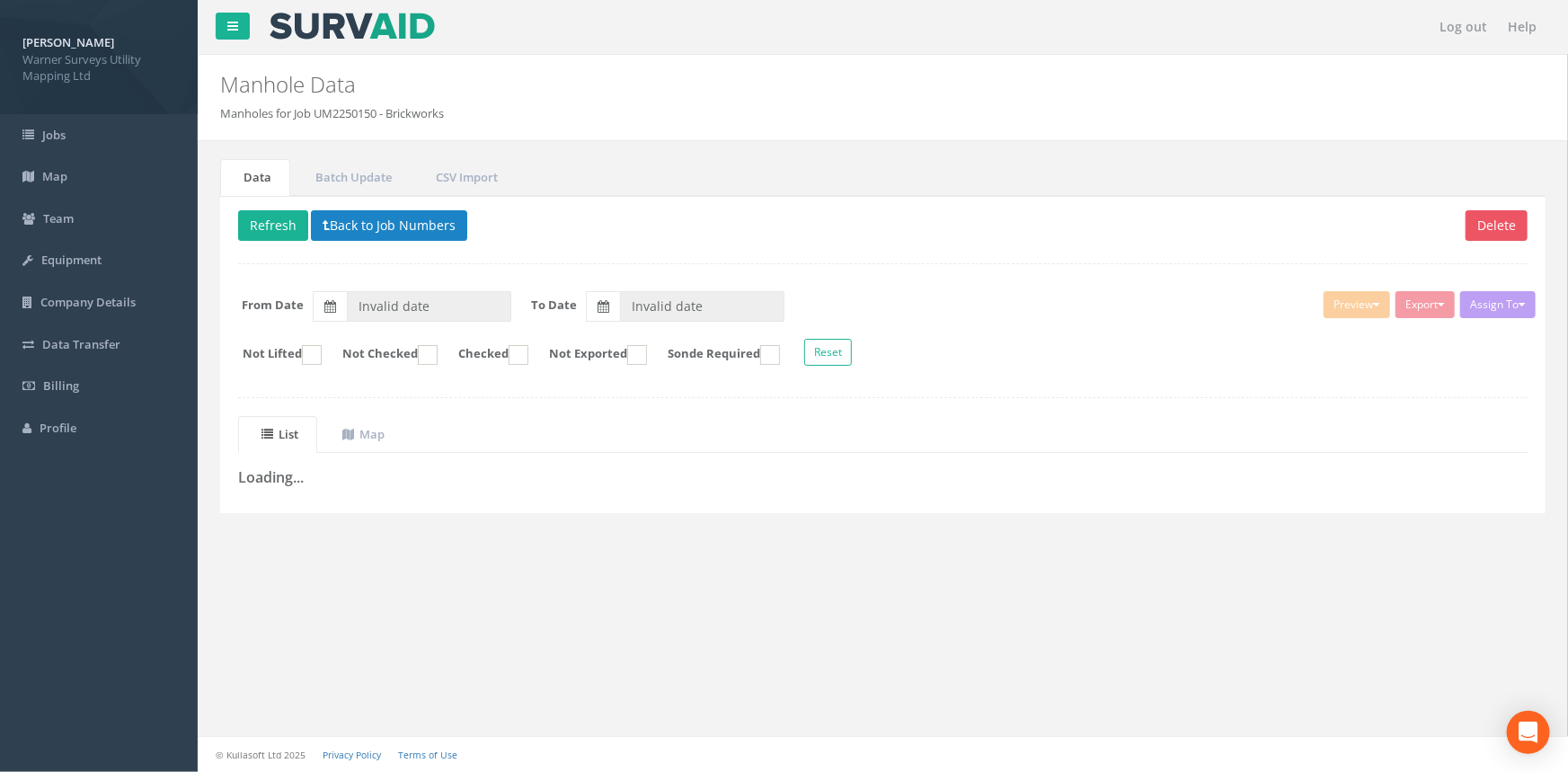
type input "[DATE]"
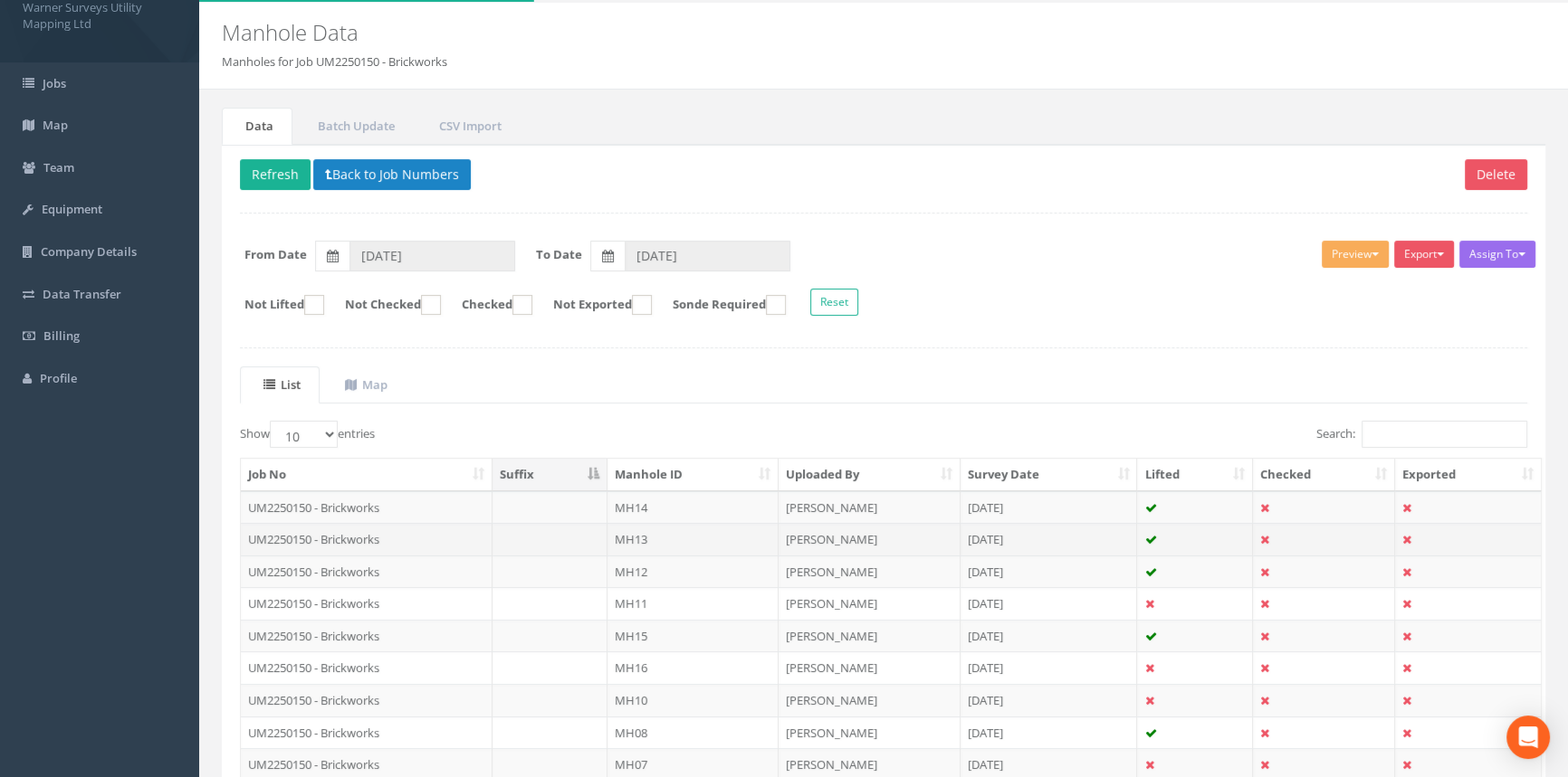
scroll to position [82, 0]
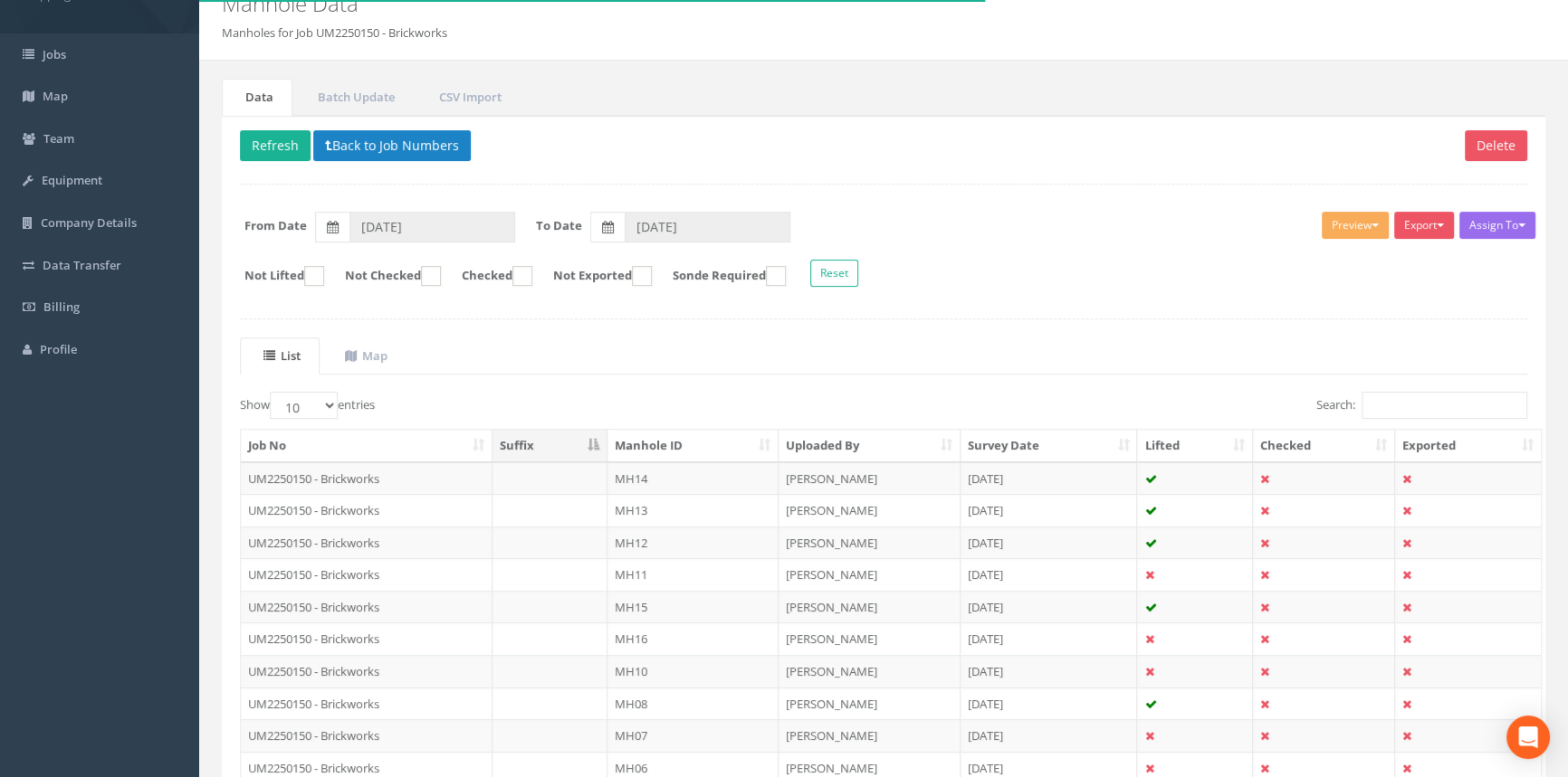
click at [656, 426] on div "Job No Suffix Manhole ID Uploaded By Survey Date Lifted Checked Exported UM2250…" at bounding box center [883, 607] width 1314 height 367
click at [663, 443] on th "Manhole ID" at bounding box center [693, 446] width 171 height 32
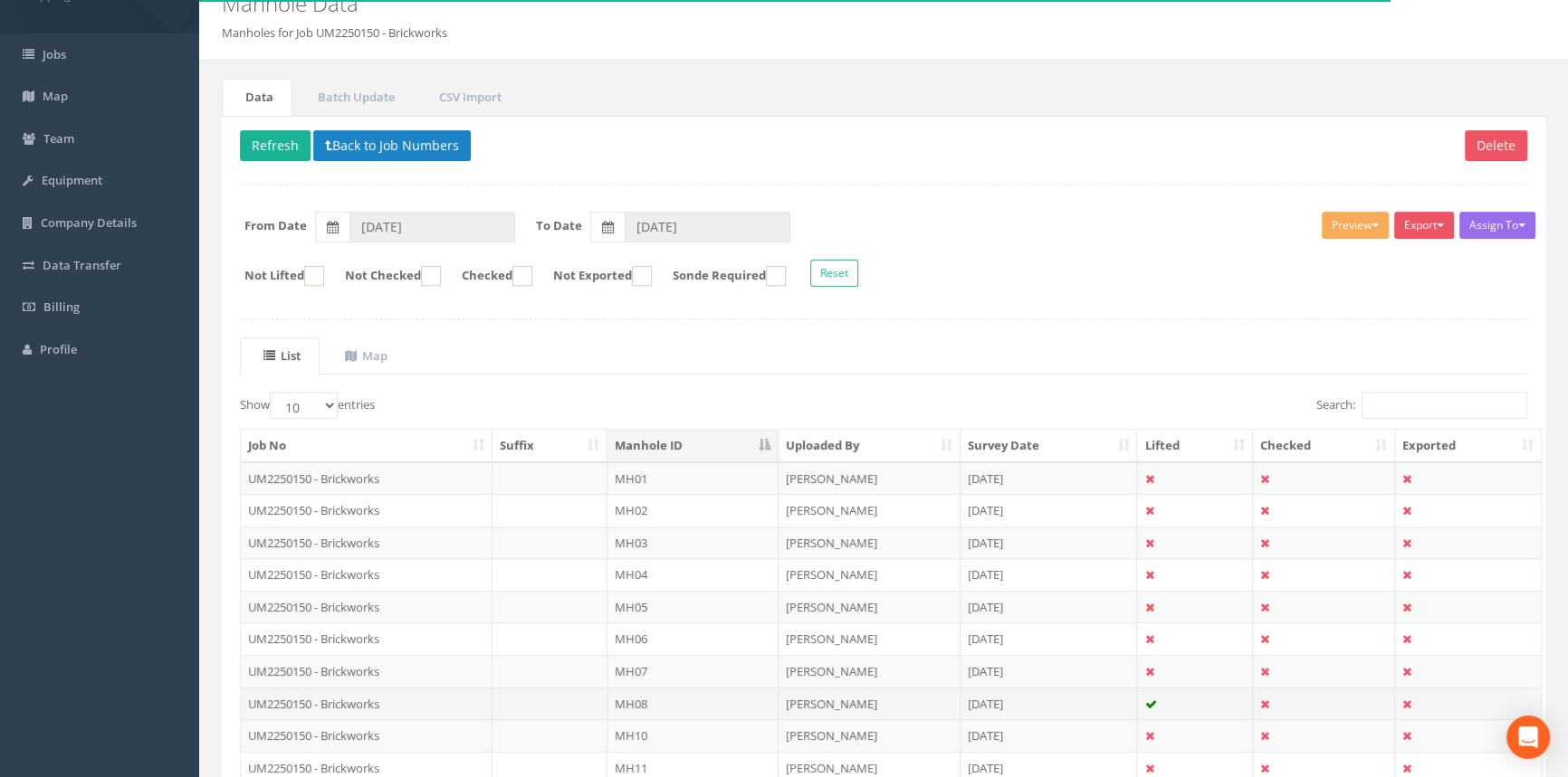
scroll to position [163, 0]
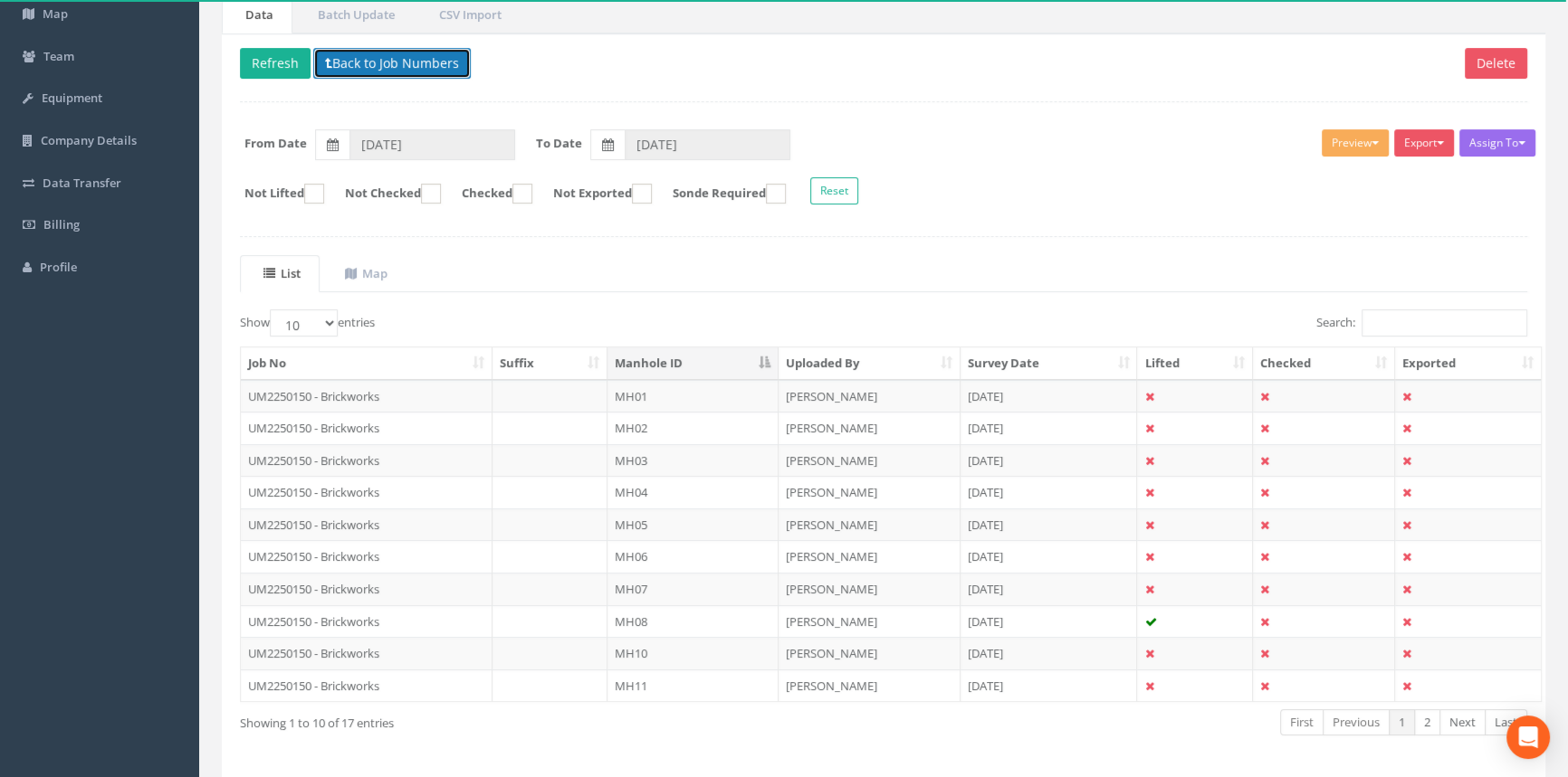
click at [356, 66] on button "Back to Job Numbers" at bounding box center [392, 63] width 158 height 30
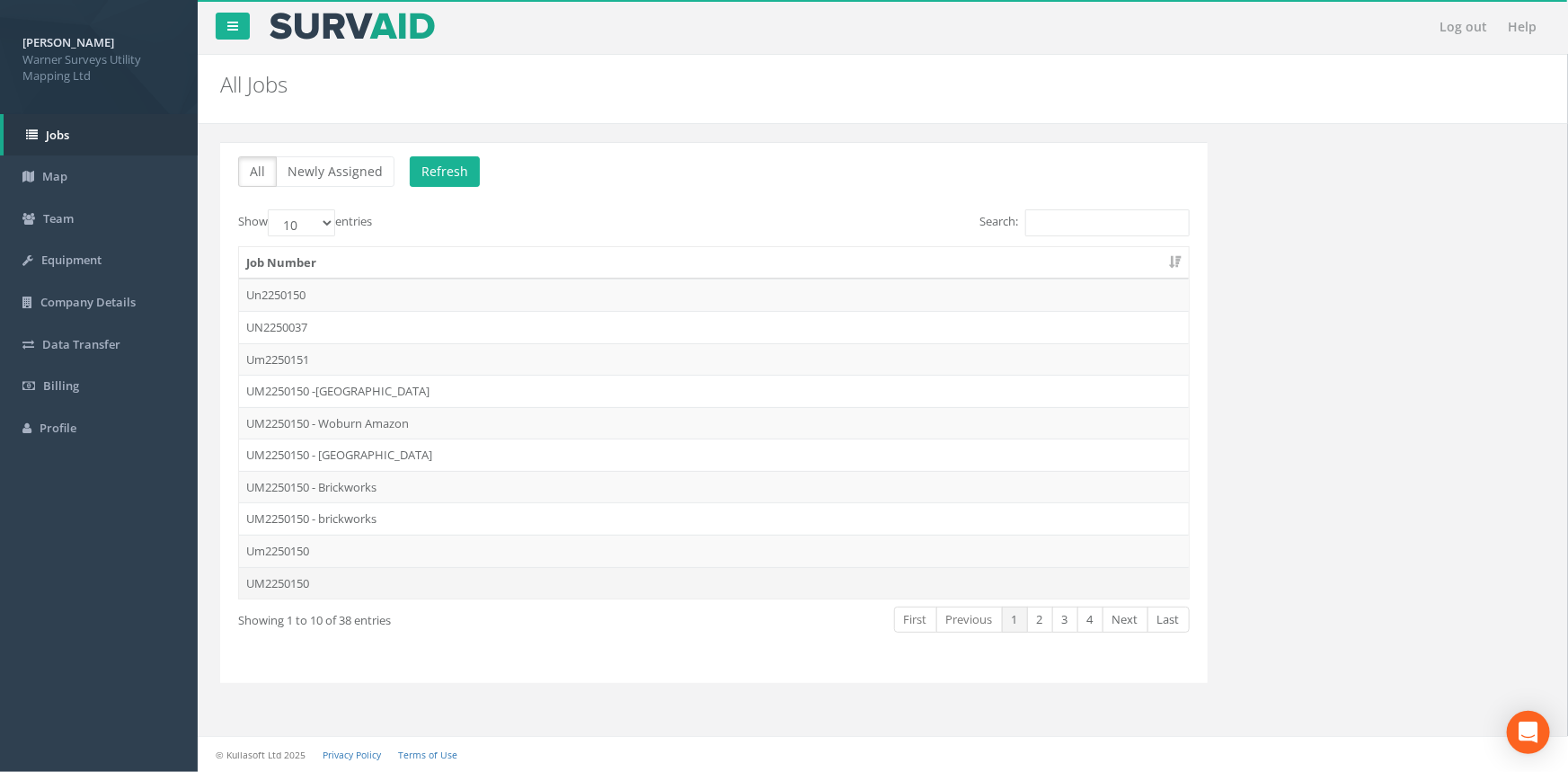
click at [316, 579] on td "UM2250150" at bounding box center [713, 583] width 950 height 32
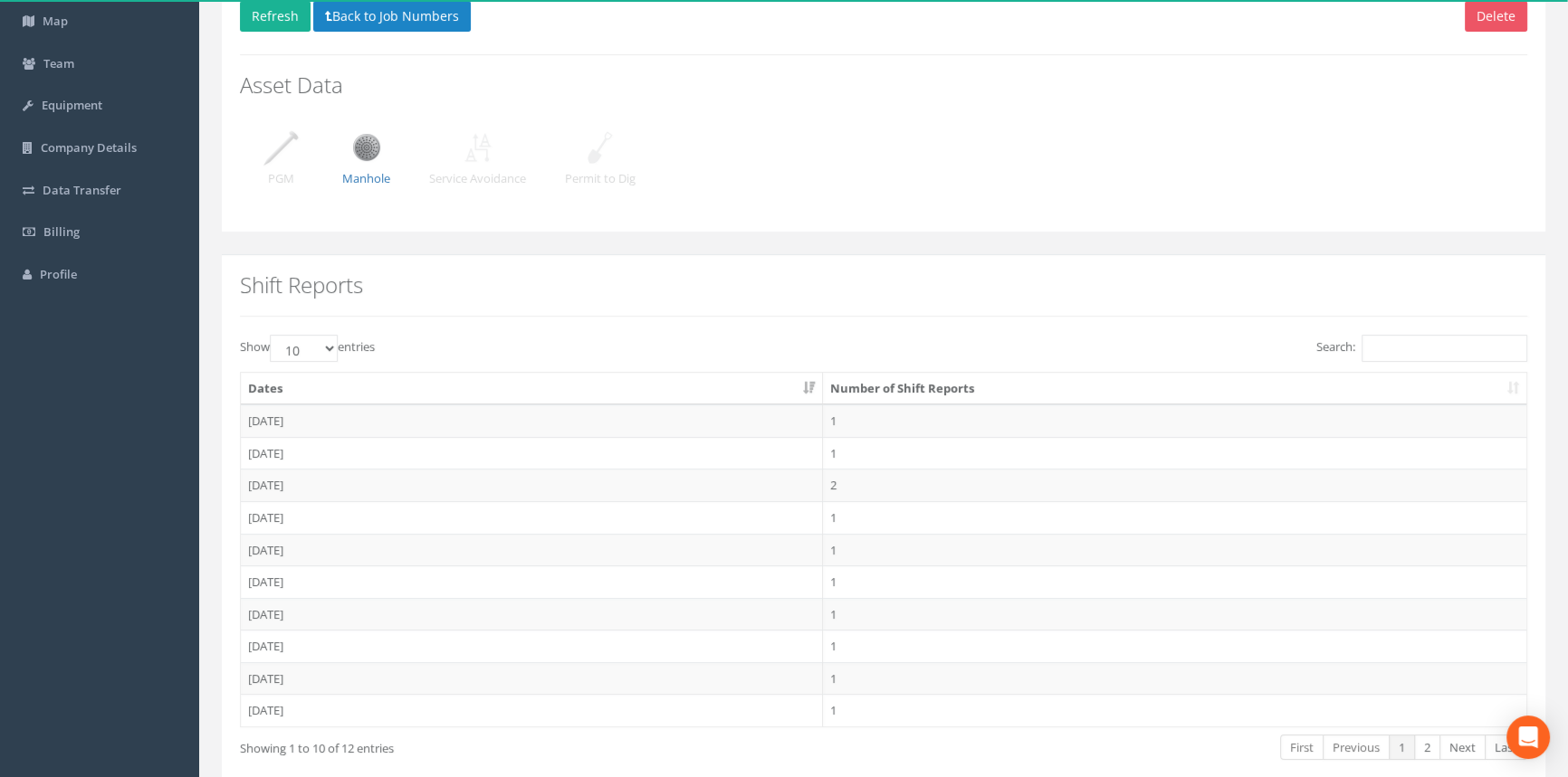
scroll to position [163, 0]
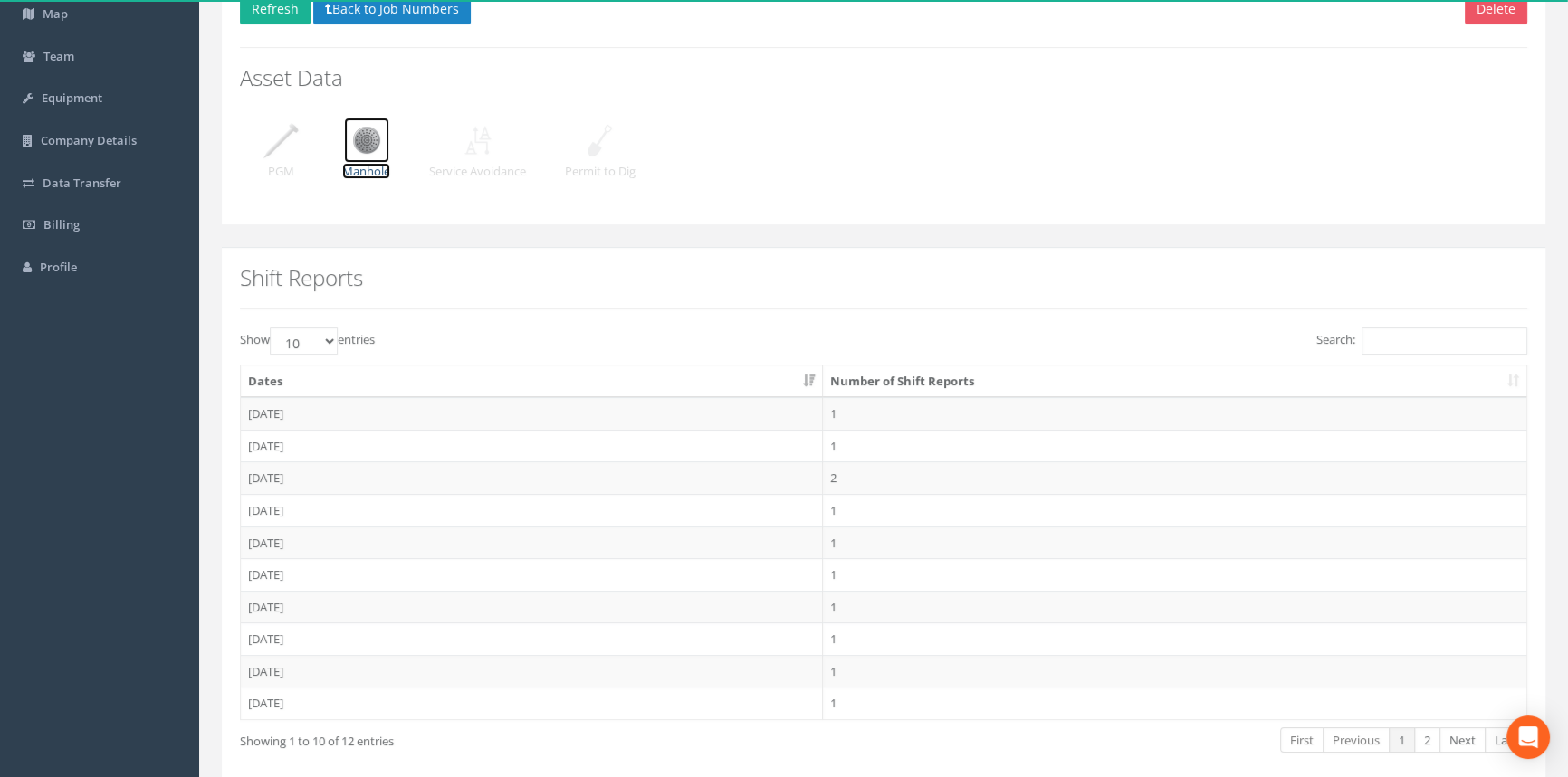
click at [374, 144] on img at bounding box center [367, 141] width 46 height 46
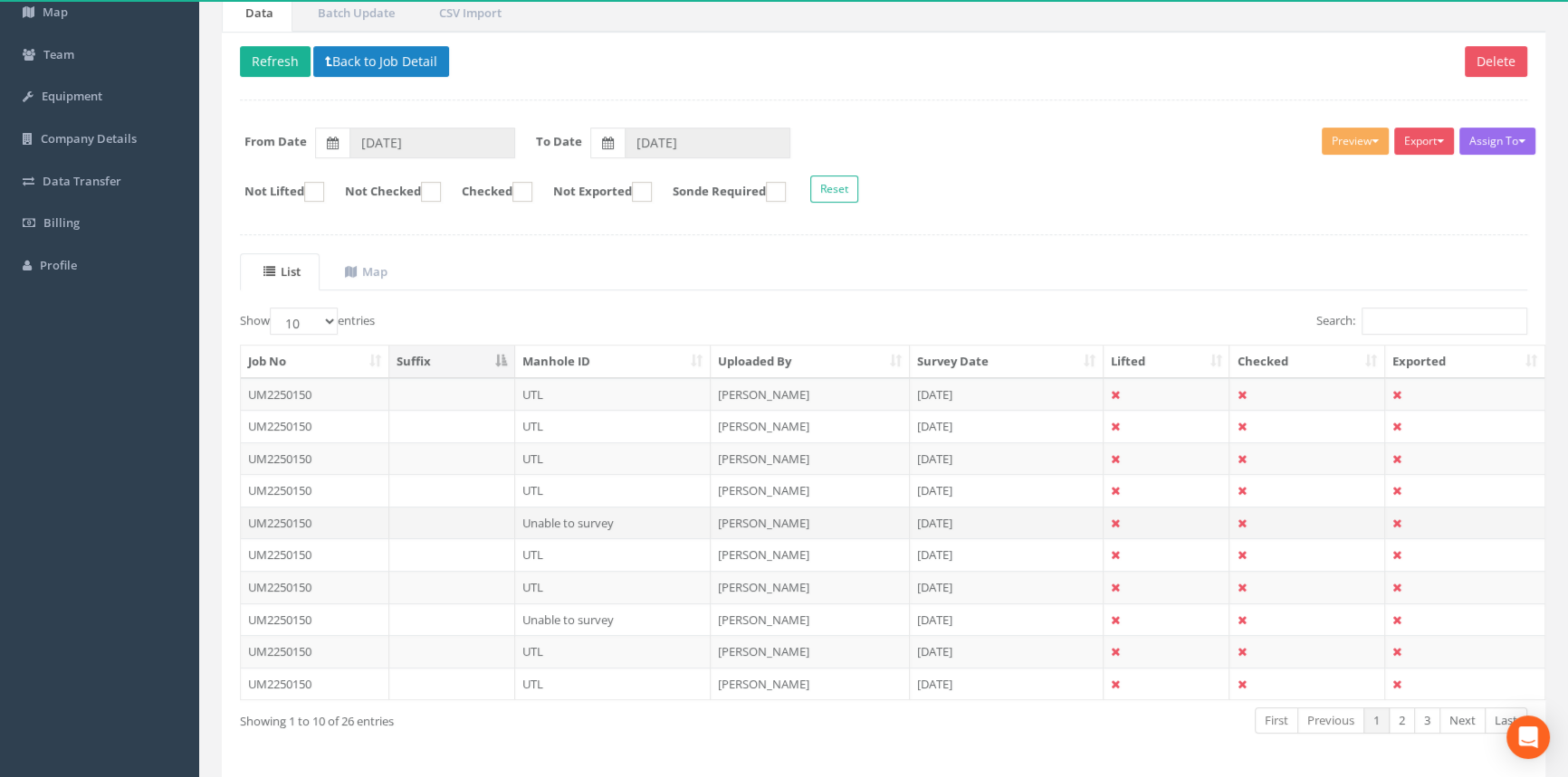
scroll to position [229, 0]
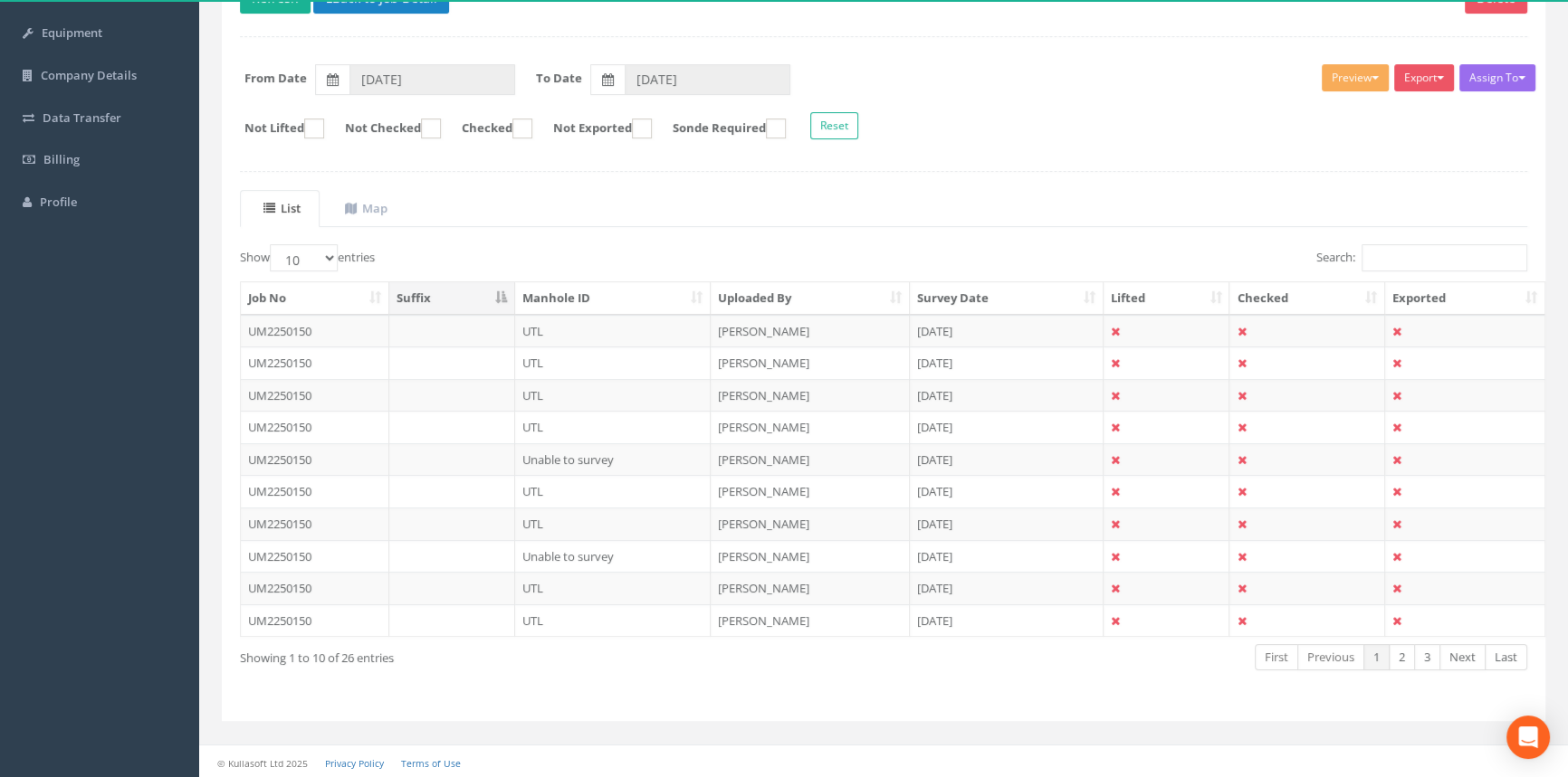
click at [653, 294] on th "Manhole ID" at bounding box center [613, 298] width 197 height 32
click at [570, 294] on th "Manhole ID" at bounding box center [613, 298] width 197 height 32
drag, startPoint x: 570, startPoint y: 294, endPoint x: 455, endPoint y: 278, distance: 116.1
click at [570, 294] on th "Manhole ID" at bounding box center [613, 298] width 197 height 32
click at [284, 252] on select "10 25 50 100" at bounding box center [303, 257] width 67 height 28
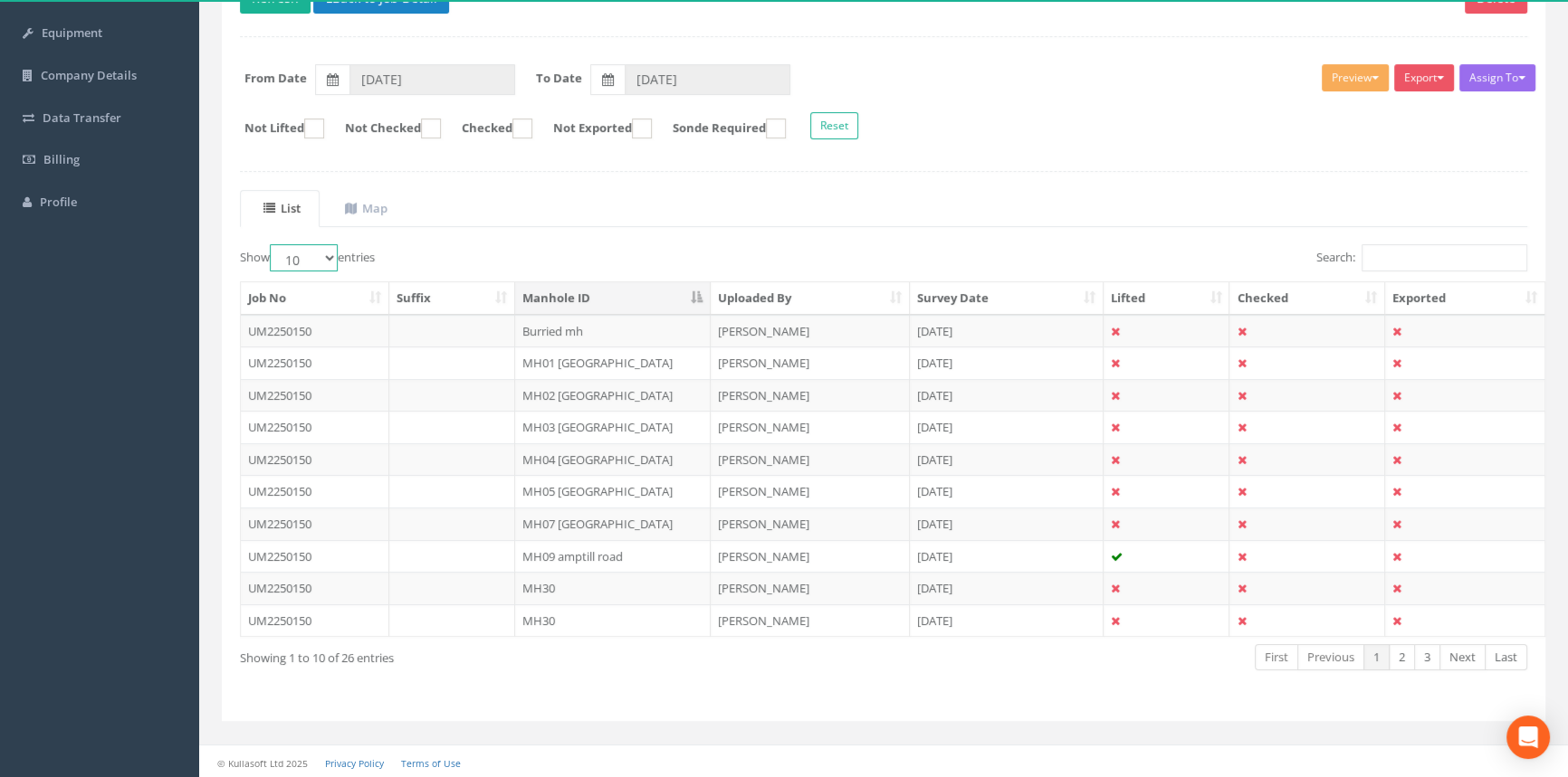
select select "100"
click at [273, 244] on select "10 25 50 100" at bounding box center [303, 257] width 67 height 28
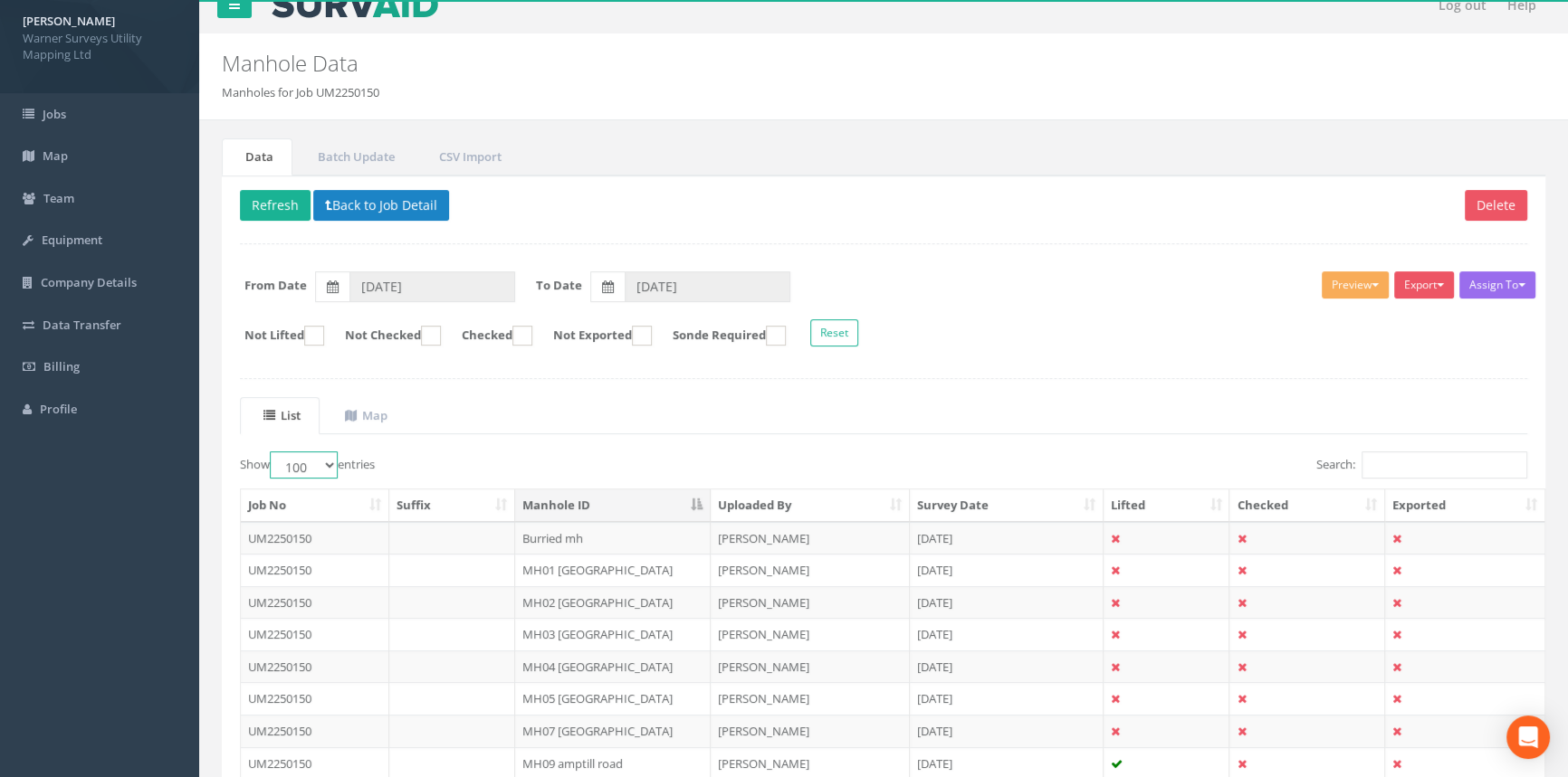
scroll to position [3, 0]
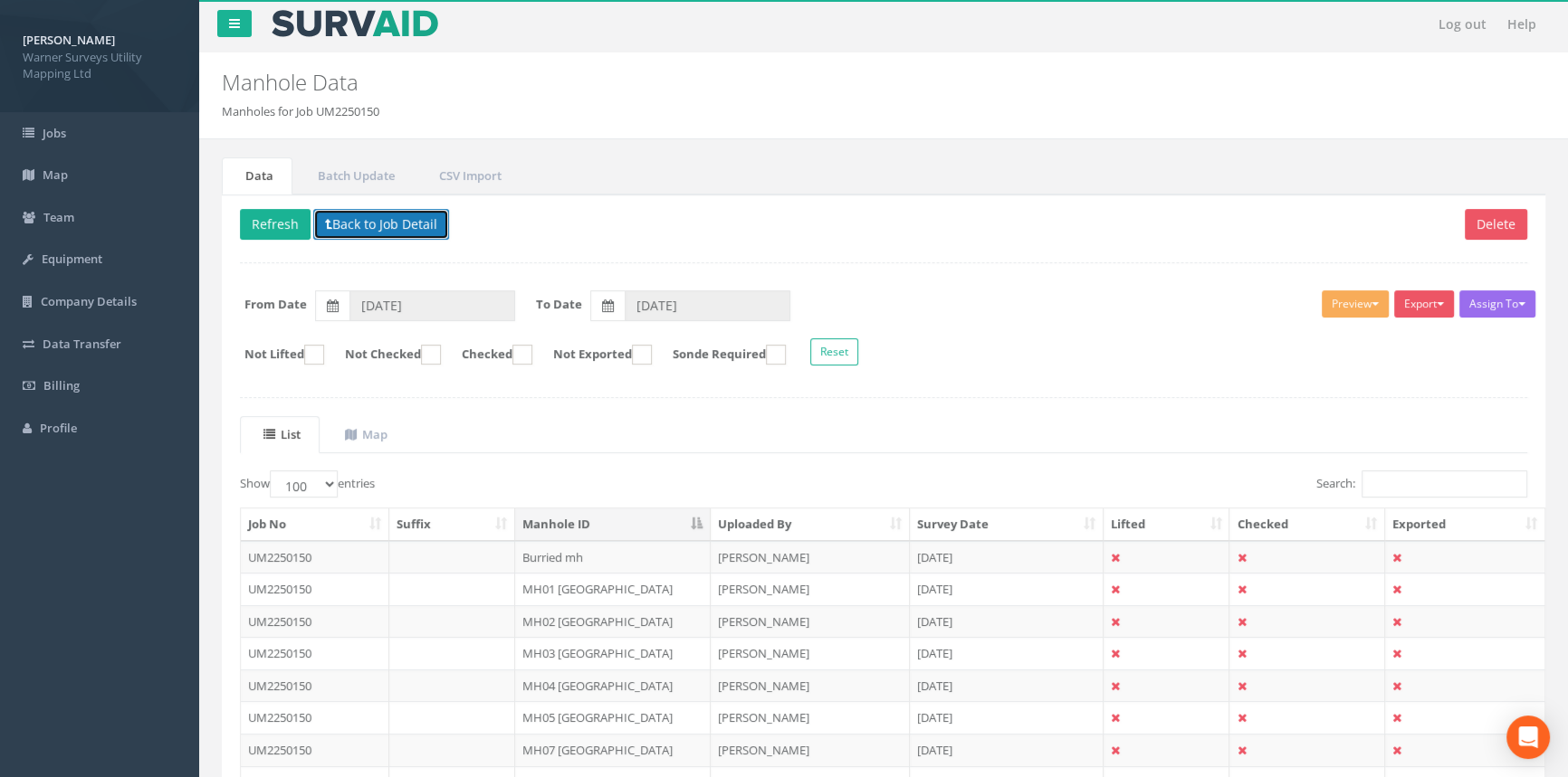
click at [339, 228] on button "Back to Job Detail" at bounding box center [381, 224] width 136 height 30
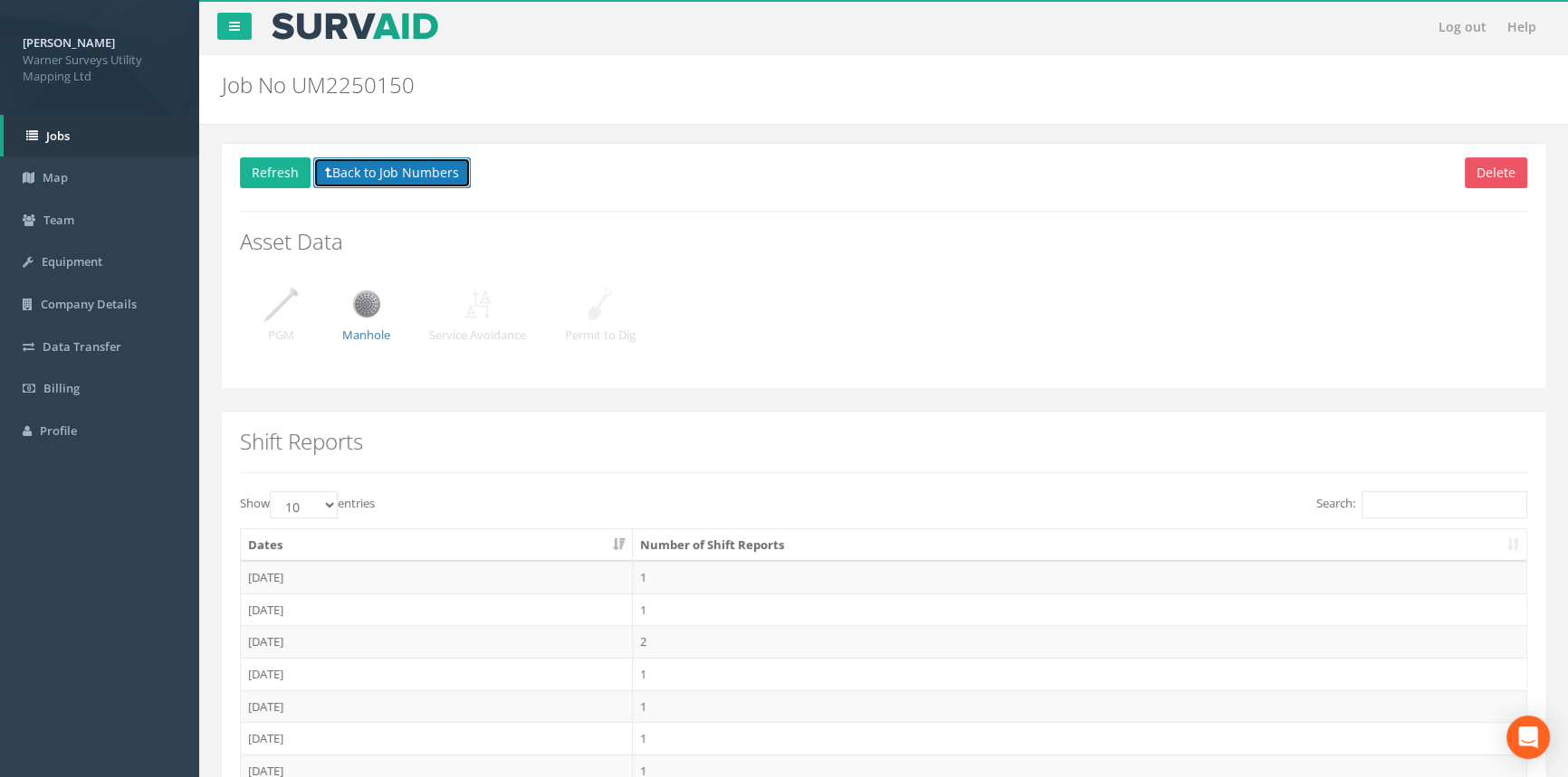
click at [343, 175] on button "Back to Job Numbers" at bounding box center [392, 173] width 158 height 30
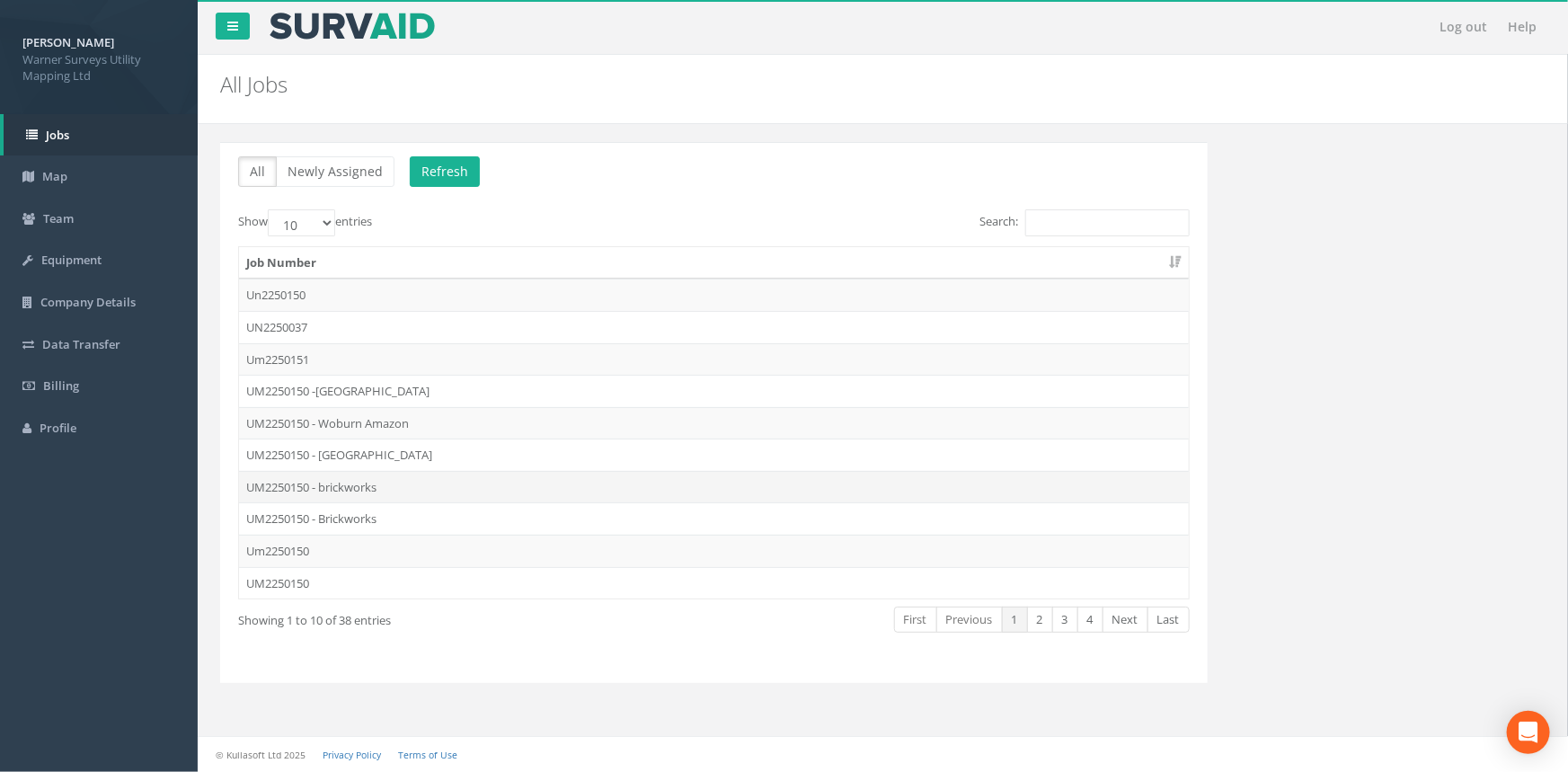
click at [419, 479] on td "UM2250150 - brickworks" at bounding box center [713, 487] width 950 height 32
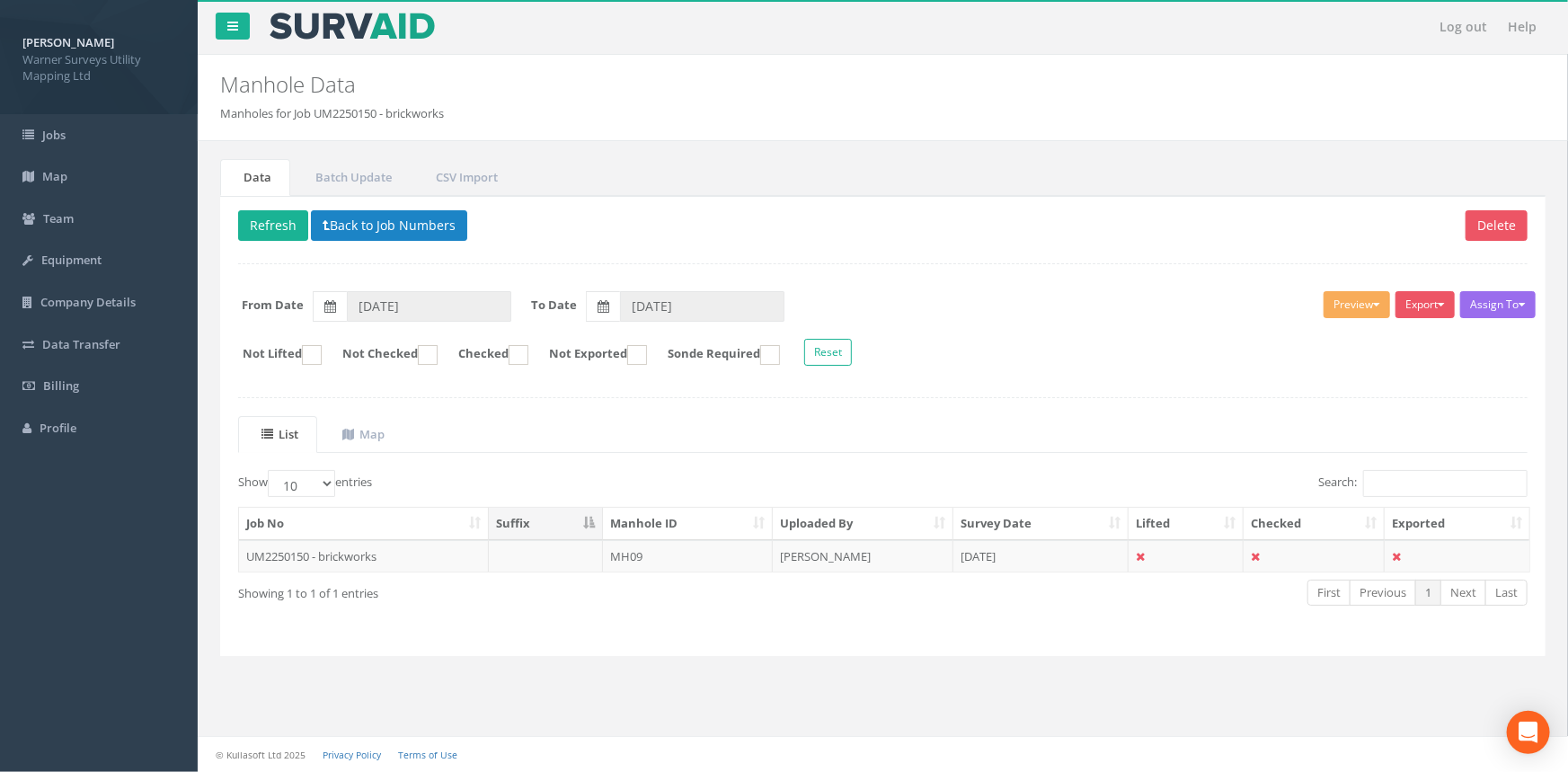
click at [370, 549] on td "UM2250150 - brickworks" at bounding box center [363, 557] width 250 height 32
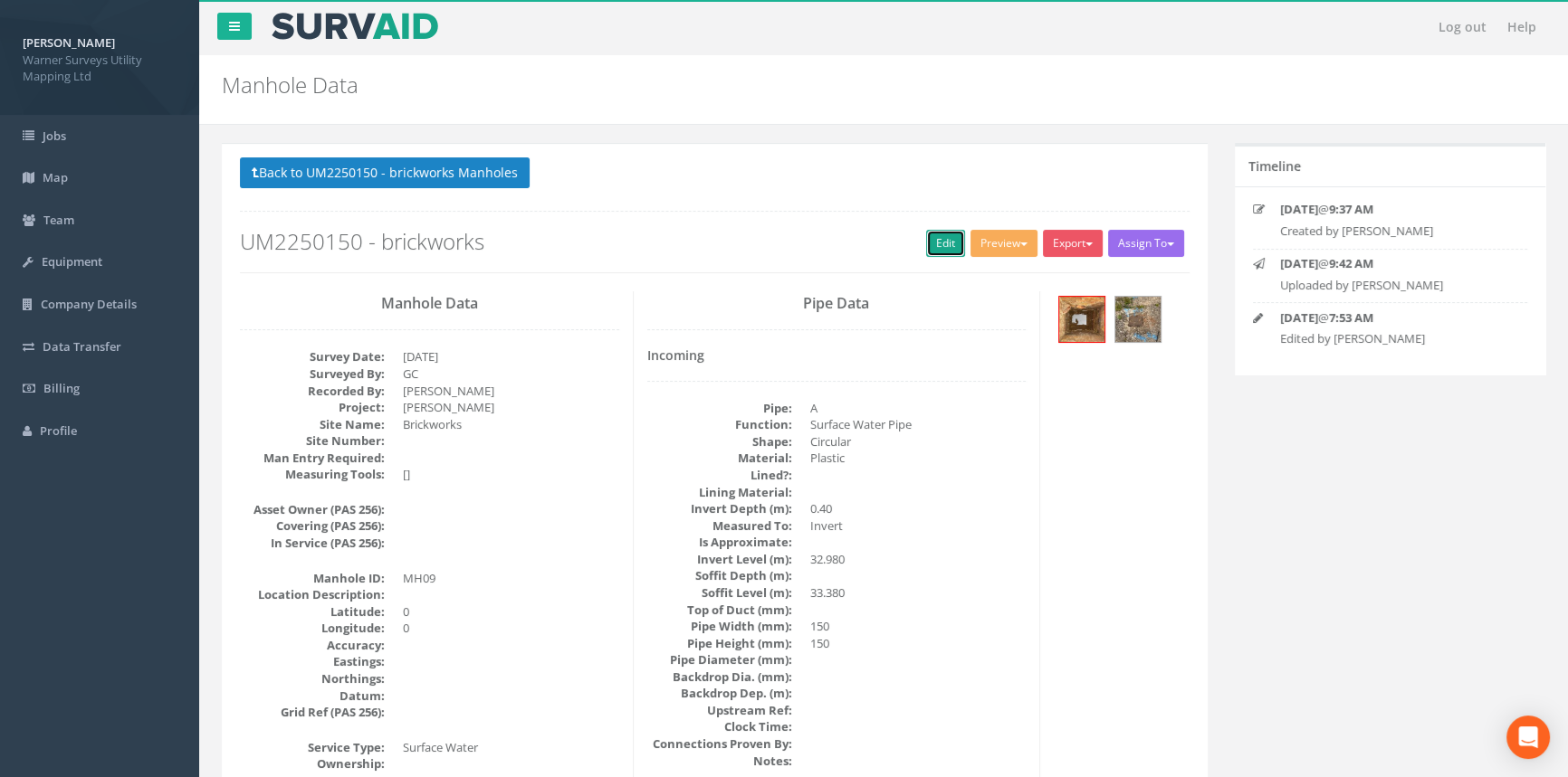
click at [932, 243] on link "Edit" at bounding box center [946, 243] width 39 height 28
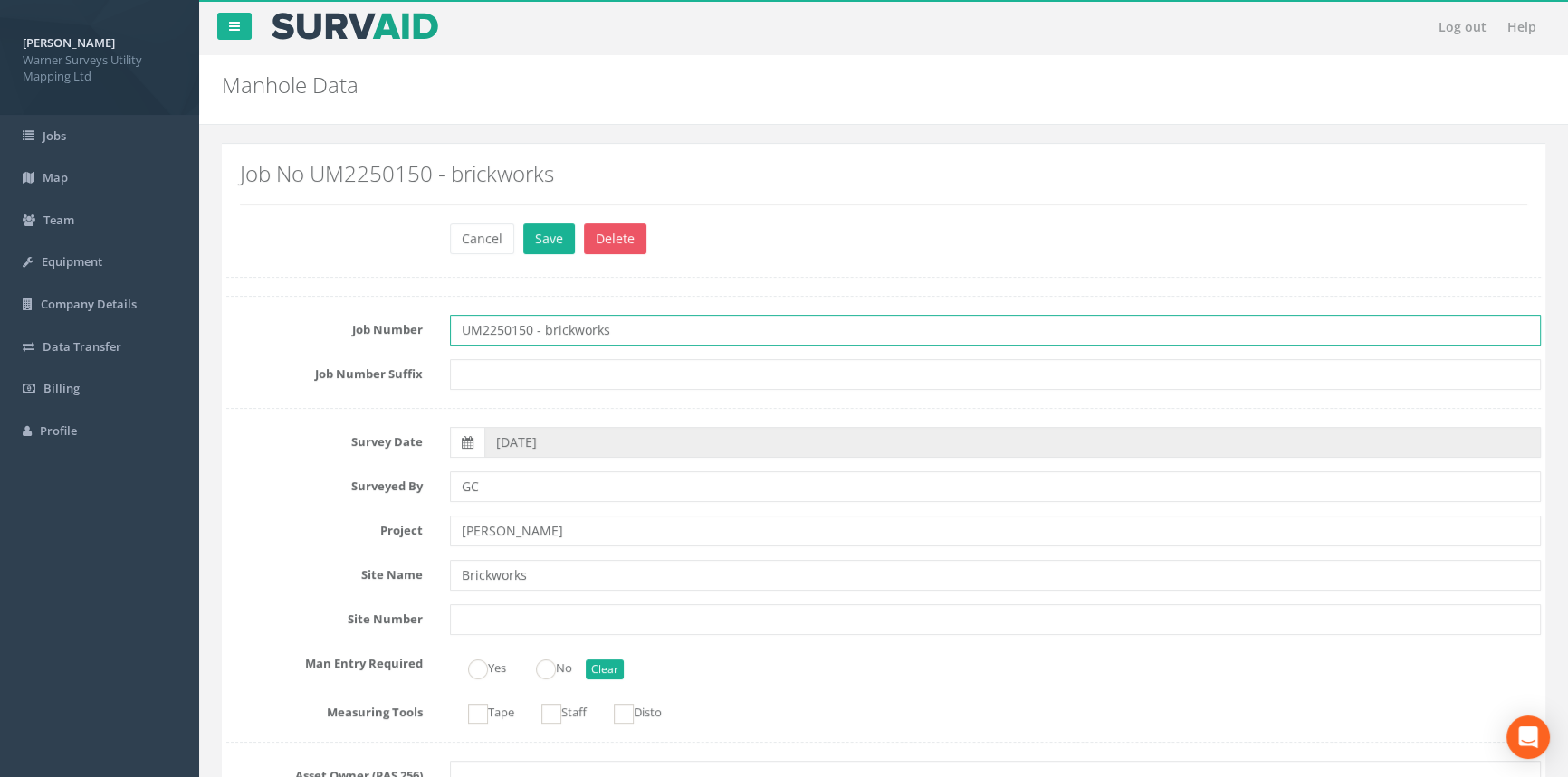
click at [551, 328] on input "UM2250150 - brickworks" at bounding box center [995, 331] width 1091 height 30
type input "UM2250150 - Brickworks"
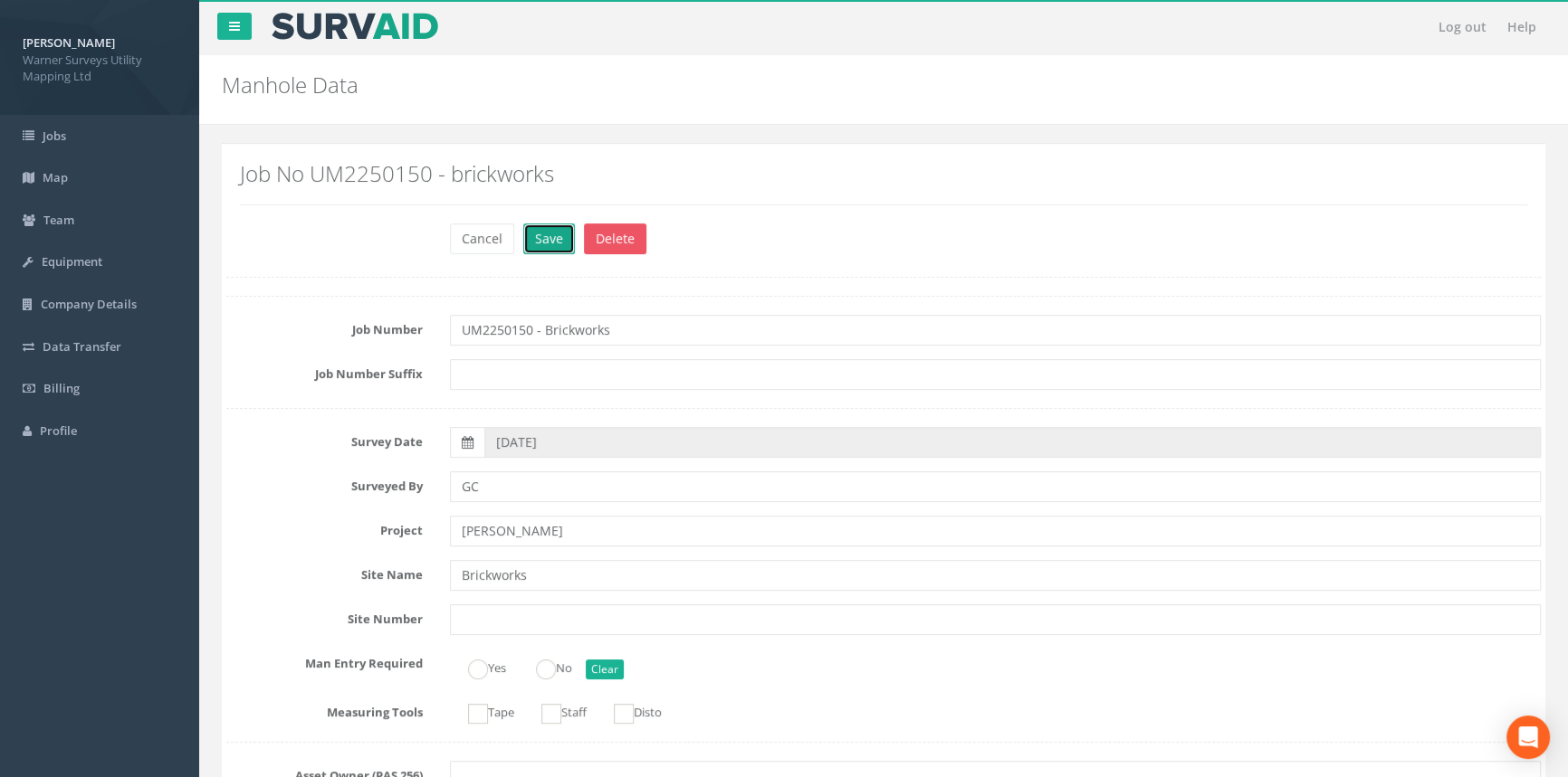
click at [550, 237] on button "Save" at bounding box center [549, 238] width 51 height 30
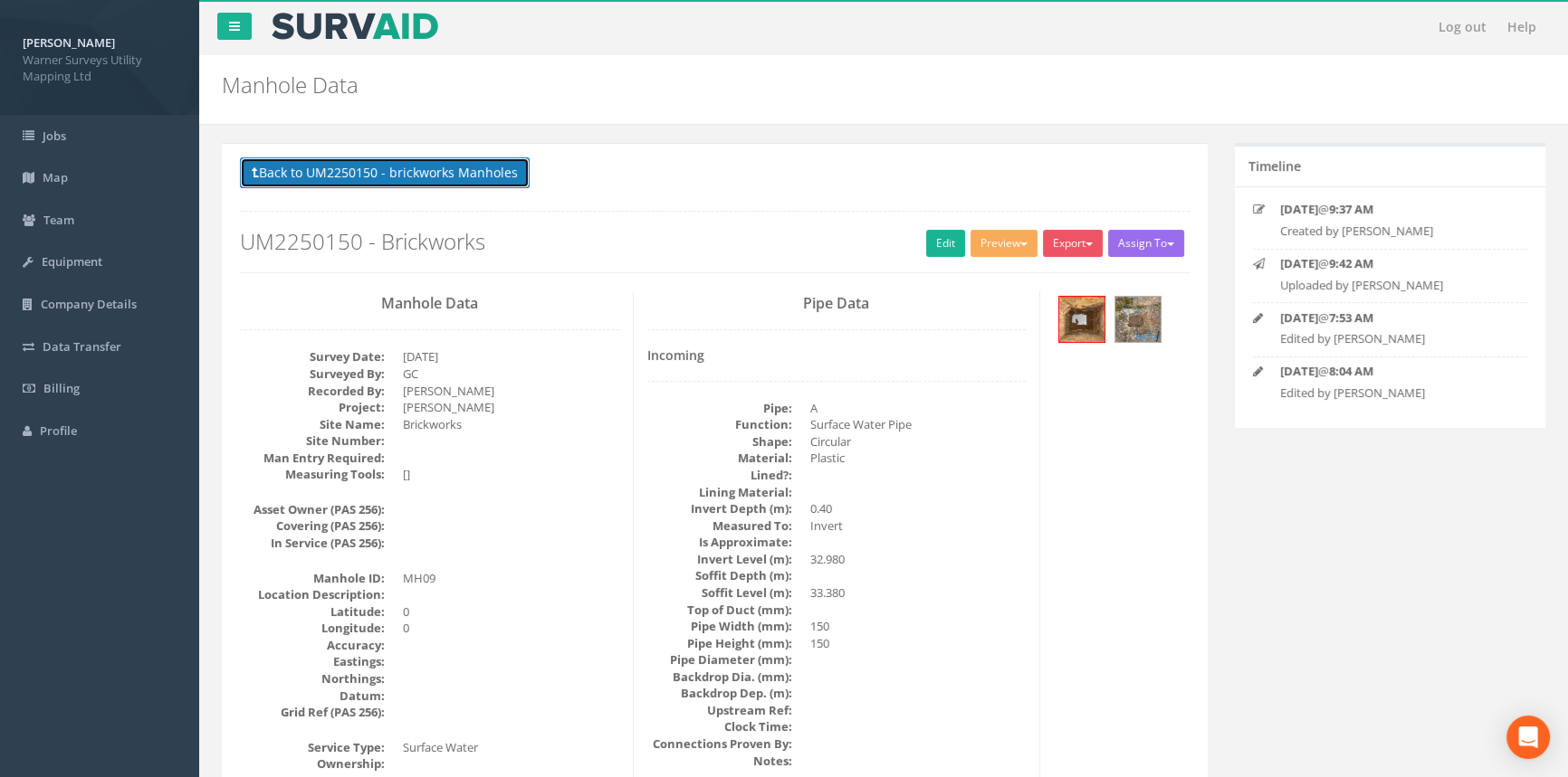
click at [416, 167] on button "Back to UM2250150 - brickworks Manholes" at bounding box center [384, 173] width 290 height 30
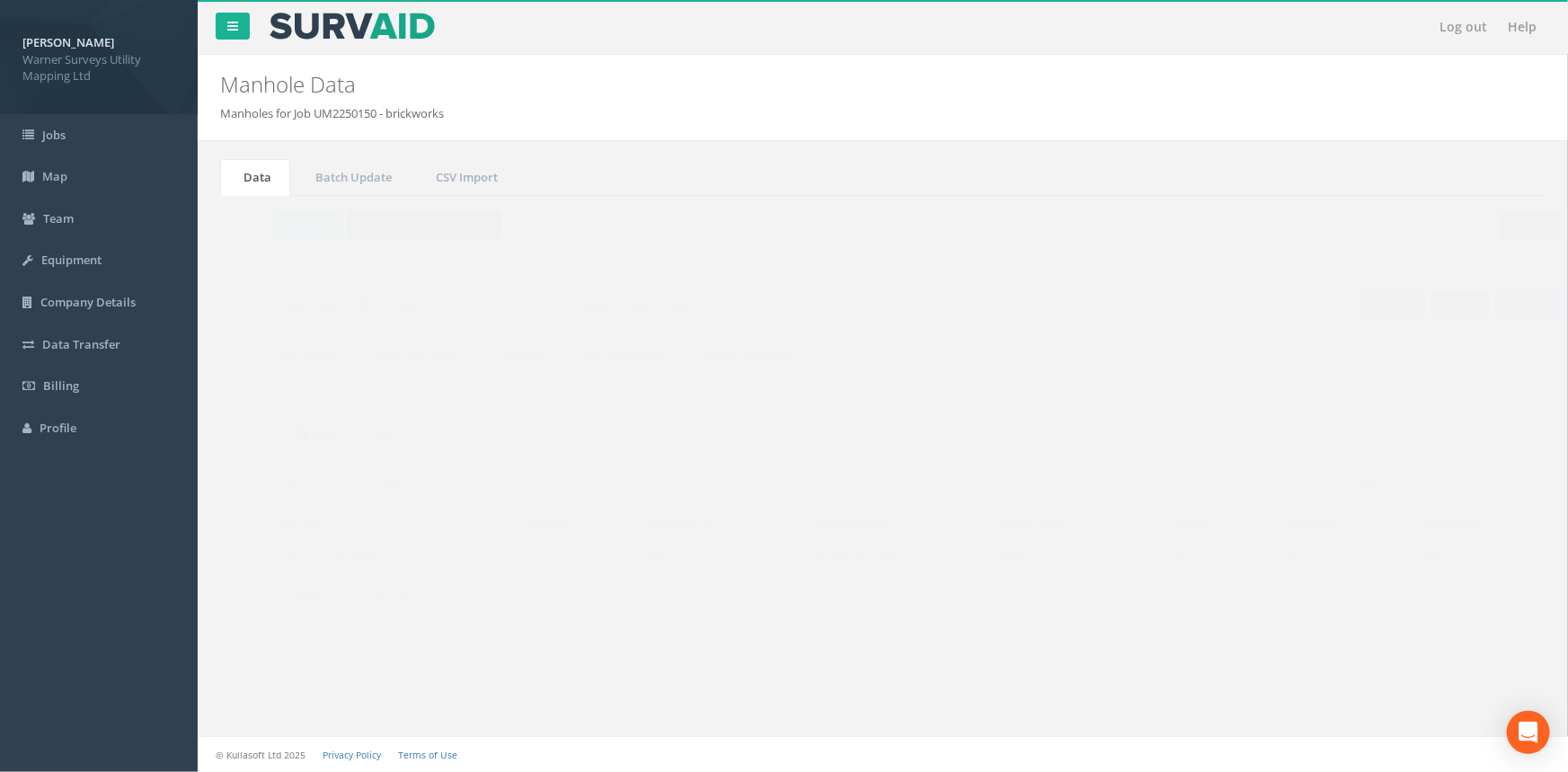
click at [371, 234] on button "Back to Job Numbers" at bounding box center [390, 226] width 157 height 30
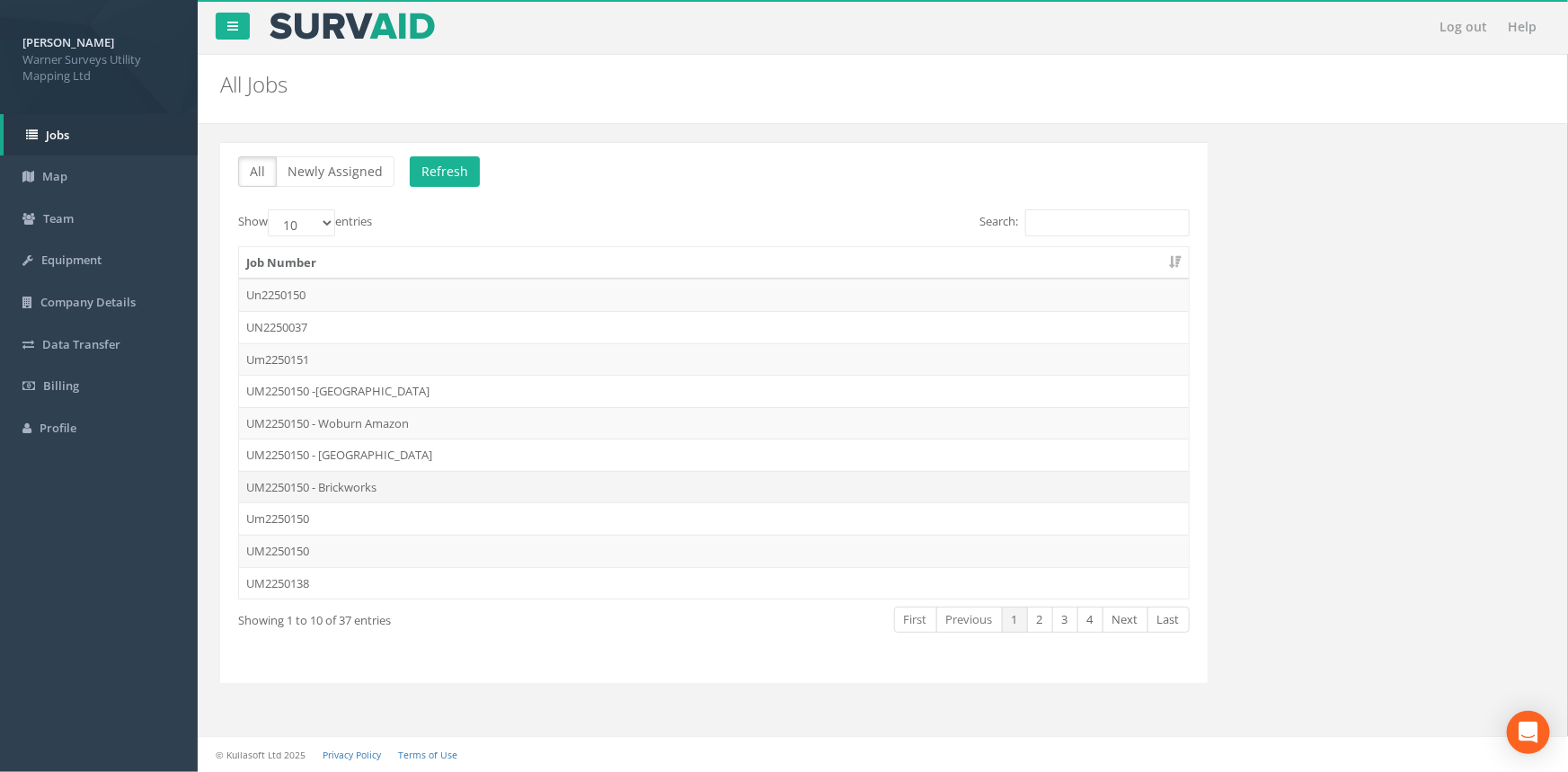
click at [382, 484] on td "UM2250150 - Brickworks" at bounding box center [713, 487] width 950 height 32
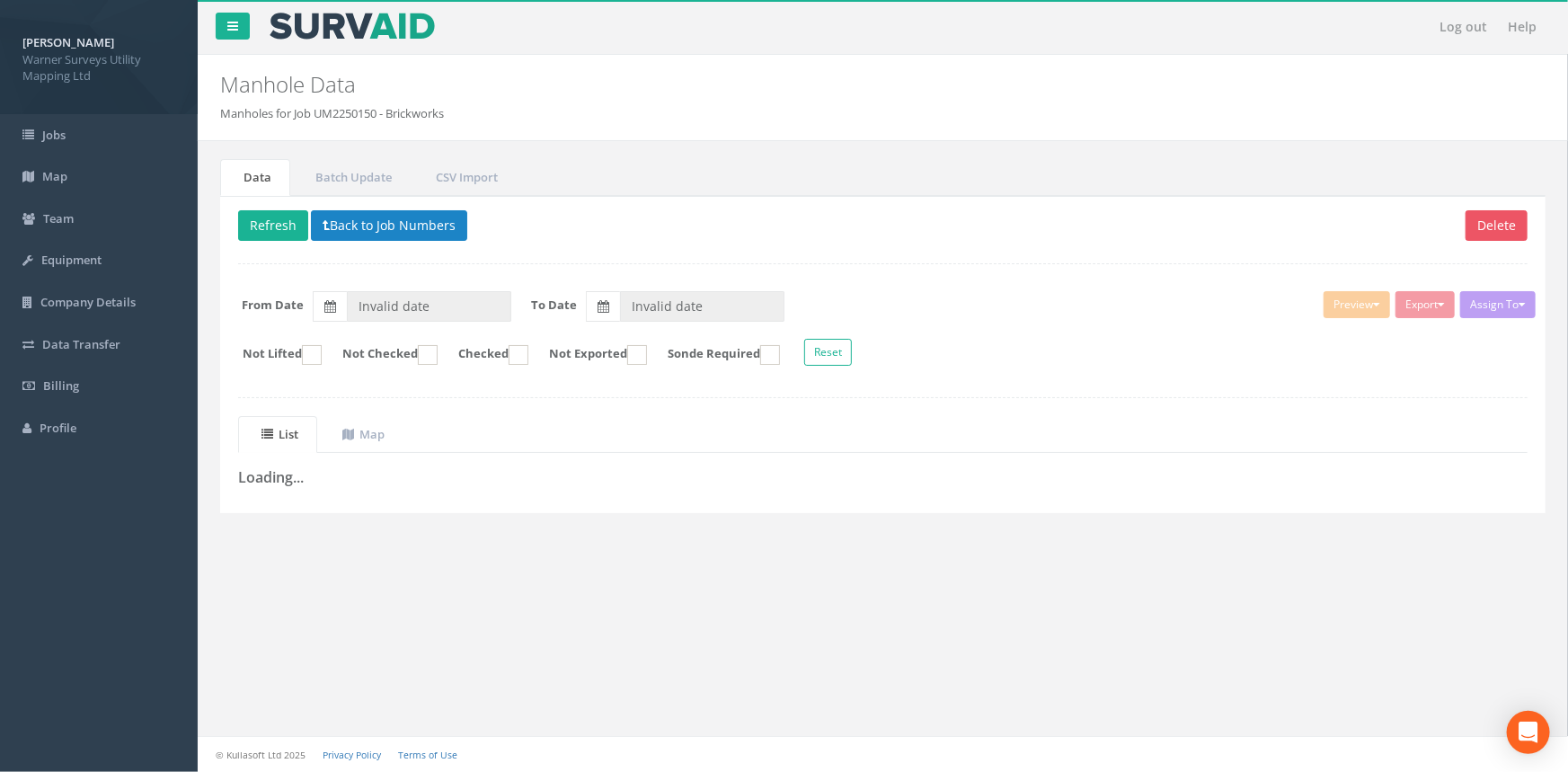
type input "[DATE]"
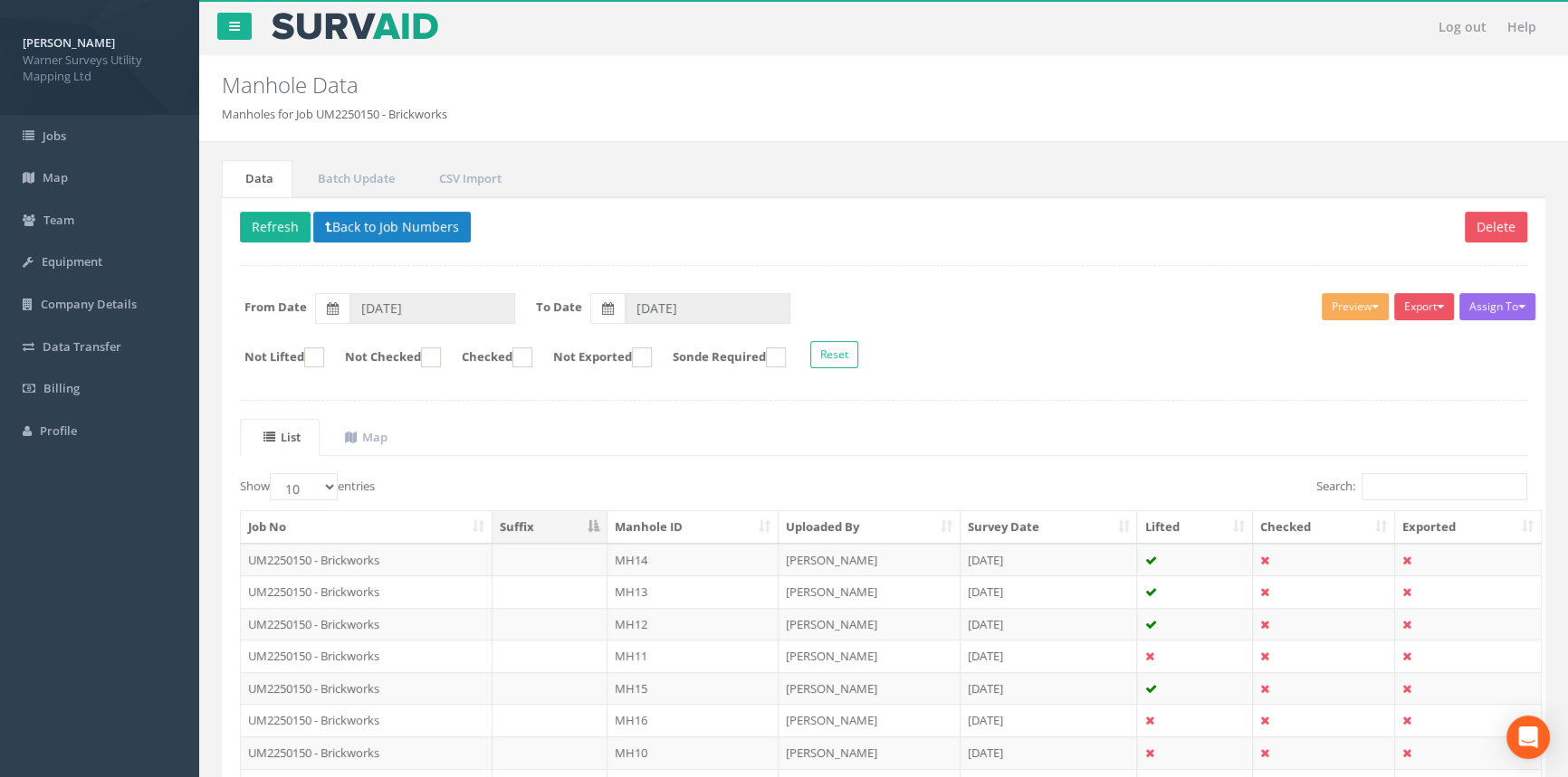
click at [658, 525] on th "Manhole ID" at bounding box center [693, 527] width 171 height 32
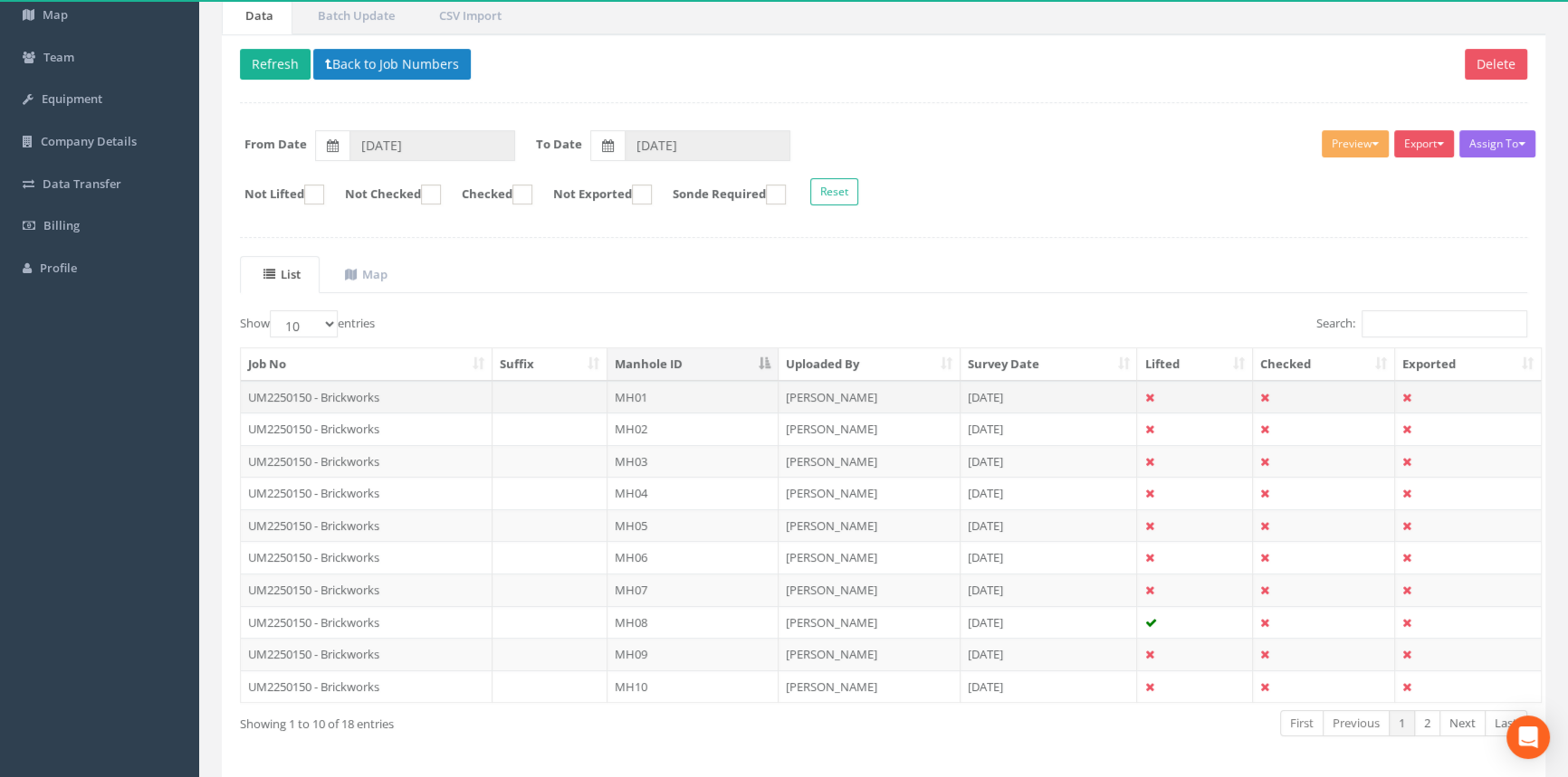
scroll to position [163, 0]
click at [320, 322] on select "10 25 50 100" at bounding box center [303, 323] width 67 height 28
select select "100"
click at [273, 310] on select "10 25 50 100" at bounding box center [303, 323] width 67 height 28
click at [1356, 136] on button "Preview" at bounding box center [1355, 142] width 67 height 28
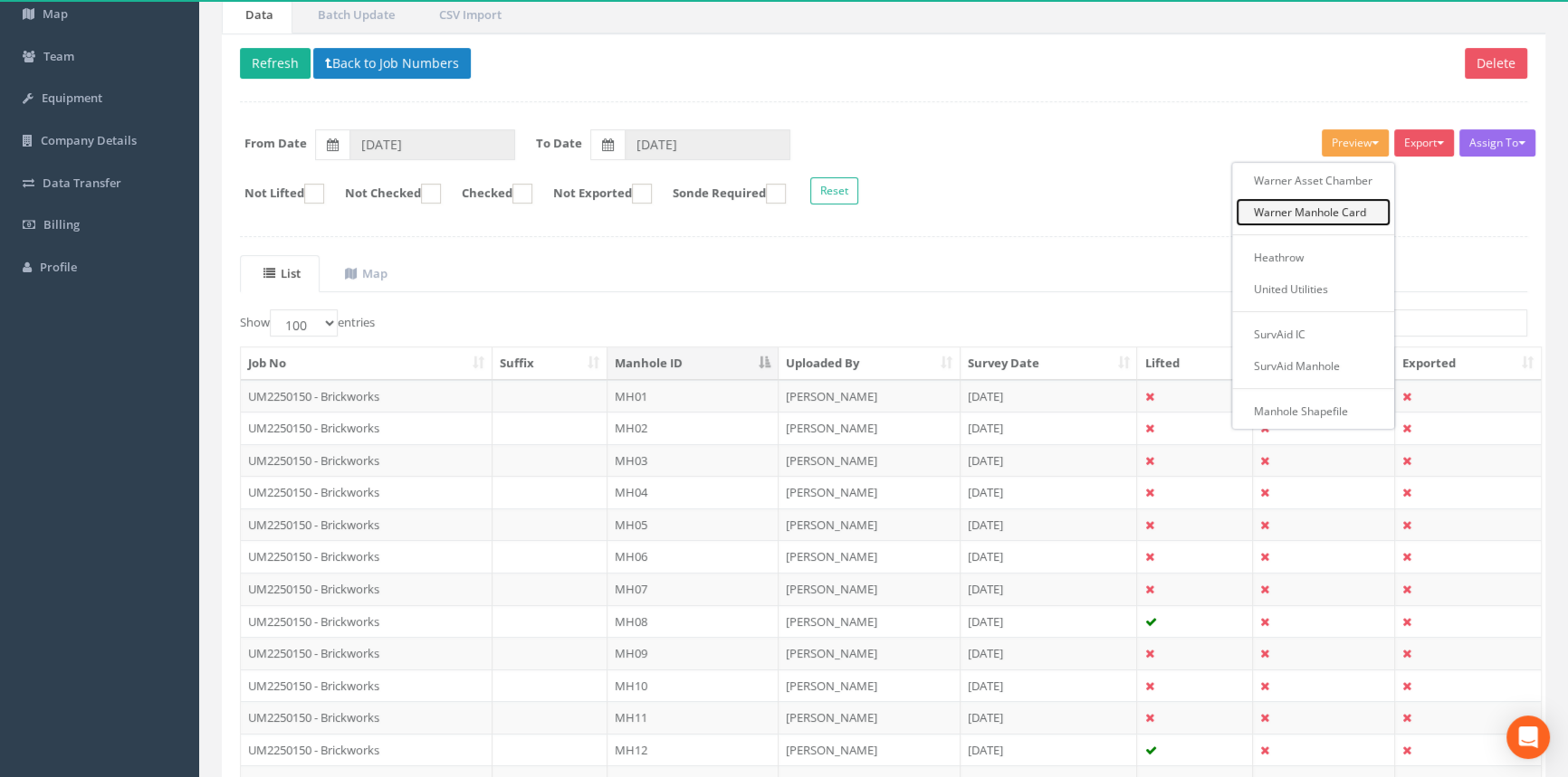
click at [1334, 202] on link "Warner Manhole Card" at bounding box center [1312, 213] width 155 height 28
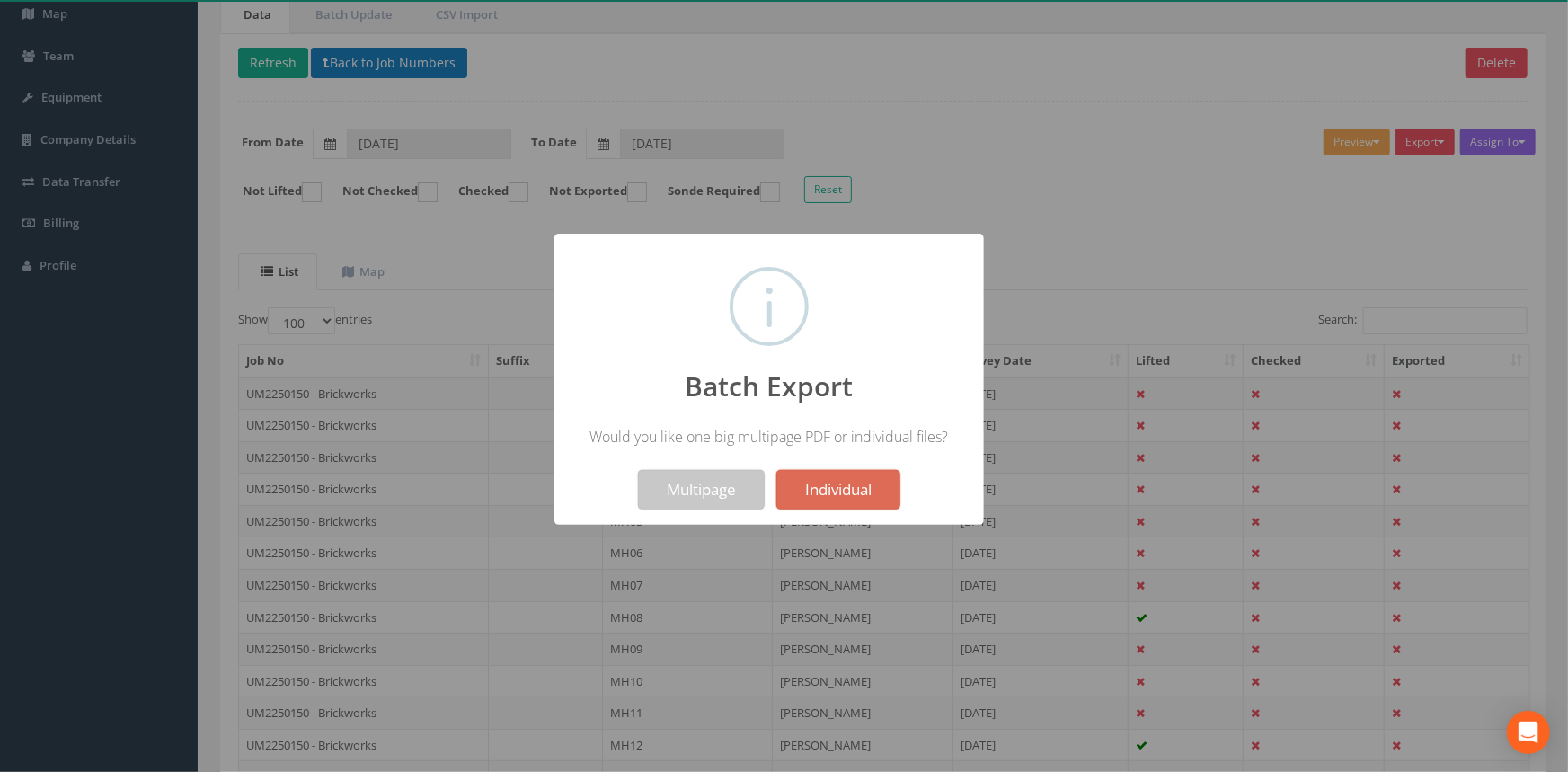
click at [730, 486] on button "Multipage" at bounding box center [701, 490] width 126 height 40
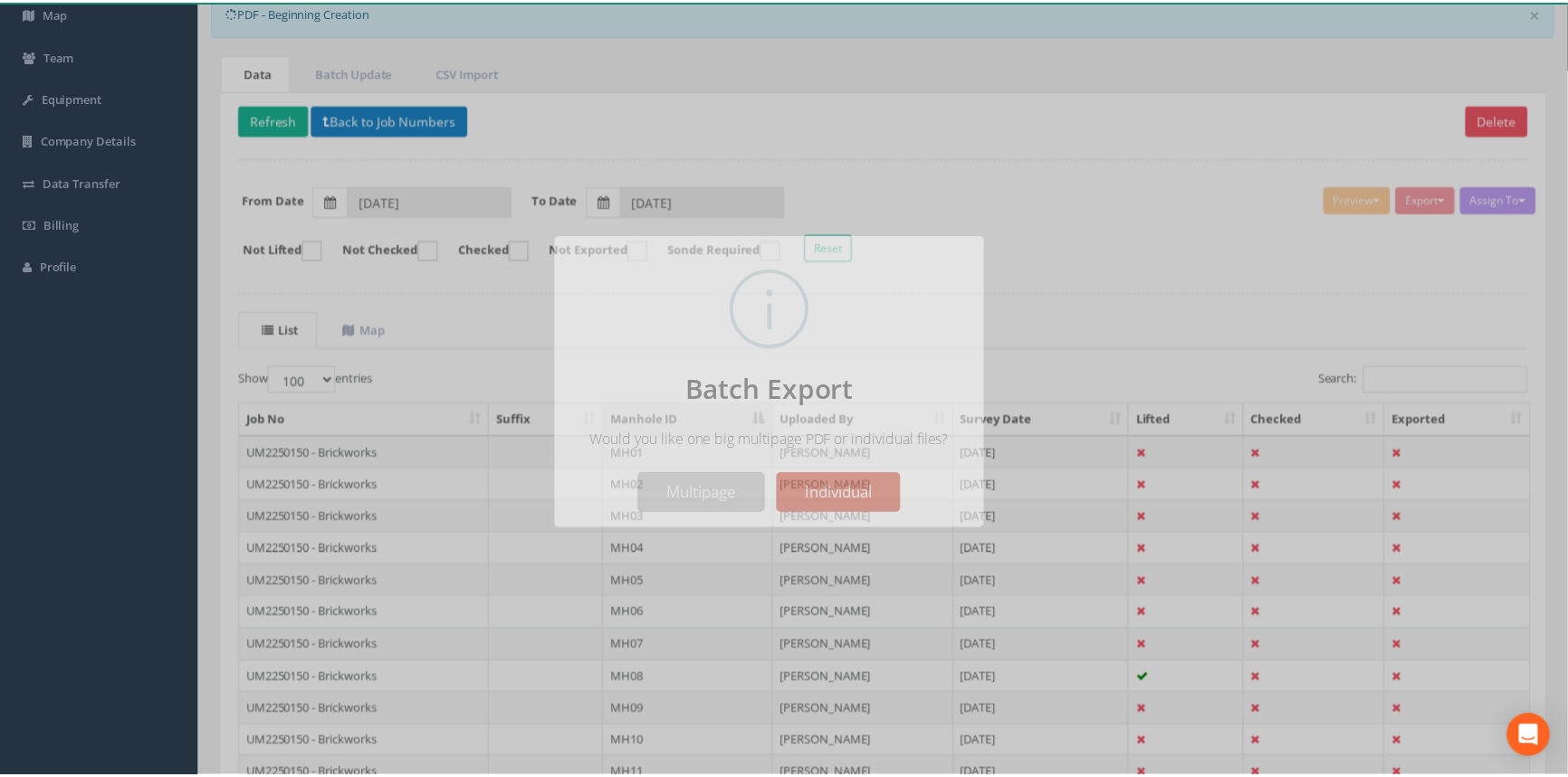
scroll to position [221, 0]
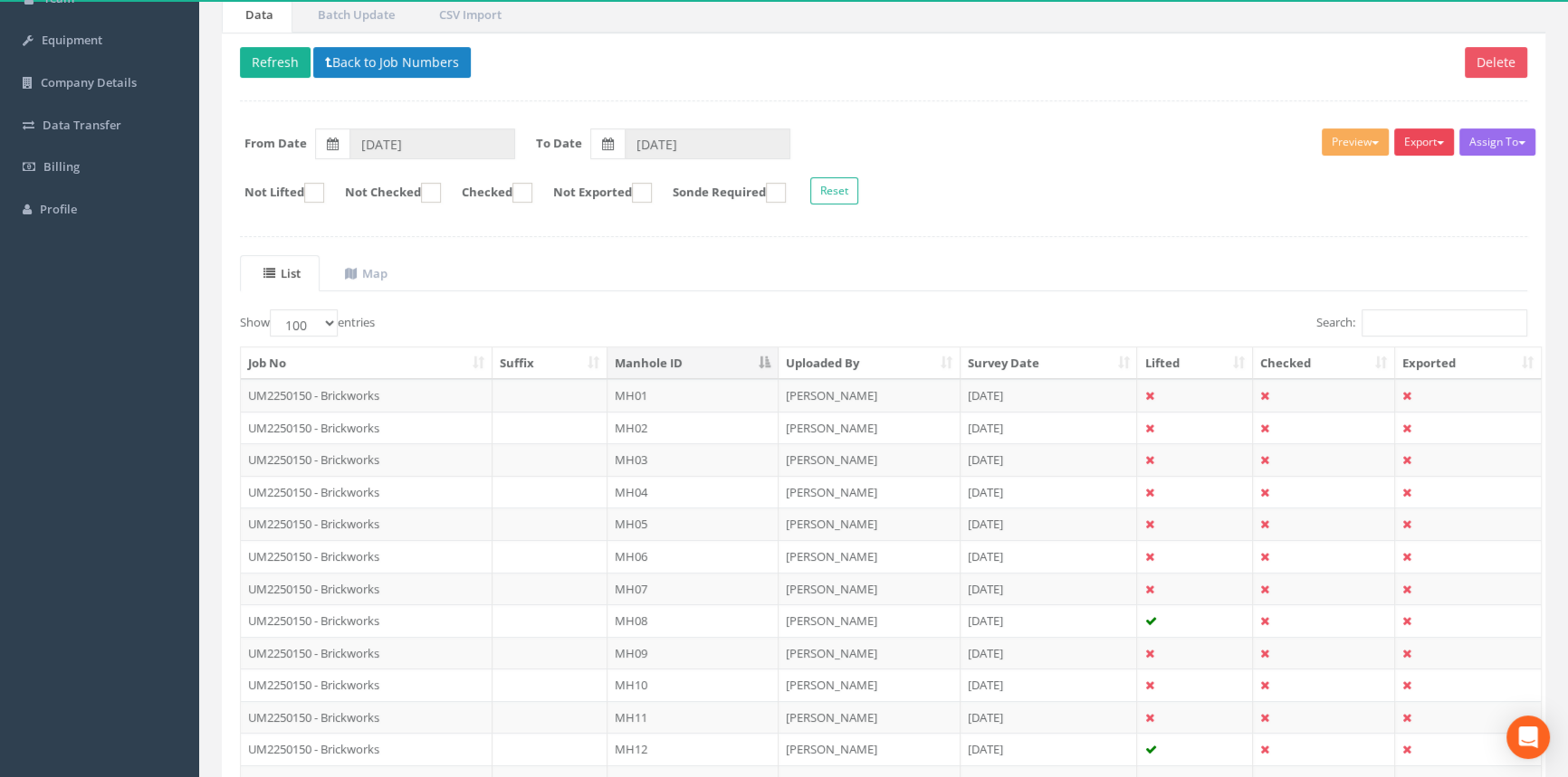
click at [1389, 138] on button "Export" at bounding box center [1424, 142] width 60 height 28
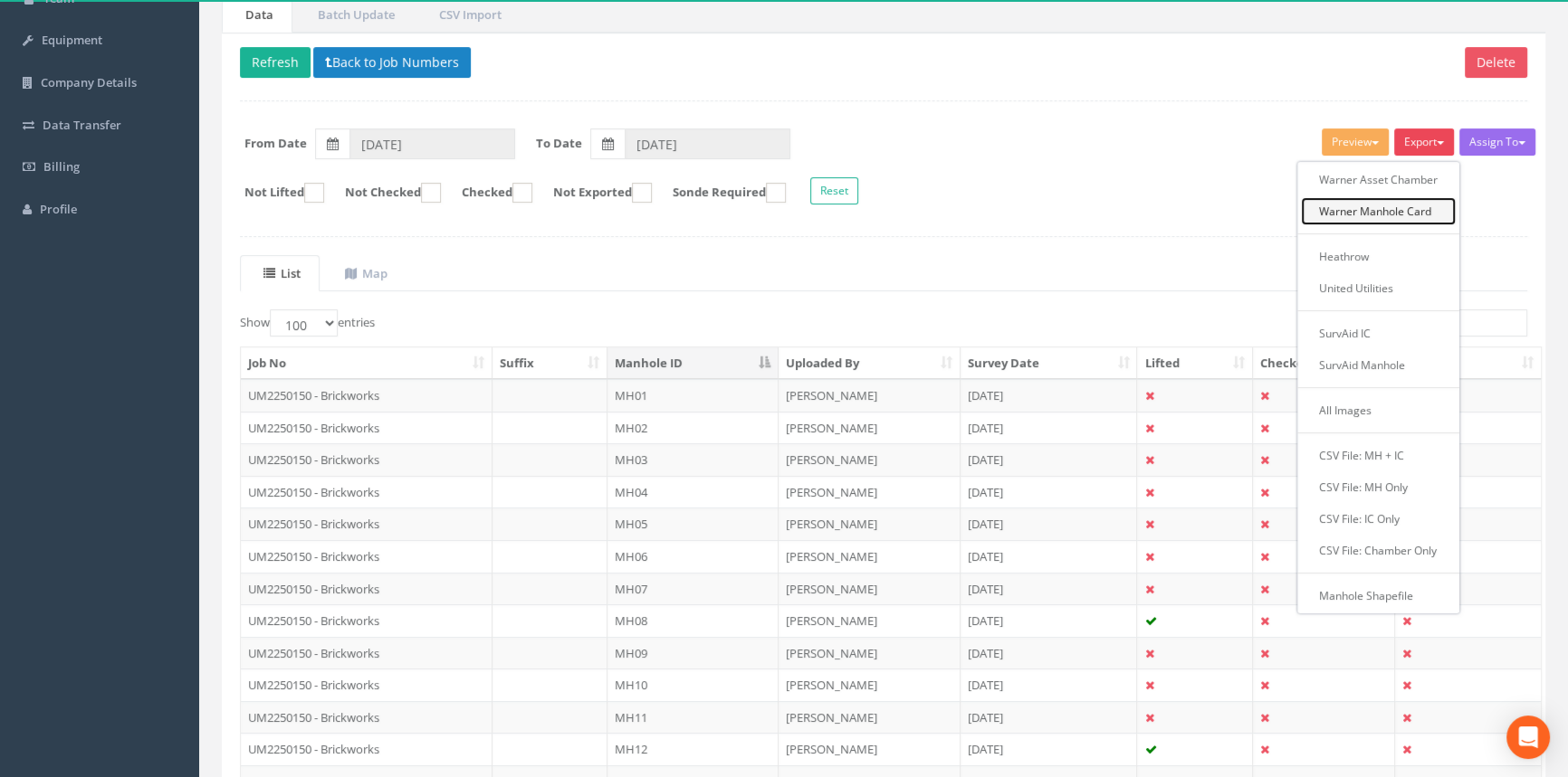
click at [1389, 210] on link "Warner Manhole Card" at bounding box center [1378, 212] width 155 height 28
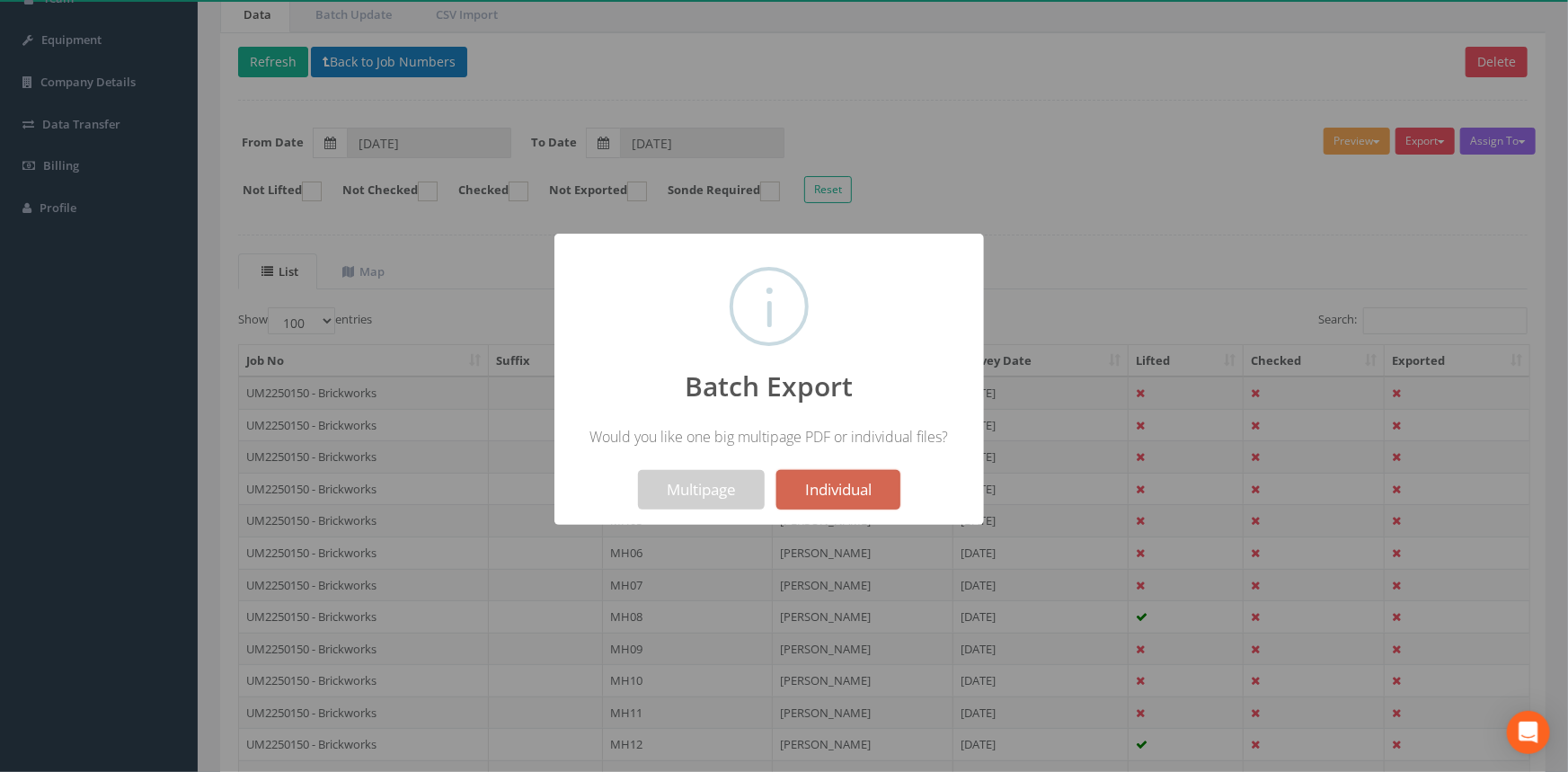
click at [807, 485] on button "Individual" at bounding box center [838, 490] width 124 height 40
